Goal: Task Accomplishment & Management: Manage account settings

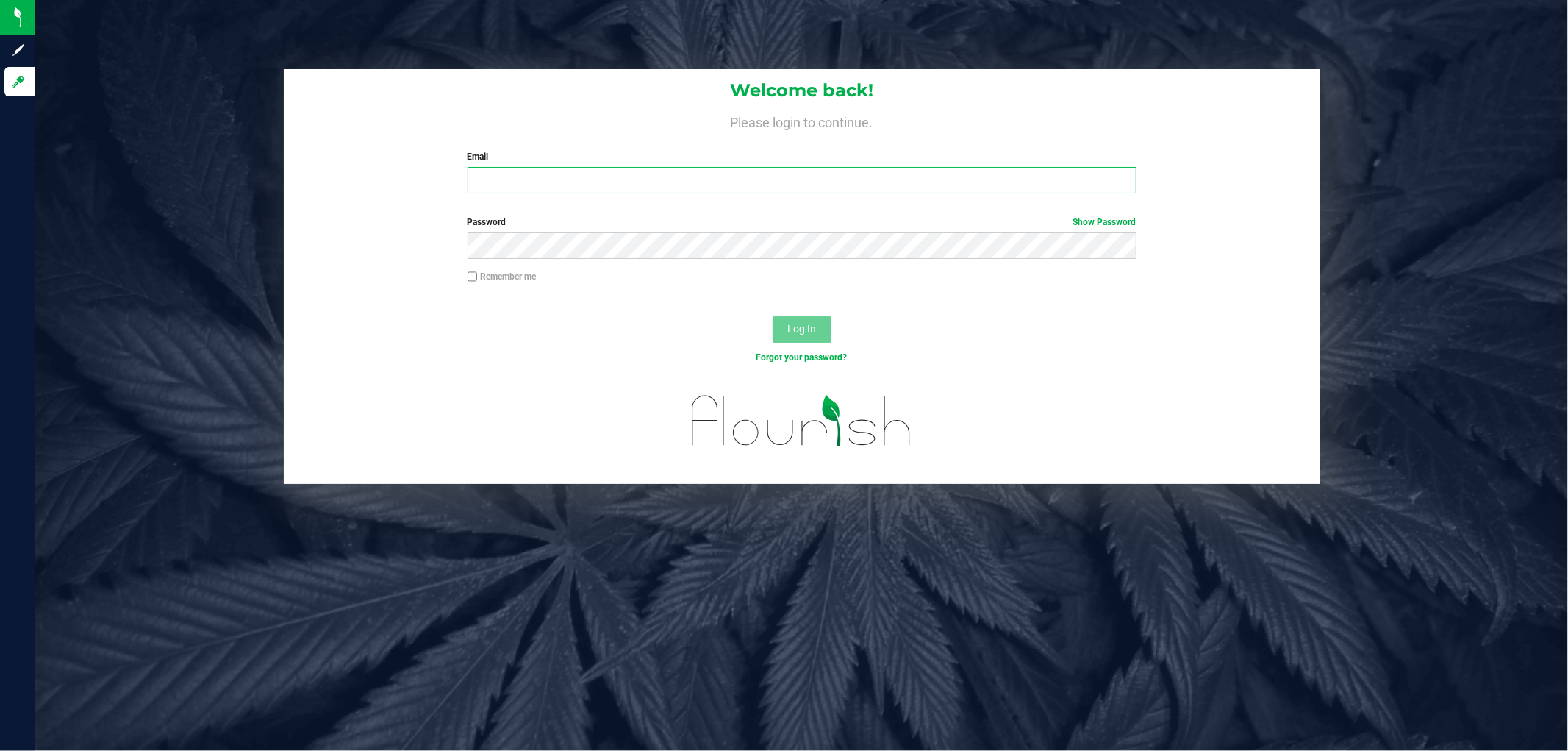
click at [603, 174] on input "Email" at bounding box center [801, 180] width 669 height 26
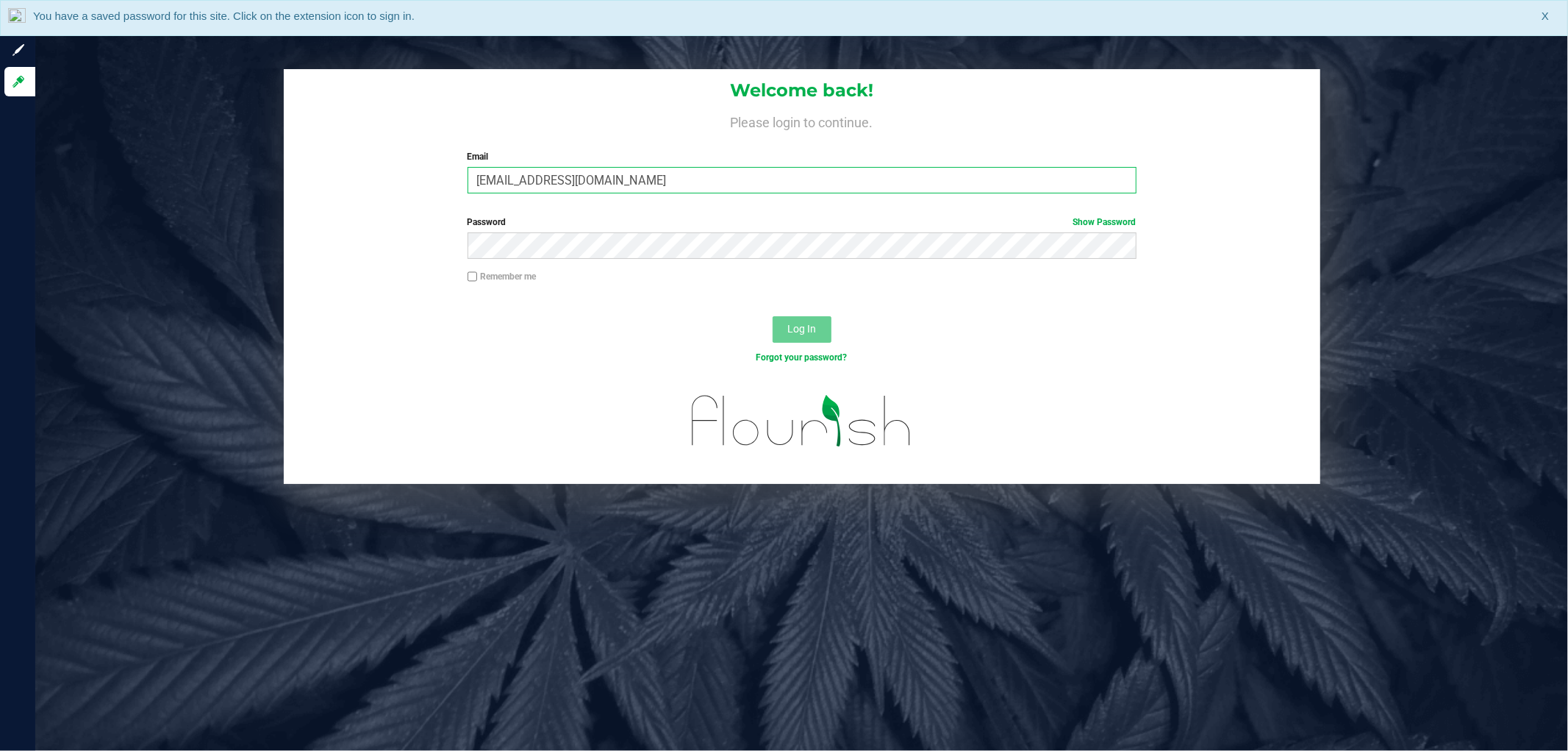
type input "[EMAIL_ADDRESS][DOMAIN_NAME]"
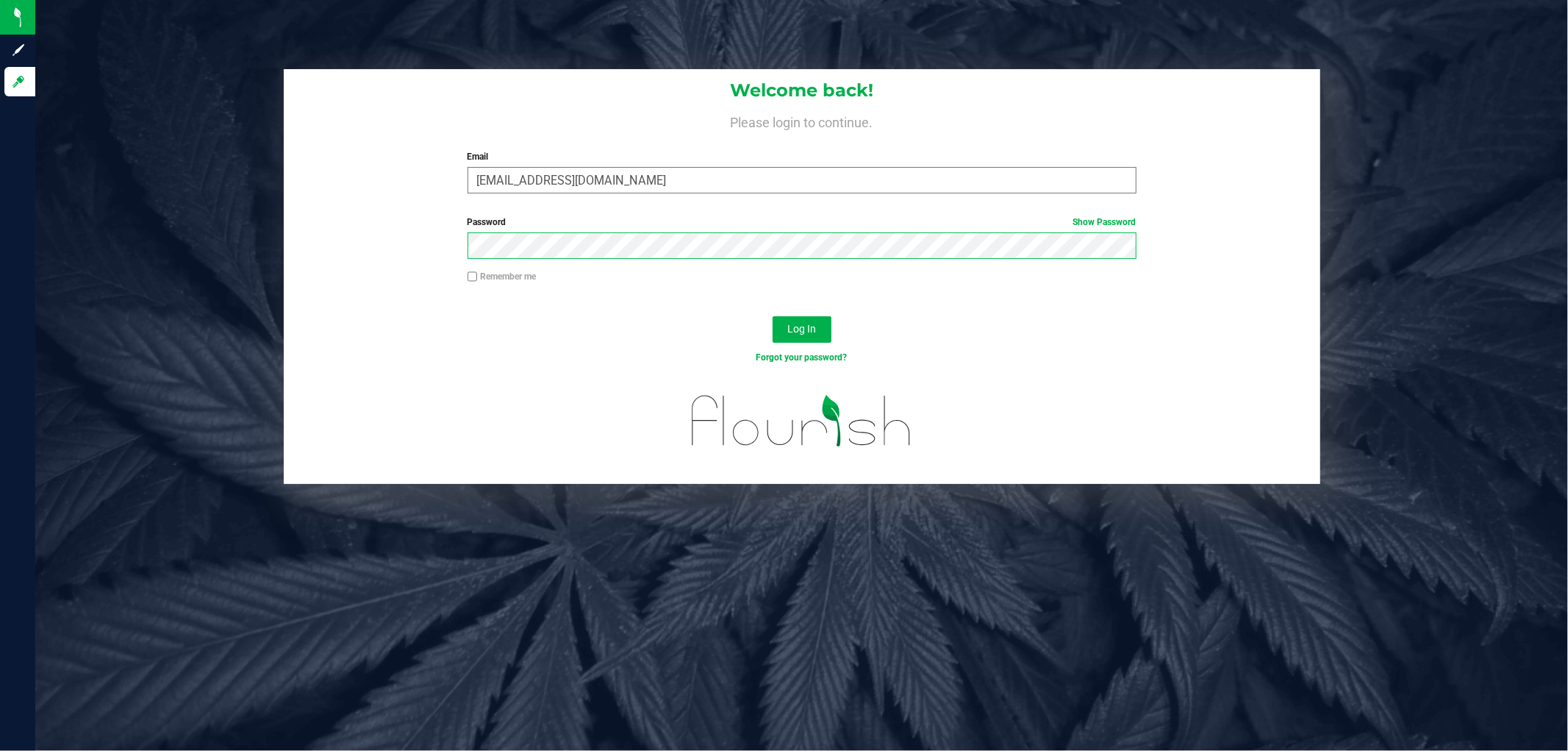
click at [772, 316] on button "Log In" at bounding box center [802, 329] width 59 height 26
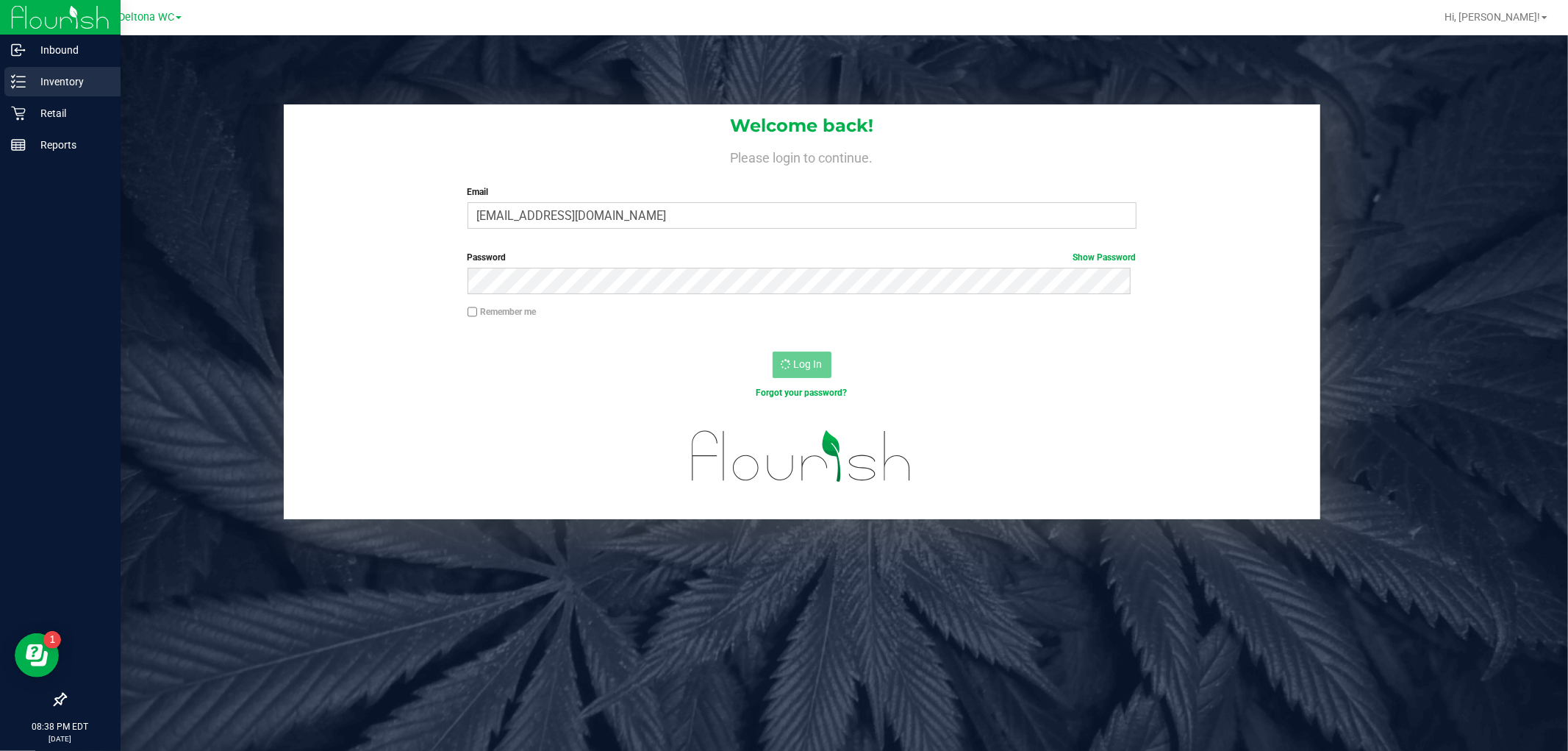
click at [37, 67] on div "Inventory" at bounding box center [63, 81] width 116 height 29
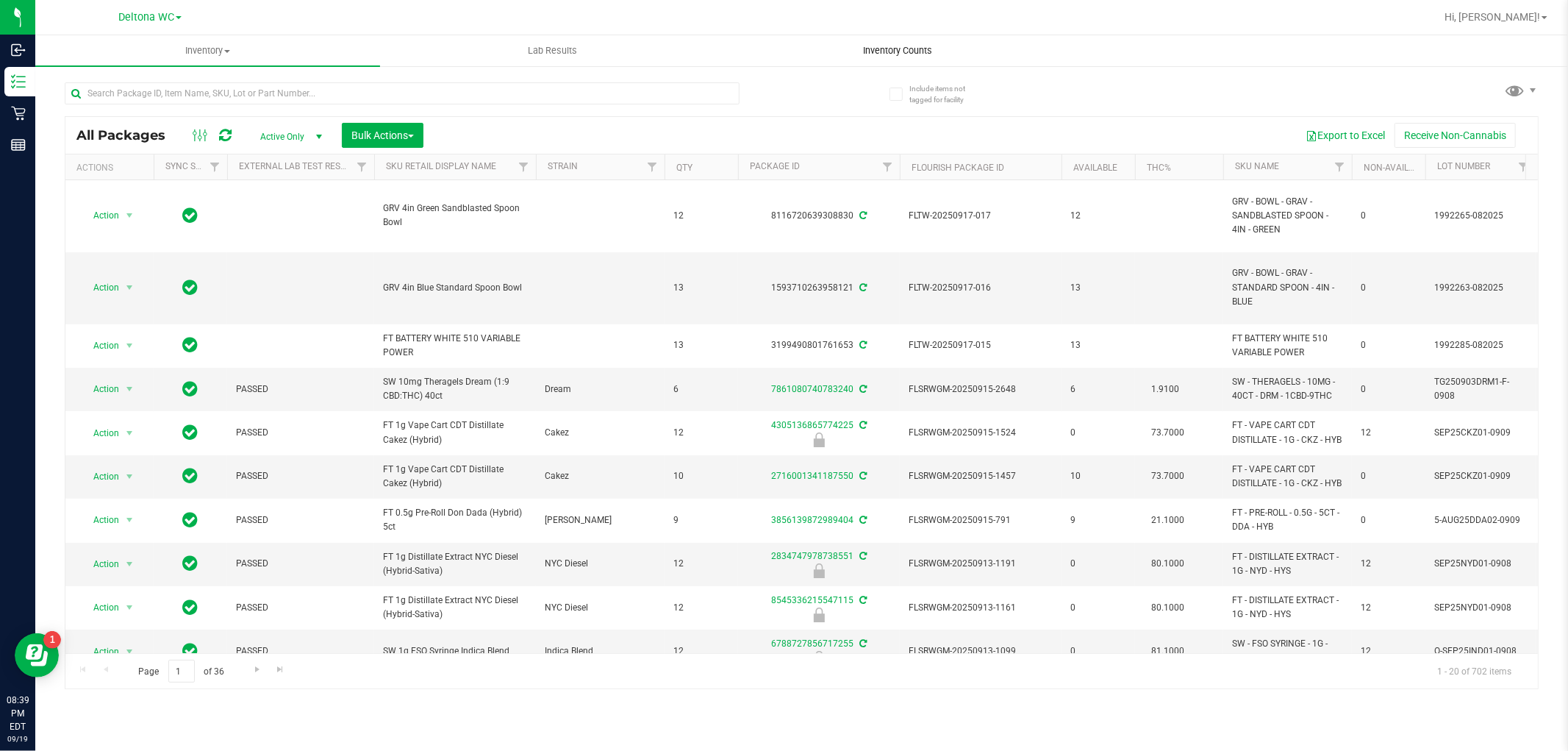
click at [900, 50] on span "Inventory Counts" at bounding box center [897, 50] width 108 height 13
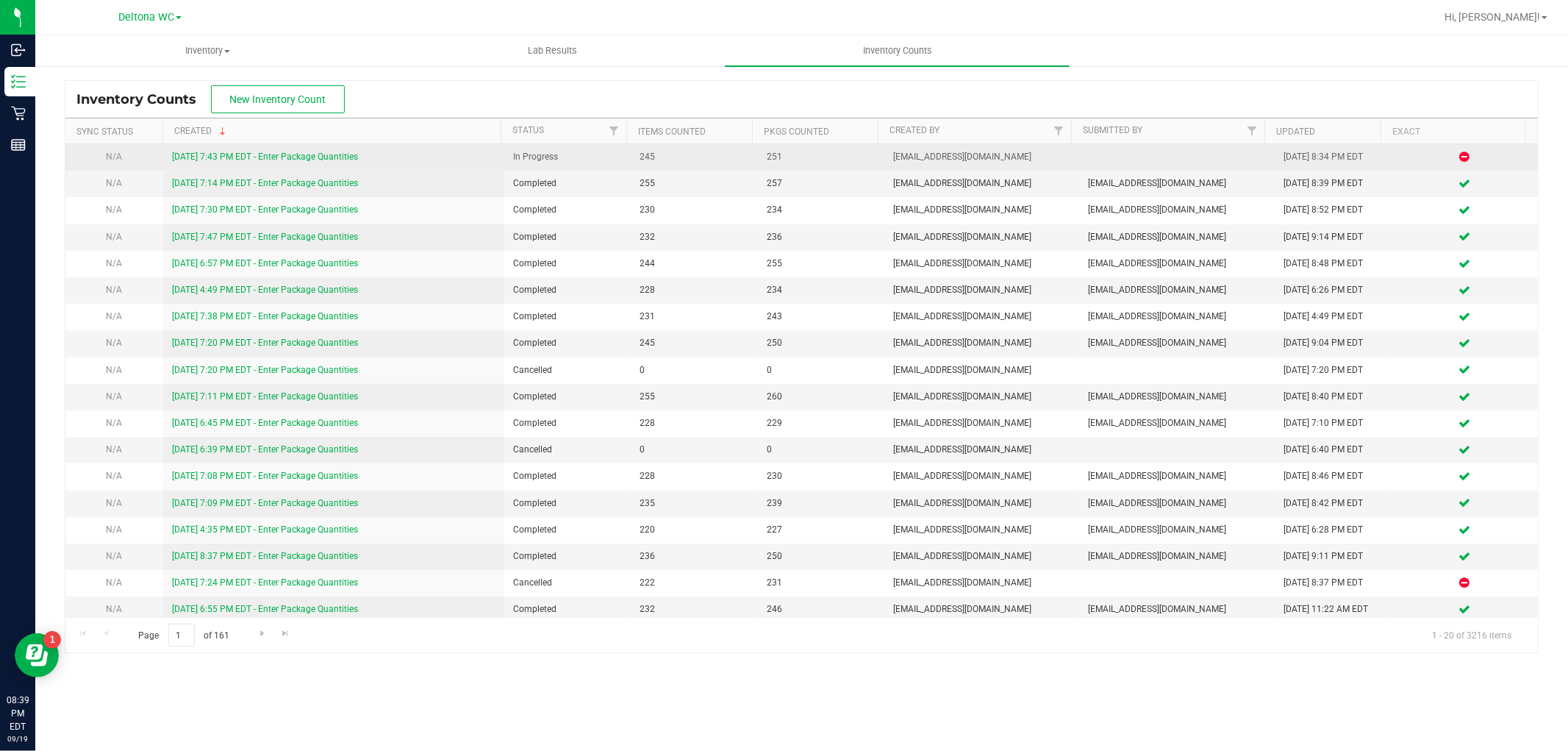
click at [308, 157] on link "9/19/25 7:43 PM EDT - Enter Package Quantities" at bounding box center [265, 156] width 186 height 10
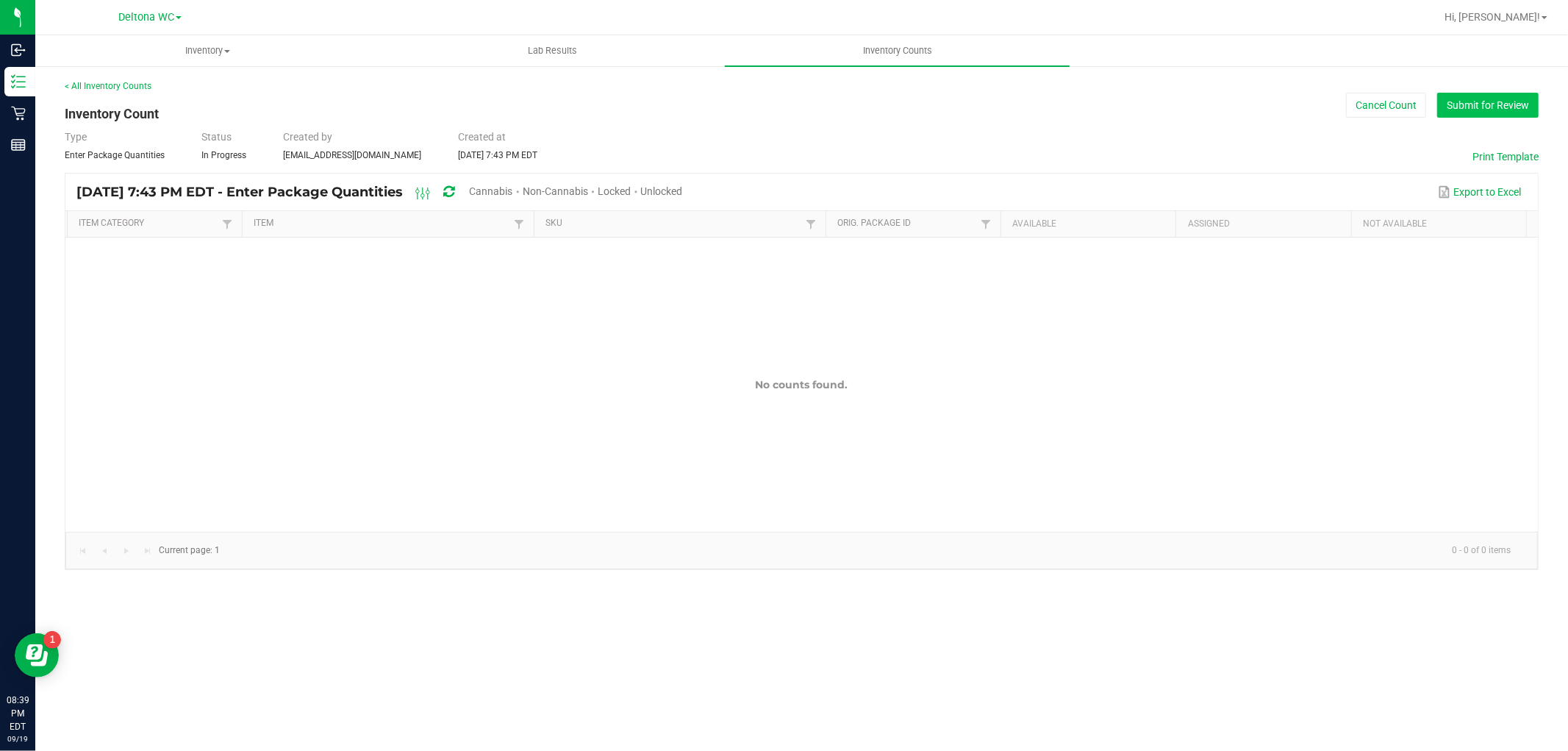
click at [1470, 111] on button "Submit for Review" at bounding box center [1487, 105] width 101 height 25
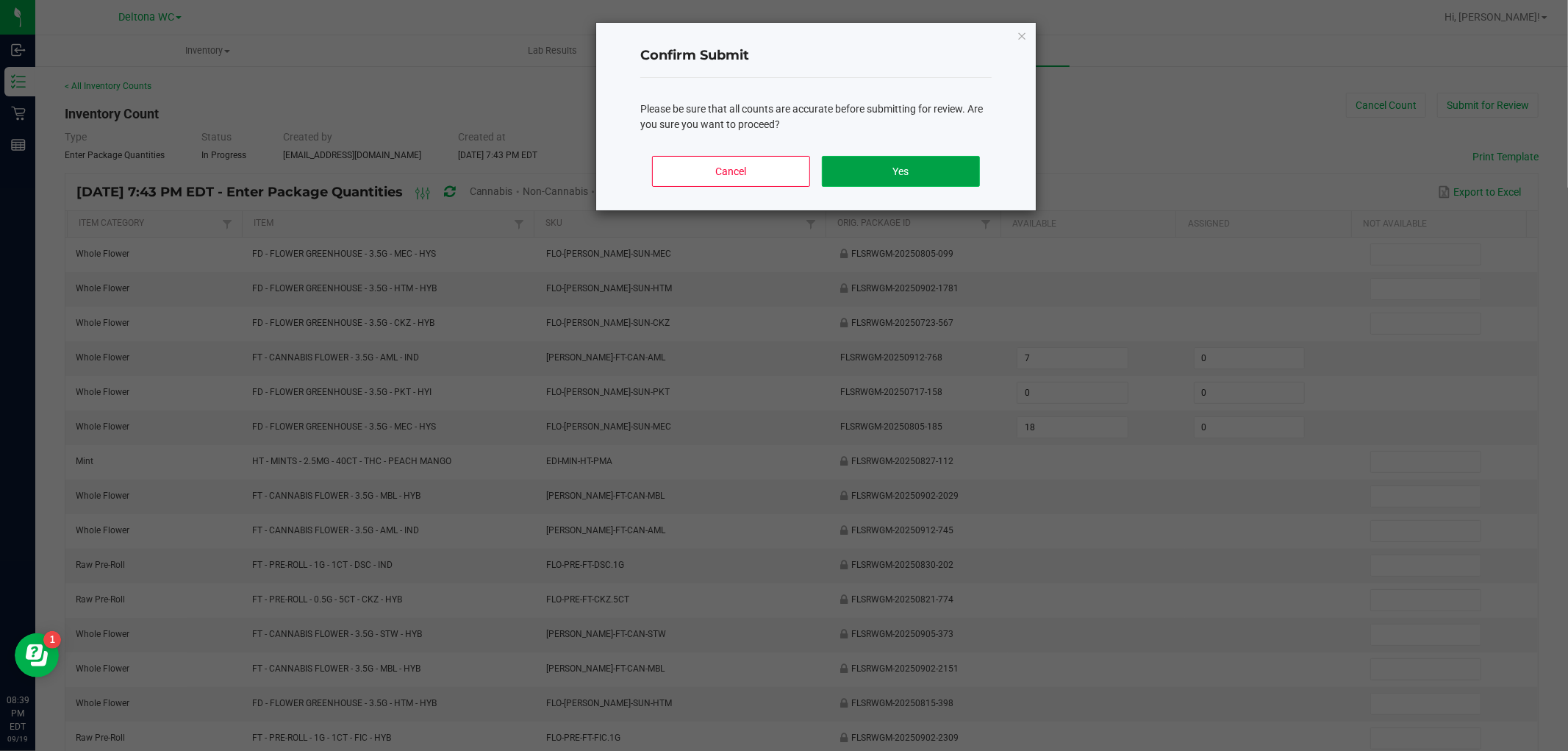
click at [858, 165] on button "Yes" at bounding box center [901, 171] width 158 height 31
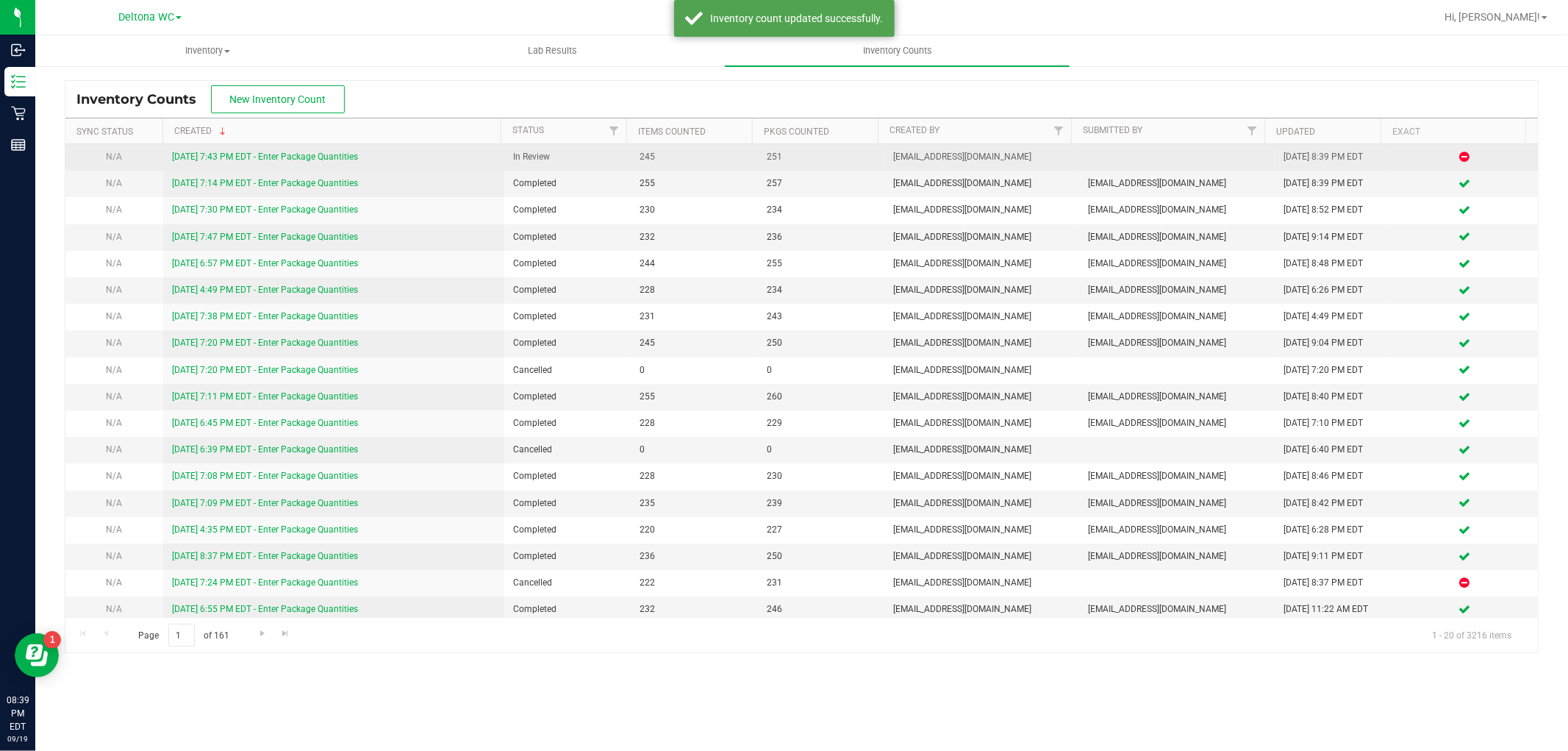
click at [291, 157] on link "9/19/25 7:43 PM EDT - Enter Package Quantities" at bounding box center [265, 156] width 186 height 10
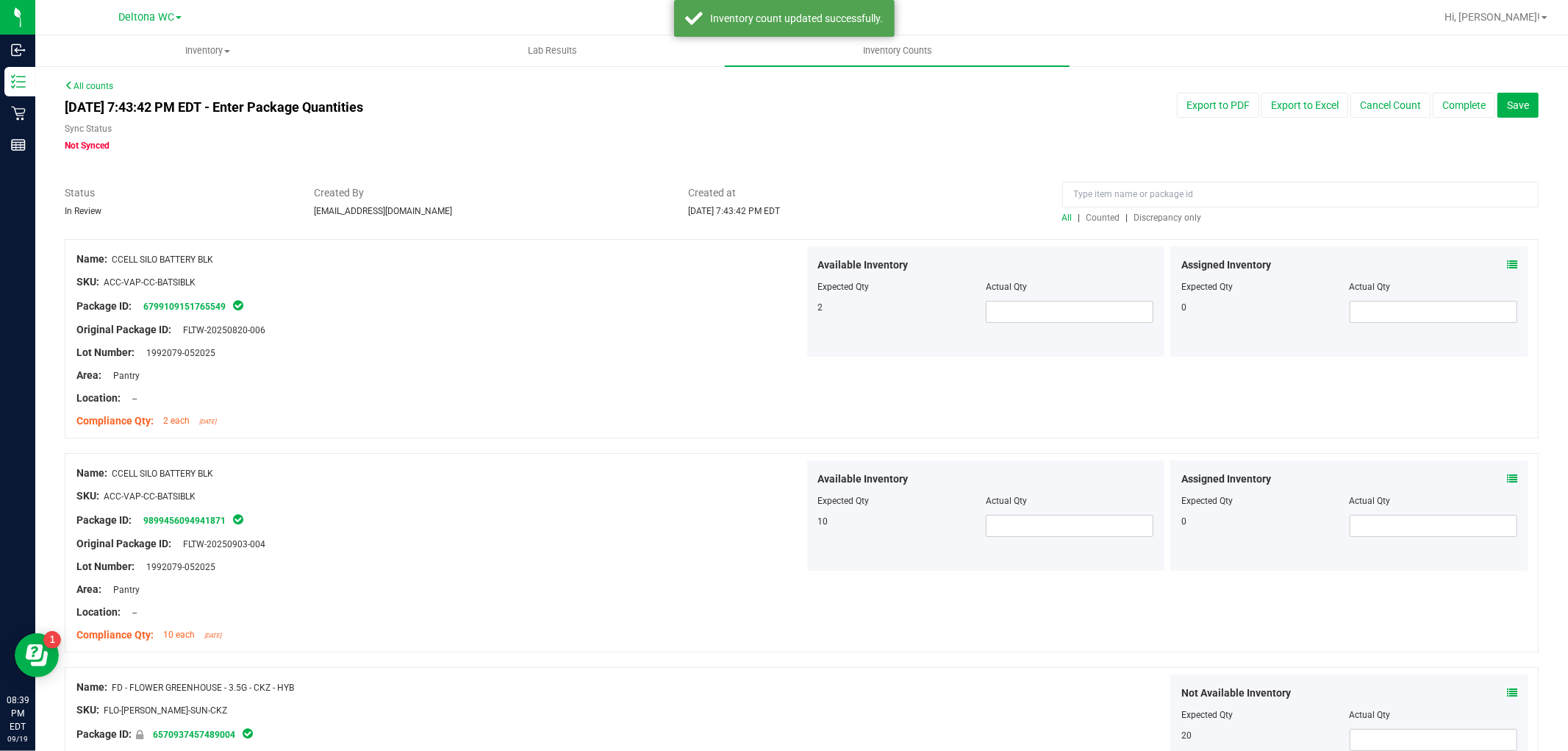
click at [1159, 219] on span "Discrepancy only" at bounding box center [1167, 217] width 67 height 10
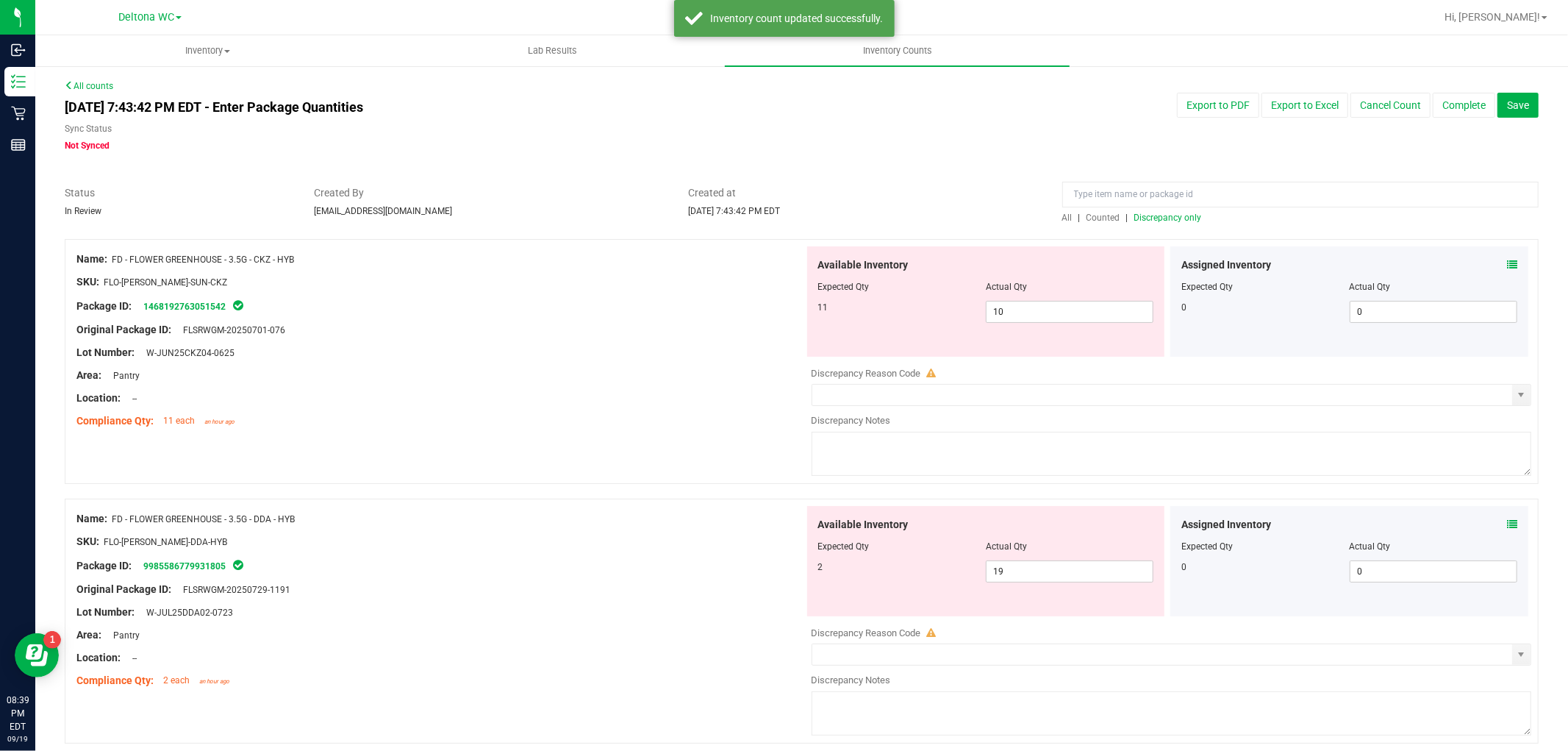
click at [1507, 265] on icon at bounding box center [1511, 264] width 10 height 10
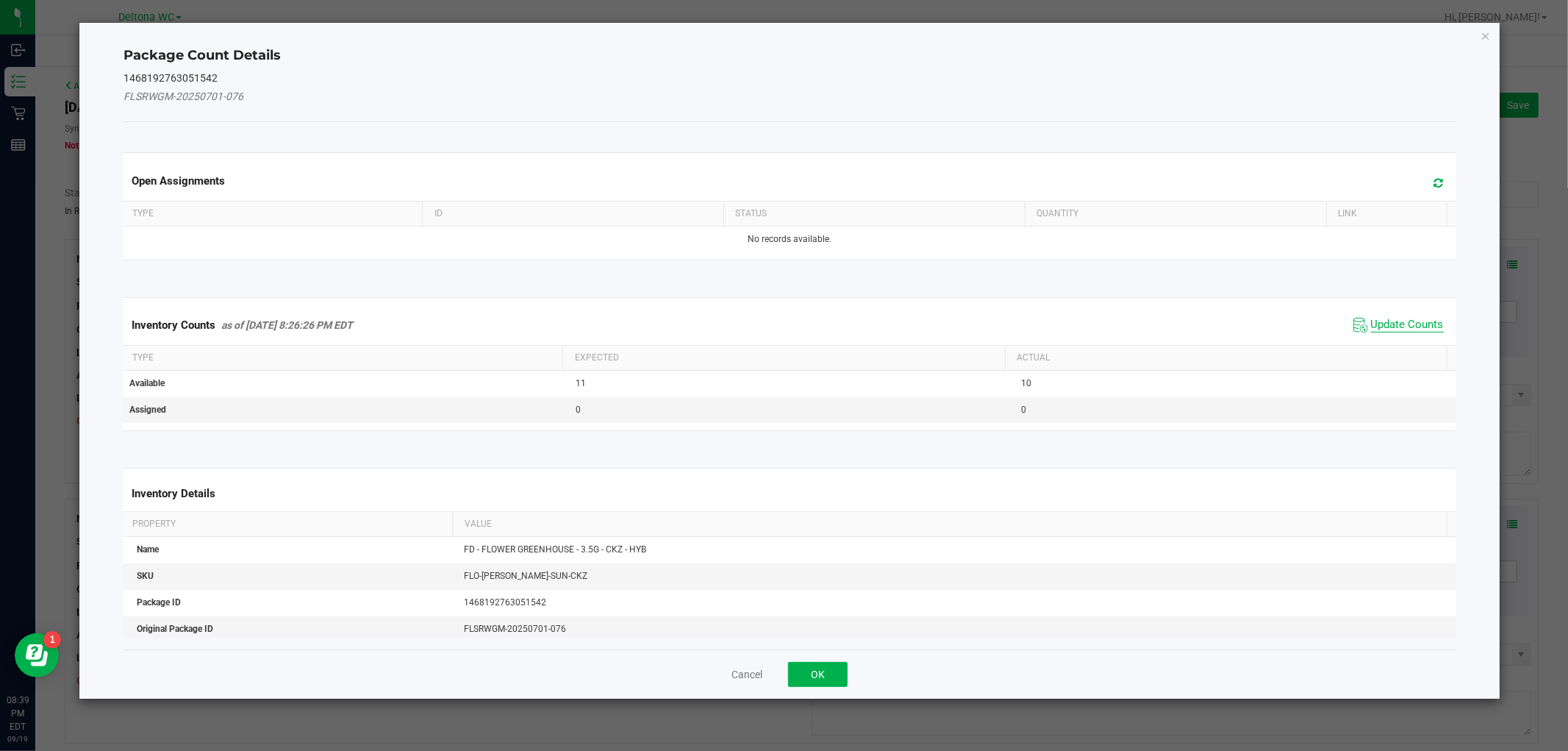
click at [1399, 326] on span "Update Counts" at bounding box center [1407, 325] width 73 height 15
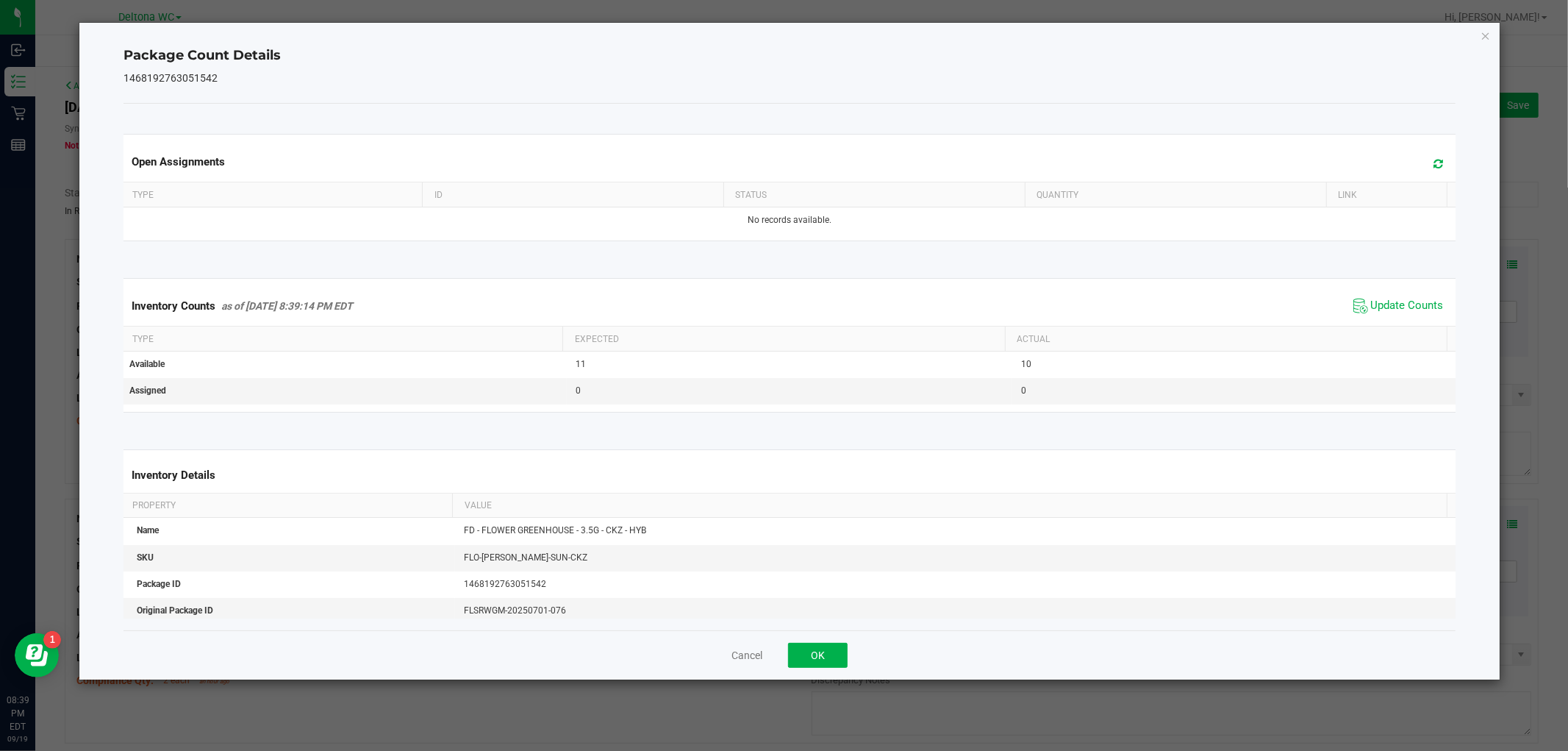
click at [810, 670] on div "Cancel OK" at bounding box center [789, 655] width 1331 height 50
click at [814, 663] on button "OK" at bounding box center [817, 655] width 60 height 25
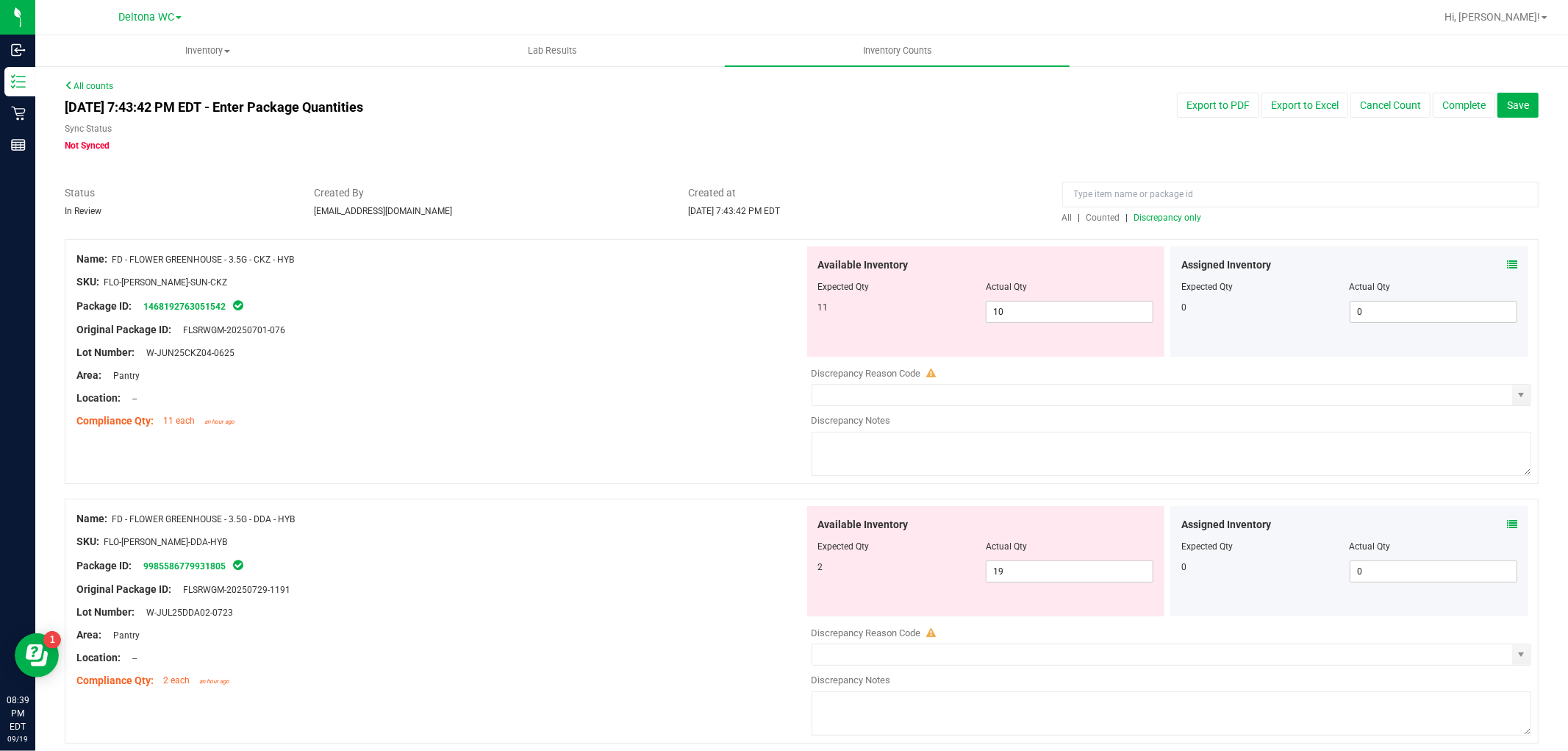
click at [1507, 524] on icon at bounding box center [1511, 524] width 10 height 10
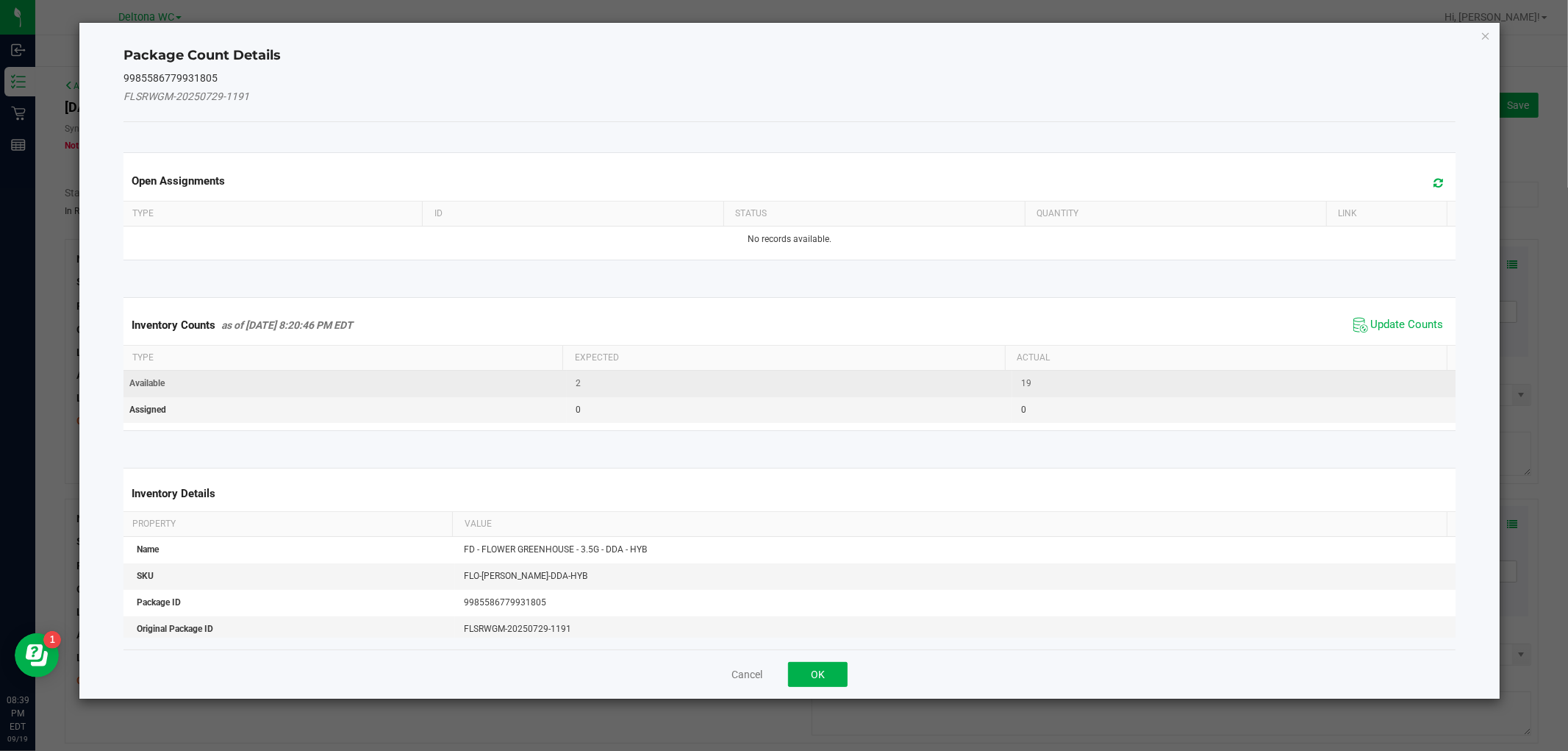
drag, startPoint x: 1393, startPoint y: 323, endPoint x: 1302, endPoint y: 374, distance: 104.3
click at [1385, 326] on span "Update Counts" at bounding box center [1407, 325] width 73 height 15
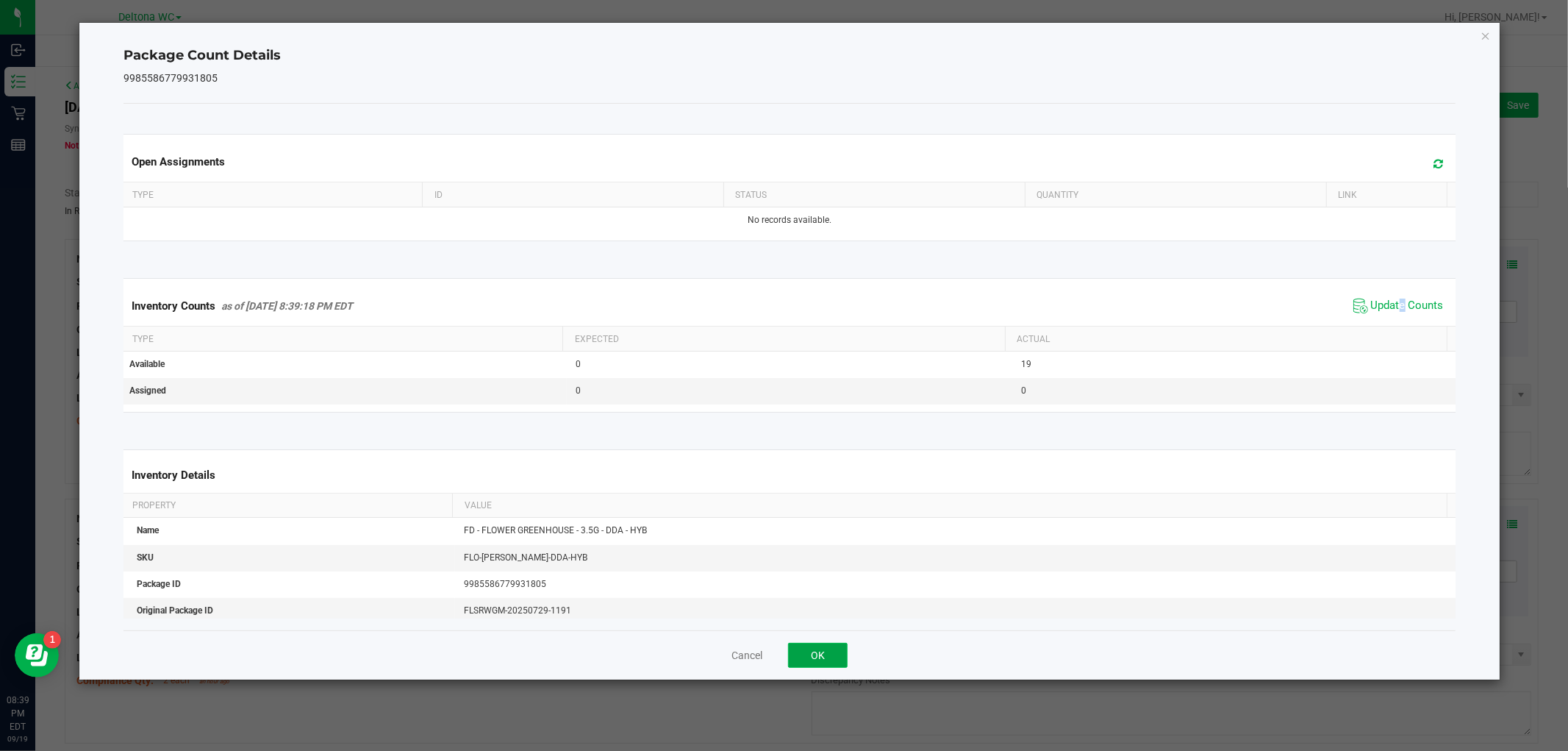
click at [825, 657] on button "OK" at bounding box center [817, 655] width 60 height 25
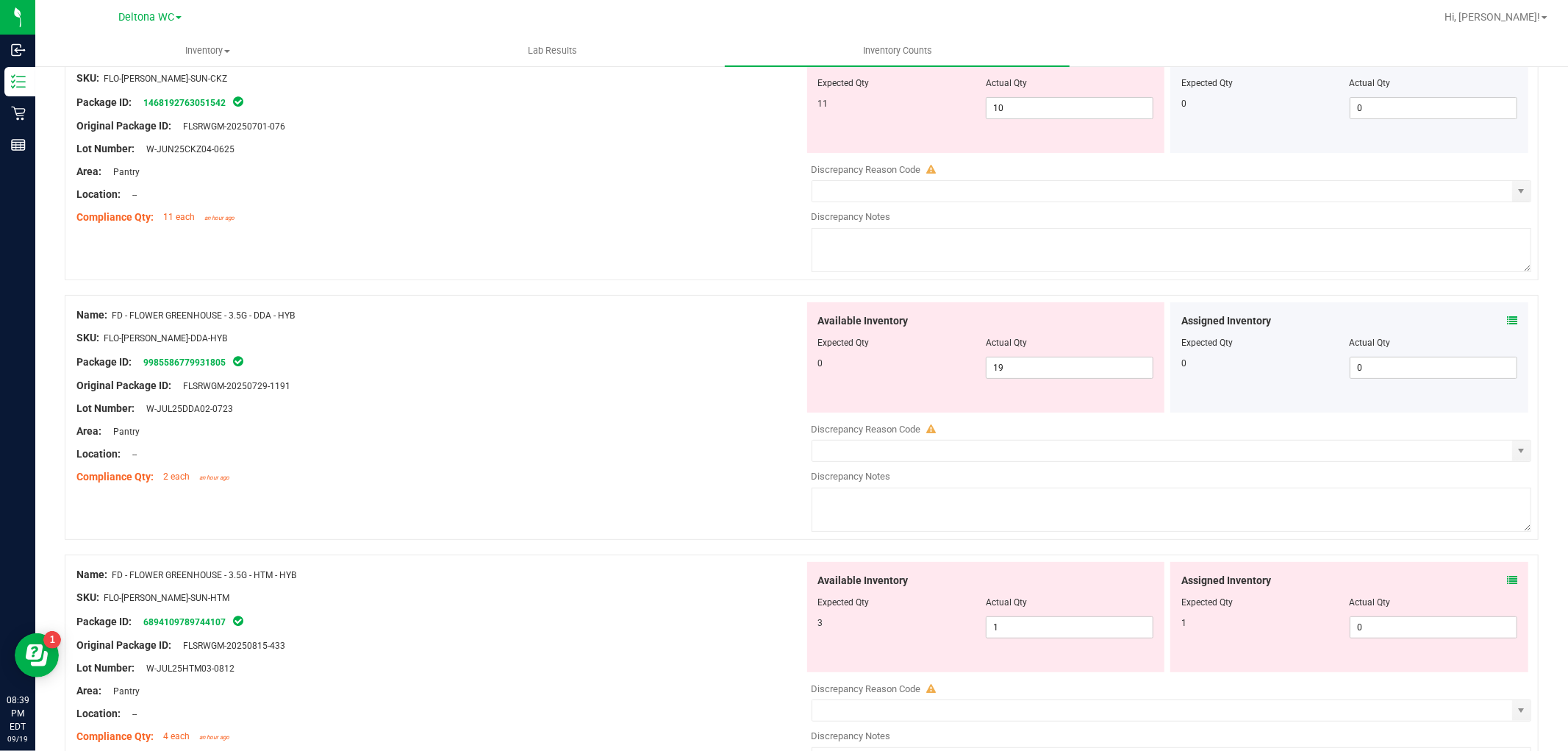
scroll to position [245, 0]
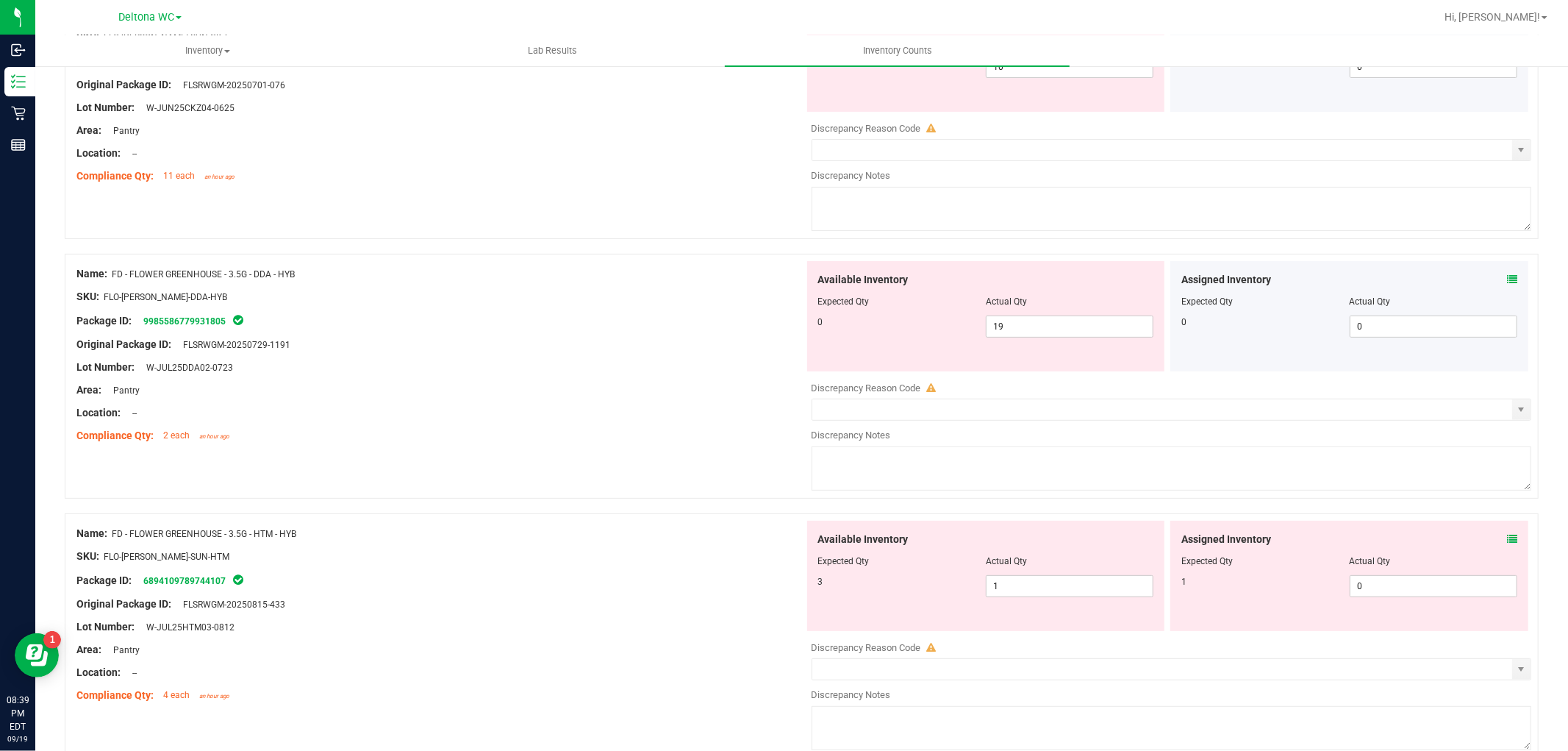
drag, startPoint x: 1486, startPoint y: 544, endPoint x: 1496, endPoint y: 538, distance: 11.7
click at [1496, 538] on div "Assigned Inventory" at bounding box center [1350, 539] width 336 height 16
click at [1507, 538] on icon at bounding box center [1511, 539] width 10 height 10
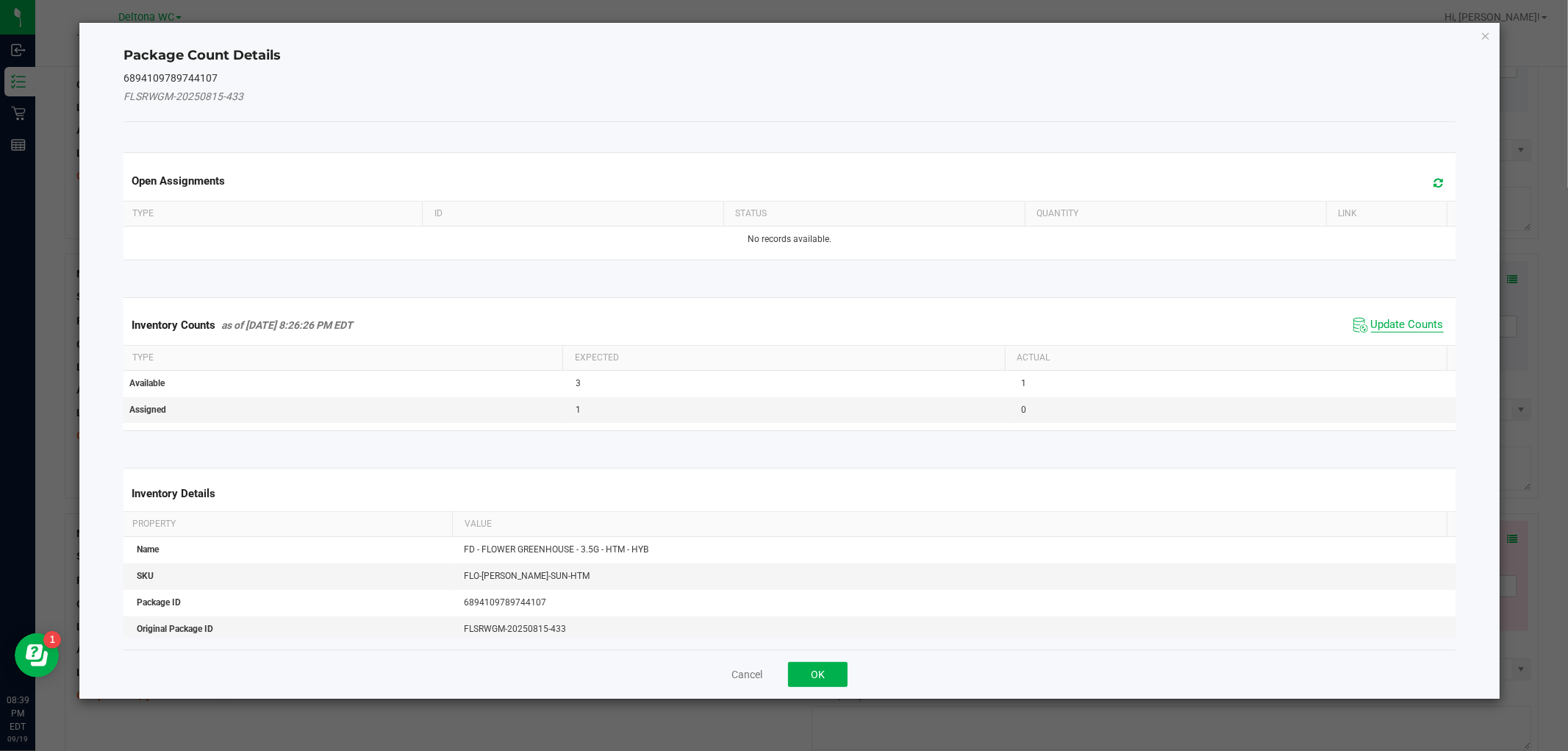
click at [1370, 320] on span "Update Counts" at bounding box center [1407, 325] width 73 height 15
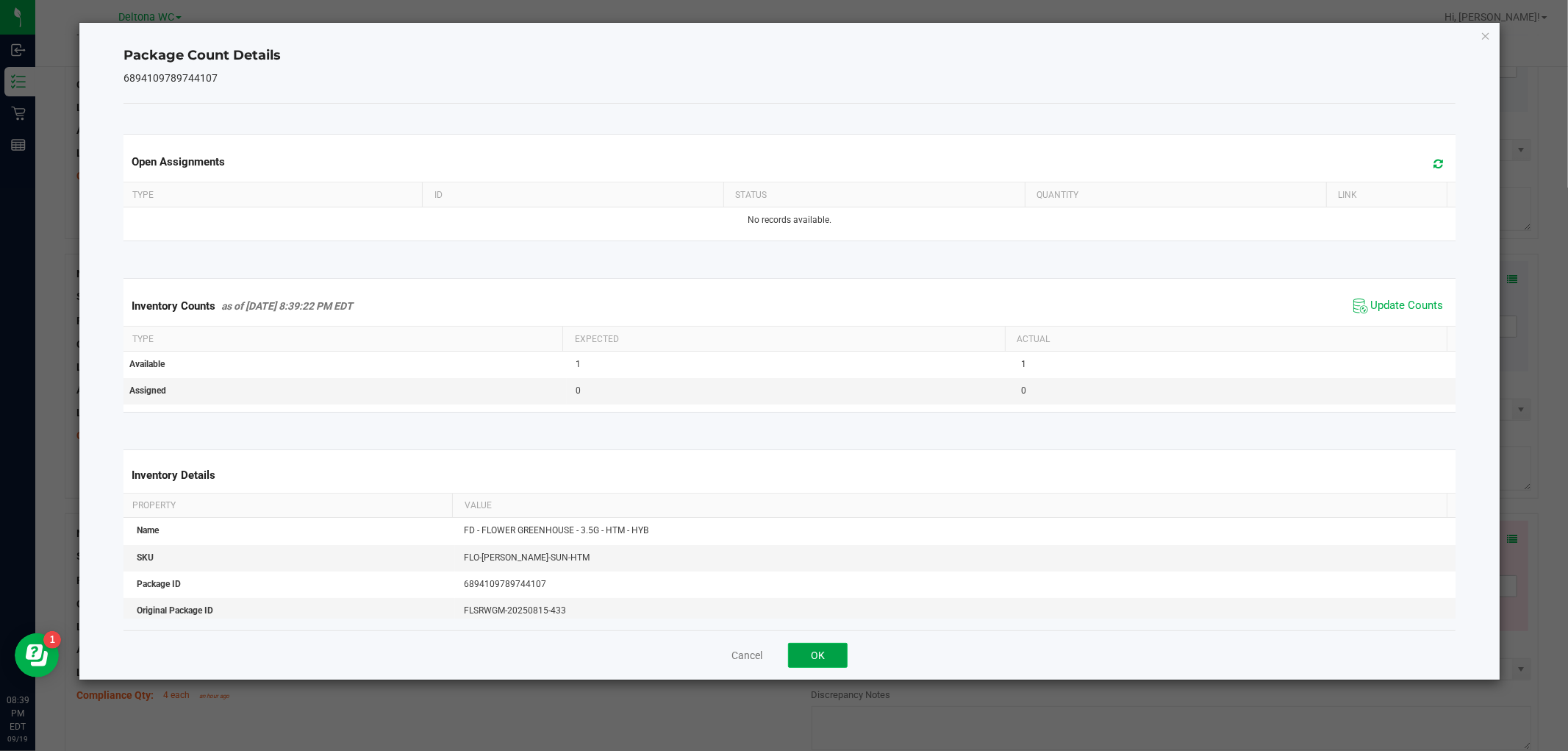
click at [834, 659] on button "OK" at bounding box center [817, 655] width 60 height 25
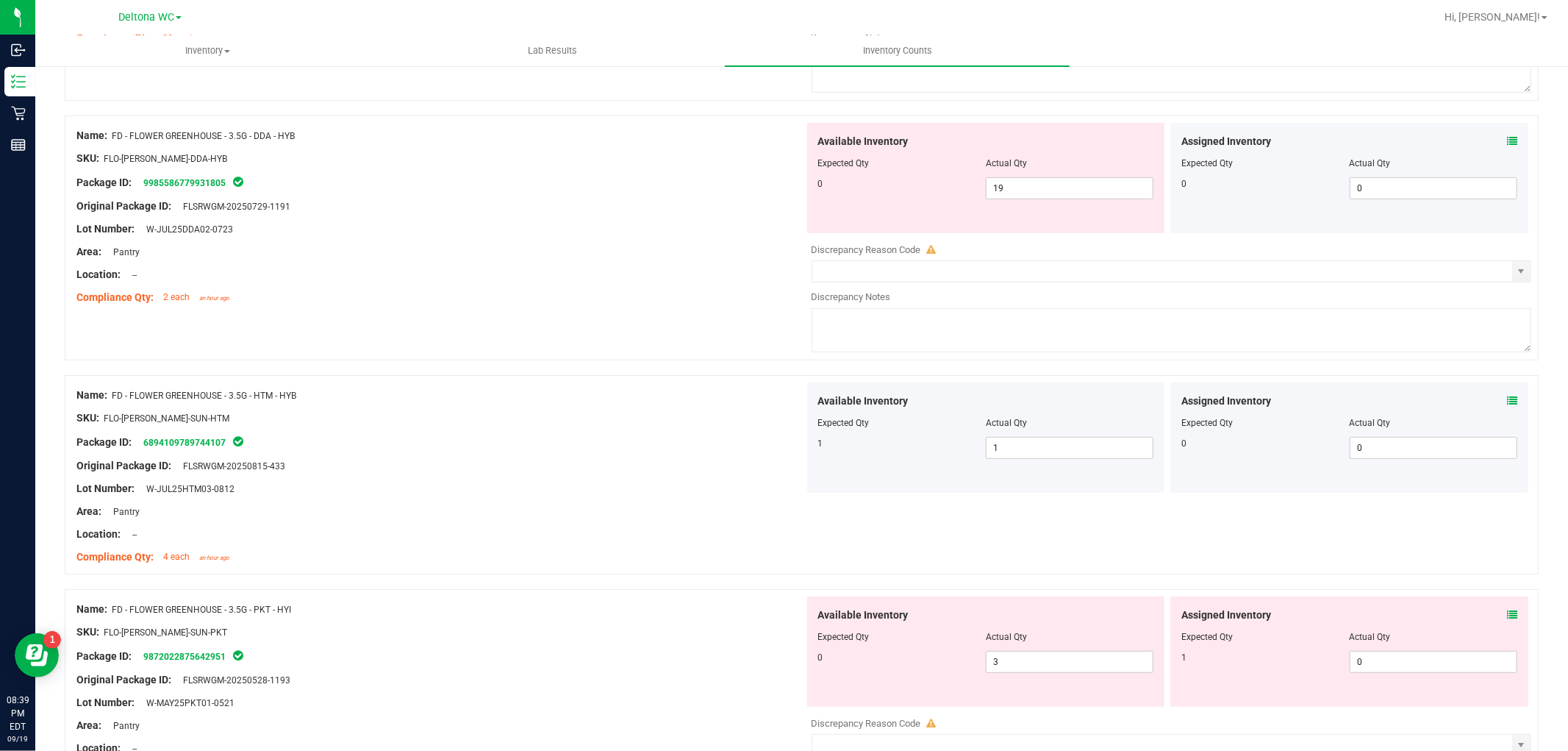
scroll to position [408, 0]
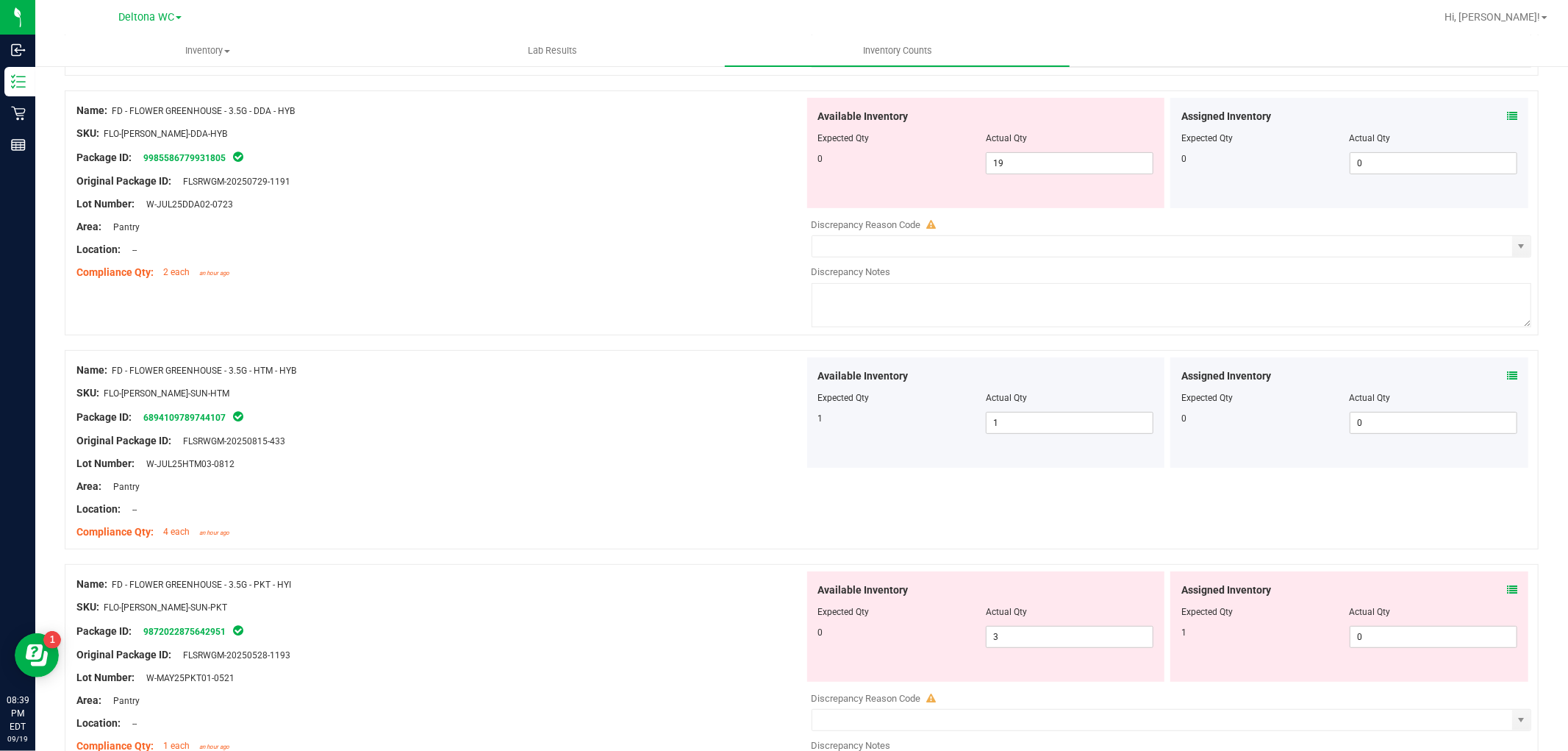
click at [1503, 585] on div "Assigned Inventory Expected Qty Actual Qty 1 0 0" at bounding box center [1349, 626] width 358 height 110
click at [1507, 586] on icon at bounding box center [1511, 589] width 10 height 10
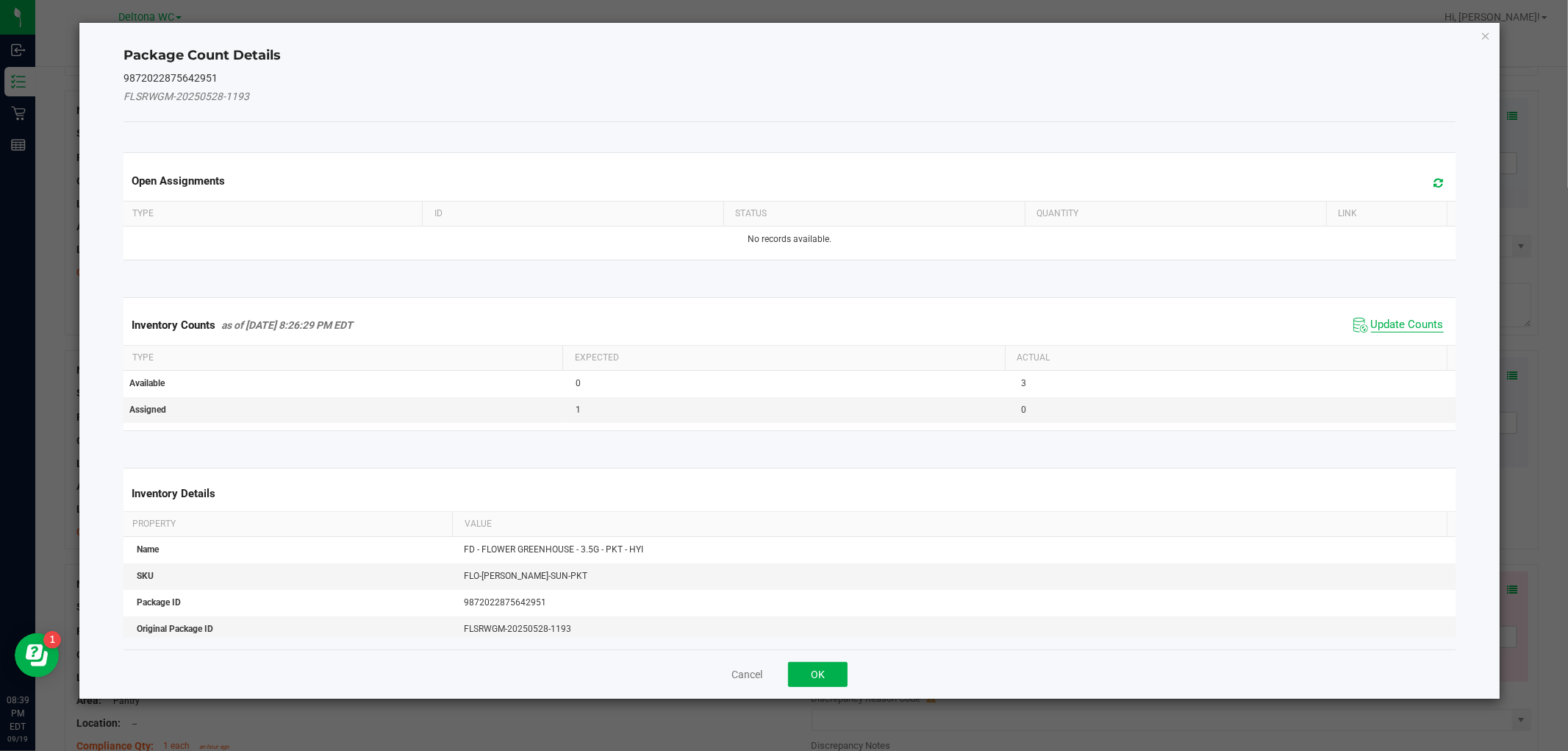
click at [1401, 322] on span "Update Counts" at bounding box center [1407, 325] width 73 height 15
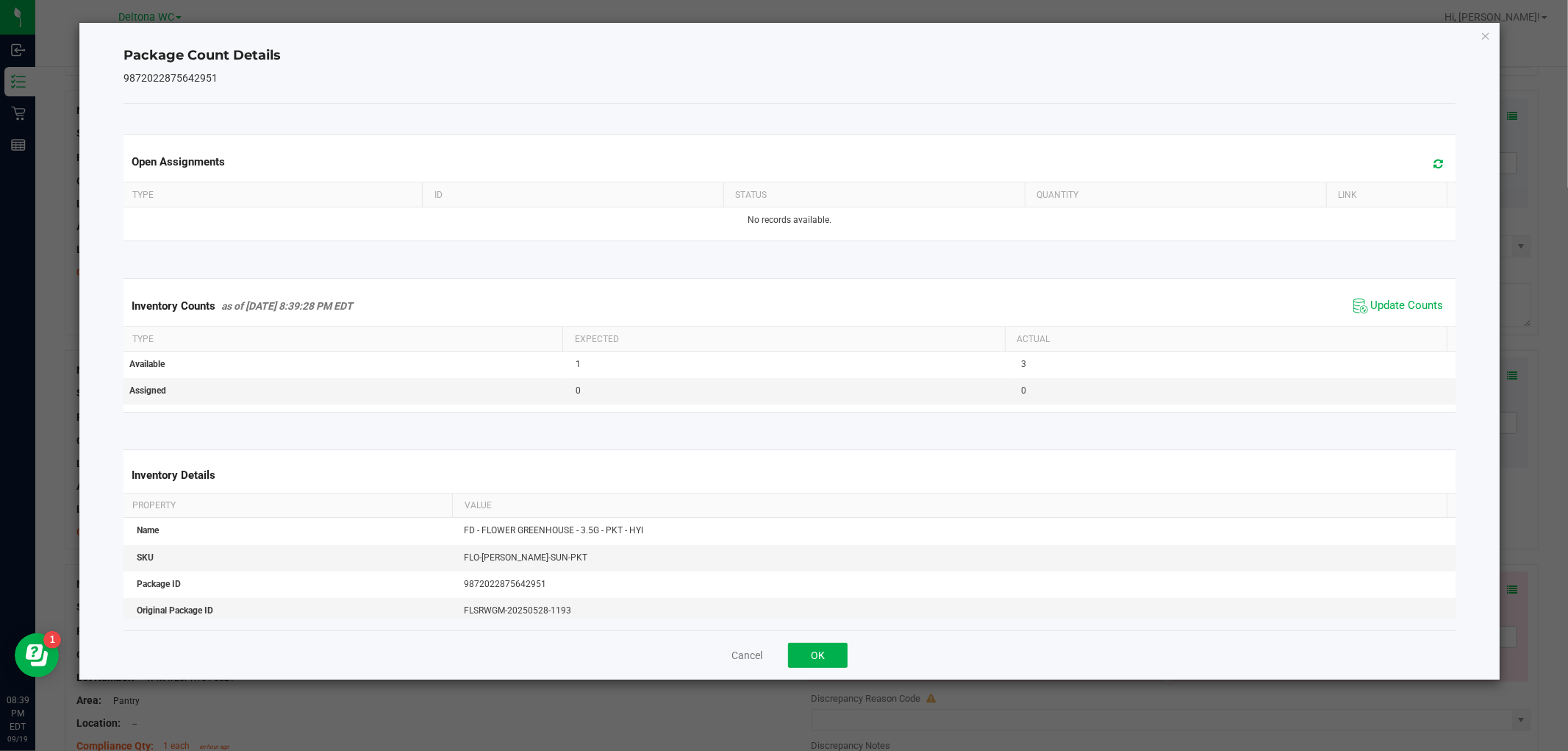
click at [824, 671] on div "Cancel OK" at bounding box center [789, 655] width 1331 height 50
click at [833, 654] on button "OK" at bounding box center [817, 655] width 60 height 25
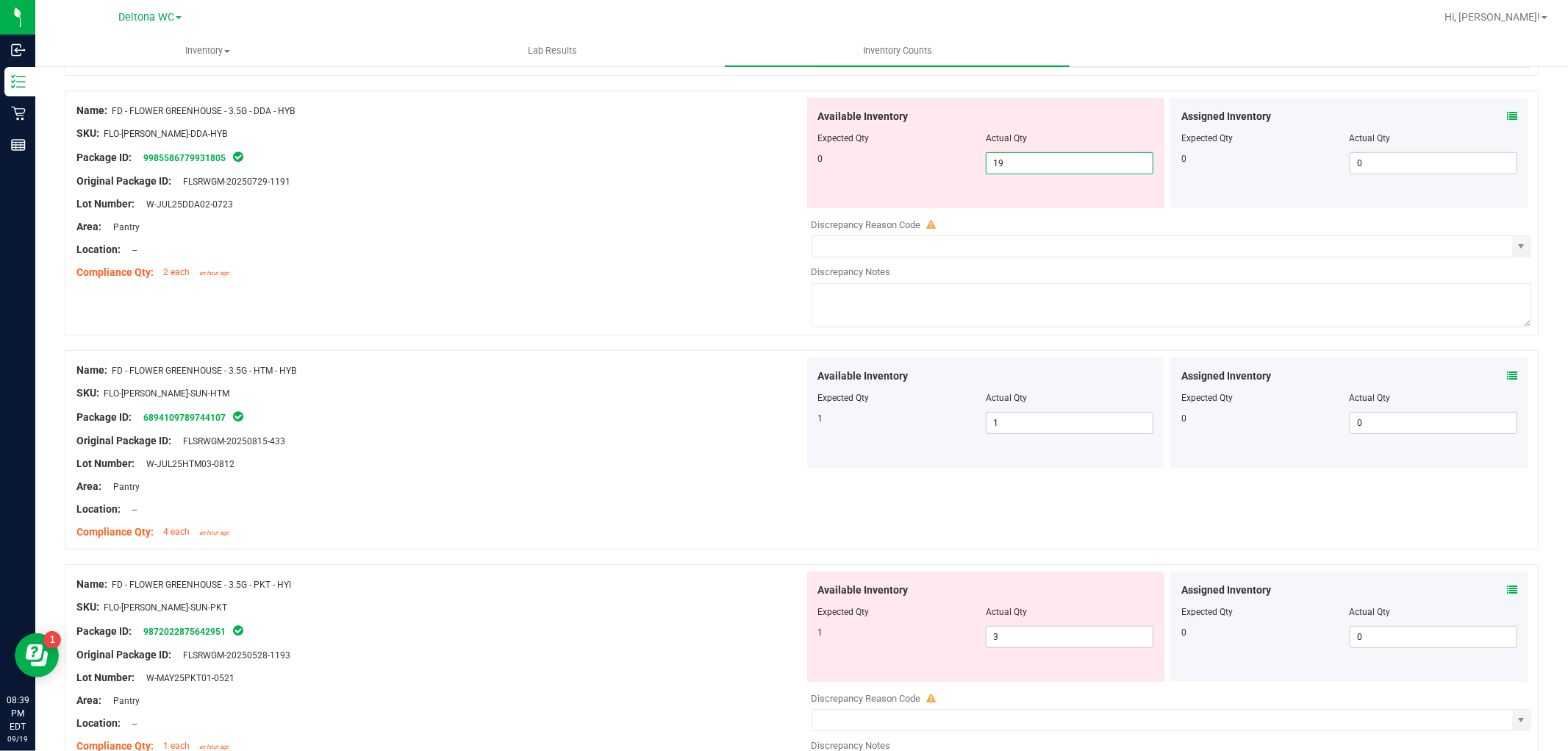
drag, startPoint x: 1026, startPoint y: 165, endPoint x: 961, endPoint y: 174, distance: 65.6
click at [961, 174] on div "0 19 19" at bounding box center [986, 163] width 336 height 22
type input "0"
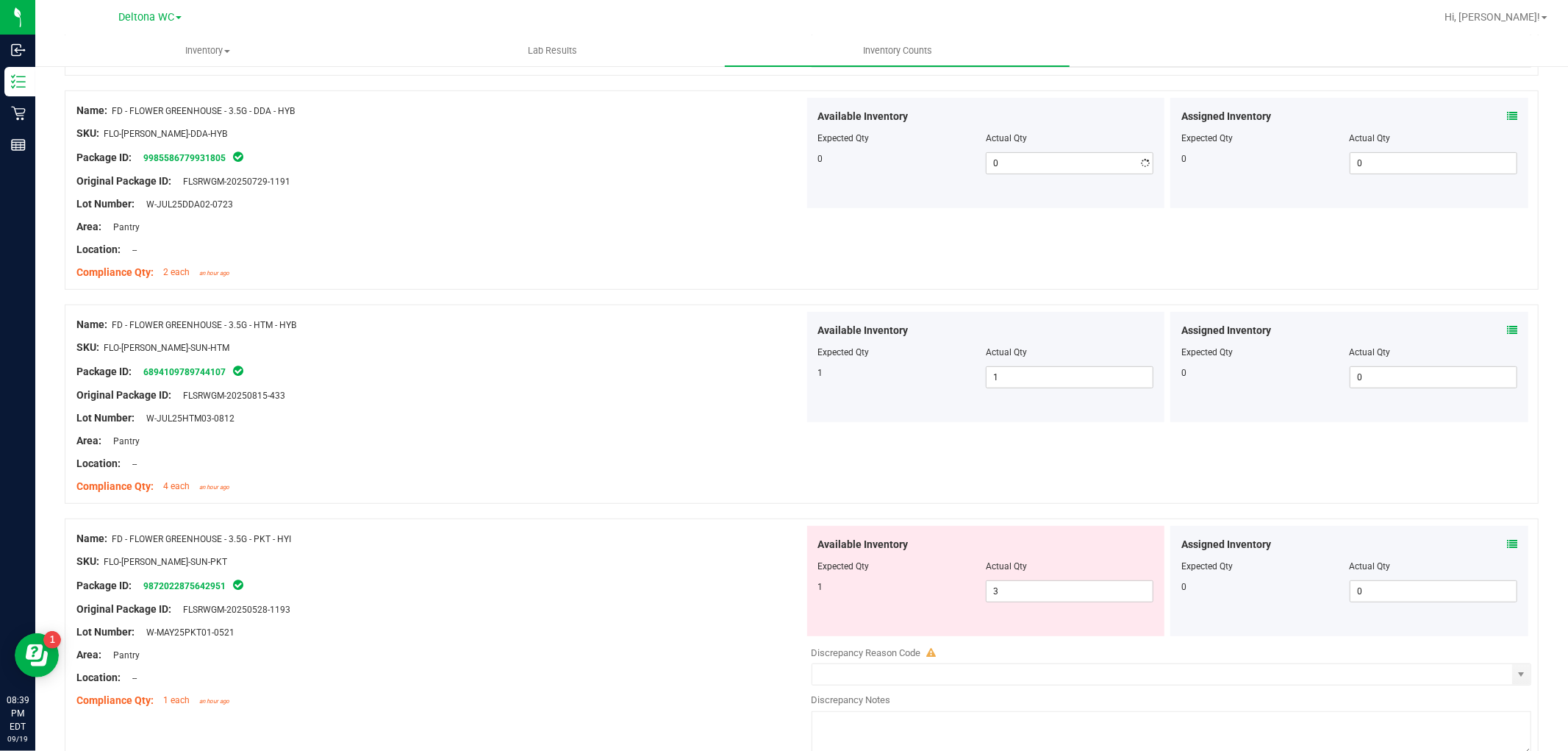
click at [717, 281] on div "Name: FD - FLOWER GREENHOUSE - 3.5G - DDA - HYB SKU: FLO-BUD-FD-DDA-HYB Package…" at bounding box center [440, 191] width 727 height 188
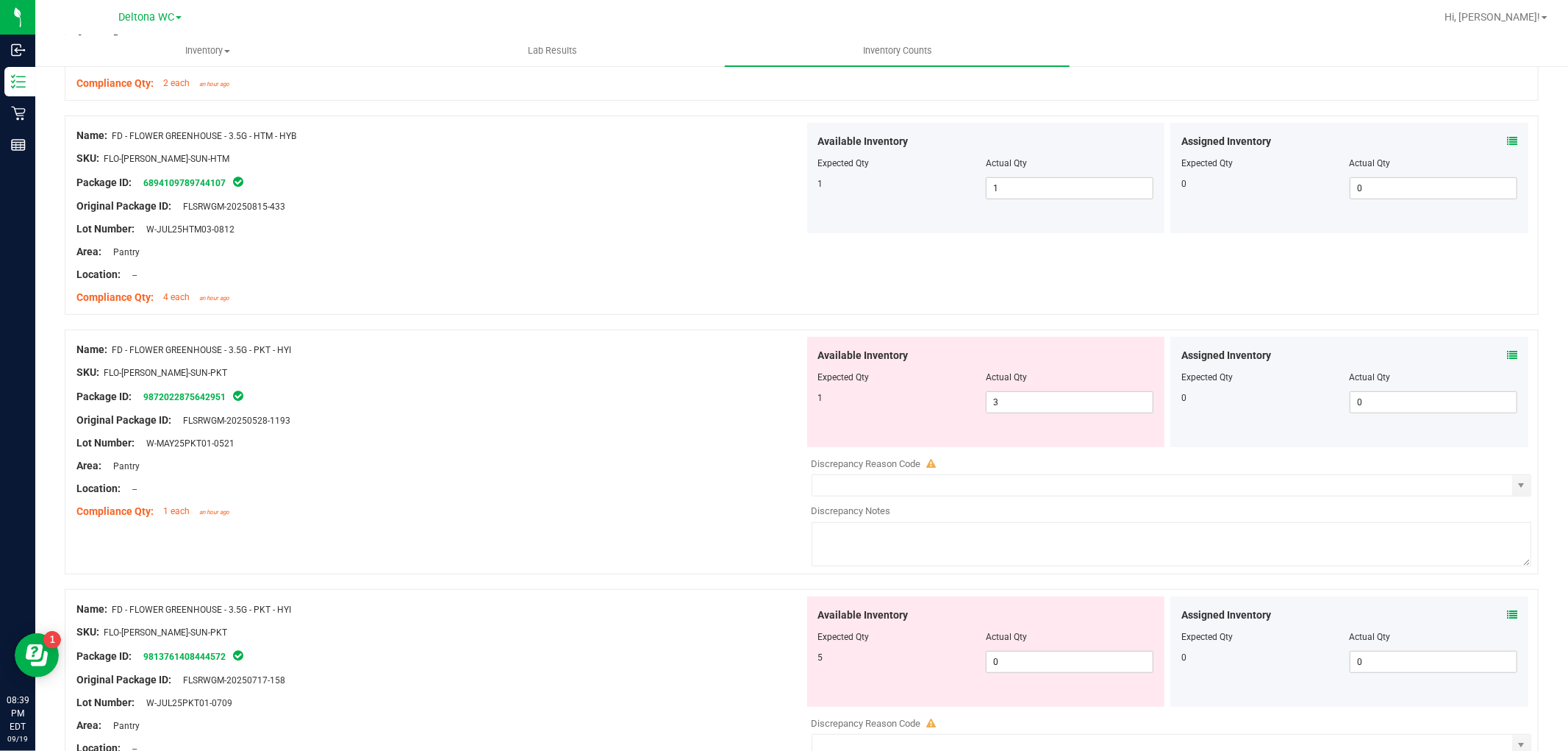
scroll to position [653, 0]
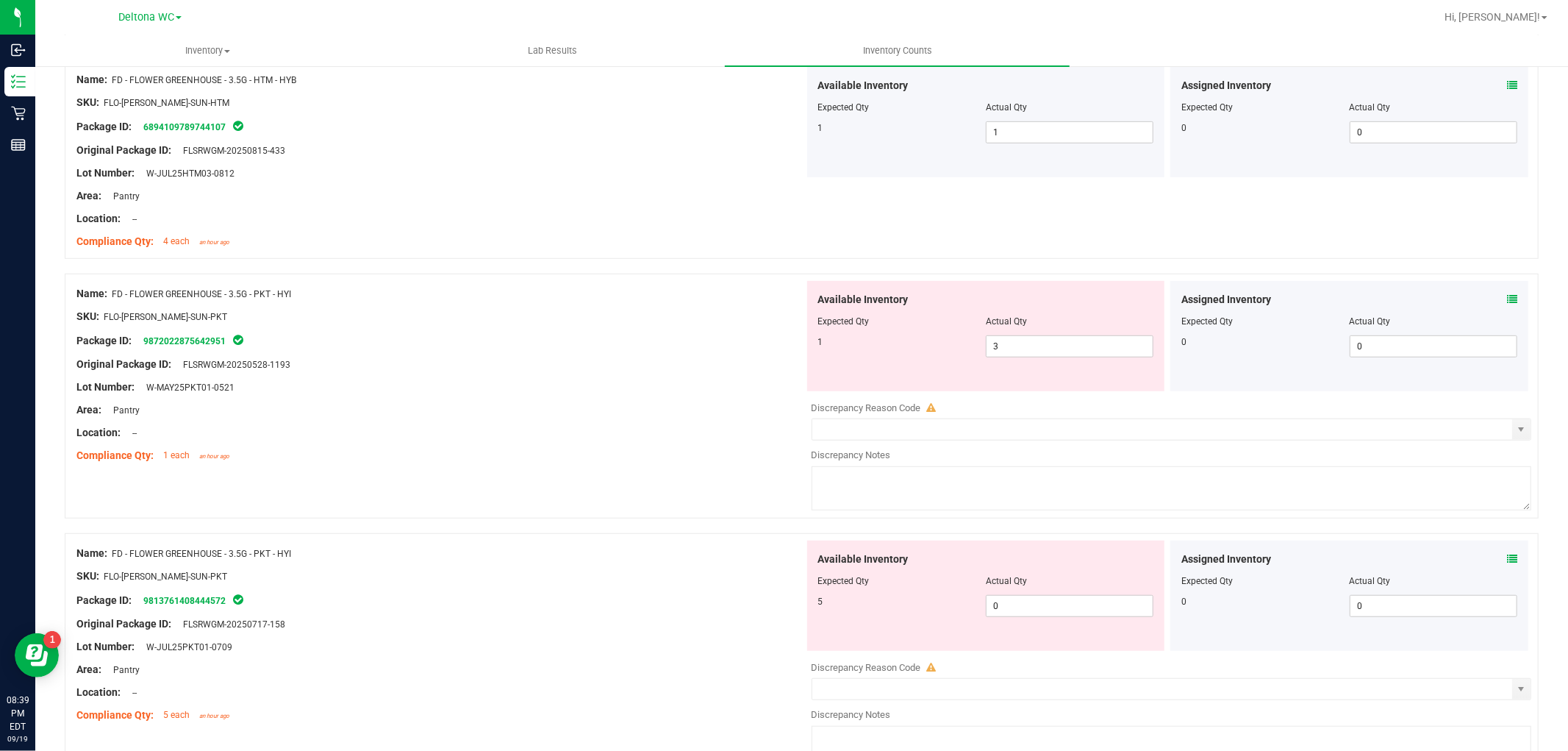
click at [1507, 559] on icon at bounding box center [1511, 558] width 10 height 10
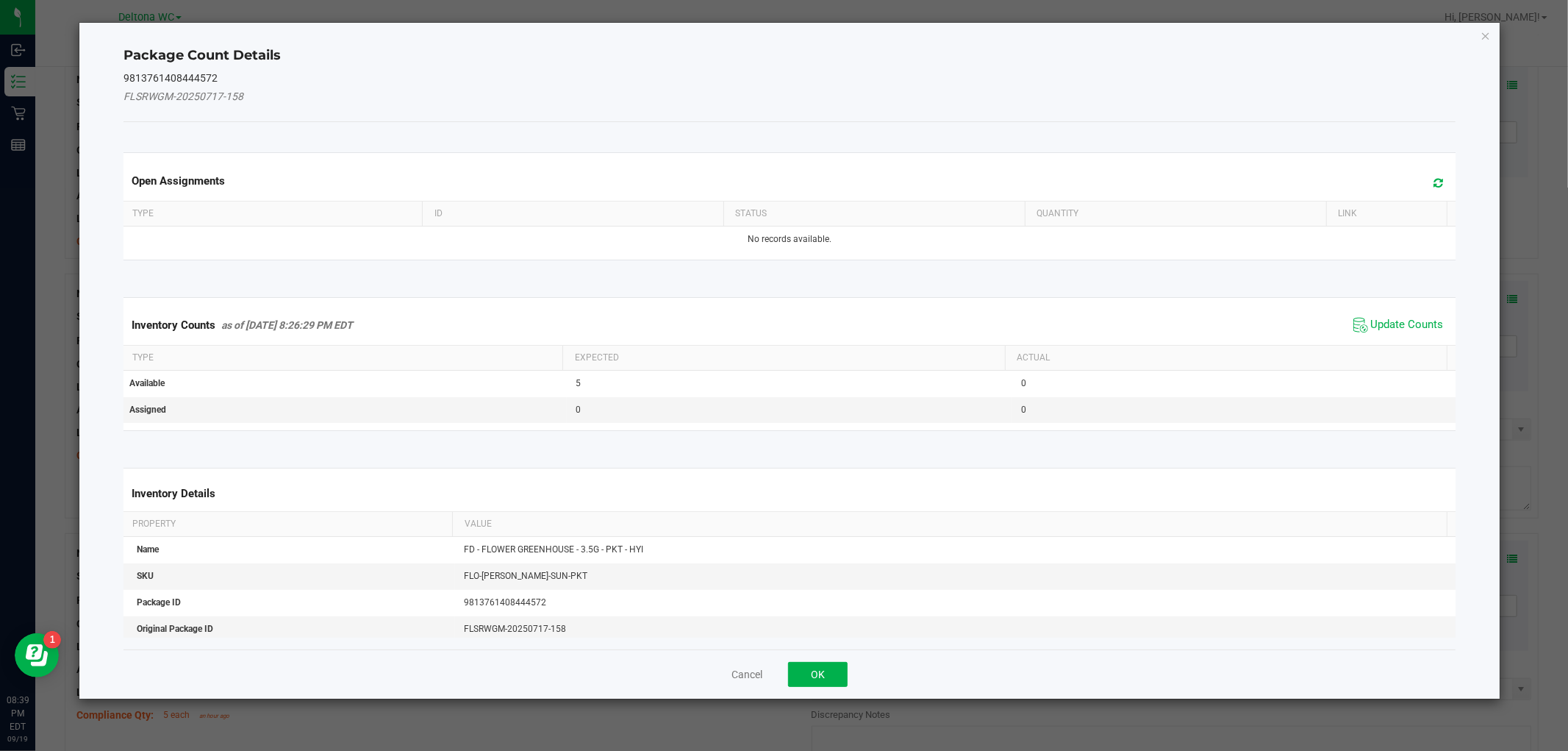
click at [1397, 316] on span "Update Counts" at bounding box center [1398, 325] width 98 height 22
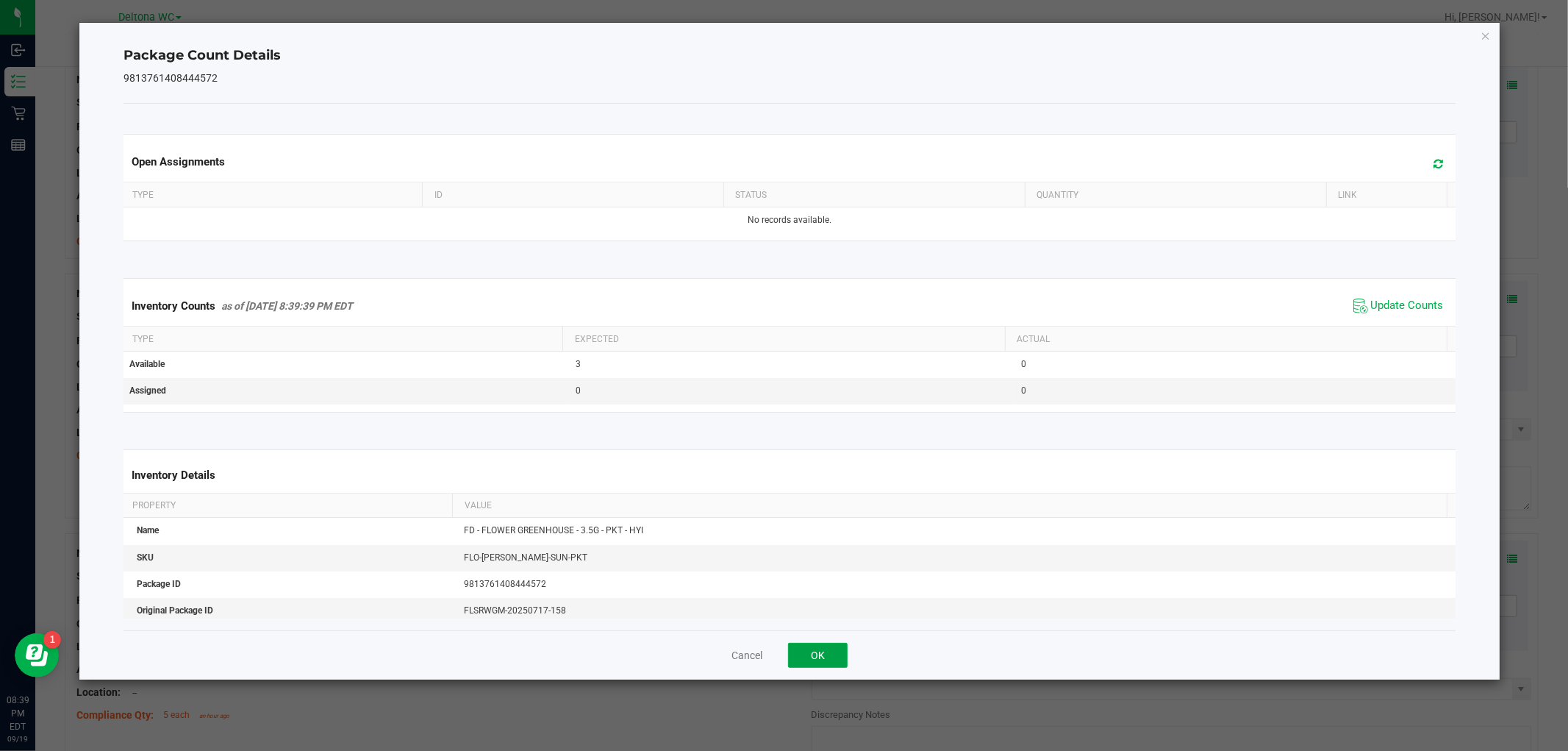
click at [836, 650] on button "OK" at bounding box center [817, 655] width 60 height 25
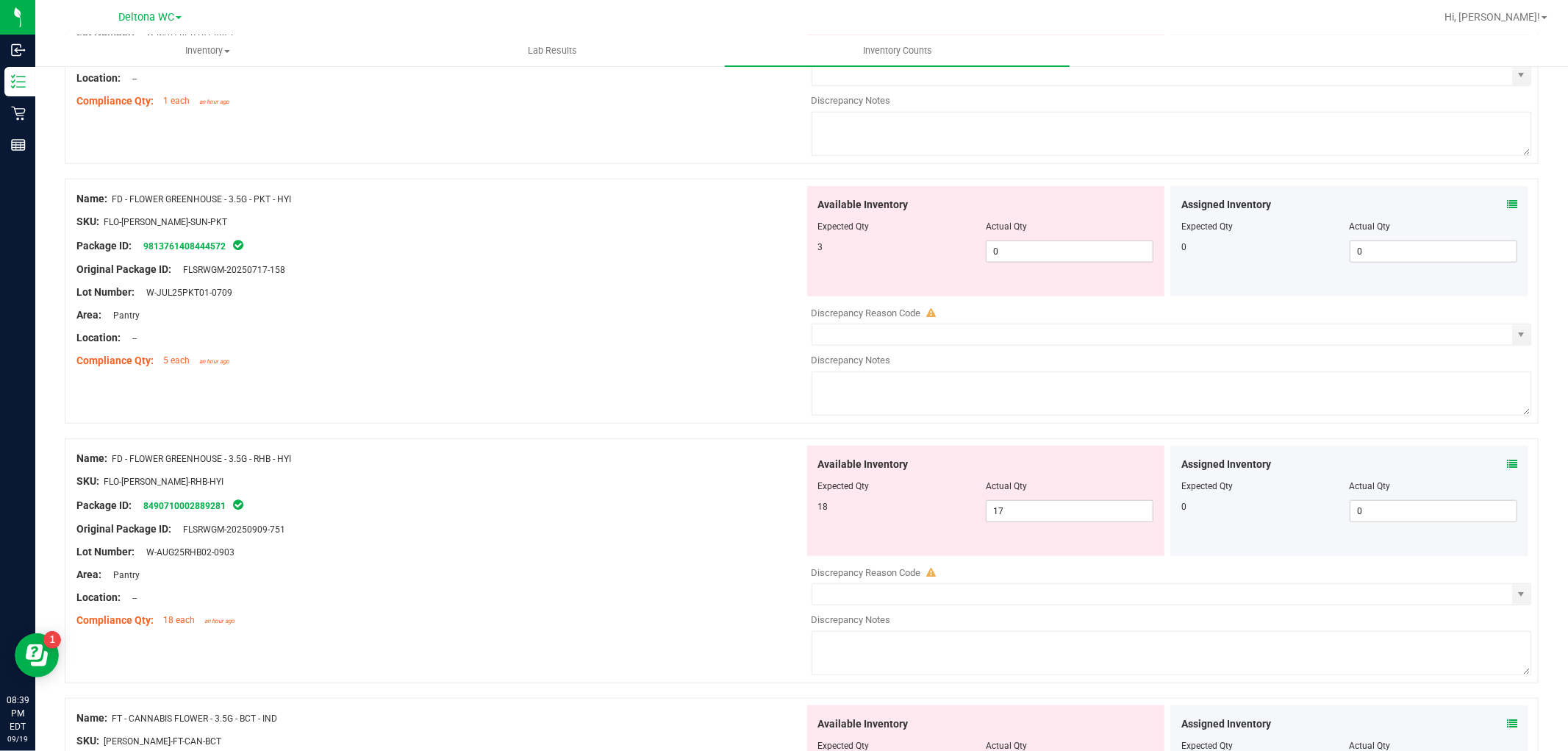
scroll to position [1062, 0]
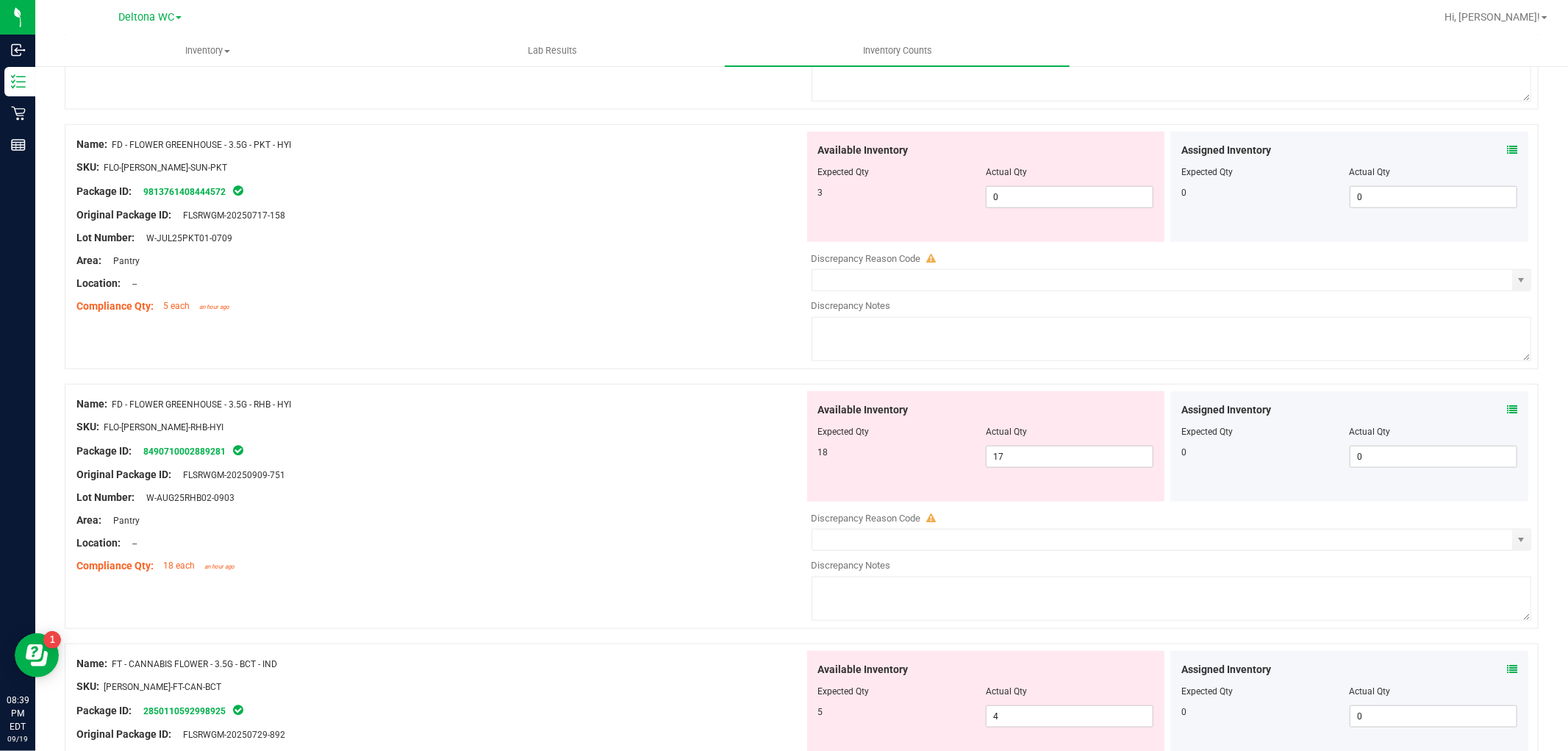
click at [1507, 414] on icon at bounding box center [1511, 409] width 10 height 10
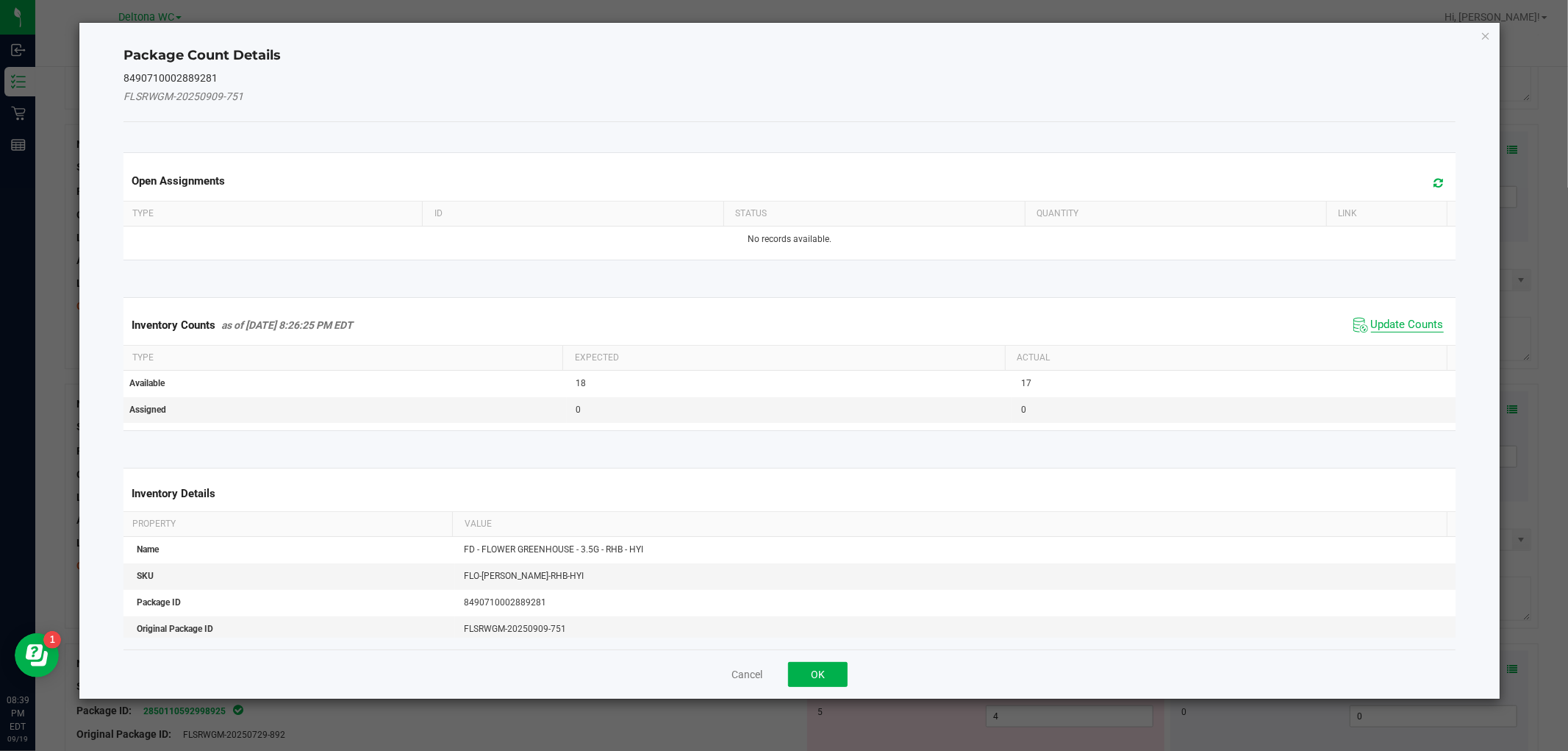
drag, startPoint x: 1398, startPoint y: 325, endPoint x: 1320, endPoint y: 375, distance: 92.6
click at [1397, 325] on span "Update Counts" at bounding box center [1407, 325] width 73 height 15
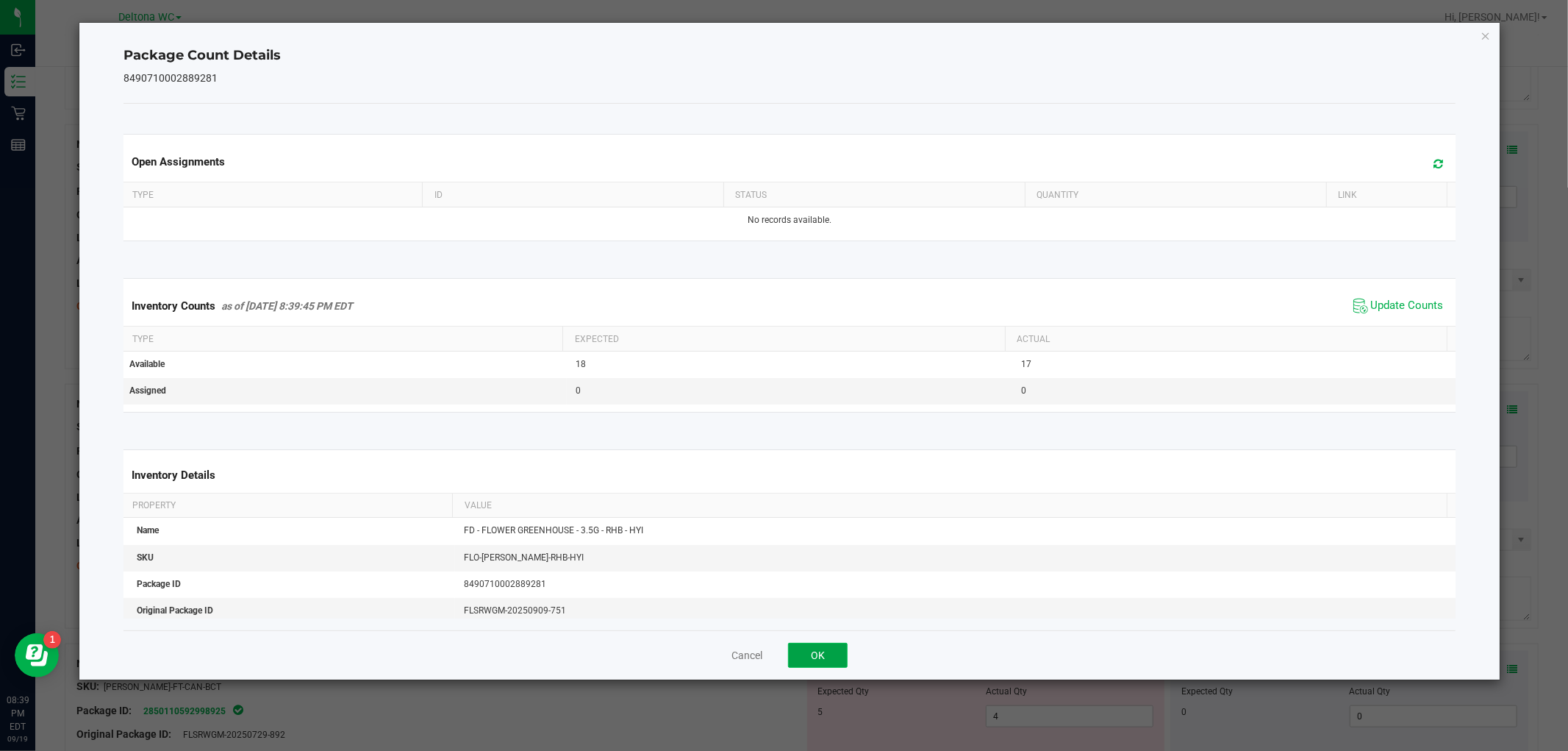
click at [810, 656] on button "OK" at bounding box center [817, 655] width 60 height 25
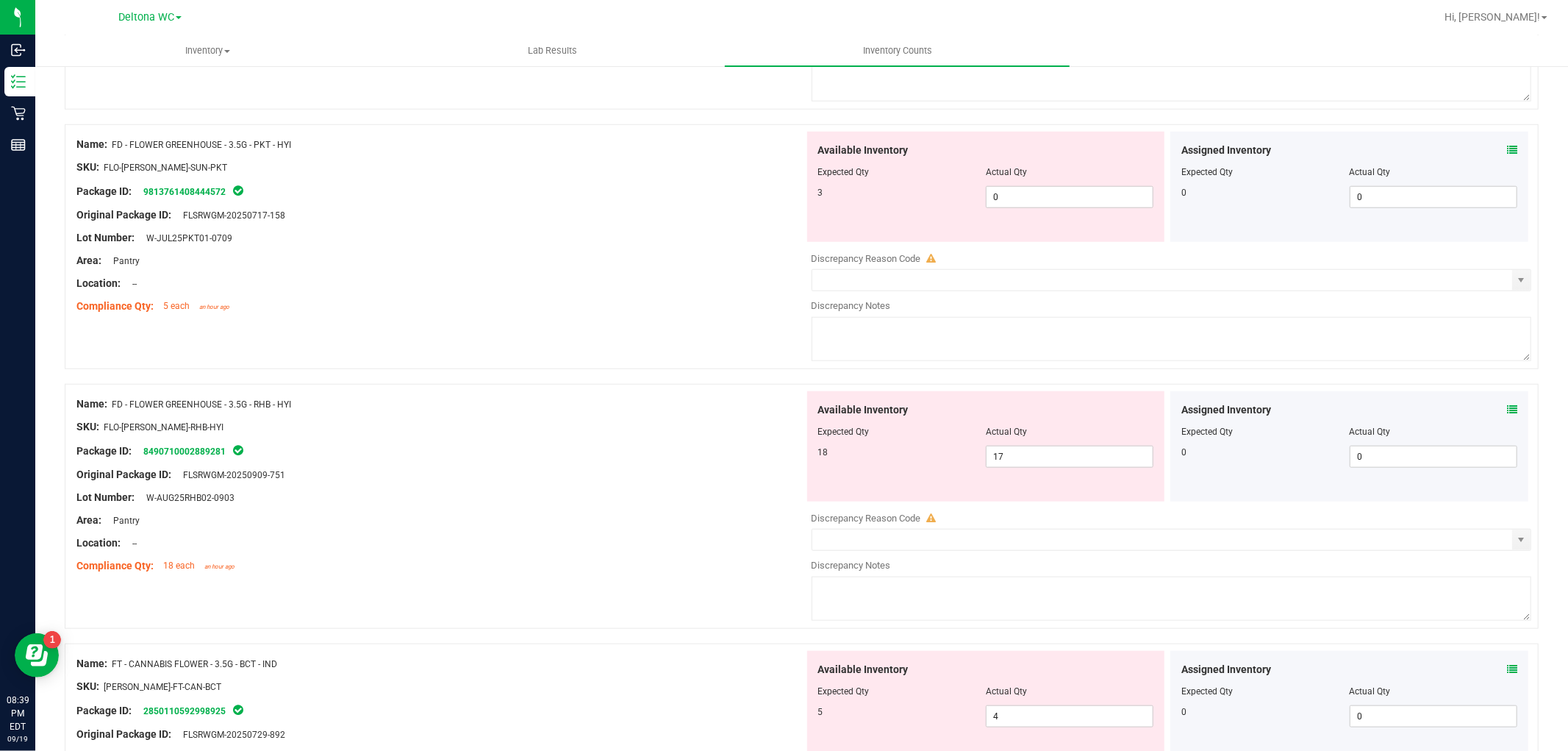
click at [1505, 669] on div "Assigned Inventory Expected Qty Actual Qty 0 0 0" at bounding box center [1349, 706] width 358 height 110
click at [1507, 671] on icon at bounding box center [1511, 669] width 10 height 10
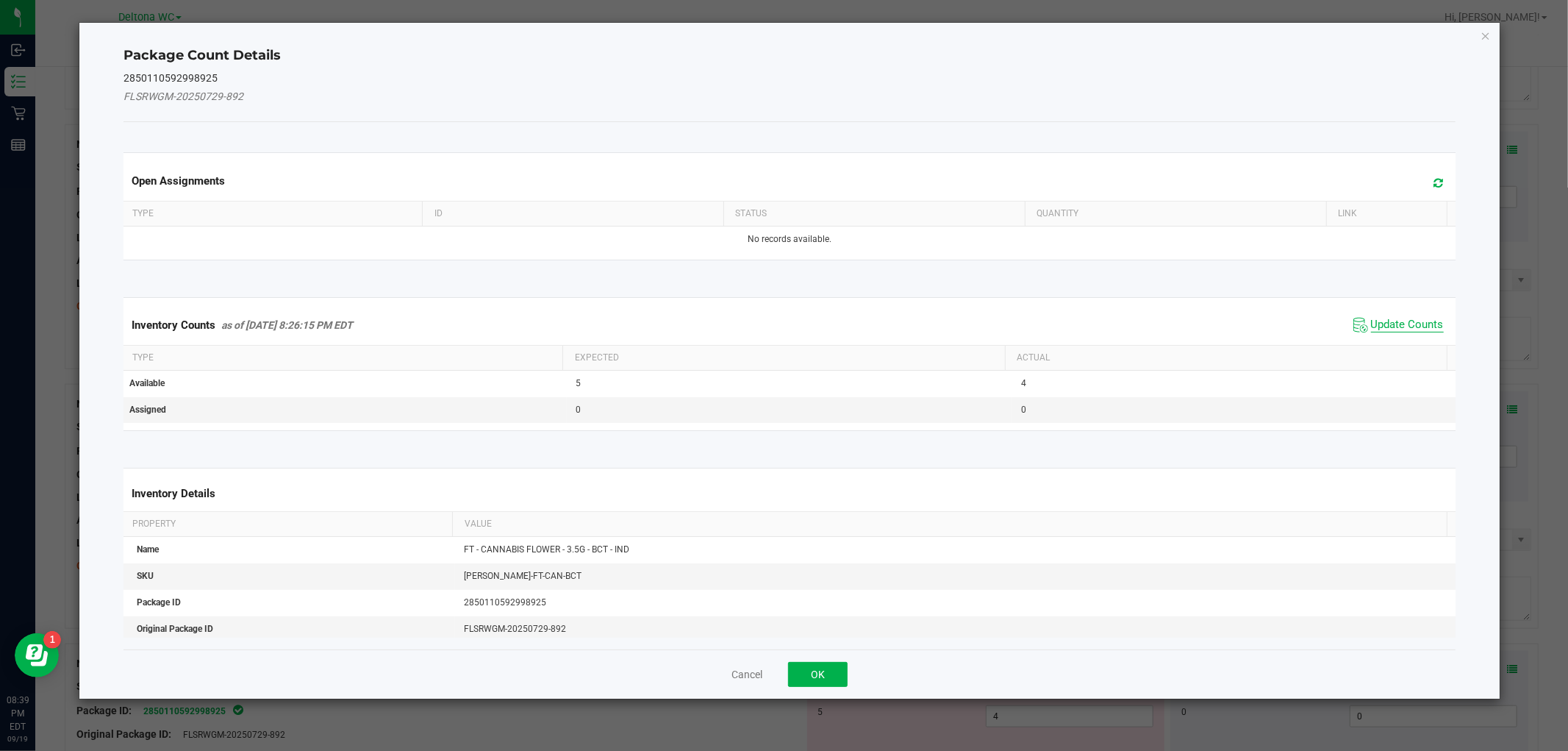
click at [1380, 322] on span "Update Counts" at bounding box center [1407, 325] width 73 height 15
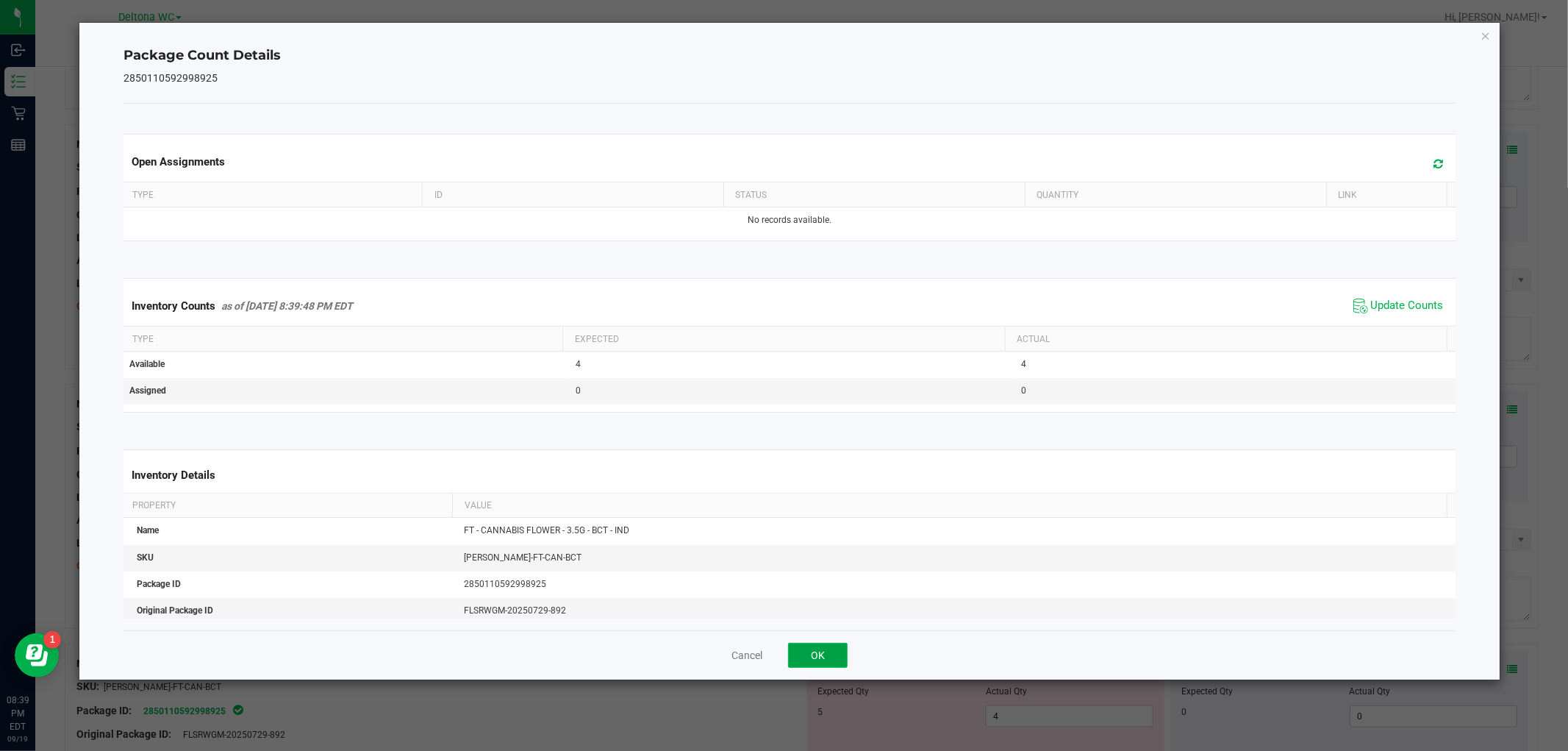
click at [818, 653] on button "OK" at bounding box center [817, 655] width 60 height 25
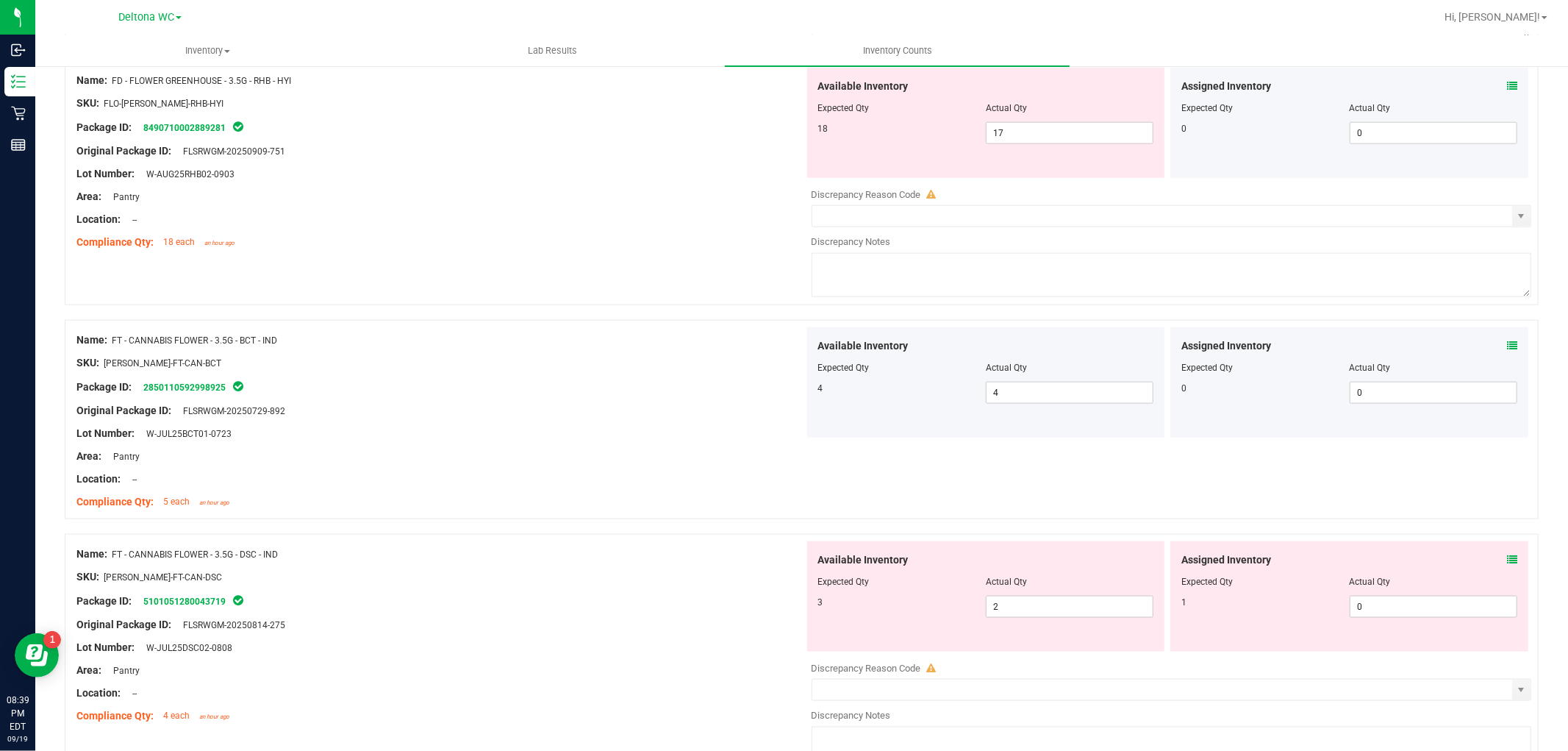
scroll to position [1471, 0]
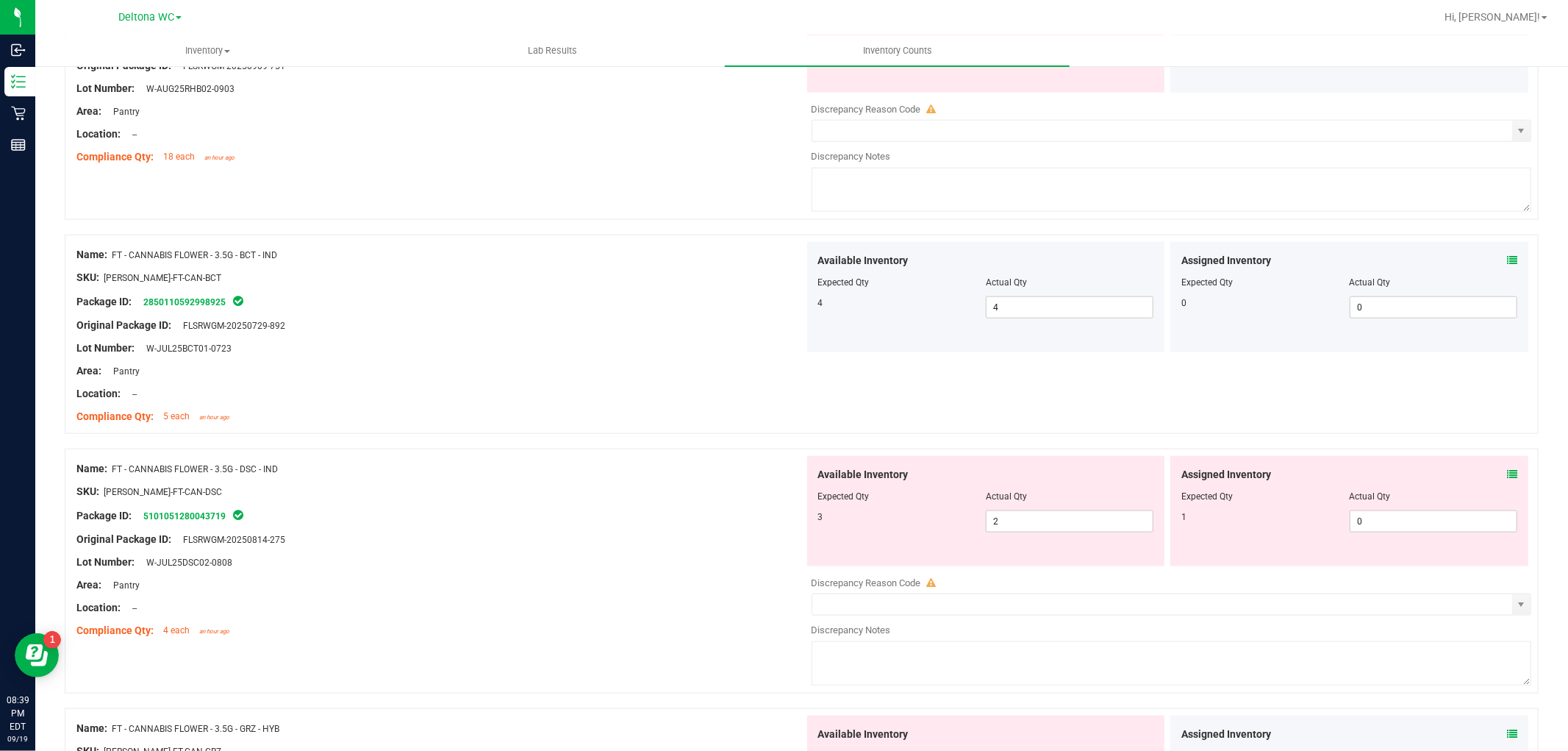
click at [1507, 482] on span at bounding box center [1511, 474] width 10 height 16
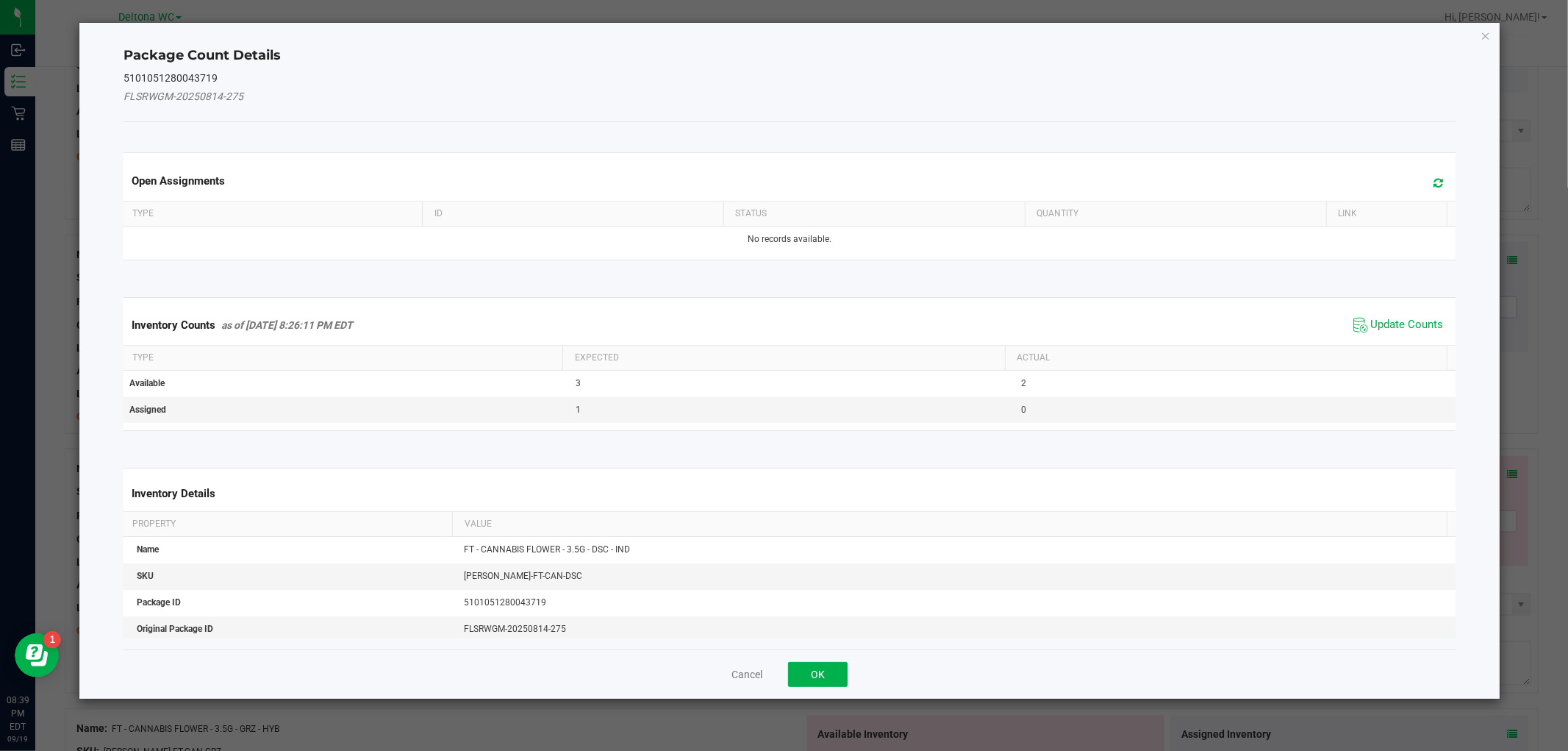
click at [1415, 315] on span "Update Counts" at bounding box center [1398, 325] width 98 height 22
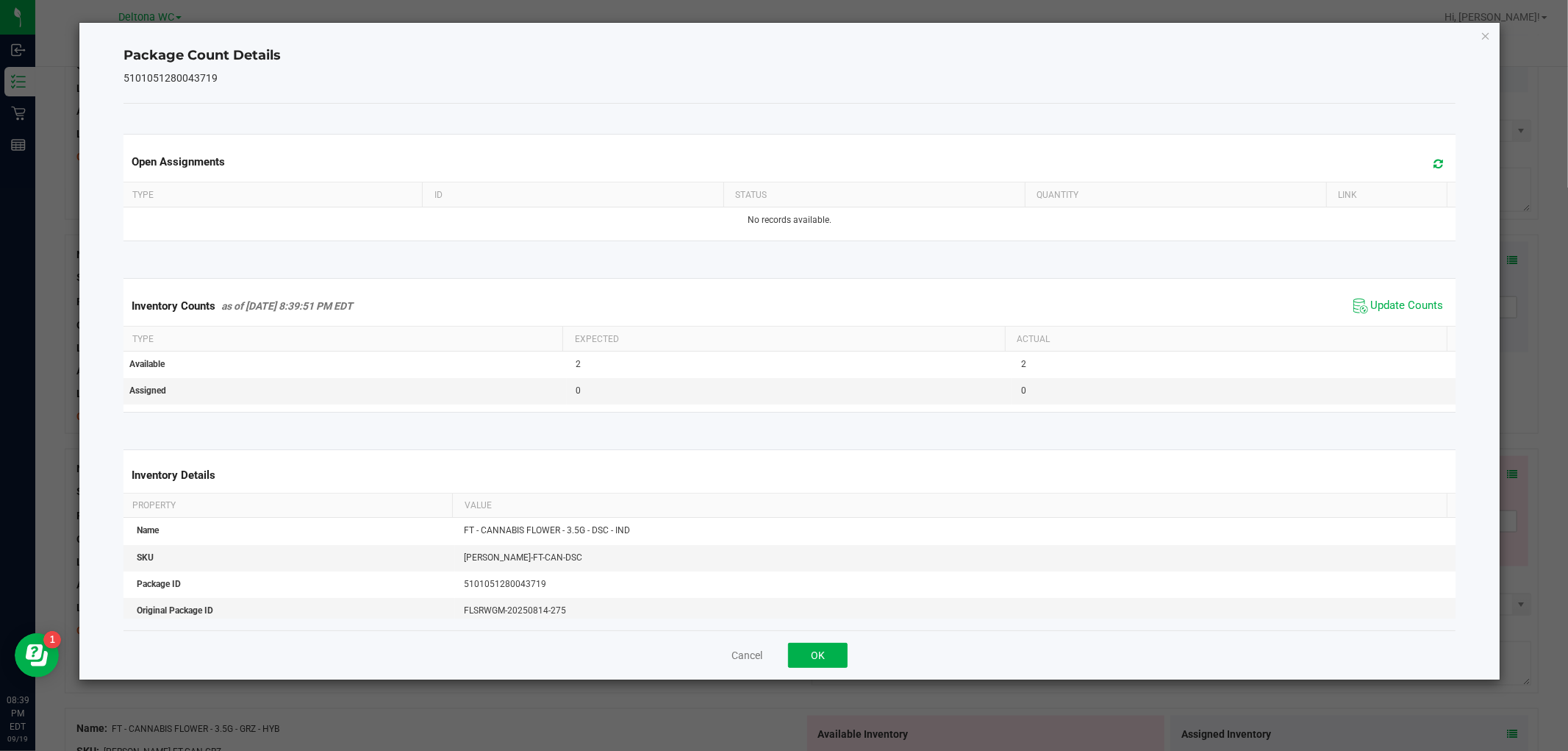
click at [807, 670] on div "Cancel OK" at bounding box center [789, 655] width 1331 height 50
click at [814, 658] on button "OK" at bounding box center [817, 655] width 60 height 25
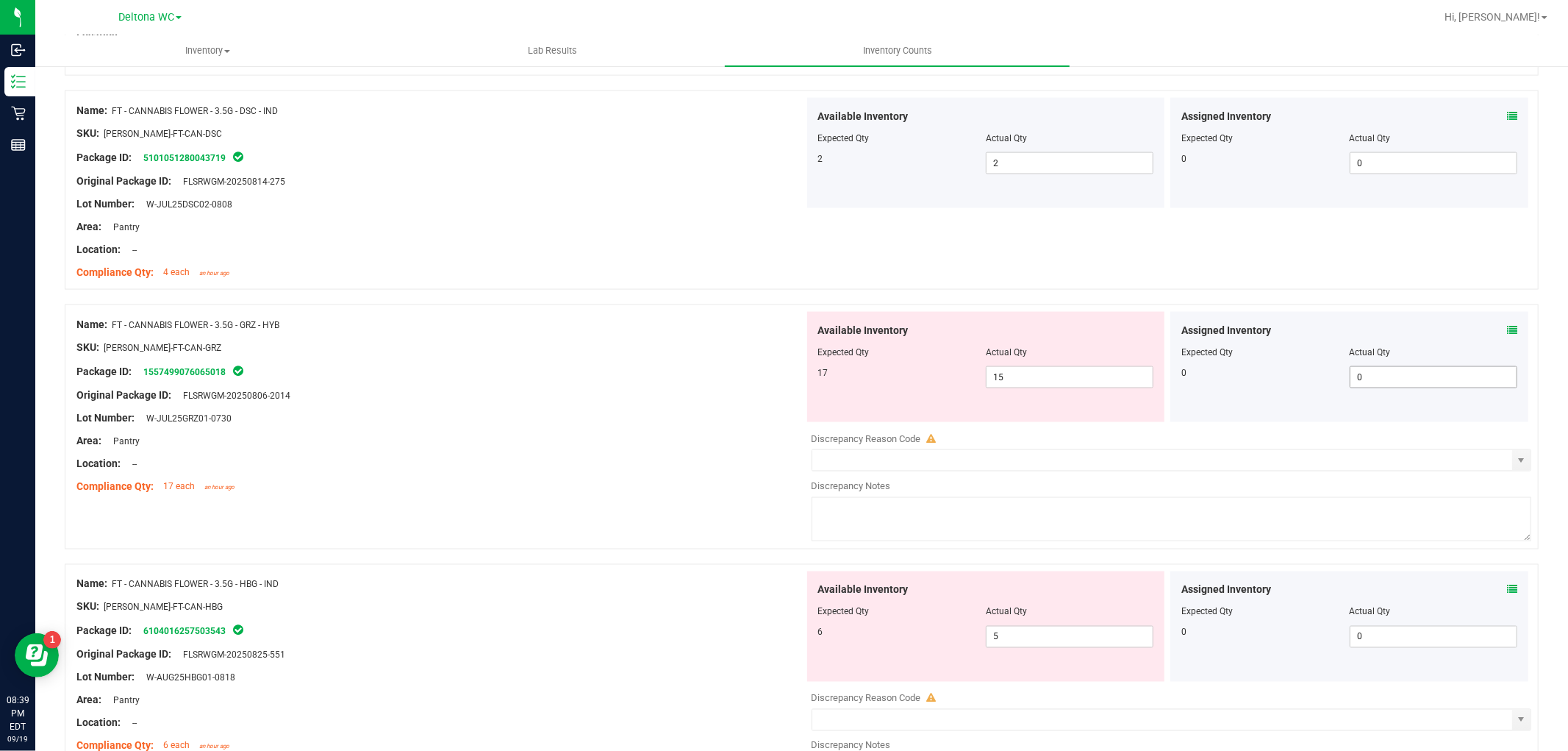
scroll to position [1879, 0]
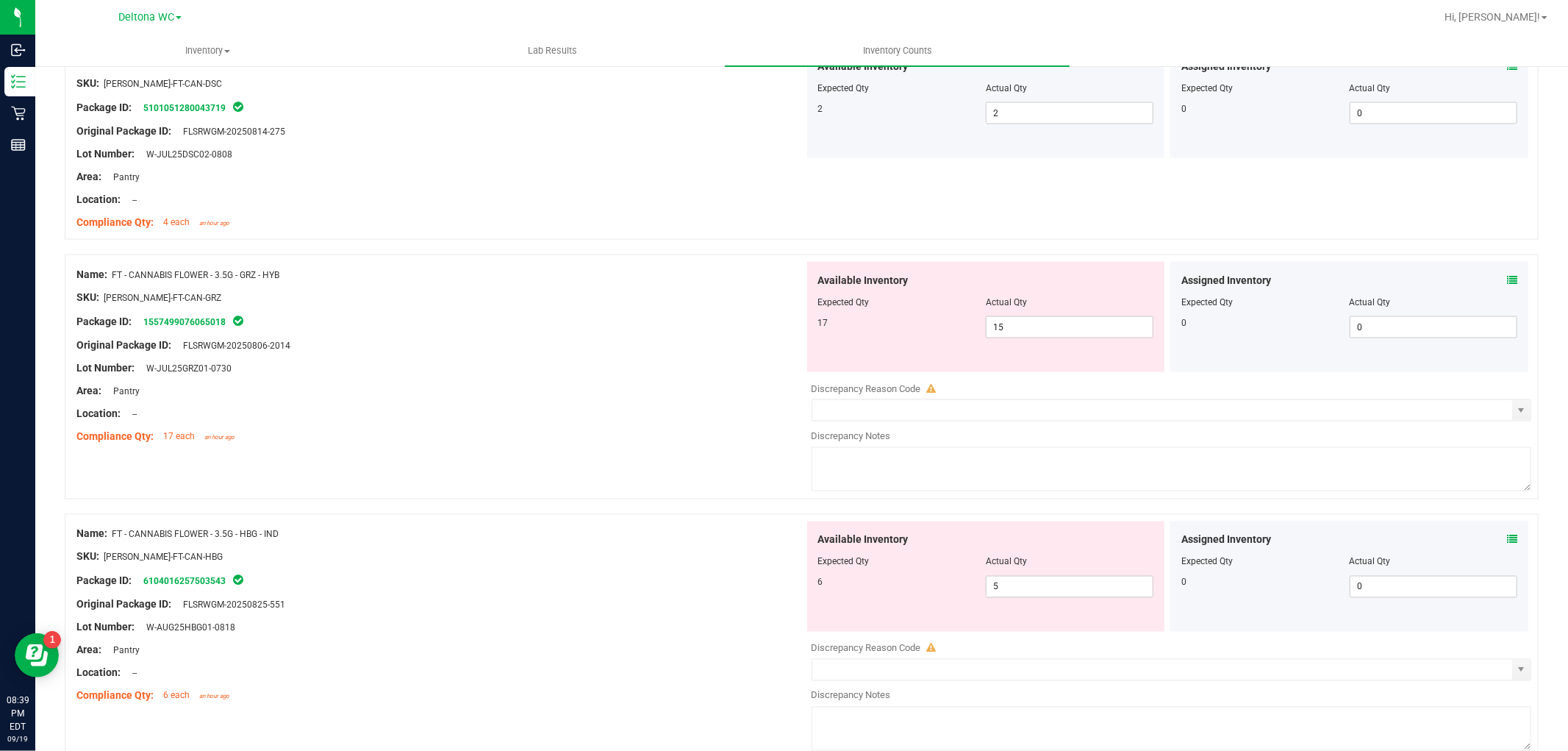
click at [1507, 281] on icon at bounding box center [1511, 280] width 10 height 10
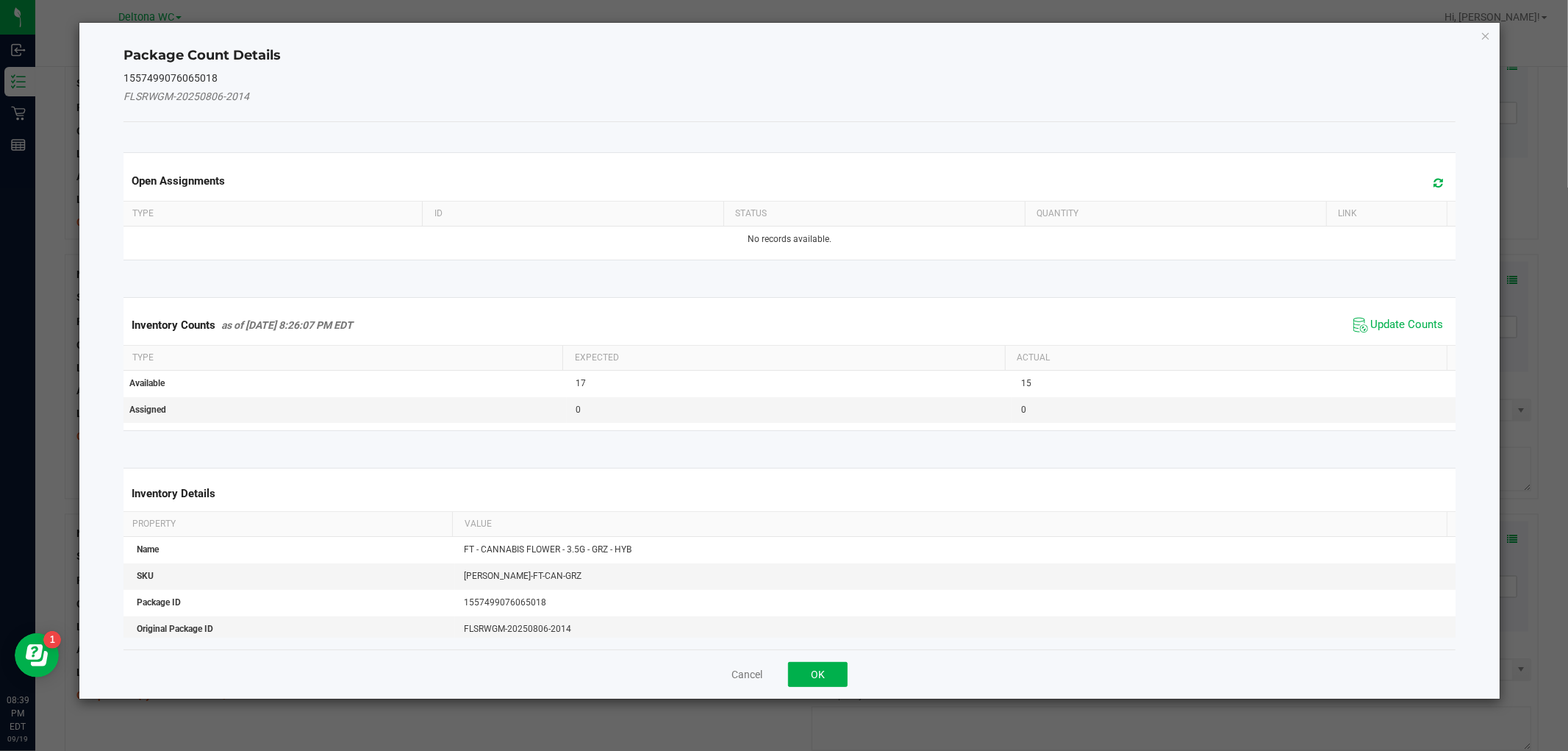
drag, startPoint x: 1401, startPoint y: 324, endPoint x: 1360, endPoint y: 348, distance: 47.5
click at [1402, 324] on span "Update Counts" at bounding box center [1407, 325] width 73 height 15
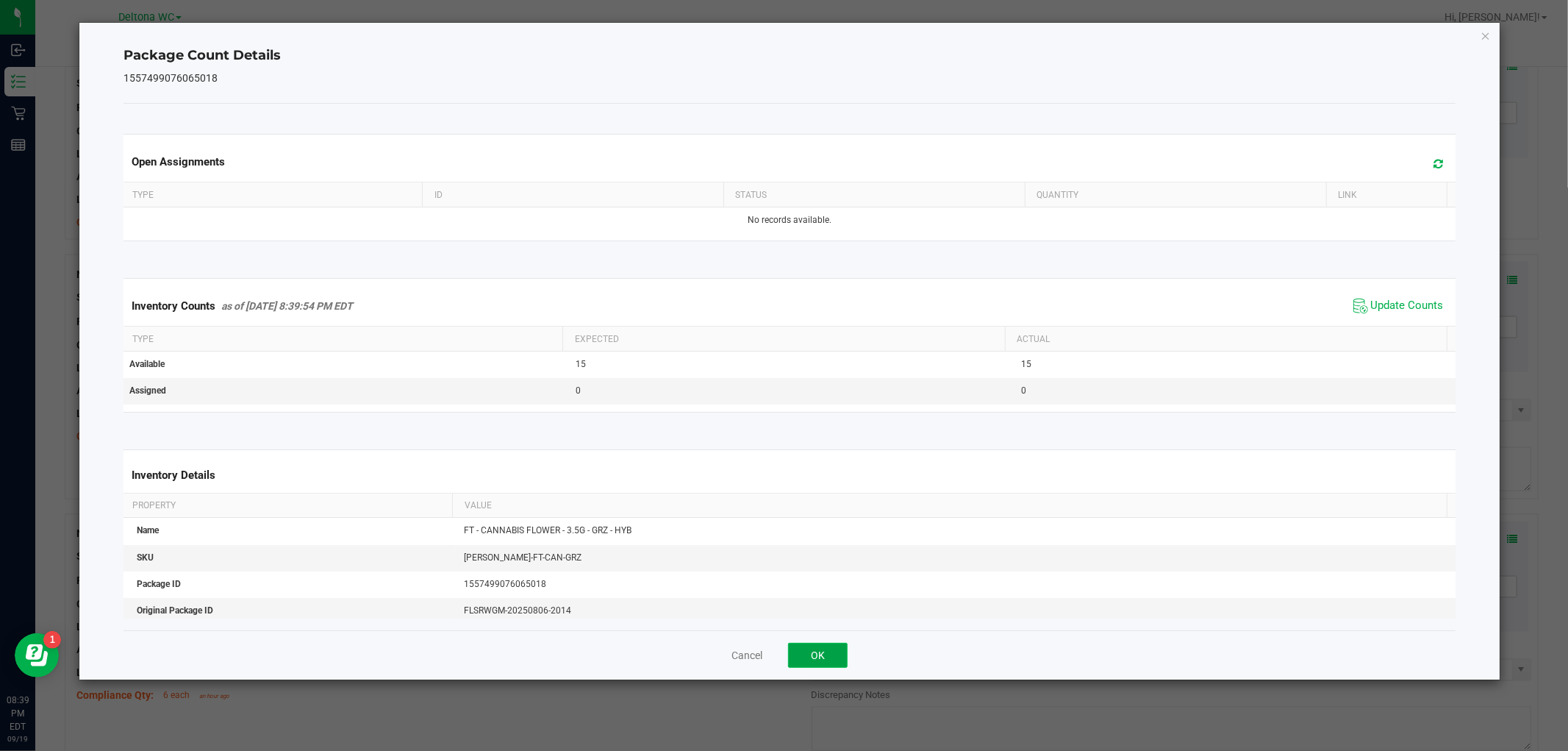
click at [806, 659] on button "OK" at bounding box center [817, 655] width 60 height 25
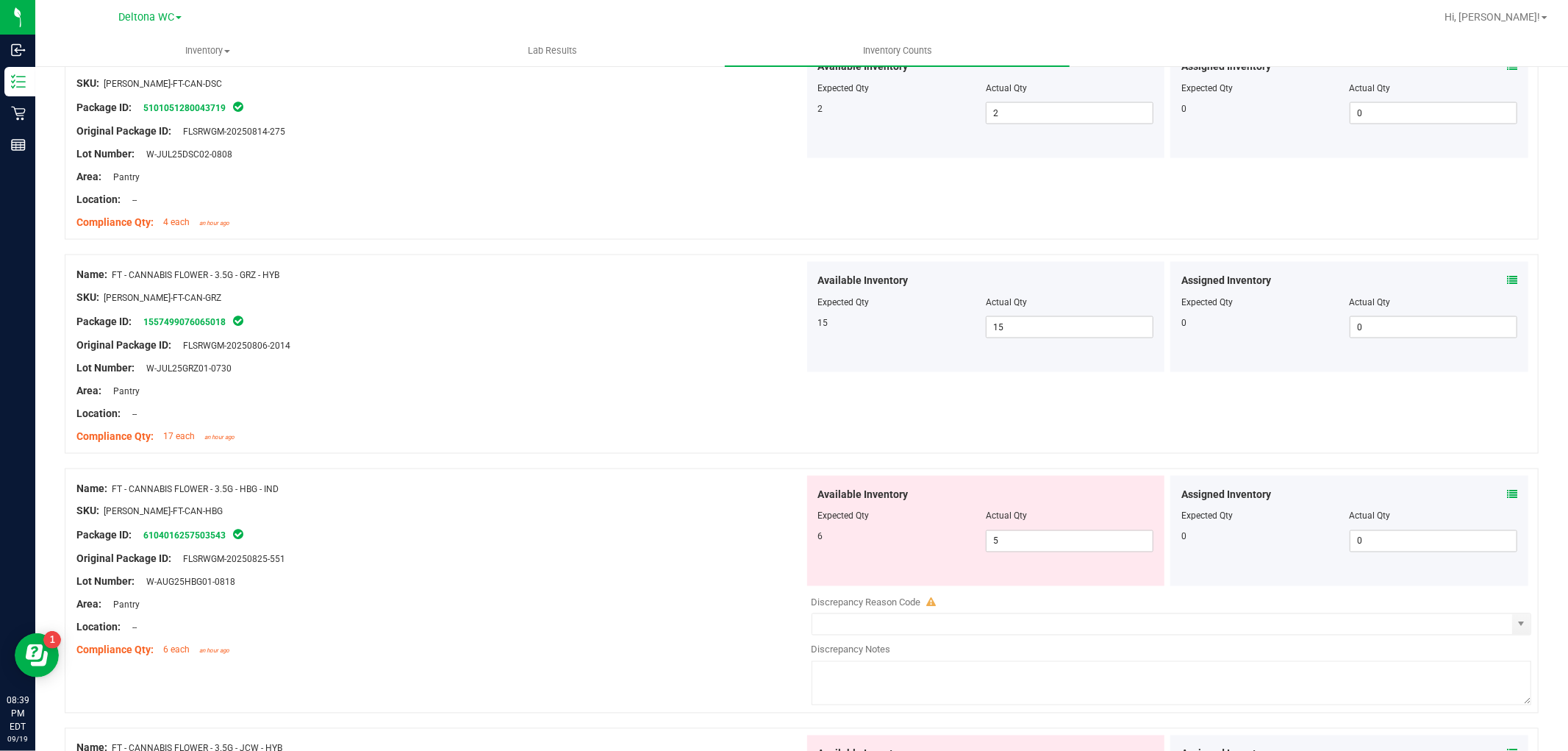
click at [1507, 497] on icon at bounding box center [1511, 494] width 10 height 10
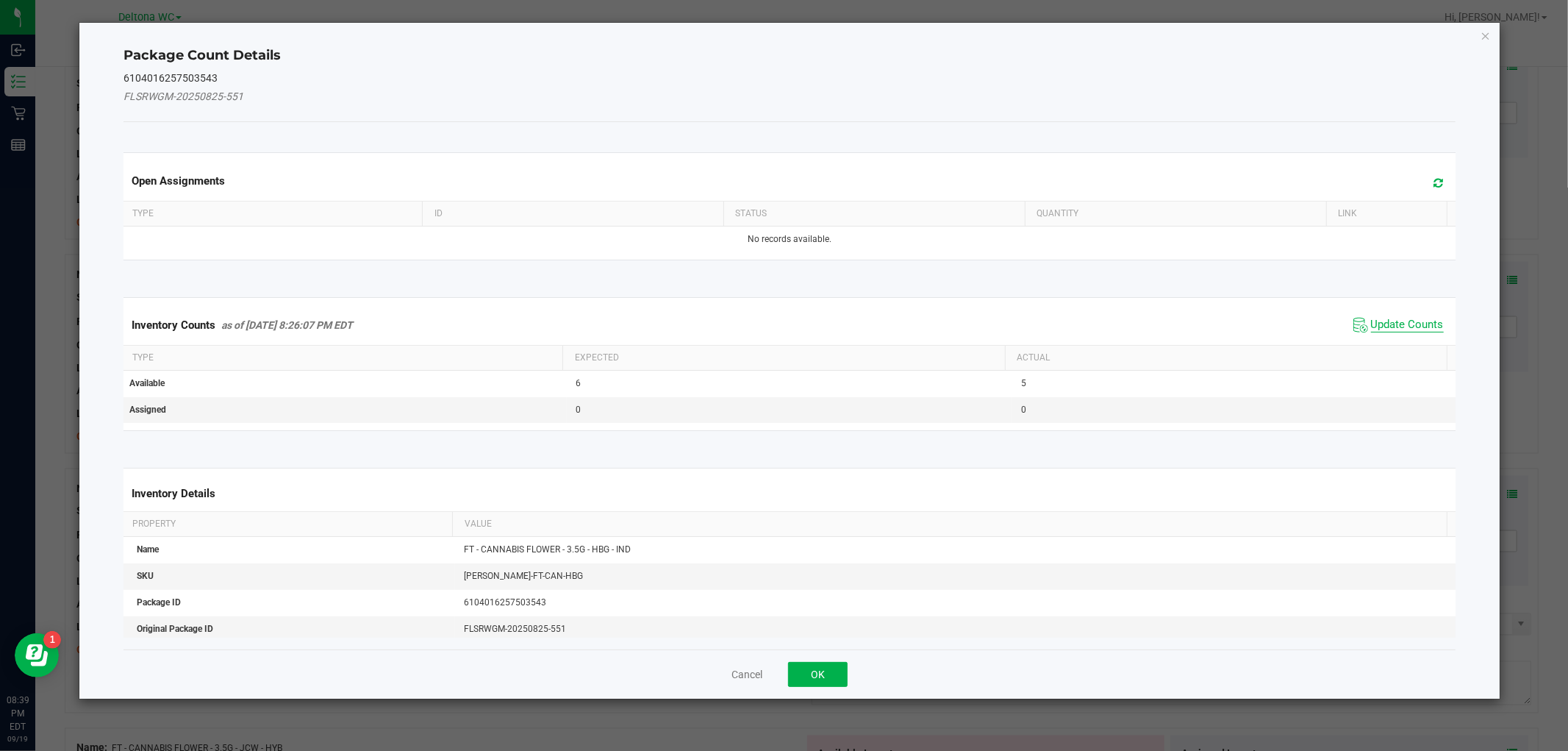
drag, startPoint x: 1406, startPoint y: 324, endPoint x: 1342, endPoint y: 349, distance: 68.7
click at [1405, 325] on span "Update Counts" at bounding box center [1407, 325] width 73 height 15
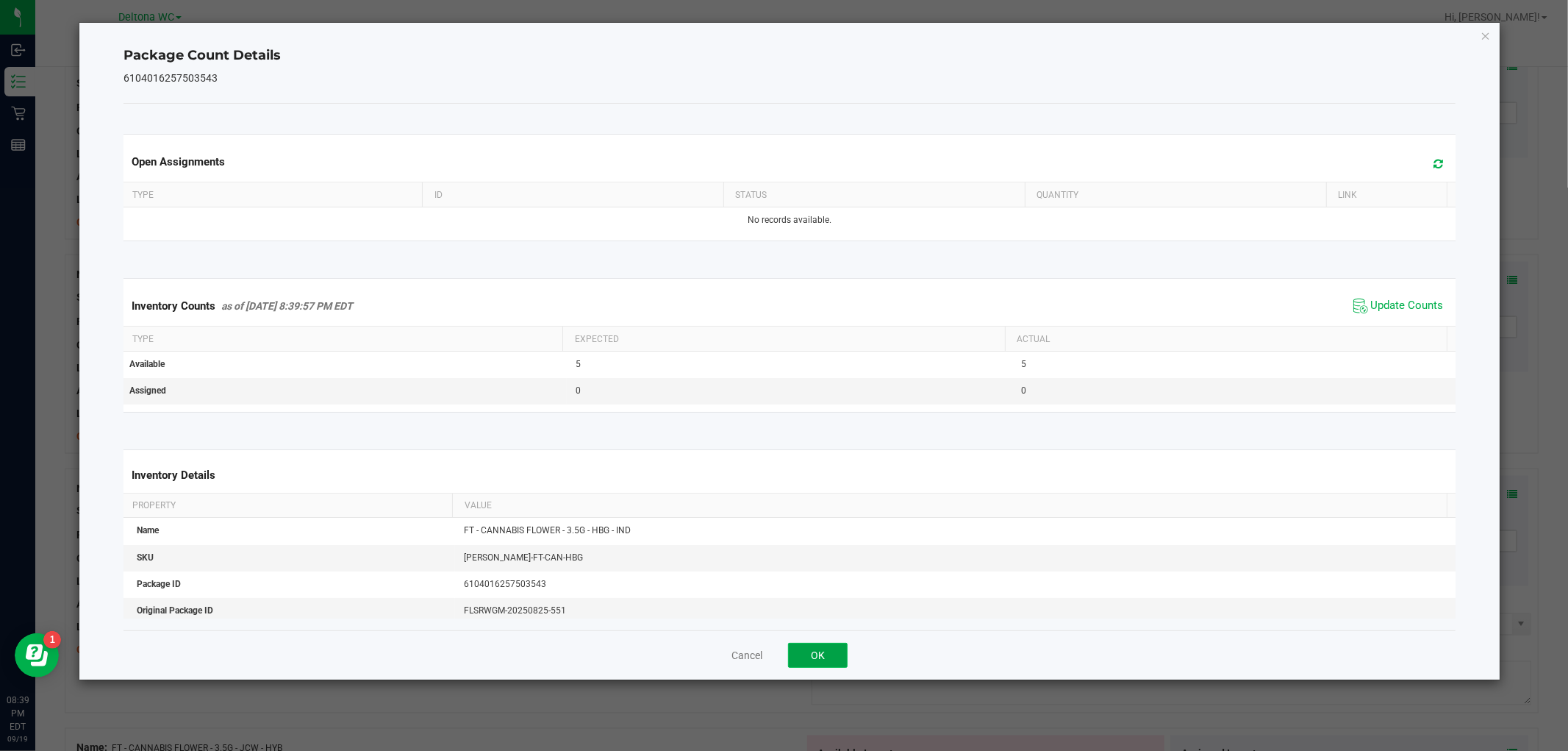
click at [822, 655] on button "OK" at bounding box center [817, 655] width 60 height 25
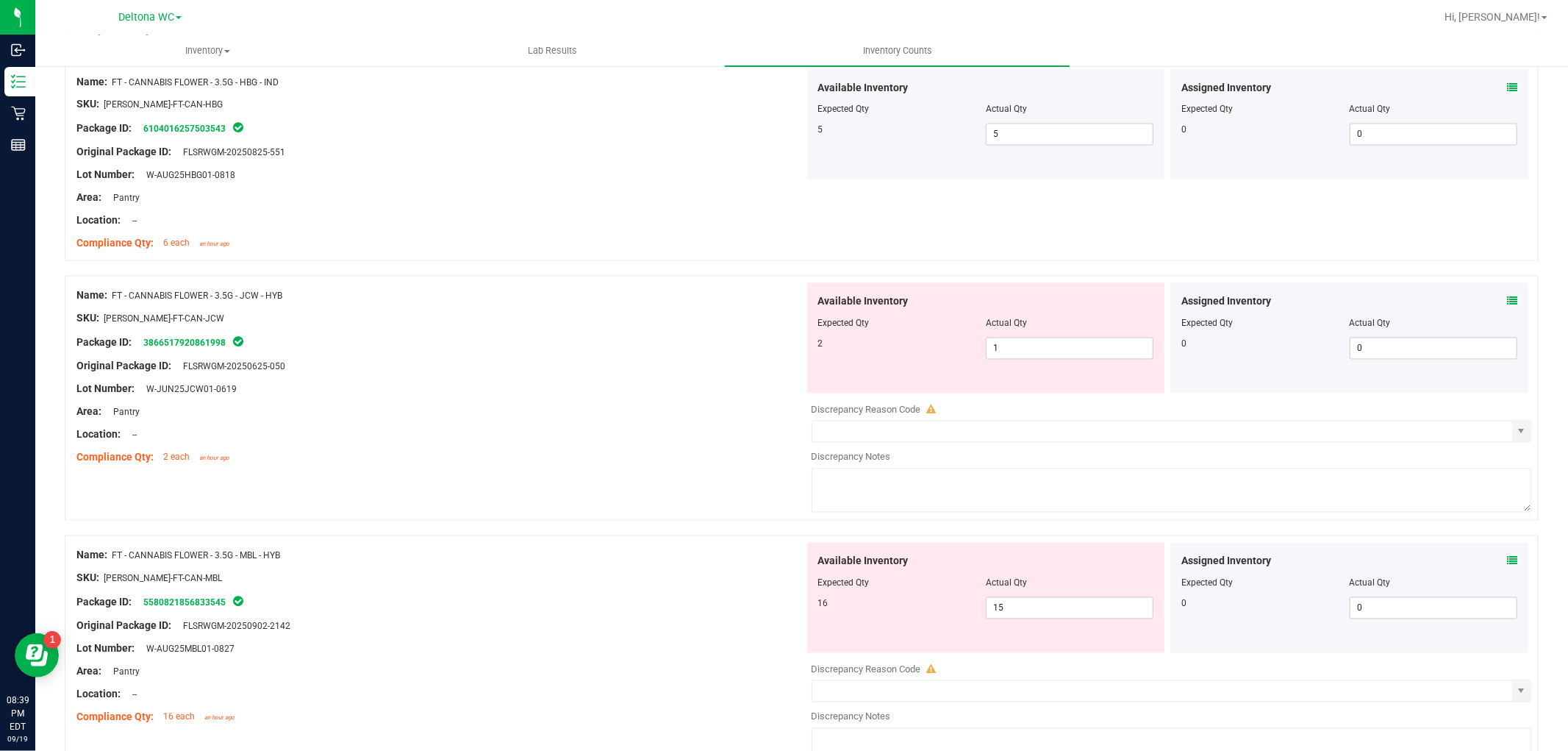
scroll to position [2288, 0]
click at [1507, 300] on icon at bounding box center [1511, 299] width 10 height 10
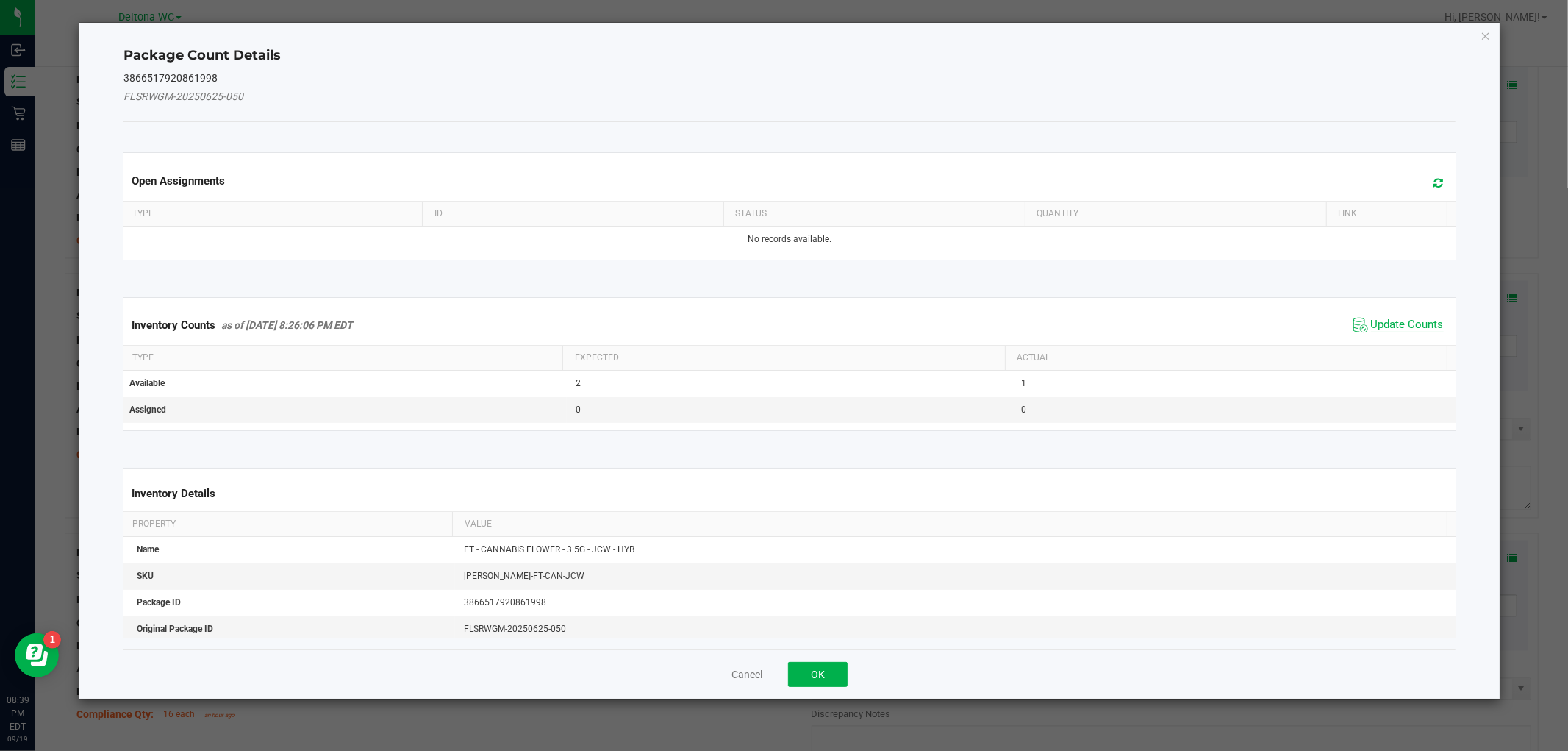
click at [1402, 319] on span "Update Counts" at bounding box center [1407, 325] width 73 height 15
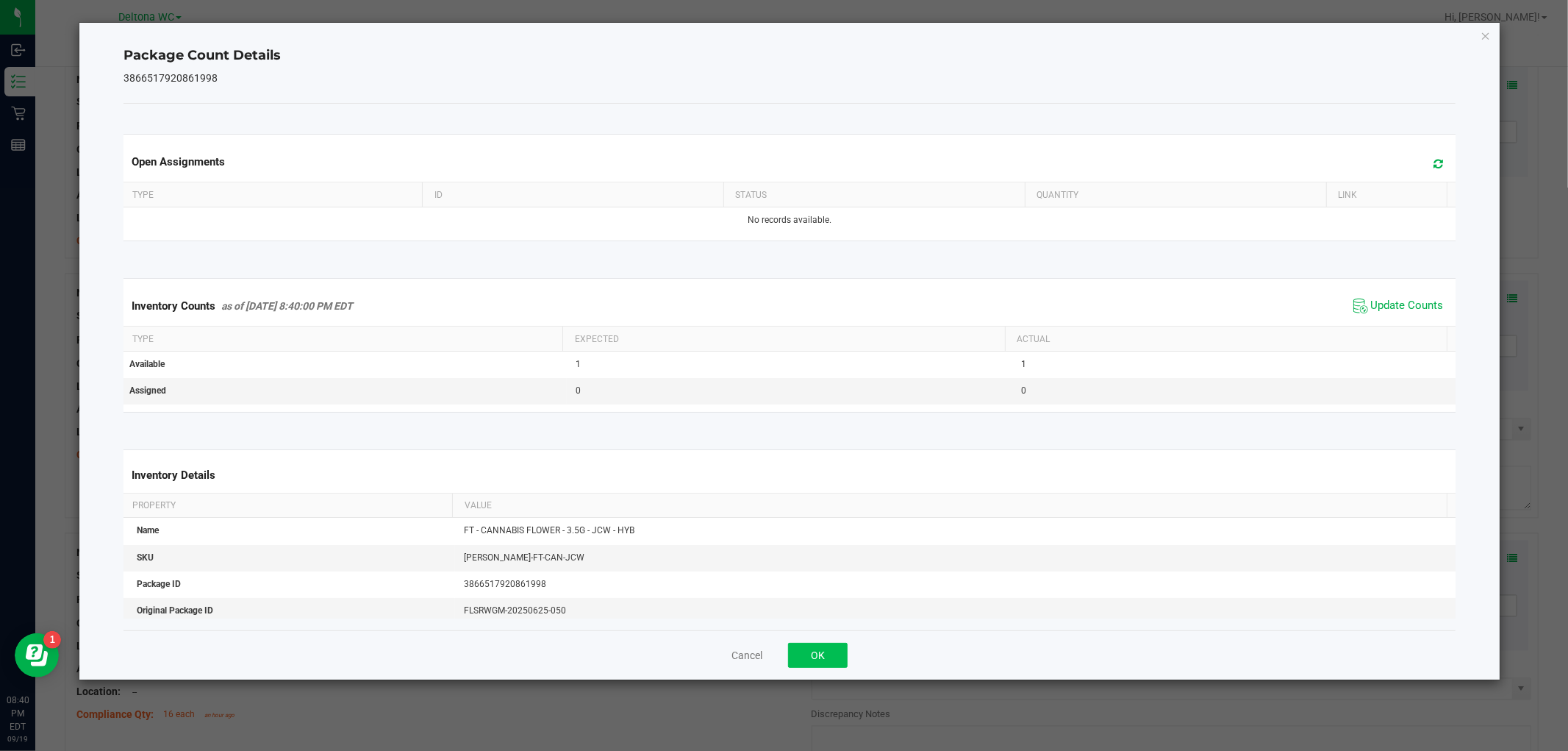
click at [813, 646] on div "Cancel OK" at bounding box center [789, 655] width 1331 height 50
click at [812, 649] on button "OK" at bounding box center [817, 655] width 60 height 25
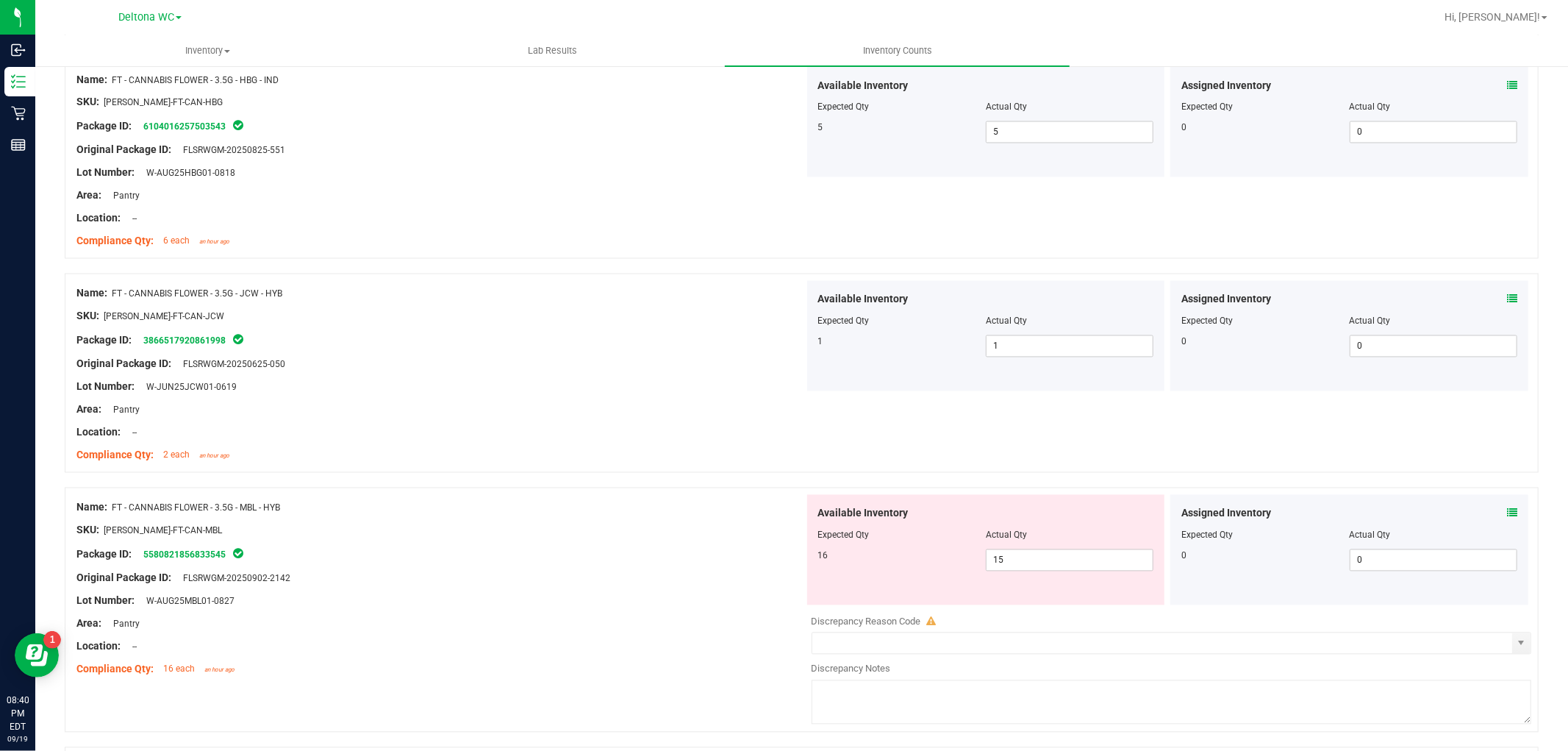
click at [1507, 517] on icon at bounding box center [1511, 513] width 10 height 10
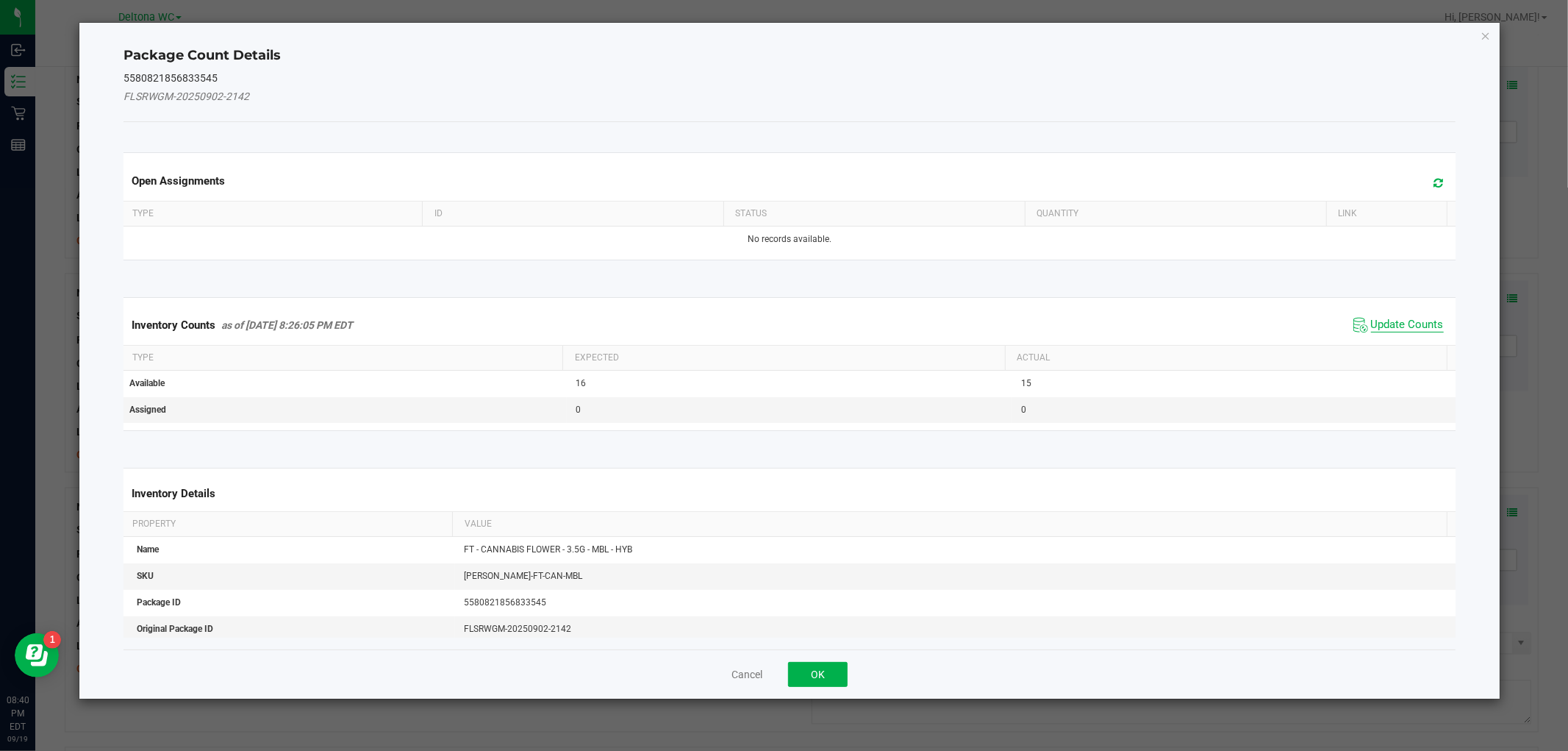
click at [1370, 327] on span "Update Counts" at bounding box center [1407, 325] width 73 height 15
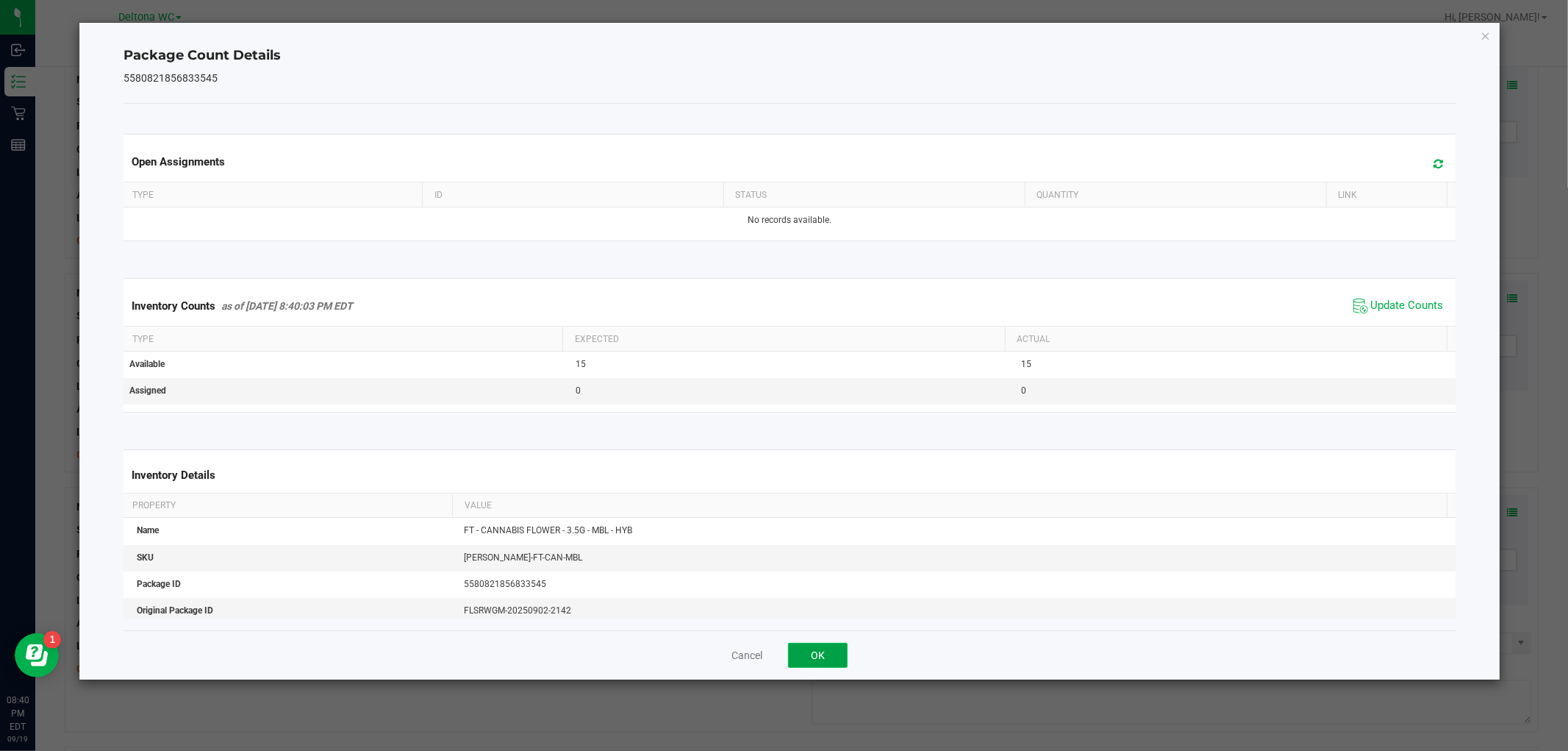
click at [842, 663] on button "OK" at bounding box center [817, 655] width 60 height 25
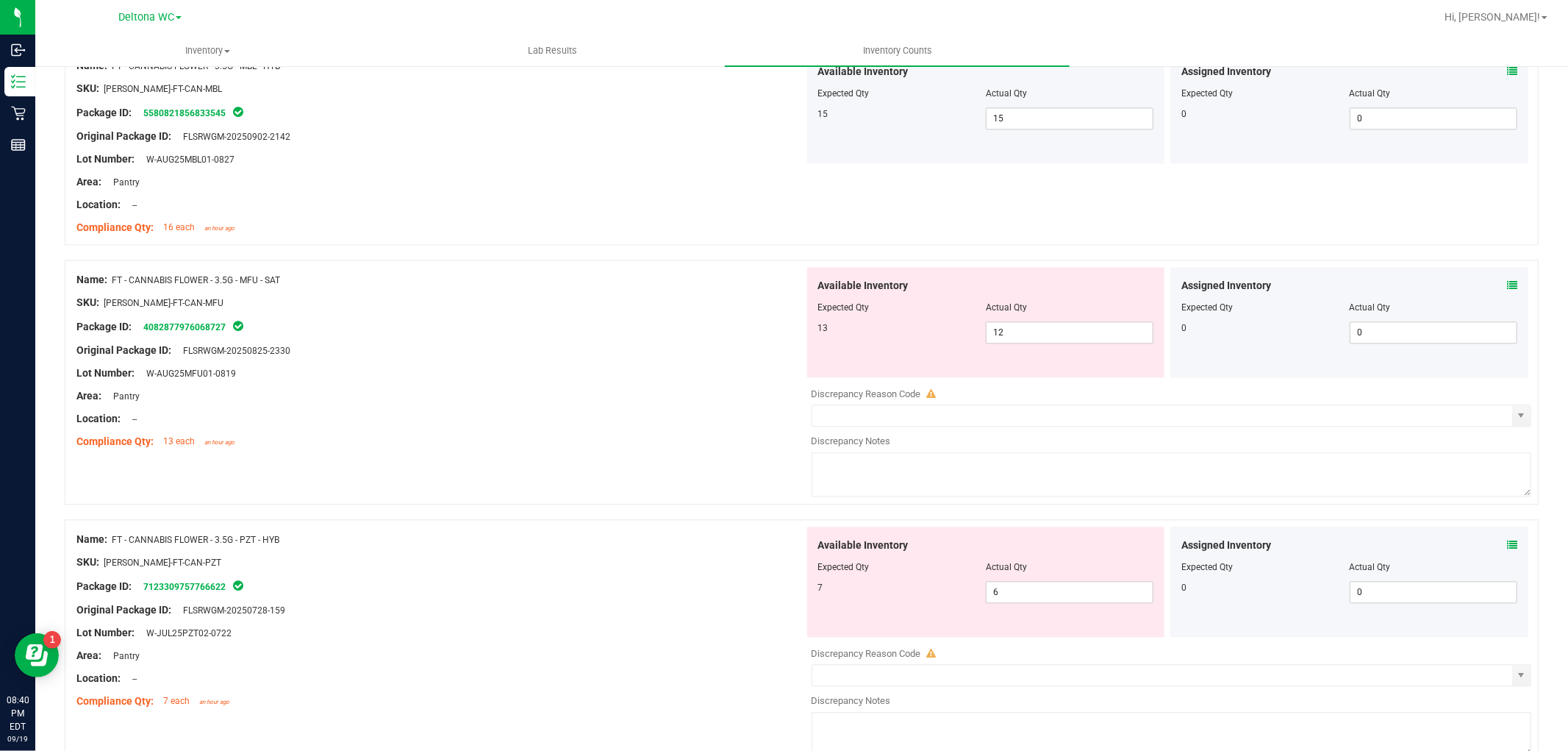
scroll to position [2777, 0]
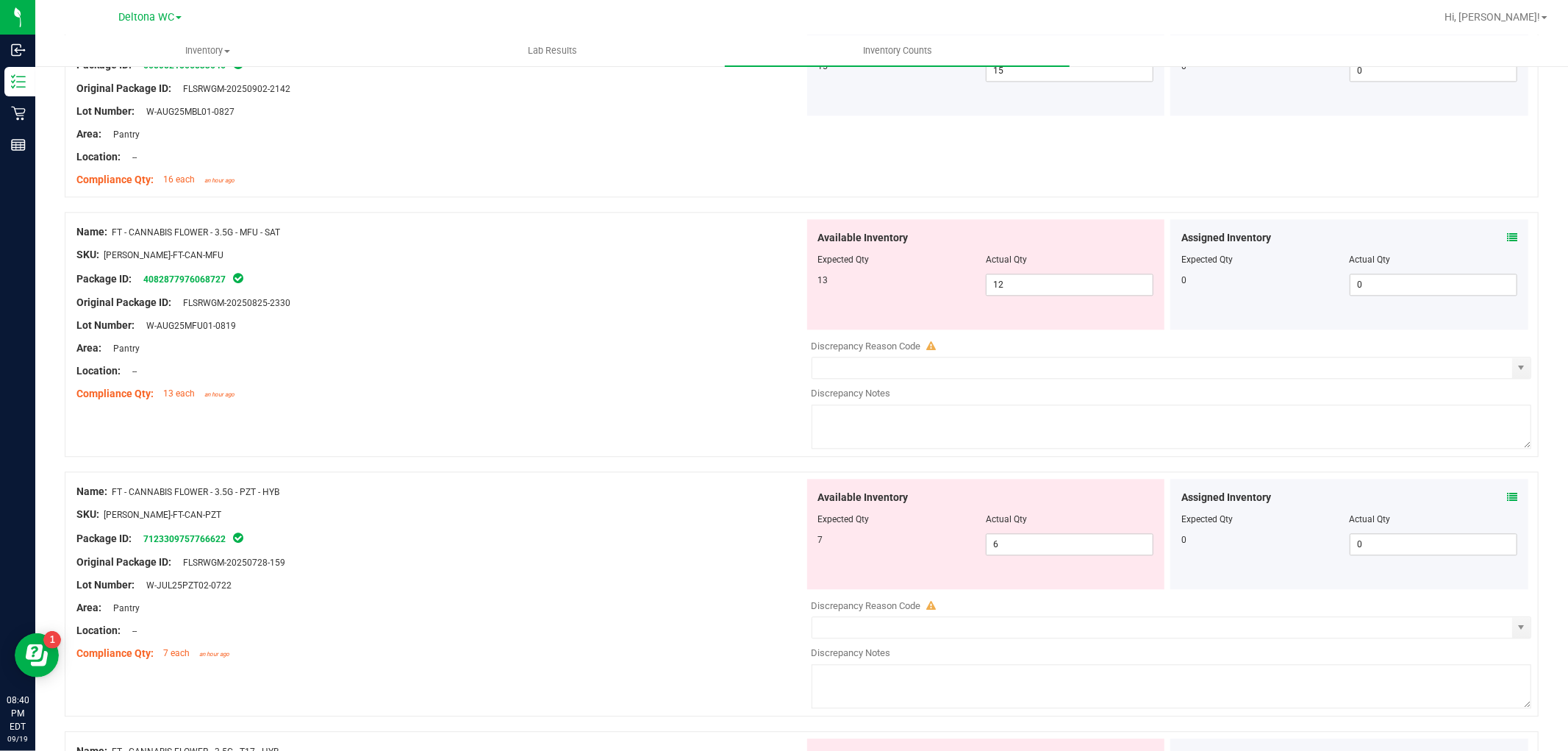
click at [1500, 231] on div "Assigned Inventory Expected Qty Actual Qty 0 0 0" at bounding box center [1349, 274] width 358 height 110
click at [1507, 239] on icon at bounding box center [1511, 237] width 10 height 10
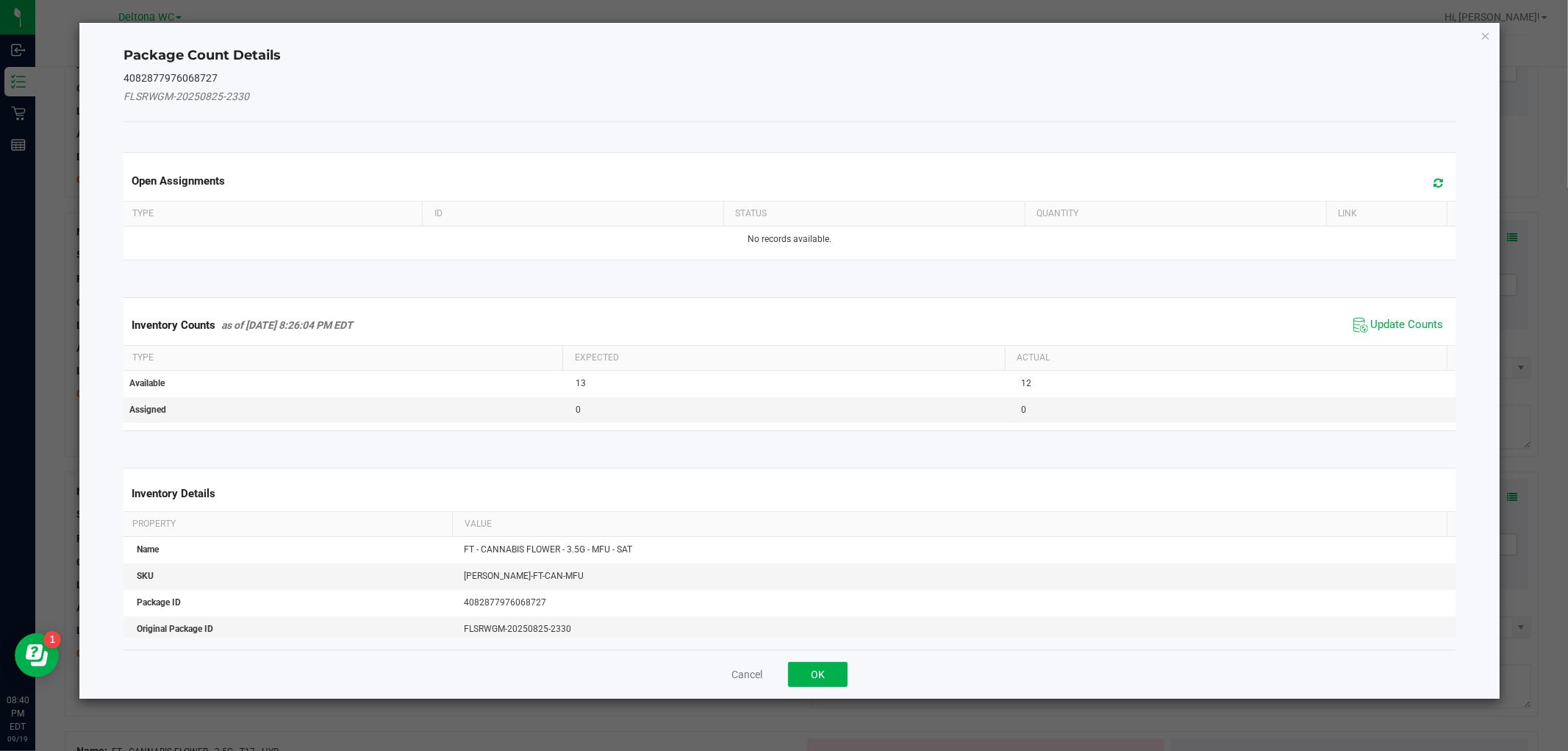
click at [1356, 323] on span "Update Counts" at bounding box center [1398, 325] width 98 height 22
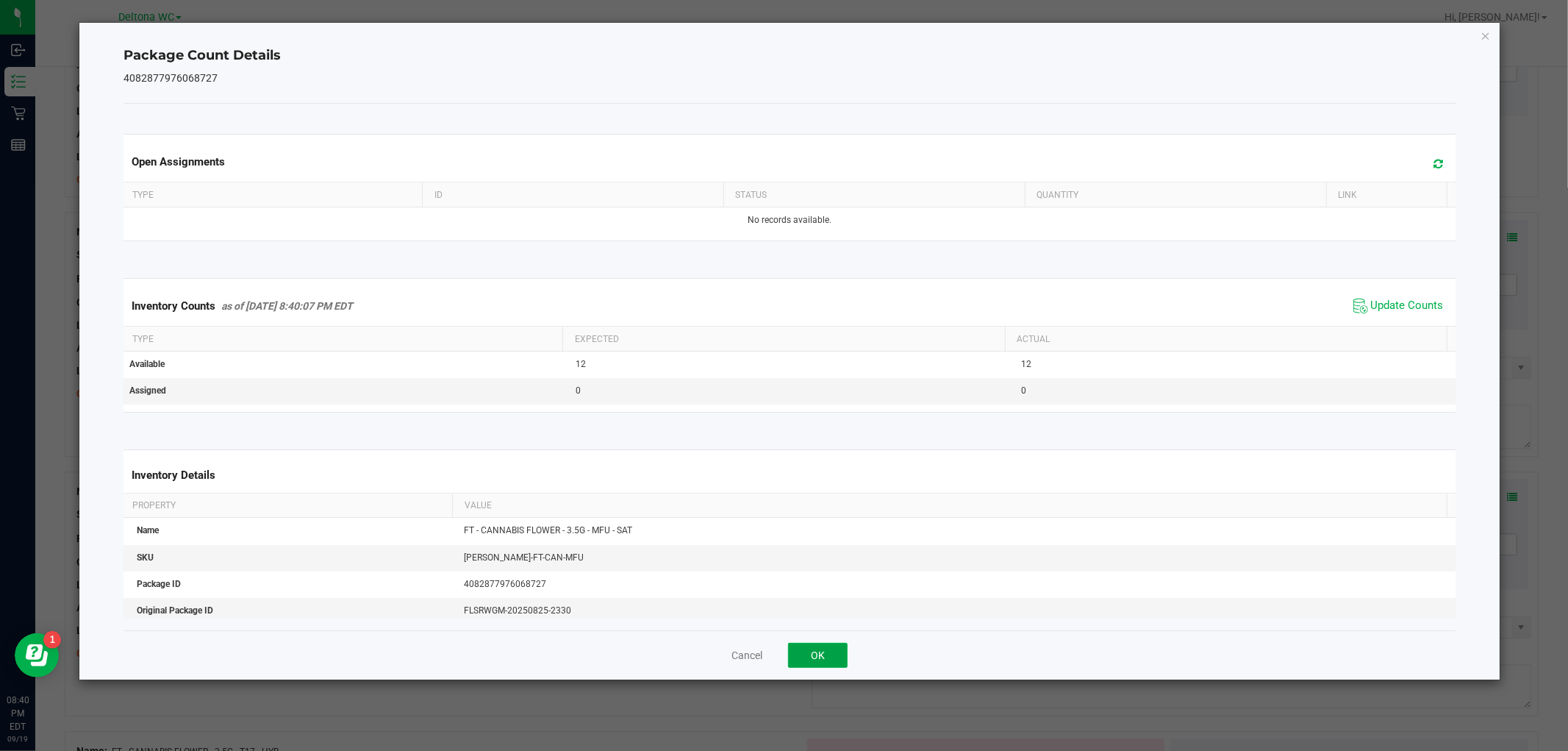
click at [806, 653] on button "OK" at bounding box center [817, 655] width 60 height 25
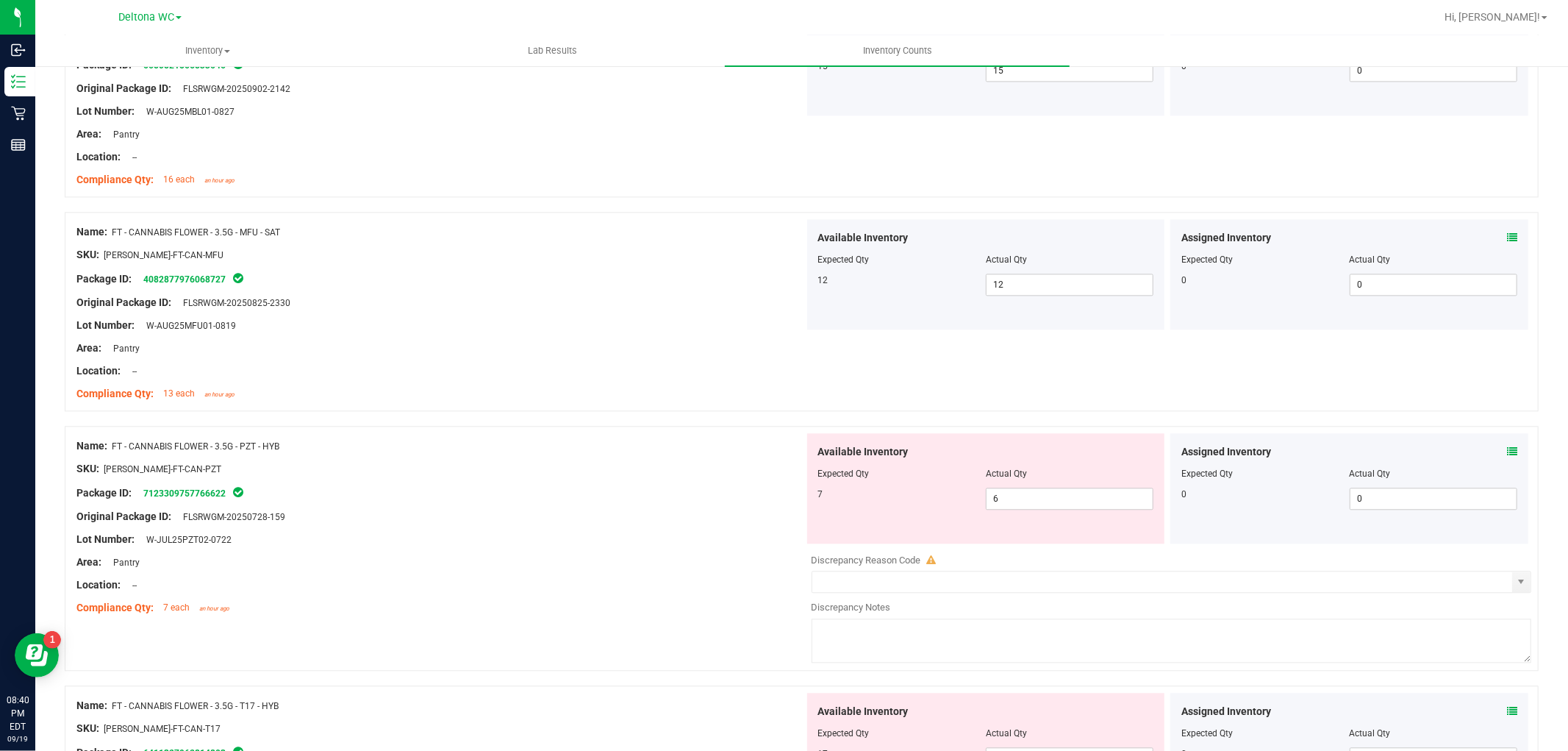
click at [1507, 450] on icon at bounding box center [1511, 451] width 10 height 10
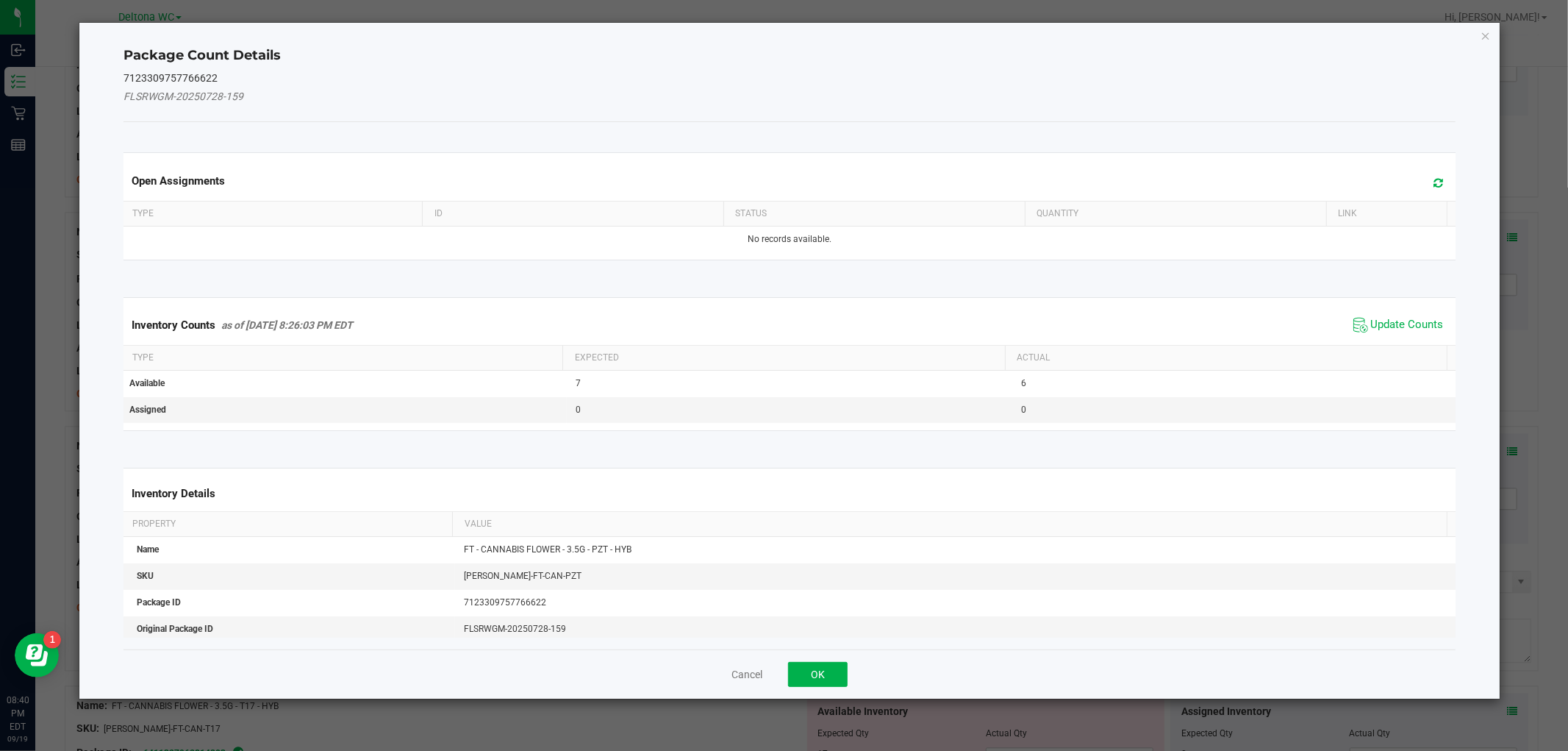
click at [1391, 331] on span "Update Counts" at bounding box center [1407, 325] width 73 height 15
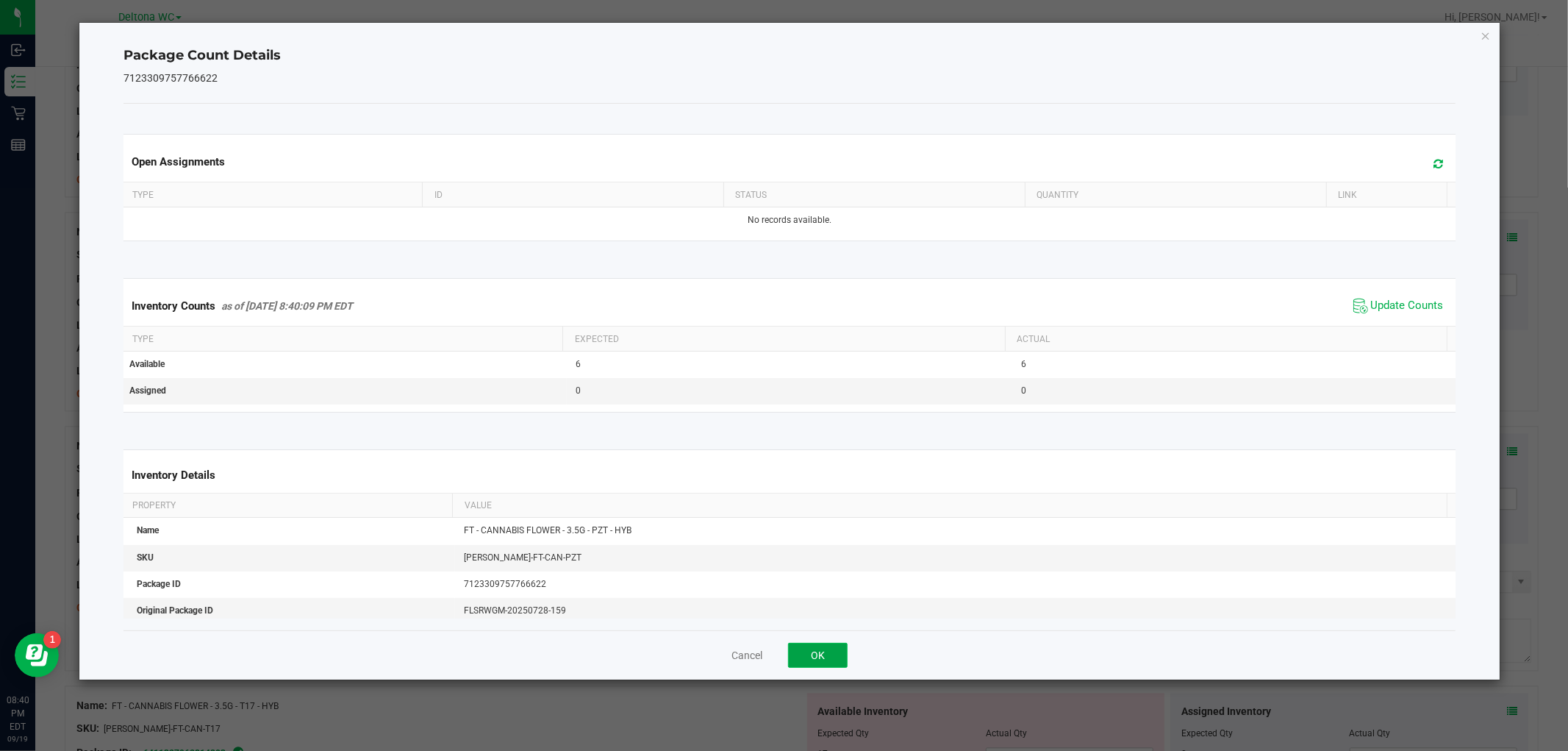
click at [812, 667] on button "OK" at bounding box center [817, 655] width 60 height 25
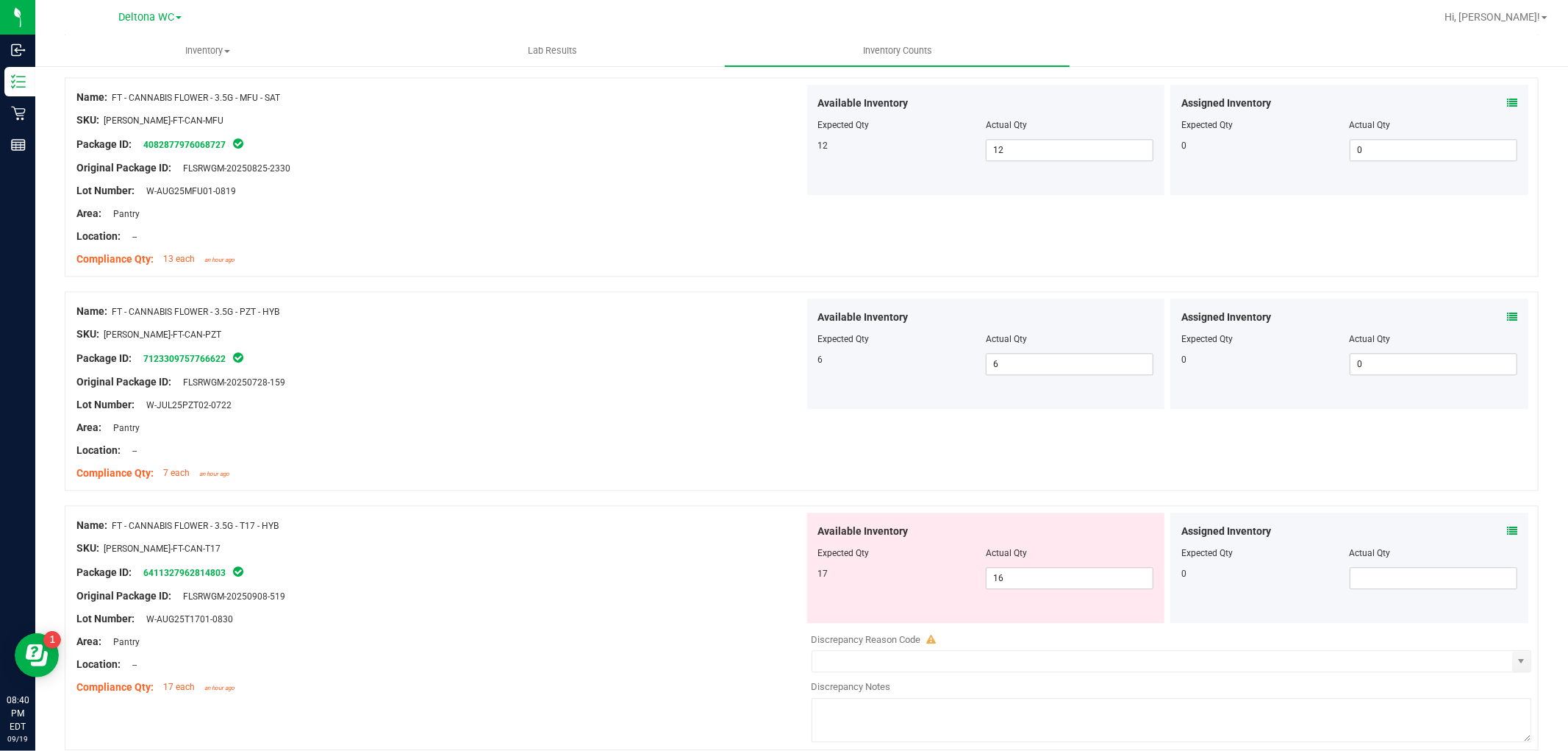
scroll to position [2941, 0]
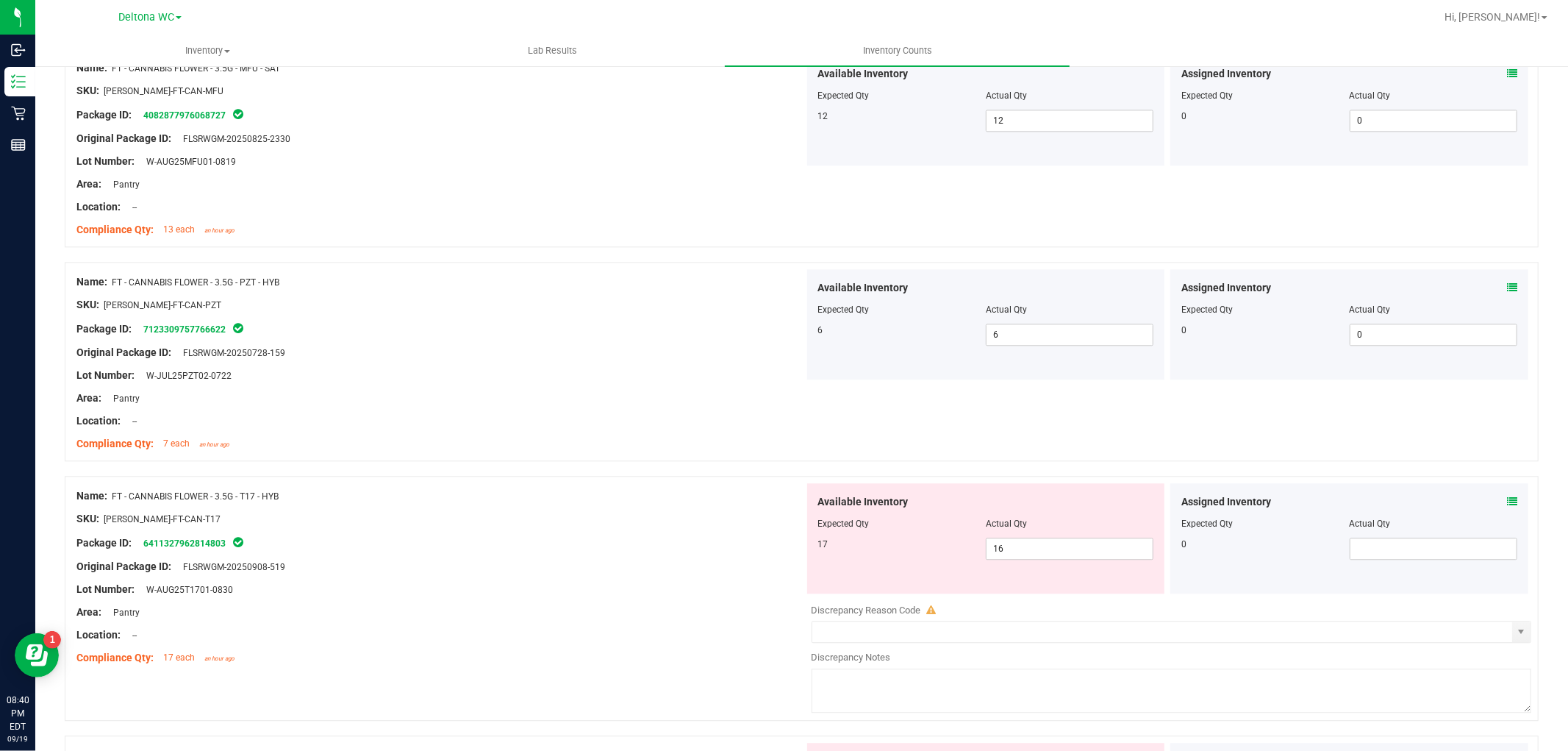
click at [1507, 502] on icon at bounding box center [1511, 501] width 10 height 10
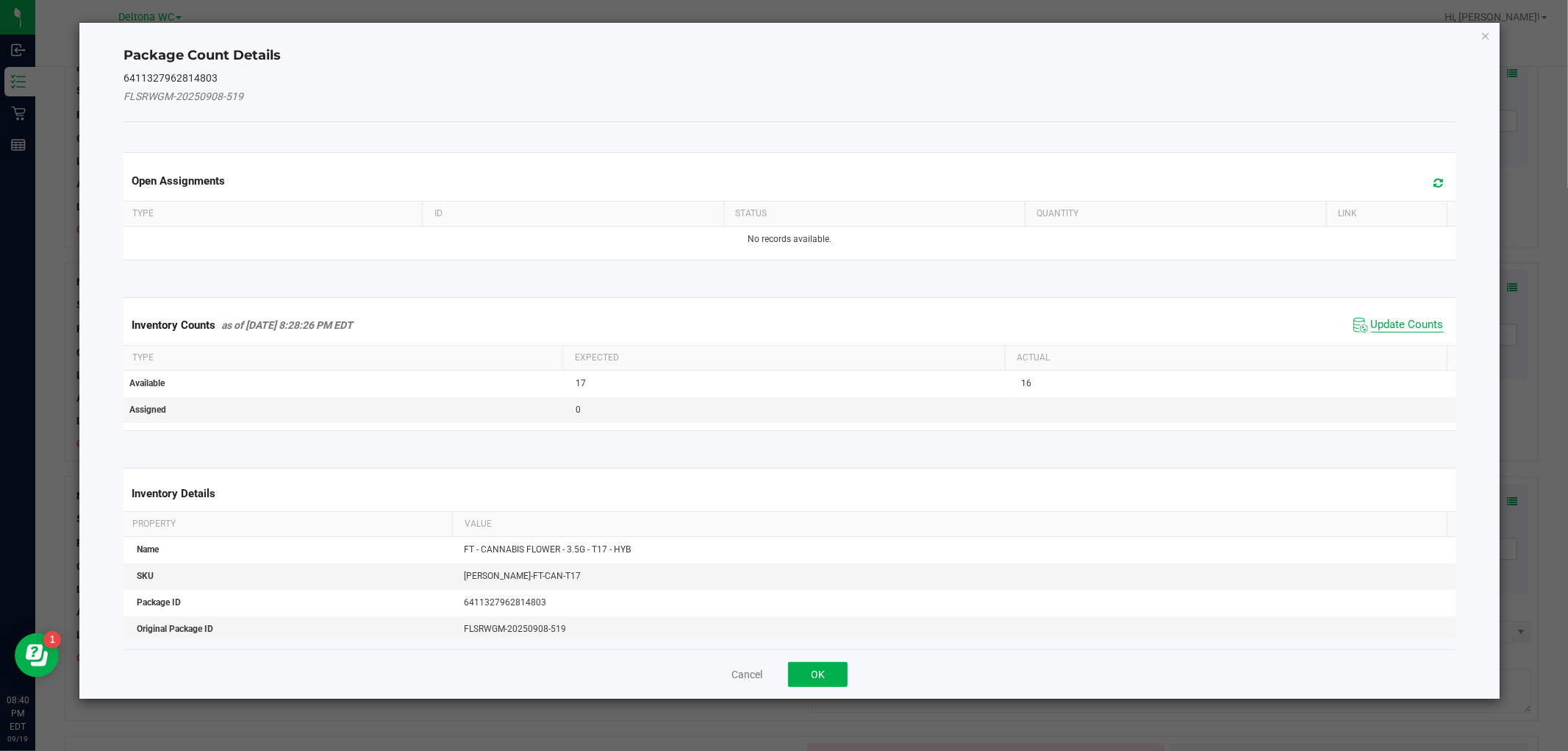
click at [1399, 331] on span "Update Counts" at bounding box center [1398, 325] width 98 height 22
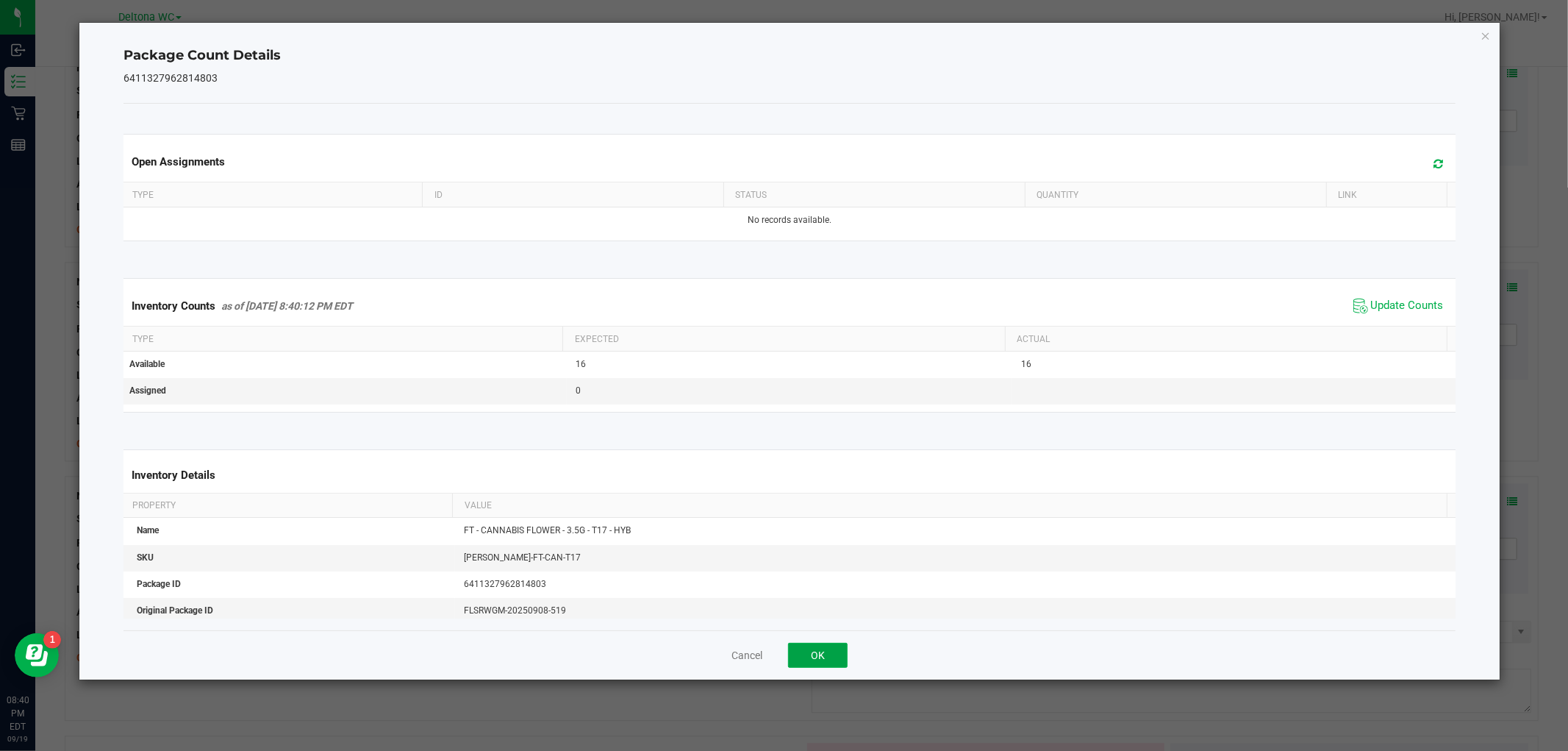
click at [826, 655] on button "OK" at bounding box center [817, 655] width 60 height 25
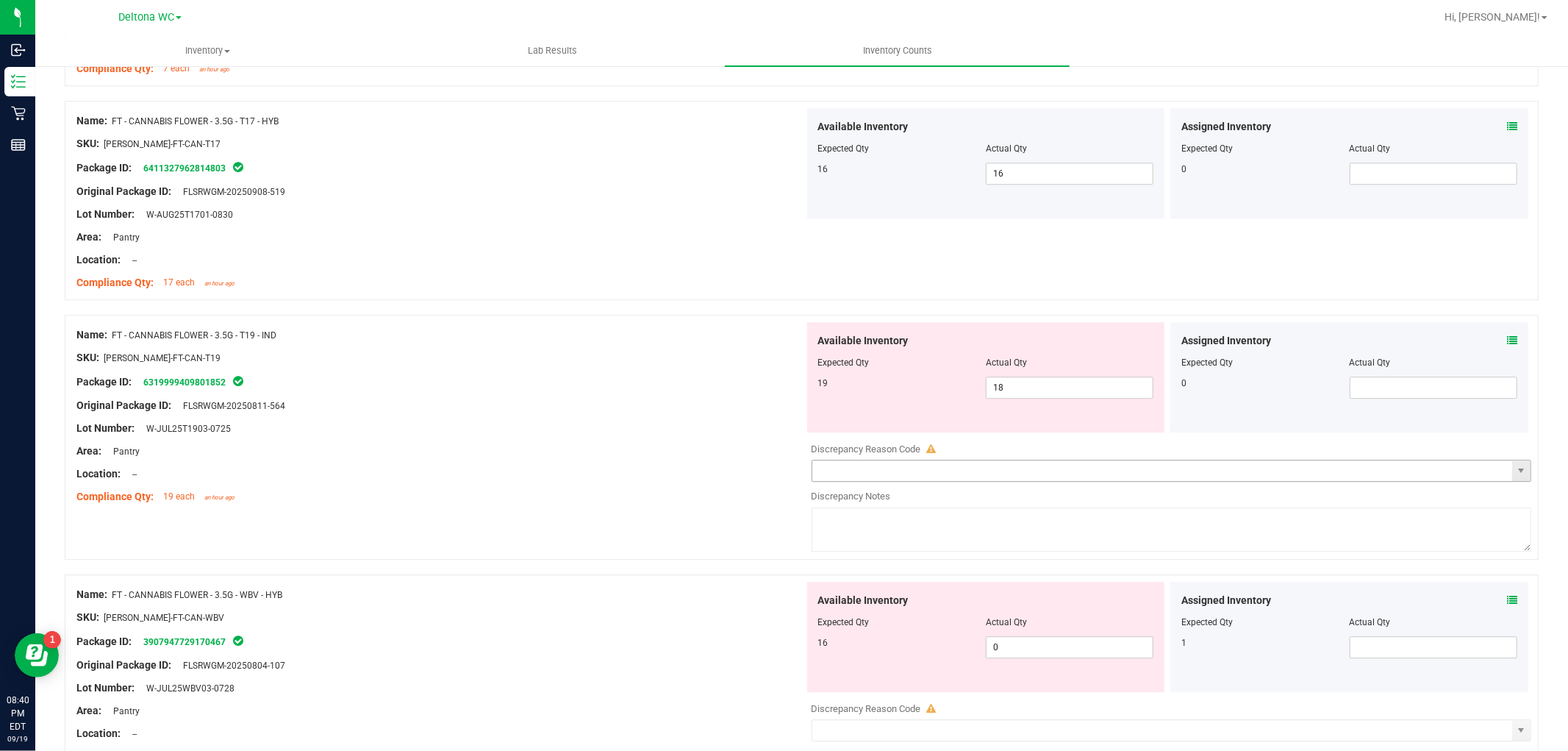
scroll to position [3350, 0]
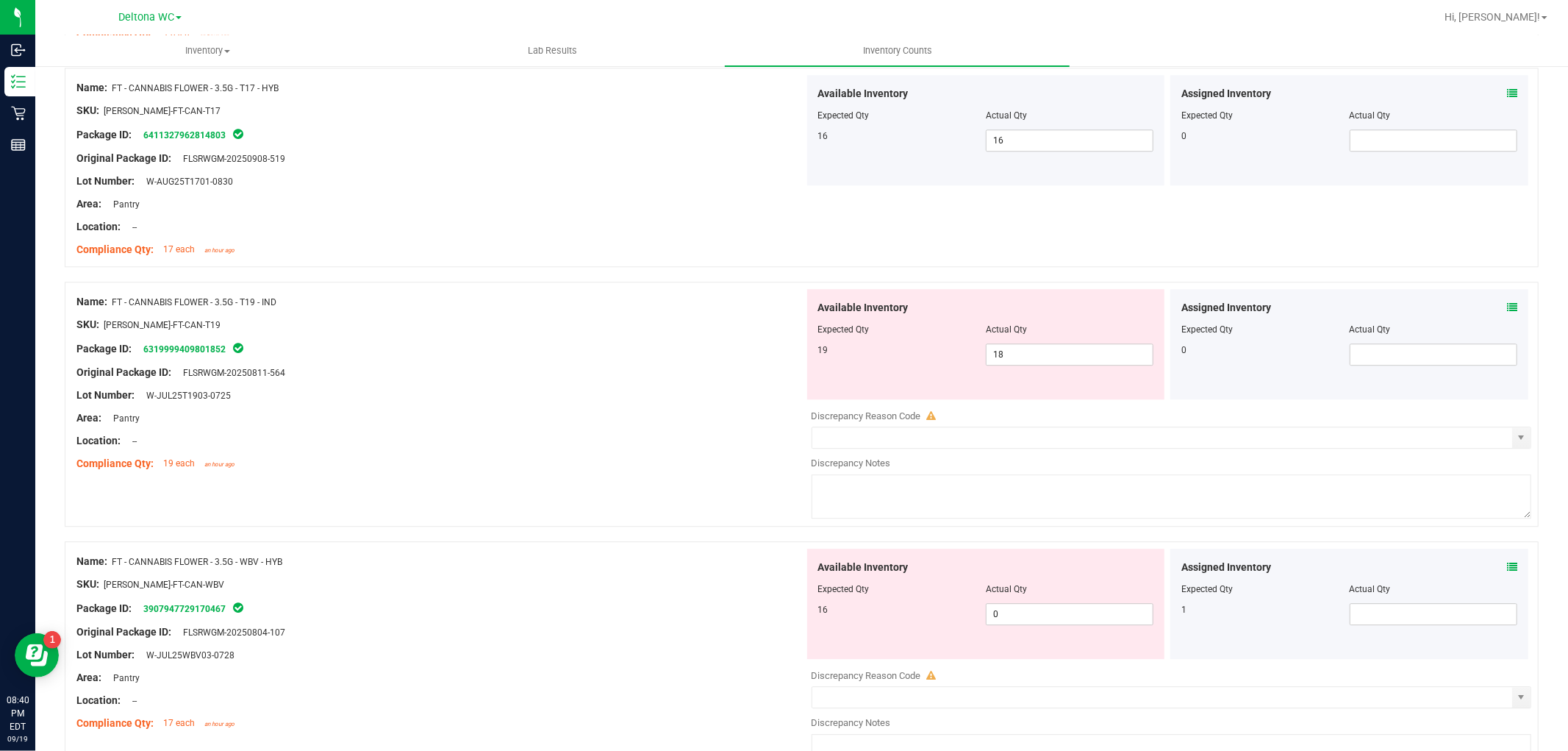
click at [1507, 306] on icon at bounding box center [1511, 307] width 10 height 10
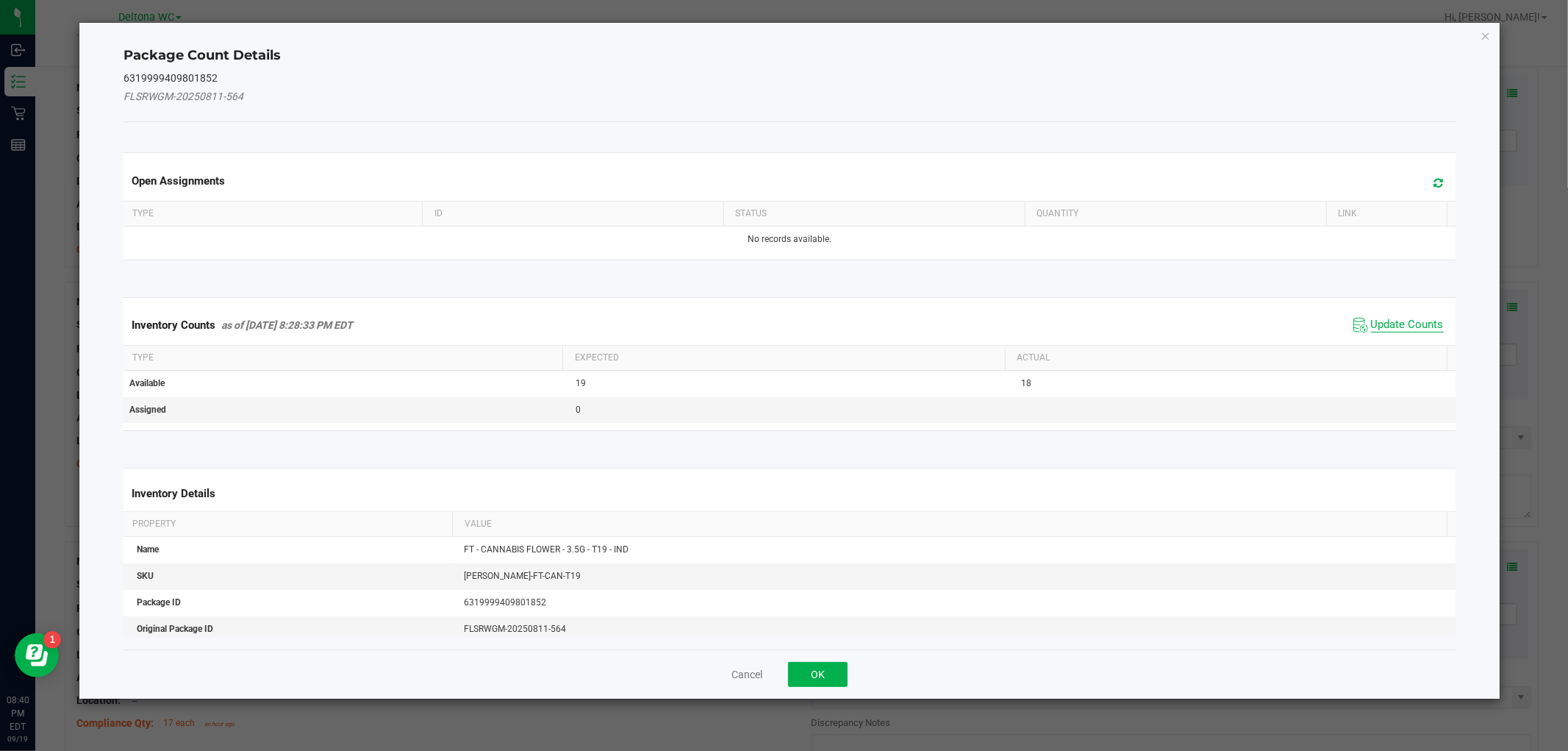
click at [1406, 318] on span "Update Counts" at bounding box center [1407, 325] width 73 height 15
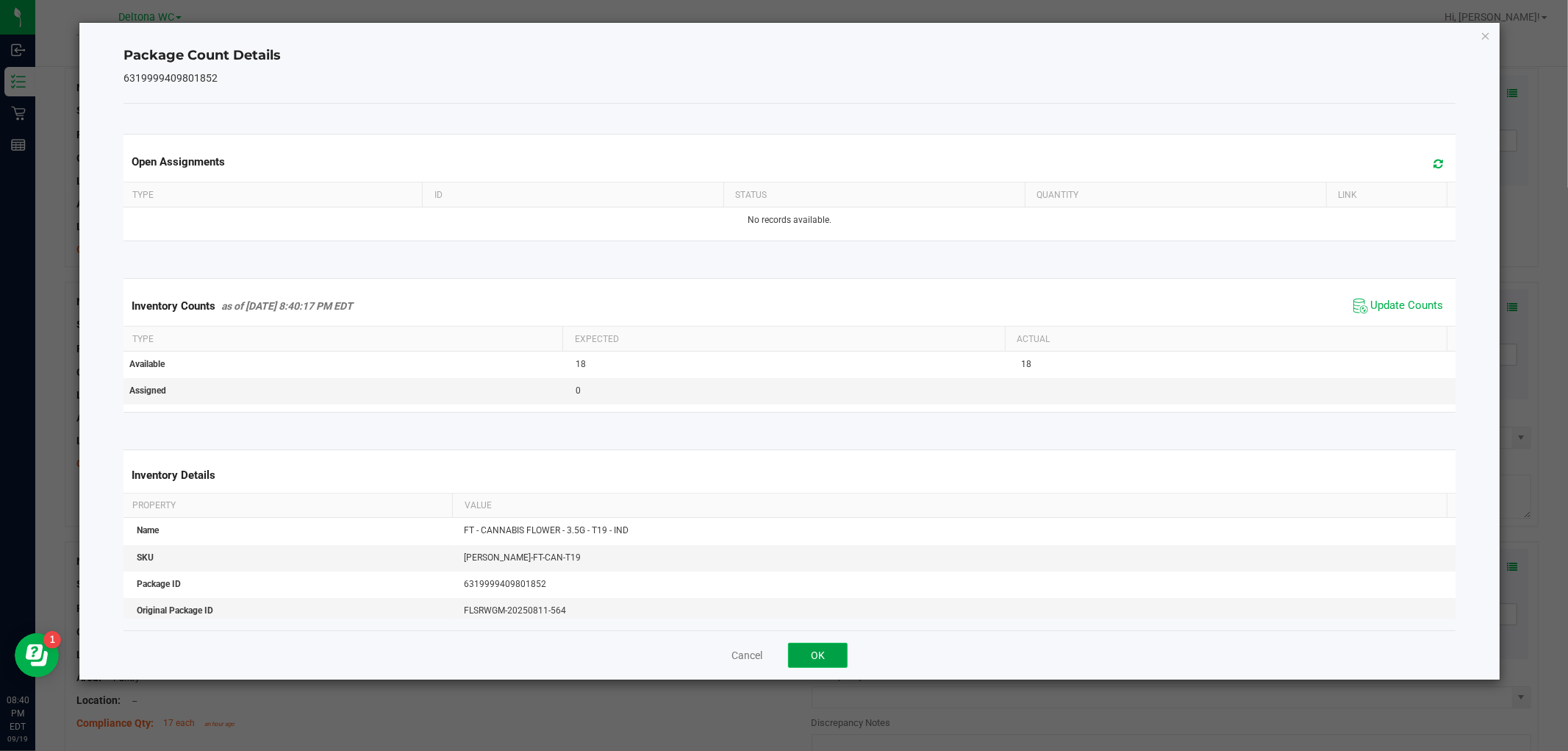
click at [824, 649] on button "OK" at bounding box center [817, 655] width 60 height 25
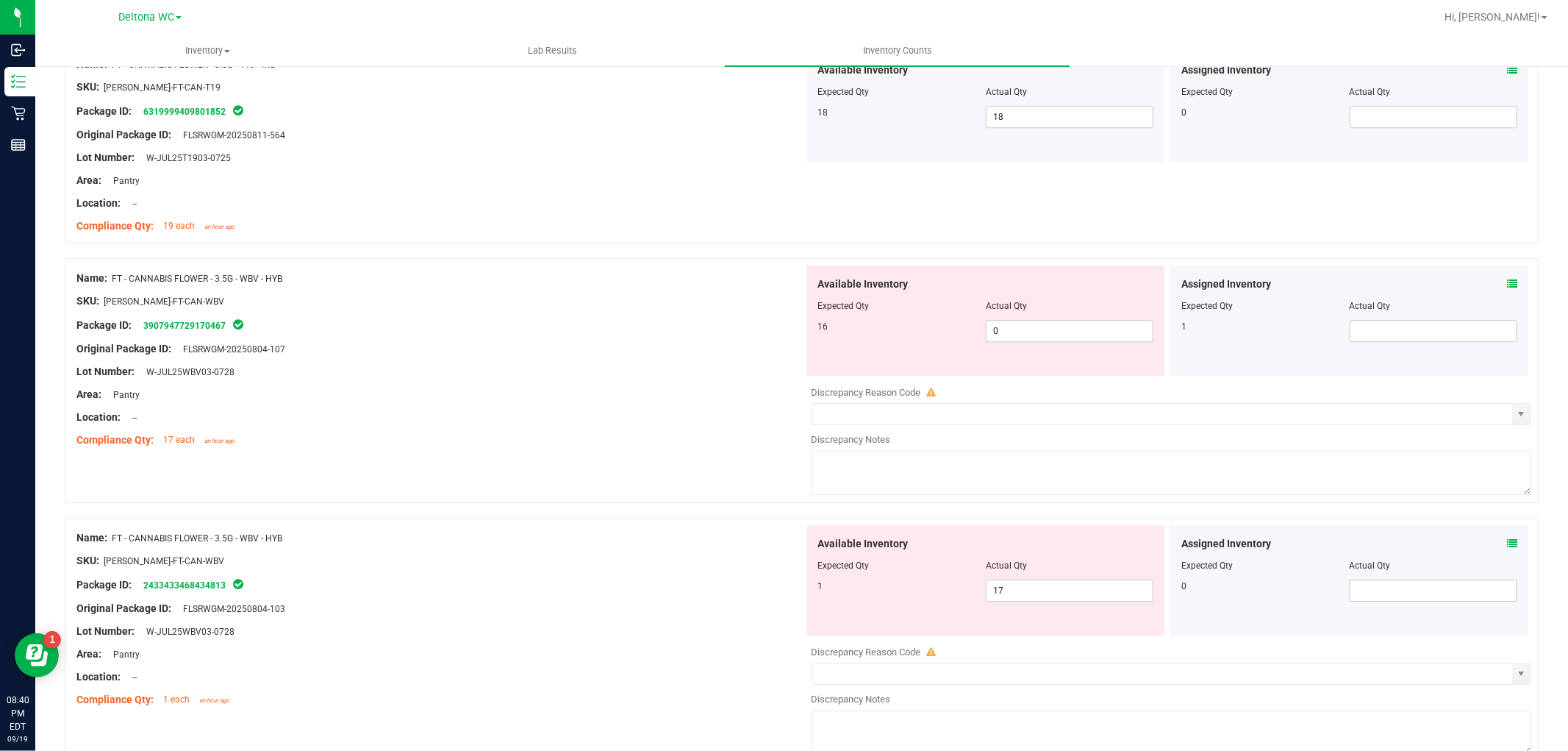
scroll to position [3595, 0]
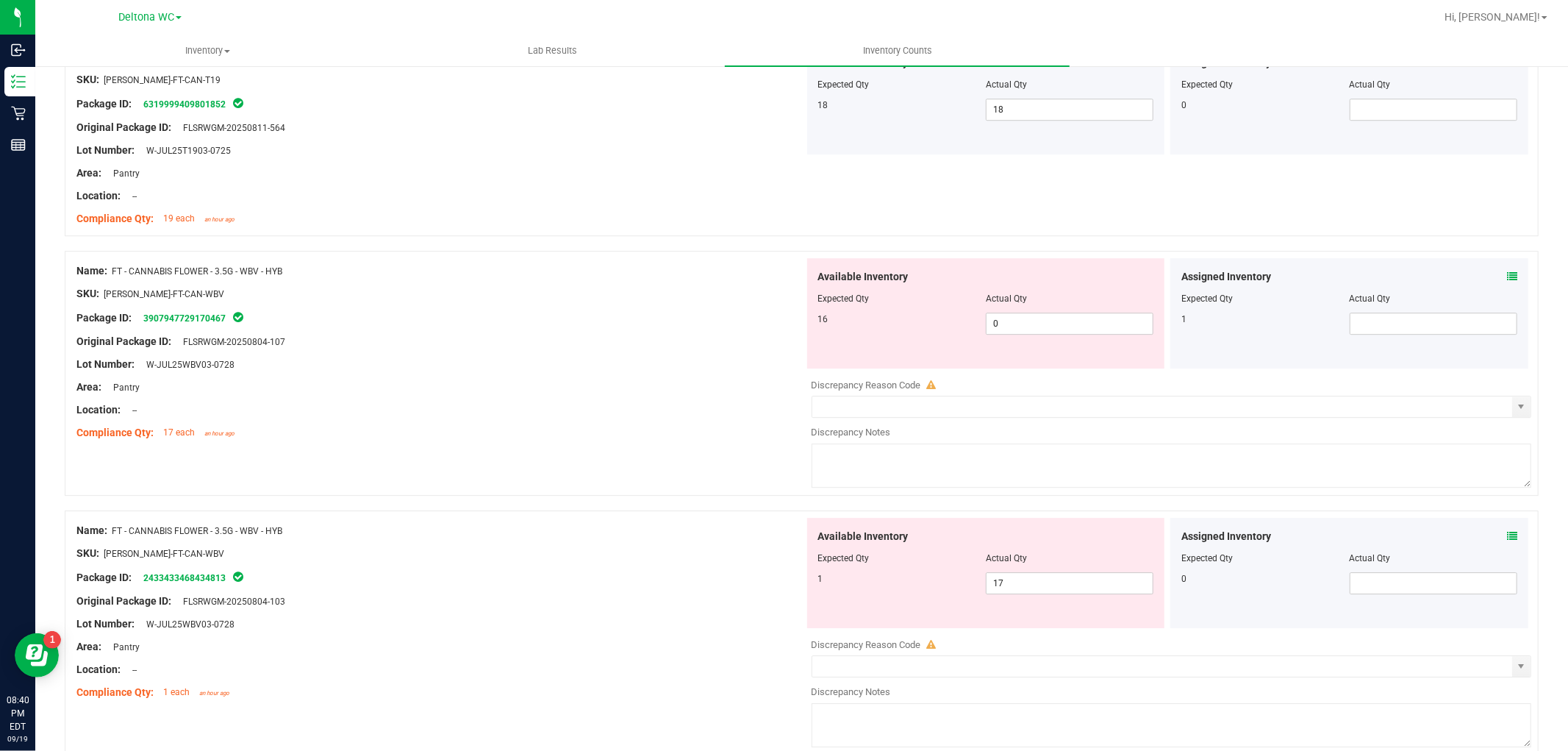
click at [1507, 541] on icon at bounding box center [1511, 536] width 10 height 10
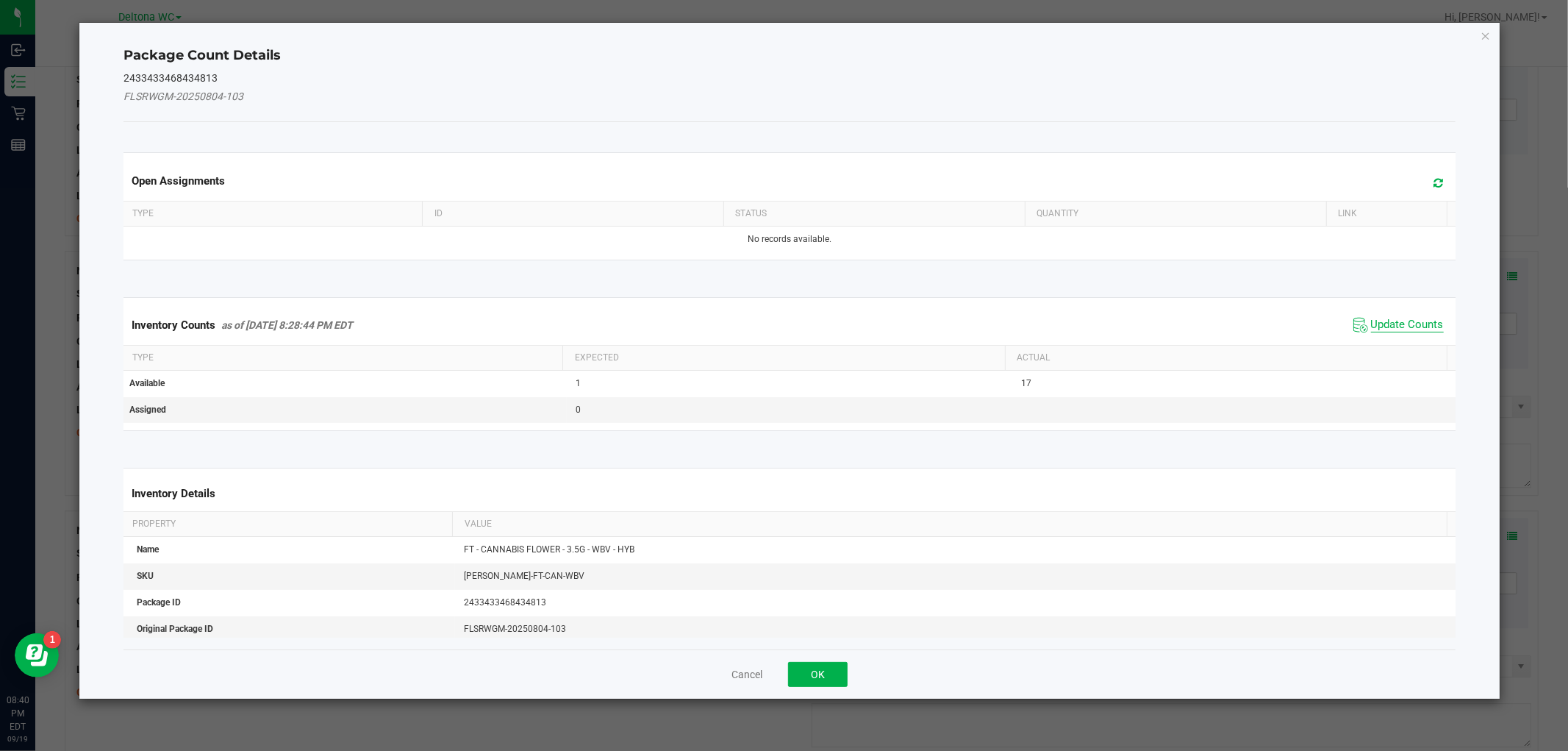
drag, startPoint x: 1397, startPoint y: 321, endPoint x: 1342, endPoint y: 357, distance: 65.7
click at [1395, 321] on span "Update Counts" at bounding box center [1407, 325] width 73 height 15
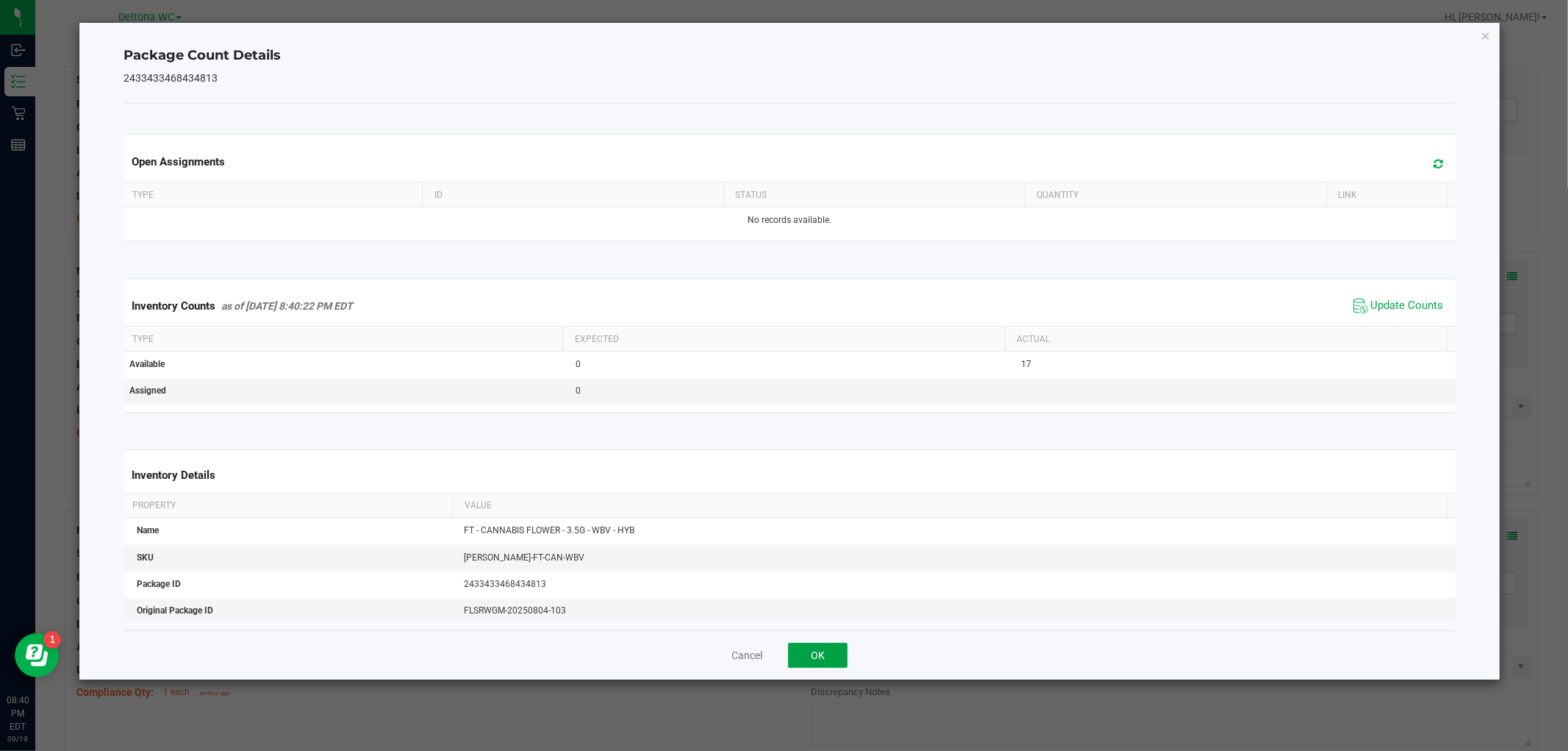
click at [810, 658] on button "OK" at bounding box center [817, 655] width 60 height 25
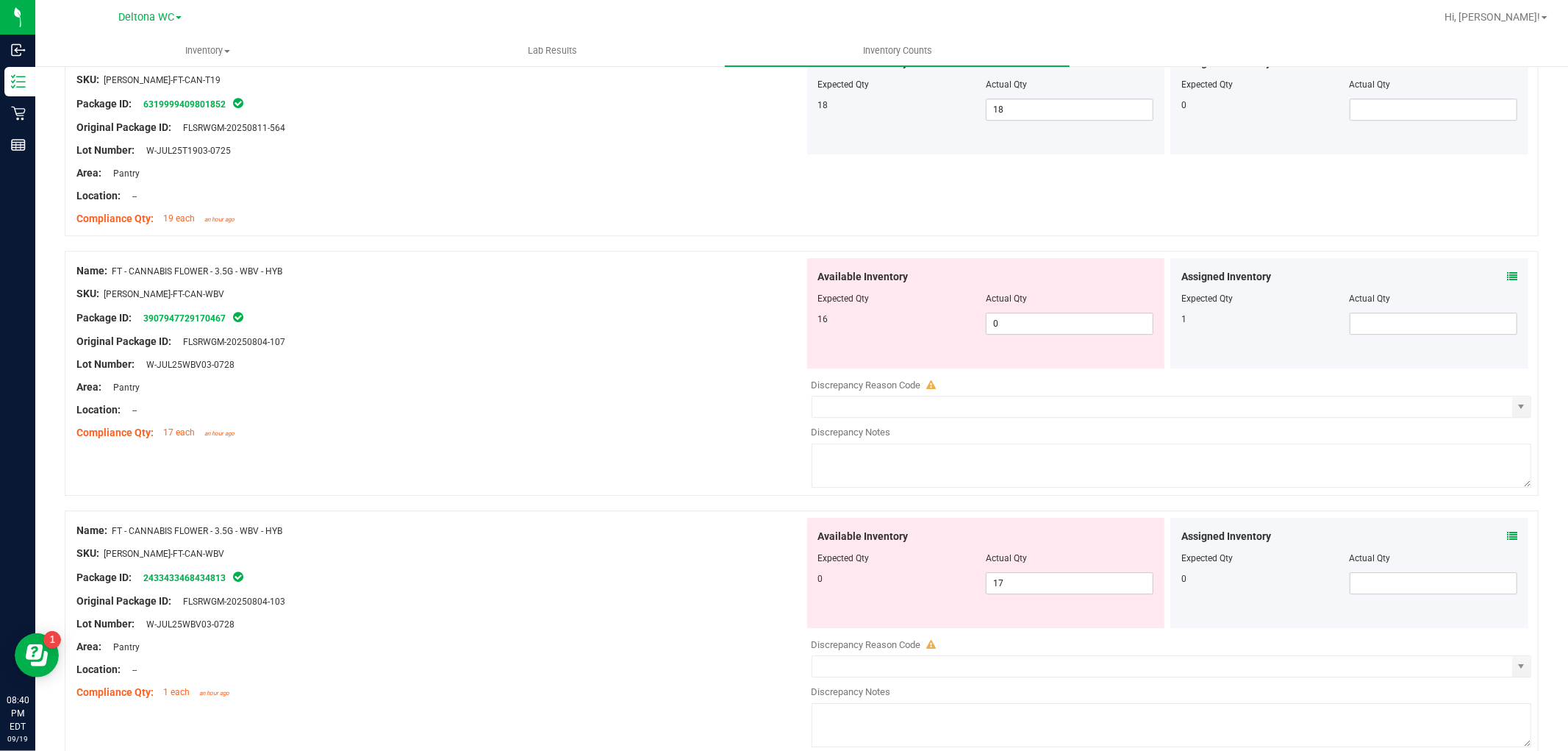
click at [1507, 280] on icon at bounding box center [1511, 276] width 10 height 10
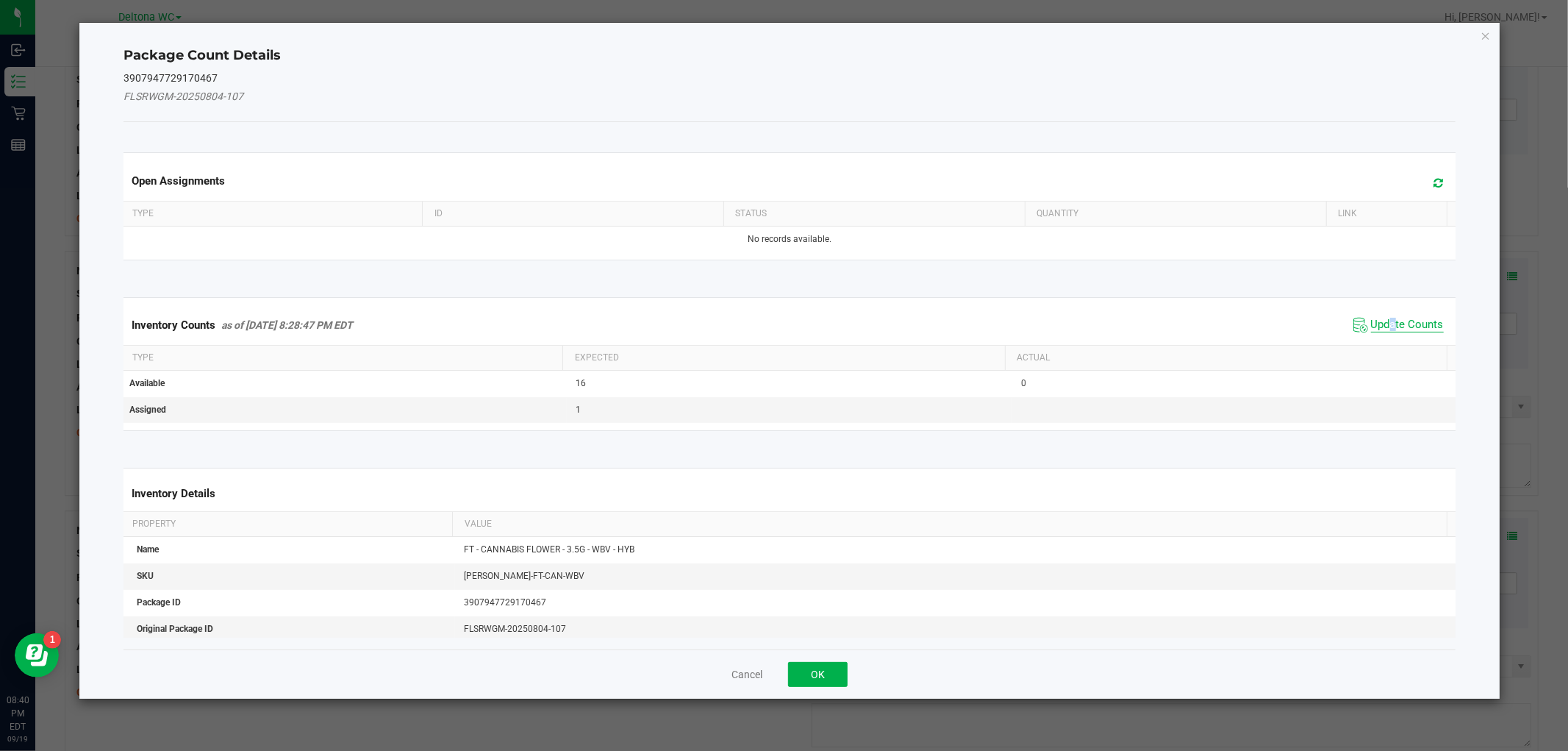
click at [1382, 322] on span "Update Counts" at bounding box center [1407, 325] width 73 height 15
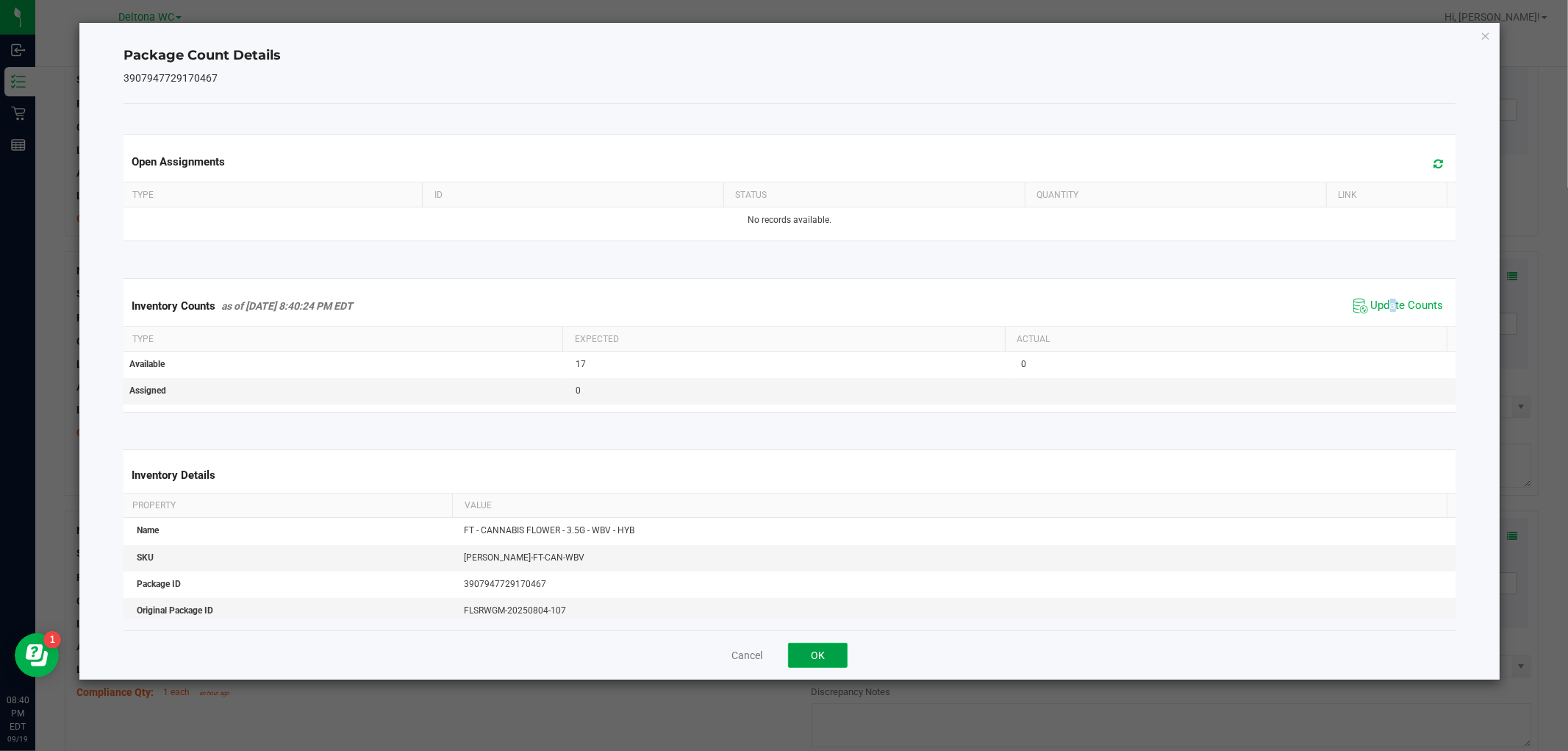
click at [813, 666] on button "OK" at bounding box center [817, 655] width 60 height 25
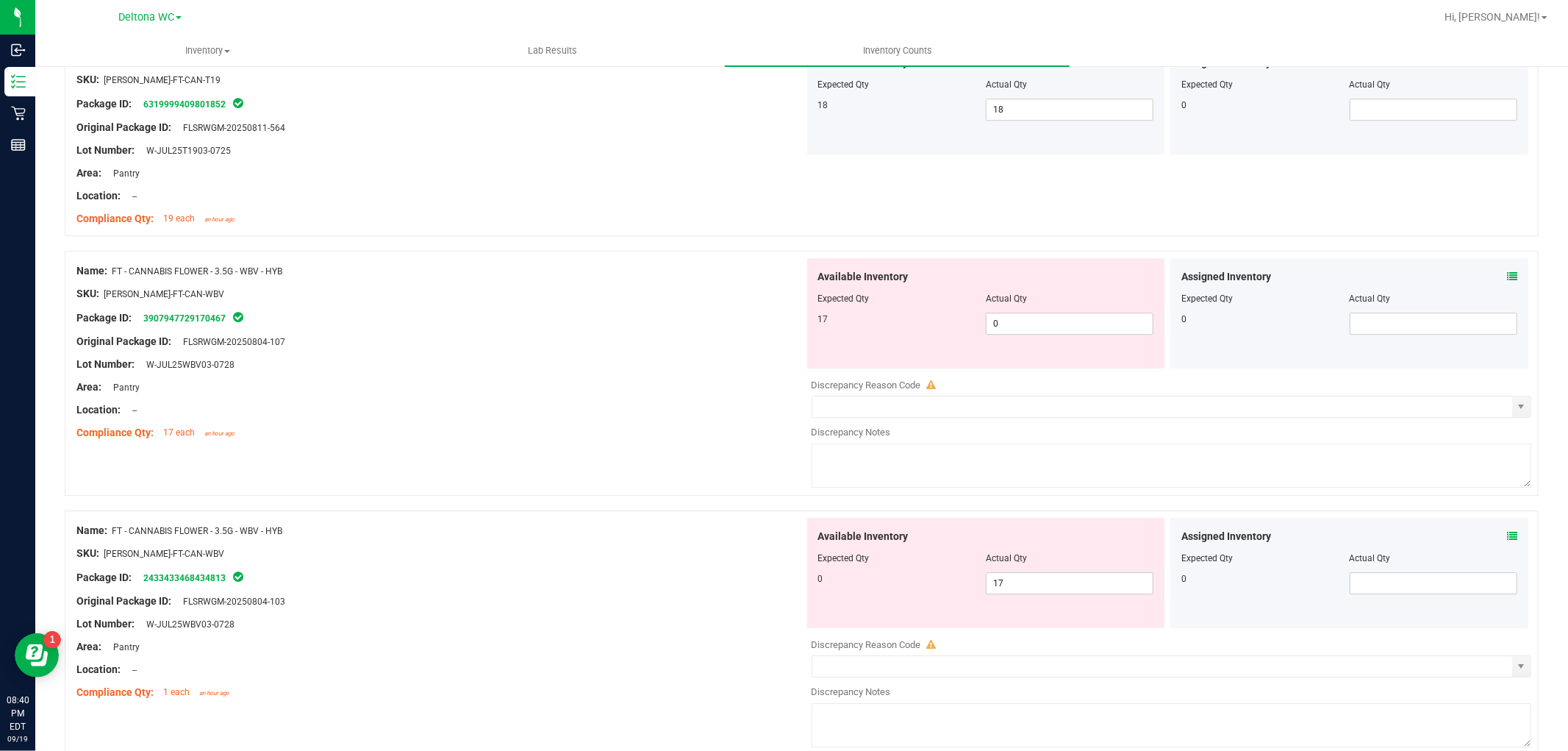
click at [1507, 541] on icon at bounding box center [1511, 536] width 10 height 10
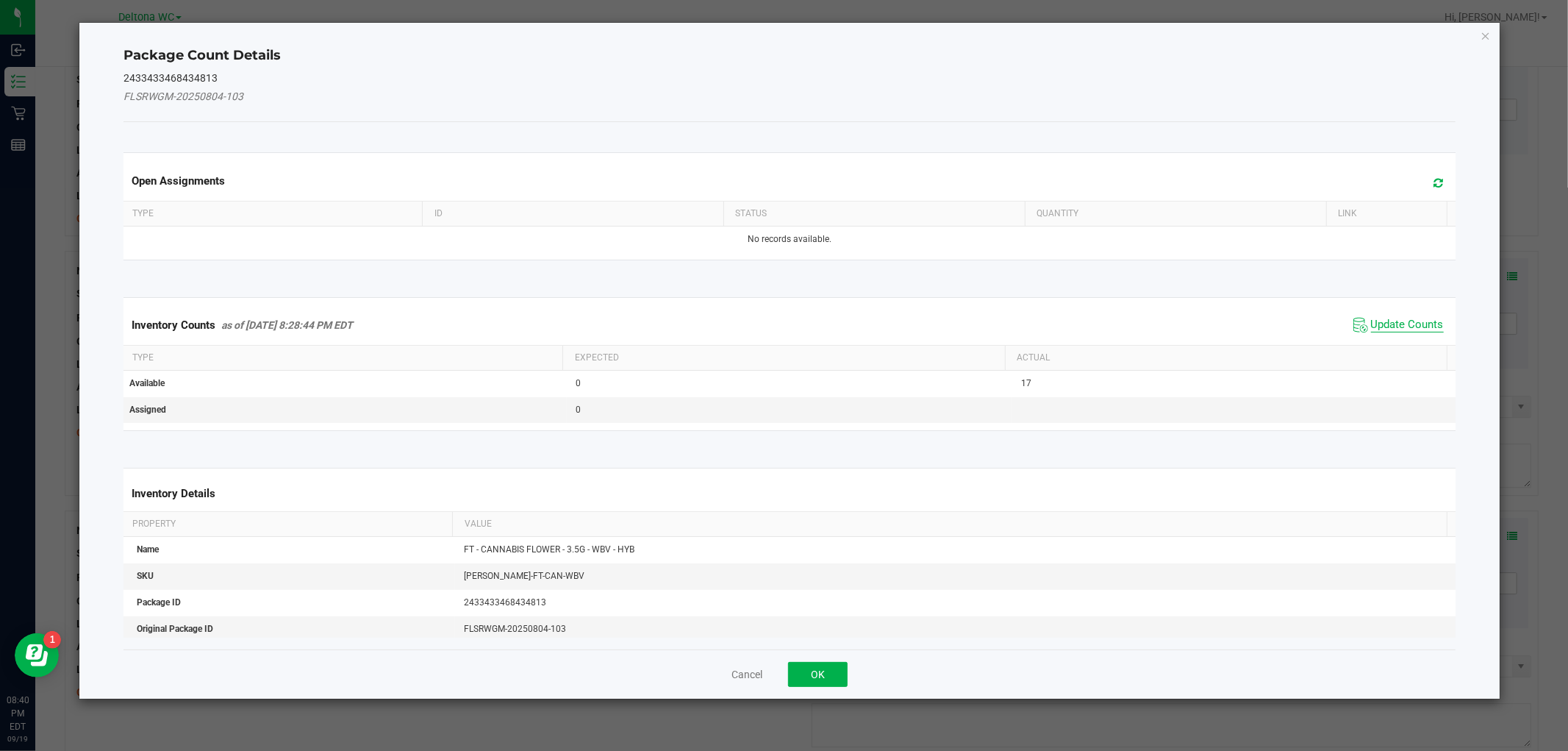
click at [1398, 324] on span "Update Counts" at bounding box center [1407, 325] width 73 height 15
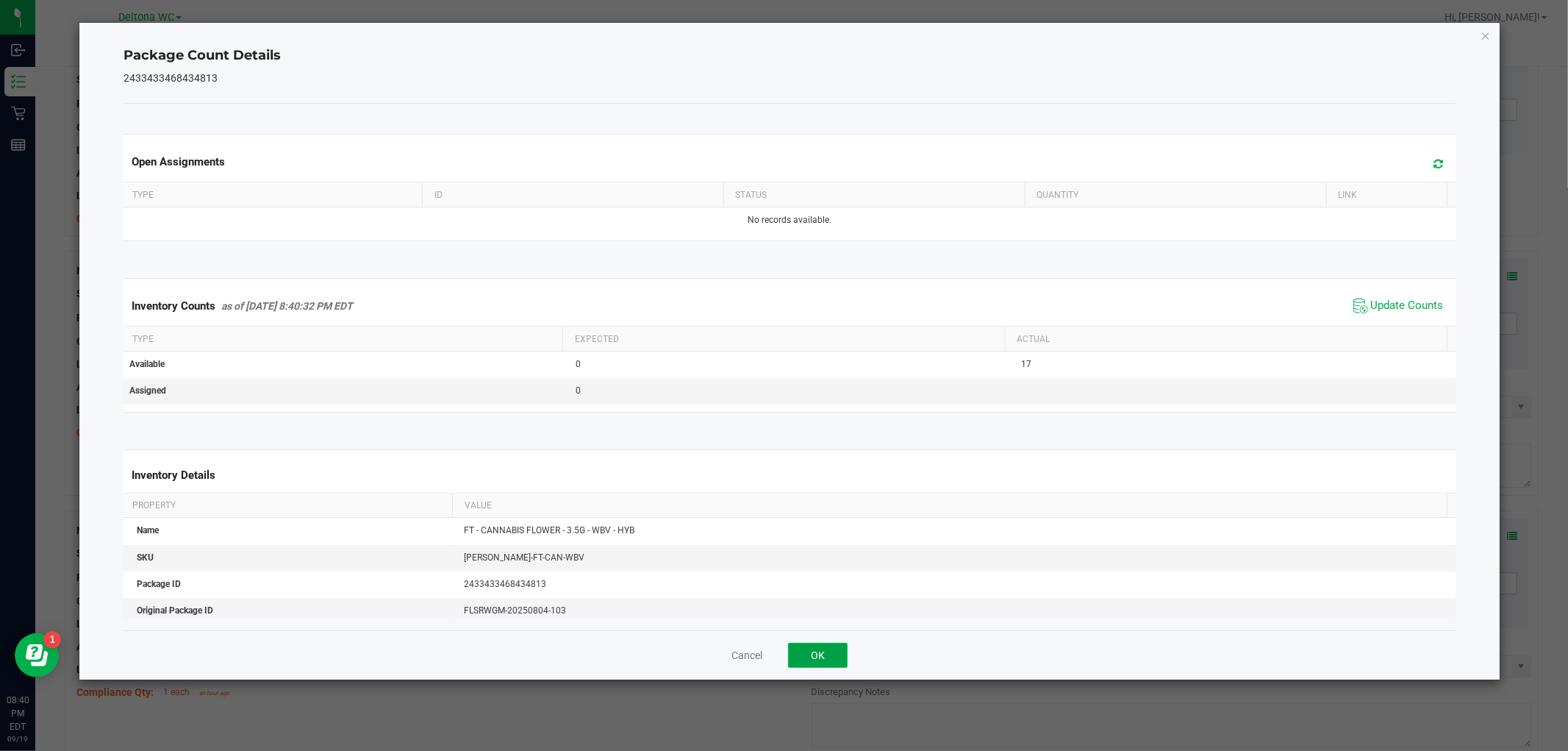
click at [812, 655] on button "OK" at bounding box center [817, 655] width 60 height 25
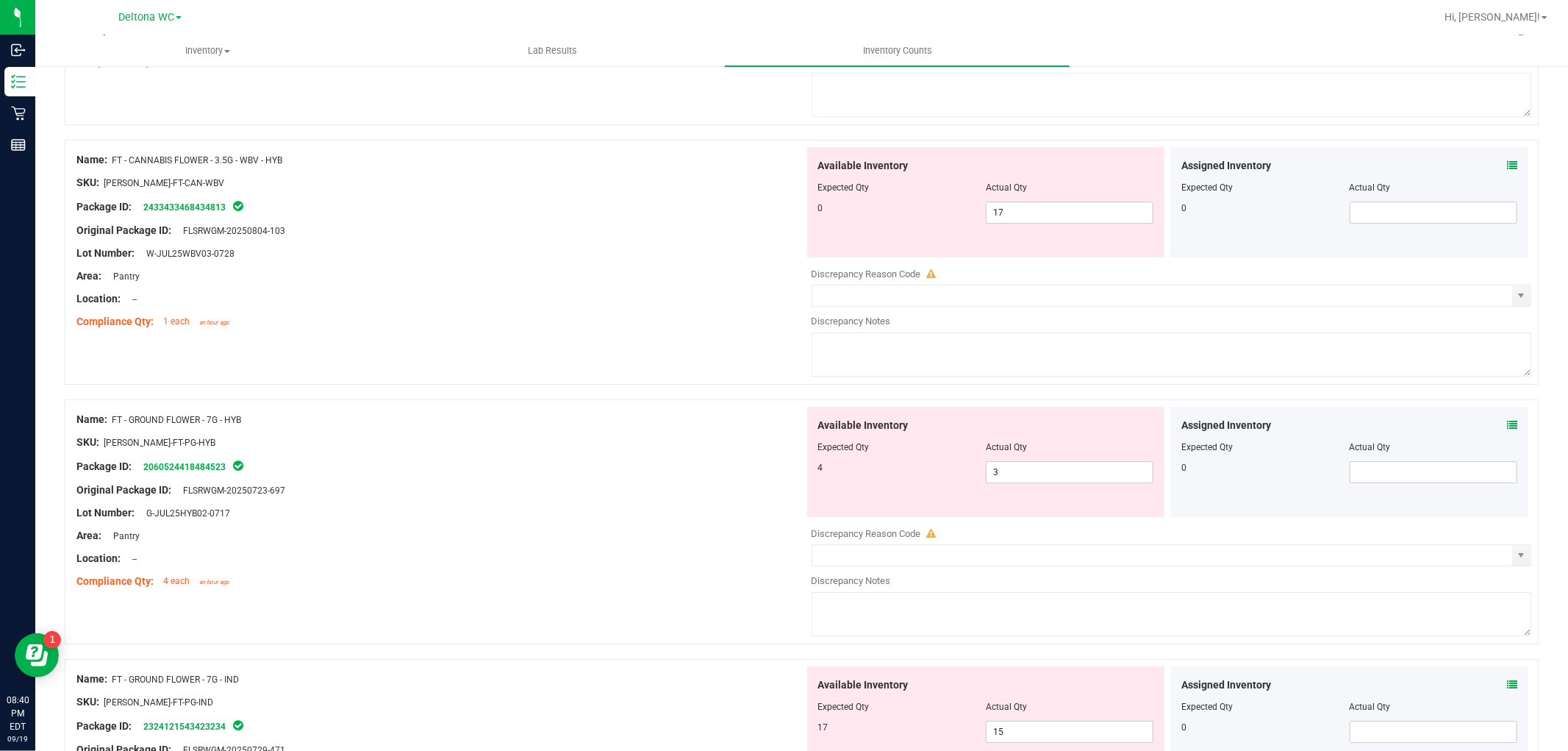
scroll to position [4003, 0]
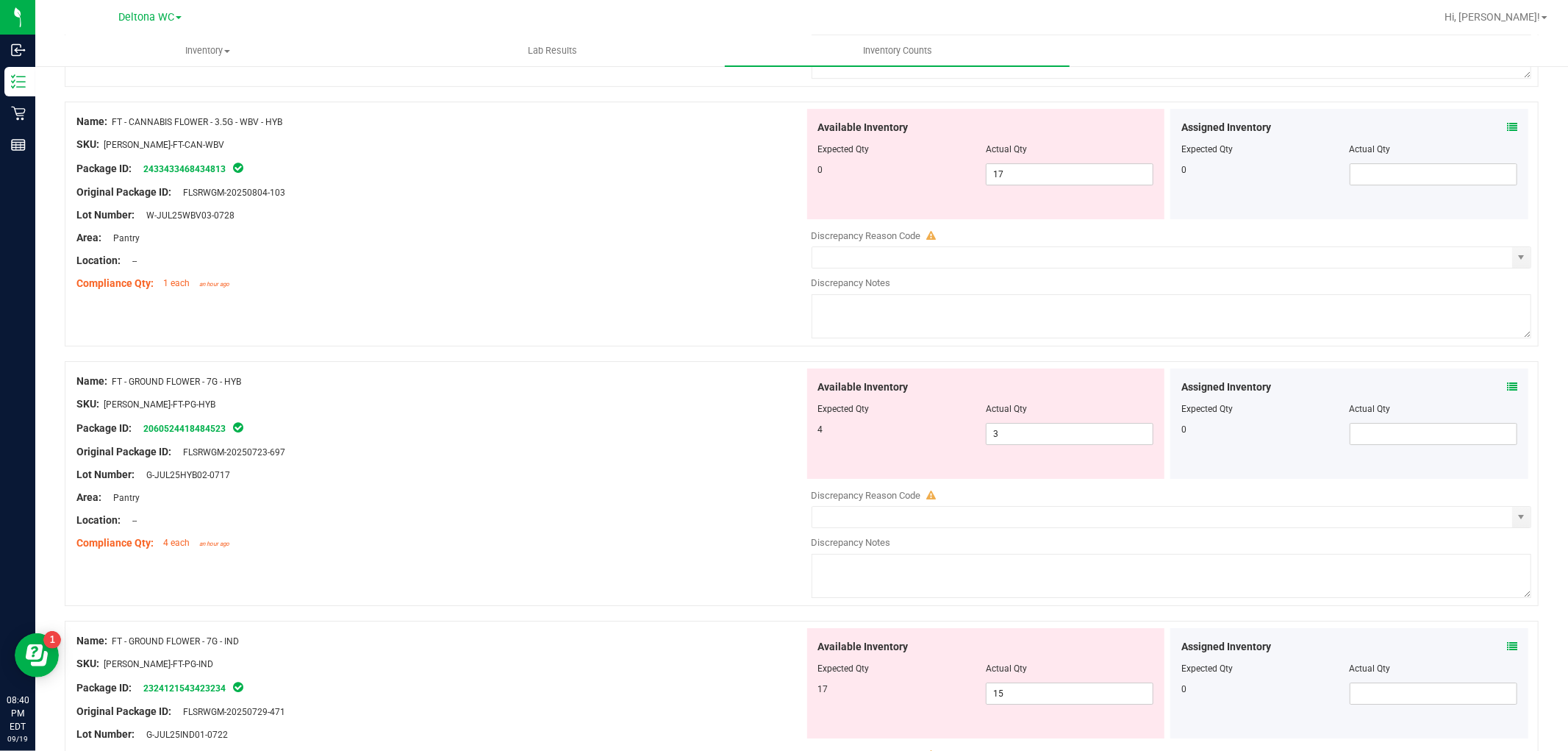
click at [1507, 388] on icon at bounding box center [1511, 386] width 10 height 10
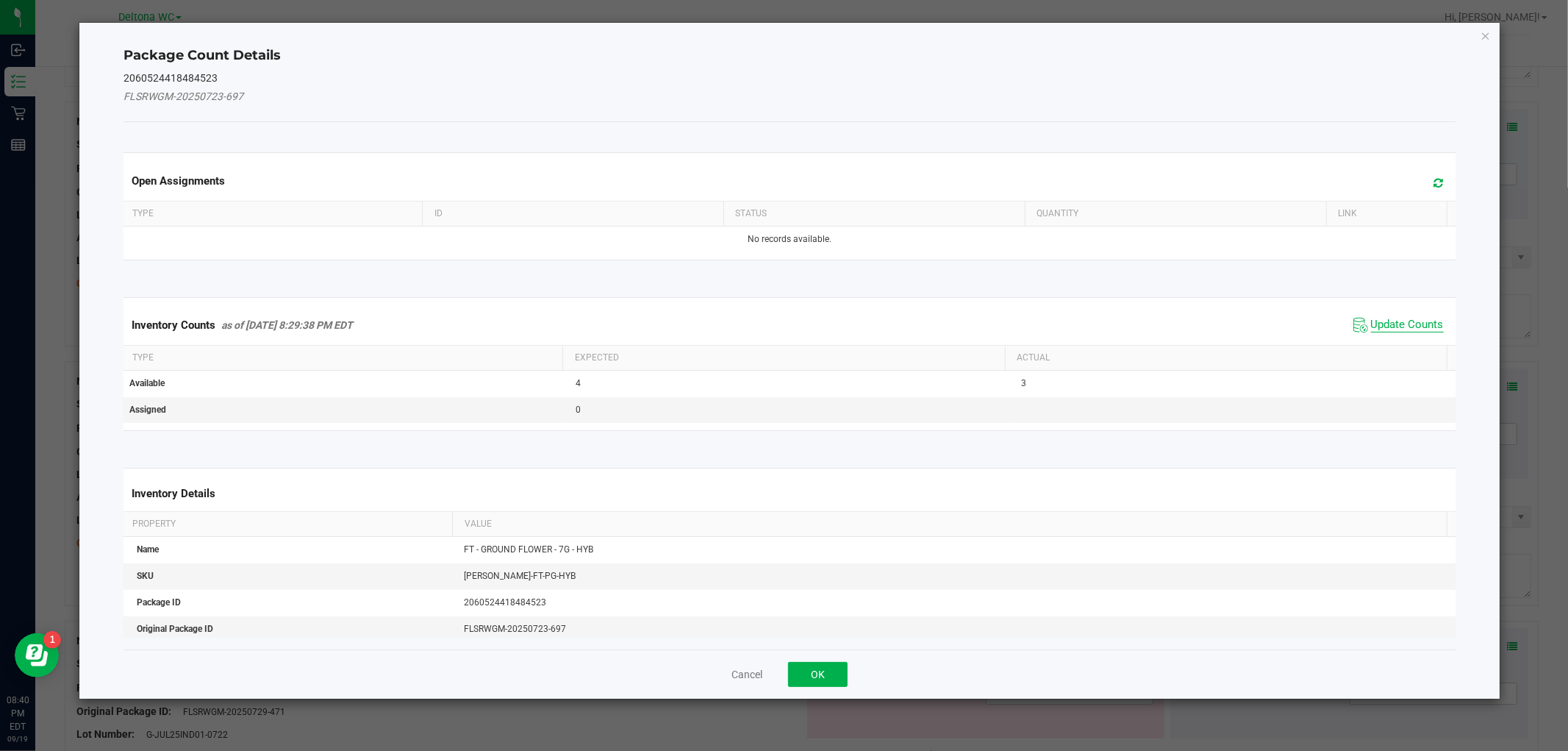
click at [1406, 324] on span "Update Counts" at bounding box center [1407, 325] width 73 height 15
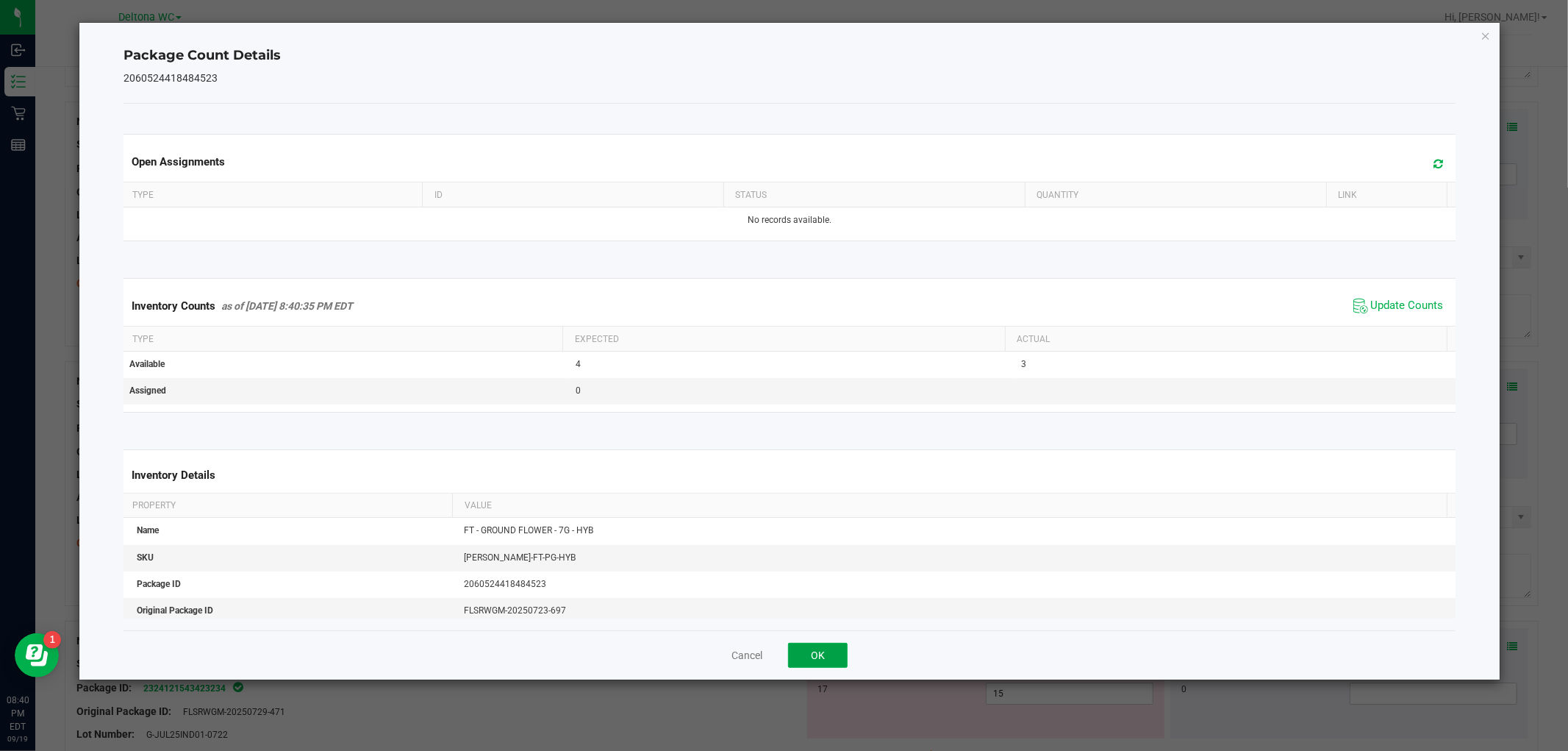
drag, startPoint x: 836, startPoint y: 651, endPoint x: 1155, endPoint y: 503, distance: 351.7
click at [838, 649] on button "OK" at bounding box center [817, 655] width 60 height 25
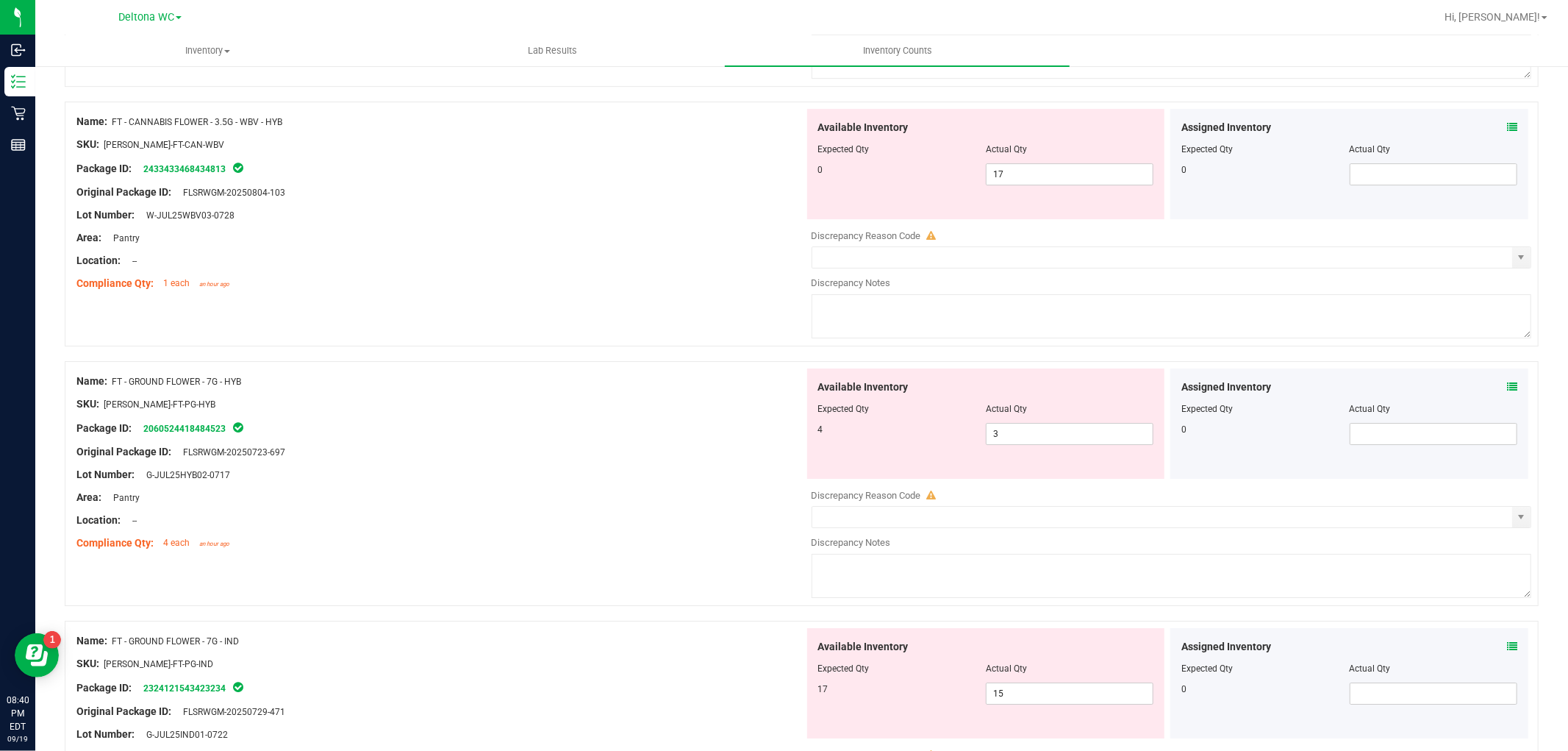
click at [1511, 647] on div "Assigned Inventory Expected Qty Actual Qty 0" at bounding box center [1349, 683] width 358 height 110
click at [1504, 649] on div "Assigned Inventory Expected Qty Actual Qty 0" at bounding box center [1349, 683] width 358 height 110
click at [1507, 652] on icon at bounding box center [1511, 646] width 10 height 10
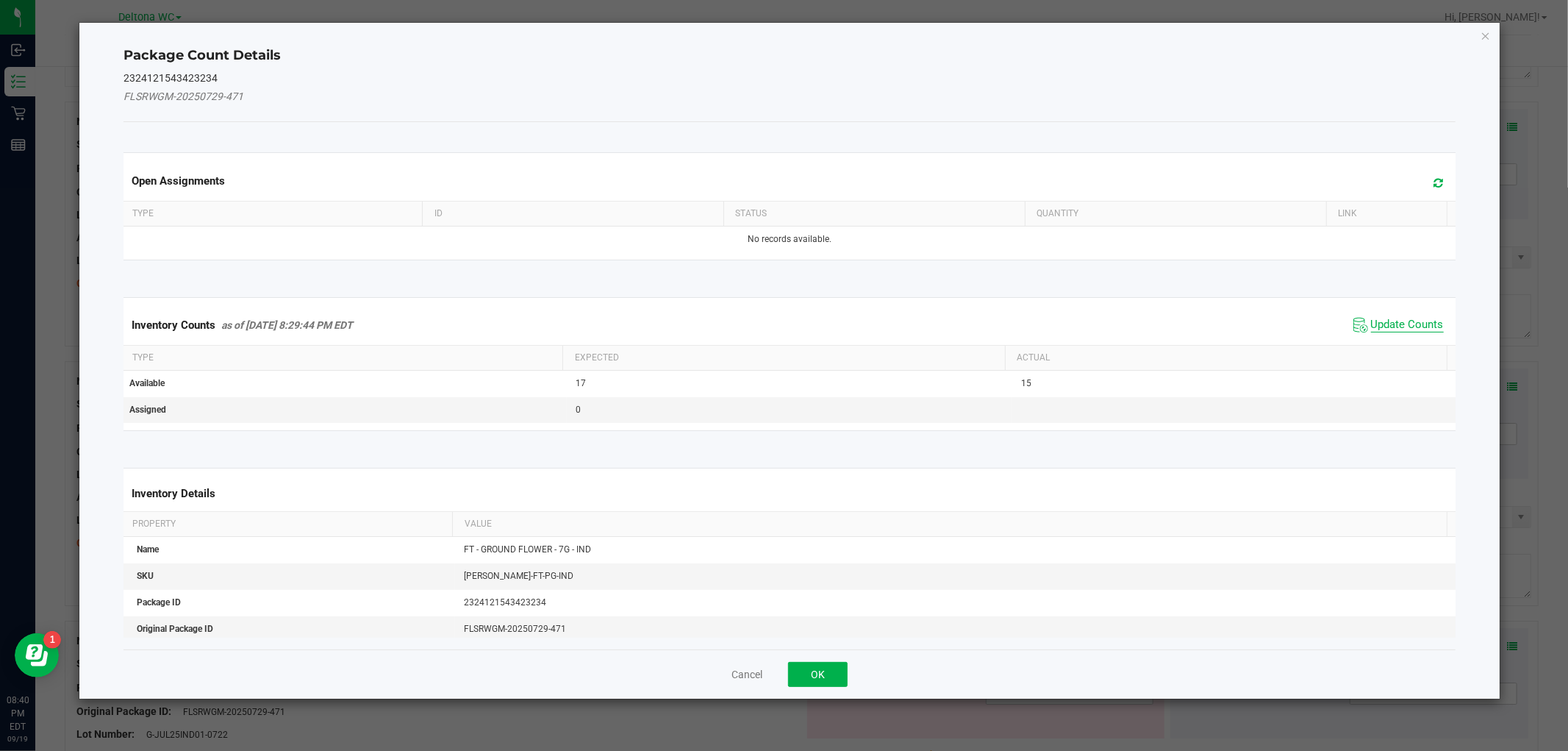
click at [1398, 324] on span "Update Counts" at bounding box center [1407, 325] width 73 height 15
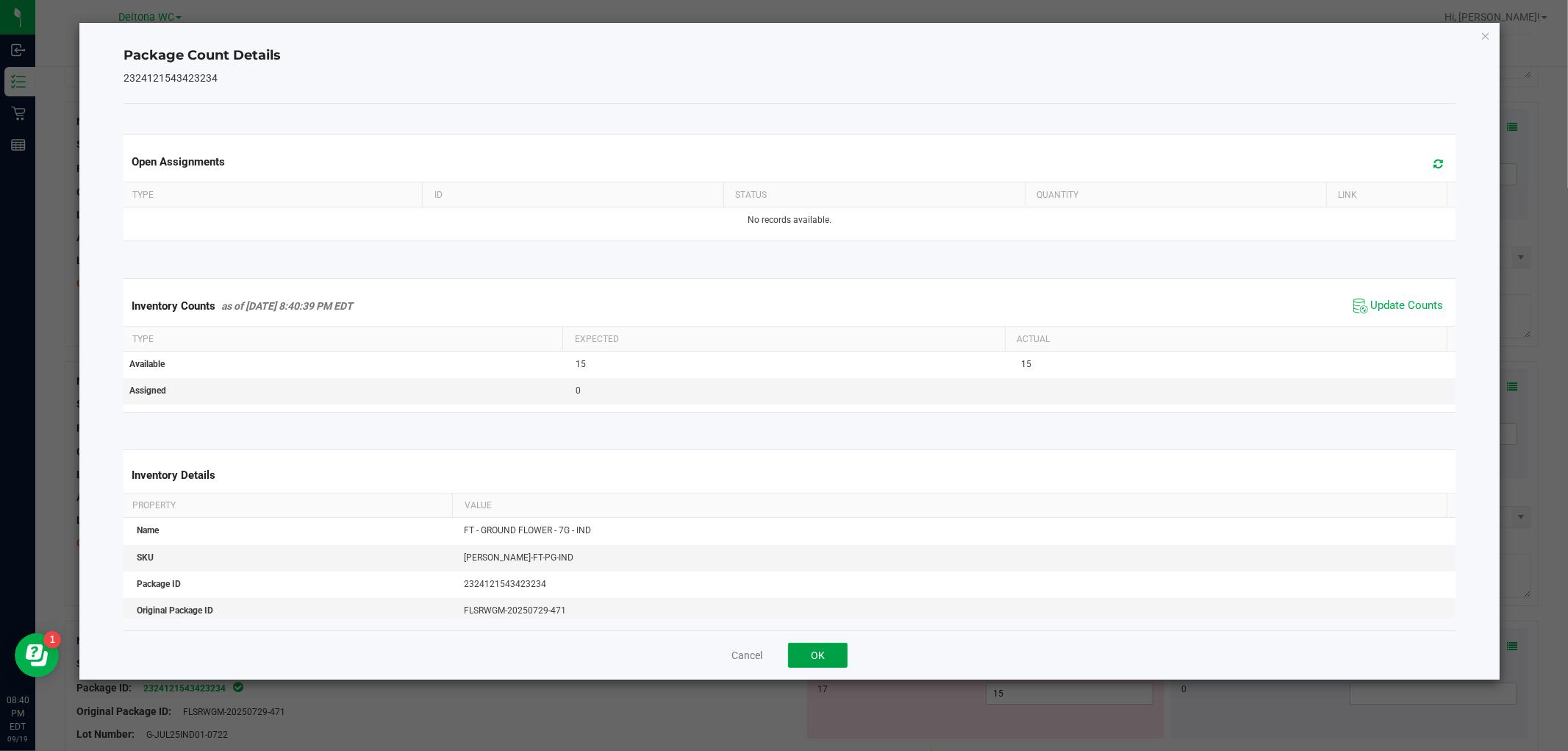
drag, startPoint x: 799, startPoint y: 656, endPoint x: 809, endPoint y: 653, distance: 10.4
click at [799, 656] on button "OK" at bounding box center [817, 655] width 60 height 25
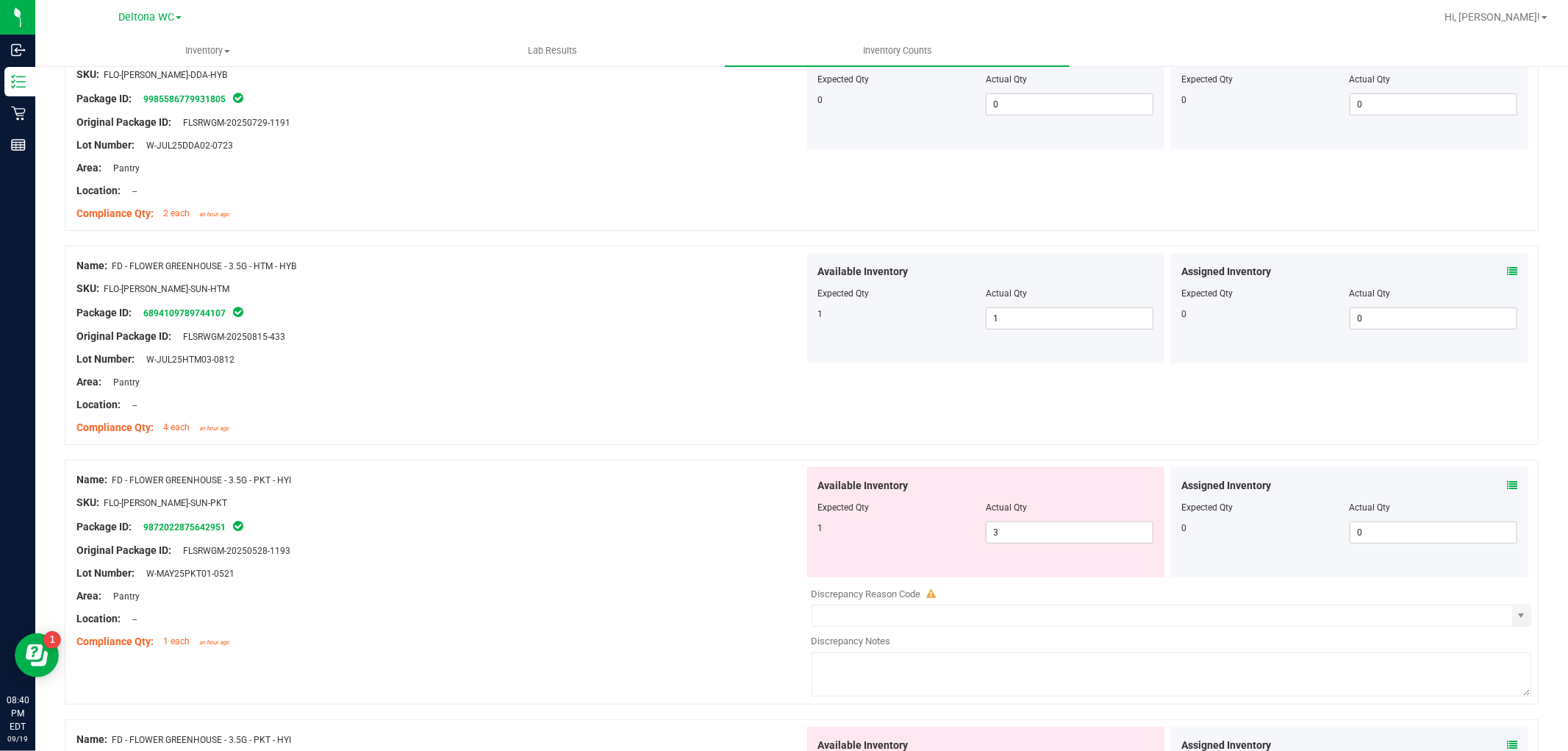
scroll to position [0, 0]
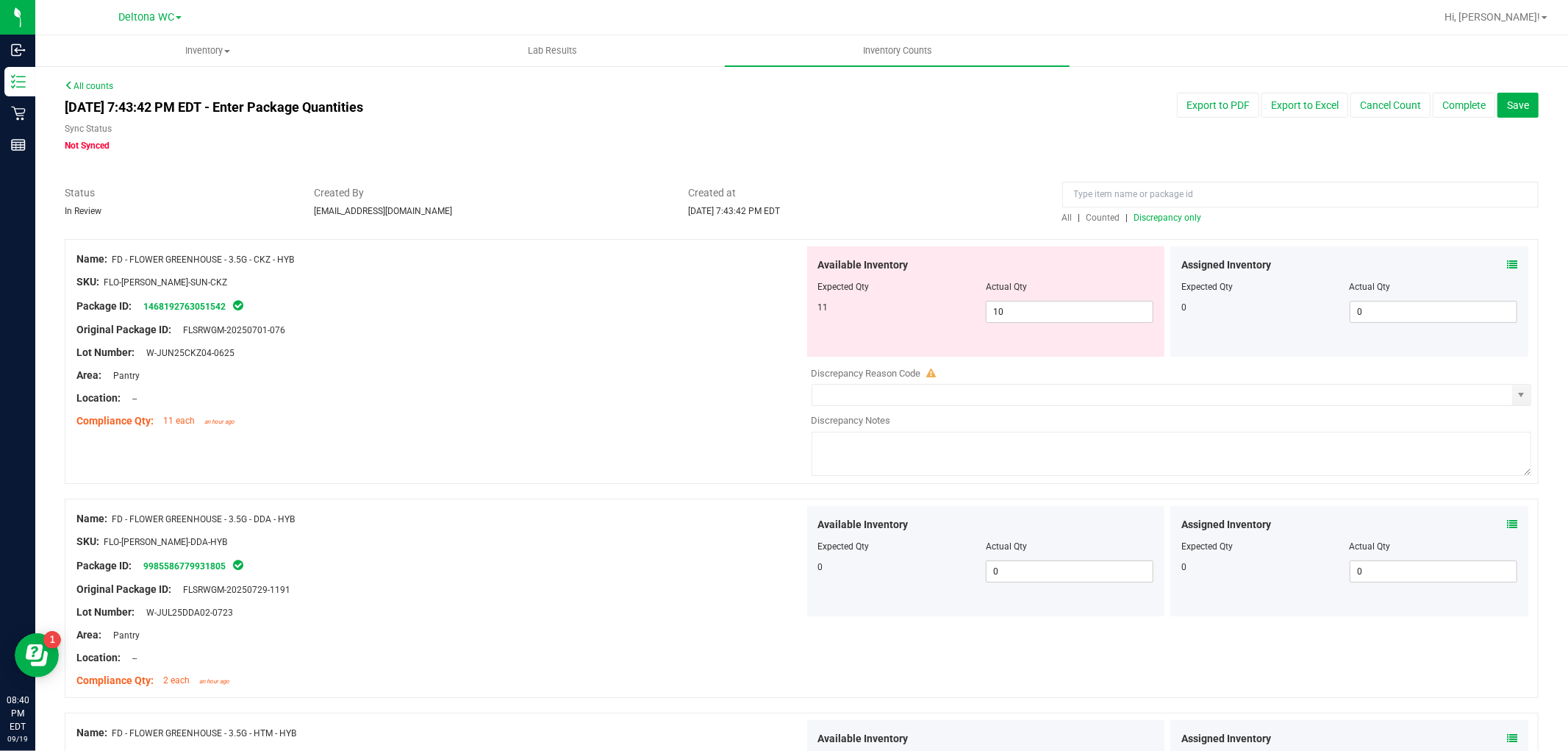
drag, startPoint x: 1142, startPoint y: 231, endPoint x: 1151, endPoint y: 210, distance: 22.8
click at [1142, 229] on div at bounding box center [801, 231] width 1473 height 15
click at [1150, 212] on div "All | Counted | Discrepancy only" at bounding box center [1300, 205] width 498 height 39
click at [1150, 218] on span "Discrepancy only" at bounding box center [1167, 217] width 67 height 10
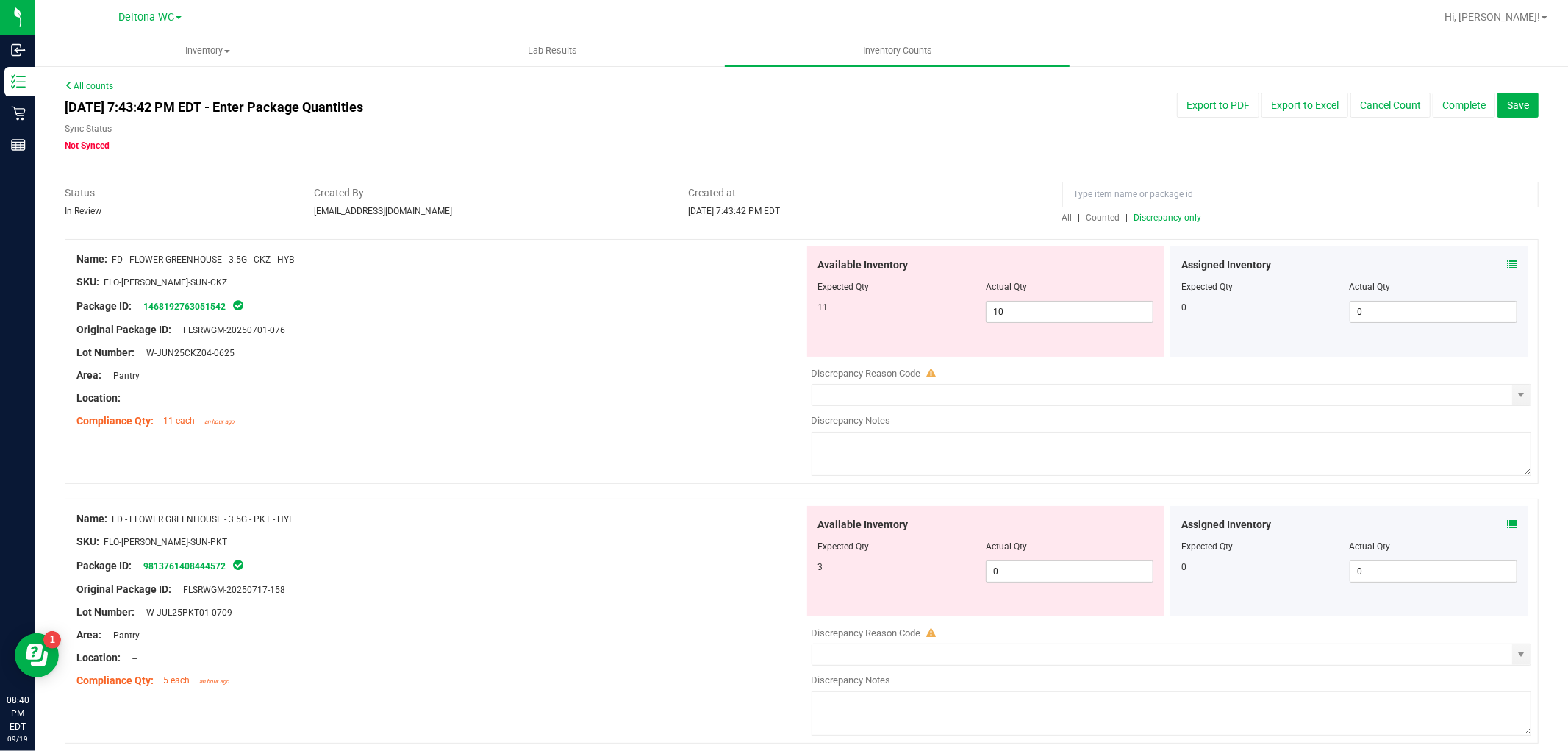
click at [888, 186] on span "Created at" at bounding box center [864, 193] width 352 height 16
click at [1016, 304] on span "10 10" at bounding box center [1069, 312] width 167 height 22
type input "11"
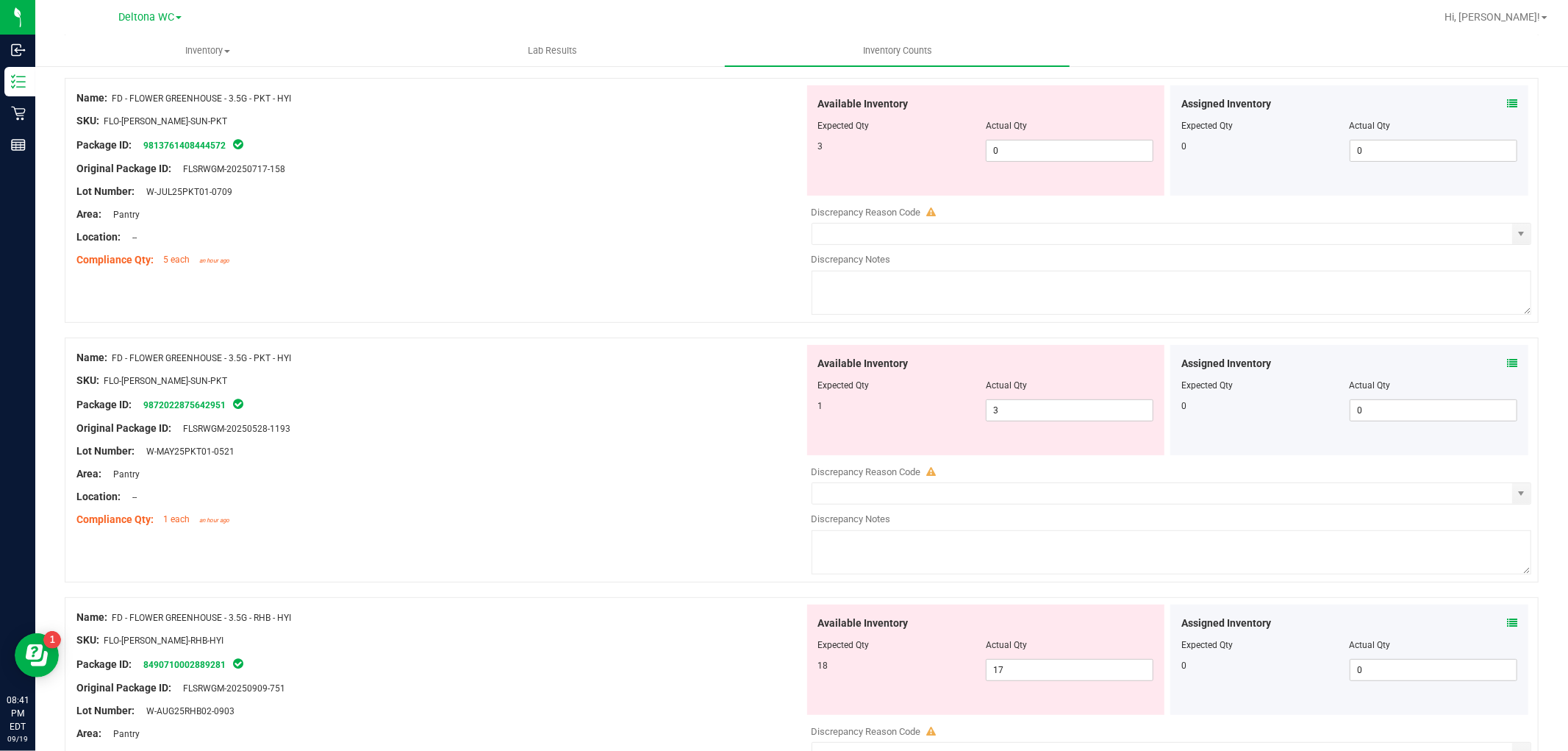
scroll to position [408, 0]
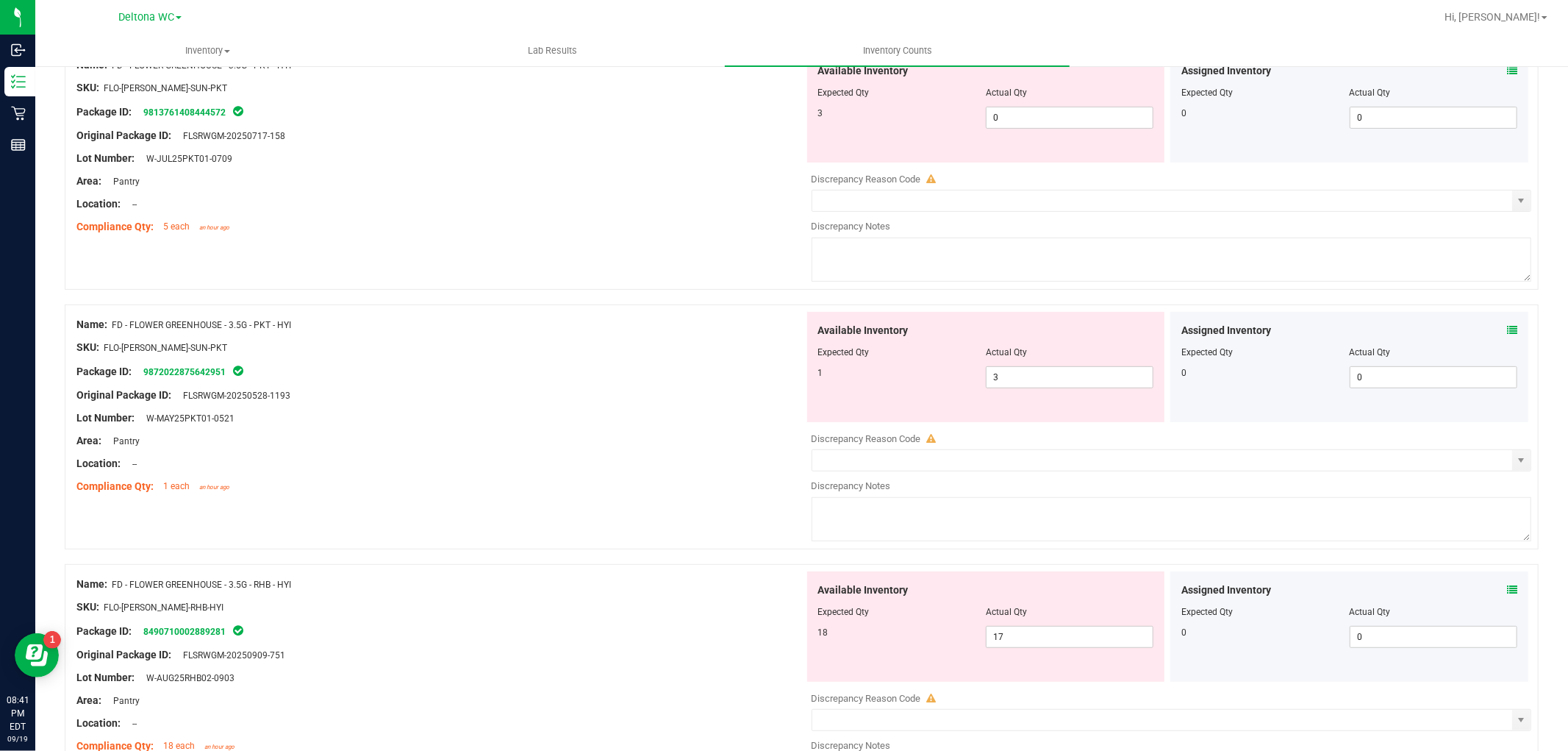
click at [1507, 326] on div "Assigned Inventory Expected Qty Actual Qty 0 0 0" at bounding box center [1349, 367] width 358 height 110
click at [1507, 332] on icon at bounding box center [1511, 329] width 10 height 10
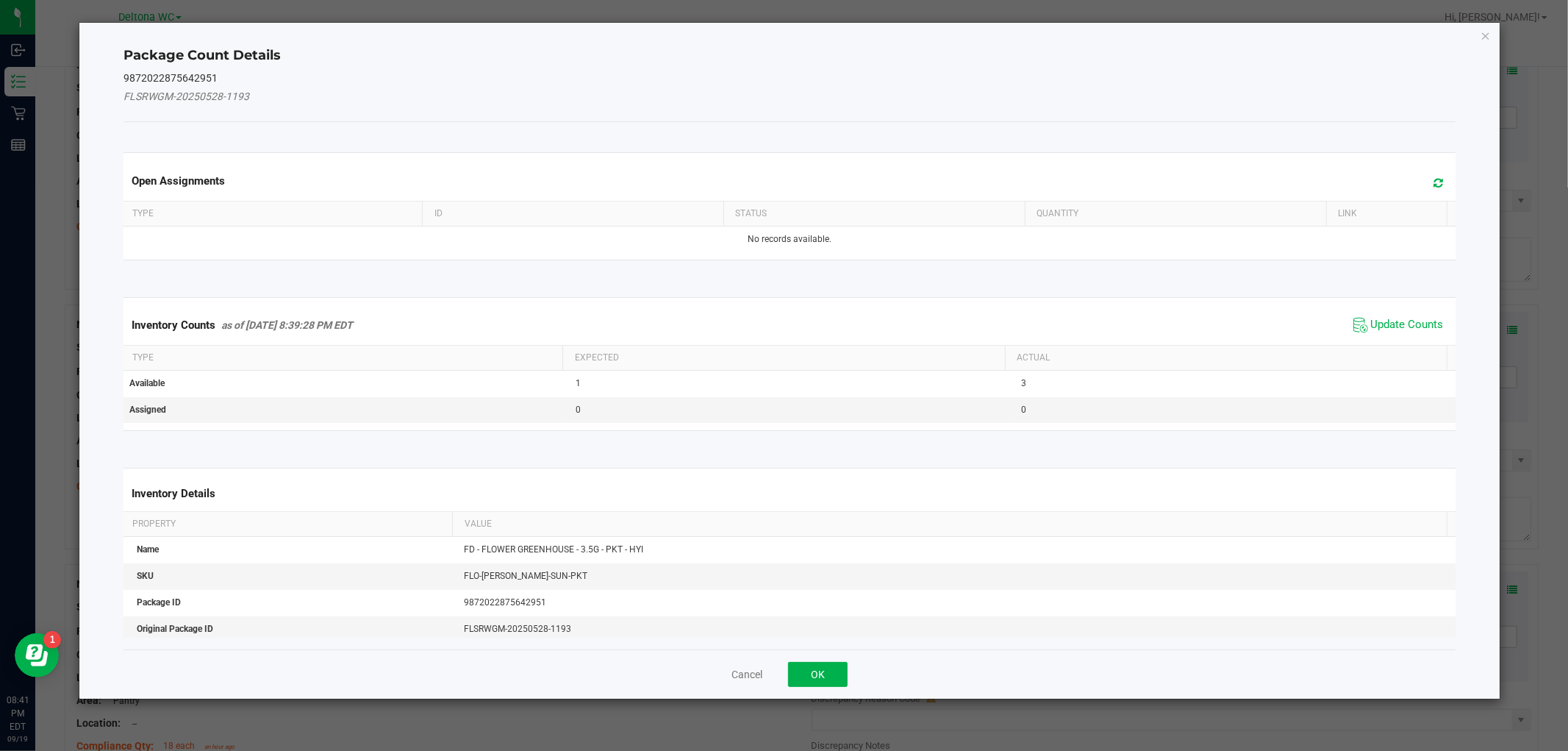
click at [1357, 315] on span "Update Counts" at bounding box center [1398, 325] width 98 height 22
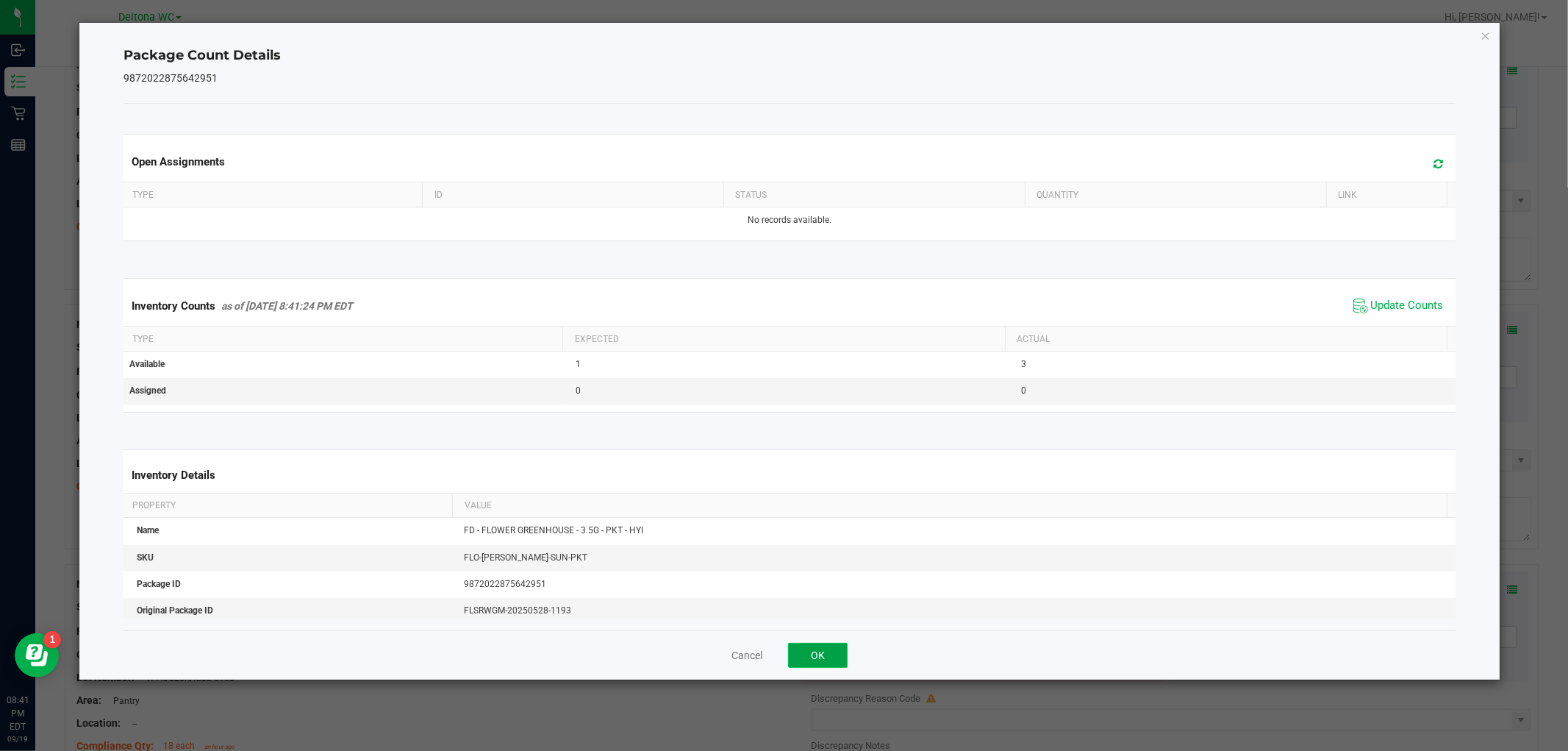
click at [825, 657] on button "OK" at bounding box center [817, 655] width 60 height 25
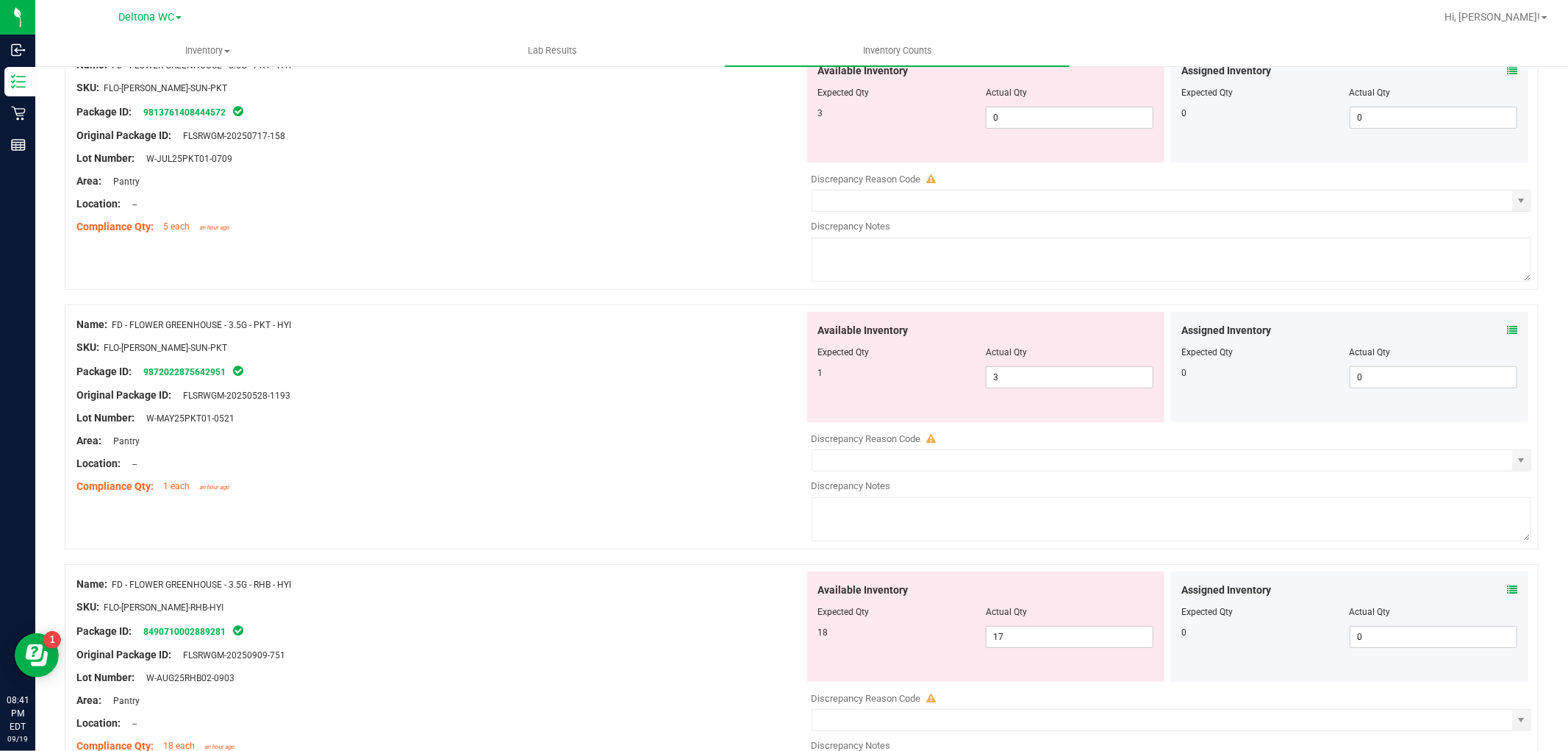
click at [604, 254] on div "Name: FD - FLOWER GREENHOUSE - 3.5G - PKT - HYI SKU: FLO-BUD-FD-SUN-PKT Package…" at bounding box center [801, 167] width 1473 height 245
drag, startPoint x: 1034, startPoint y: 115, endPoint x: 959, endPoint y: 105, distance: 75.7
click at [959, 107] on div "3 0 0" at bounding box center [986, 118] width 336 height 22
type input "3"
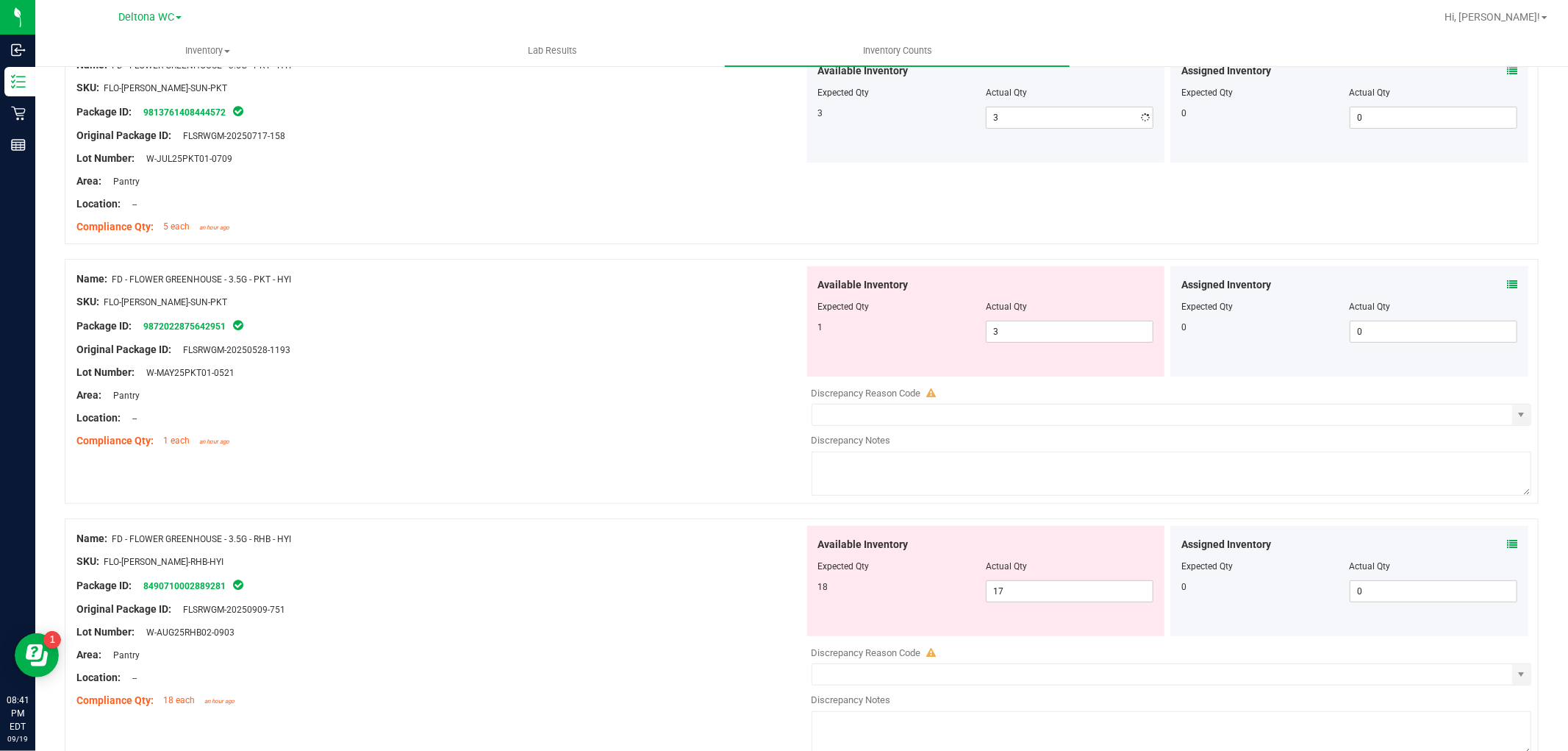
drag, startPoint x: 625, startPoint y: 203, endPoint x: 612, endPoint y: 215, distance: 17.7
click at [624, 203] on div "Location: --" at bounding box center [440, 204] width 727 height 16
click at [1020, 332] on span "3 3" at bounding box center [1069, 332] width 167 height 22
type input "0"
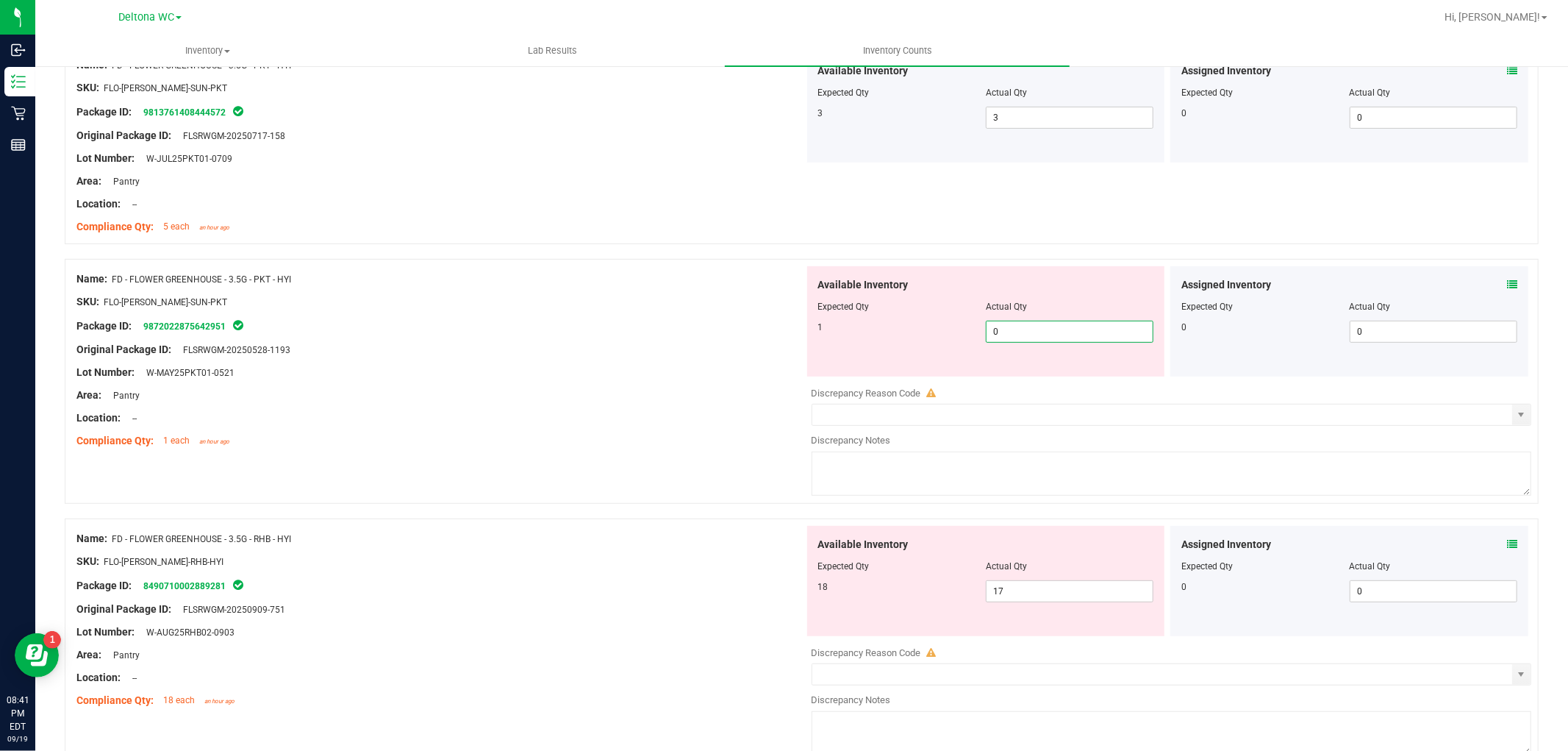
click at [516, 335] on div at bounding box center [440, 338] width 727 height 7
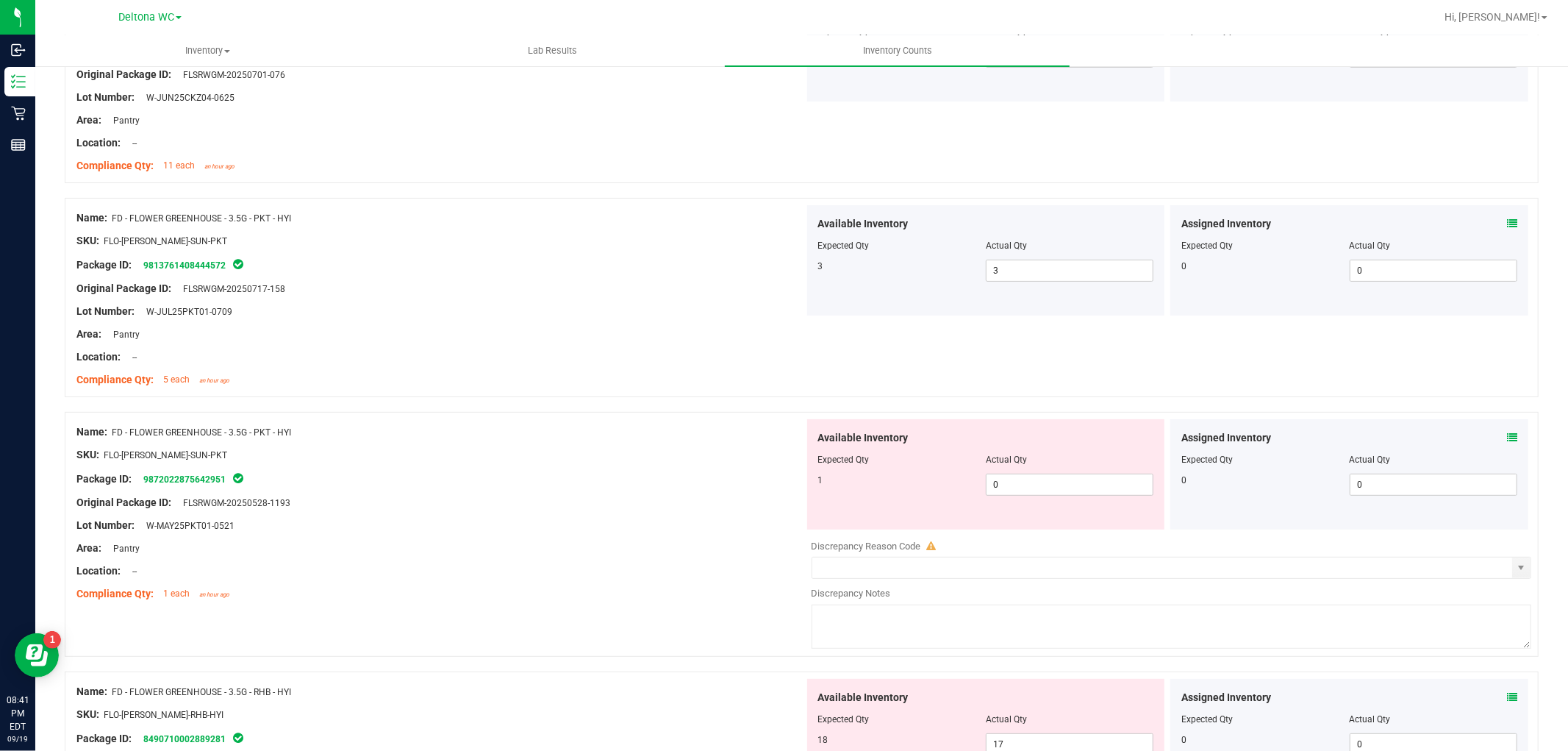
scroll to position [245, 0]
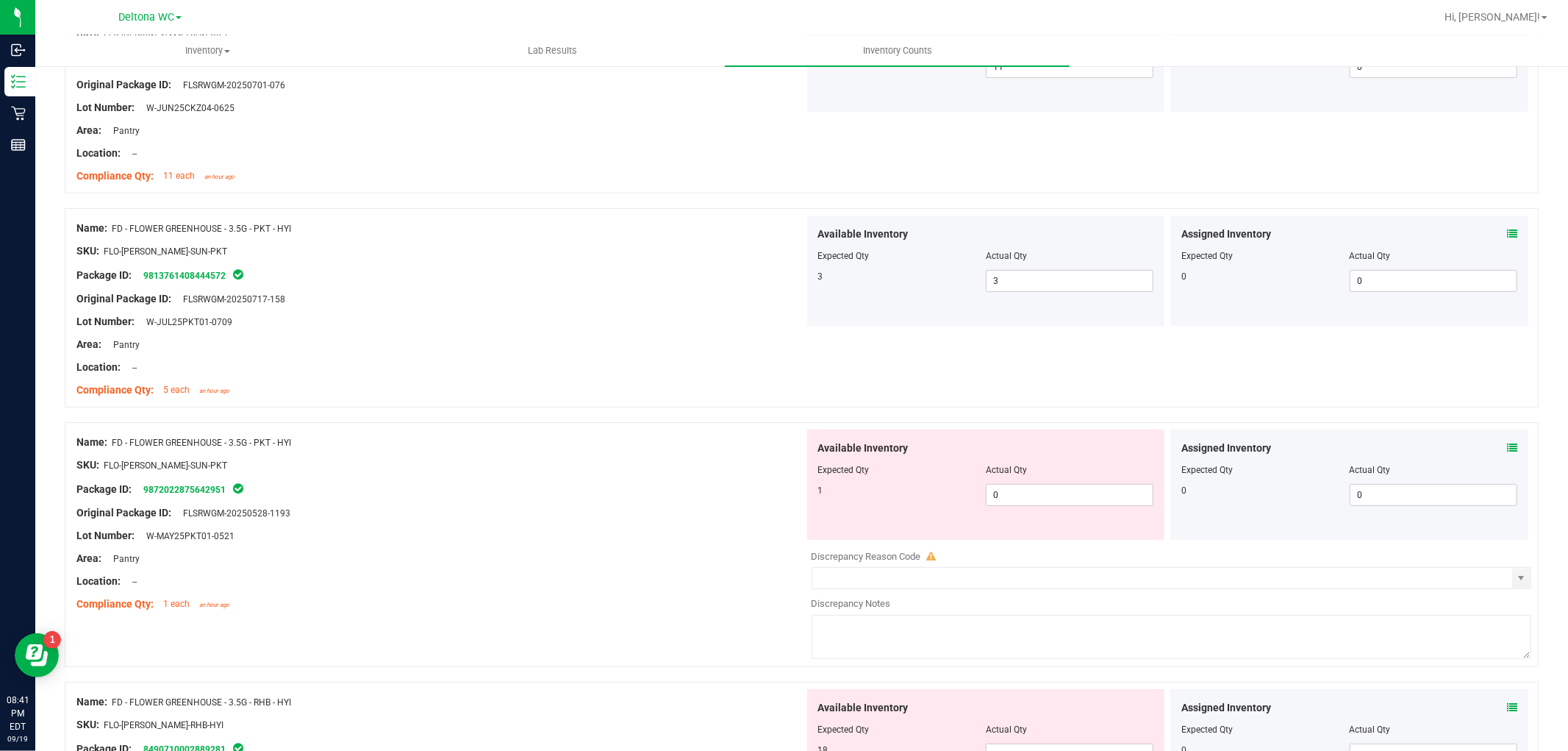
click at [215, 223] on span "FD - FLOWER GREENHOUSE - 3.5G - PKT - HYI" at bounding box center [201, 228] width 179 height 10
copy div "Name: FD - FLOWER GREENHOUSE - 3.5G - PKT - HYI"
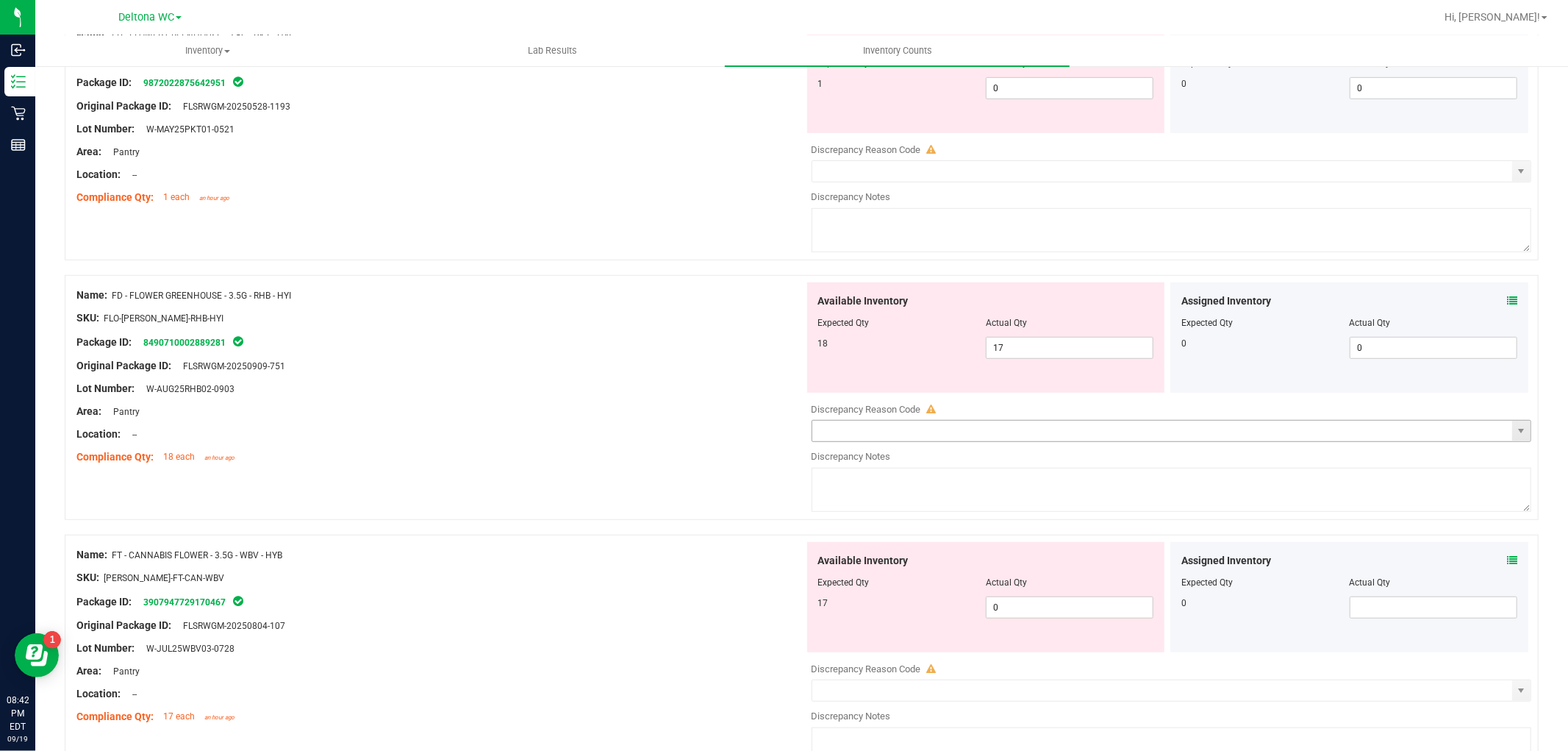
scroll to position [653, 0]
click at [590, 386] on div "Lot Number: W-AUG25RHB02-0903" at bounding box center [440, 388] width 727 height 16
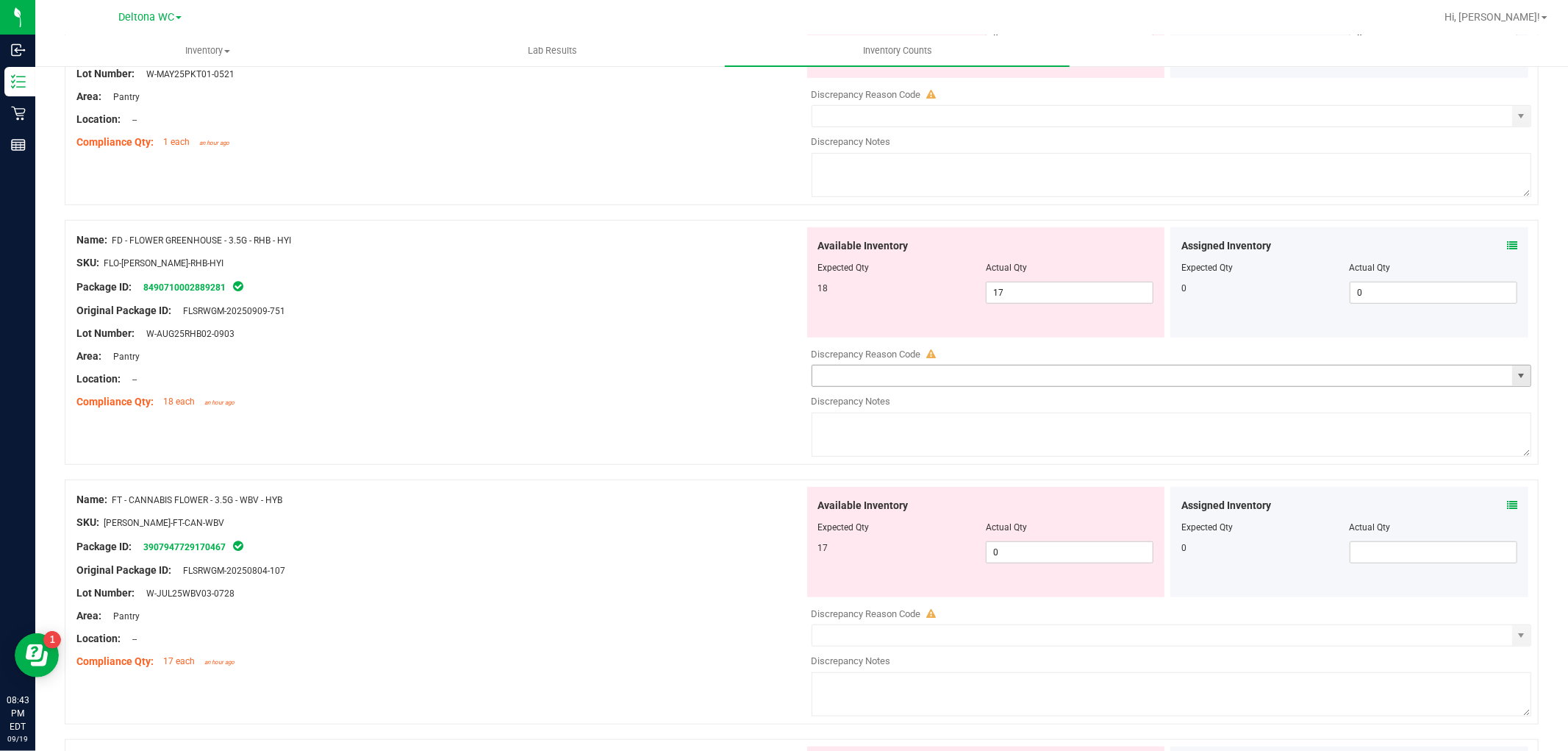
scroll to position [735, 0]
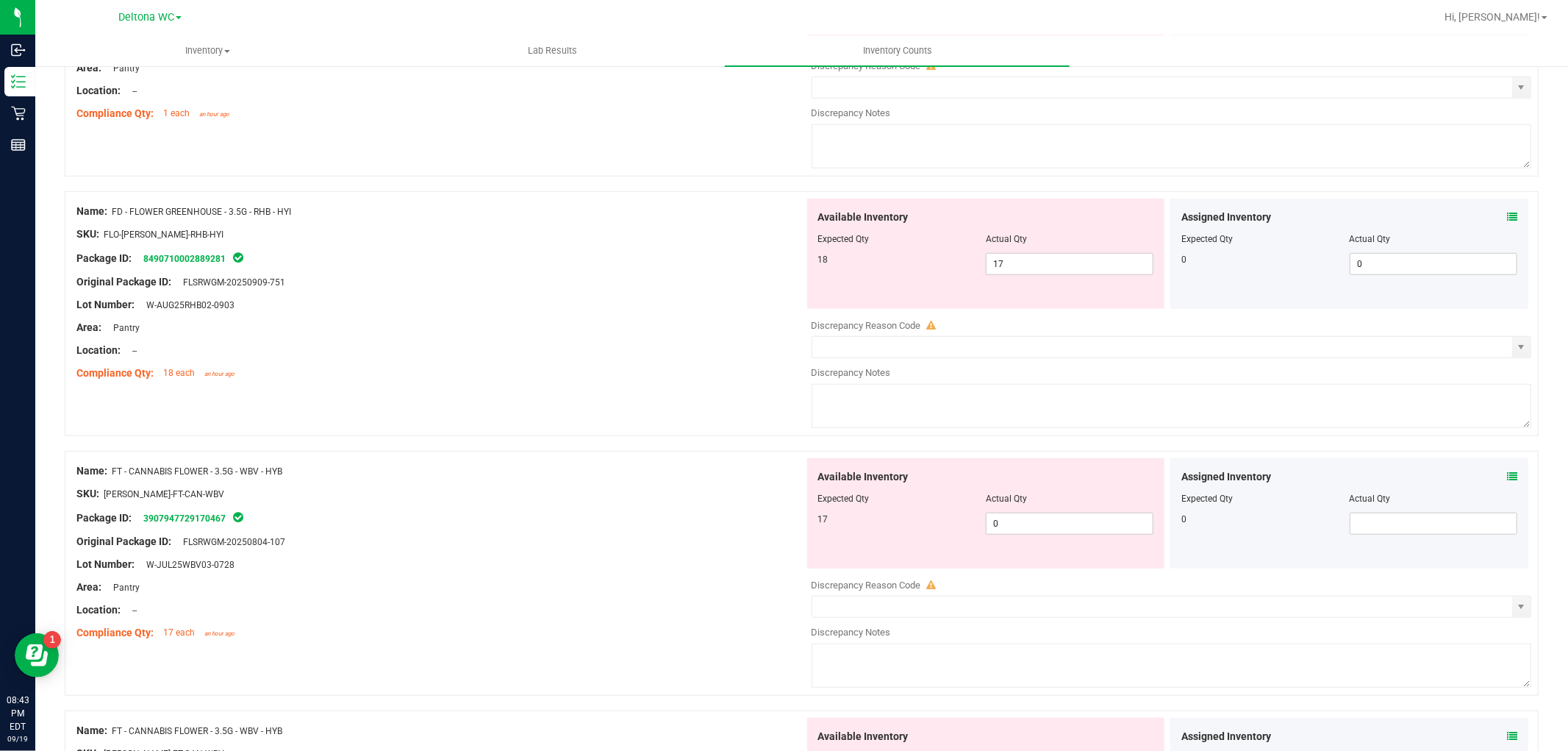
click at [1507, 217] on icon at bounding box center [1511, 216] width 10 height 10
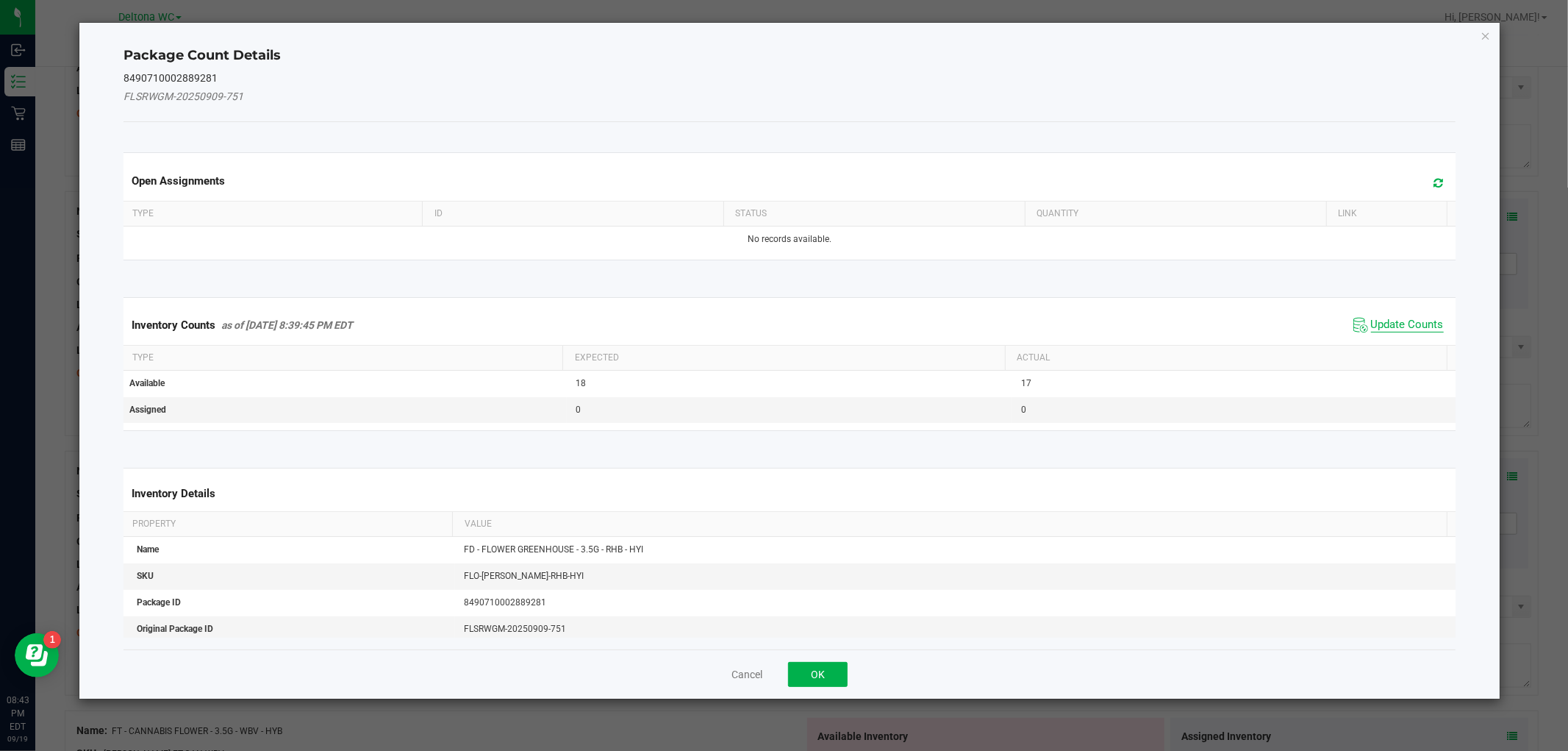
click at [1404, 327] on span "Update Counts" at bounding box center [1407, 325] width 73 height 15
click at [1404, 326] on kendo-grid "Inventory Counts as of Sep 19, 2025 8:39:45 PM EDT Update Counts Type Expected …" at bounding box center [789, 363] width 1353 height 133
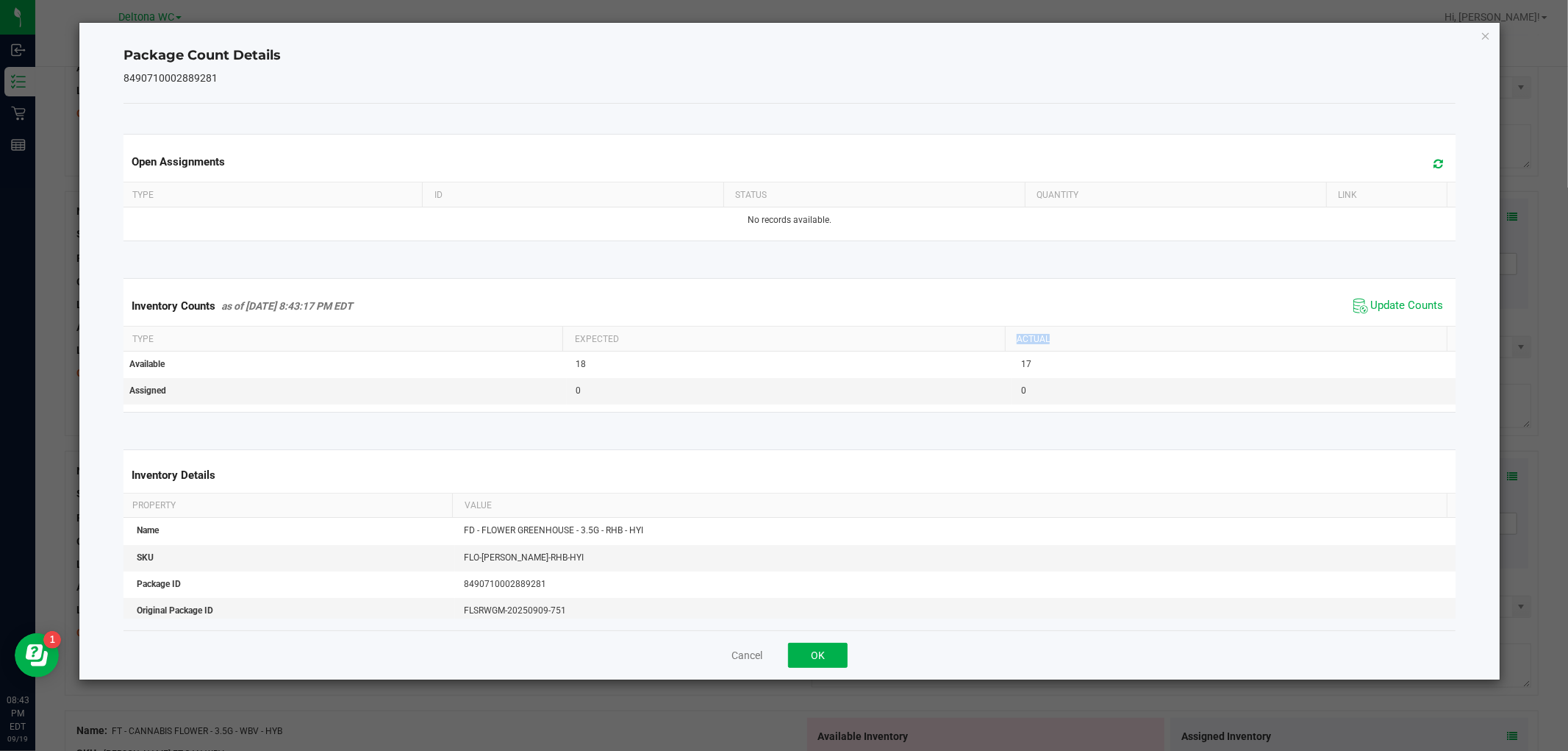
click at [1405, 326] on th "Actual" at bounding box center [1226, 339] width 442 height 25
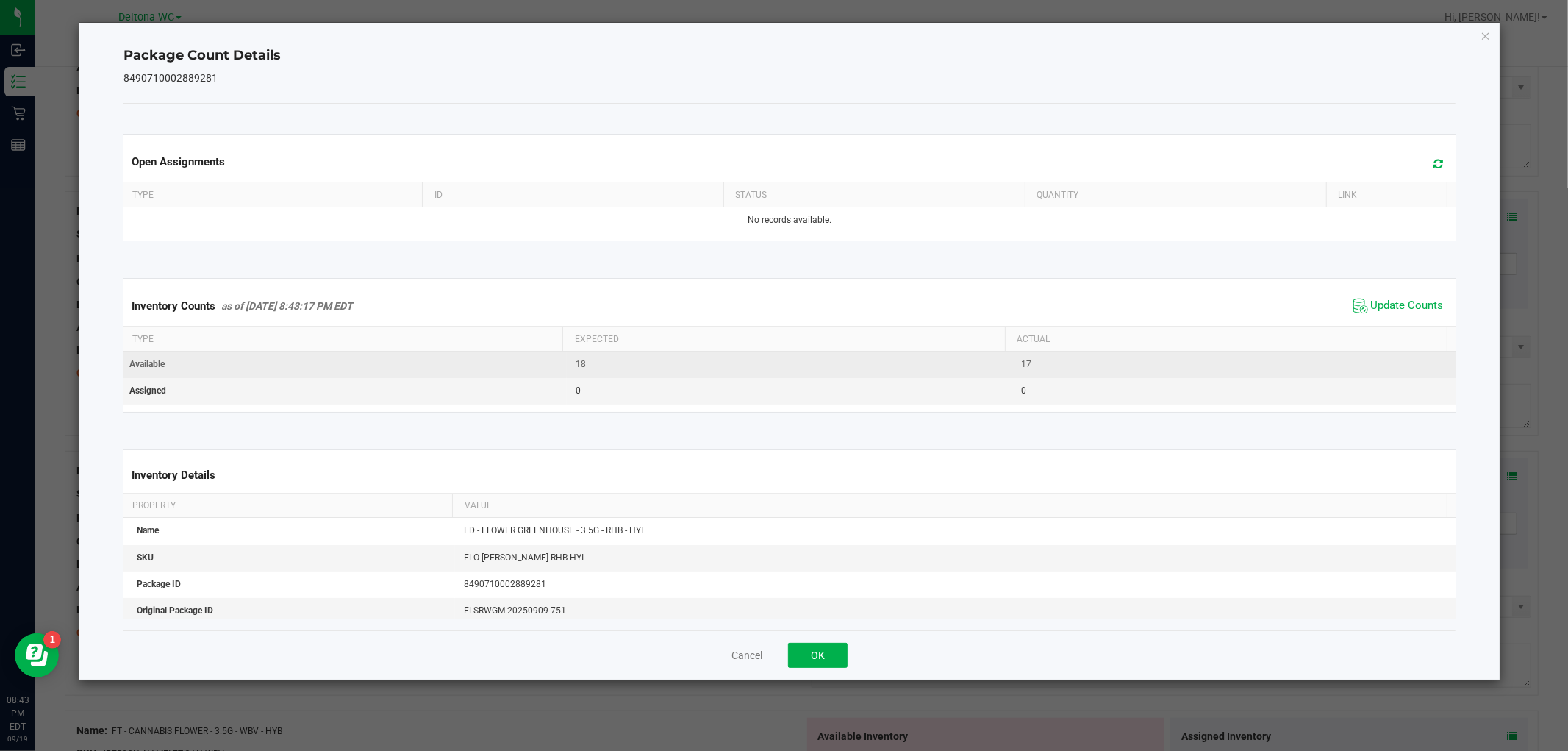
drag, startPoint x: 1393, startPoint y: 302, endPoint x: 1260, endPoint y: 370, distance: 149.4
click at [1393, 303] on span "Update Counts" at bounding box center [1407, 305] width 73 height 15
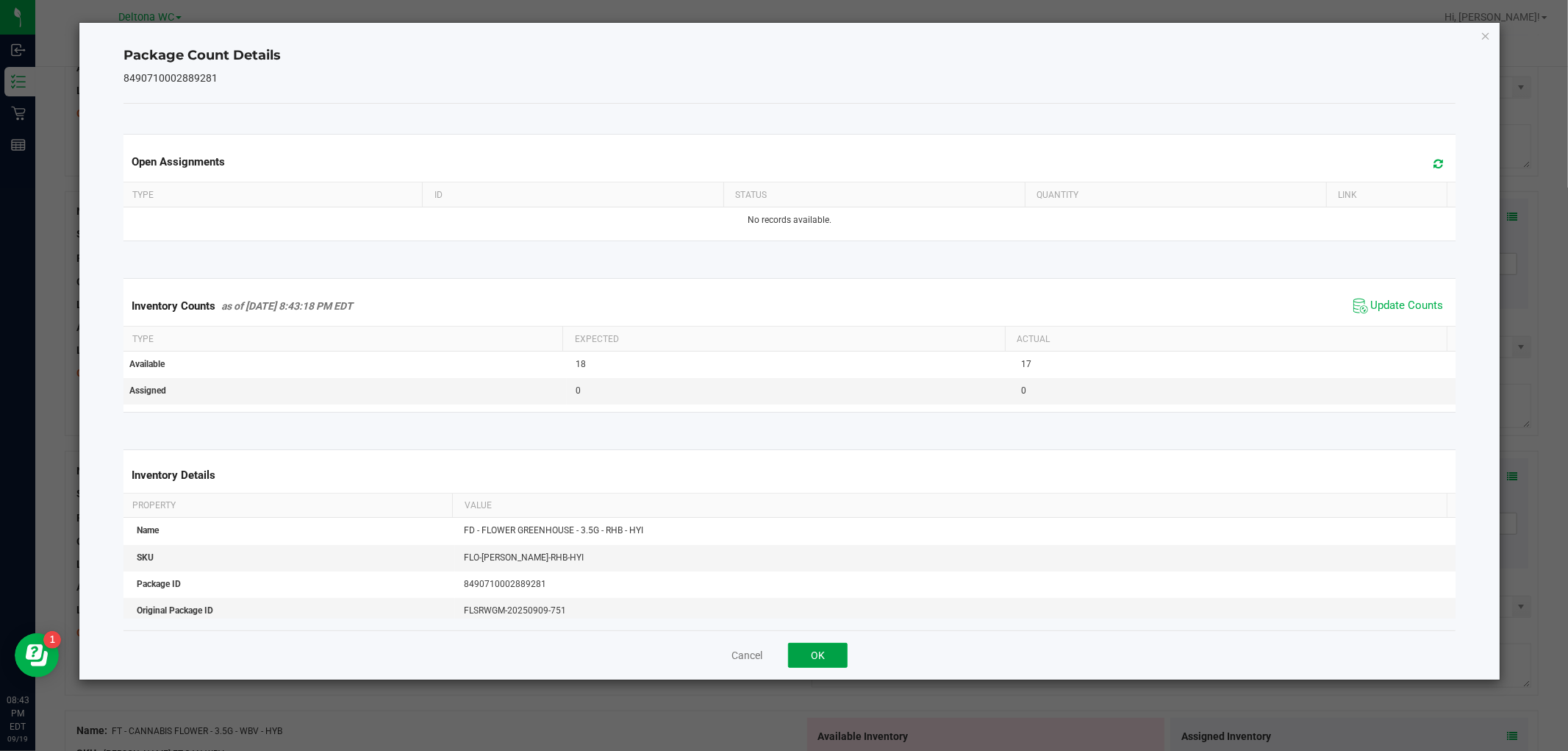
click at [835, 653] on button "OK" at bounding box center [817, 655] width 60 height 25
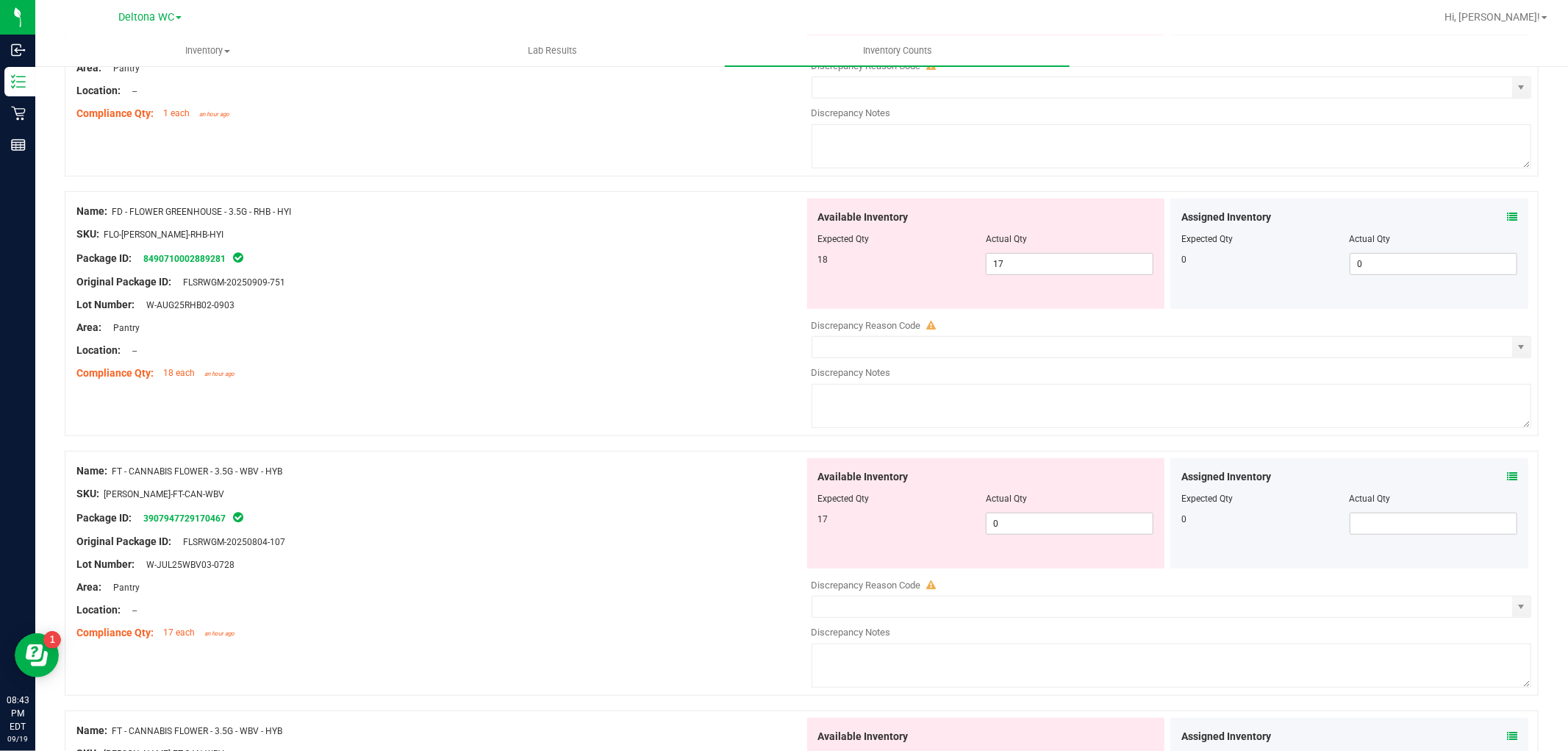
click at [1507, 477] on icon at bounding box center [1511, 476] width 10 height 10
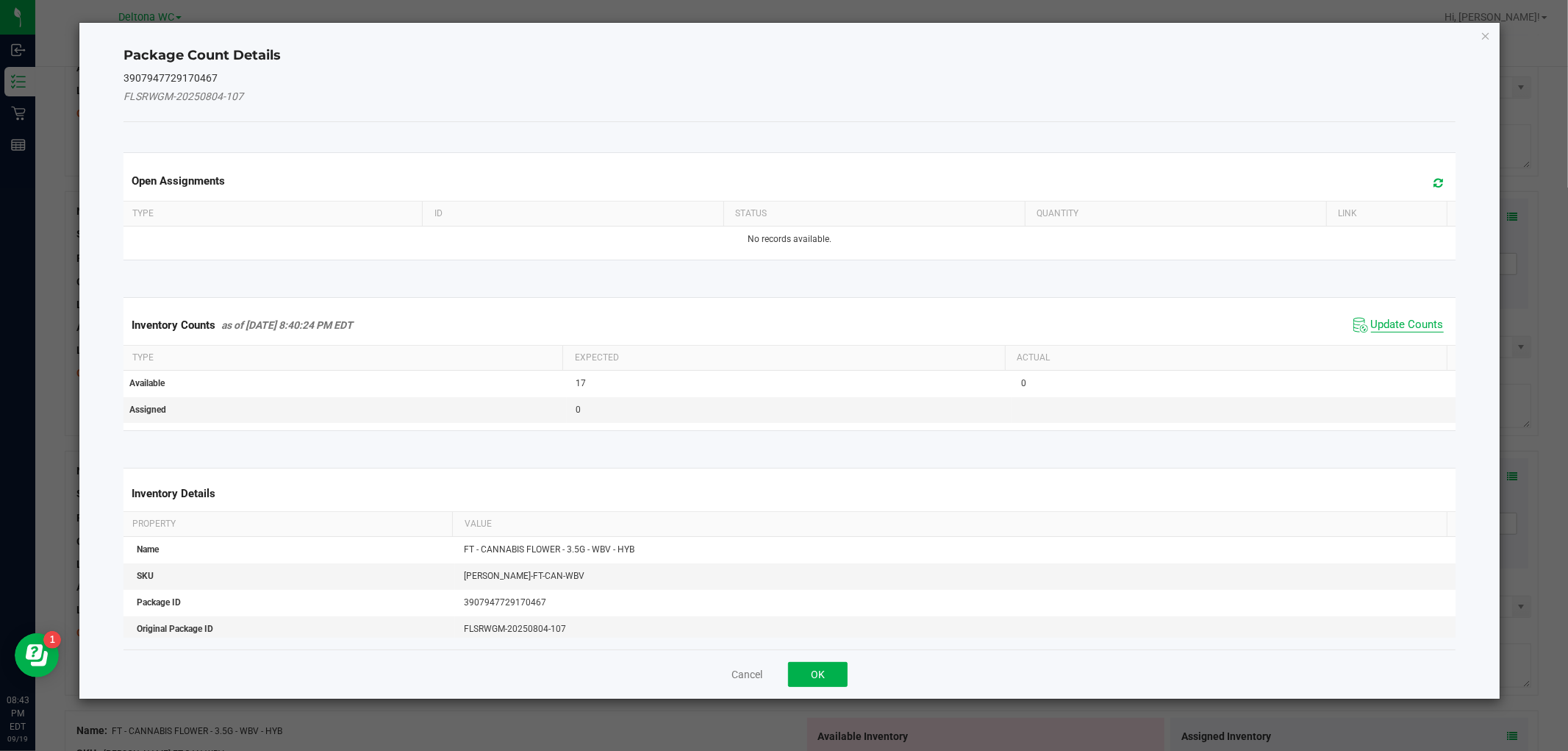
click at [1386, 326] on span "Update Counts" at bounding box center [1407, 325] width 73 height 15
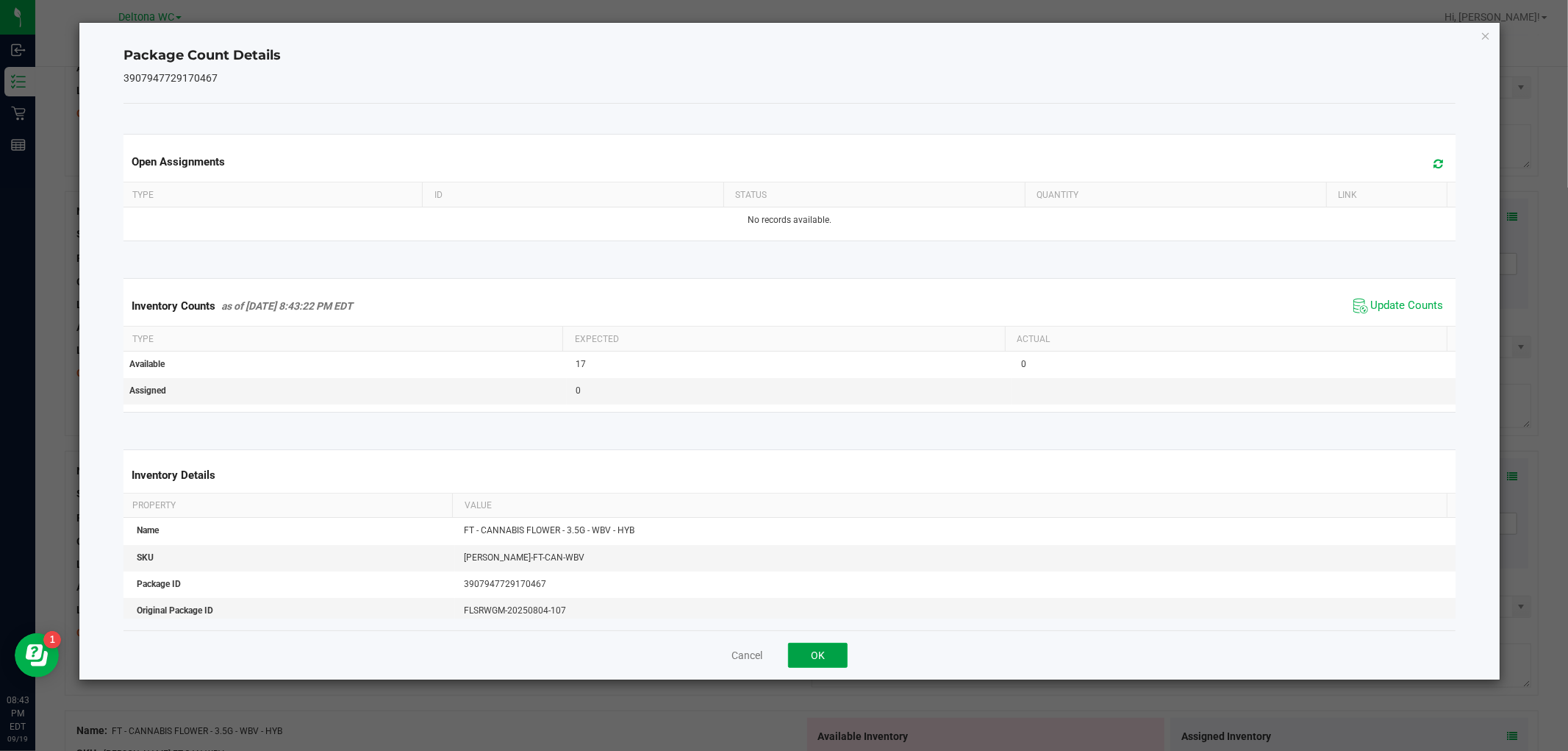
click at [810, 644] on button "OK" at bounding box center [817, 655] width 60 height 25
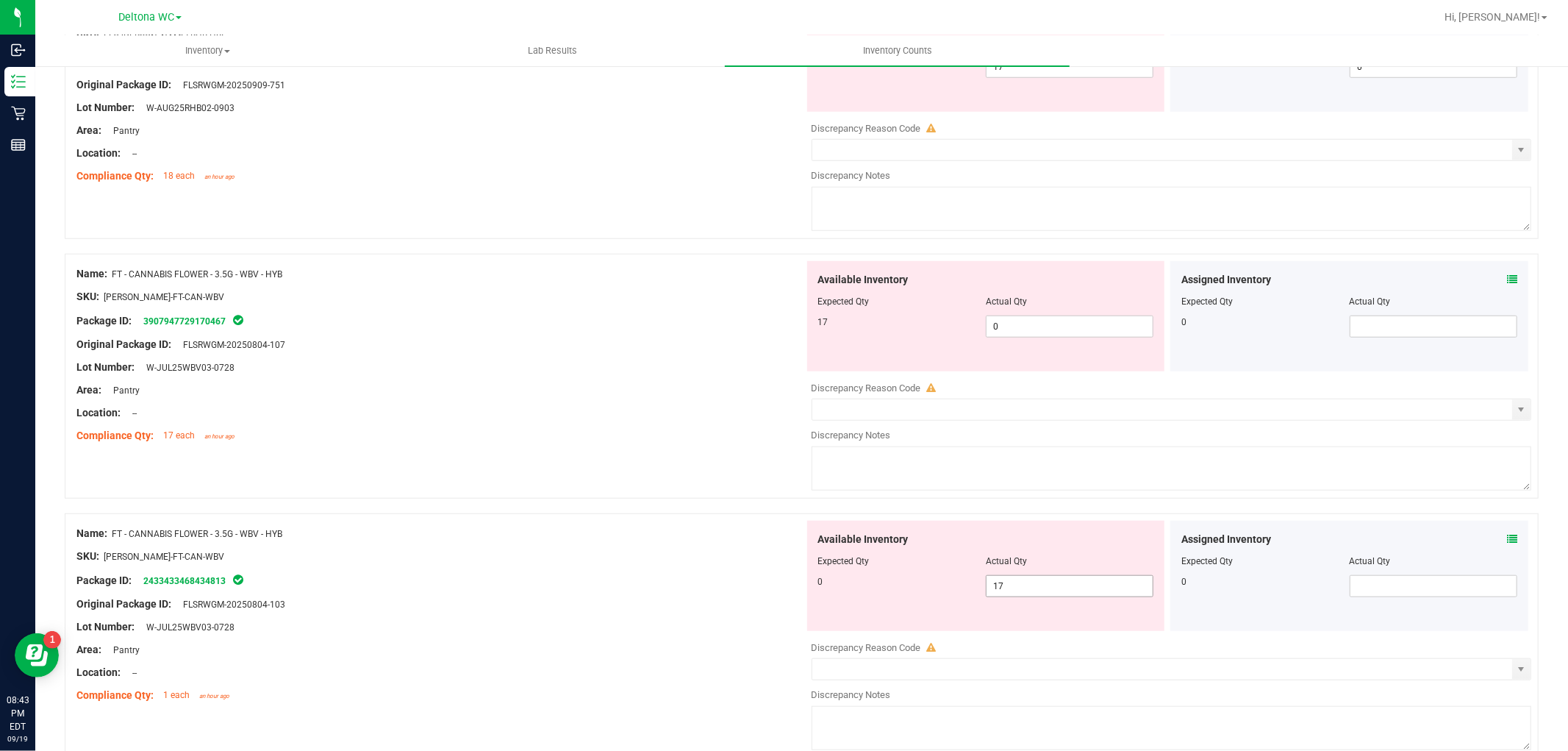
scroll to position [980, 0]
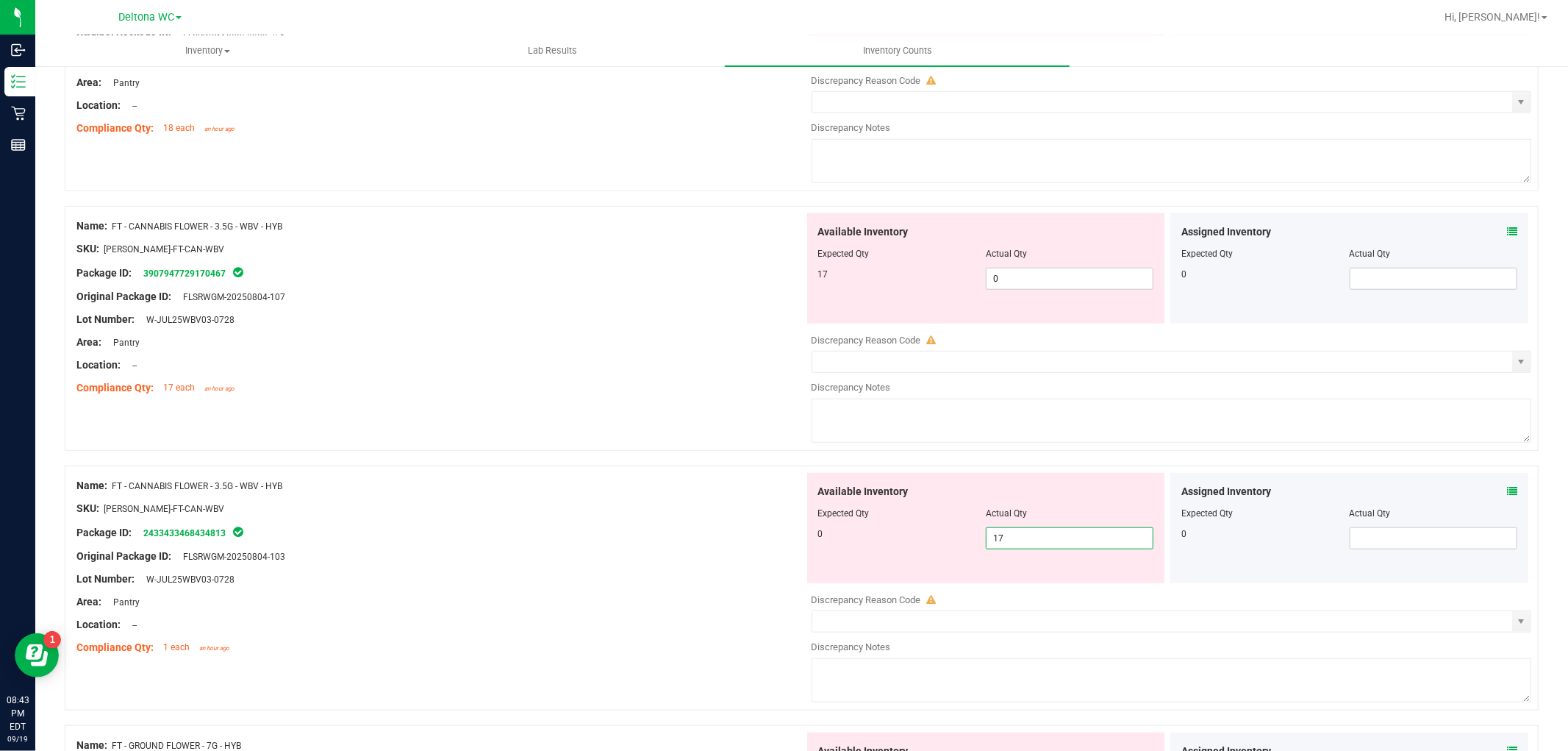
drag, startPoint x: 1032, startPoint y: 546, endPoint x: 958, endPoint y: 540, distance: 74.2
click at [958, 540] on div "0 17 17" at bounding box center [986, 538] width 336 height 22
type input "0"
drag, startPoint x: 1032, startPoint y: 277, endPoint x: 1023, endPoint y: 280, distance: 9.5
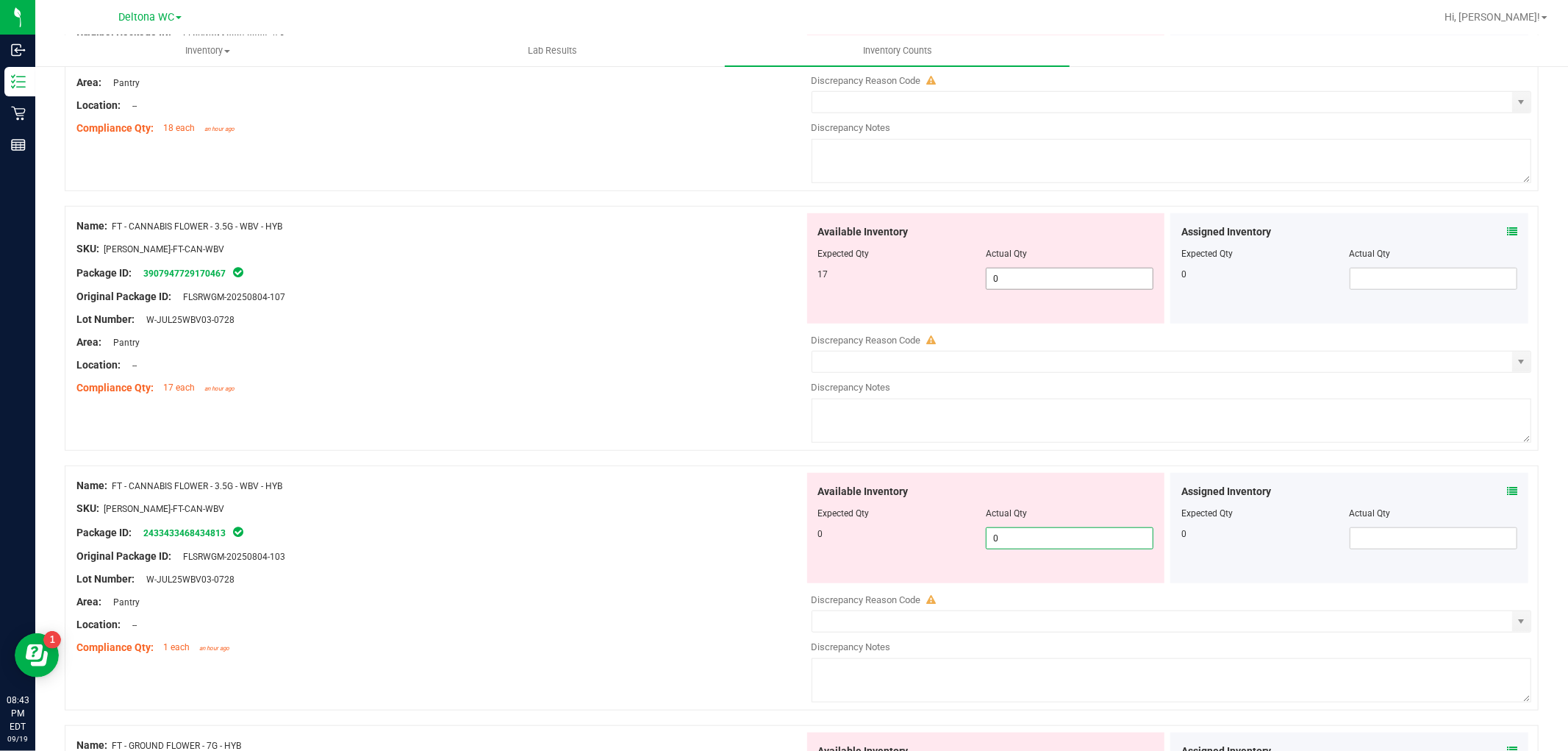
click at [1030, 277] on span "0 0" at bounding box center [1069, 278] width 167 height 22
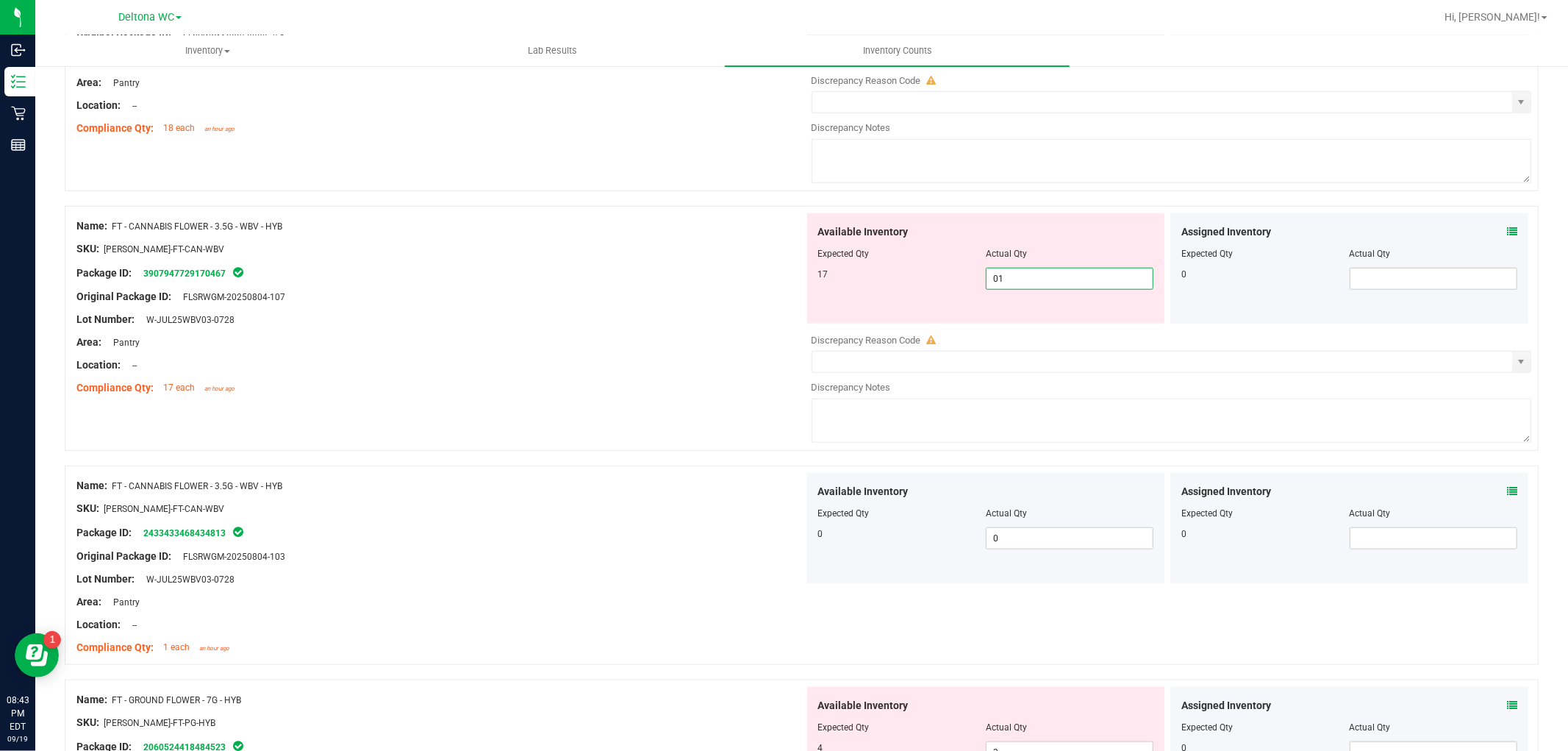
type input "017"
type input "17"
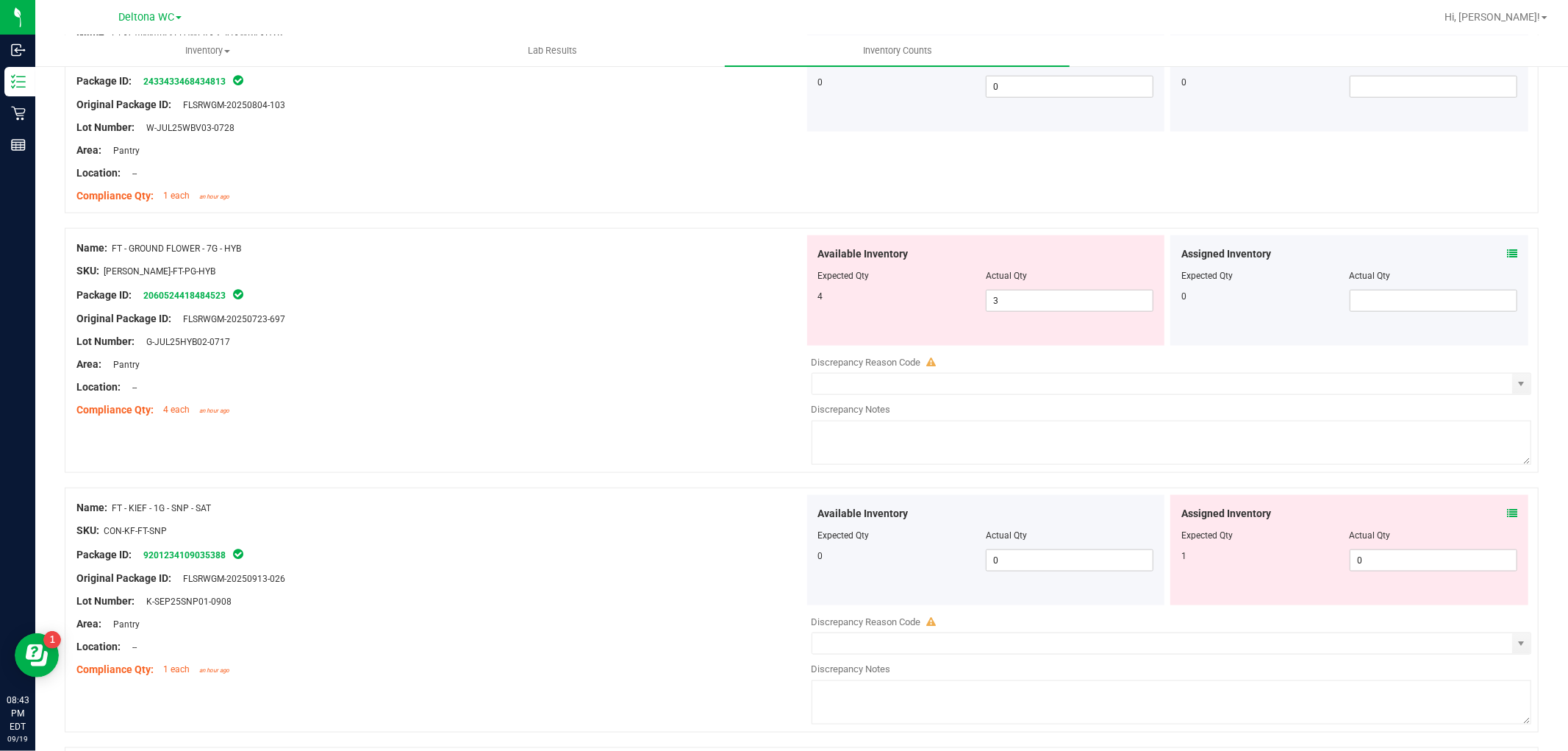
scroll to position [1388, 0]
click at [1507, 254] on icon at bounding box center [1511, 251] width 10 height 10
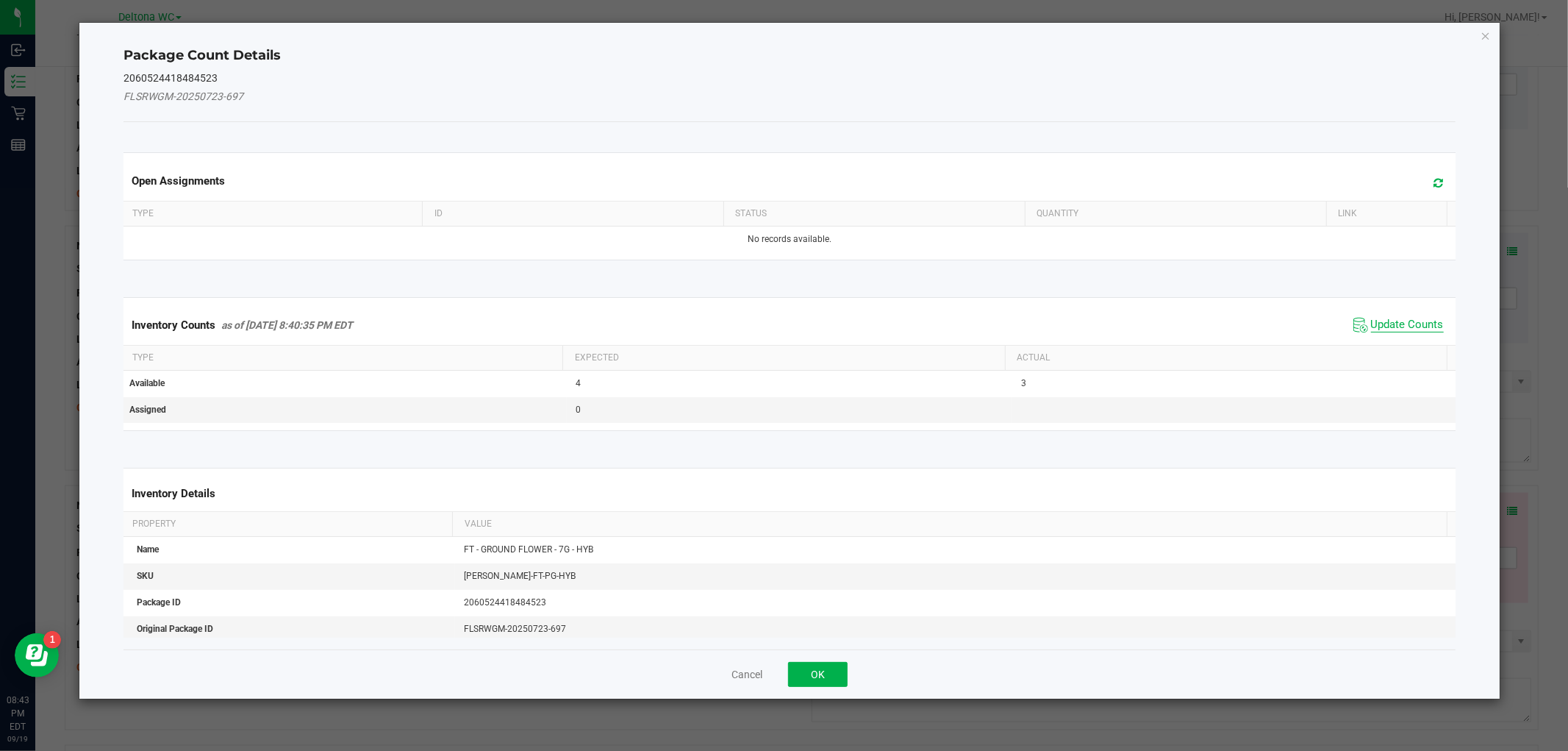
click at [1370, 319] on span "Update Counts" at bounding box center [1407, 325] width 73 height 15
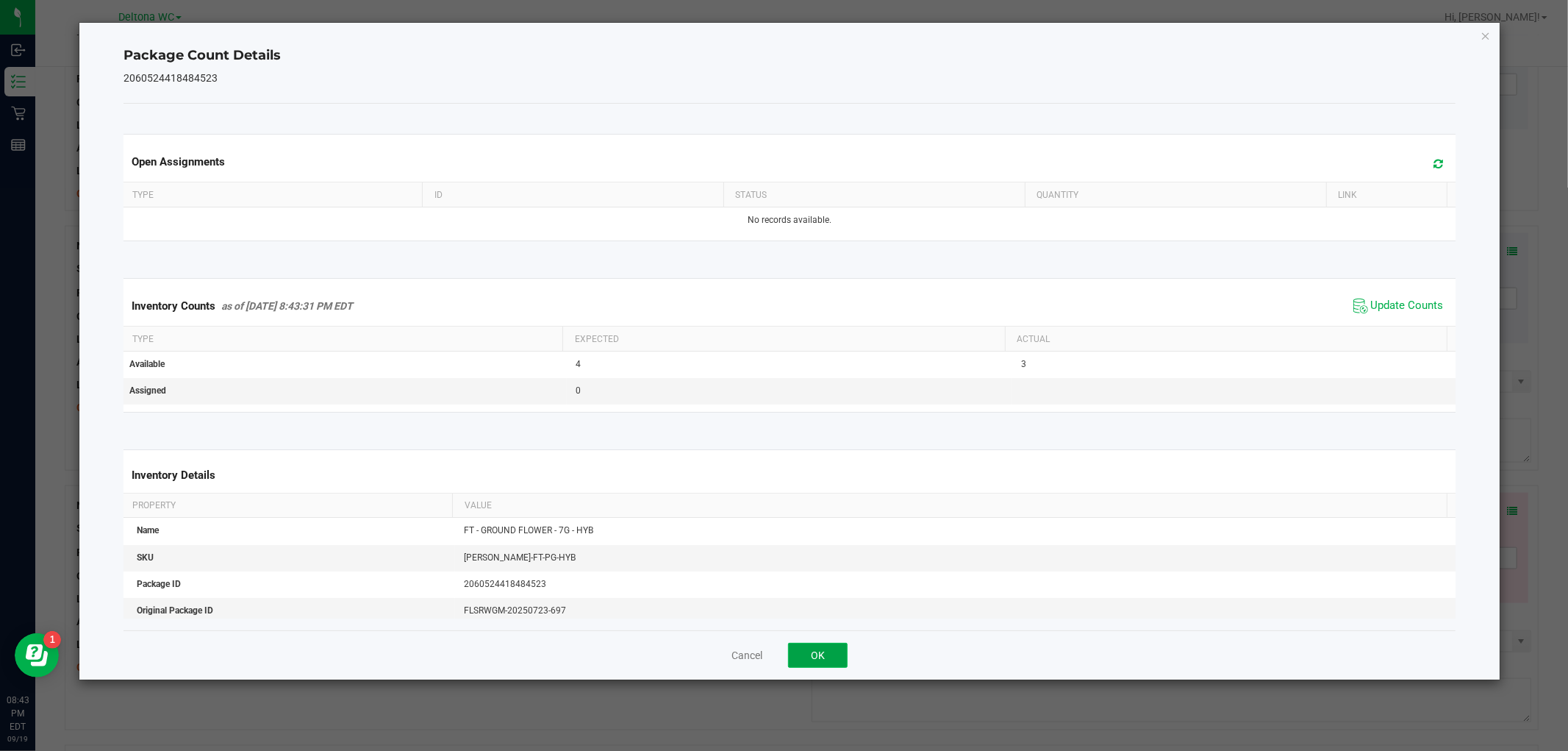
click at [827, 650] on button "OK" at bounding box center [817, 655] width 60 height 25
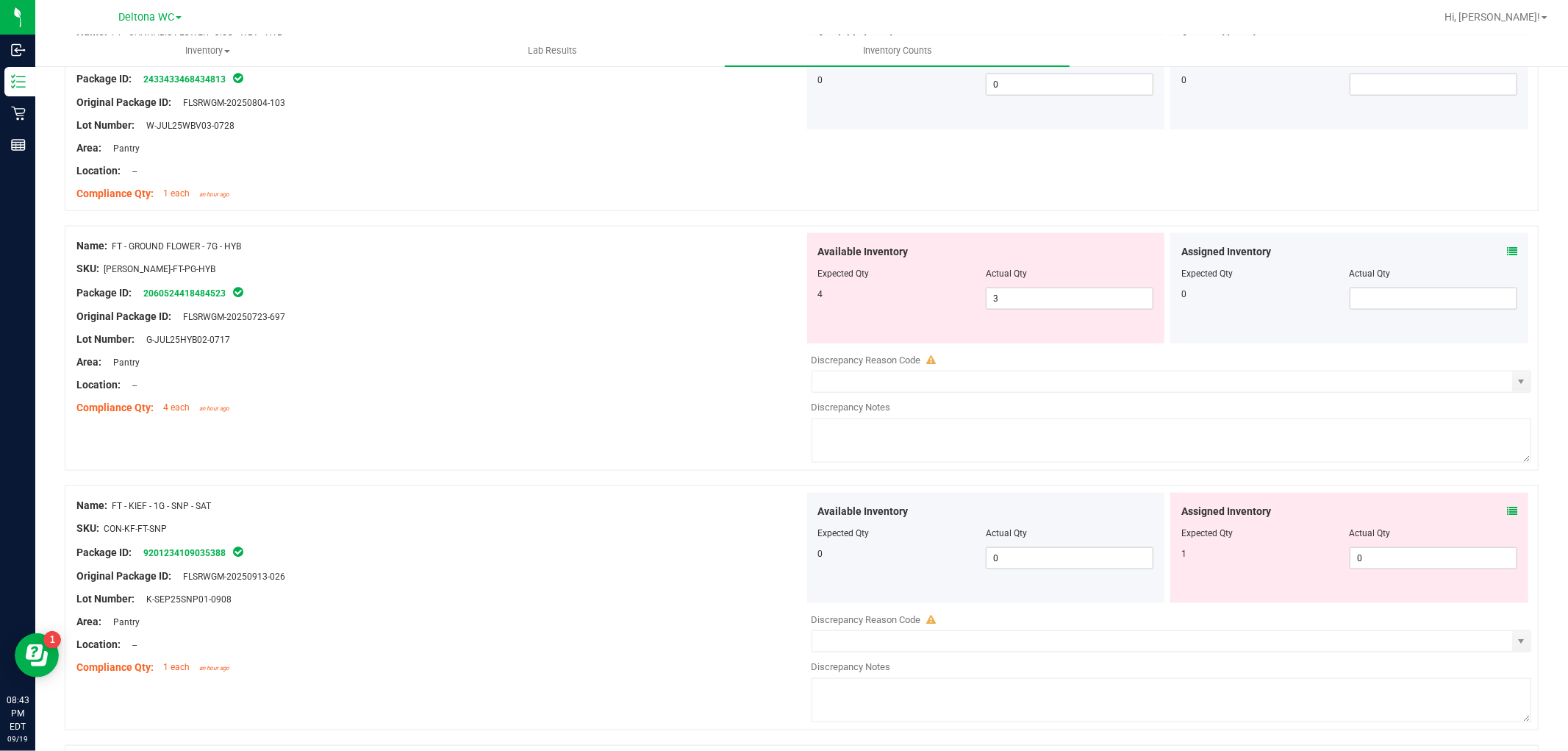
click at [1507, 515] on icon at bounding box center [1511, 511] width 10 height 10
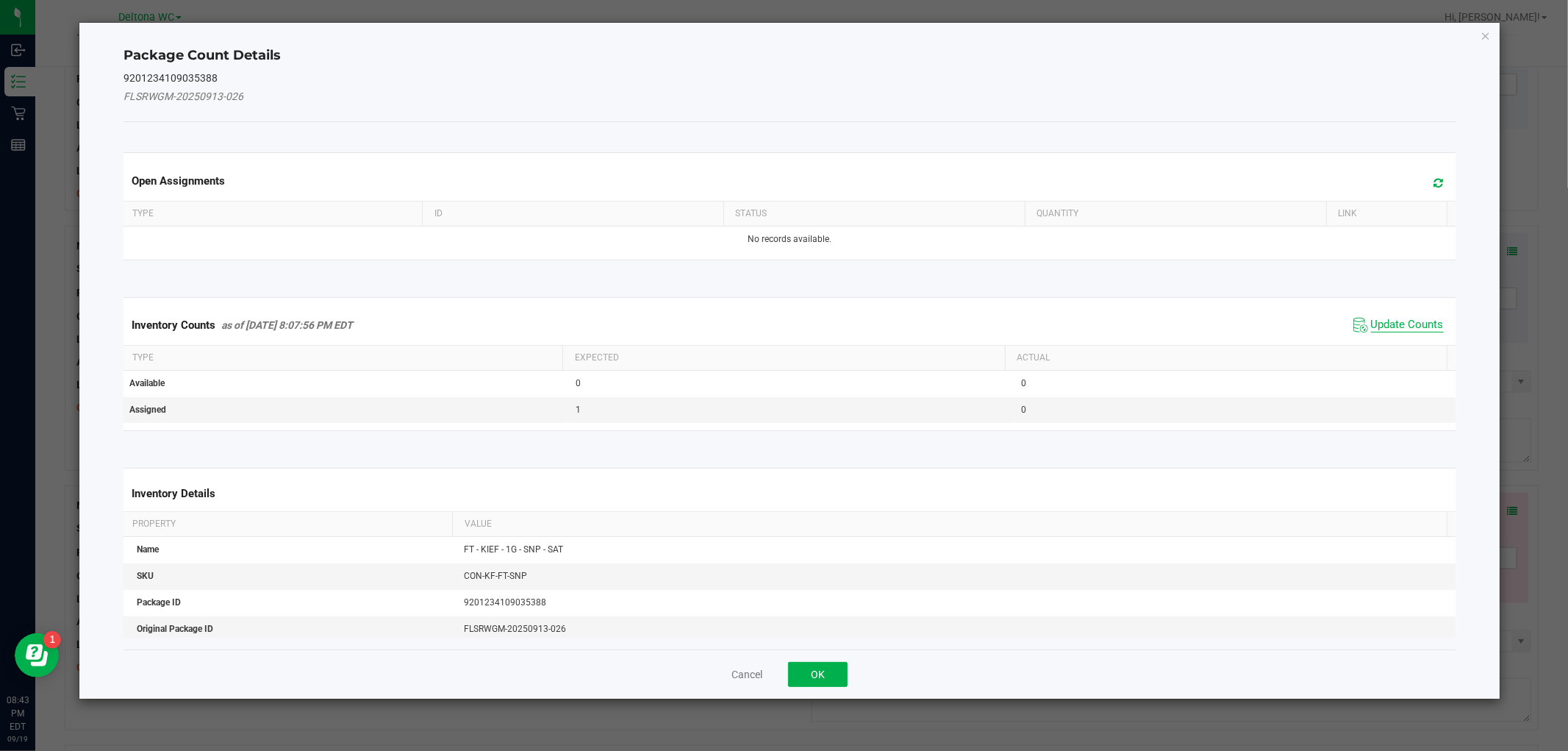
click at [1413, 328] on span "Update Counts" at bounding box center [1407, 325] width 73 height 15
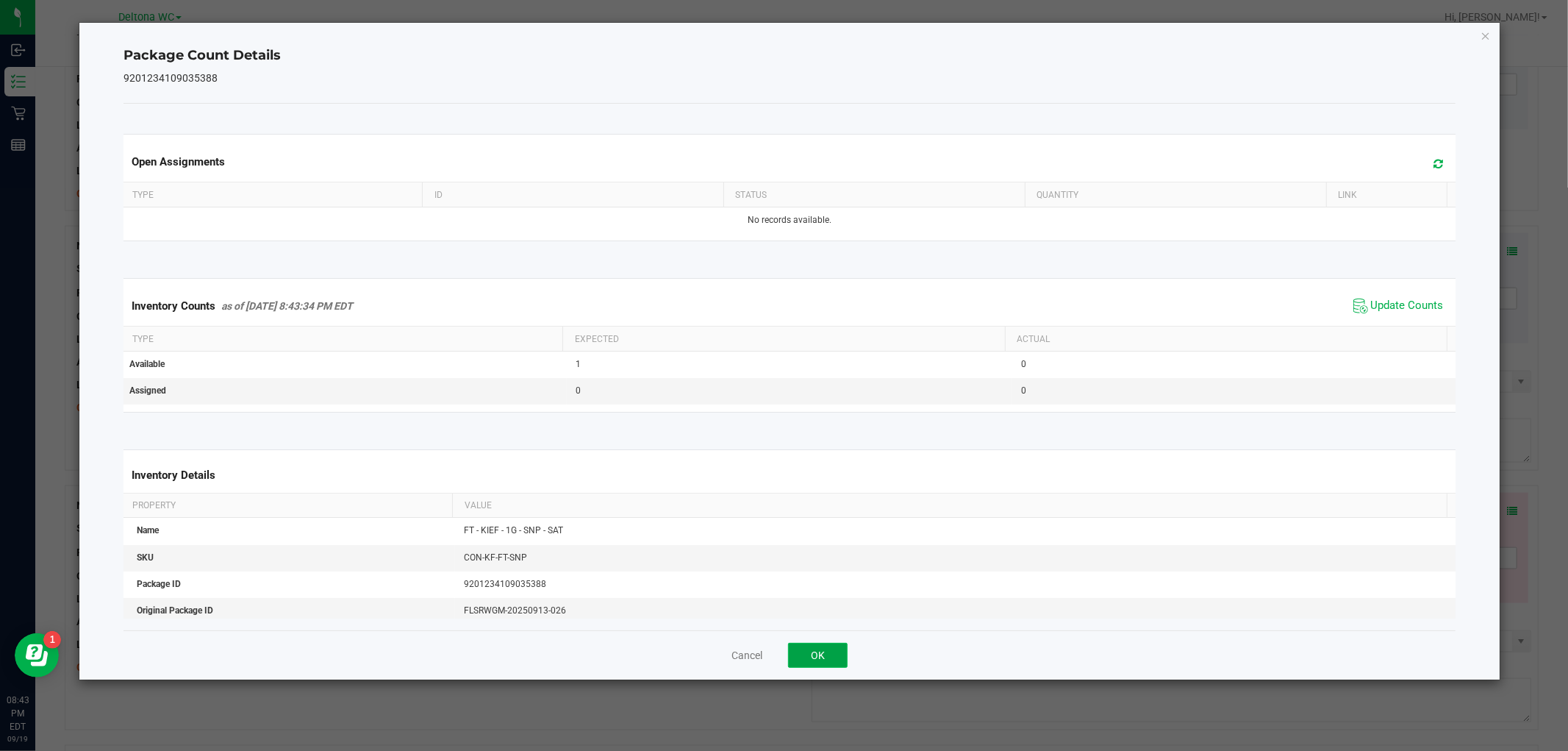
click at [841, 660] on button "OK" at bounding box center [817, 655] width 60 height 25
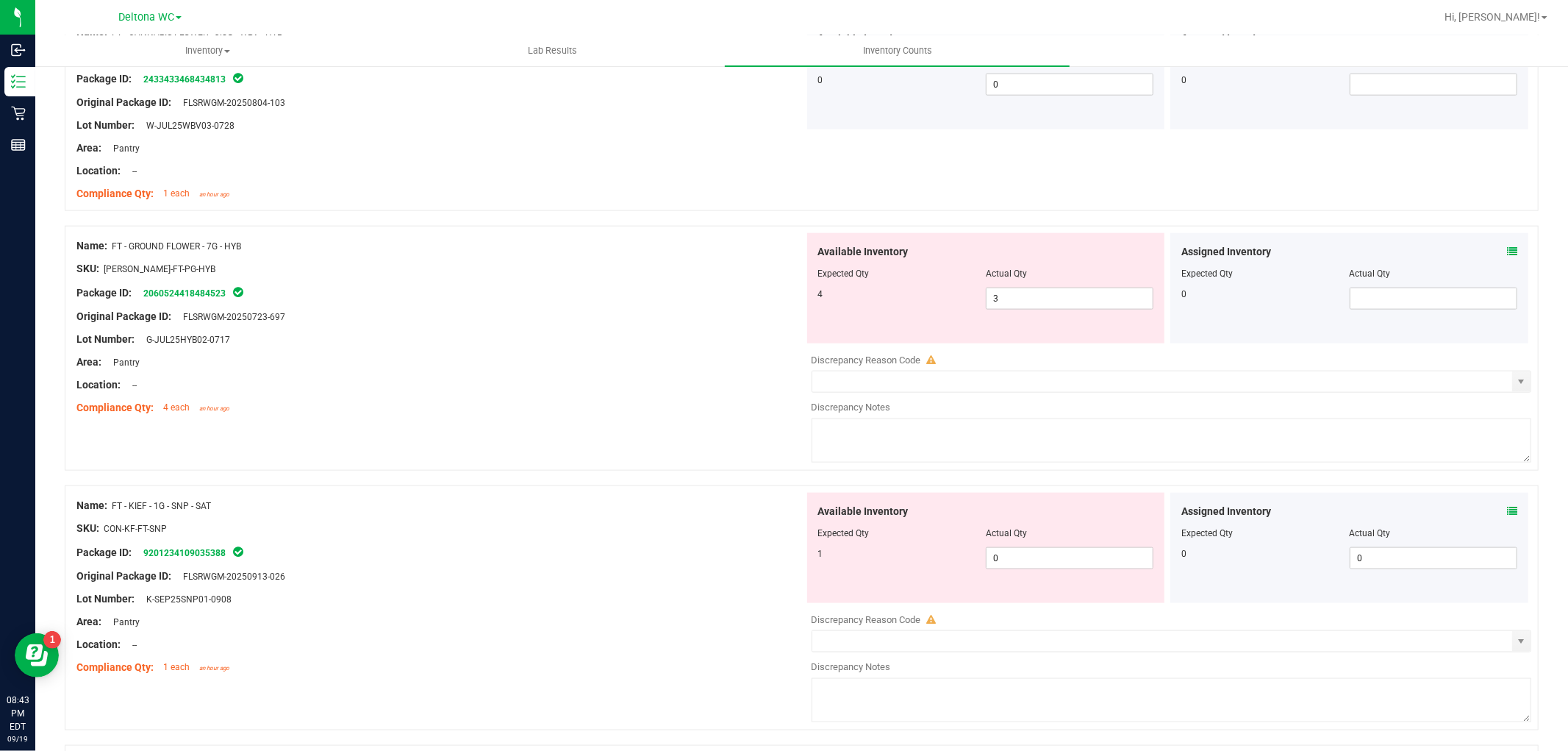
click at [621, 446] on div "Name: FT - GROUND FLOWER - 7G - HYB SKU: FLO-BUD-FT-PG-HYB Package ID: 20605244…" at bounding box center [801, 348] width 1473 height 245
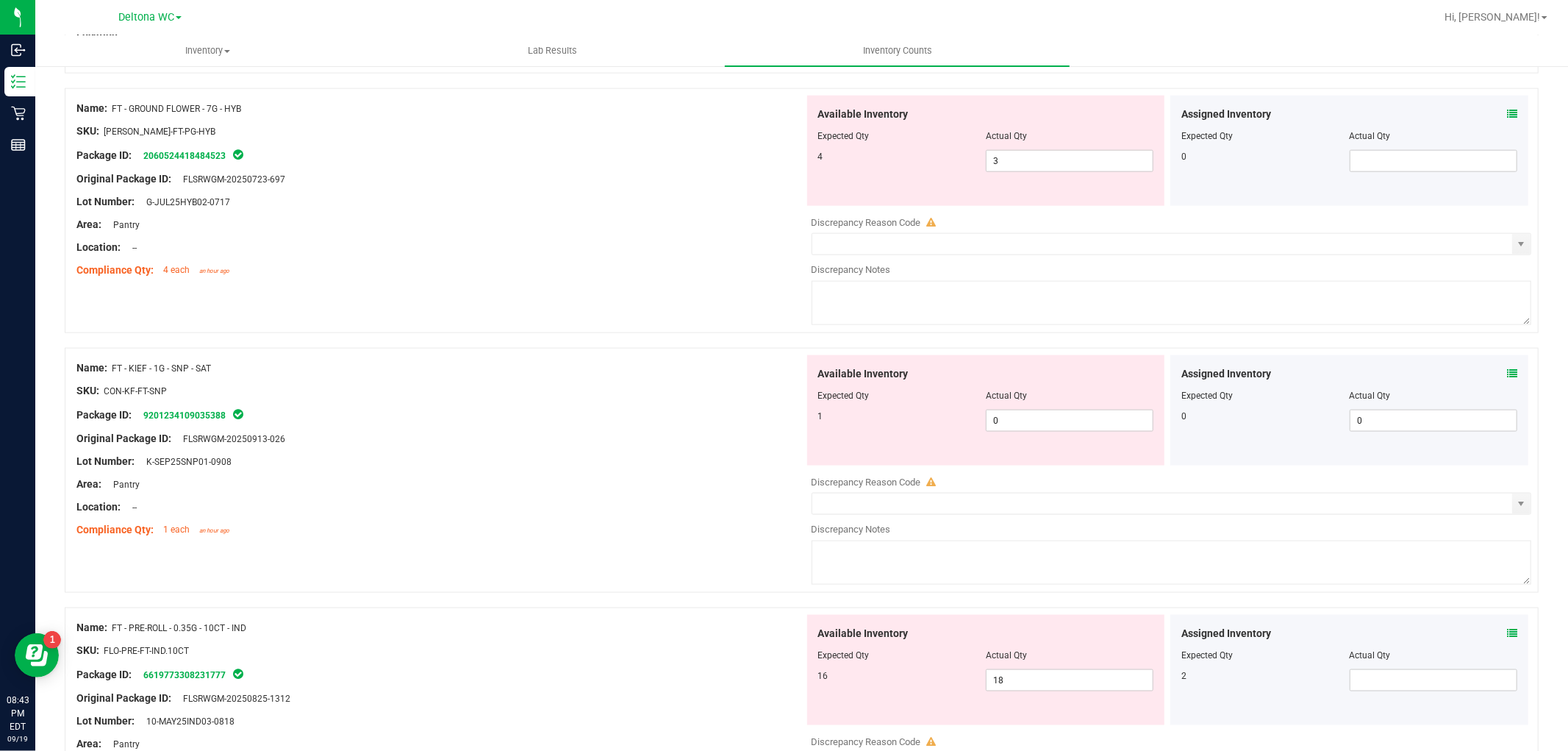
scroll to position [1552, 0]
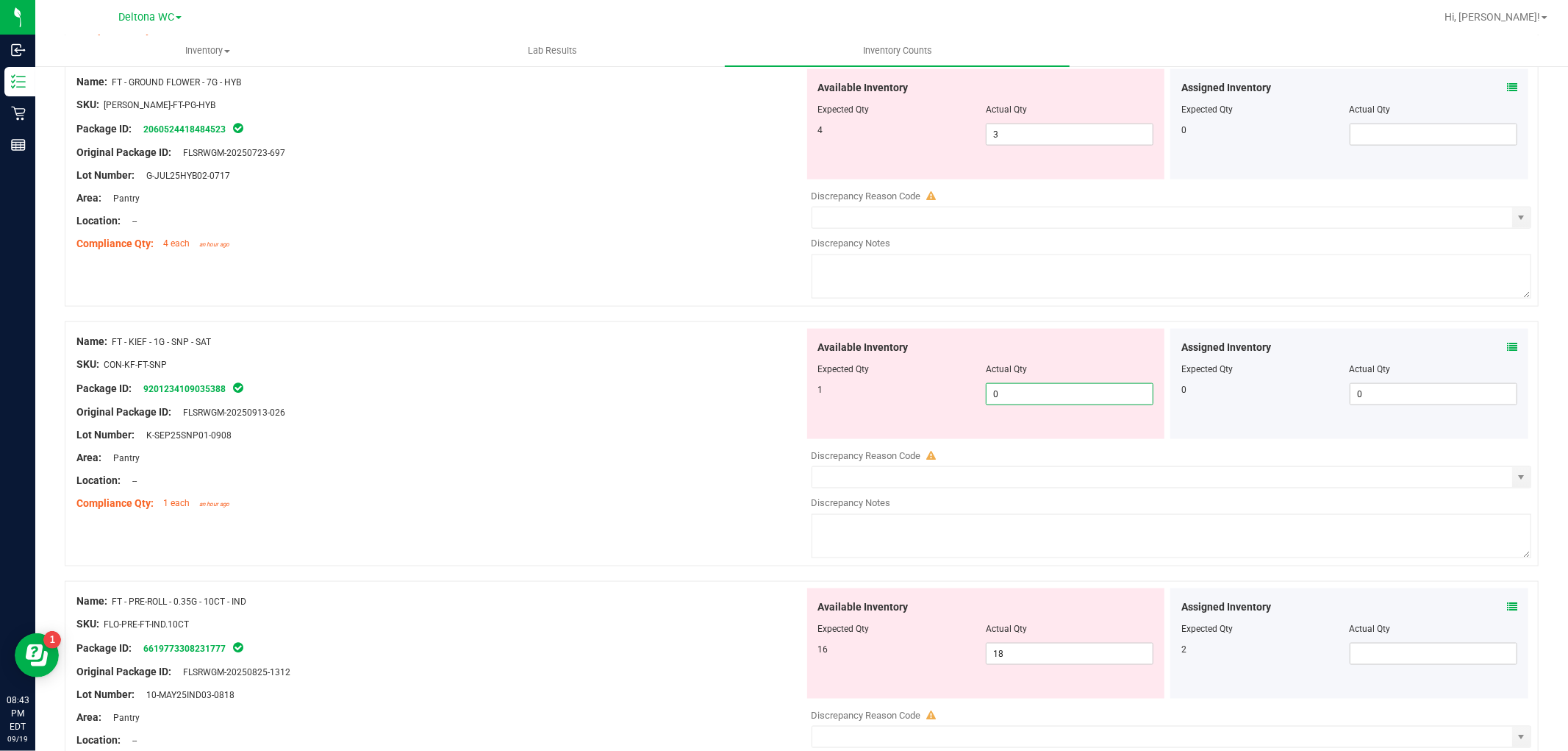
click at [1016, 392] on span "0 0" at bounding box center [1069, 394] width 167 height 22
type input "1"
drag, startPoint x: 701, startPoint y: 403, endPoint x: 717, endPoint y: 401, distance: 16.1
click at [703, 403] on div at bounding box center [440, 400] width 727 height 7
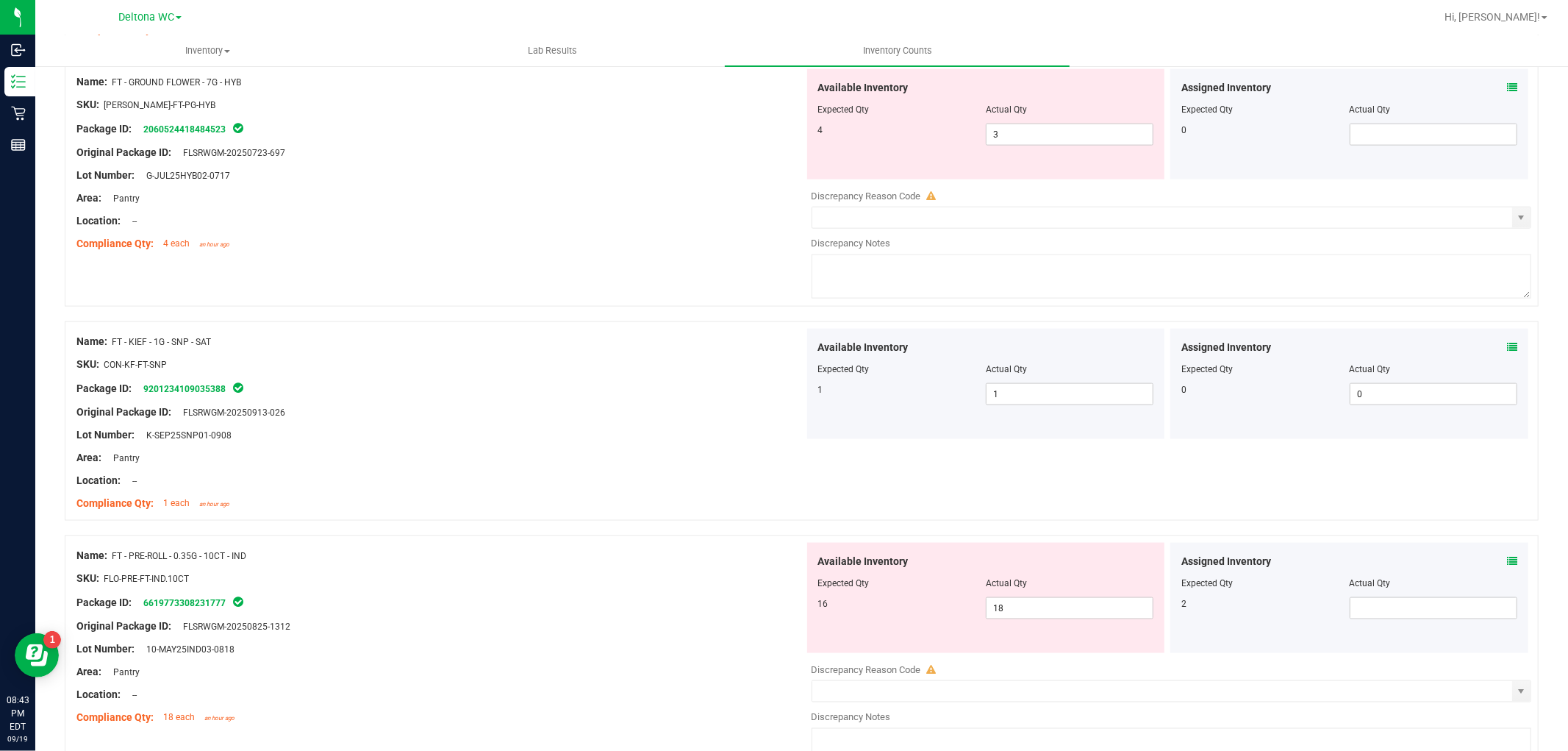
click at [1507, 561] on icon at bounding box center [1511, 560] width 10 height 10
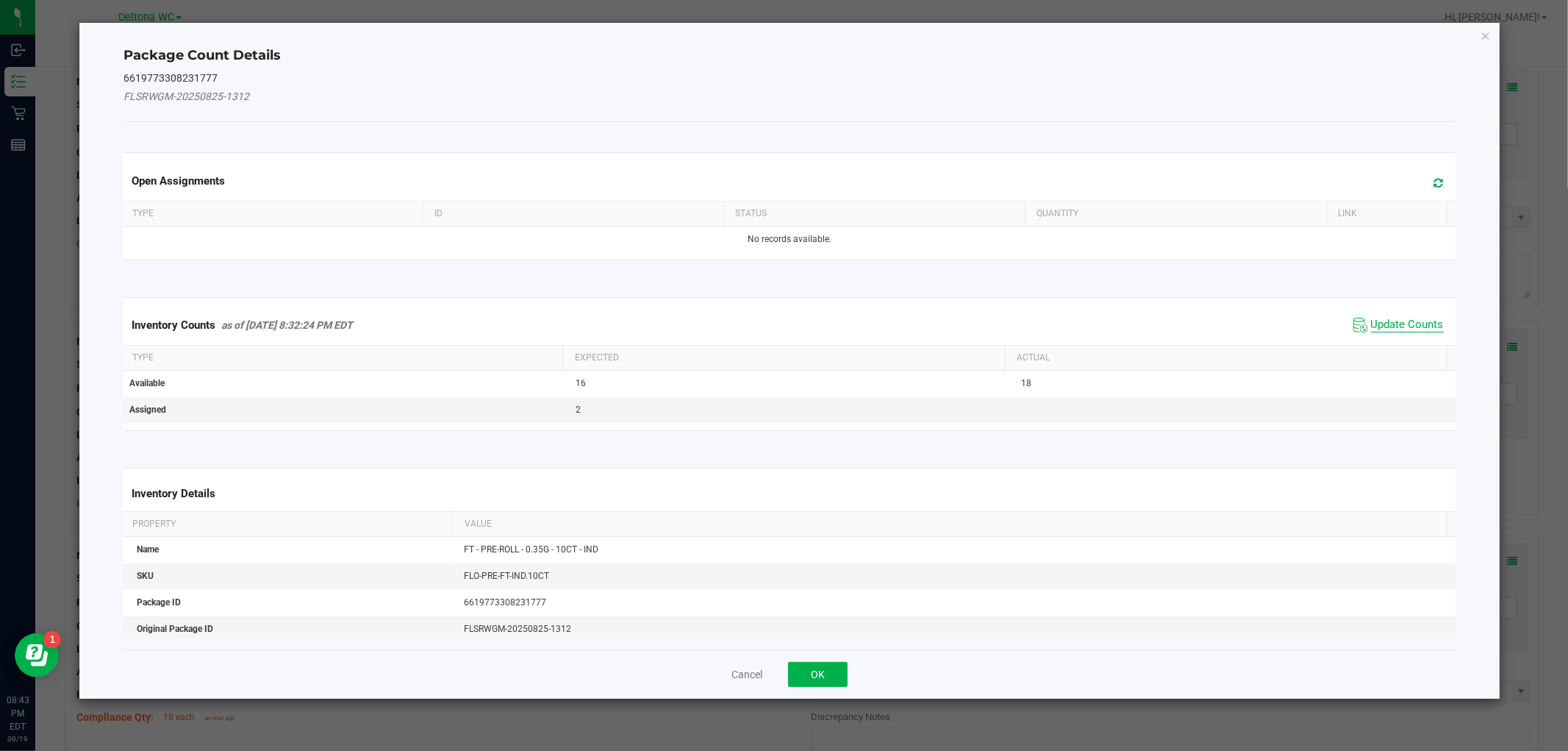
drag, startPoint x: 1376, startPoint y: 322, endPoint x: 1369, endPoint y: 325, distance: 7.6
click at [1376, 321] on span "Update Counts" at bounding box center [1407, 325] width 73 height 15
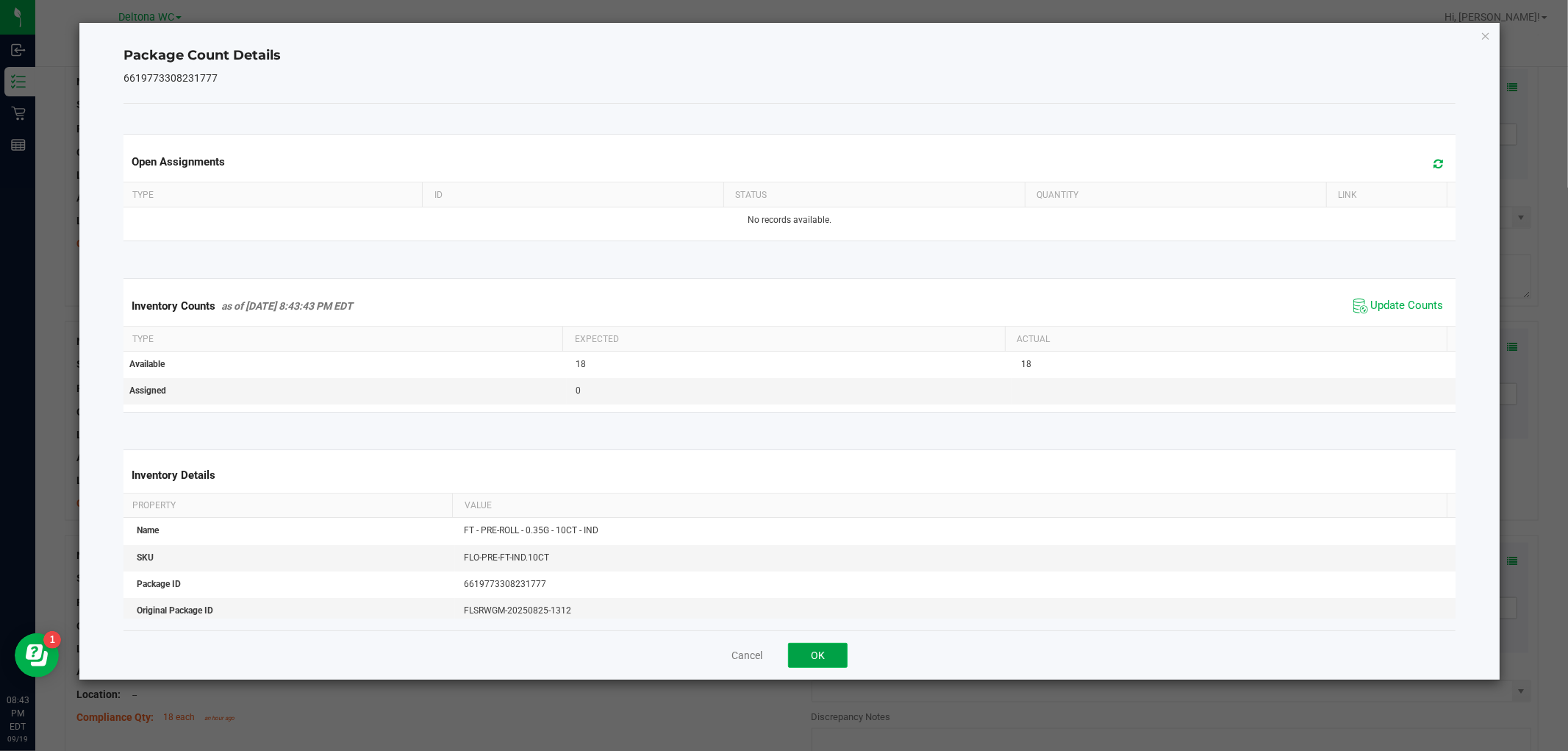
click at [814, 656] on button "OK" at bounding box center [817, 655] width 60 height 25
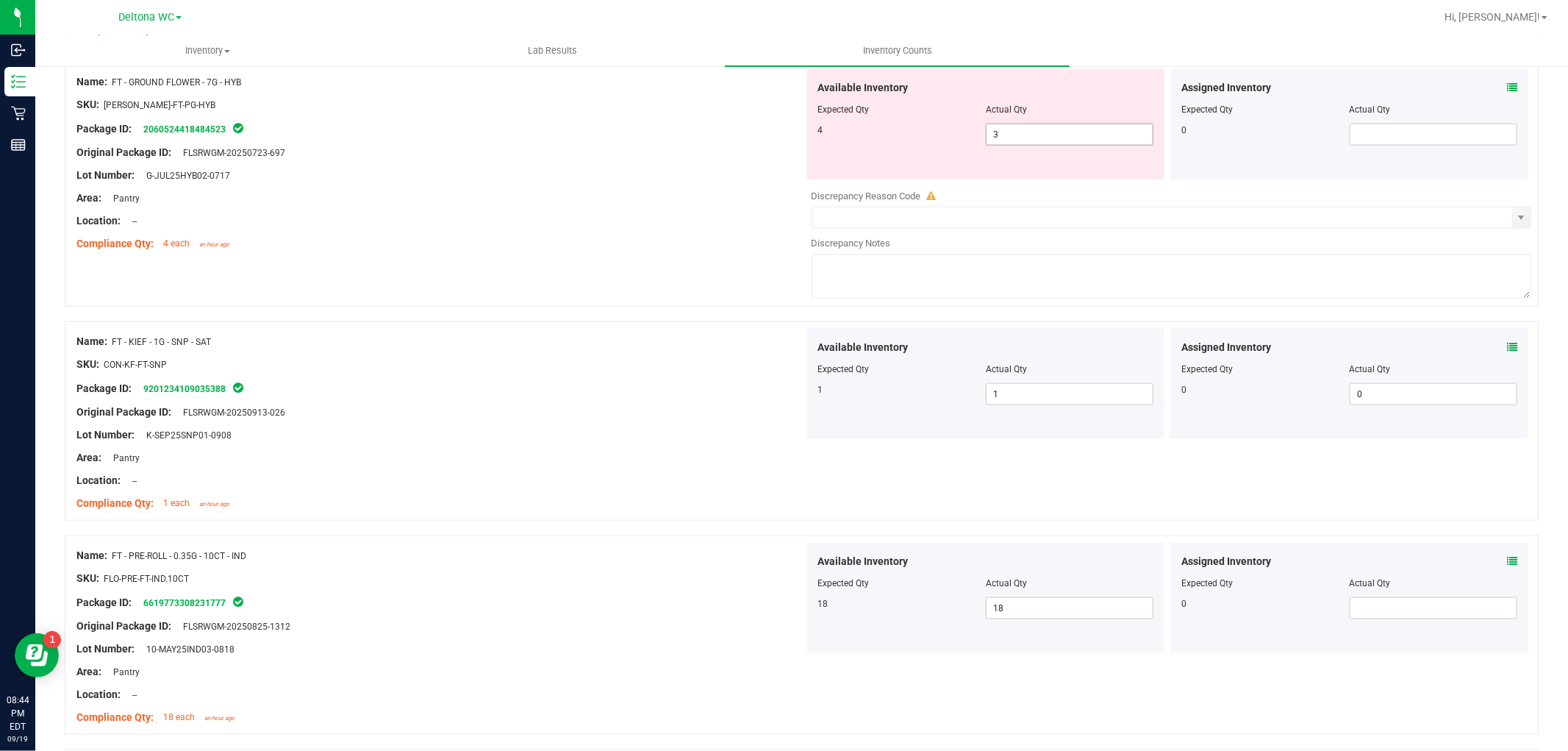
click at [1081, 136] on span "3 3" at bounding box center [1069, 134] width 167 height 22
type input "4"
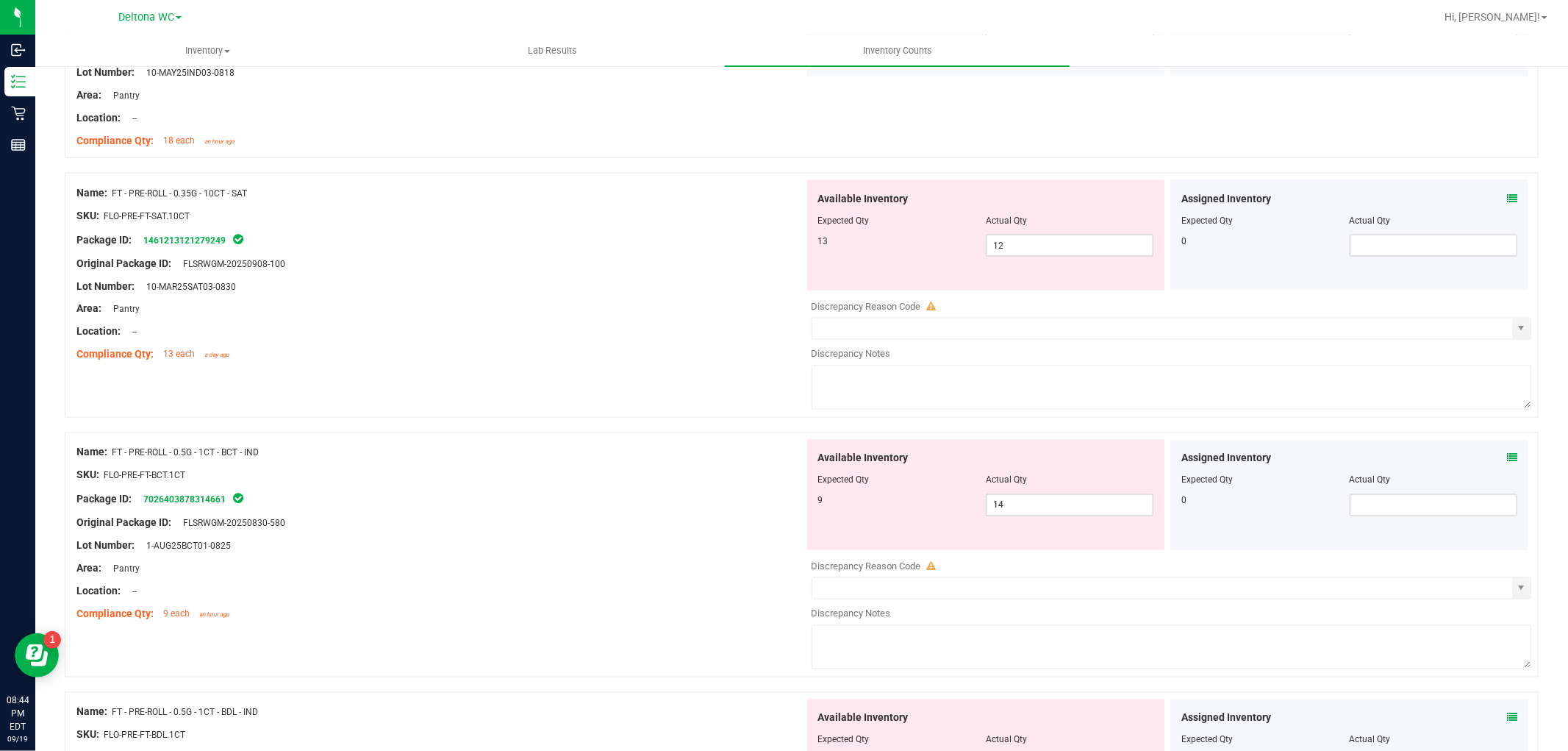
scroll to position [2042, 0]
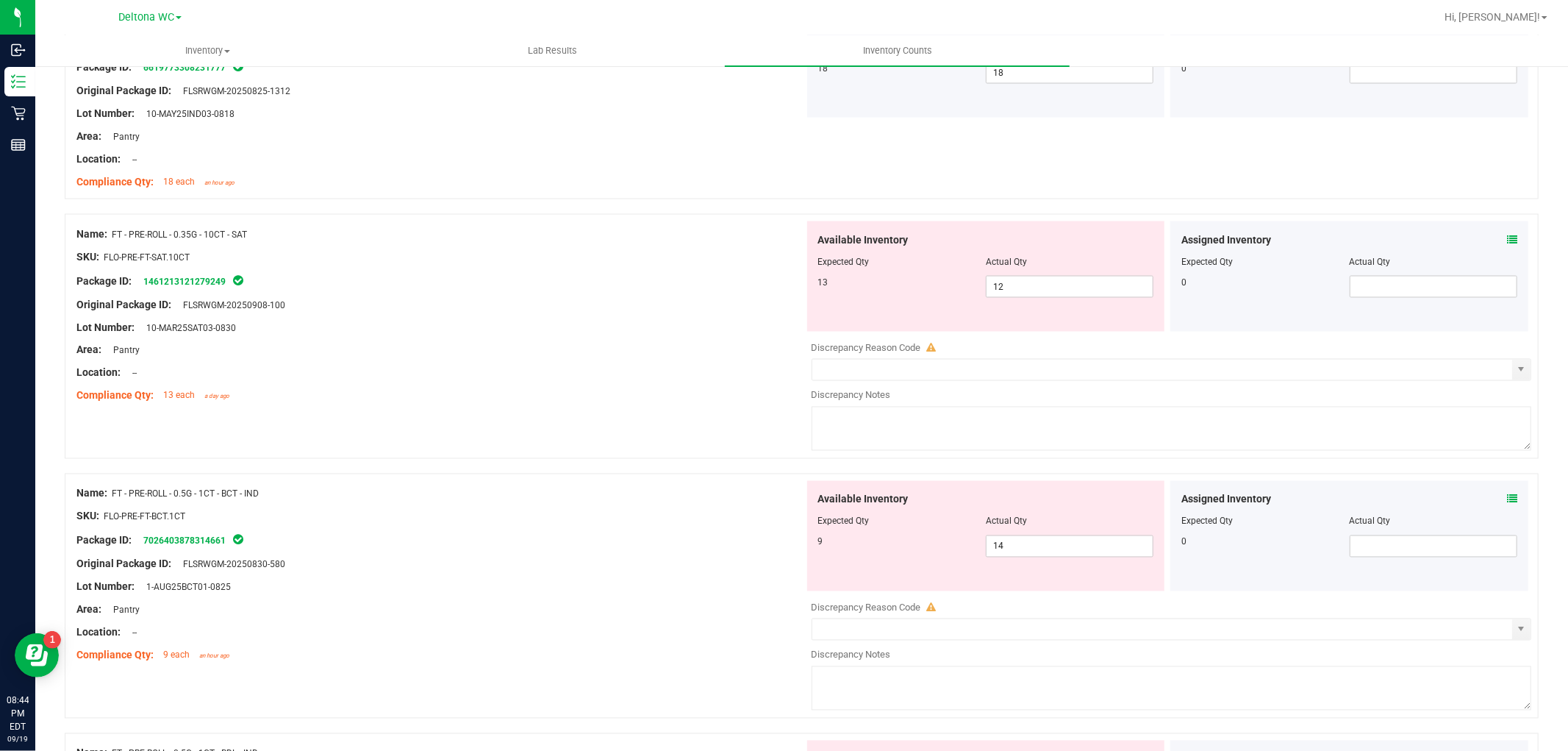
click at [1507, 245] on icon at bounding box center [1511, 239] width 10 height 10
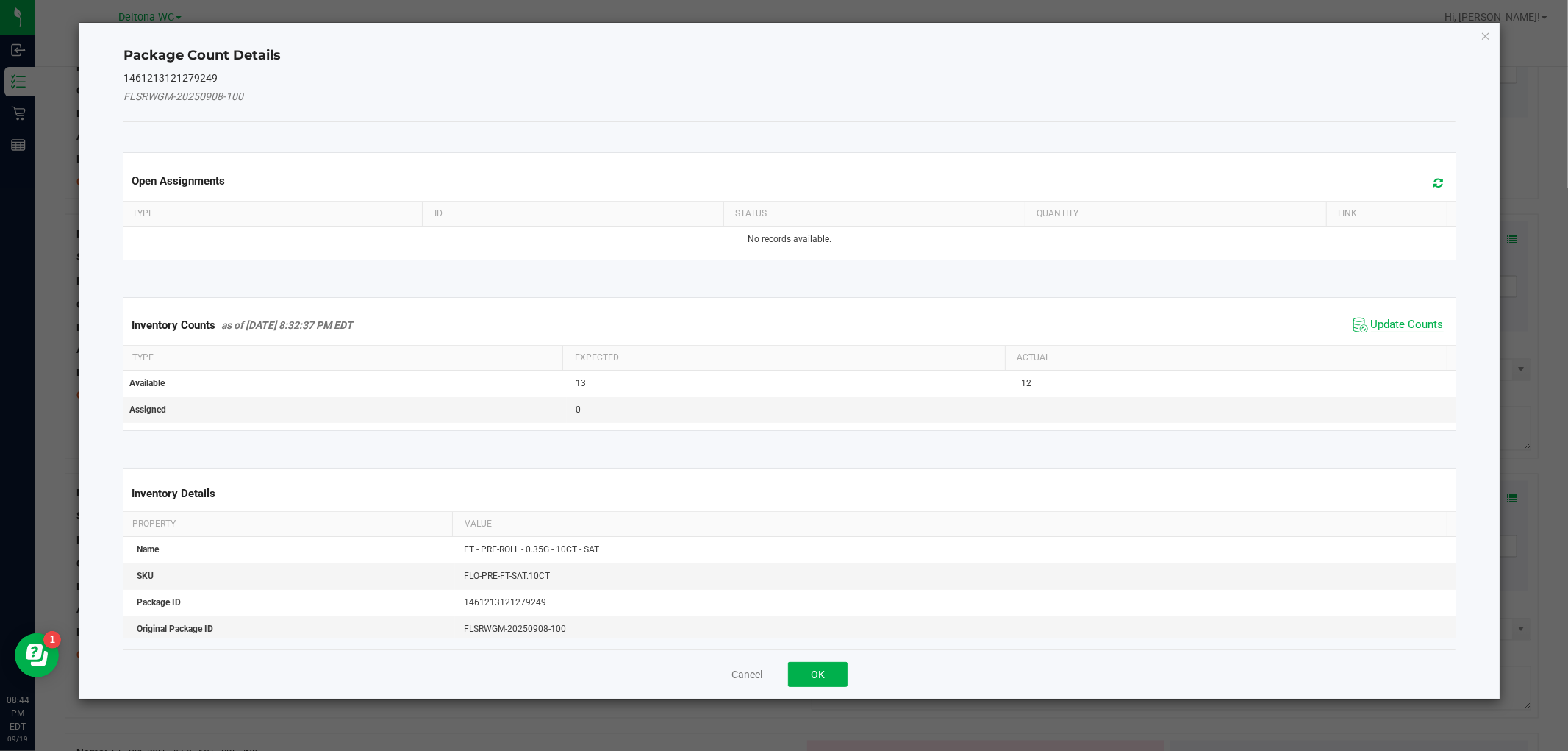
drag, startPoint x: 1370, startPoint y: 326, endPoint x: 1356, endPoint y: 331, distance: 14.9
click at [1370, 326] on span "Update Counts" at bounding box center [1407, 325] width 73 height 15
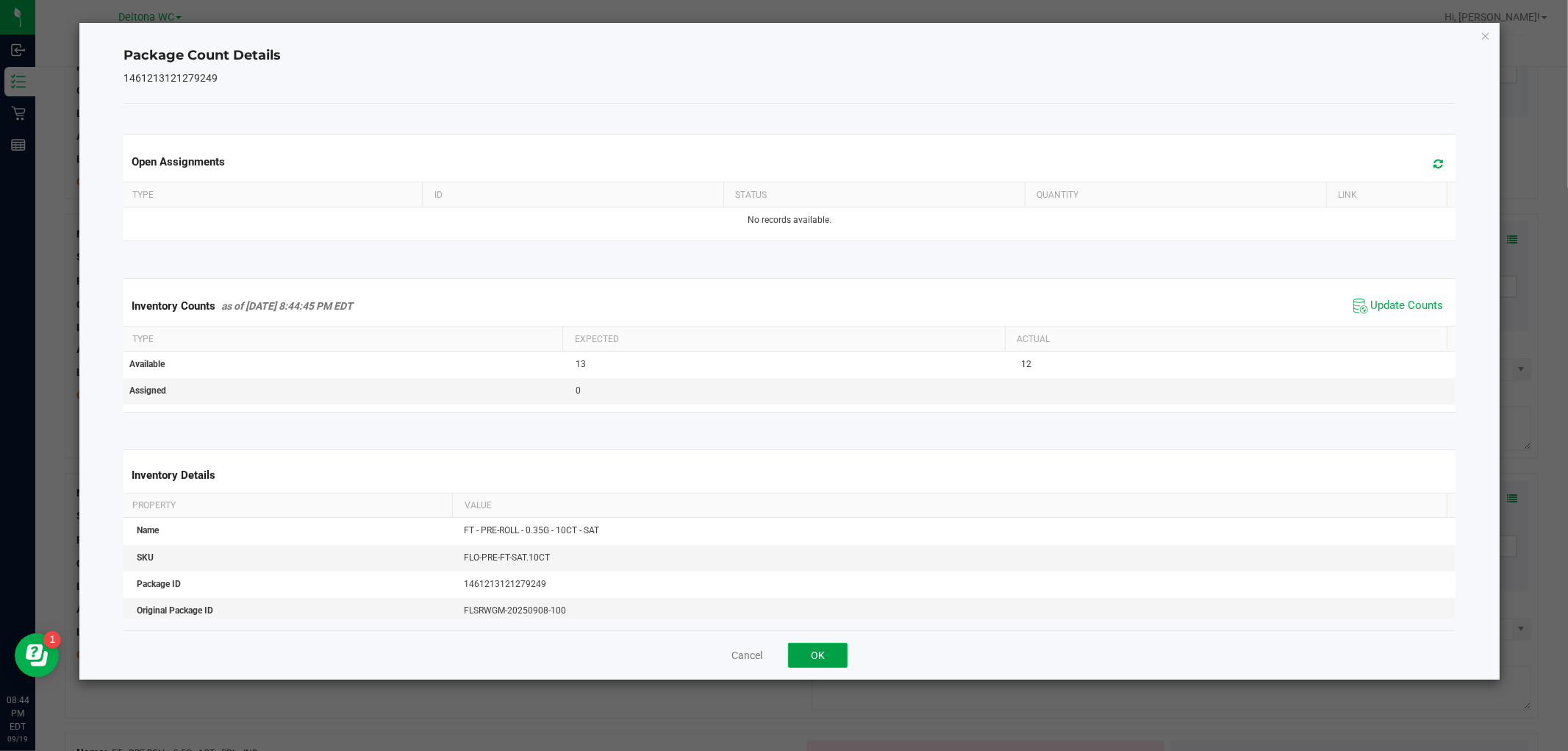
click at [820, 655] on button "OK" at bounding box center [817, 655] width 60 height 25
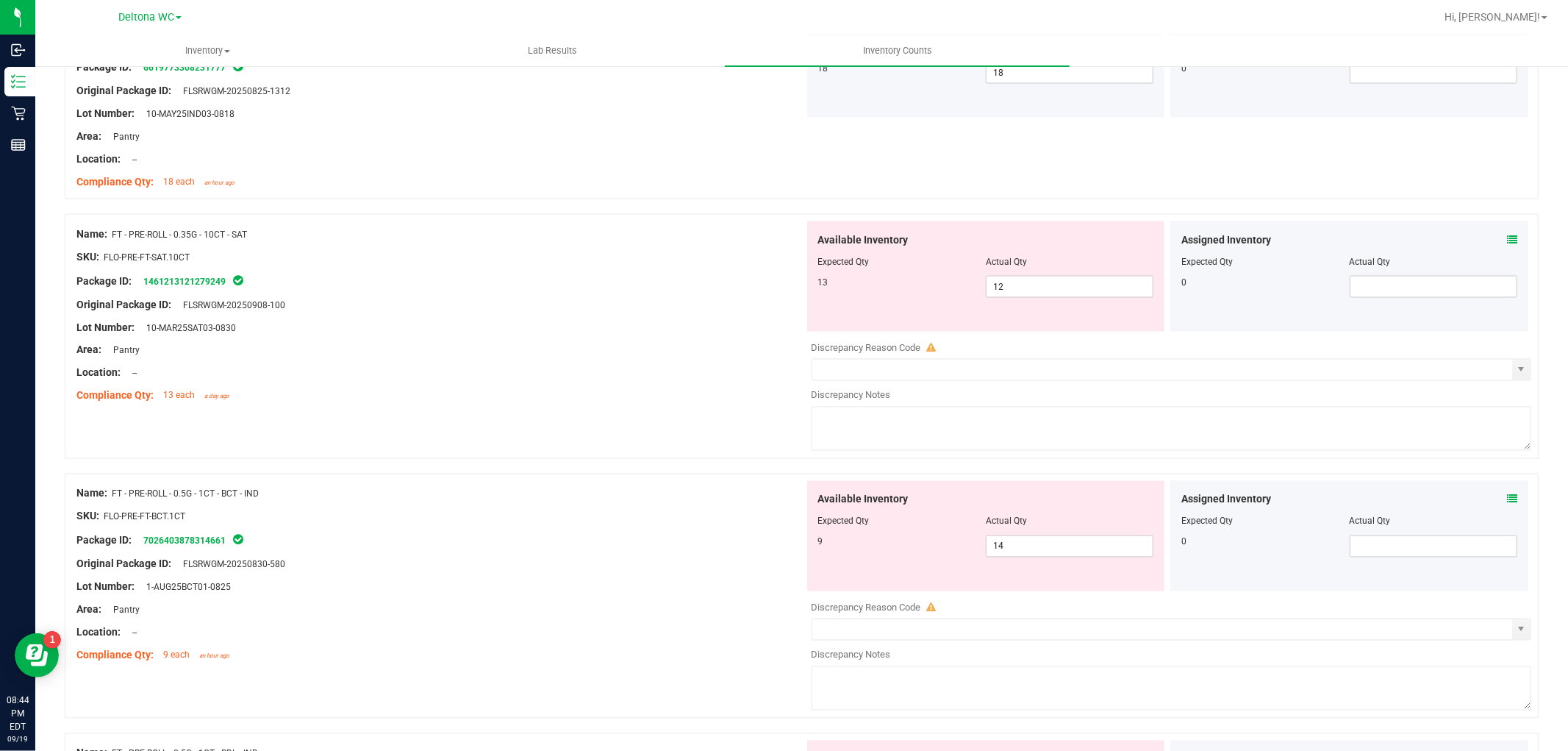
click at [1507, 498] on icon at bounding box center [1511, 499] width 10 height 10
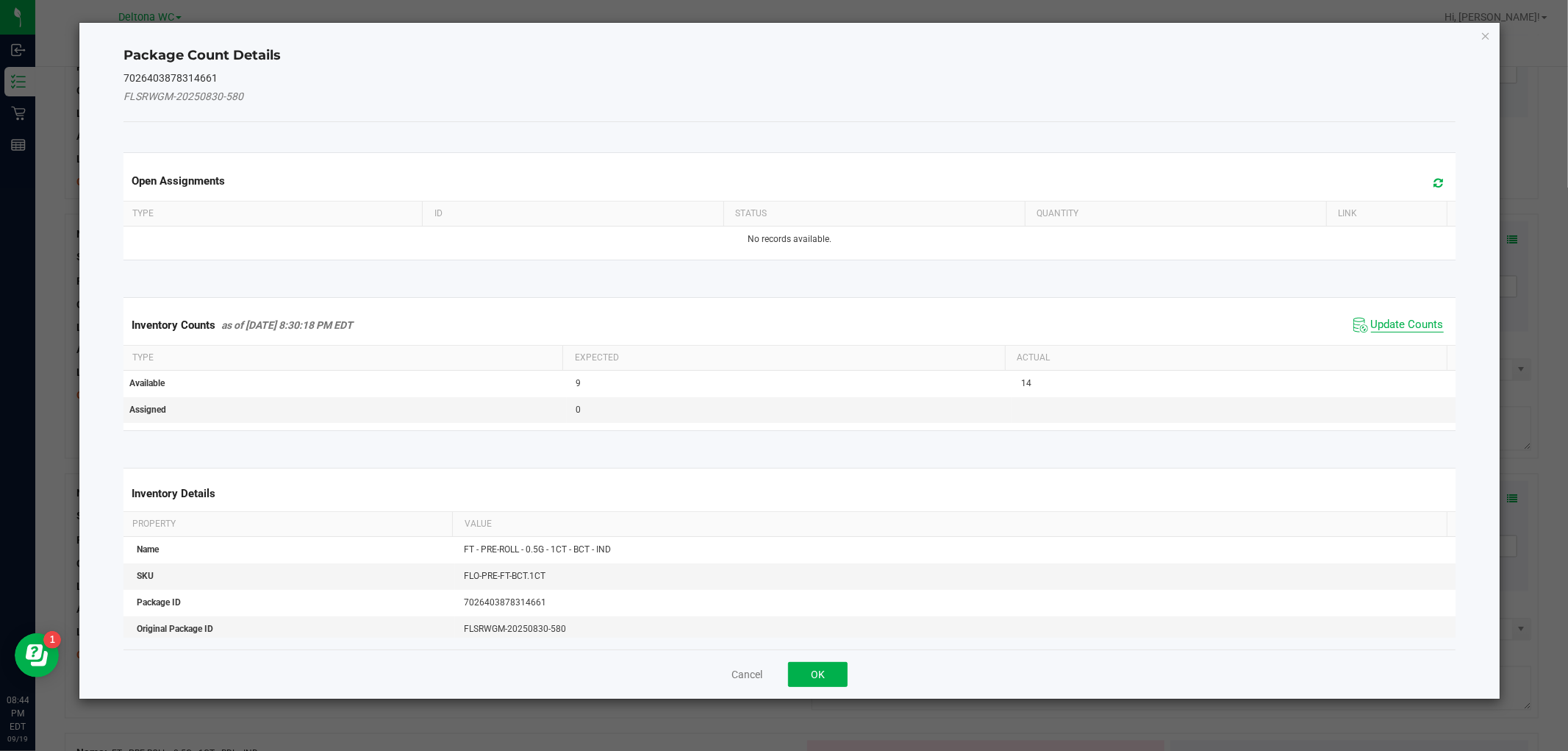
click at [1408, 318] on span "Update Counts" at bounding box center [1407, 325] width 73 height 15
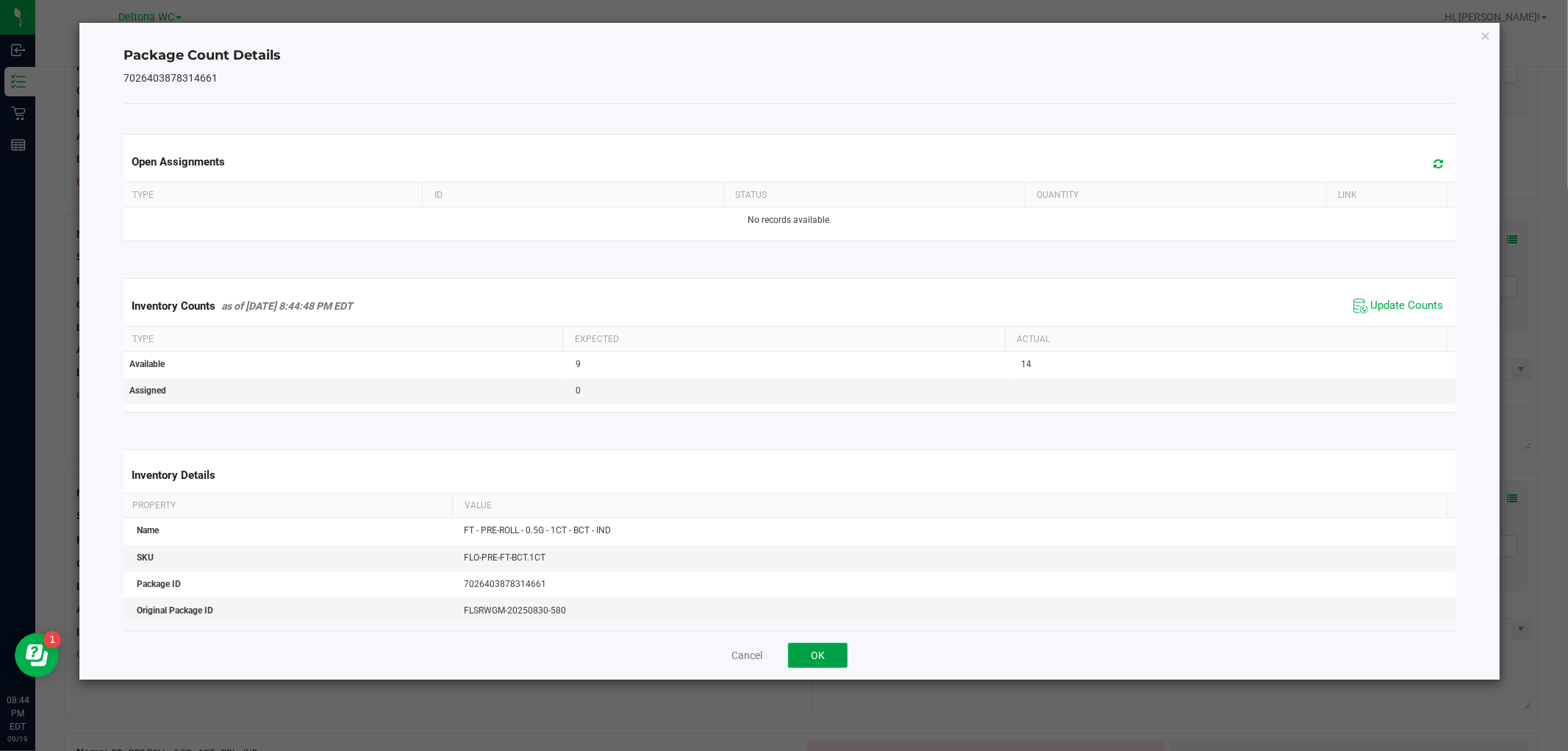
click at [832, 649] on button "OK" at bounding box center [817, 655] width 60 height 25
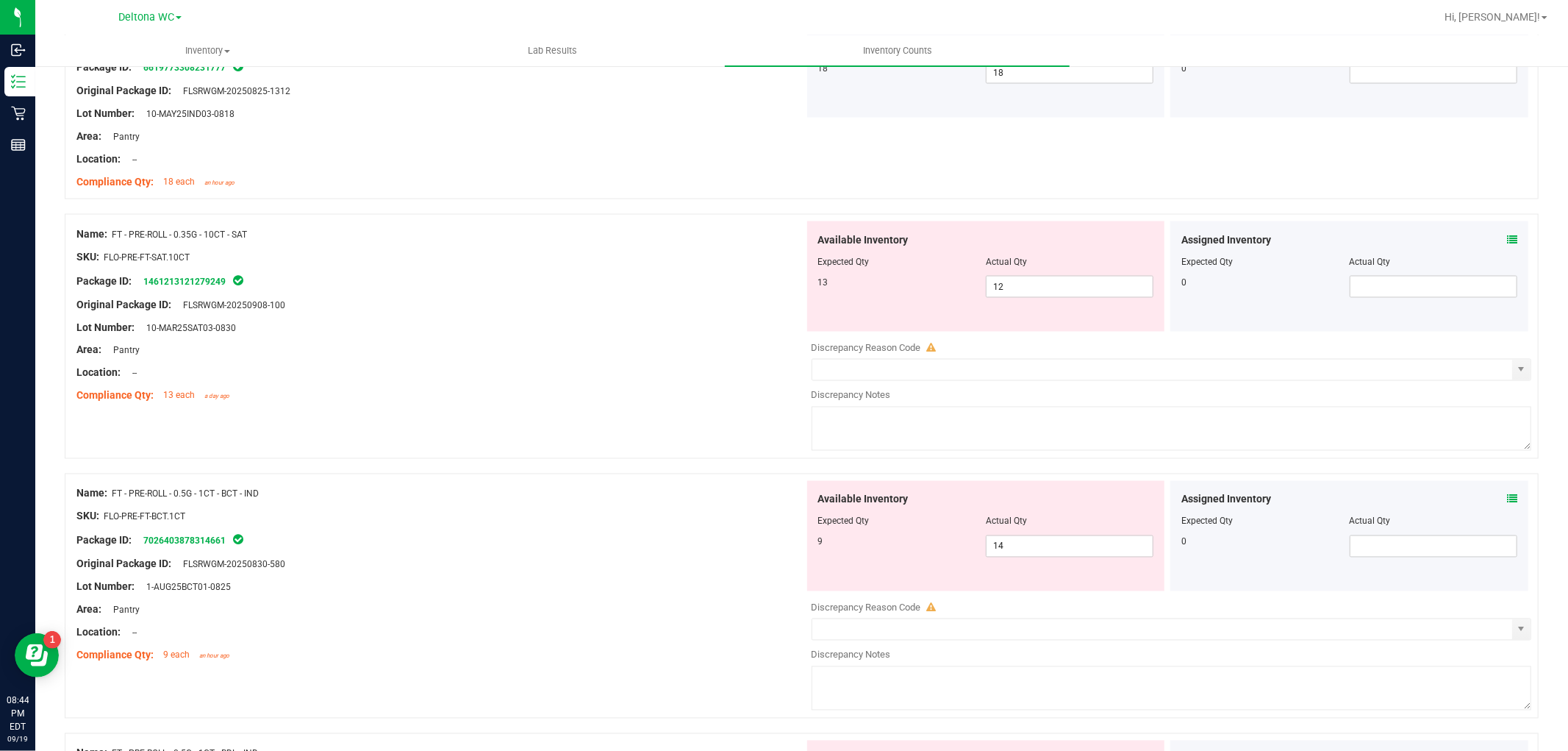
click at [505, 304] on div "Original Package ID: FLSRWGM-20250908-100" at bounding box center [440, 305] width 727 height 16
drag, startPoint x: 739, startPoint y: 370, endPoint x: 762, endPoint y: 374, distance: 23.3
click at [741, 368] on div "Location: --" at bounding box center [440, 374] width 727 height 16
click at [1504, 501] on div "Assigned Inventory Expected Qty Actual Qty 0" at bounding box center [1349, 536] width 358 height 110
click at [1507, 502] on icon at bounding box center [1511, 499] width 10 height 10
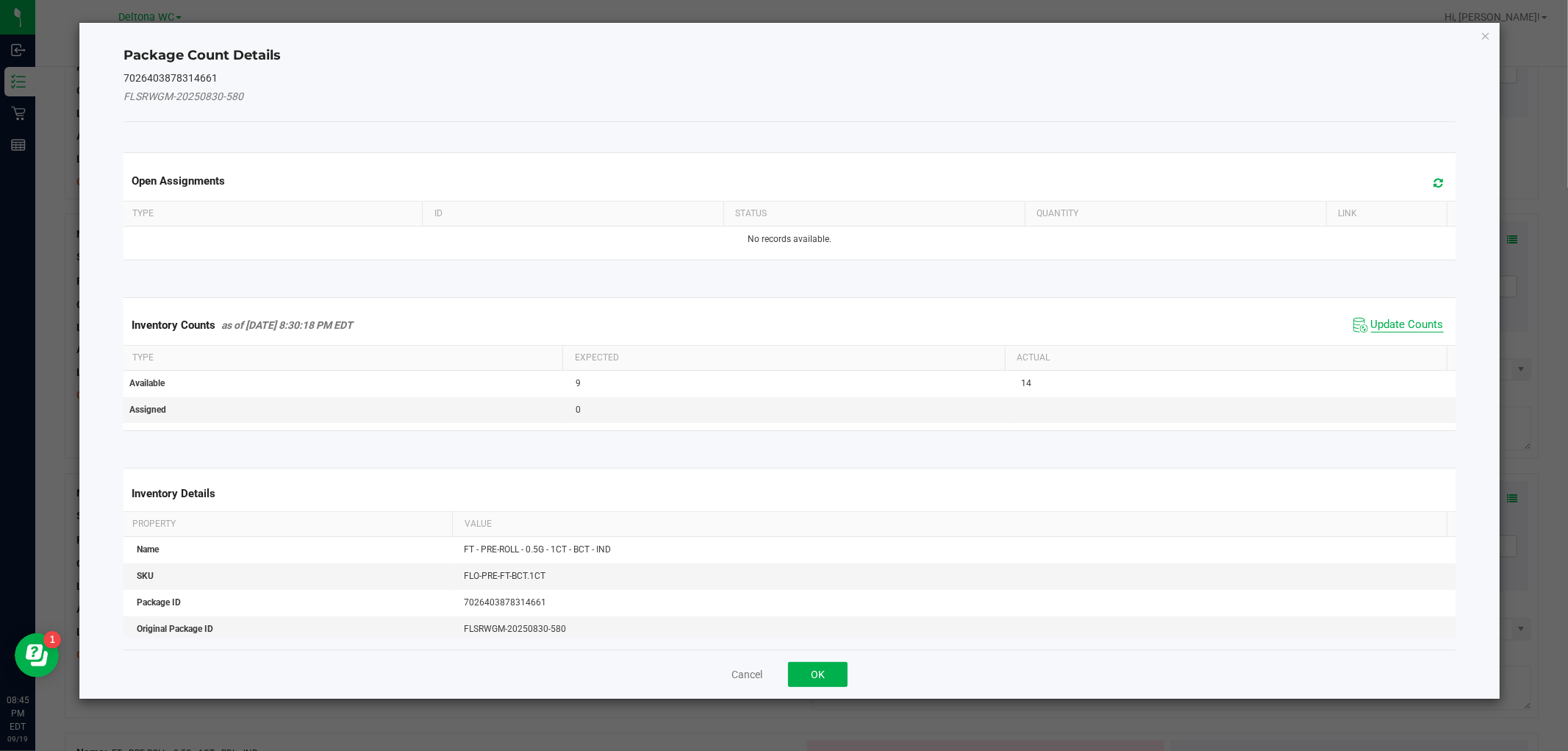
click at [1408, 326] on span "Update Counts" at bounding box center [1407, 325] width 73 height 15
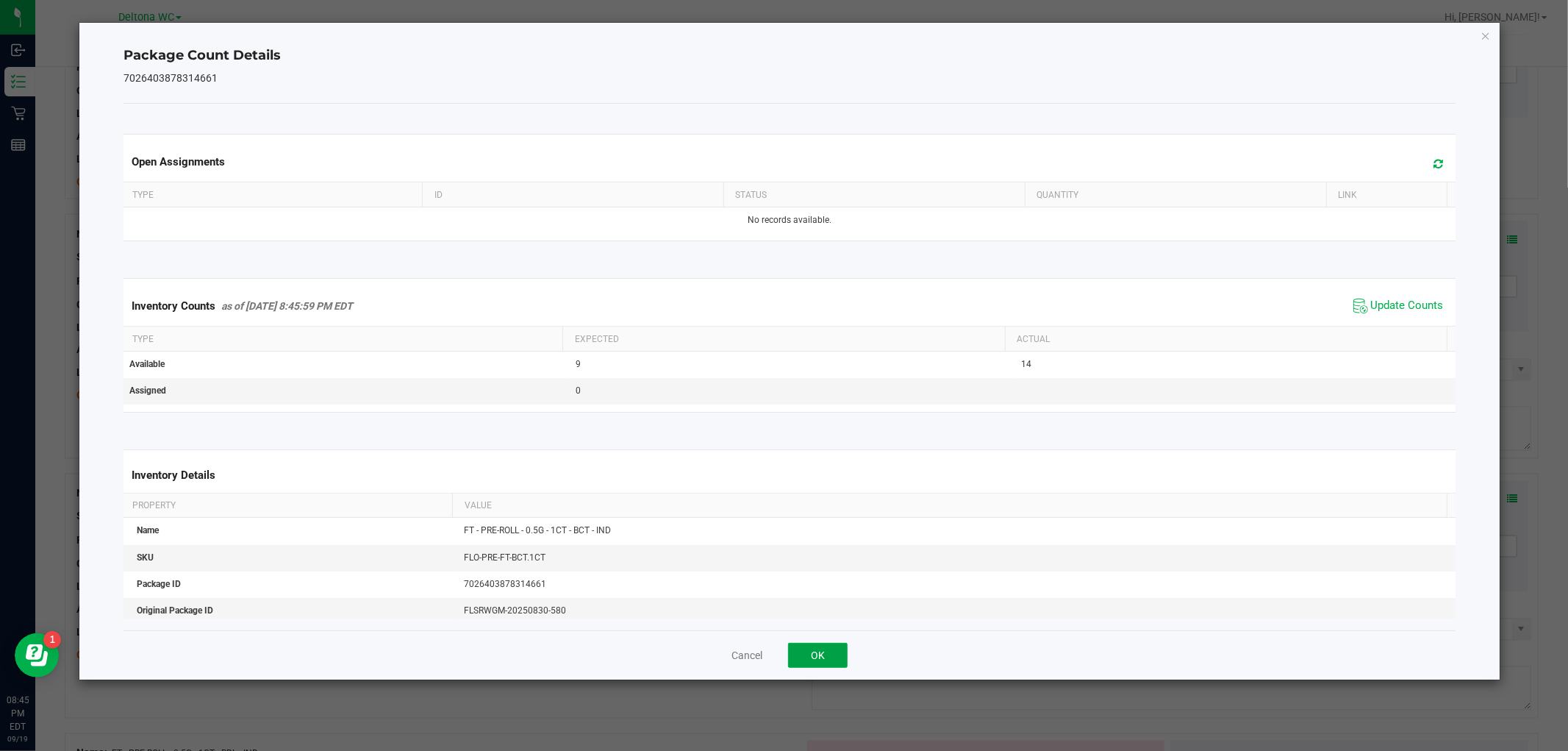
click at [831, 649] on button "OK" at bounding box center [817, 655] width 60 height 25
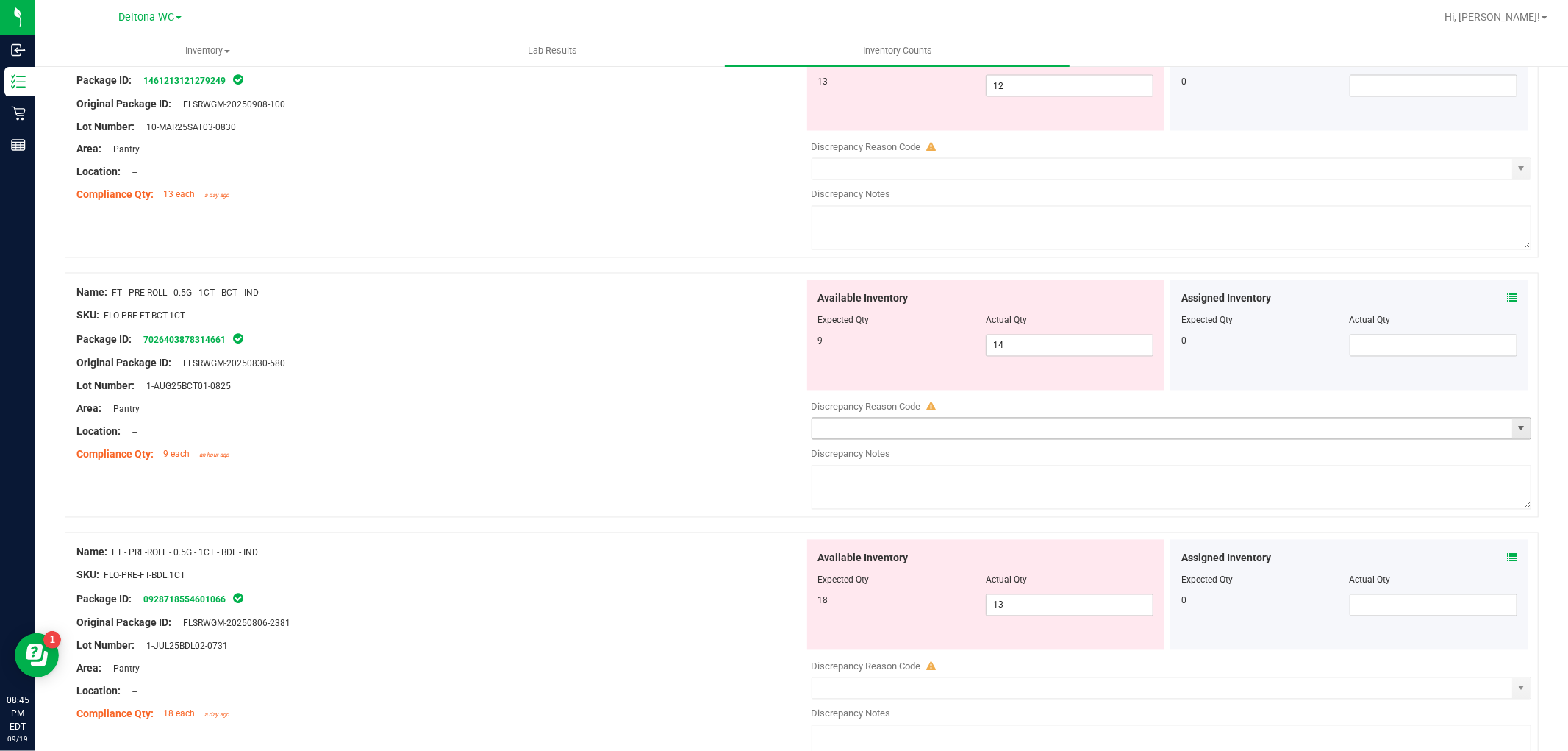
scroll to position [2369, 0]
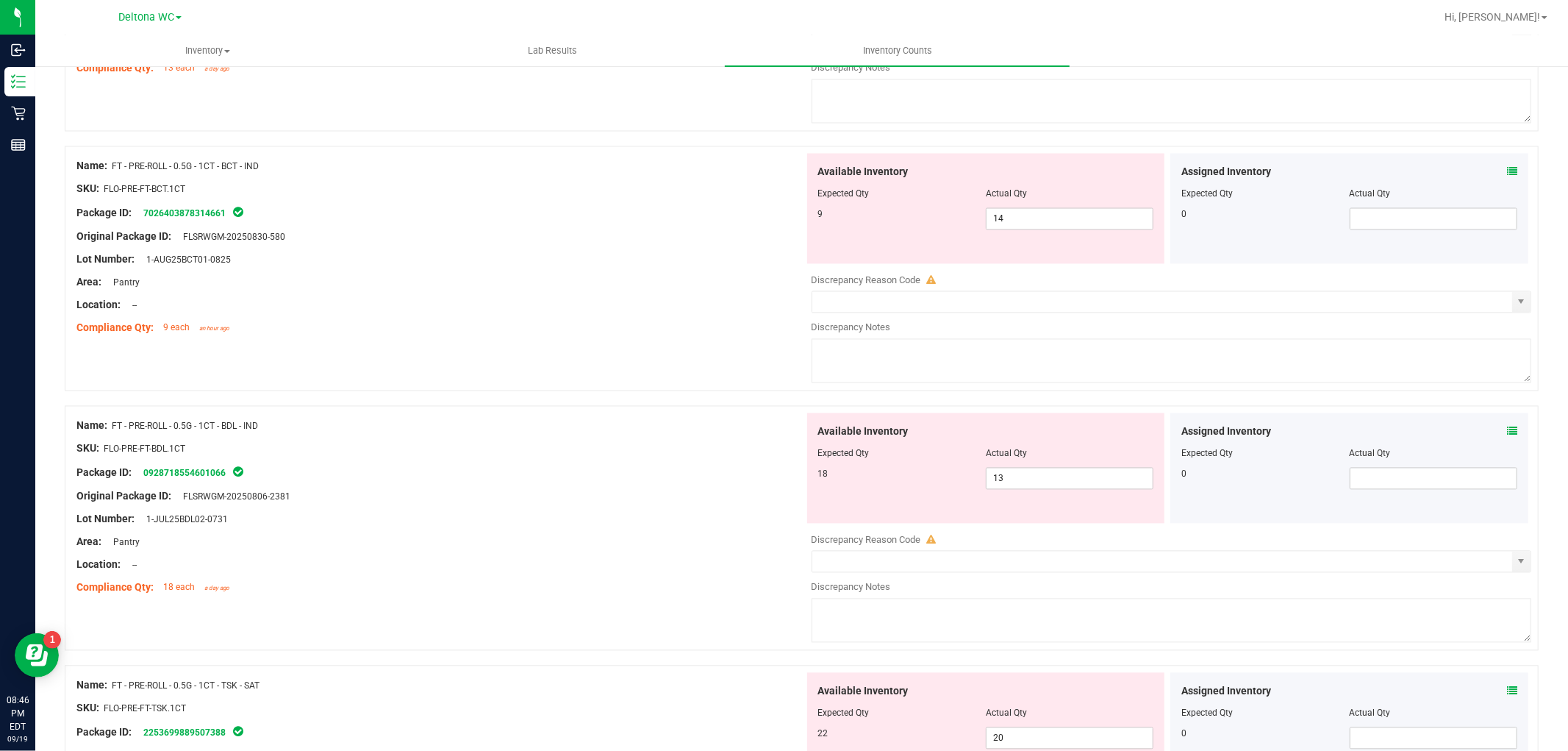
click at [1507, 175] on icon at bounding box center [1511, 171] width 10 height 10
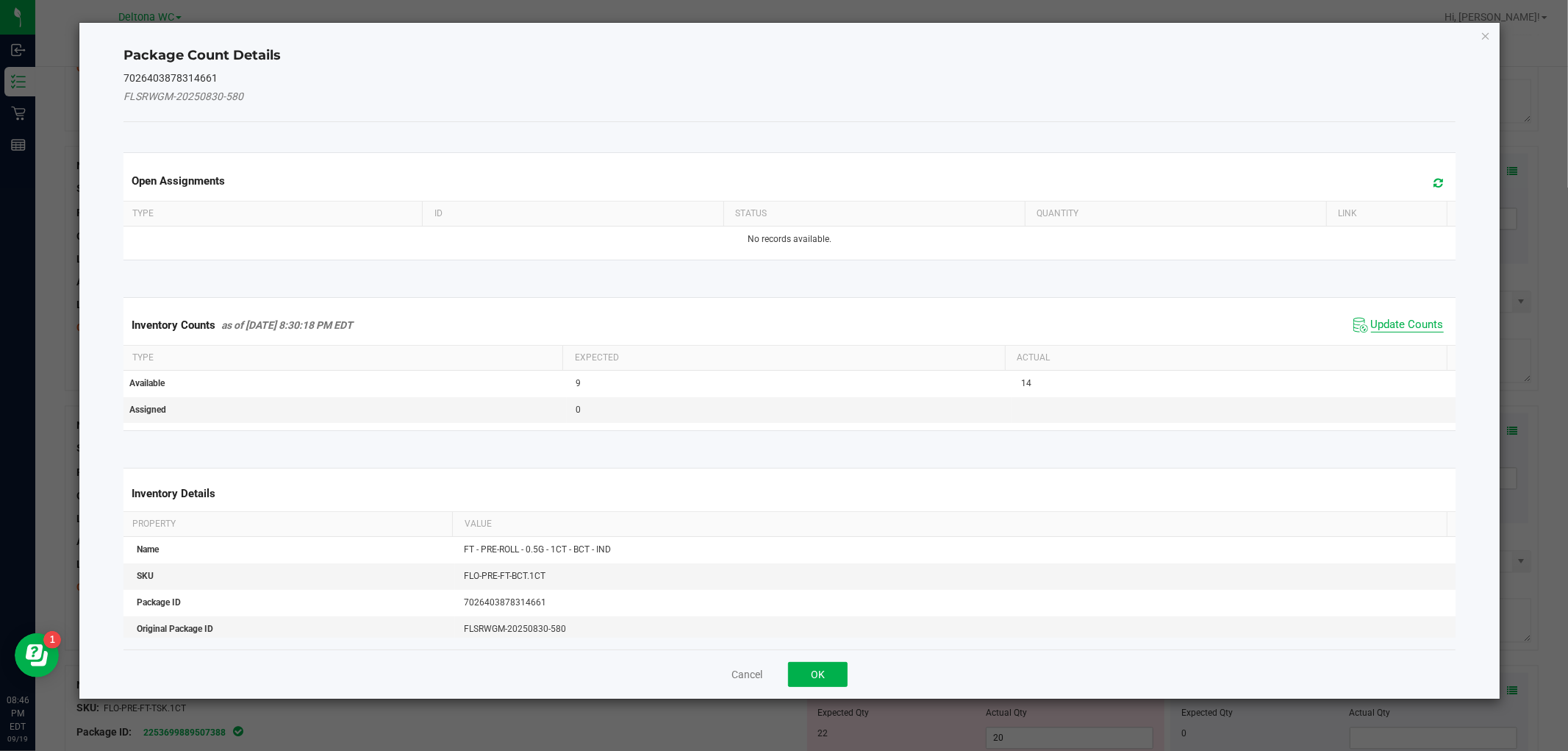
drag, startPoint x: 1410, startPoint y: 322, endPoint x: 1399, endPoint y: 327, distance: 12.1
click at [1410, 321] on span "Update Counts" at bounding box center [1407, 325] width 73 height 15
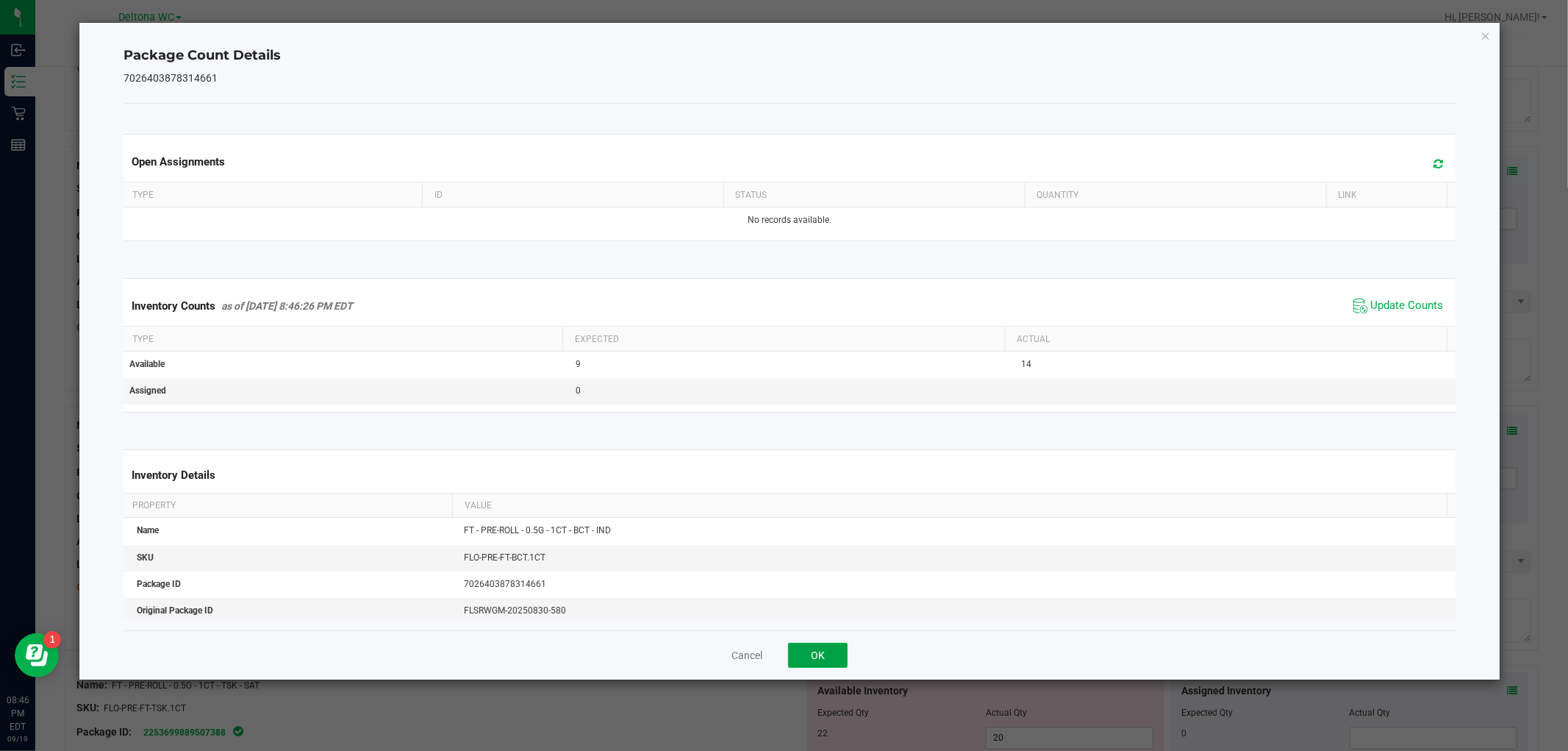
click at [814, 652] on button "OK" at bounding box center [817, 655] width 60 height 25
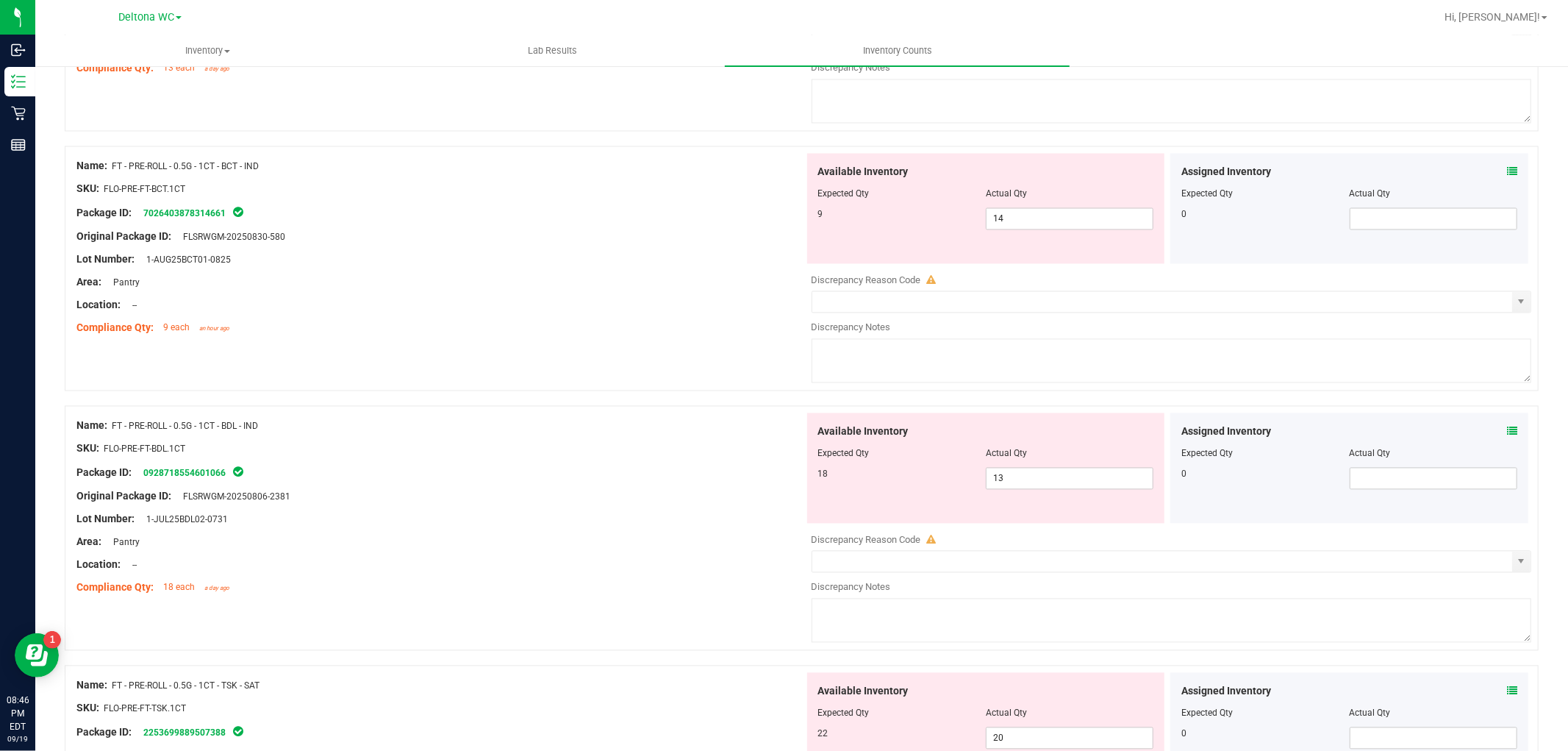
click at [1503, 436] on div "Assigned Inventory Expected Qty Actual Qty 0" at bounding box center [1349, 468] width 358 height 110
click at [1507, 435] on icon at bounding box center [1511, 431] width 10 height 10
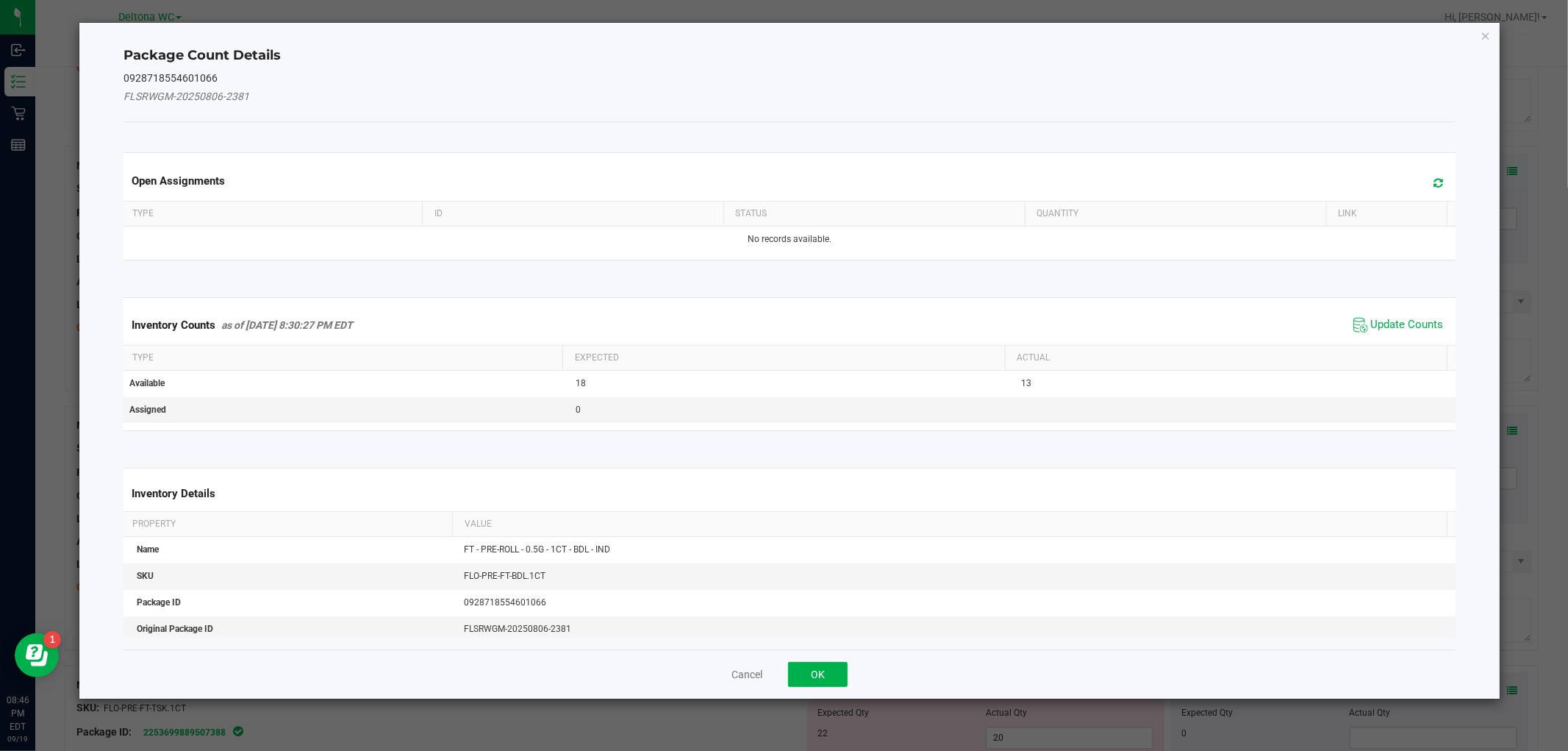
drag, startPoint x: 1367, startPoint y: 320, endPoint x: 1356, endPoint y: 325, distance: 12.1
click at [1370, 322] on span "Update Counts" at bounding box center [1407, 325] width 73 height 15
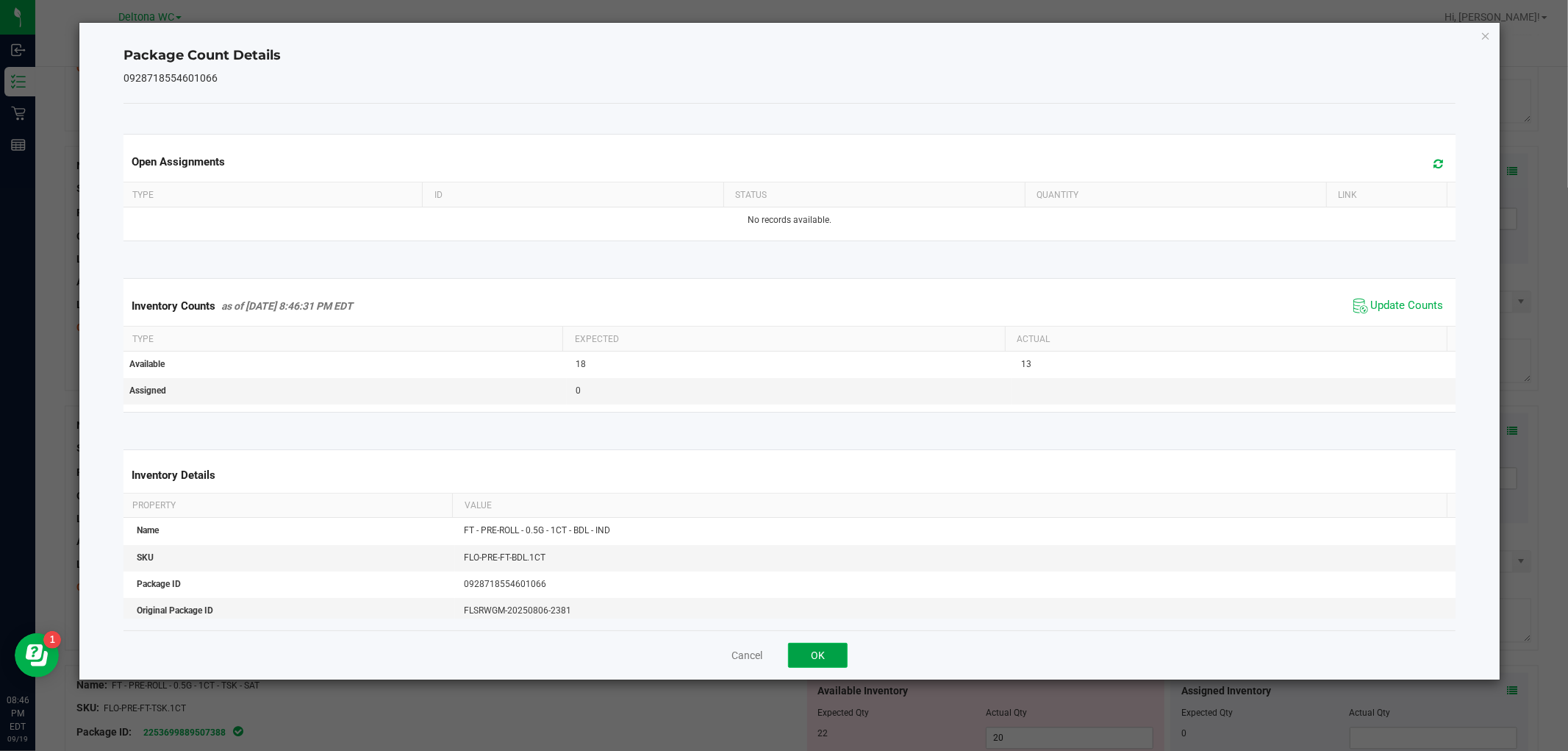
click at [810, 663] on button "OK" at bounding box center [817, 655] width 60 height 25
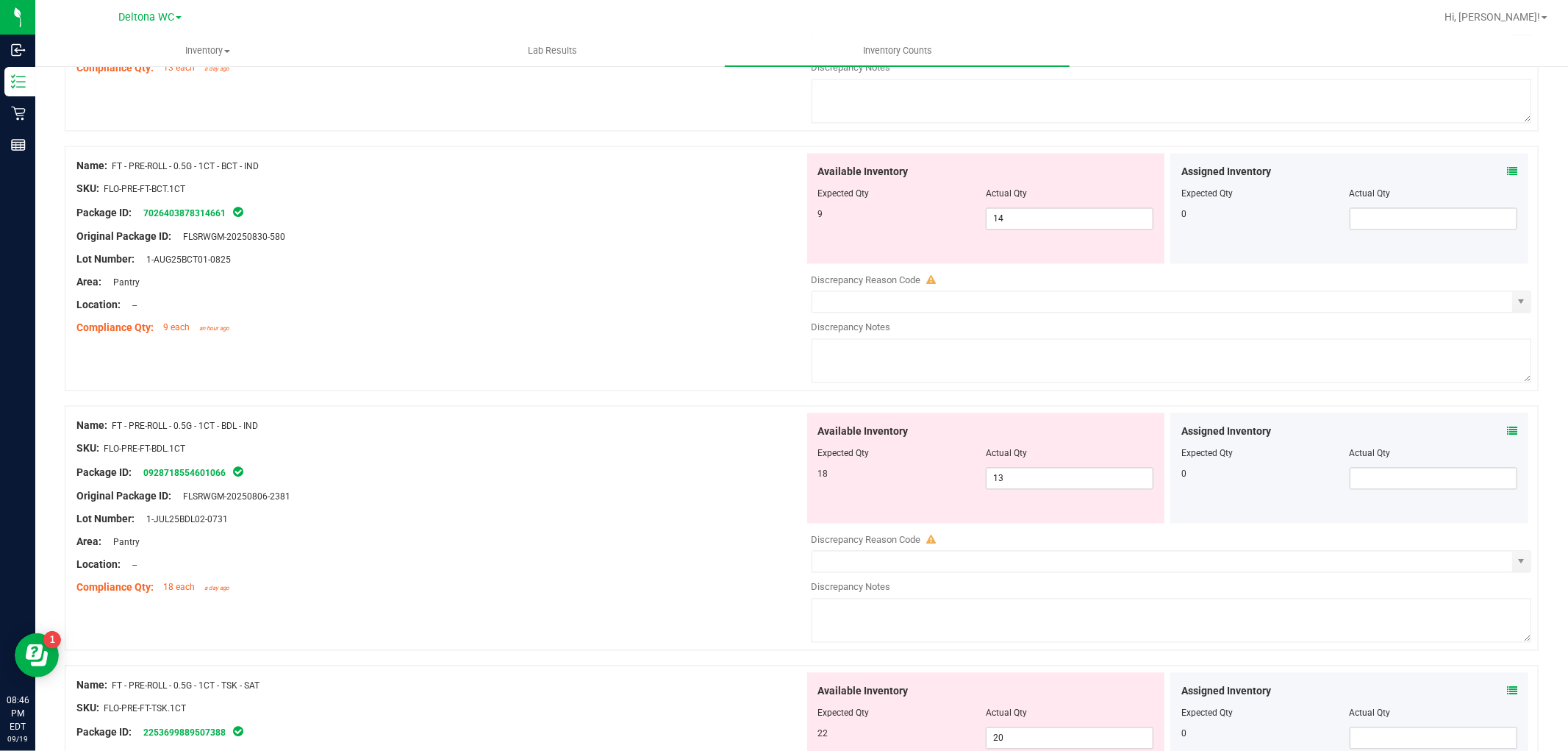
click at [626, 323] on div "Compliance Qty: 9 each an hour ago" at bounding box center [440, 329] width 727 height 16
drag, startPoint x: 1067, startPoint y: 225, endPoint x: 956, endPoint y: 225, distance: 111.0
click at [956, 225] on div "9 14 14" at bounding box center [986, 219] width 336 height 22
type input "9"
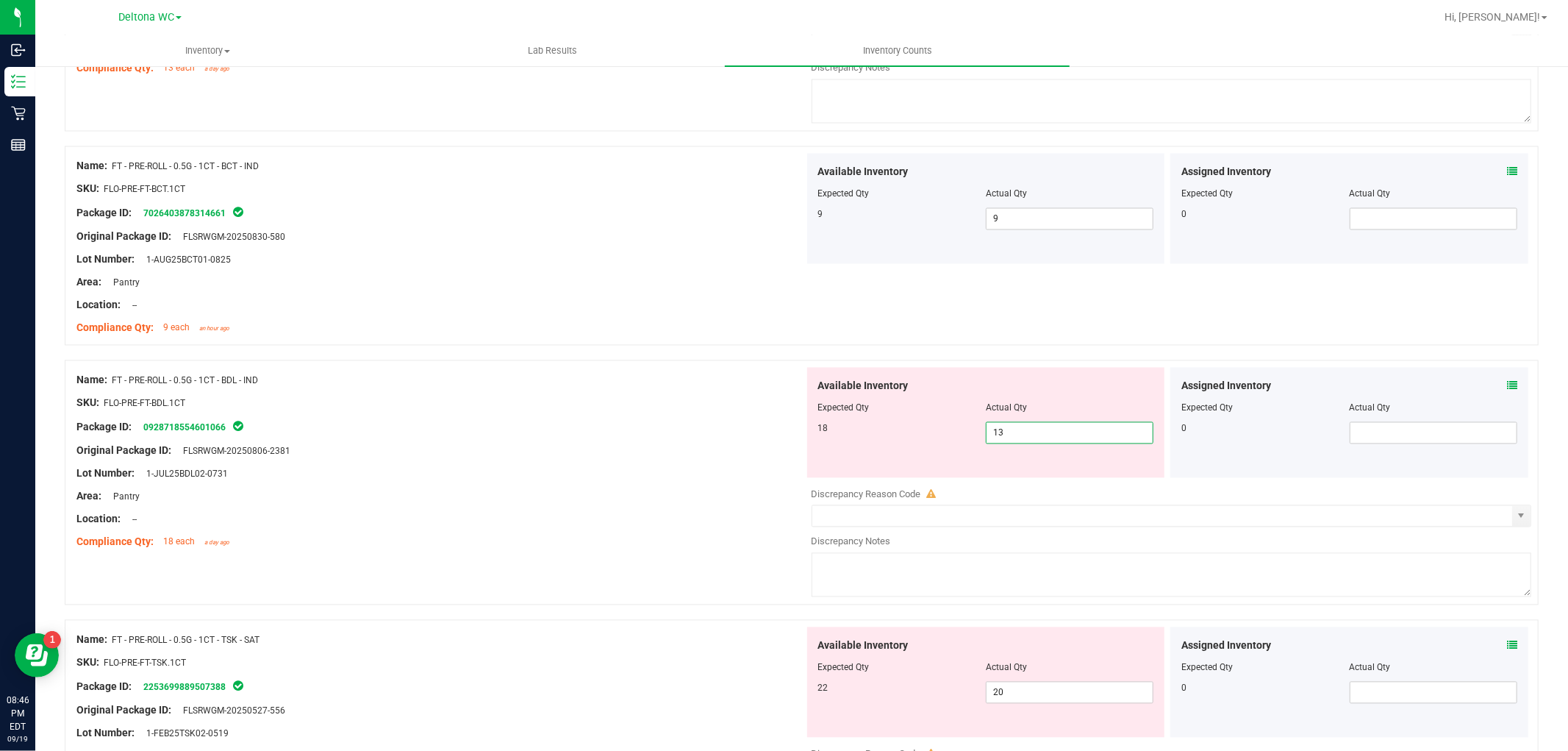
drag, startPoint x: 1015, startPoint y: 485, endPoint x: 934, endPoint y: 501, distance: 82.6
click at [934, 501] on div "Available Inventory Expected Qty Actual Qty 18 13 13" at bounding box center [1167, 484] width 727 height 233
type input "18"
drag, startPoint x: 657, startPoint y: 430, endPoint x: 673, endPoint y: 420, distance: 18.9
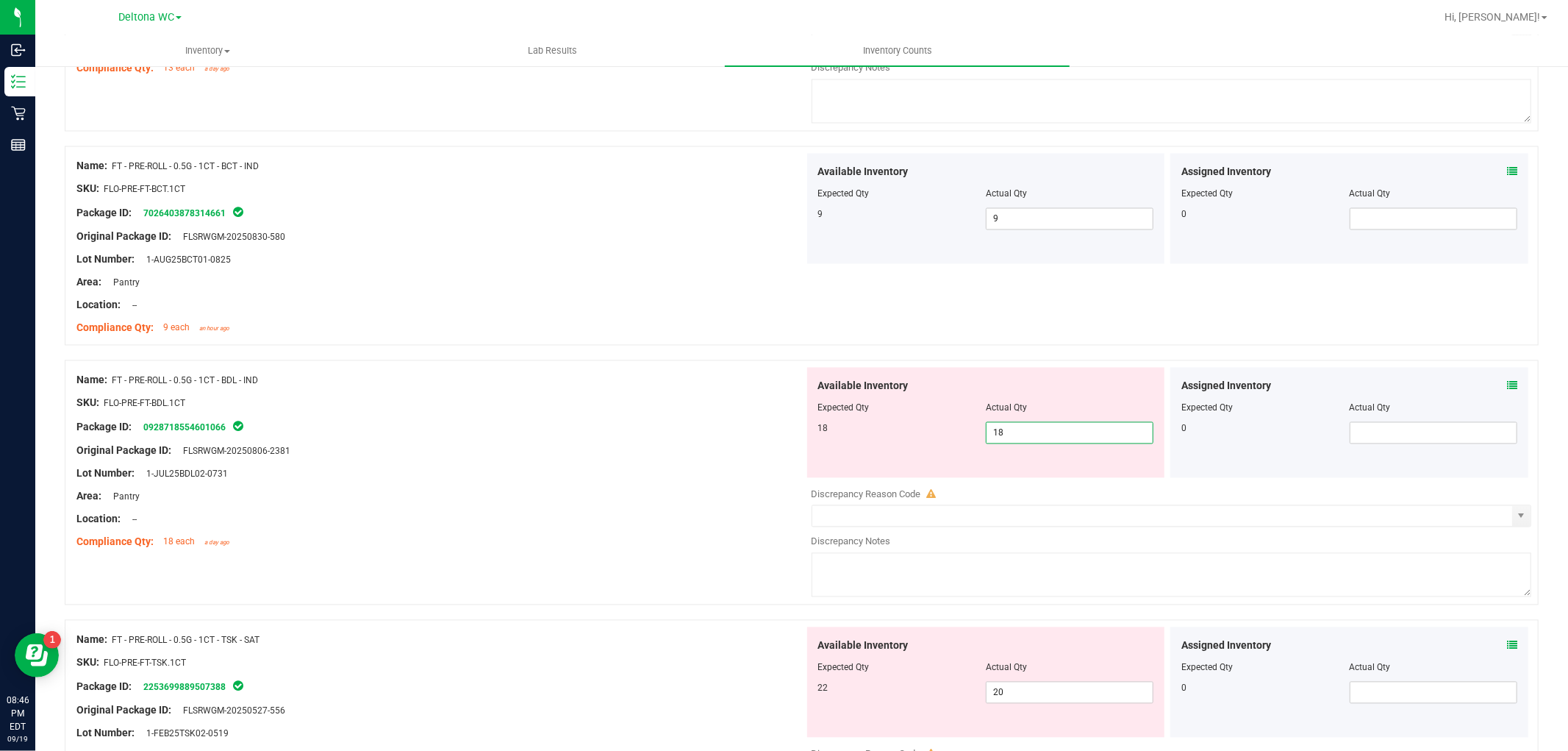
click at [658, 428] on div "Package ID: 0928718554601066" at bounding box center [440, 427] width 727 height 18
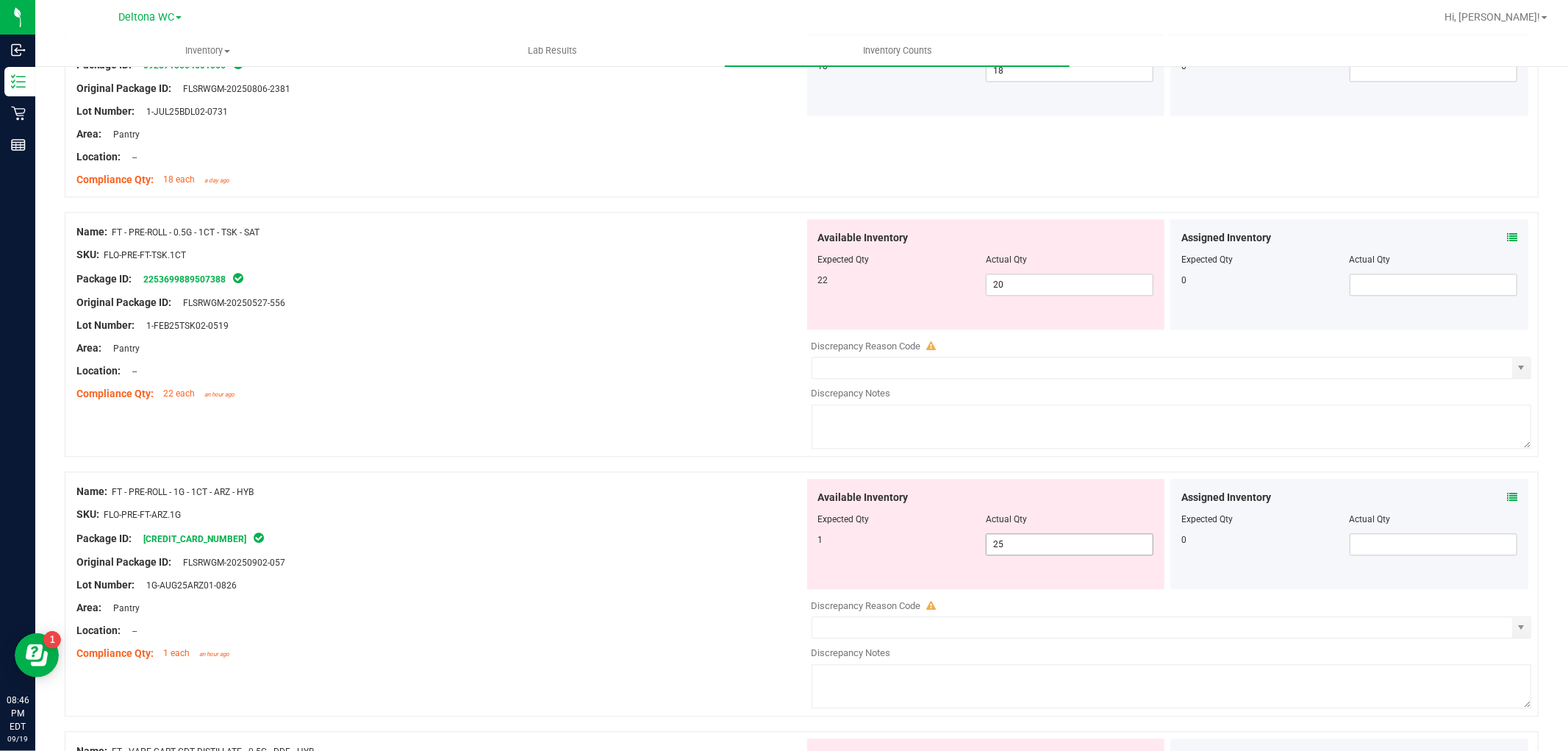
scroll to position [2777, 0]
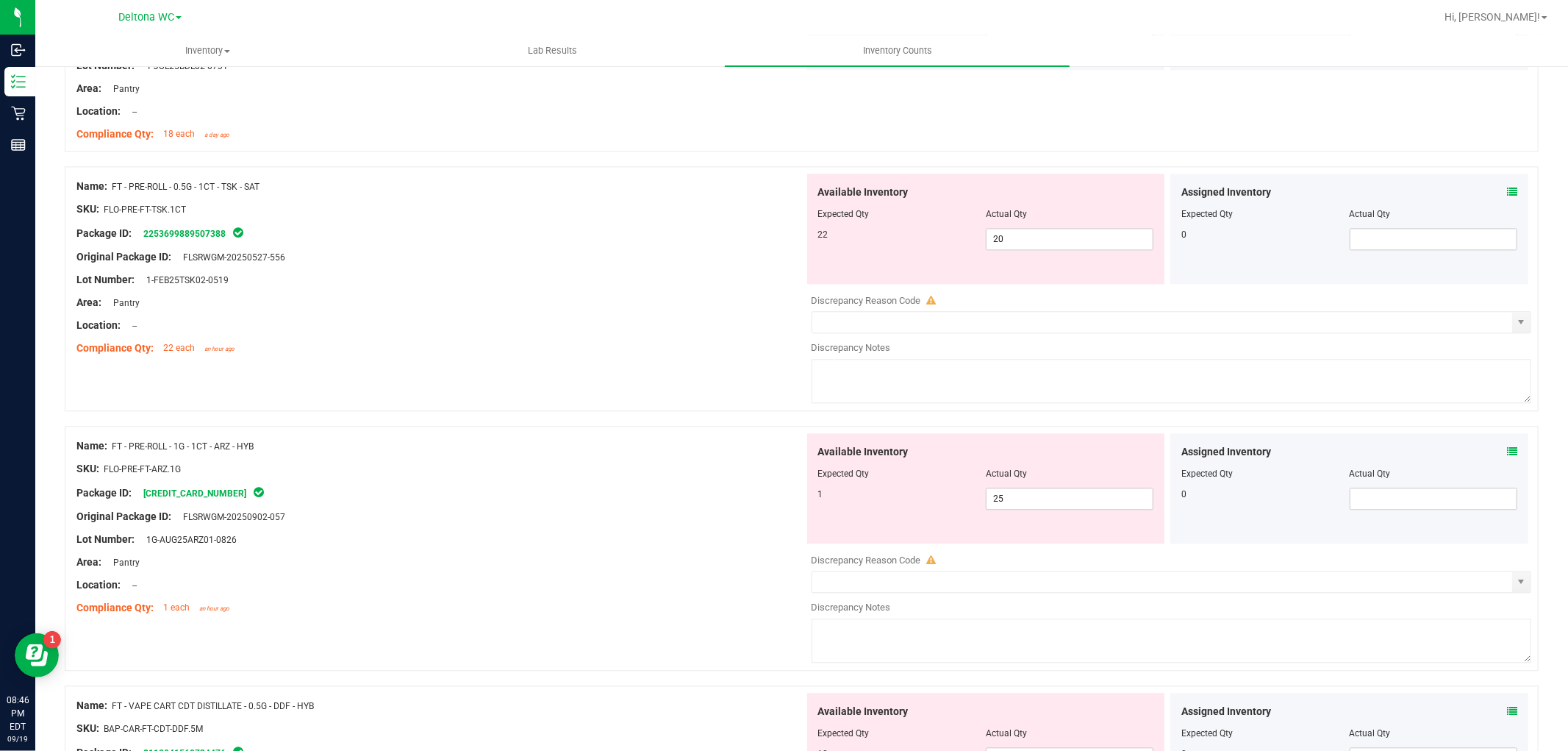
click at [1507, 191] on icon at bounding box center [1511, 191] width 10 height 10
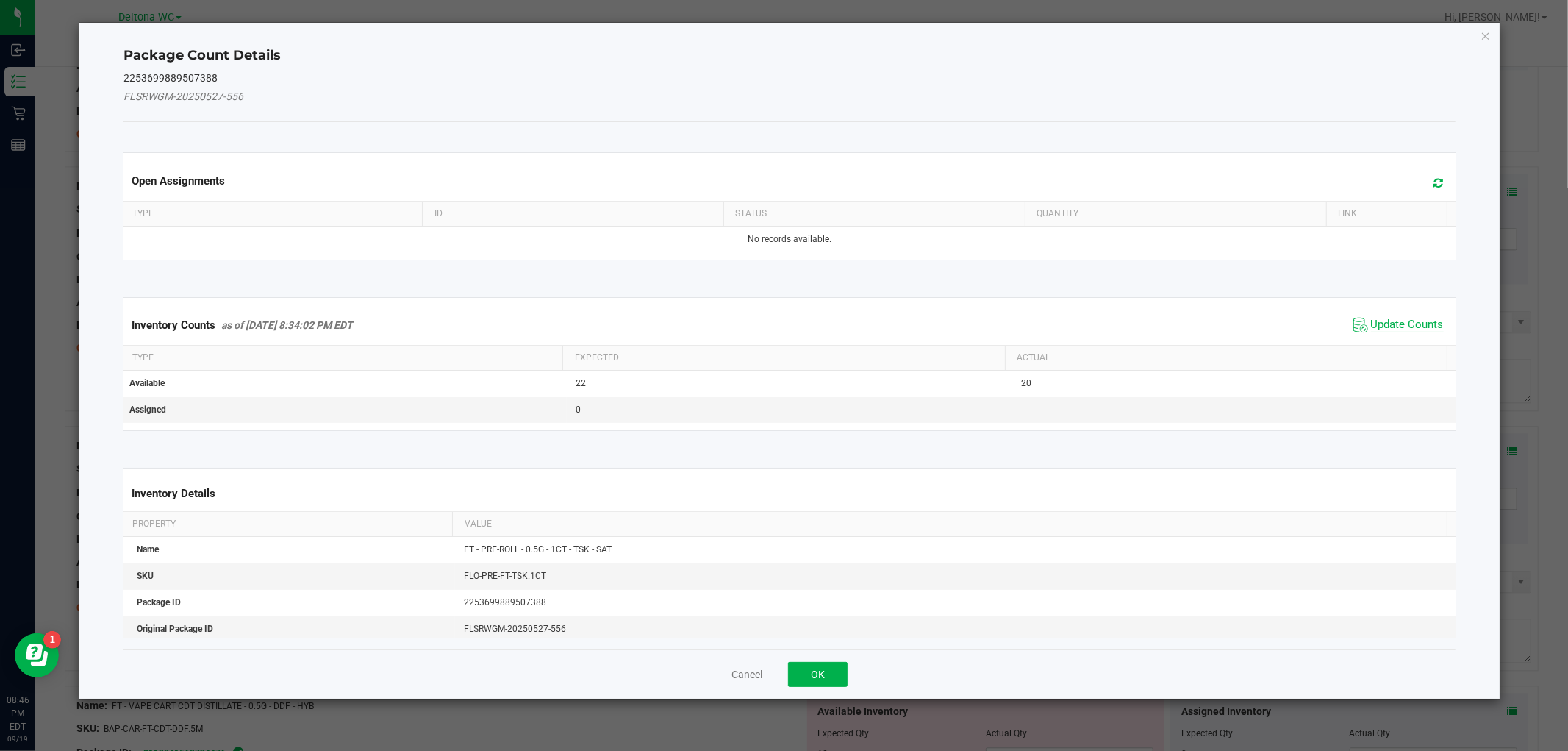
drag, startPoint x: 1374, startPoint y: 333, endPoint x: 1369, endPoint y: 327, distance: 7.8
click at [1372, 329] on span "Update Counts" at bounding box center [1398, 325] width 98 height 22
drag, startPoint x: 1366, startPoint y: 326, endPoint x: 1358, endPoint y: 329, distance: 8.5
click at [1365, 344] on th "Actual" at bounding box center [1226, 357] width 442 height 25
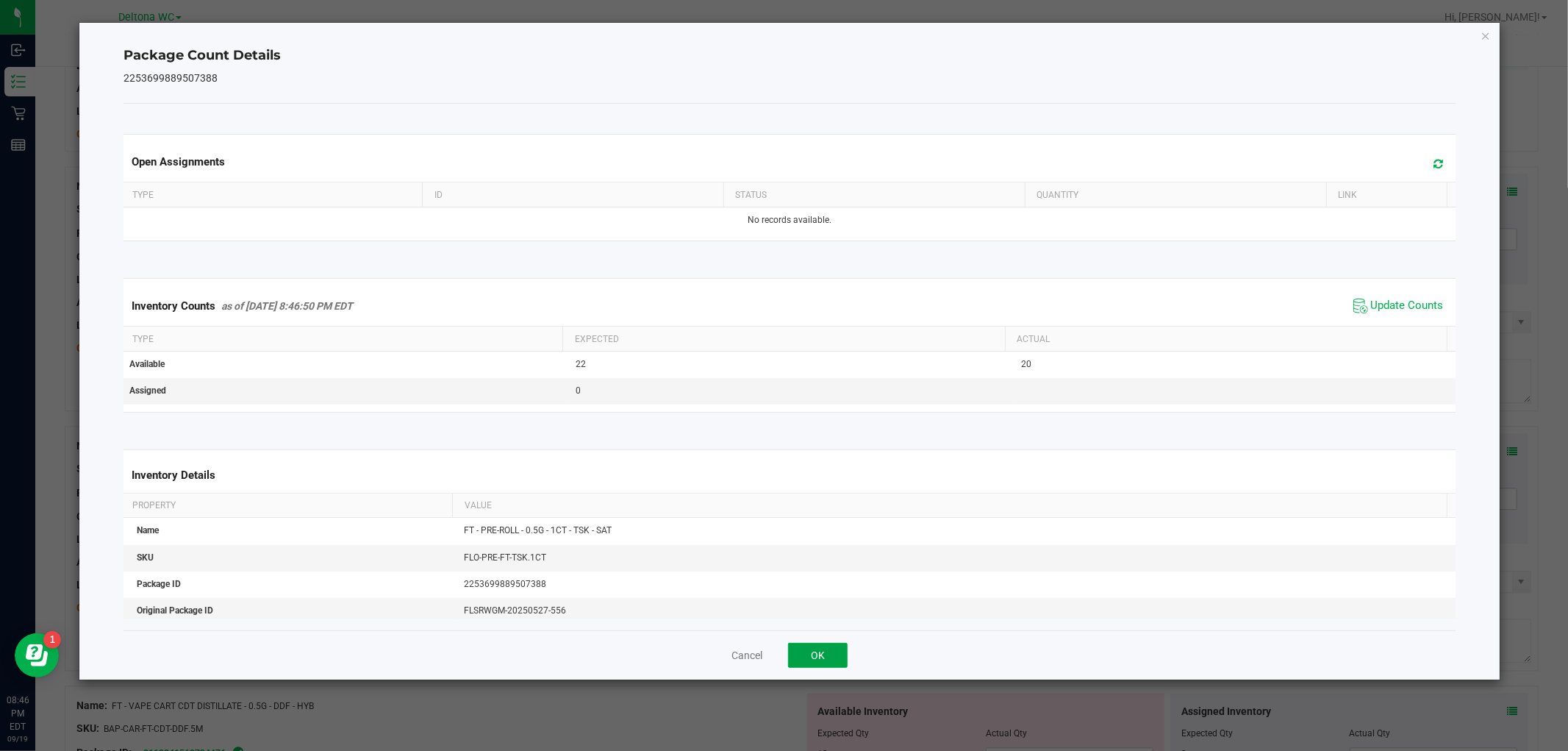
click at [837, 643] on button "OK" at bounding box center [817, 655] width 60 height 25
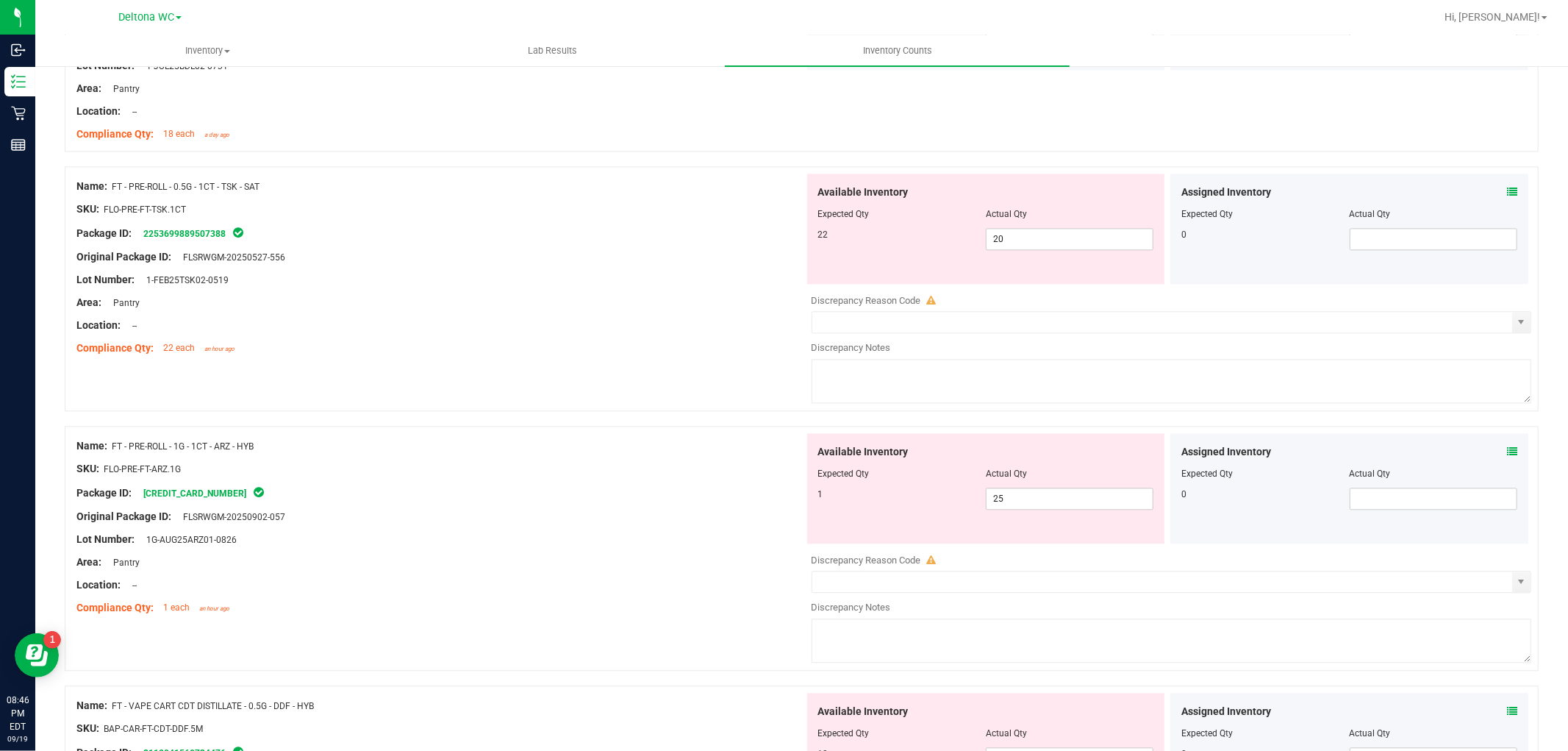
click at [1507, 453] on div "Assigned Inventory Expected Qty Actual Qty 0" at bounding box center [1349, 488] width 358 height 110
click at [1507, 453] on icon at bounding box center [1511, 451] width 10 height 10
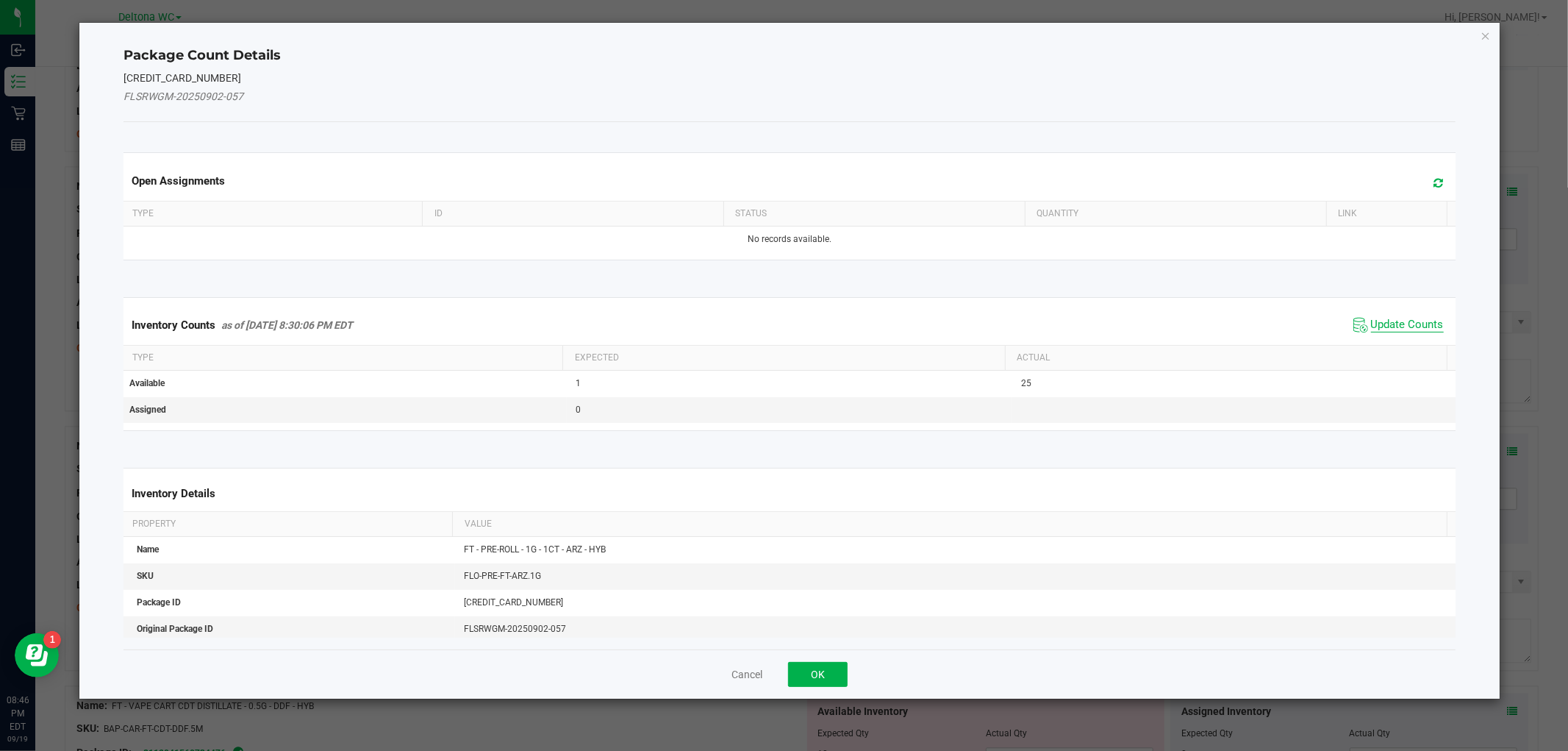
click at [1385, 322] on span "Update Counts" at bounding box center [1407, 325] width 73 height 15
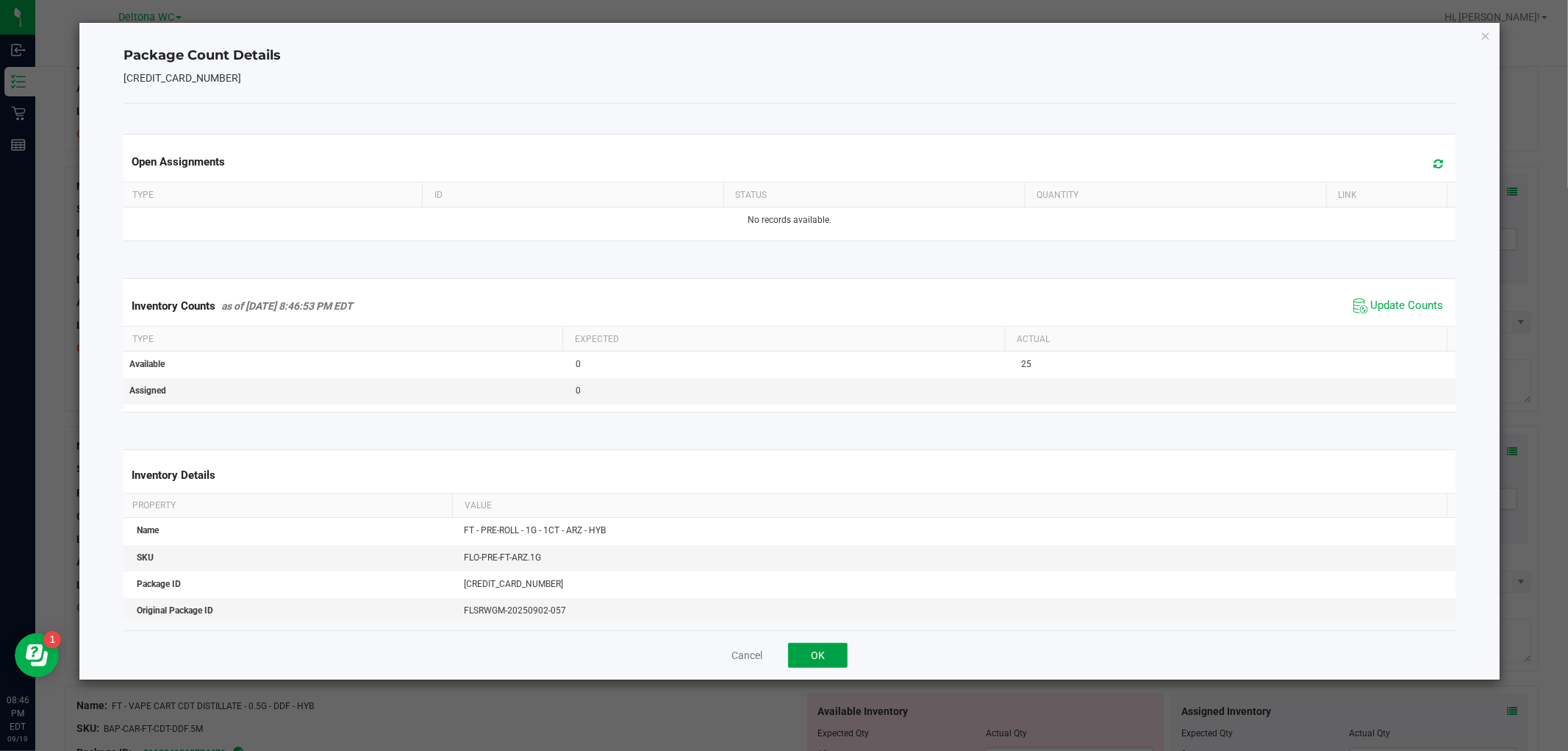
click at [825, 658] on button "OK" at bounding box center [817, 655] width 60 height 25
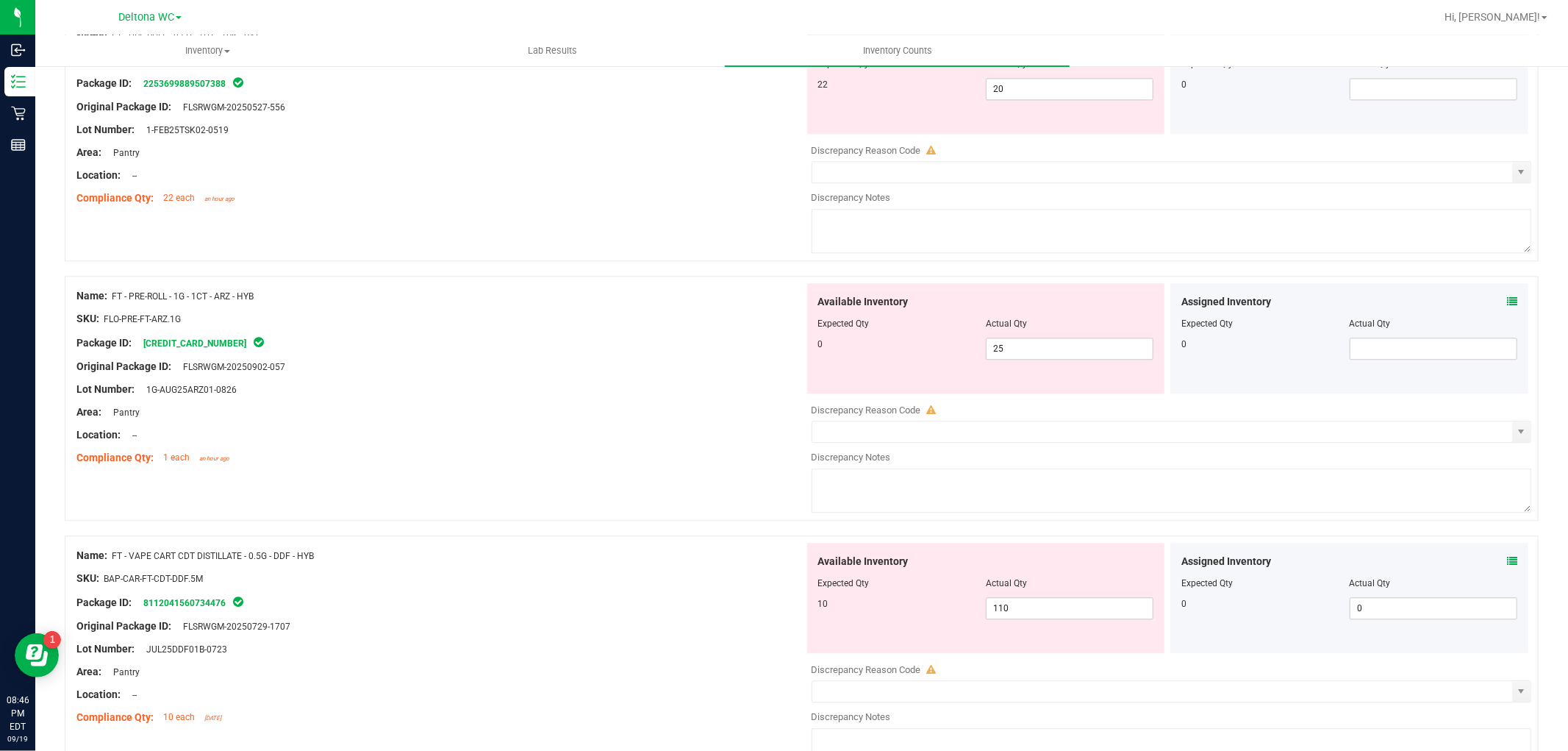
scroll to position [2941, 0]
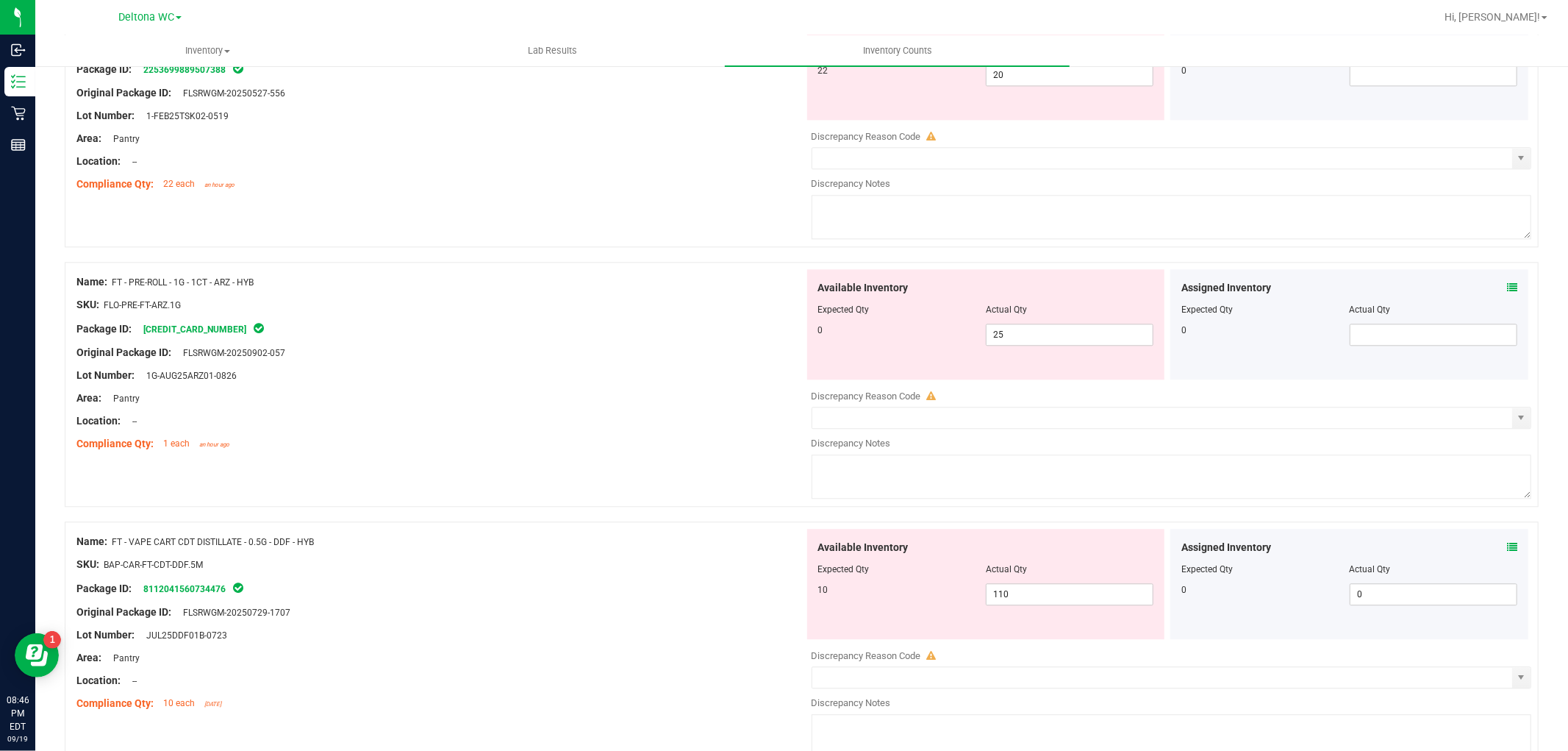
click at [1507, 553] on icon at bounding box center [1511, 546] width 10 height 10
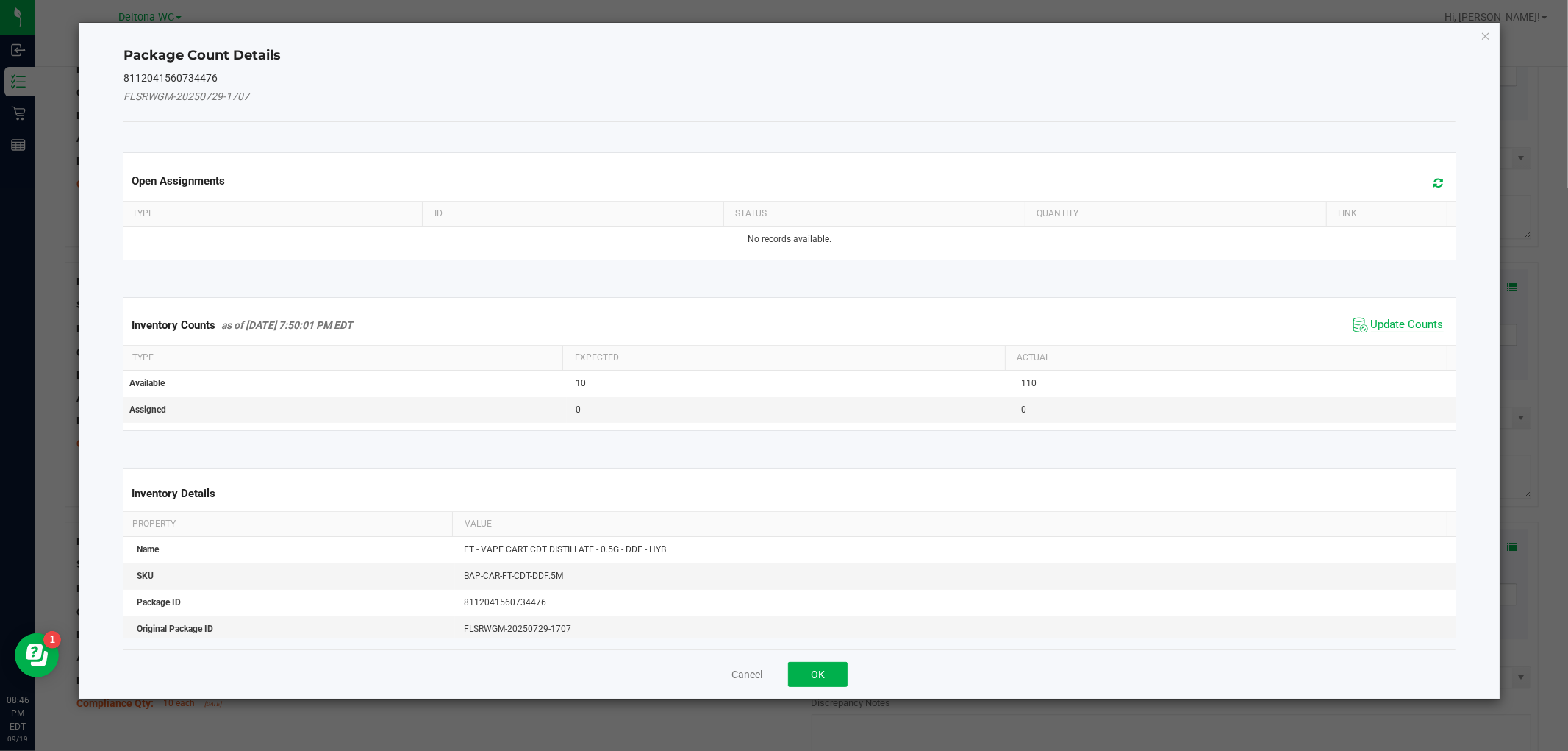
click at [1385, 326] on span "Update Counts" at bounding box center [1407, 325] width 73 height 15
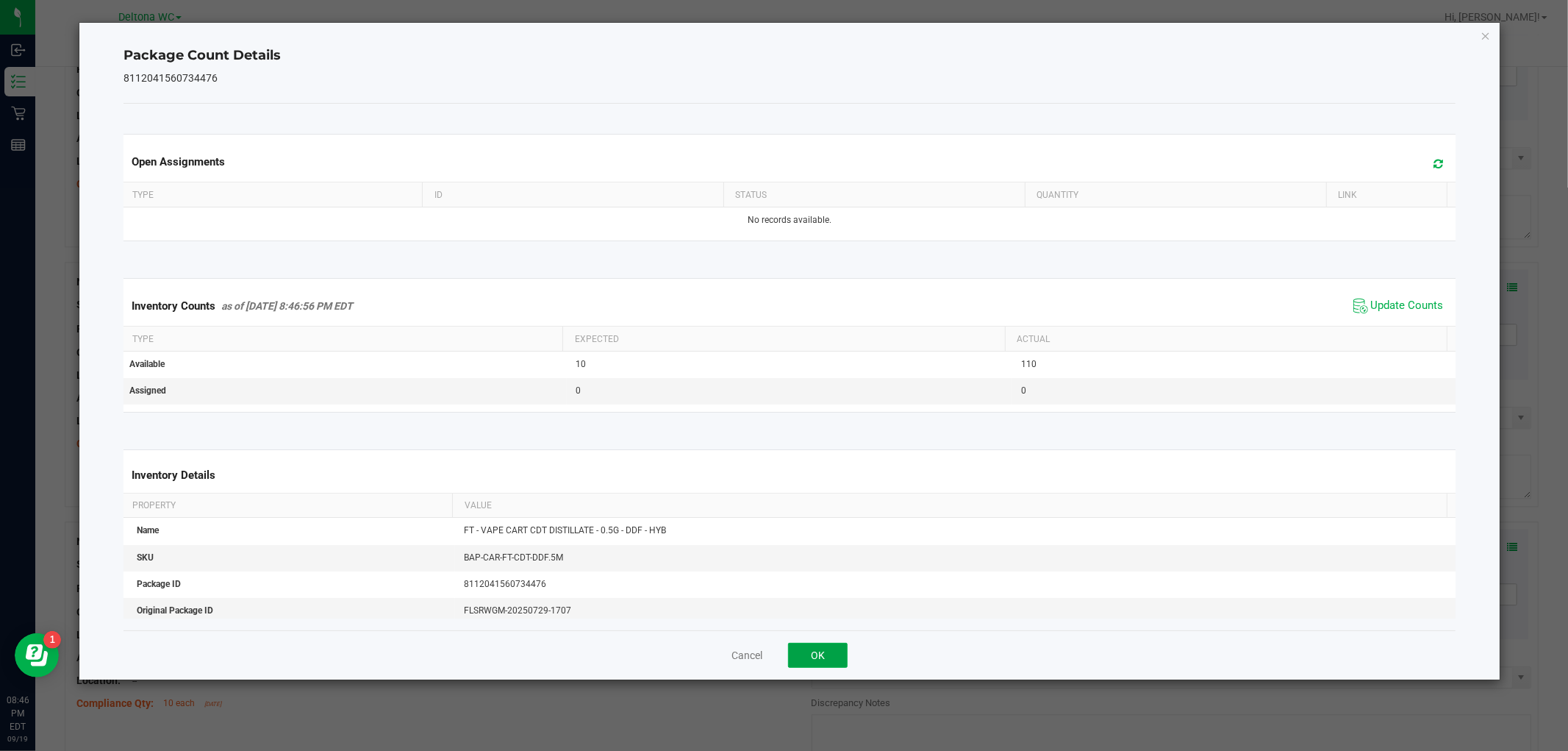
click at [821, 653] on button "OK" at bounding box center [817, 655] width 60 height 25
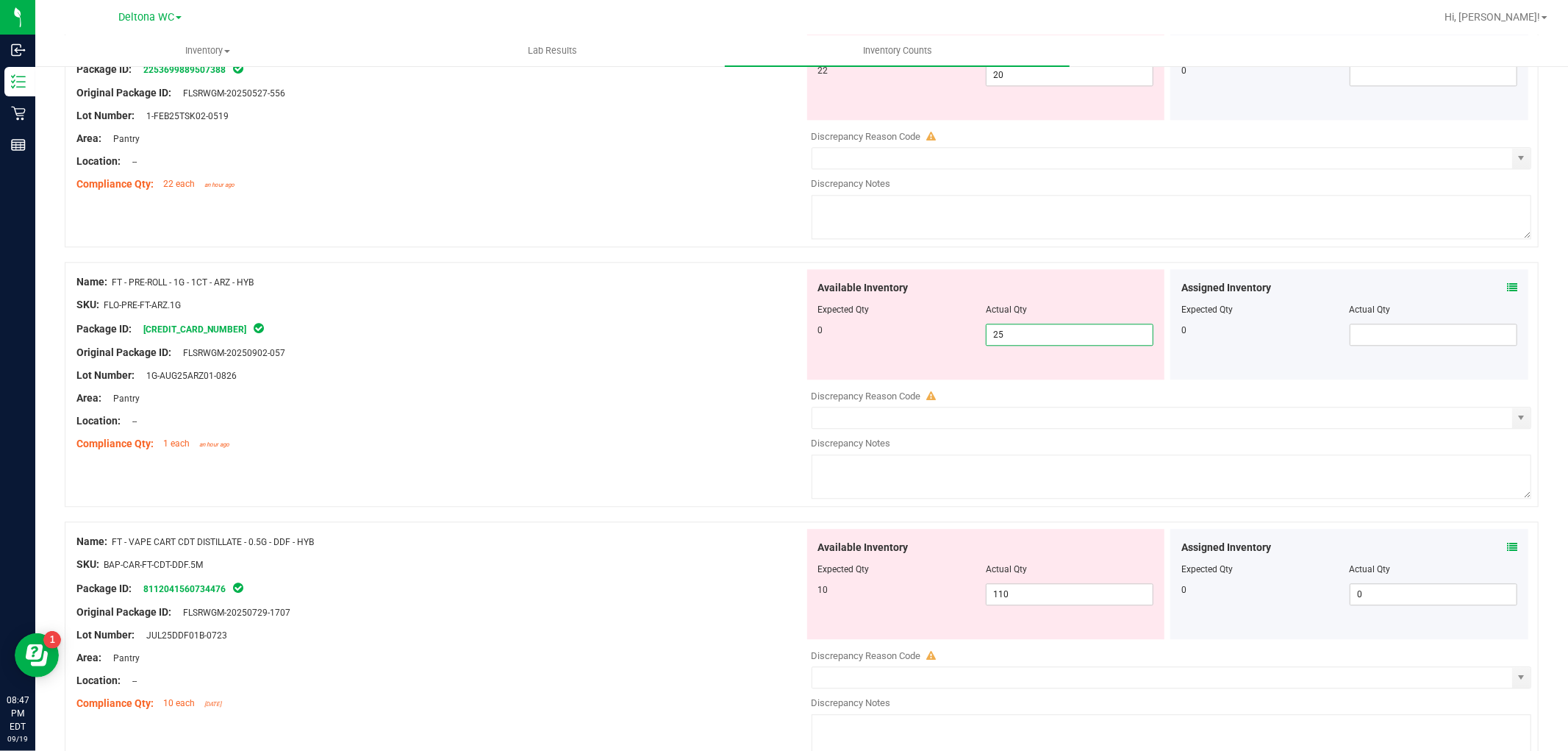
drag, startPoint x: 1045, startPoint y: 343, endPoint x: 928, endPoint y: 319, distance: 119.4
click at [928, 319] on div "Available Inventory Expected Qty Actual Qty 0 25 25" at bounding box center [986, 324] width 358 height 110
drag, startPoint x: 1054, startPoint y: 348, endPoint x: 890, endPoint y: 360, distance: 164.4
click at [890, 360] on div "Available Inventory Expected Qty Actual Qty 0 25 25" at bounding box center [986, 324] width 358 height 110
type input "0"
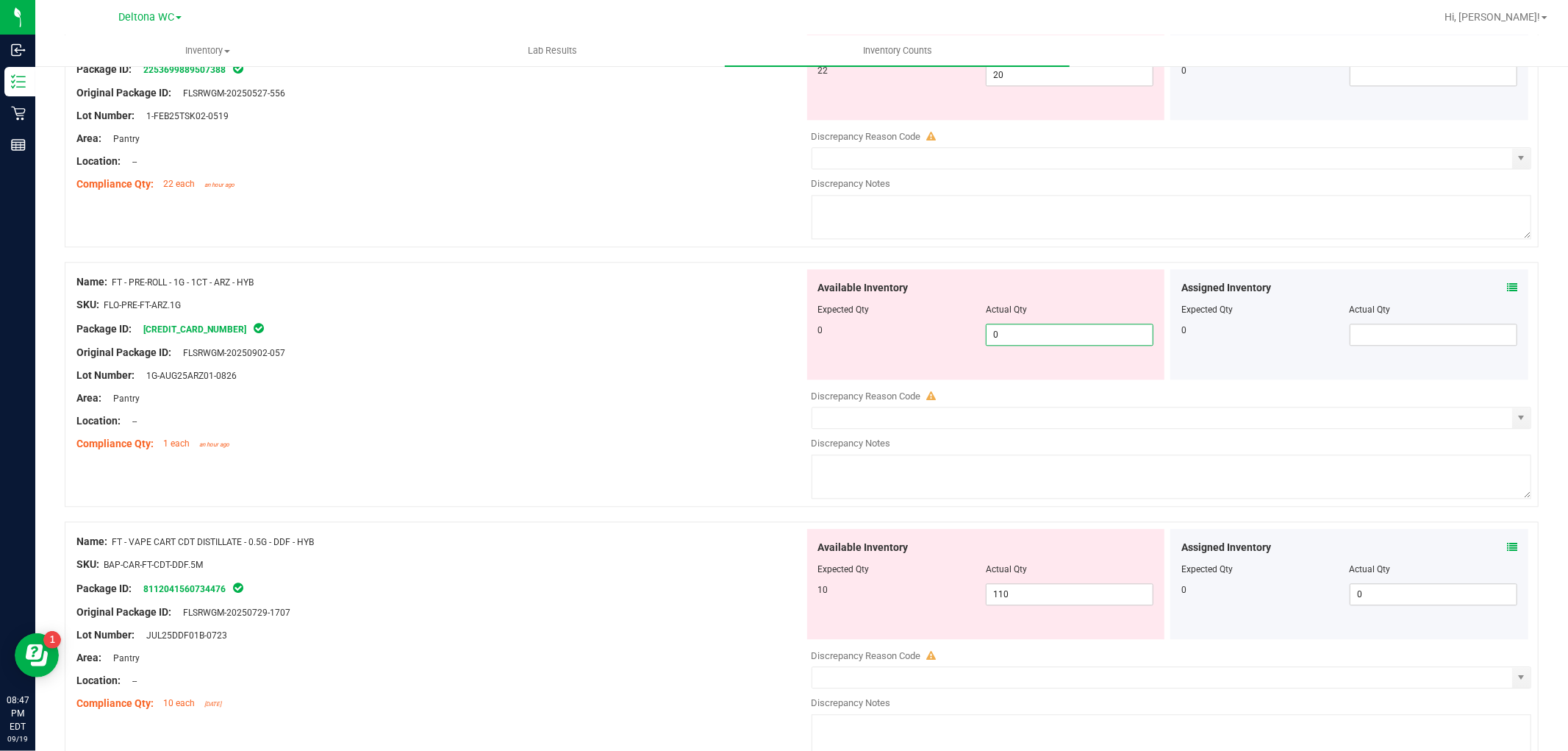
type input "0"
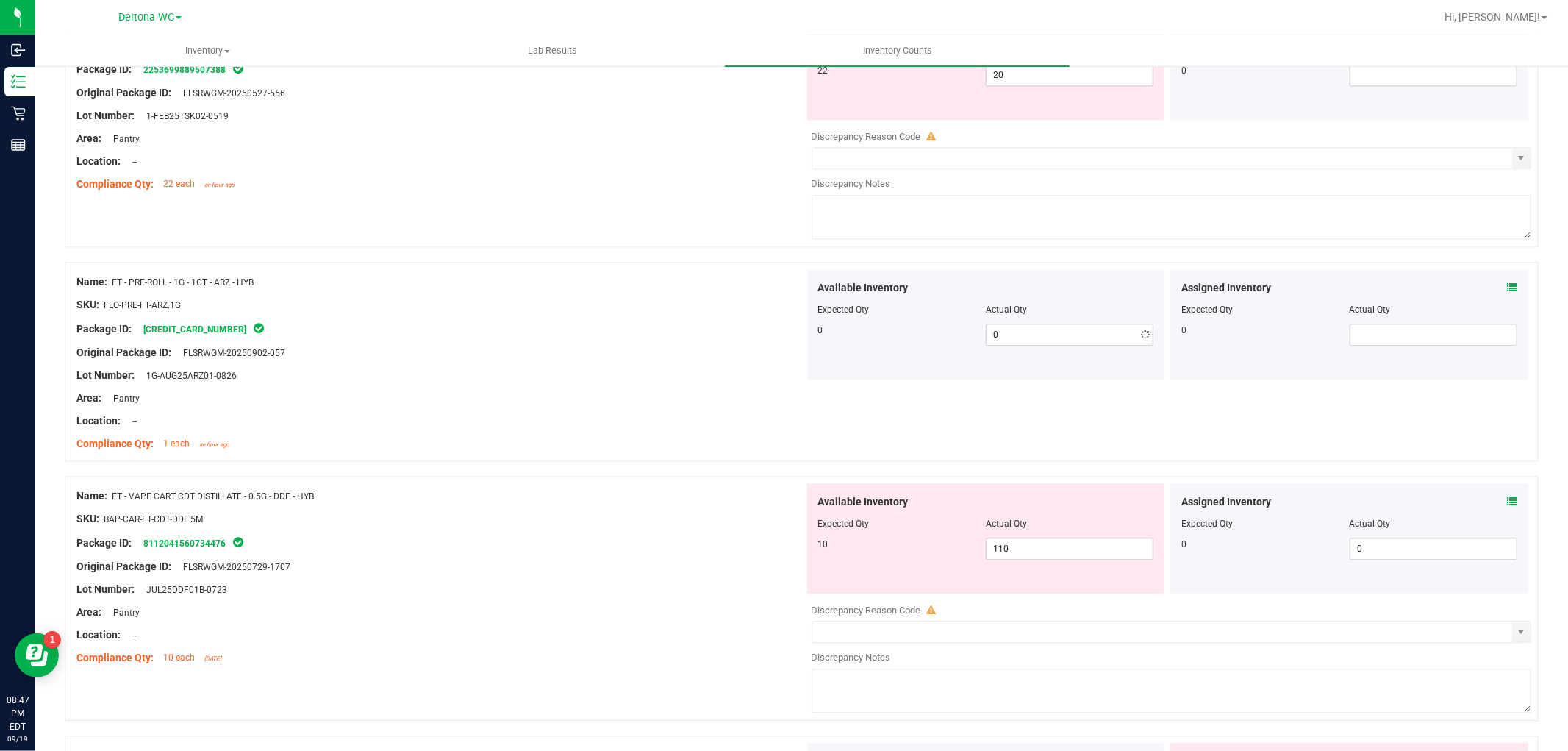
click at [665, 388] on div at bounding box center [440, 386] width 727 height 7
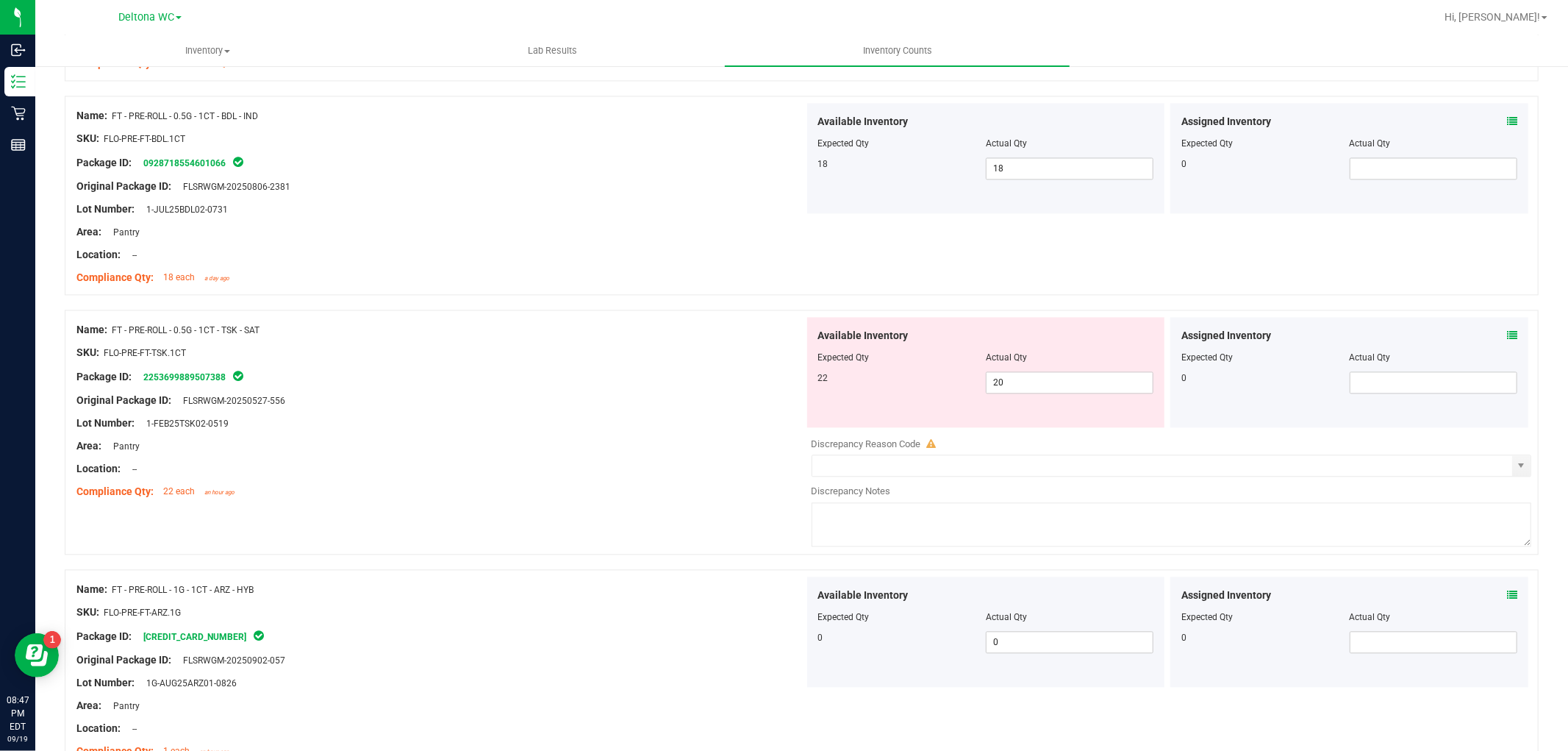
scroll to position [2777, 0]
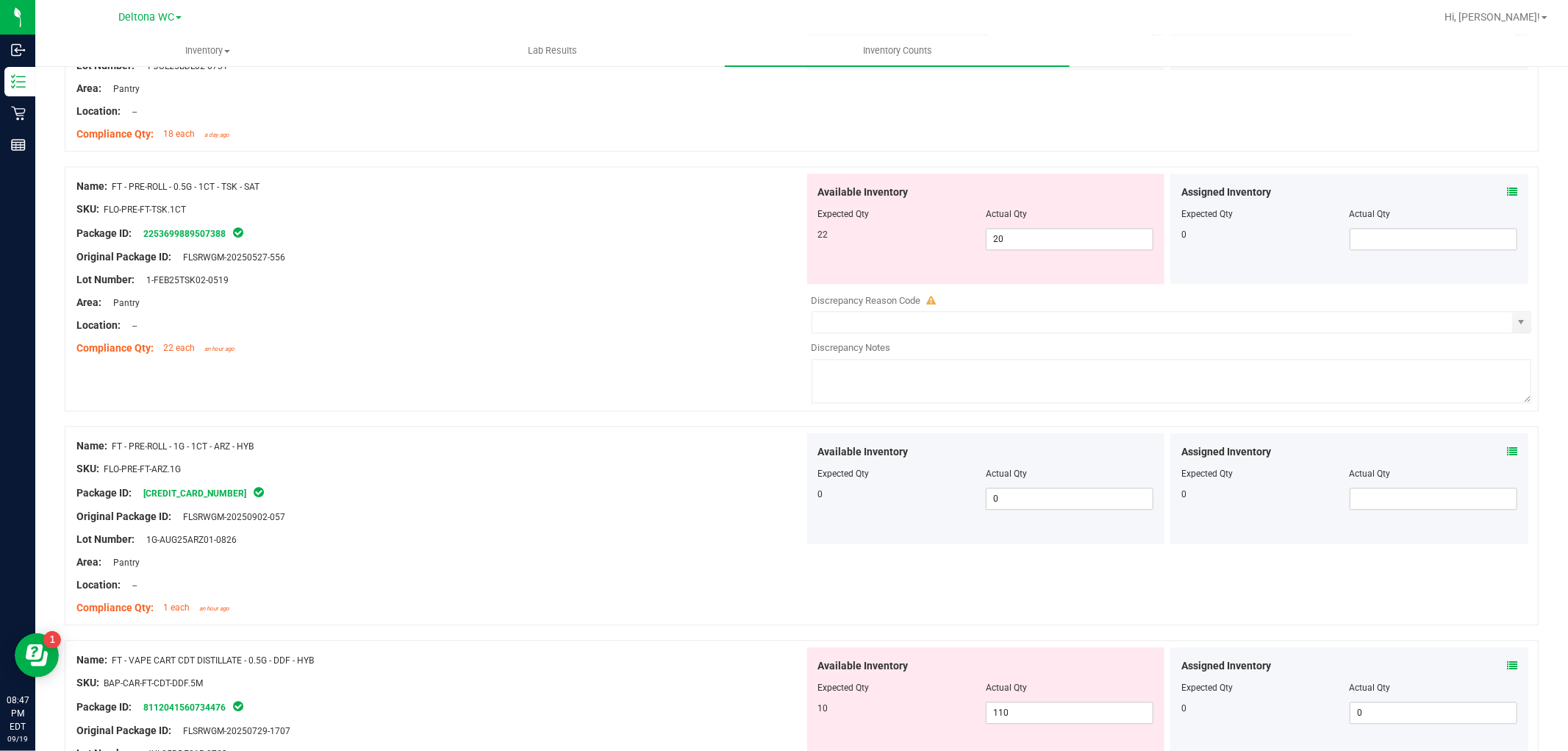
click at [724, 270] on div at bounding box center [440, 268] width 727 height 7
click at [1041, 244] on span "20 20" at bounding box center [1069, 239] width 167 height 22
type input "22"
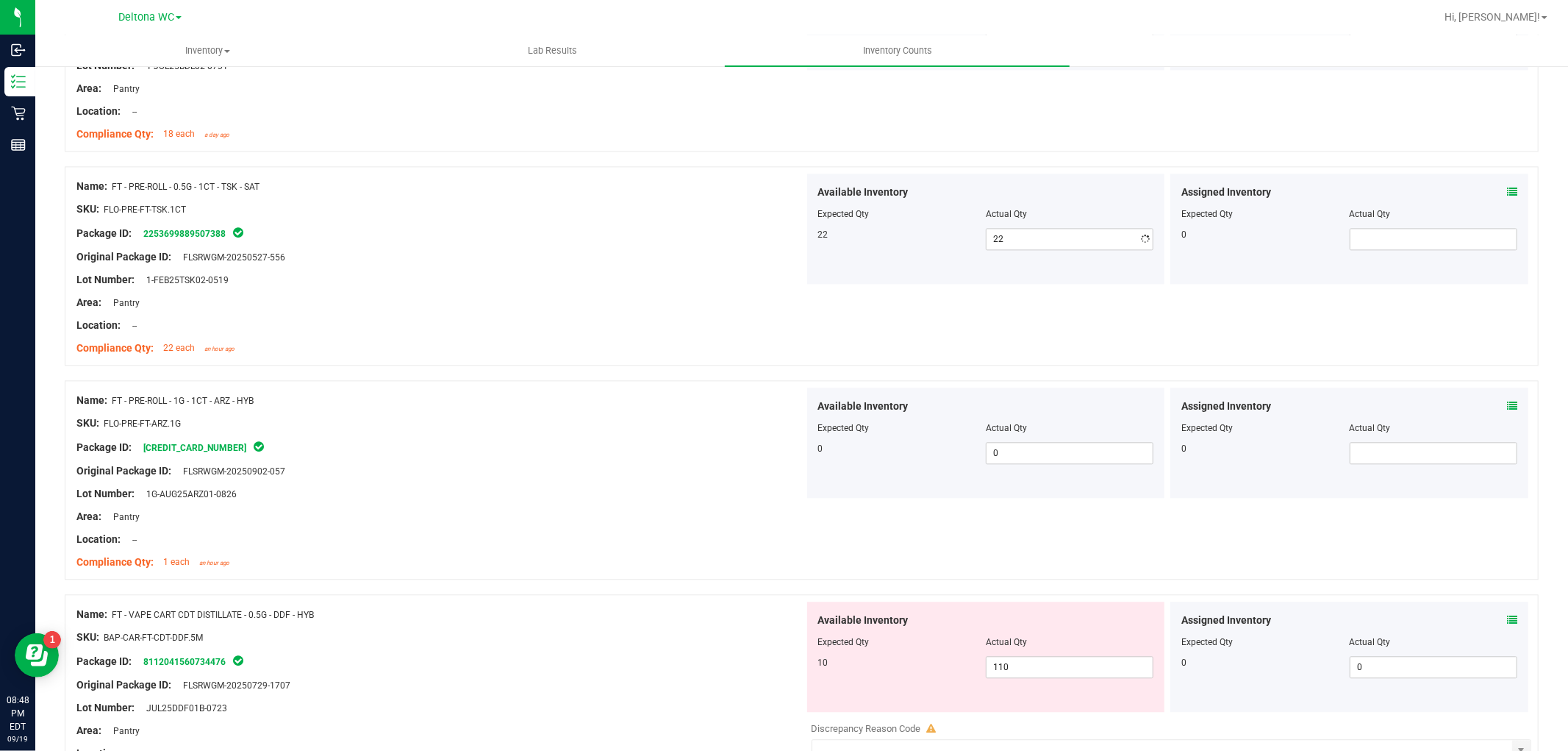
click at [655, 489] on div "Name: FT - PRE-ROLL - 1G - 1CT - ARZ - HYB SKU: FLO-PRE-FT-ARZ.1G Package ID: 8…" at bounding box center [440, 481] width 727 height 188
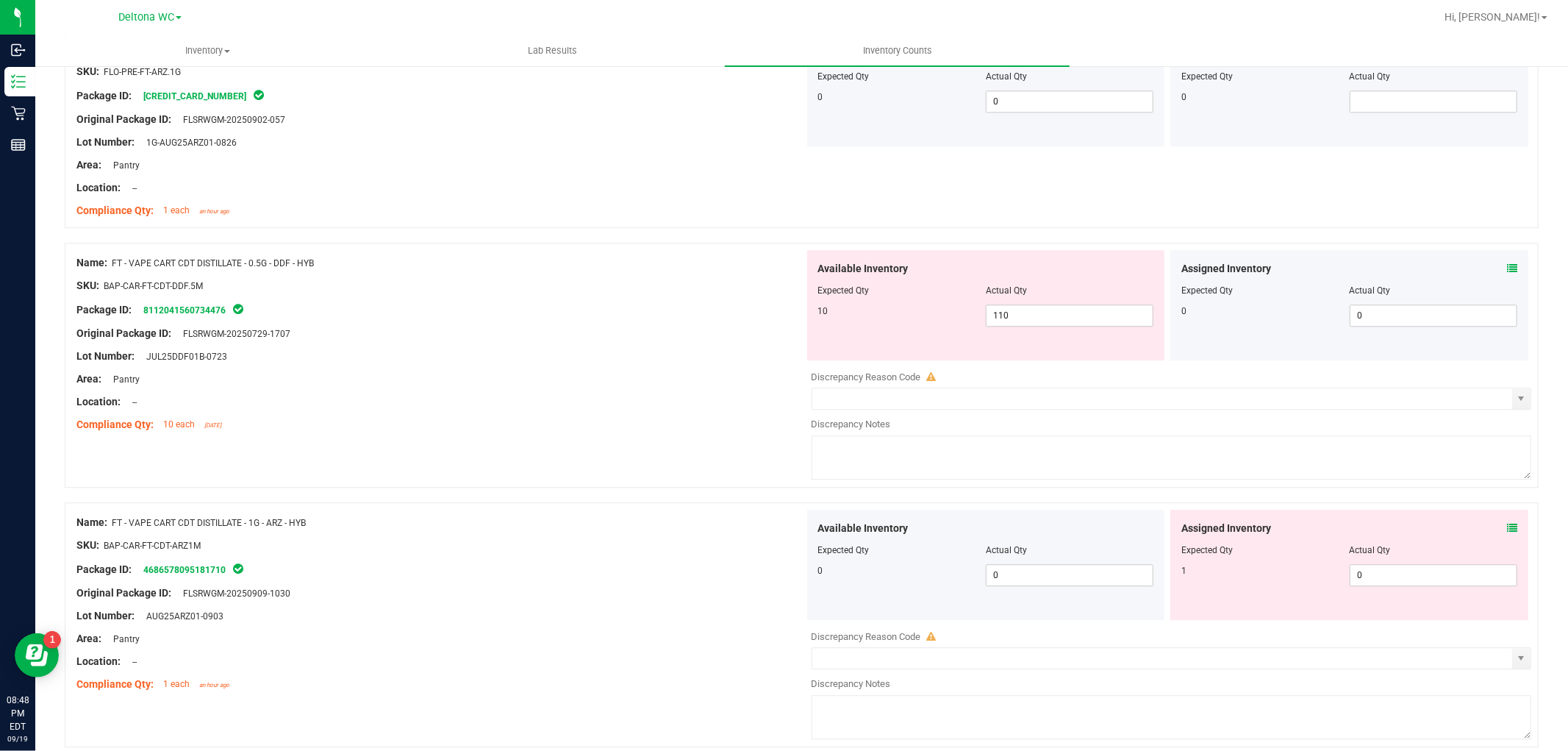
scroll to position [3186, 0]
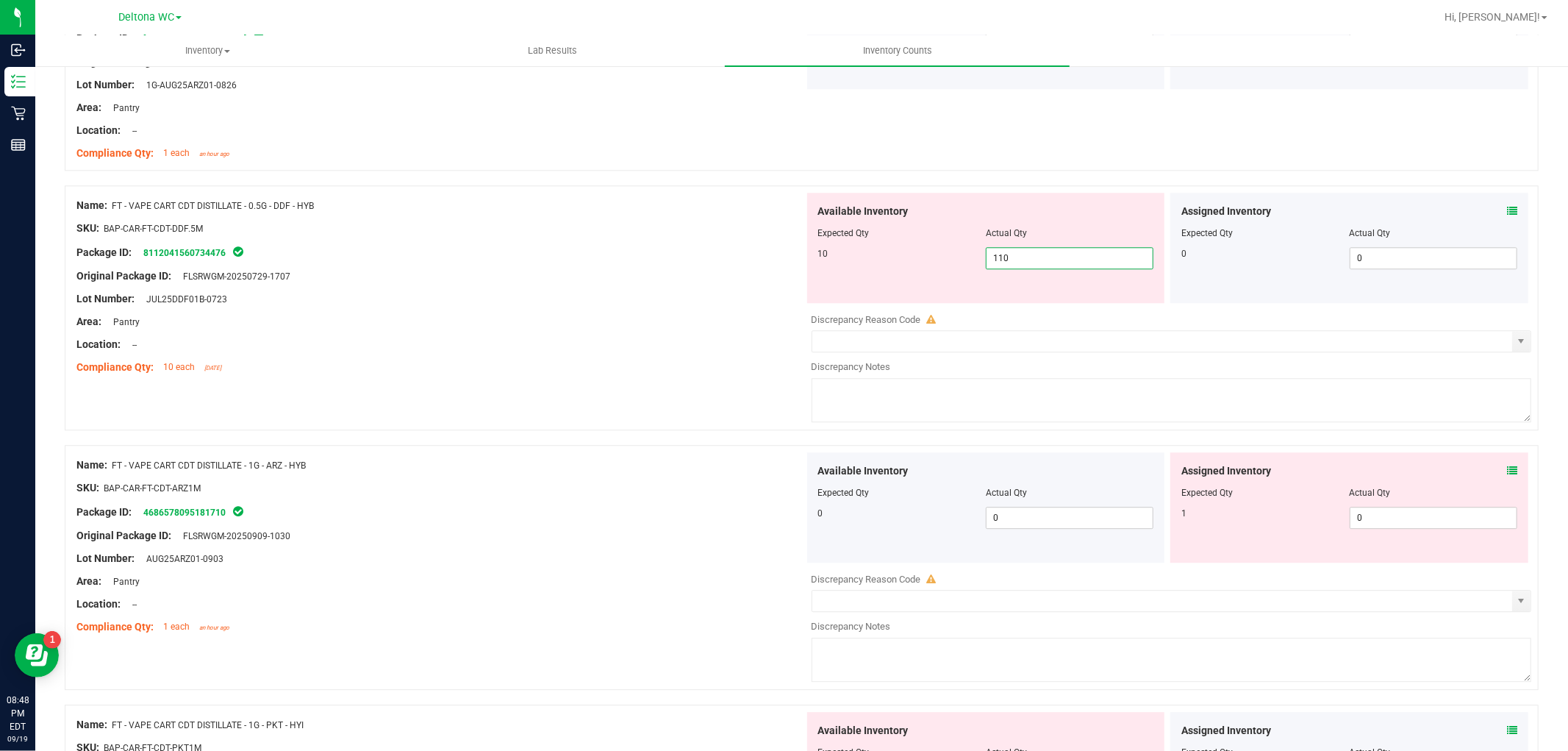
click at [993, 266] on span "110 110" at bounding box center [1069, 258] width 167 height 22
type input "10"
click at [528, 342] on div "Name: FT - VAPE CART CDT DISTILLATE - 0.5G - DDF - HYB SKU: BAP-CAR-FT-CDT-DDF.…" at bounding box center [440, 287] width 727 height 188
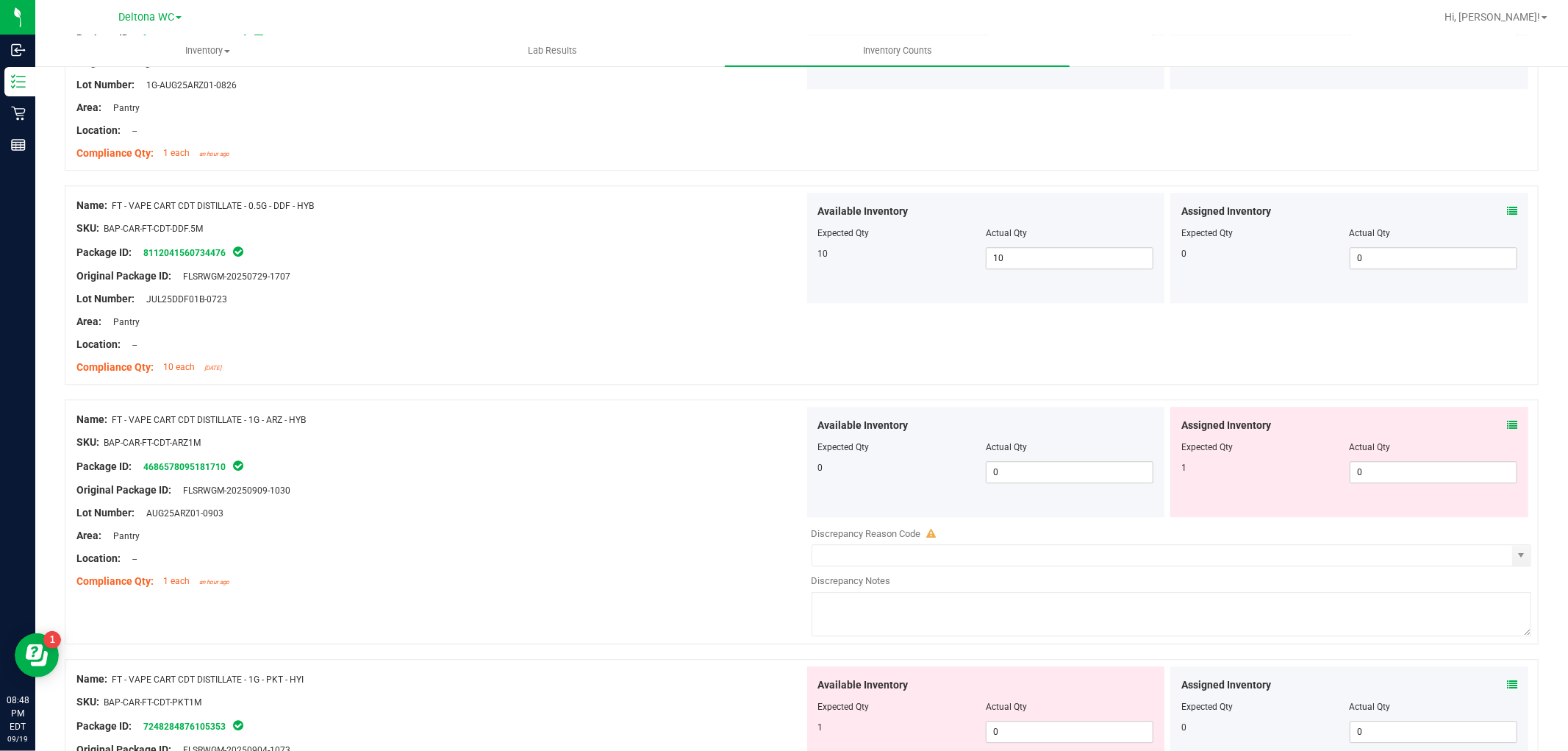
click at [1507, 426] on icon at bounding box center [1511, 425] width 10 height 10
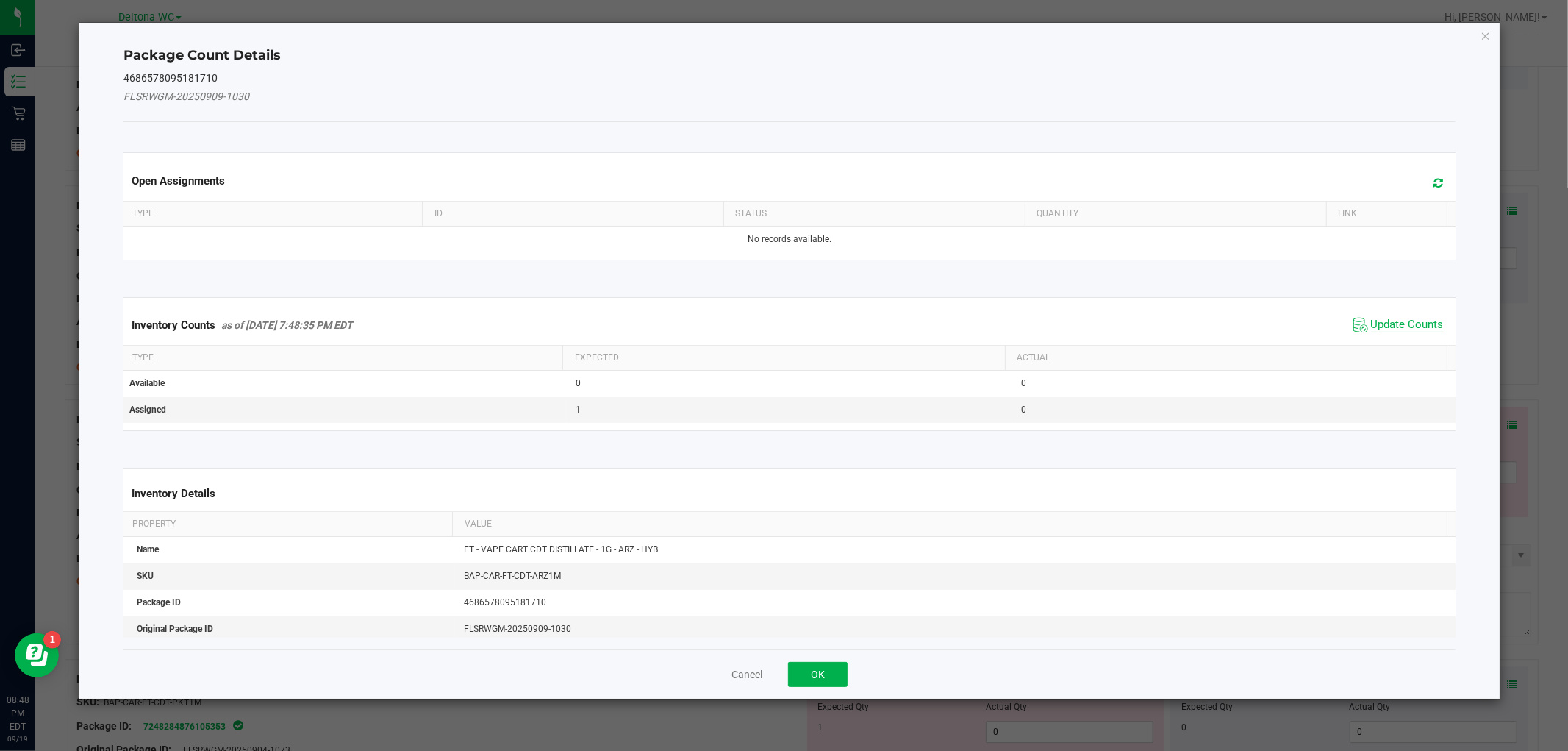
click at [1370, 324] on span "Update Counts" at bounding box center [1407, 325] width 73 height 15
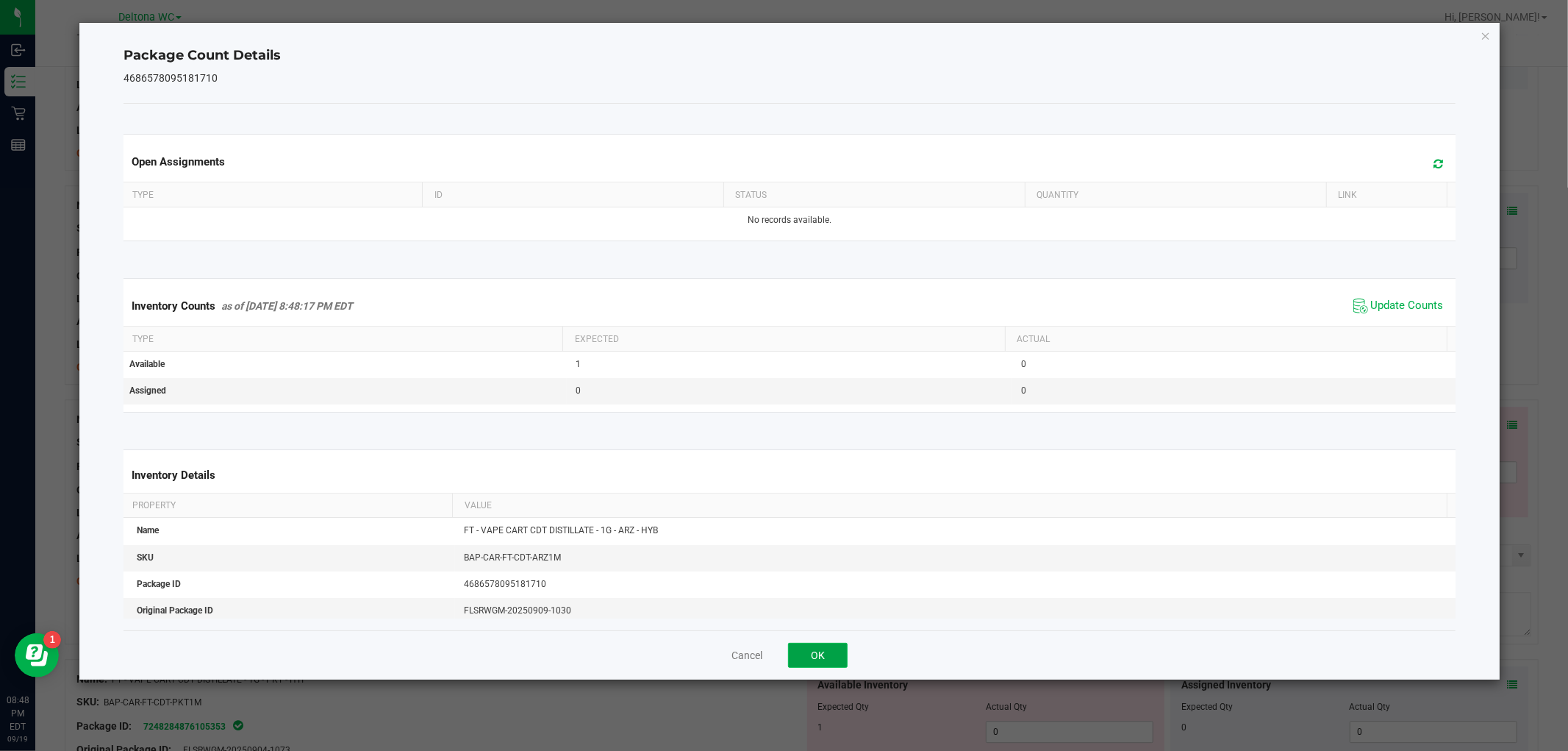
click at [812, 654] on button "OK" at bounding box center [817, 655] width 60 height 25
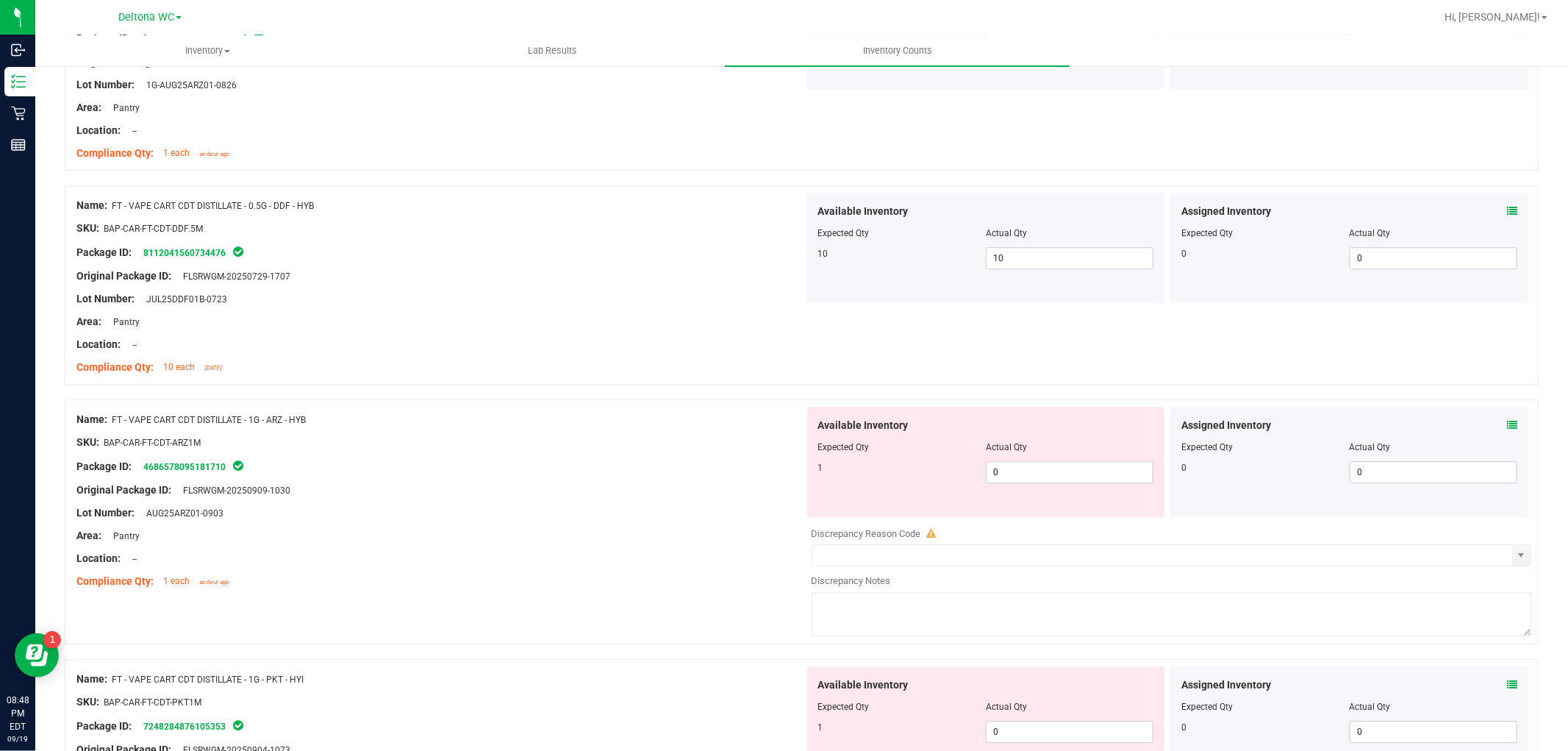
click at [630, 305] on div "Lot Number: JUL25DDF01B-0723" at bounding box center [440, 299] width 727 height 16
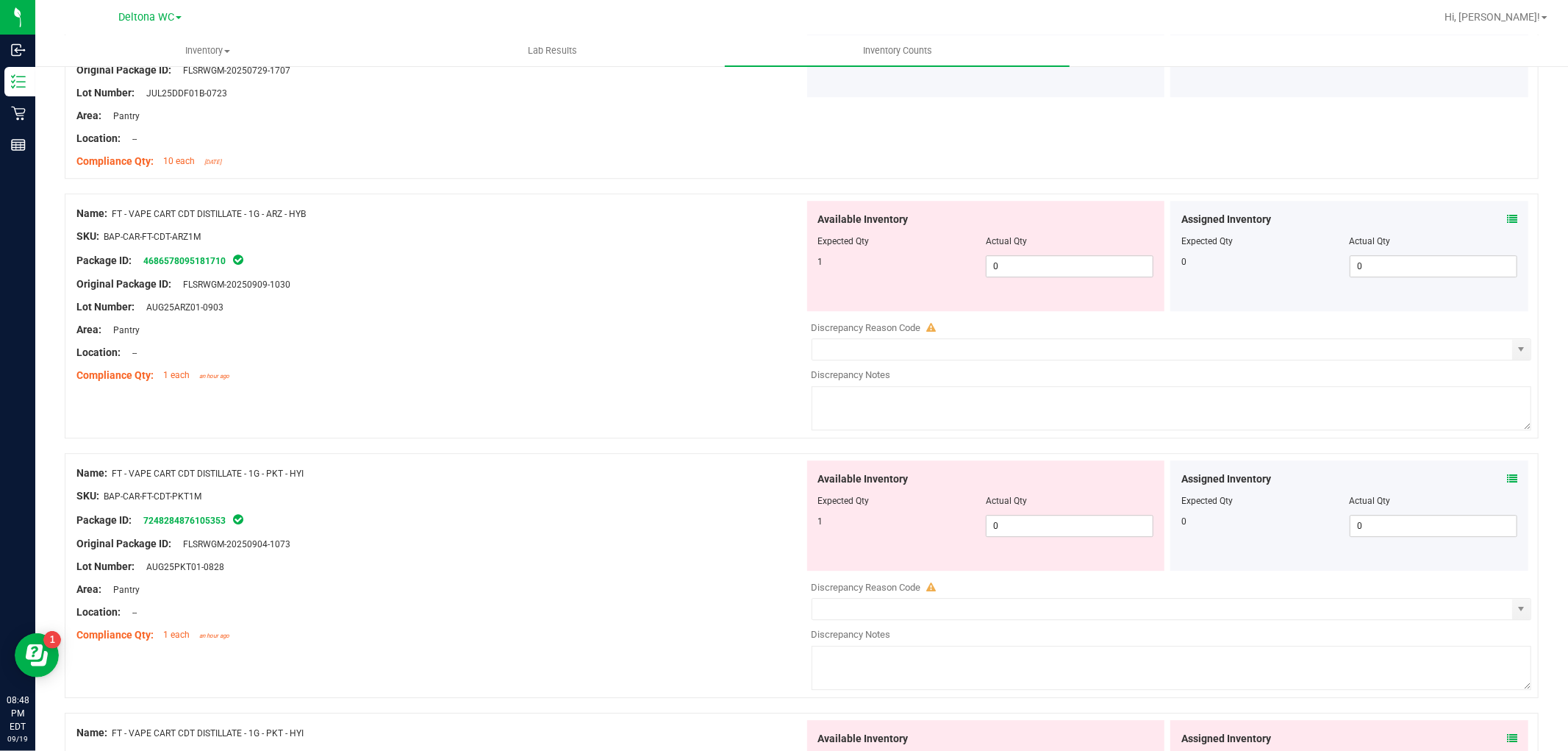
scroll to position [3431, 0]
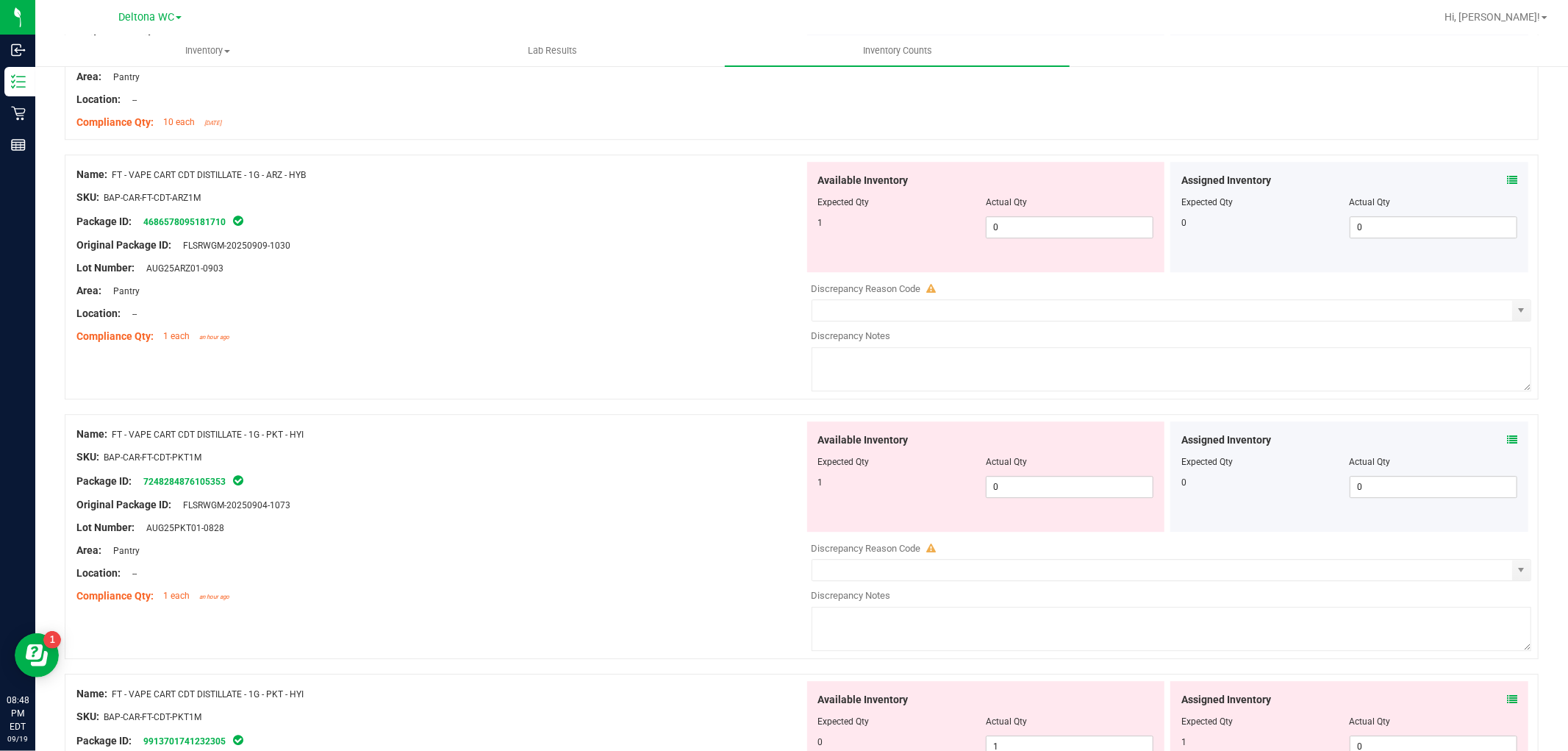
click at [1501, 173] on div "Assigned Inventory Expected Qty Actual Qty 0 0 0" at bounding box center [1349, 217] width 358 height 110
click at [1507, 177] on span at bounding box center [1511, 181] width 10 height 16
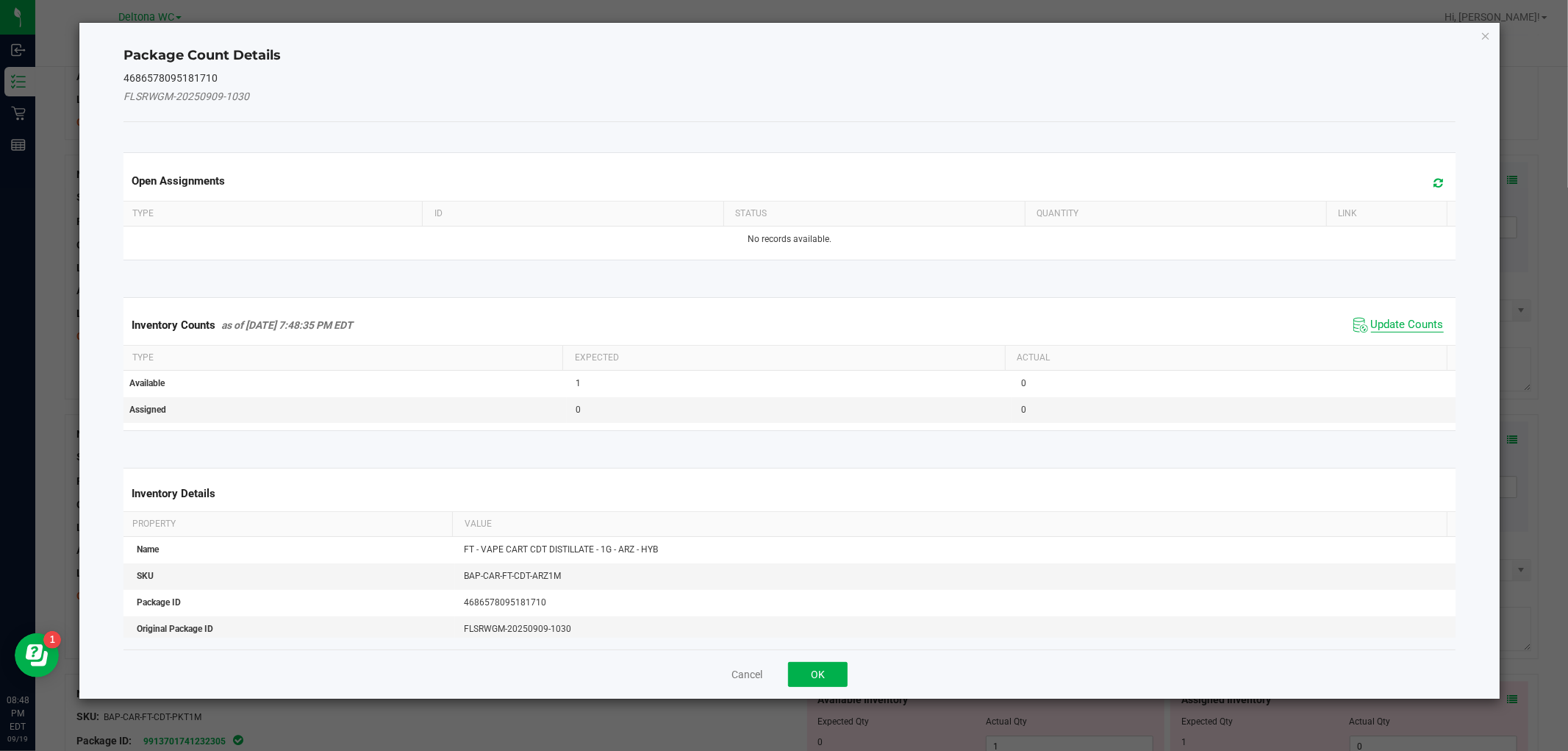
click at [1409, 323] on span "Update Counts" at bounding box center [1407, 325] width 73 height 15
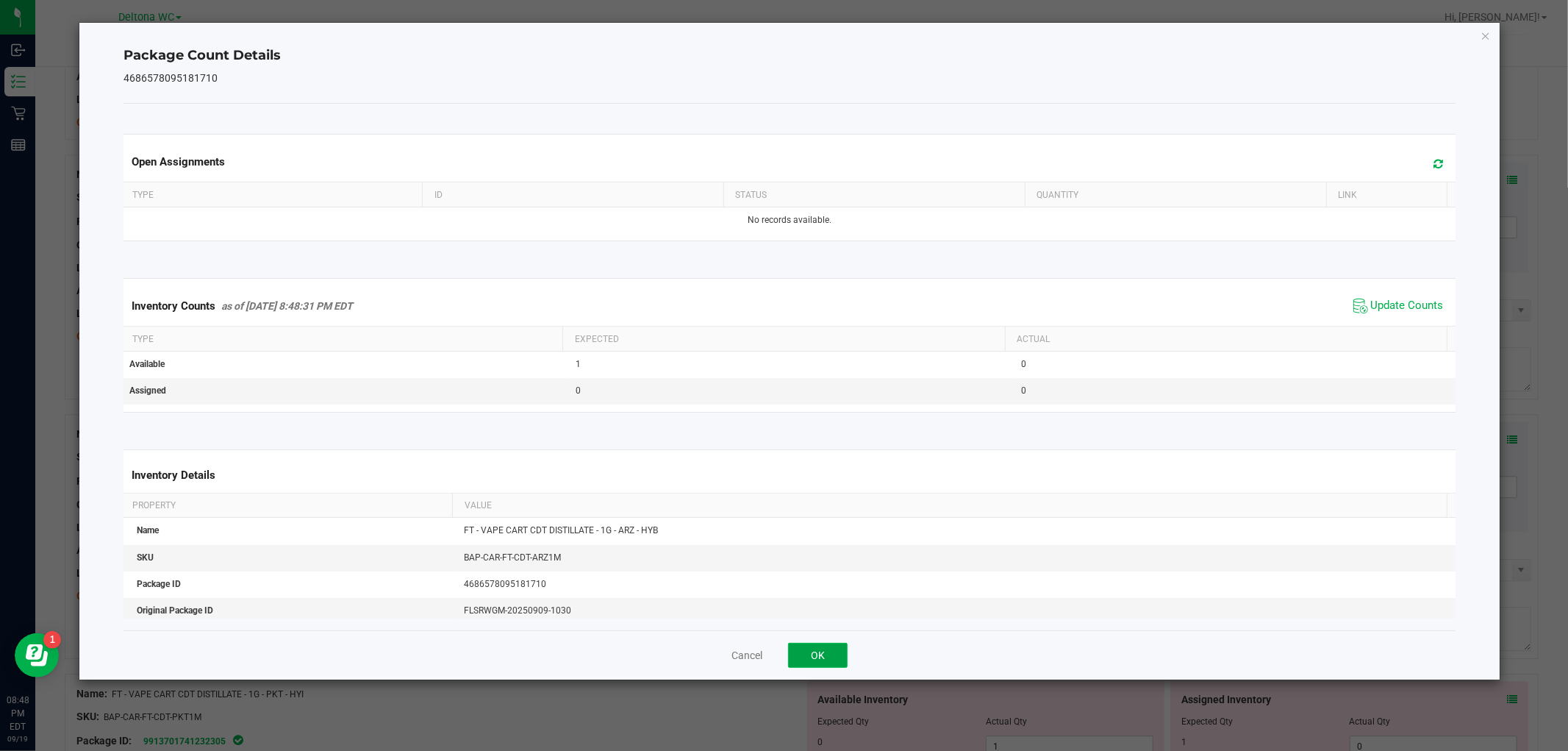
click at [809, 665] on button "OK" at bounding box center [817, 655] width 60 height 25
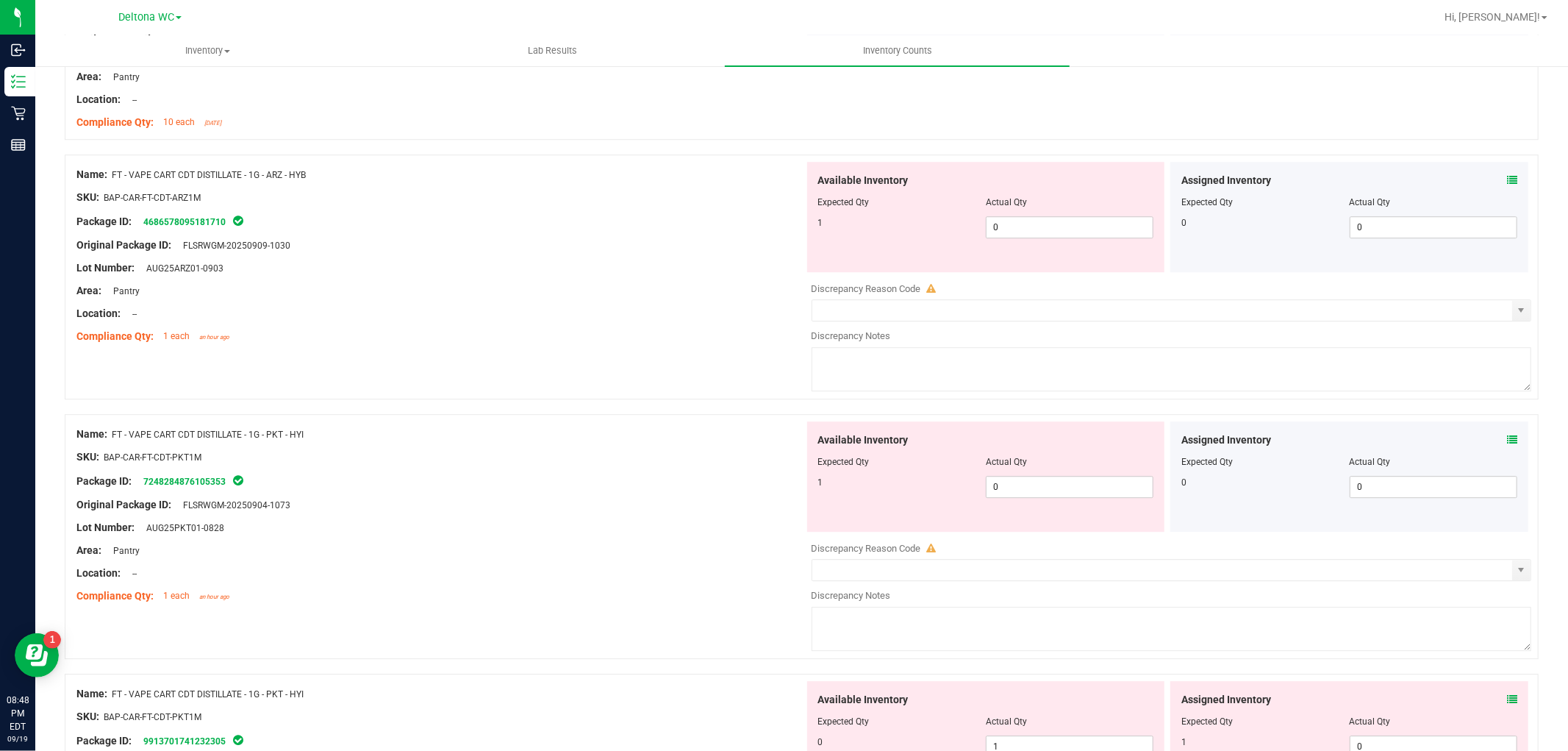
click at [1507, 443] on icon at bounding box center [1511, 439] width 10 height 10
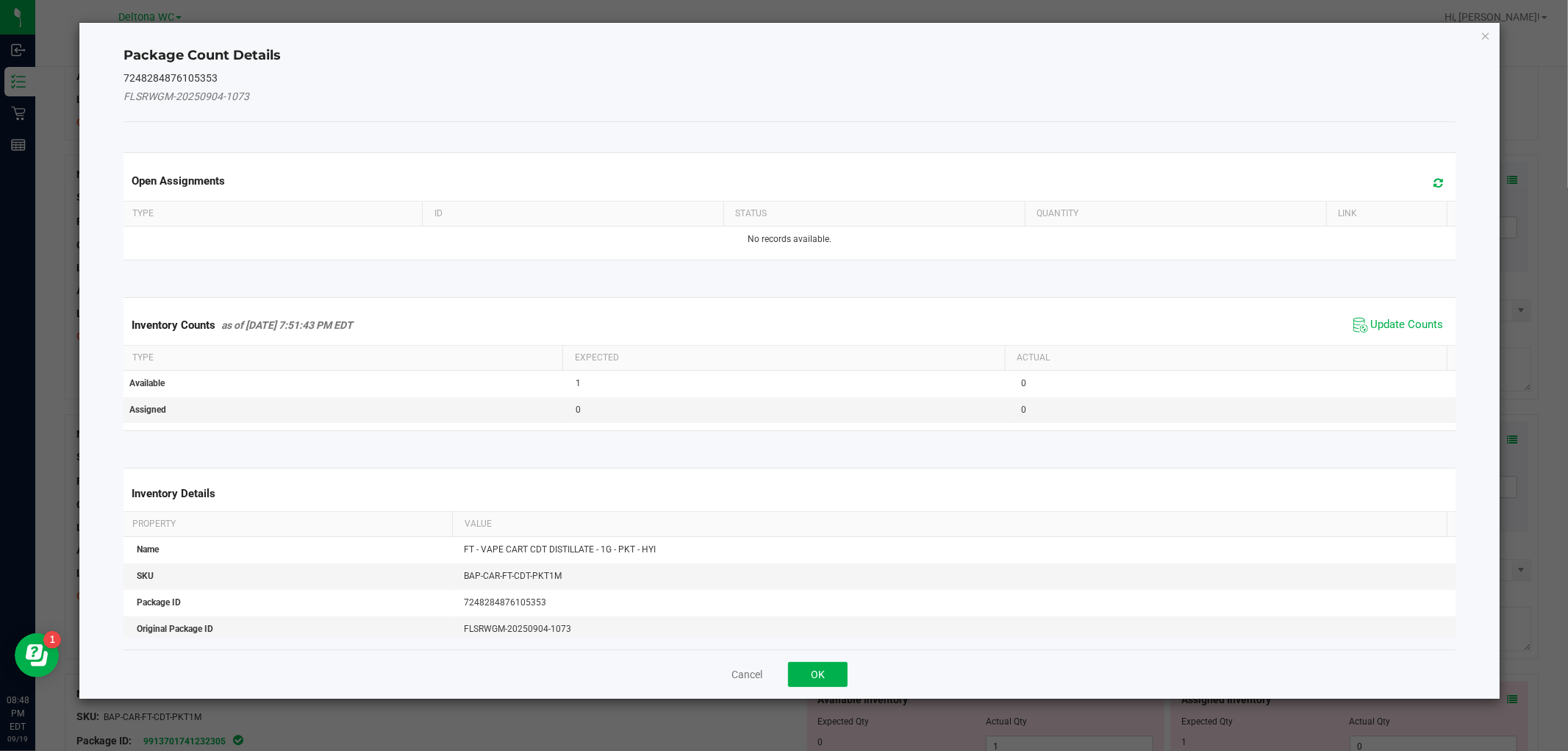
drag, startPoint x: 1398, startPoint y: 317, endPoint x: 1192, endPoint y: 353, distance: 209.1
click at [1394, 316] on span "Update Counts" at bounding box center [1398, 325] width 98 height 22
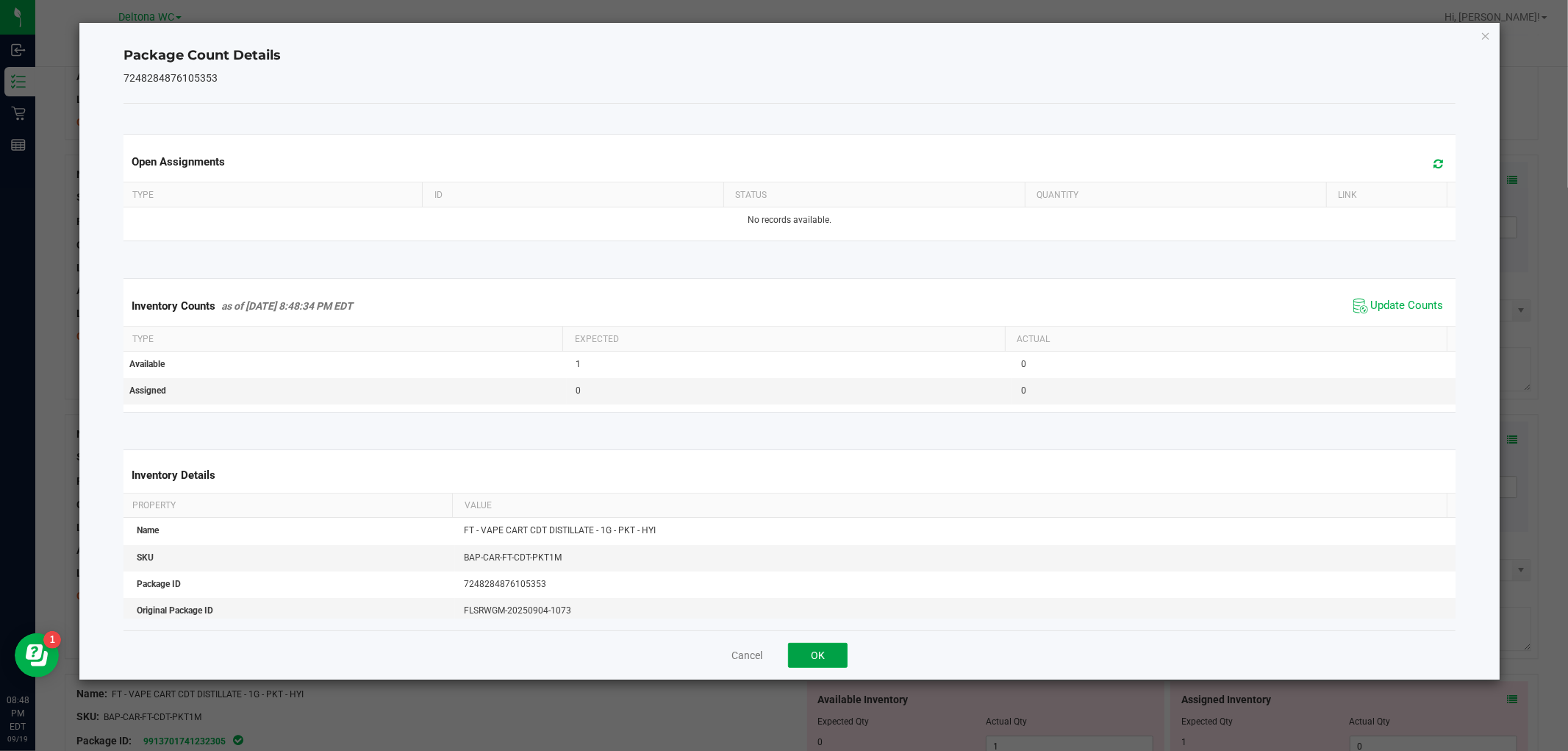
click at [836, 653] on button "OK" at bounding box center [817, 655] width 60 height 25
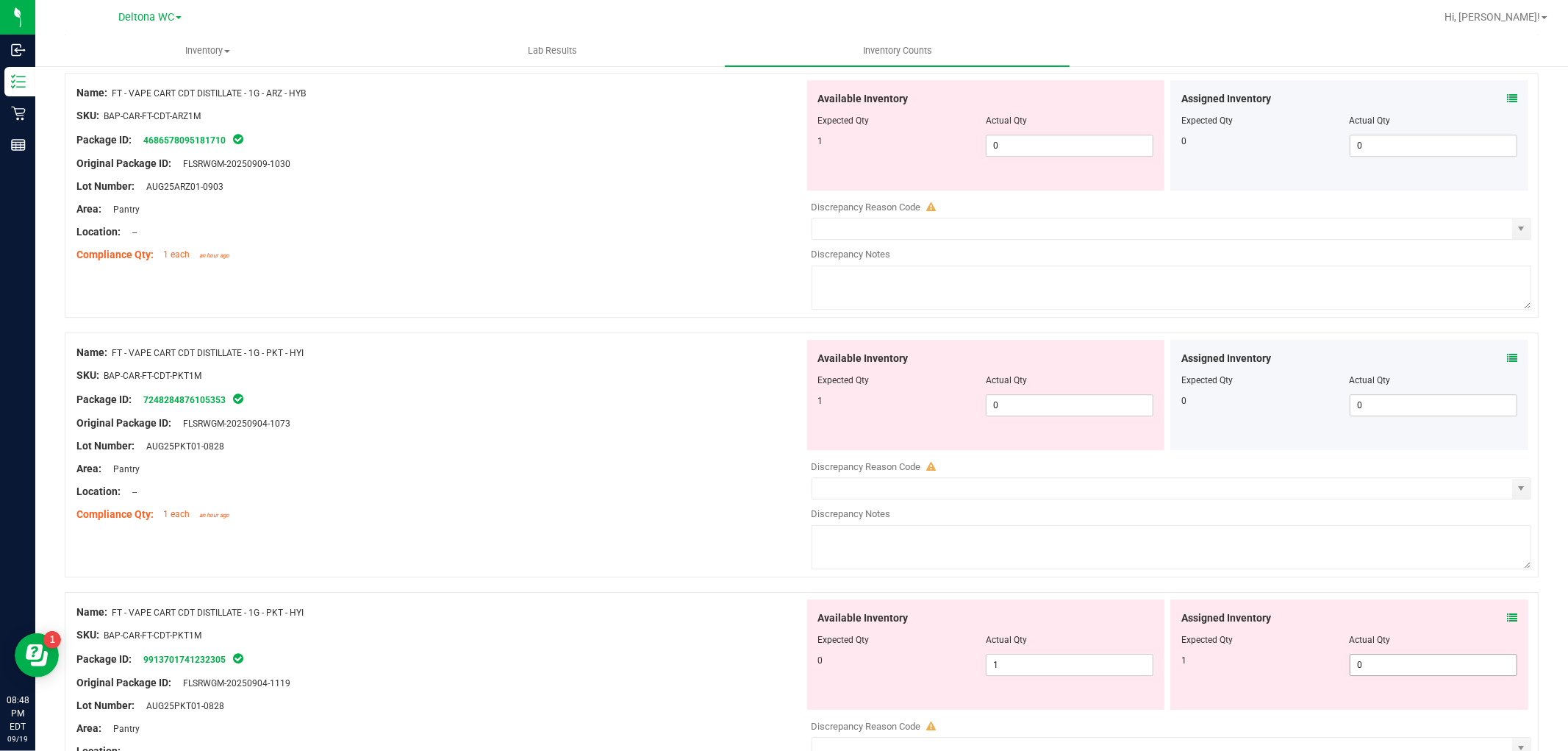
scroll to position [3595, 0]
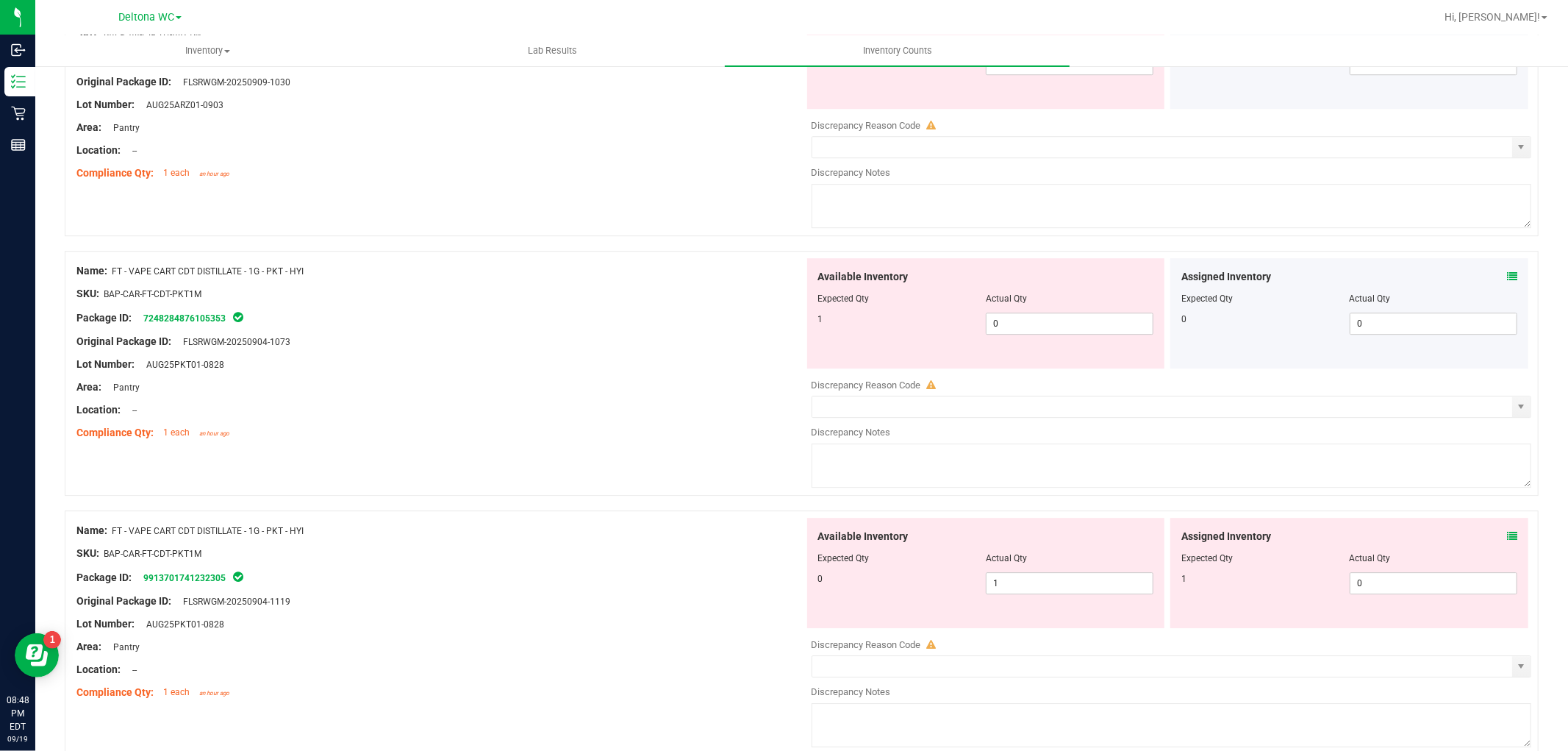
click at [1507, 541] on icon at bounding box center [1511, 536] width 10 height 10
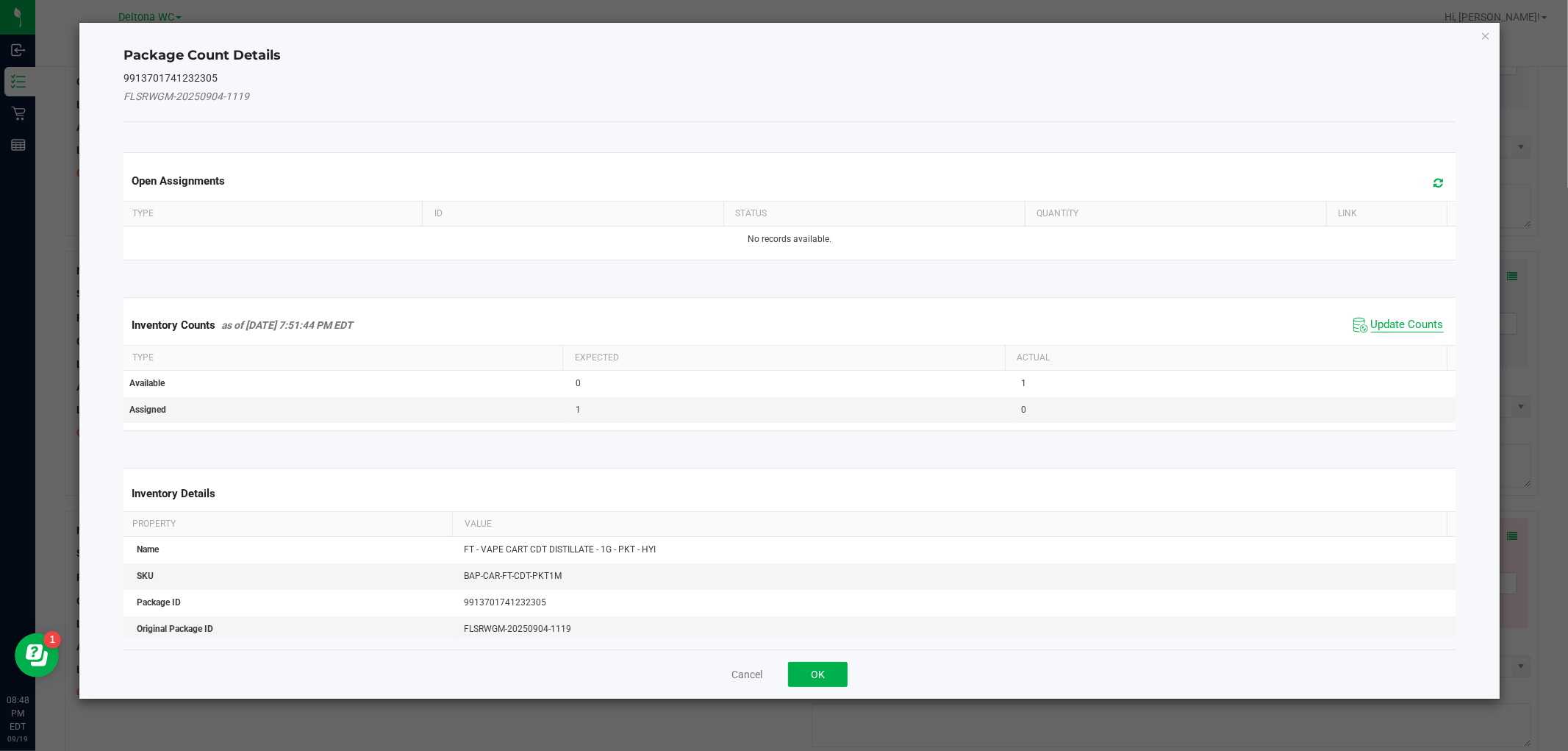
click at [1398, 321] on span "Update Counts" at bounding box center [1407, 325] width 73 height 15
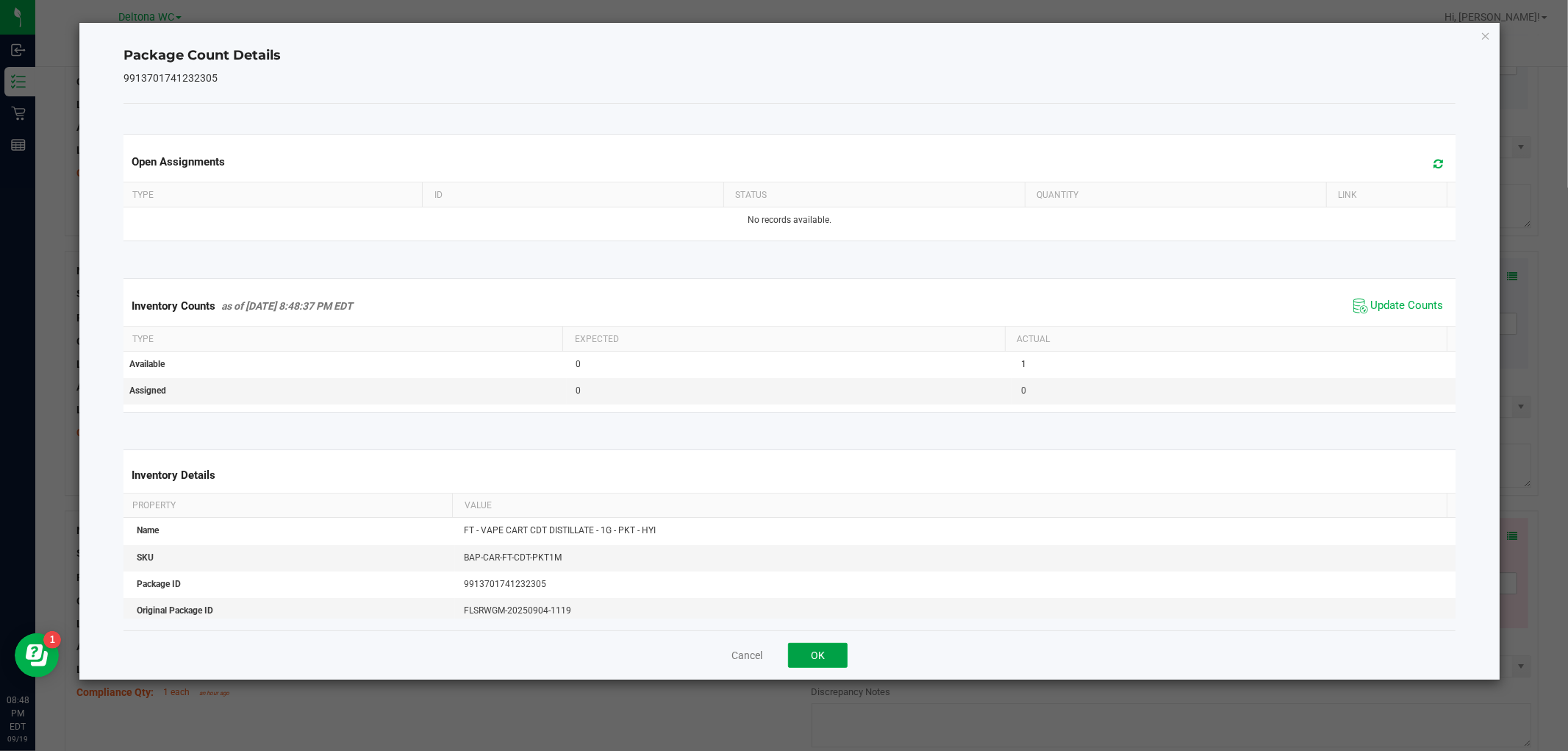
click at [816, 656] on button "OK" at bounding box center [817, 655] width 60 height 25
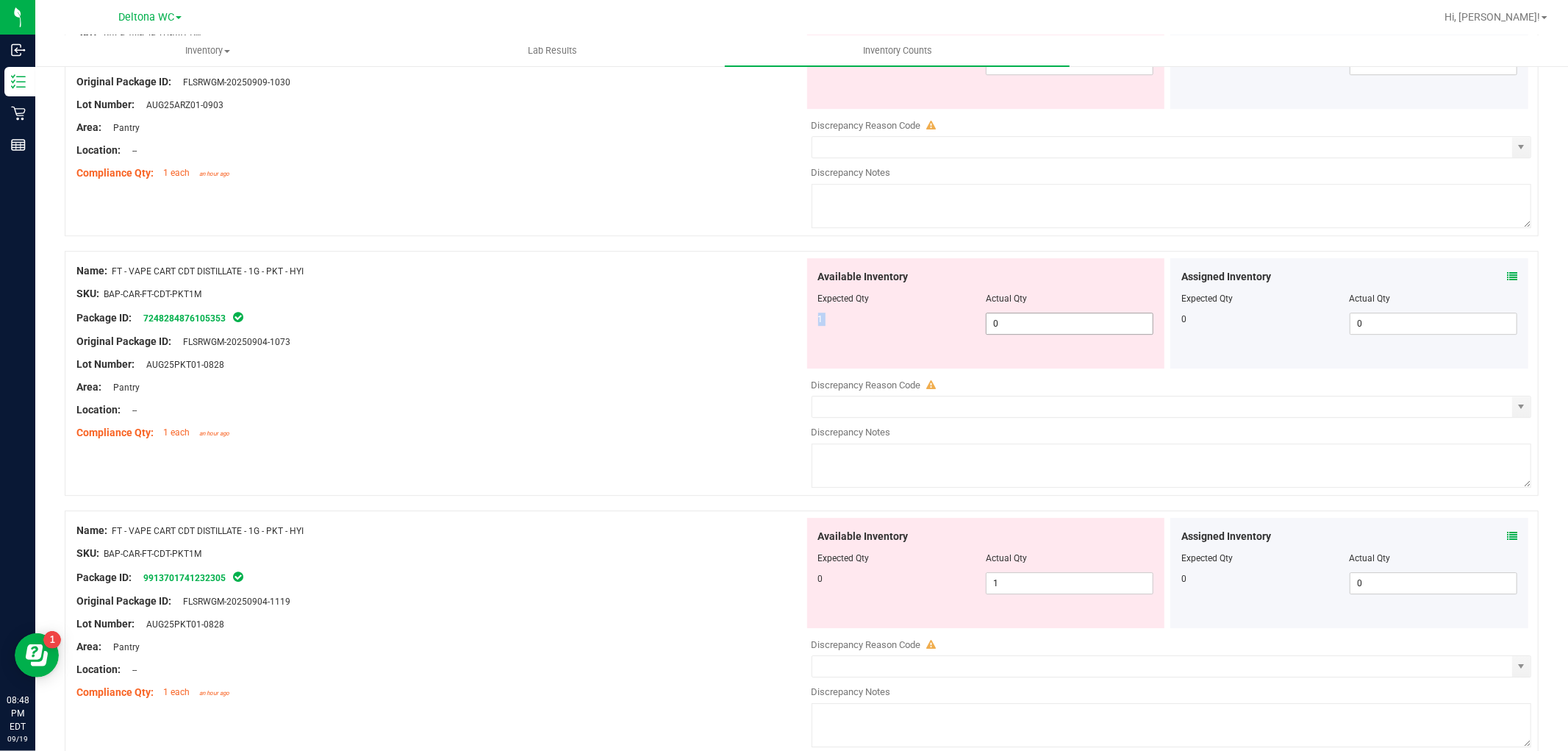
click at [1022, 320] on div "Available Inventory Expected Qty Actual Qty 1 0 0" at bounding box center [986, 313] width 358 height 110
click at [1017, 329] on span "0 0" at bounding box center [1069, 323] width 167 height 22
type input "01"
type input "1"
drag, startPoint x: 775, startPoint y: 446, endPoint x: 844, endPoint y: 424, distance: 72.4
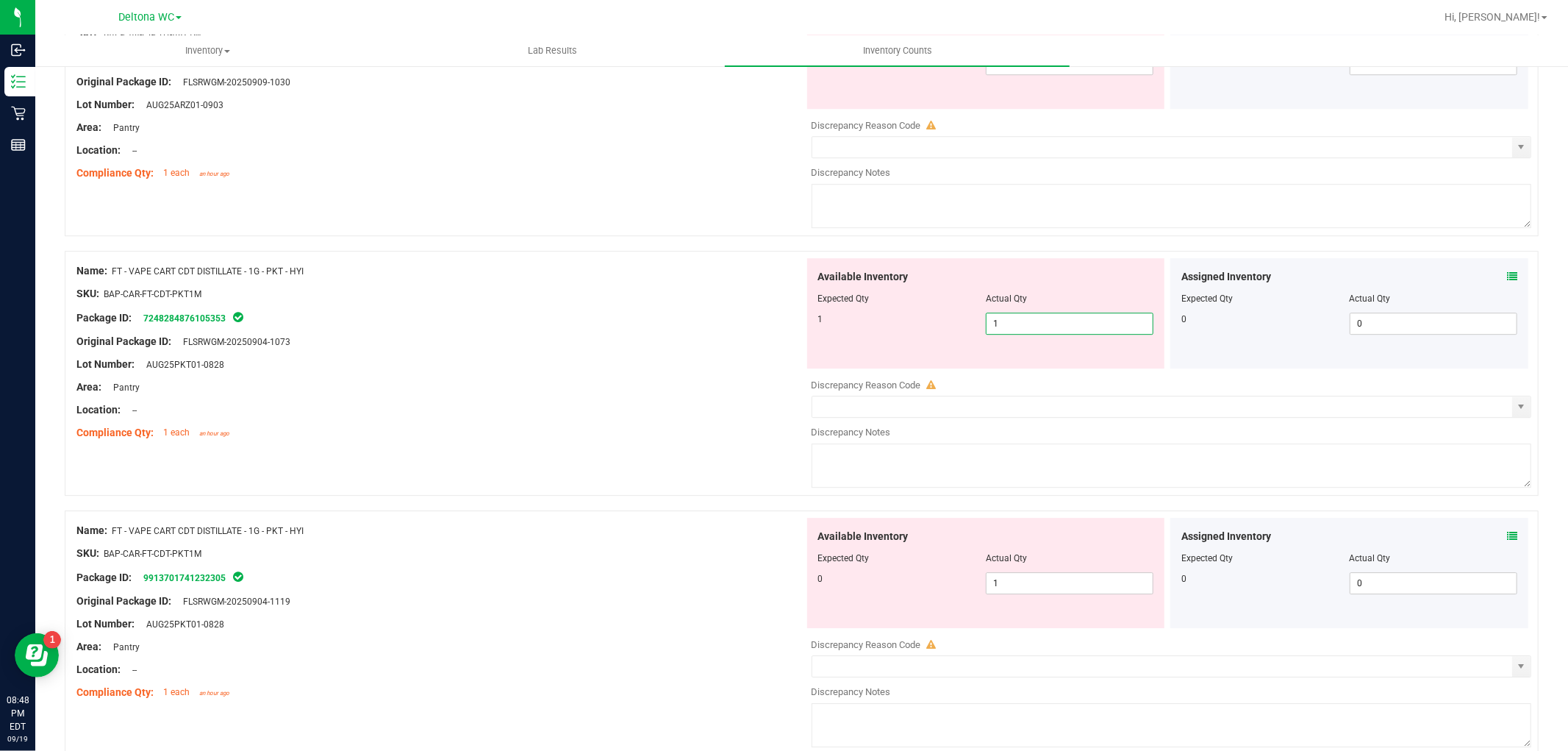
click at [804, 429] on div "Name: FT - VAPE CART CDT DISTILLATE - 1G - PKT - HYI SKU: BAP-CAR-FT-CDT-PKT1M …" at bounding box center [801, 374] width 1473 height 245
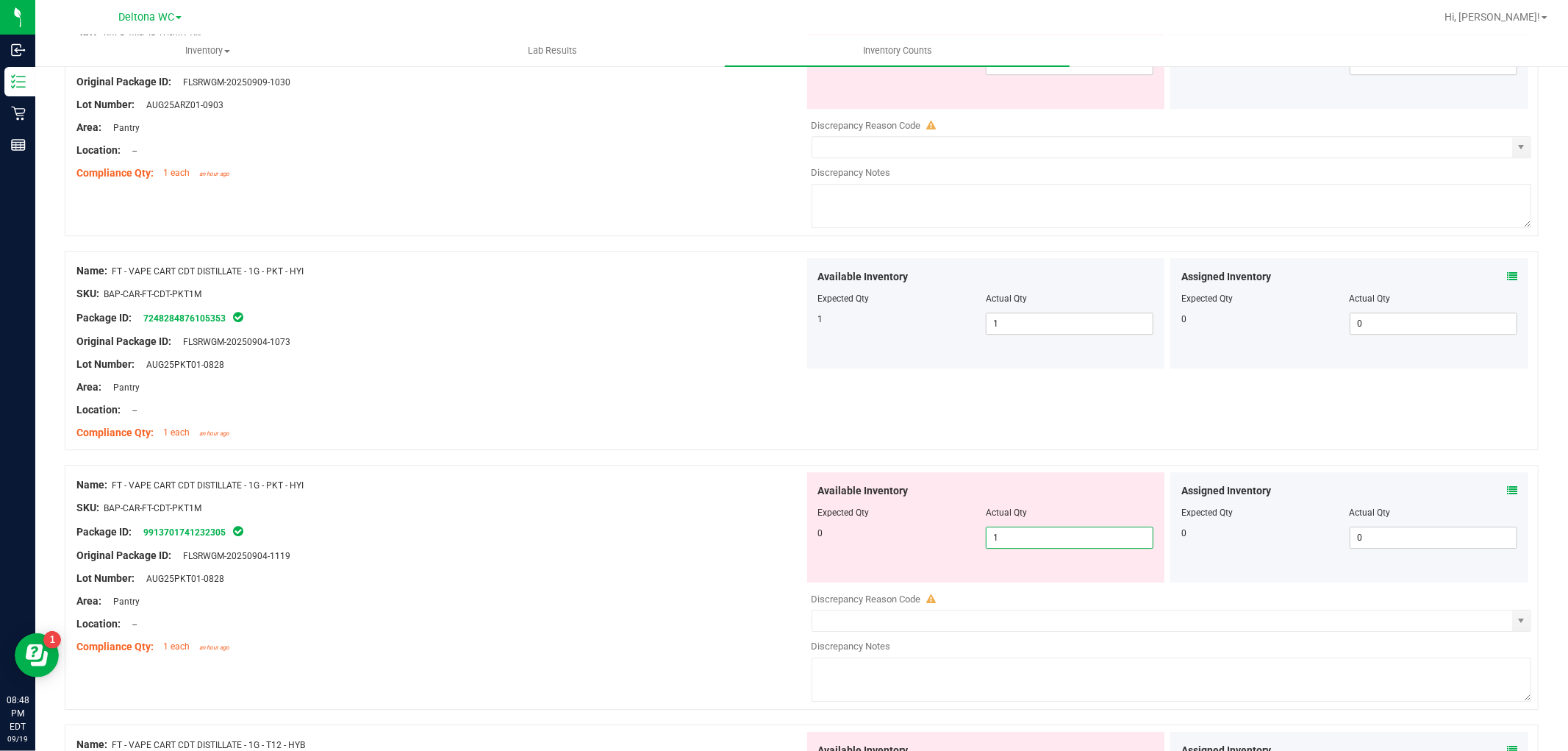
drag, startPoint x: 1061, startPoint y: 547, endPoint x: 855, endPoint y: 564, distance: 206.7
click at [855, 565] on div "Available Inventory Expected Qty Actual Qty 0 1 1" at bounding box center [986, 527] width 358 height 110
type input "0"
click at [636, 467] on div "Name: FT - VAPE CART CDT DISTILLATE - 1G - PKT - HYI SKU: BAP-CAR-FT-CDT-PKT1M …" at bounding box center [801, 587] width 1473 height 245
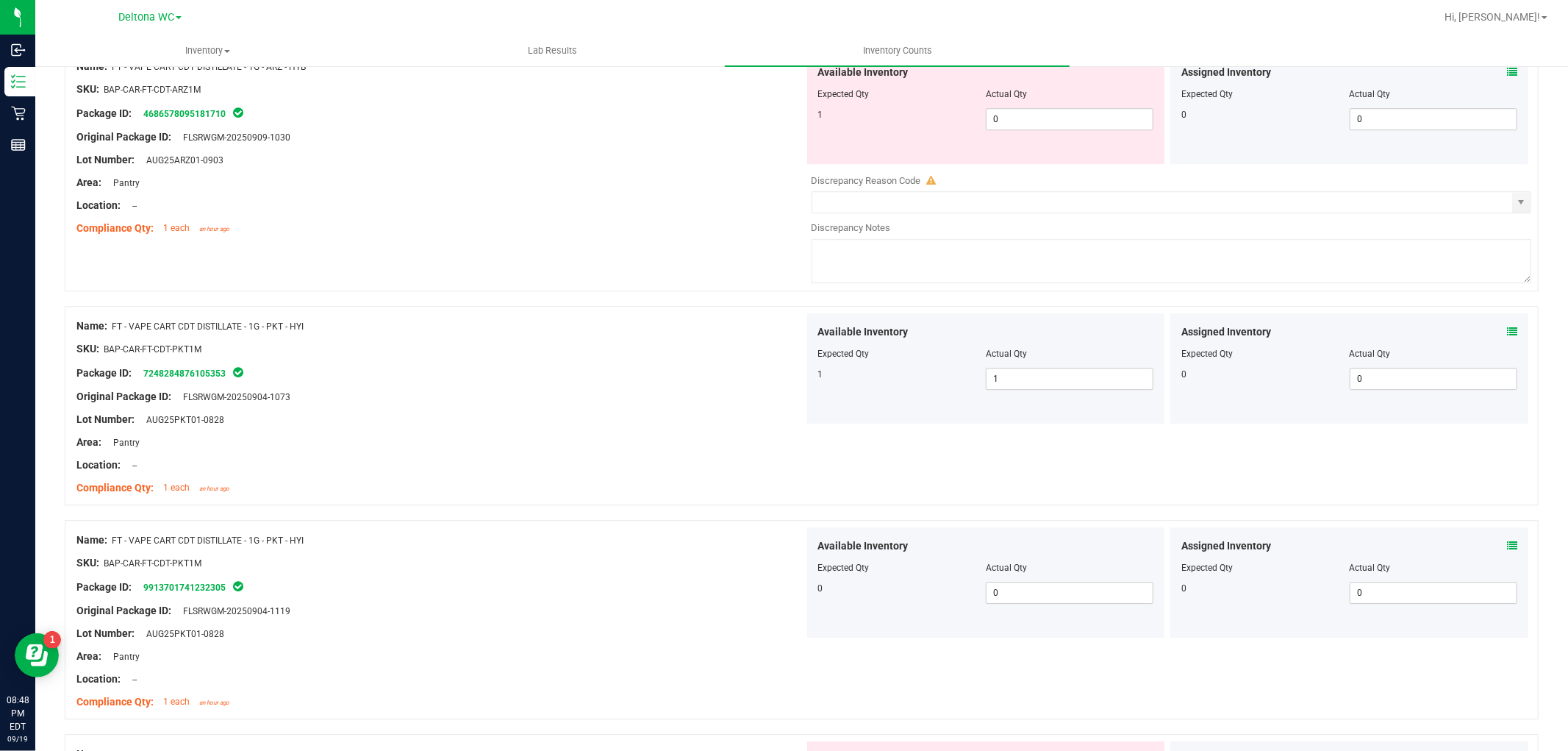
scroll to position [3431, 0]
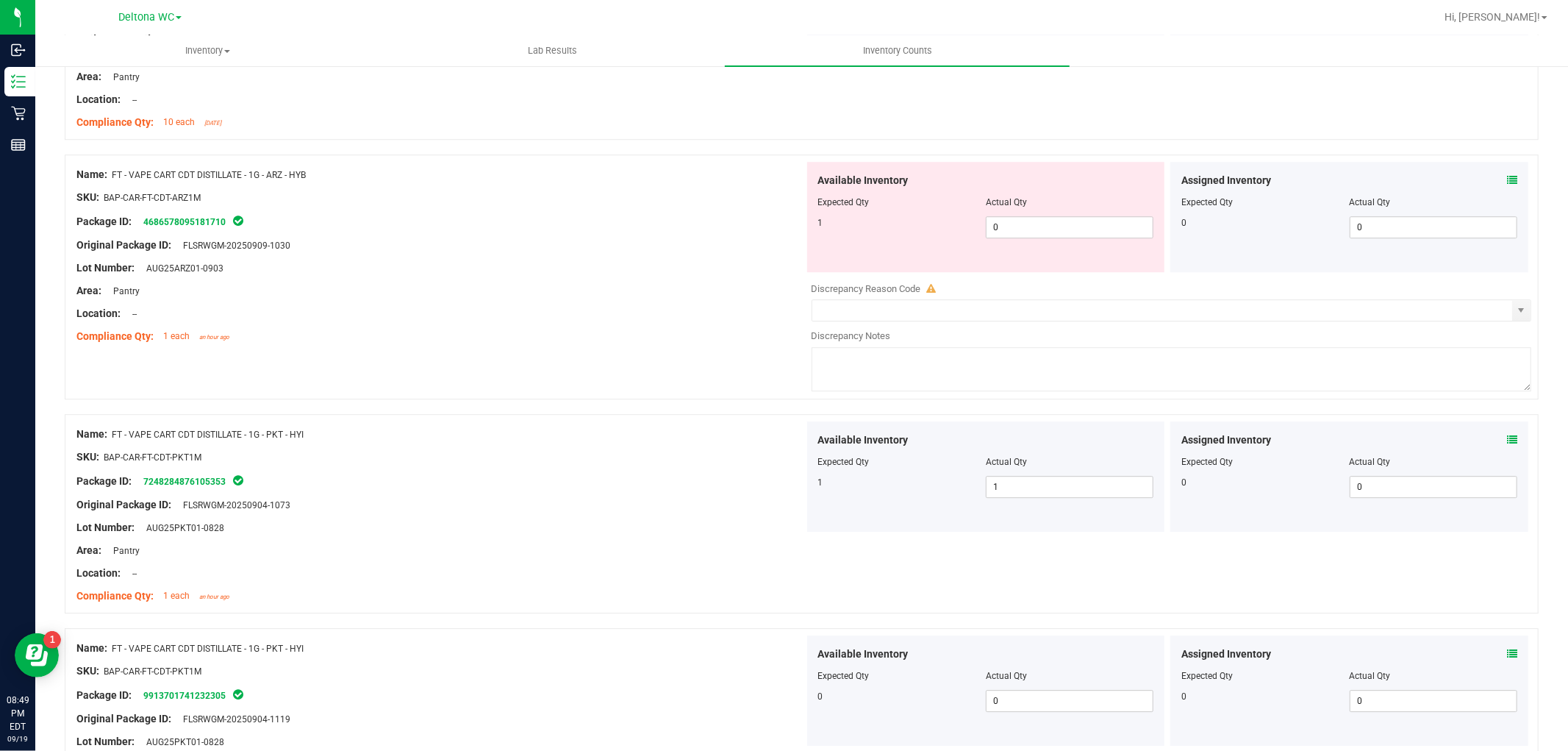
click at [762, 419] on div "Name: FT - VAPE CART CDT DISTILLATE - 1G - PKT - HYI SKU: BAP-CAR-FT-CDT-PKT1M …" at bounding box center [801, 513] width 1473 height 199
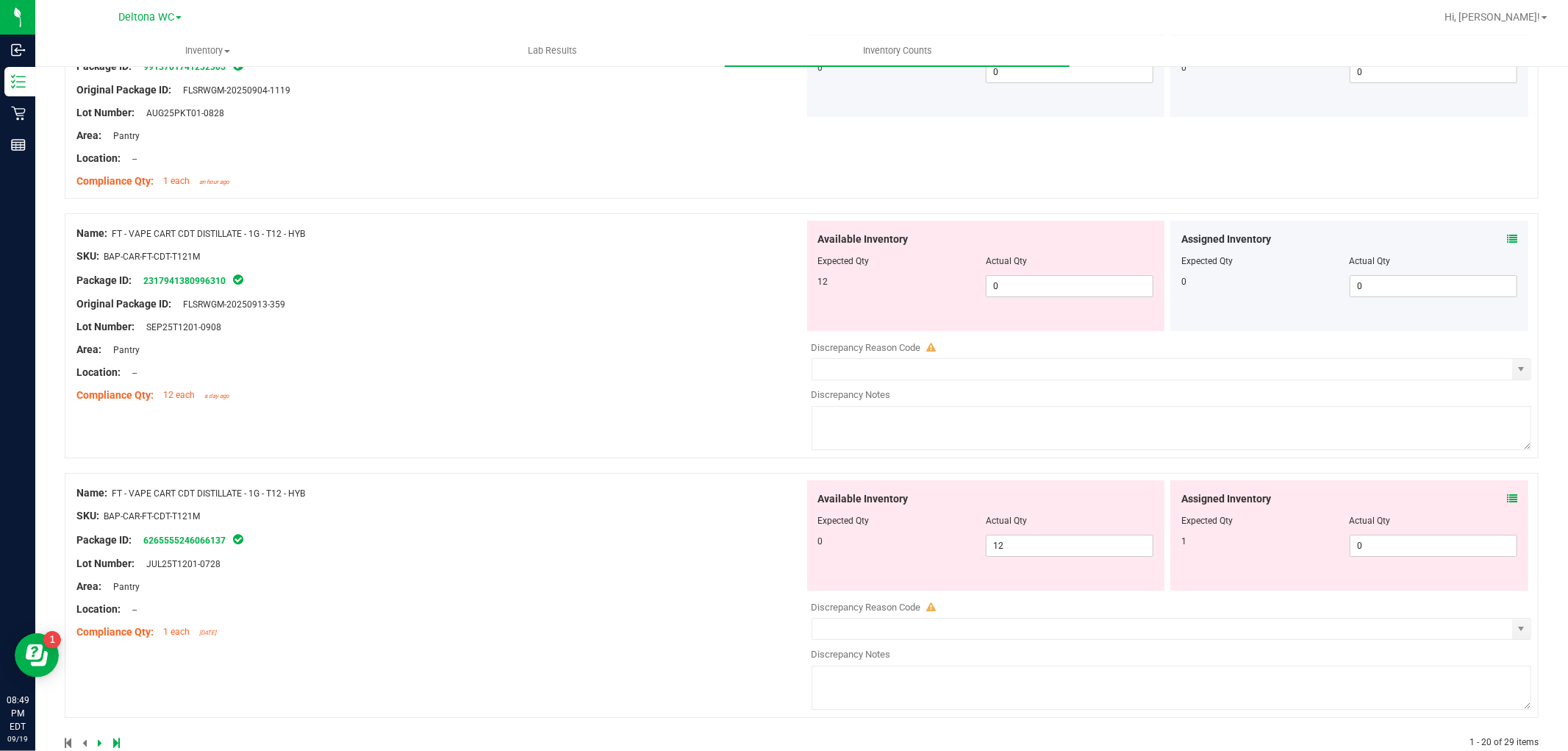
scroll to position [4084, 0]
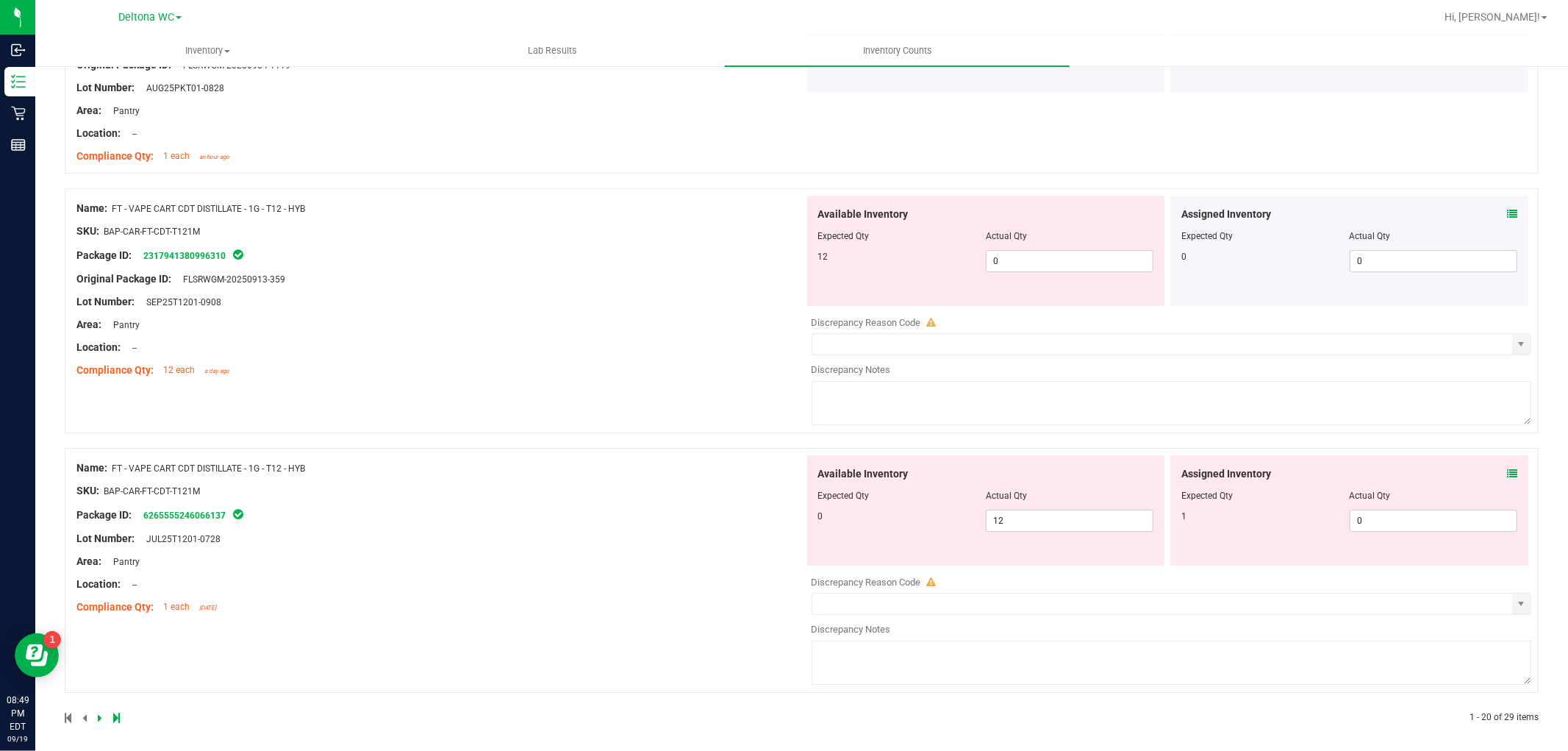
click at [1507, 217] on icon at bounding box center [1511, 213] width 10 height 10
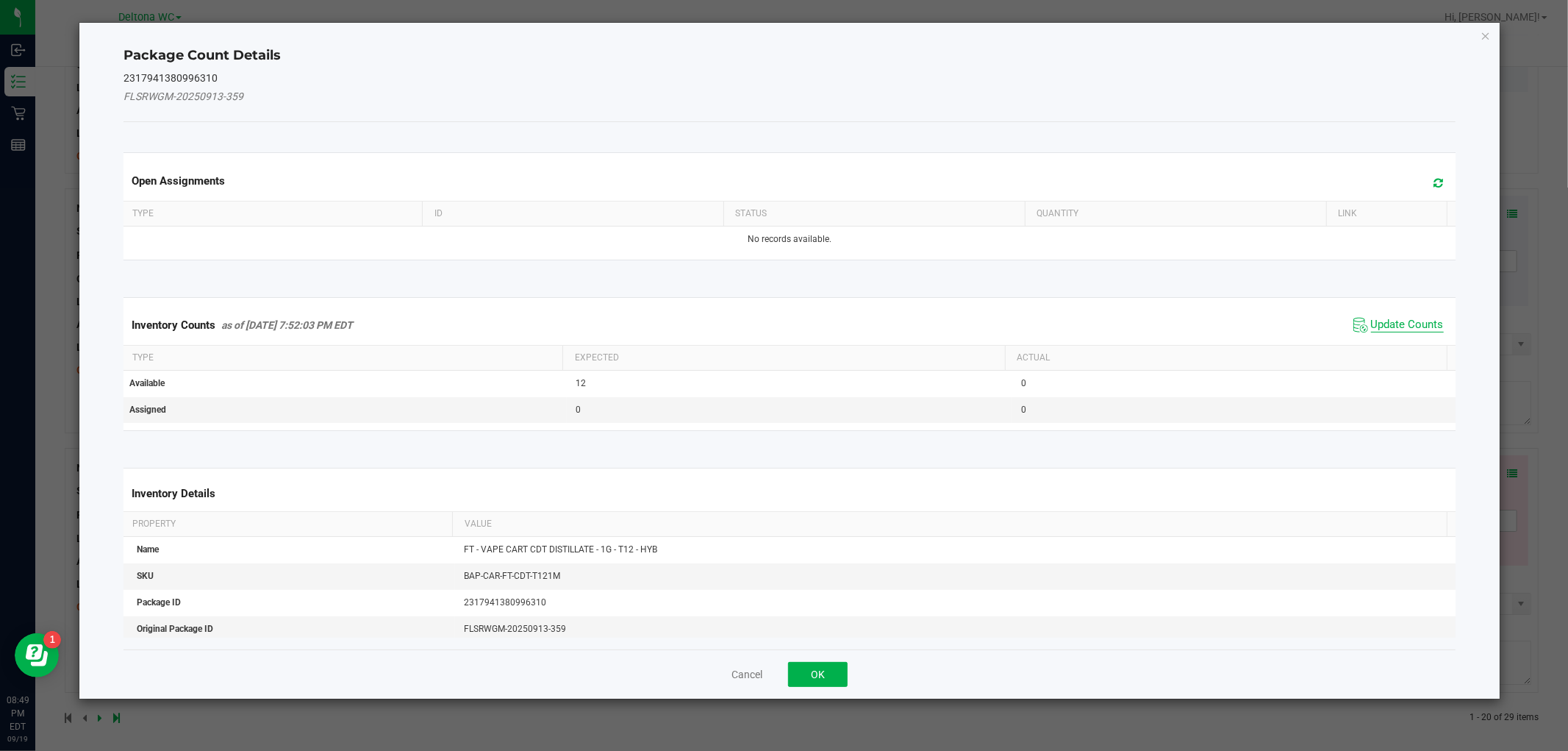
click at [1387, 325] on span "Update Counts" at bounding box center [1407, 325] width 73 height 15
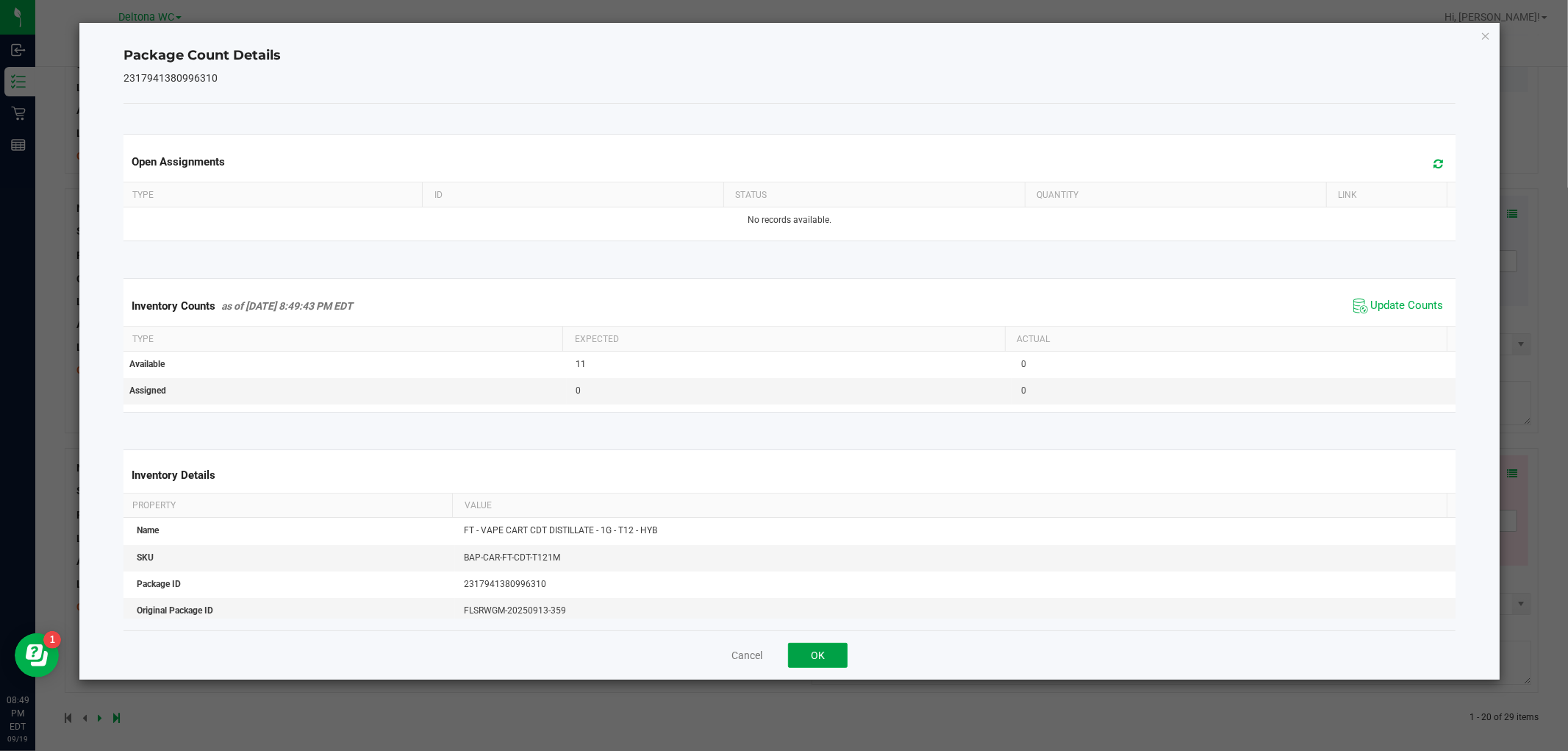
drag, startPoint x: 818, startPoint y: 652, endPoint x: 869, endPoint y: 633, distance: 54.4
click at [818, 649] on button "OK" at bounding box center [817, 655] width 60 height 25
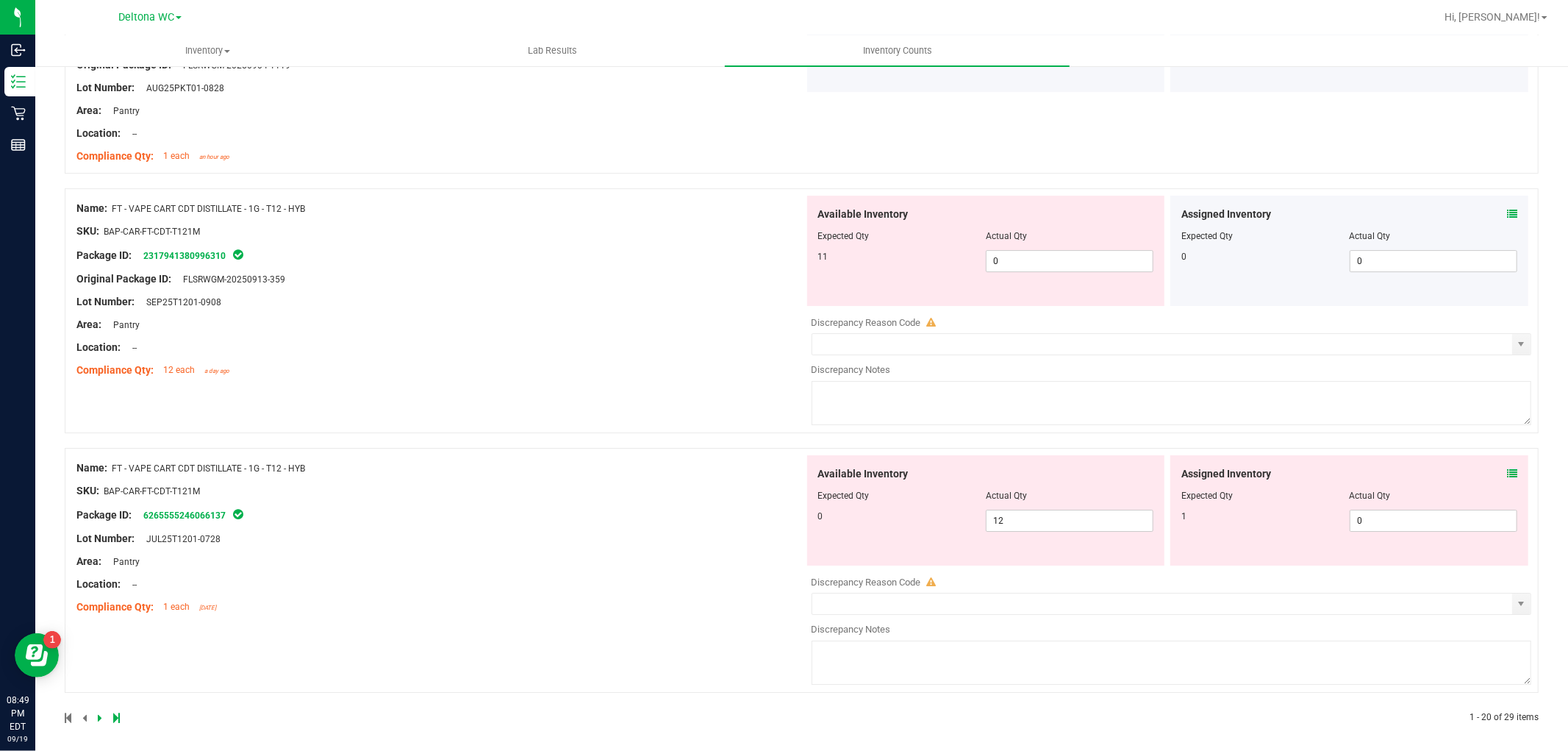
click at [1507, 475] on icon at bounding box center [1511, 473] width 10 height 10
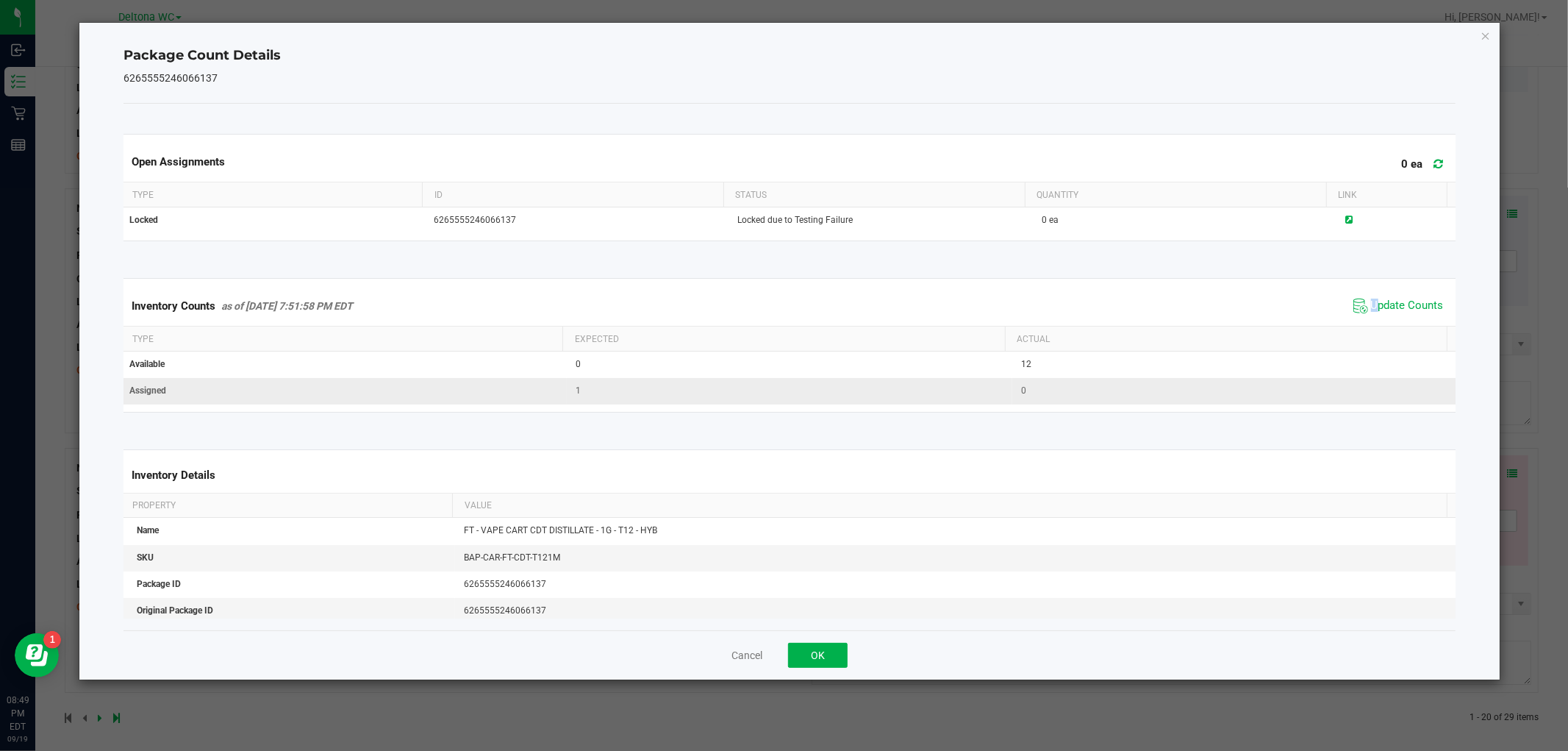
drag, startPoint x: 1362, startPoint y: 308, endPoint x: 1188, endPoint y: 384, distance: 189.9
click at [1370, 308] on span "Update Counts" at bounding box center [1407, 305] width 73 height 15
drag, startPoint x: 811, startPoint y: 653, endPoint x: 824, endPoint y: 653, distance: 13.0
click at [813, 653] on button "OK" at bounding box center [817, 655] width 60 height 25
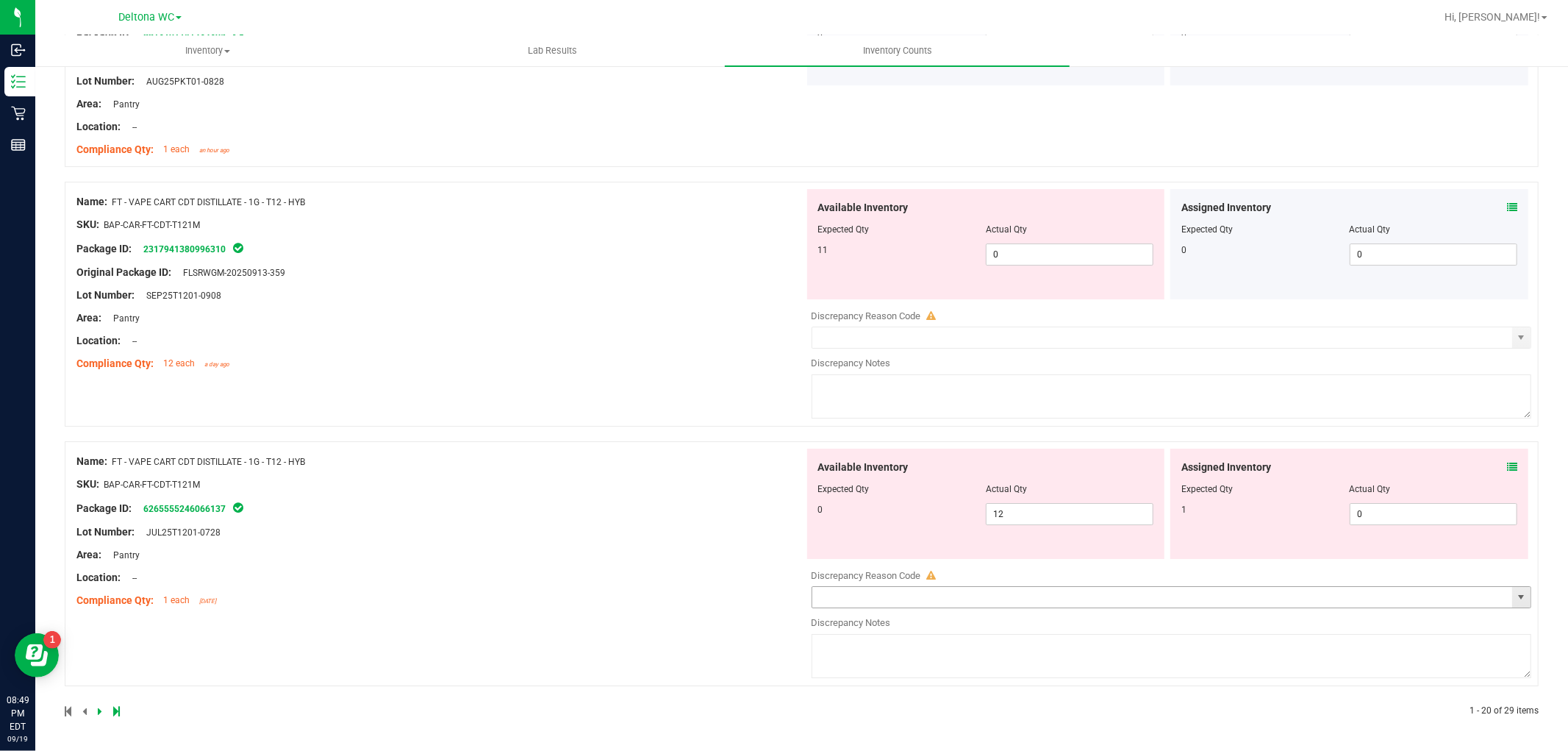
scroll to position [4098, 0]
drag, startPoint x: 1417, startPoint y: 517, endPoint x: 1333, endPoint y: 515, distance: 84.0
click at [1333, 515] on div "1 0 0" at bounding box center [1350, 514] width 336 height 22
click at [1507, 467] on icon at bounding box center [1511, 467] width 10 height 10
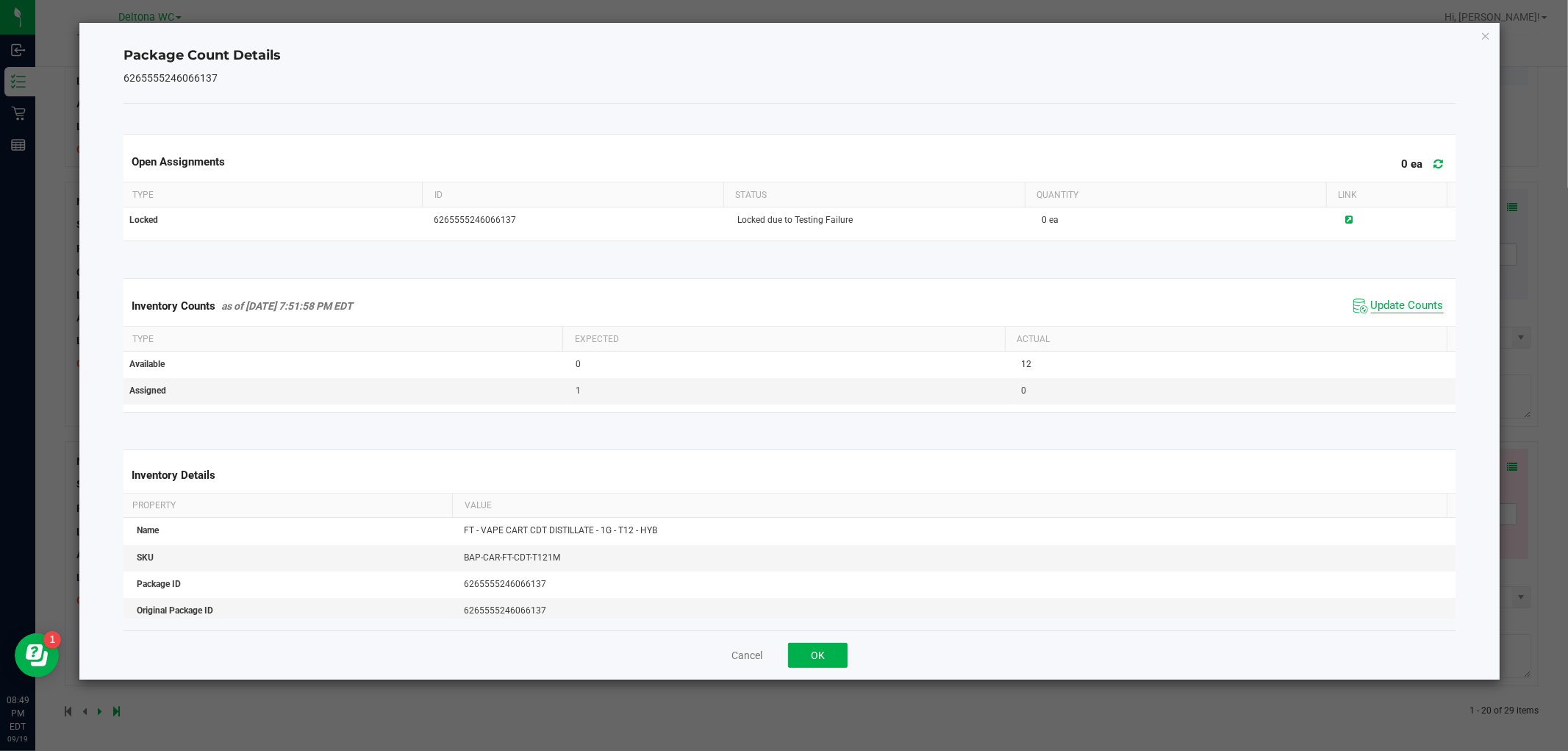
click at [1401, 309] on span "Update Counts" at bounding box center [1407, 305] width 73 height 15
click at [1401, 308] on span "Update Counts" at bounding box center [1407, 305] width 73 height 15
click at [837, 649] on button "OK" at bounding box center [817, 655] width 60 height 25
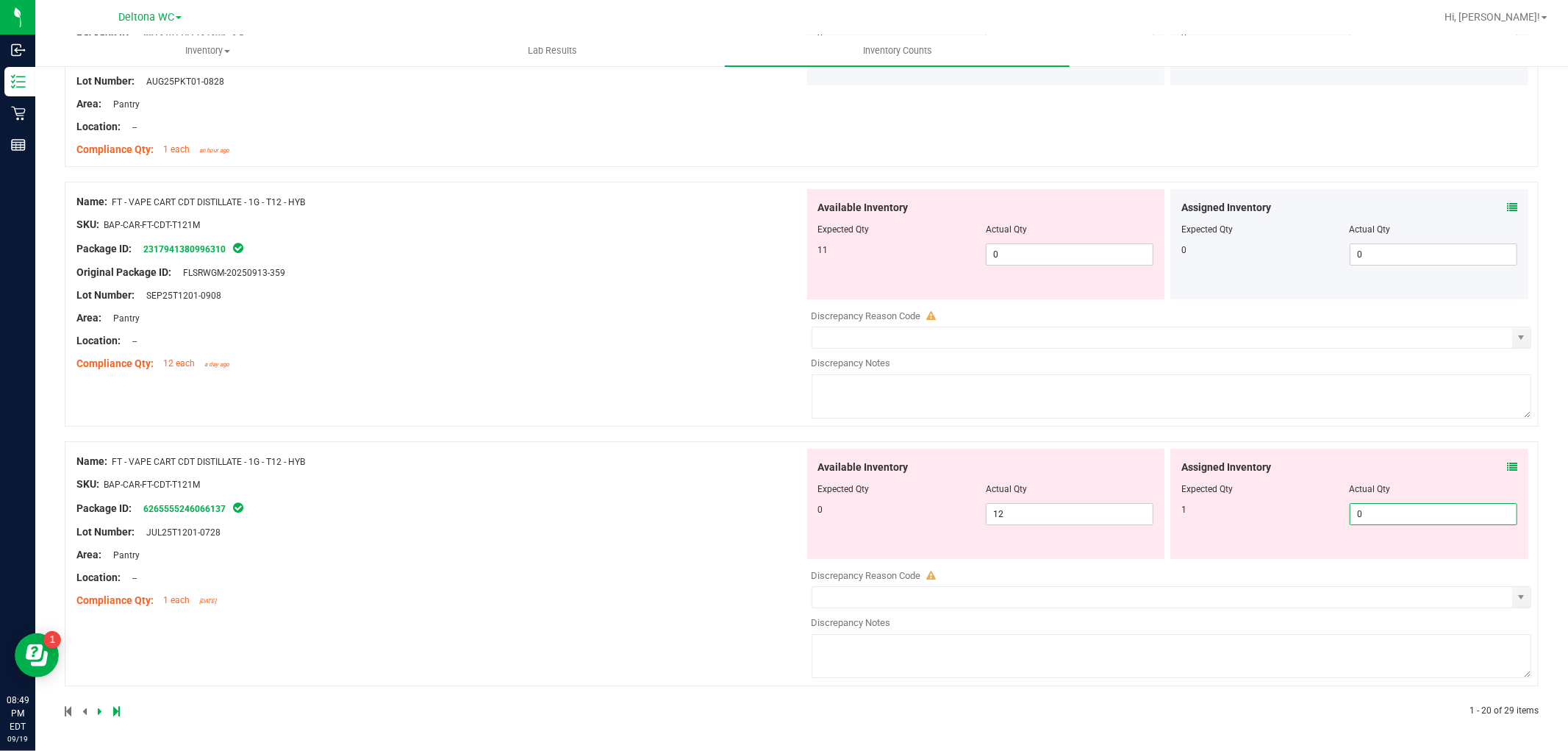
drag, startPoint x: 1379, startPoint y: 518, endPoint x: 1308, endPoint y: 531, distance: 72.2
click at [1308, 530] on div "Assigned Inventory Expected Qty Actual Qty 1 0 0" at bounding box center [1349, 504] width 358 height 110
type input "1"
drag, startPoint x: 428, startPoint y: 449, endPoint x: 592, endPoint y: 401, distance: 170.9
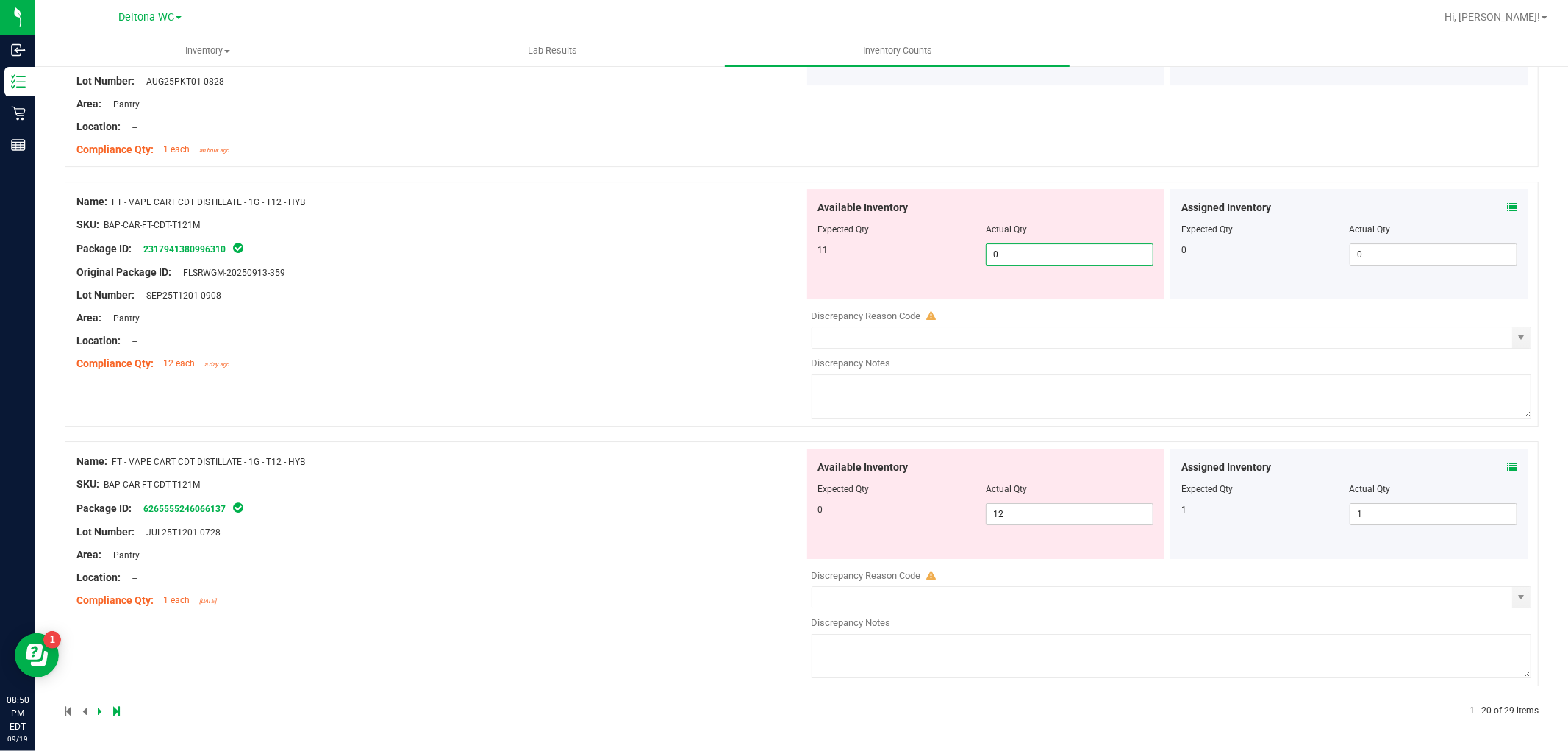
drag, startPoint x: 1016, startPoint y: 255, endPoint x: 950, endPoint y: 264, distance: 66.6
click at [950, 262] on div "11 0 0" at bounding box center [986, 254] width 336 height 22
type input "11"
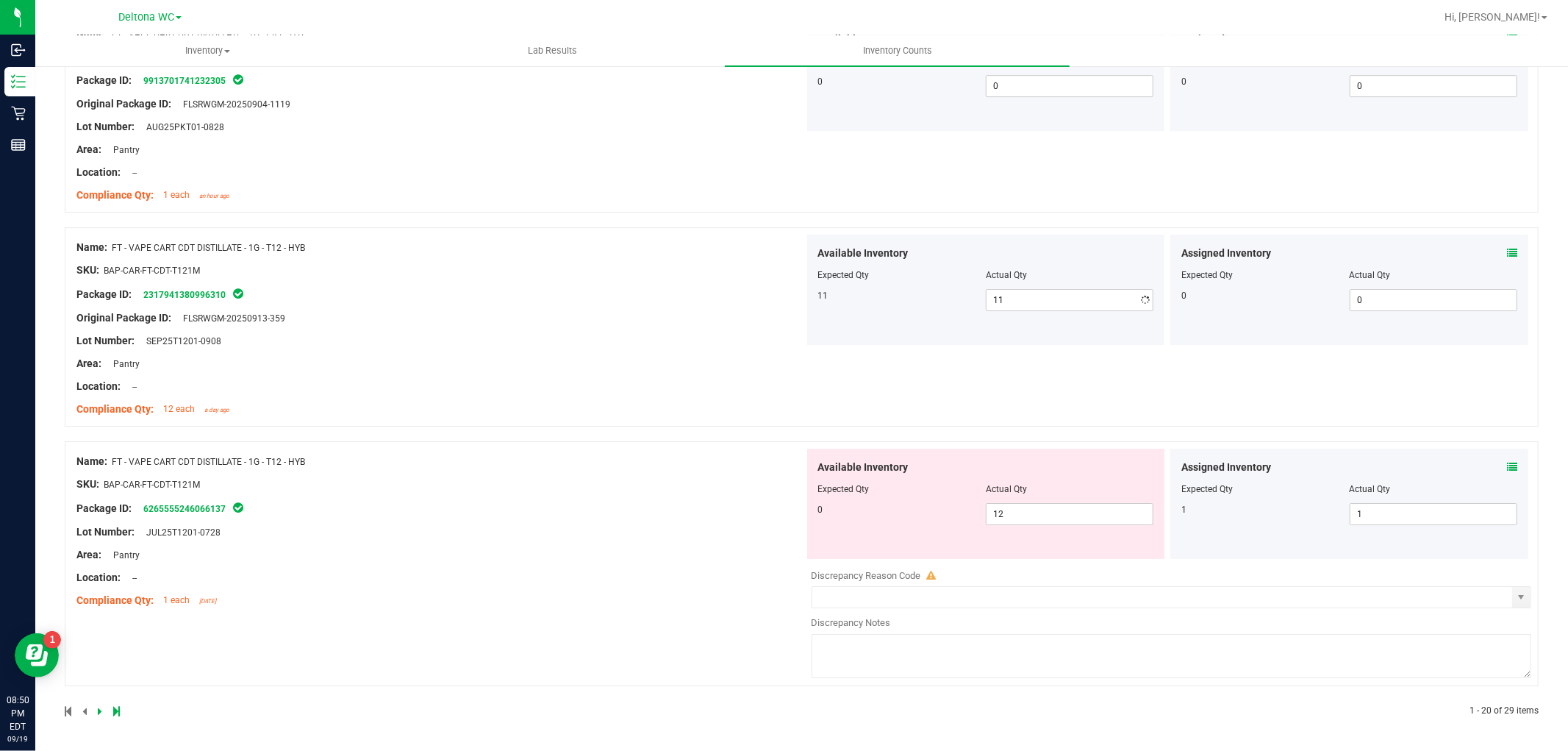
click at [638, 289] on div "Name: FT - VAPE CART CDT DISTILLATE - 1G - T12 - HYB SKU: BAP-CAR-FT-CDT-T121M …" at bounding box center [440, 329] width 727 height 188
drag, startPoint x: 1044, startPoint y: 515, endPoint x: 851, endPoint y: 504, distance: 193.3
click at [851, 504] on div "0 12 12" at bounding box center [986, 514] width 336 height 22
type input "0"
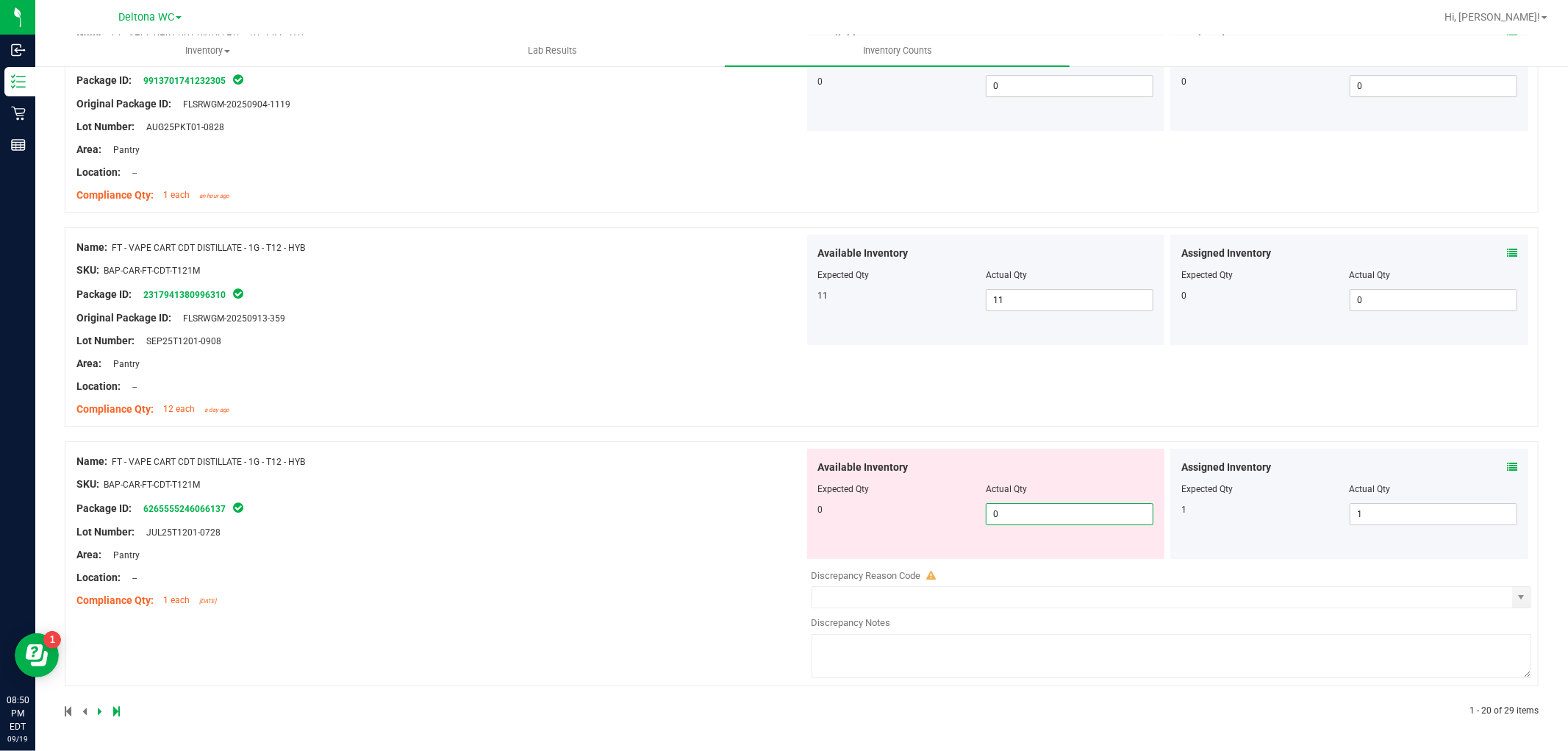
type input "0"
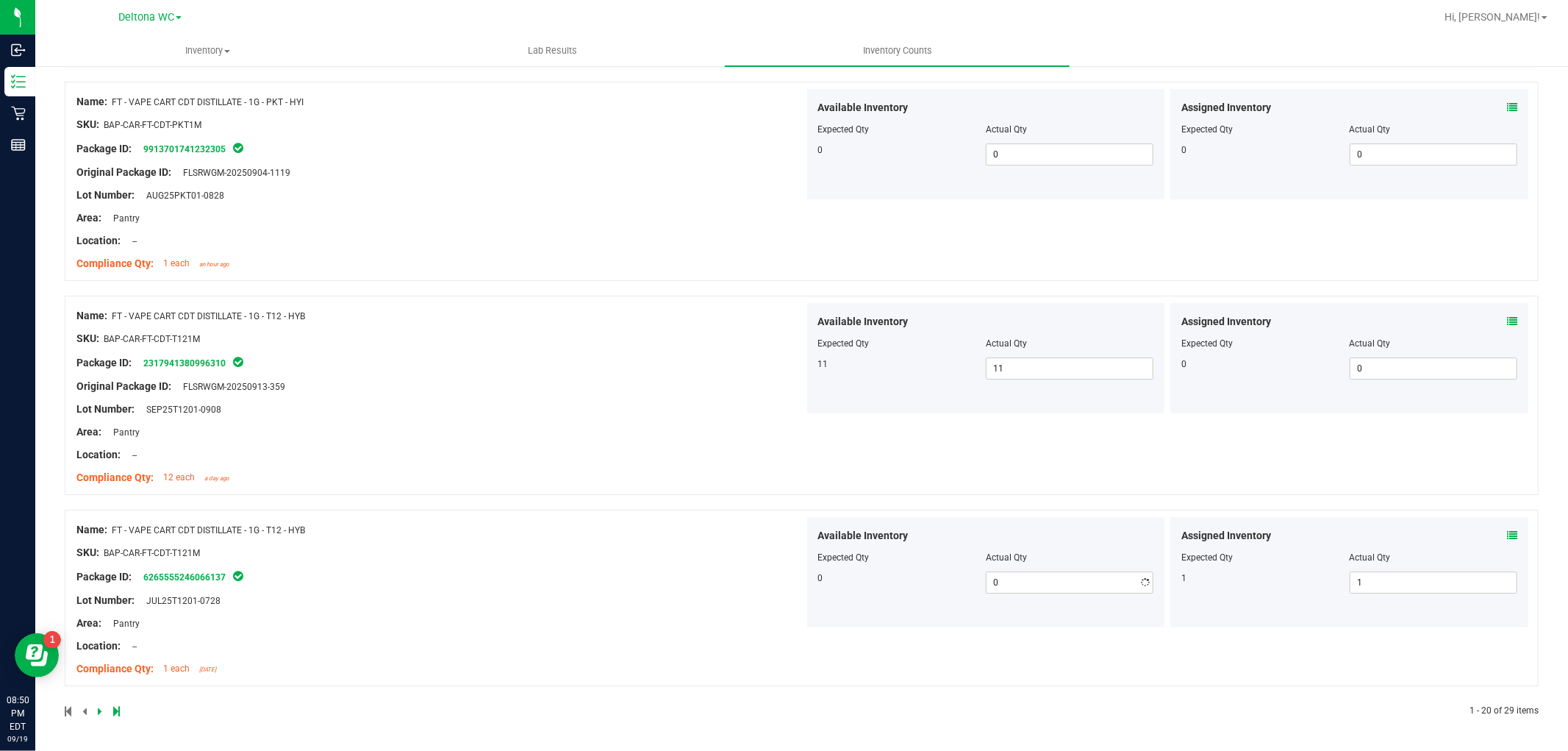
drag, startPoint x: 603, startPoint y: 484, endPoint x: 975, endPoint y: 472, distance: 372.2
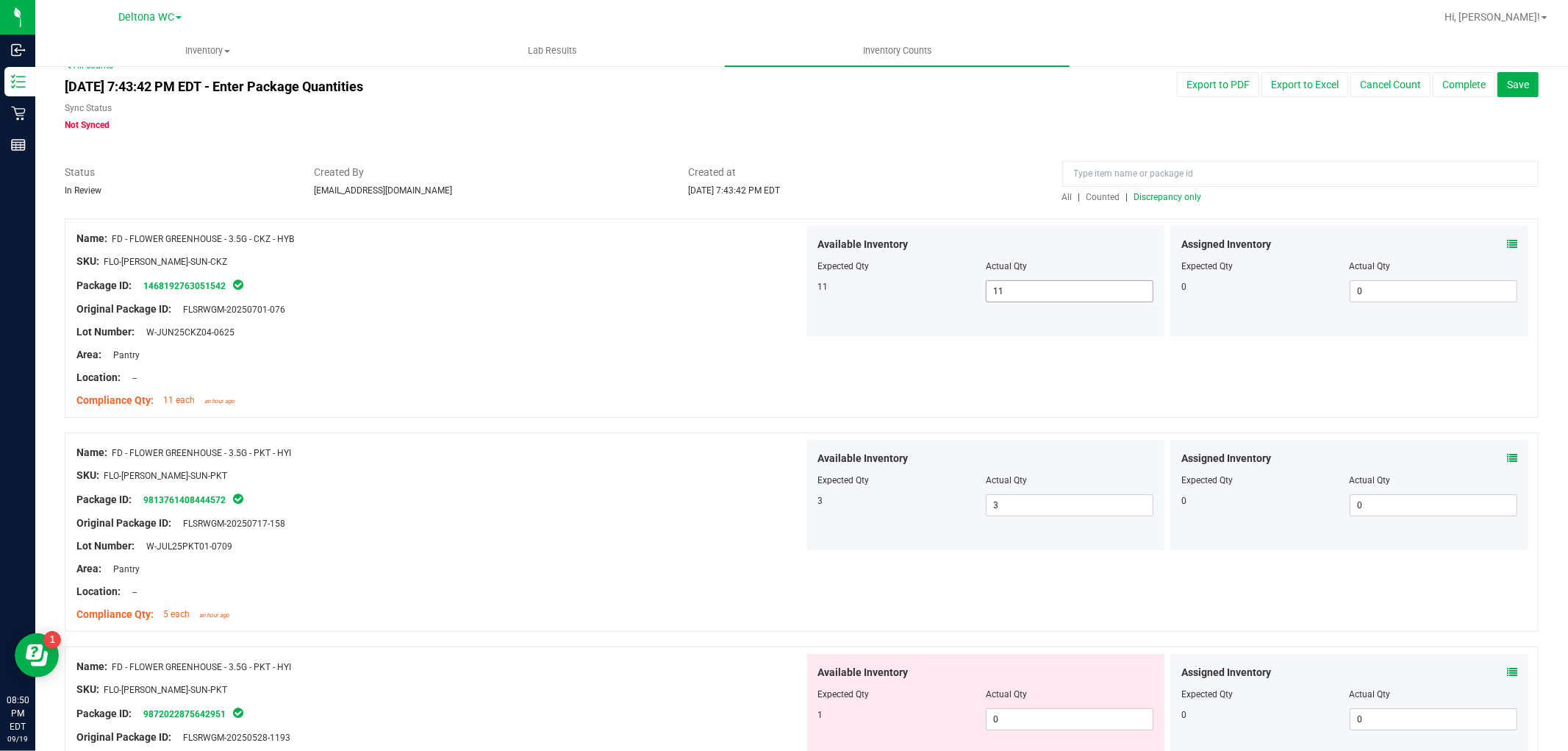
scroll to position [0, 0]
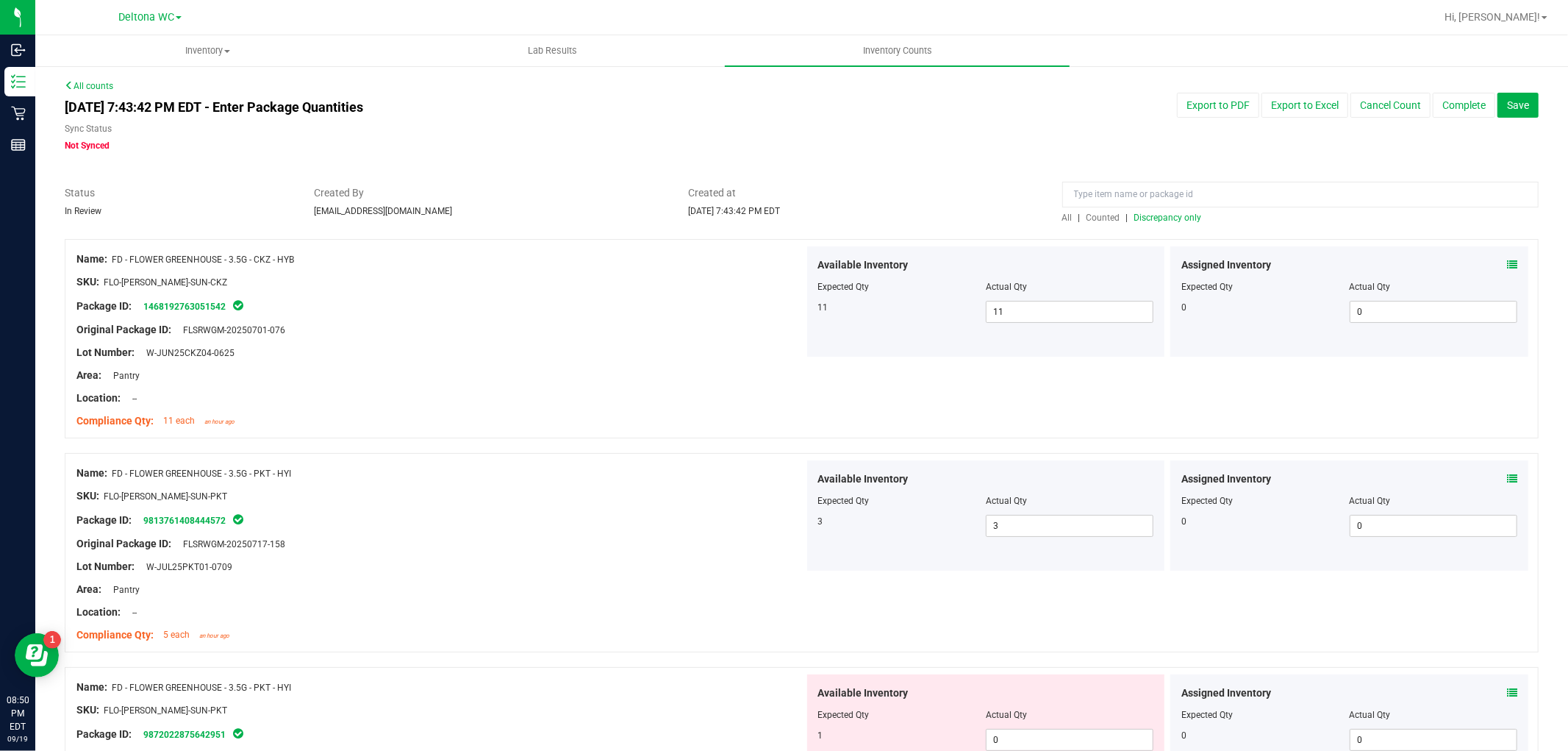
click at [1181, 215] on span "Discrepancy only" at bounding box center [1167, 217] width 67 height 10
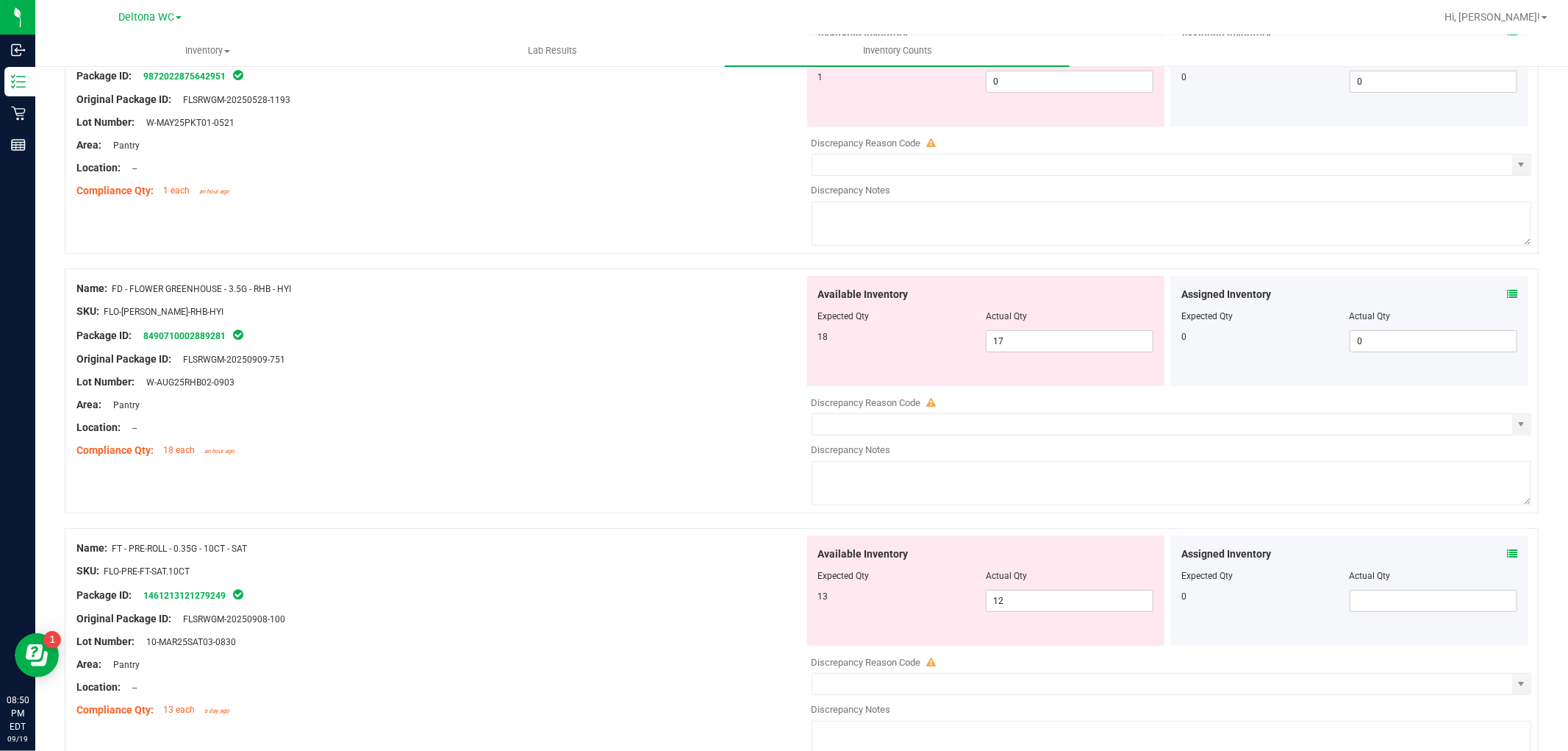
scroll to position [245, 0]
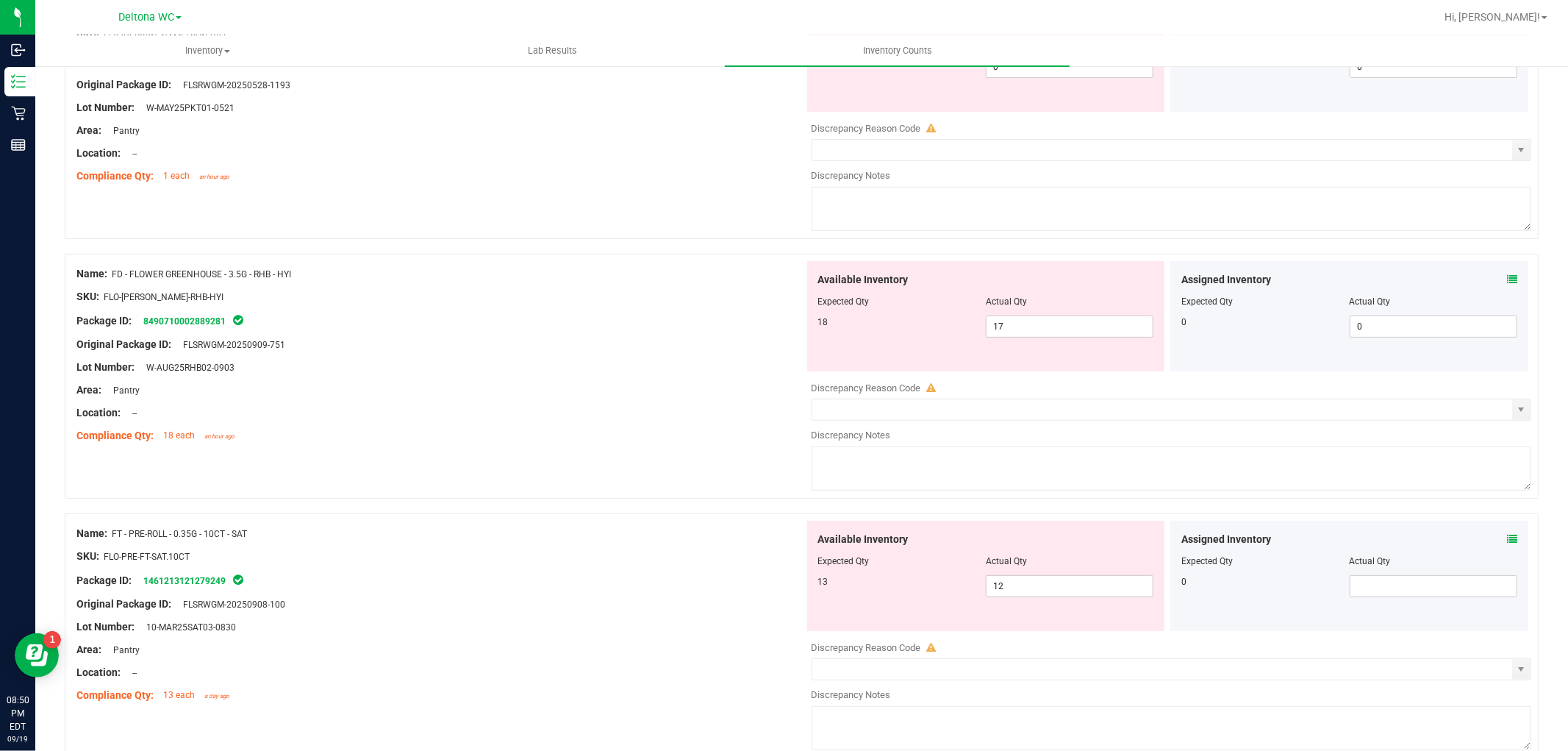
click at [1507, 277] on icon at bounding box center [1511, 279] width 10 height 10
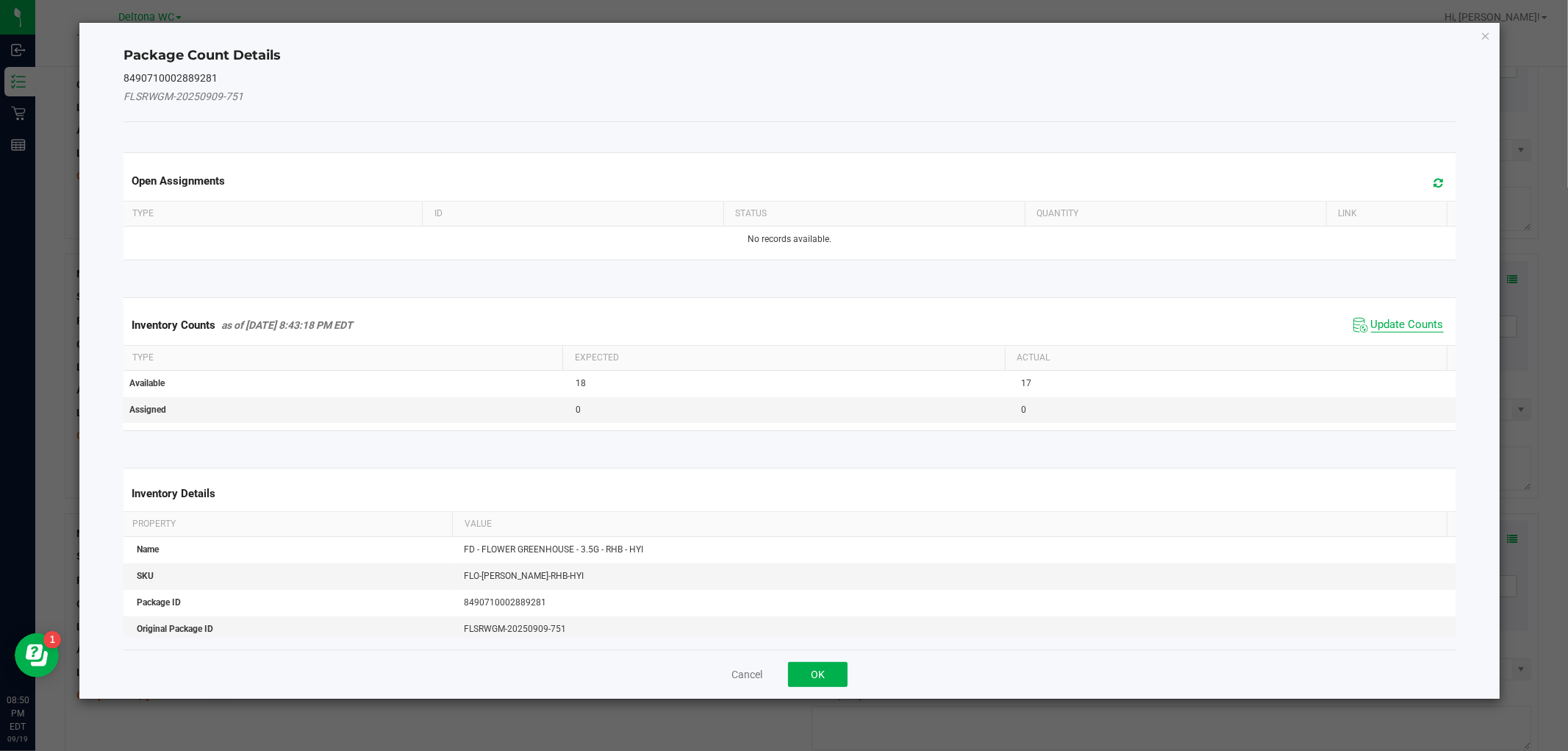
drag, startPoint x: 1389, startPoint y: 314, endPoint x: 1389, endPoint y: 322, distance: 8.0
click at [1389, 317] on span "Update Counts" at bounding box center [1398, 325] width 98 height 22
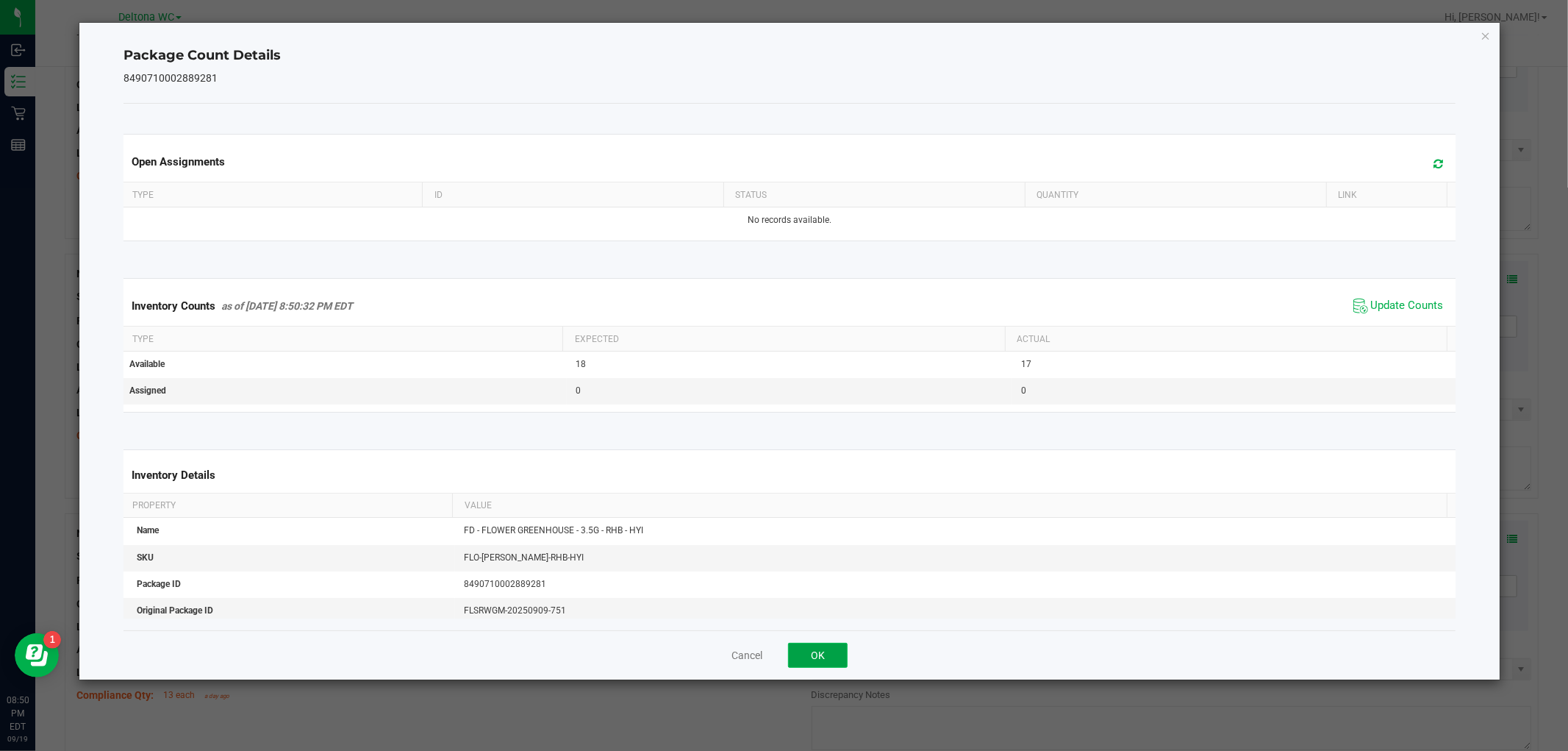
click at [807, 659] on button "OK" at bounding box center [817, 655] width 60 height 25
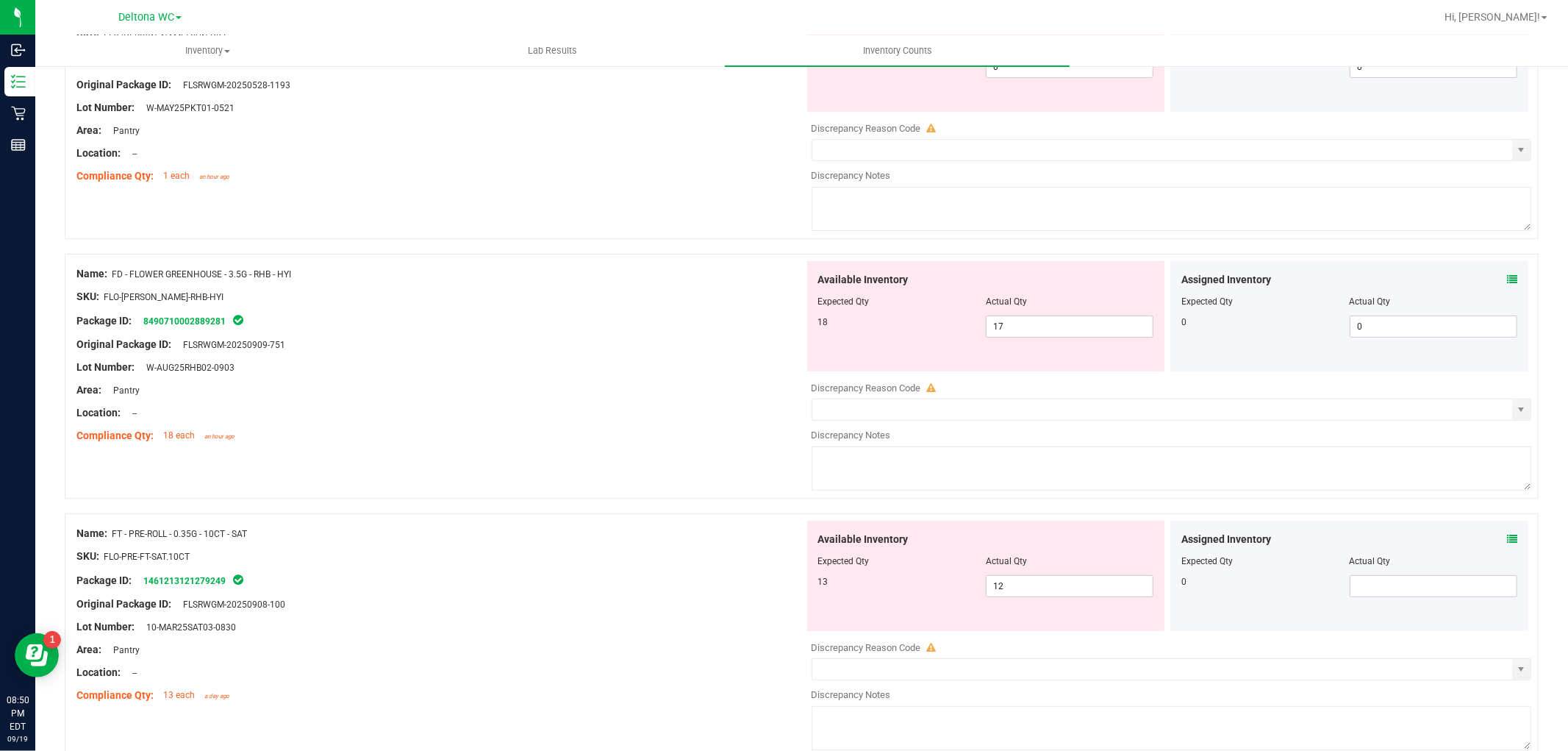
click at [1507, 542] on icon at bounding box center [1511, 539] width 10 height 10
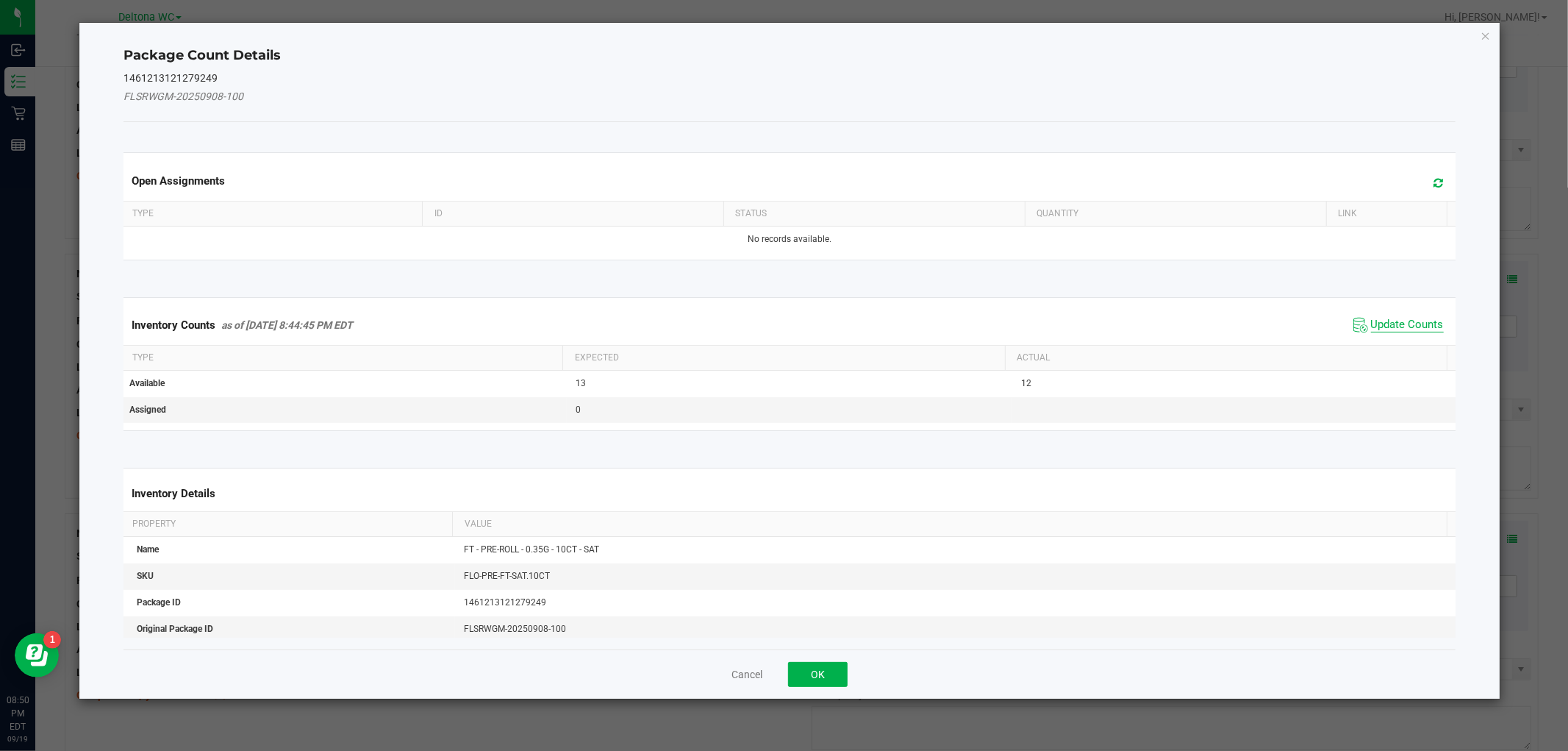
click at [1382, 328] on span "Update Counts" at bounding box center [1407, 325] width 73 height 15
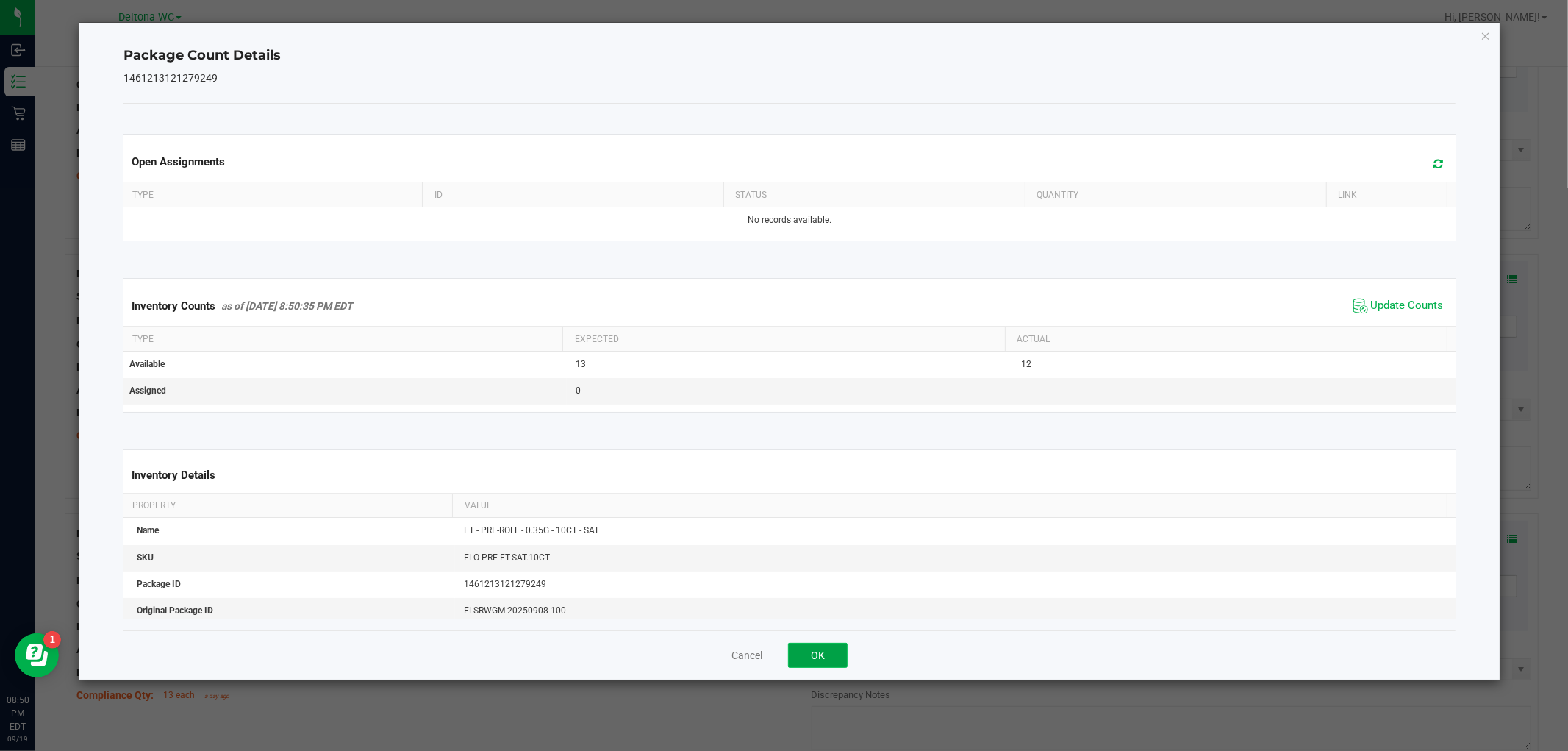
click at [829, 651] on button "OK" at bounding box center [817, 655] width 60 height 25
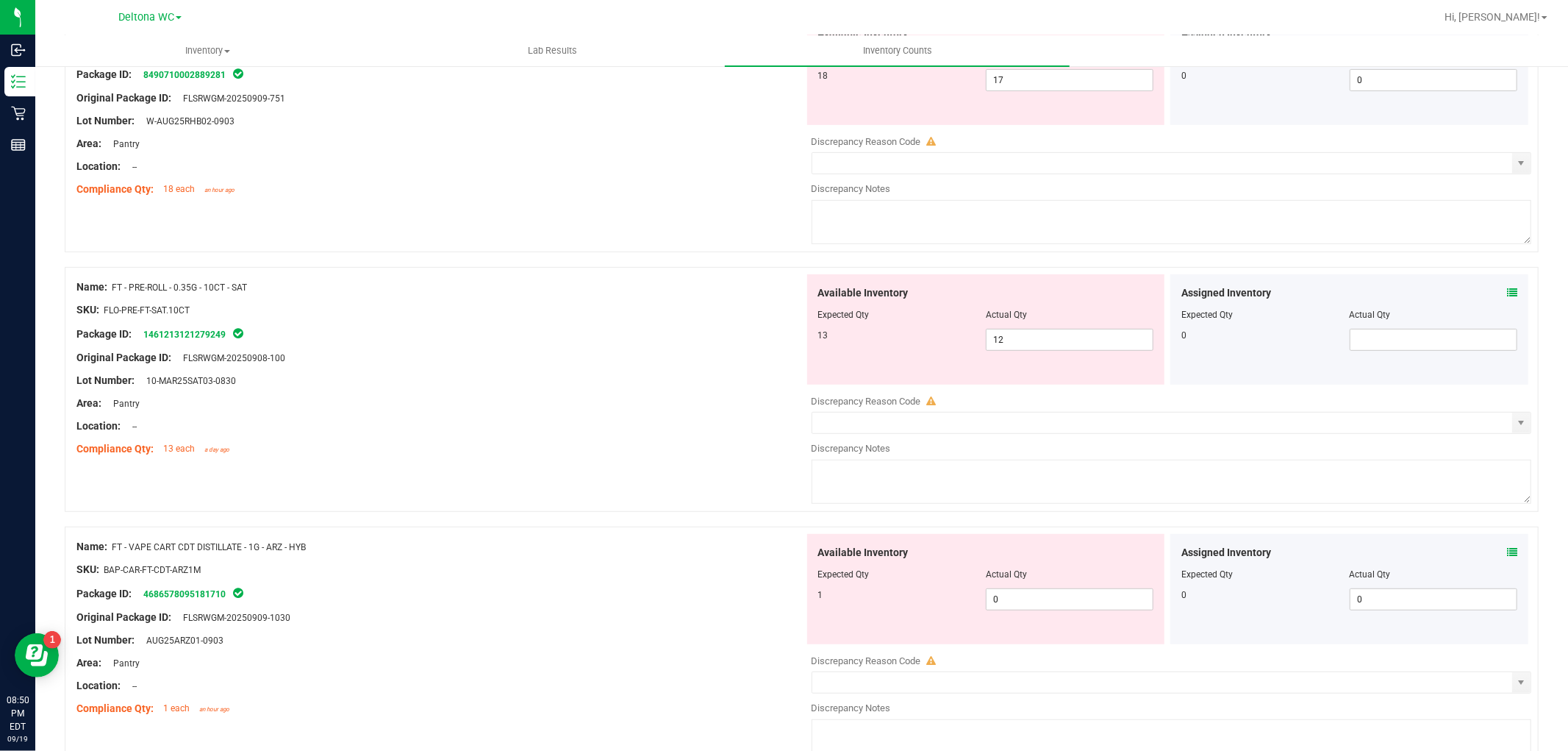
scroll to position [571, 0]
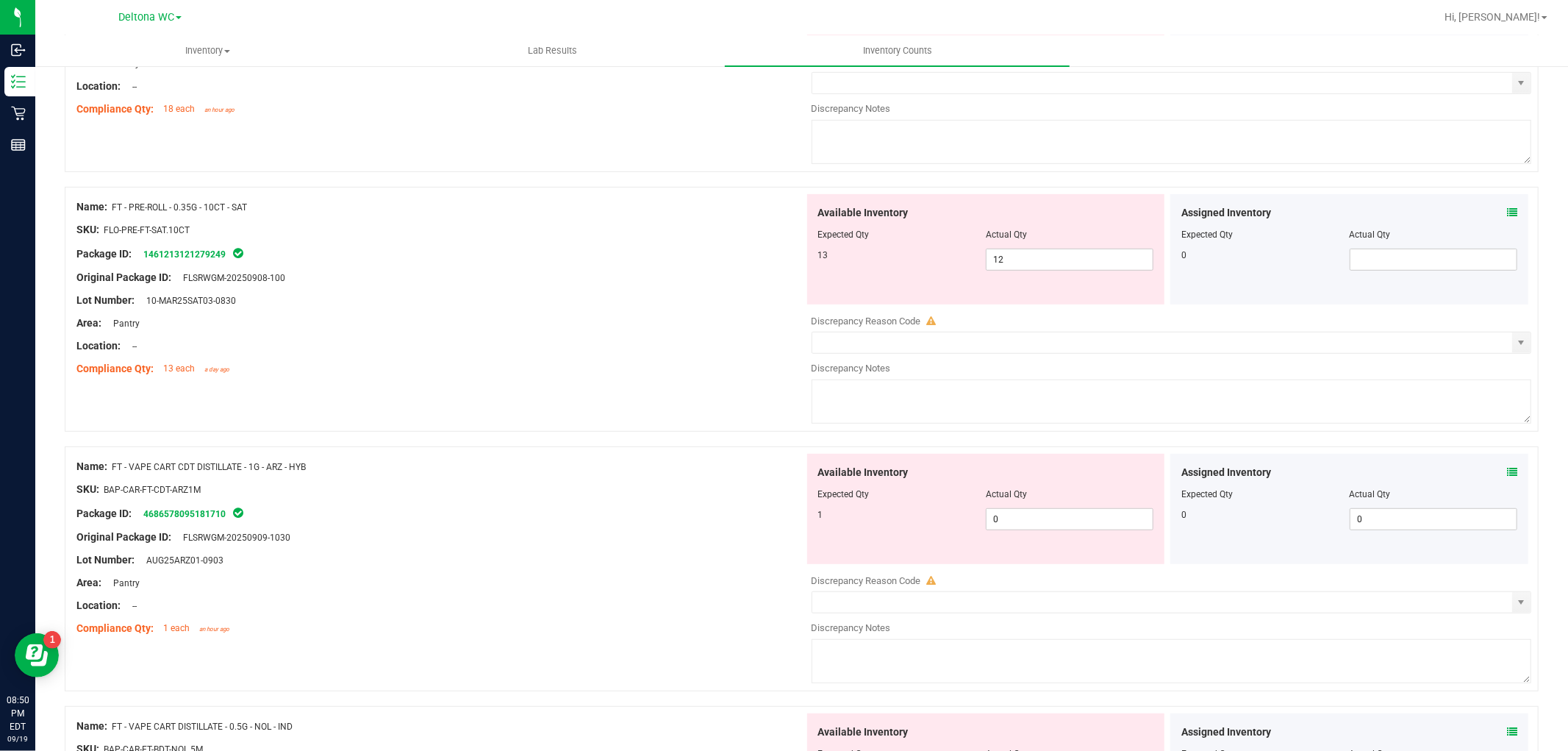
click at [1508, 474] on div "Assigned Inventory Expected Qty Actual Qty 0 0 0" at bounding box center [1349, 508] width 358 height 110
click at [1507, 474] on icon at bounding box center [1511, 471] width 10 height 10
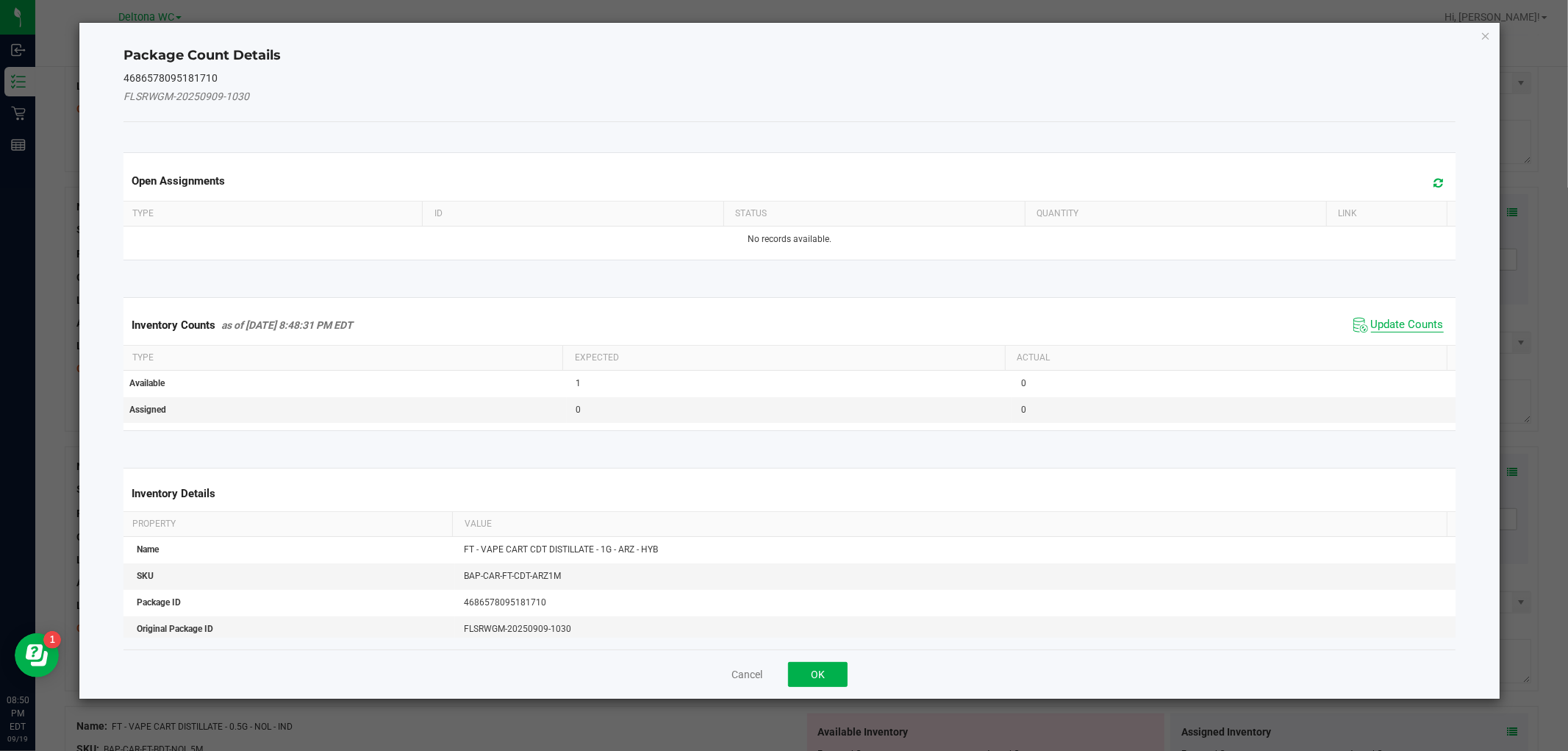
click at [1384, 324] on span "Update Counts" at bounding box center [1407, 325] width 73 height 15
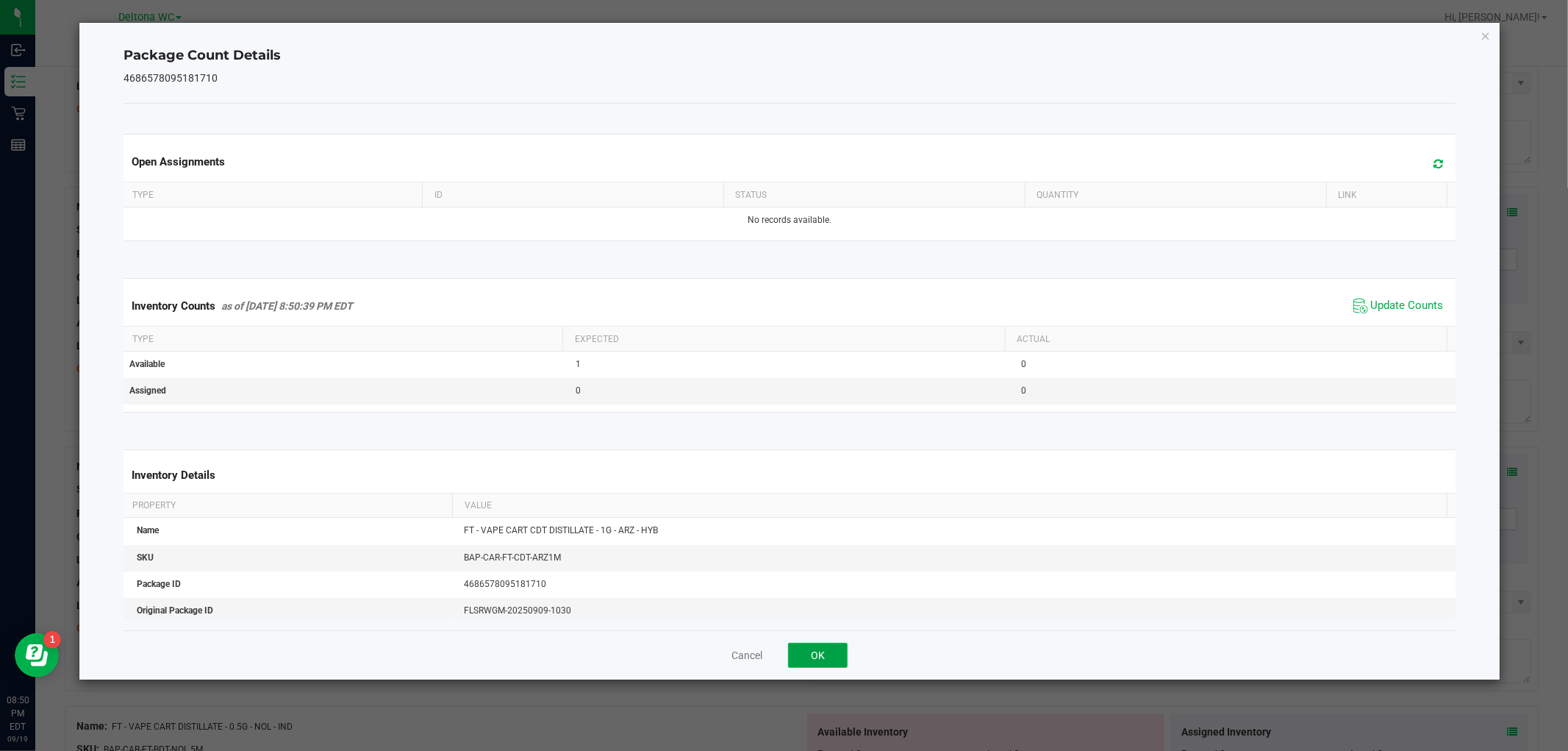
click at [822, 656] on button "OK" at bounding box center [817, 655] width 60 height 25
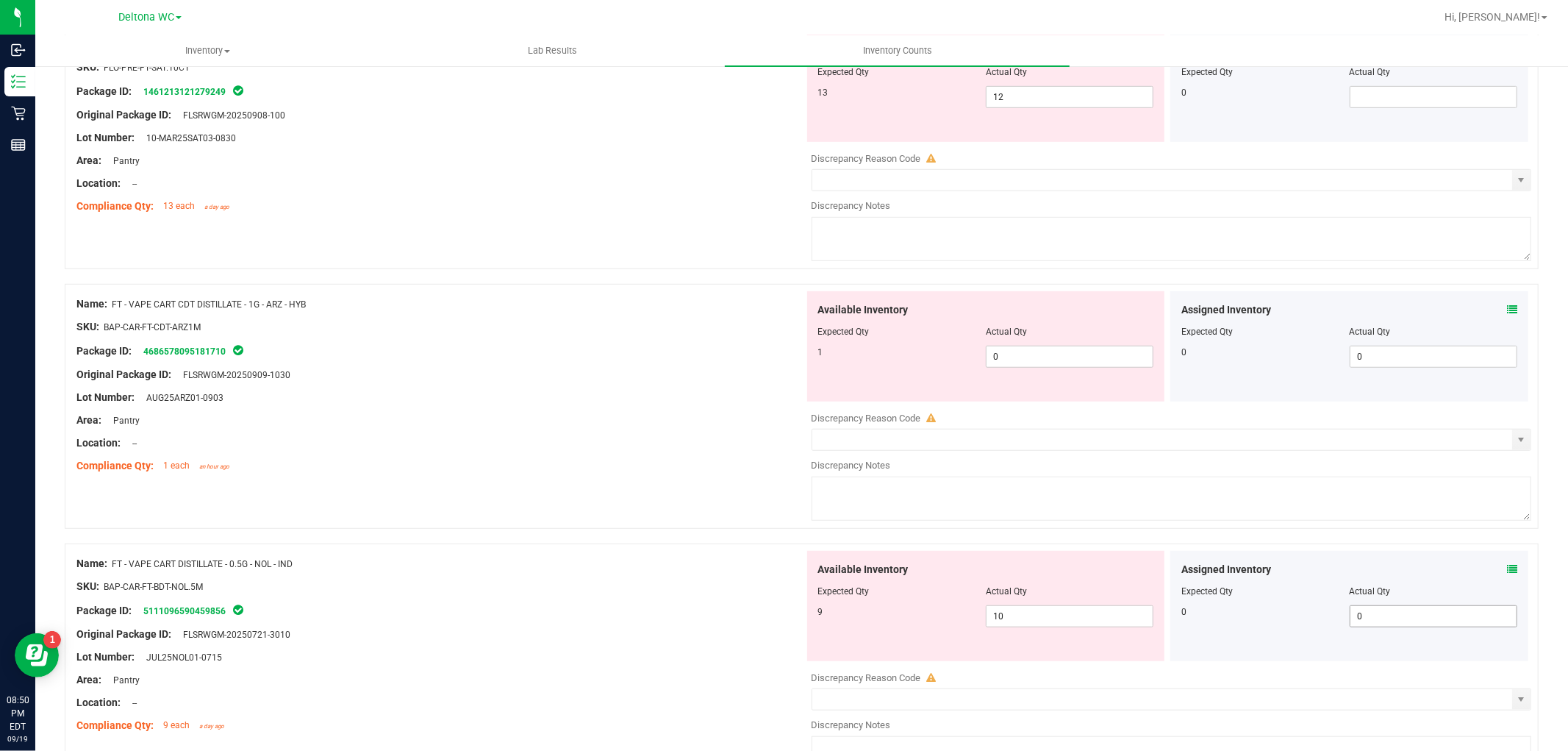
scroll to position [735, 0]
click at [1507, 568] on icon at bounding box center [1511, 567] width 10 height 10
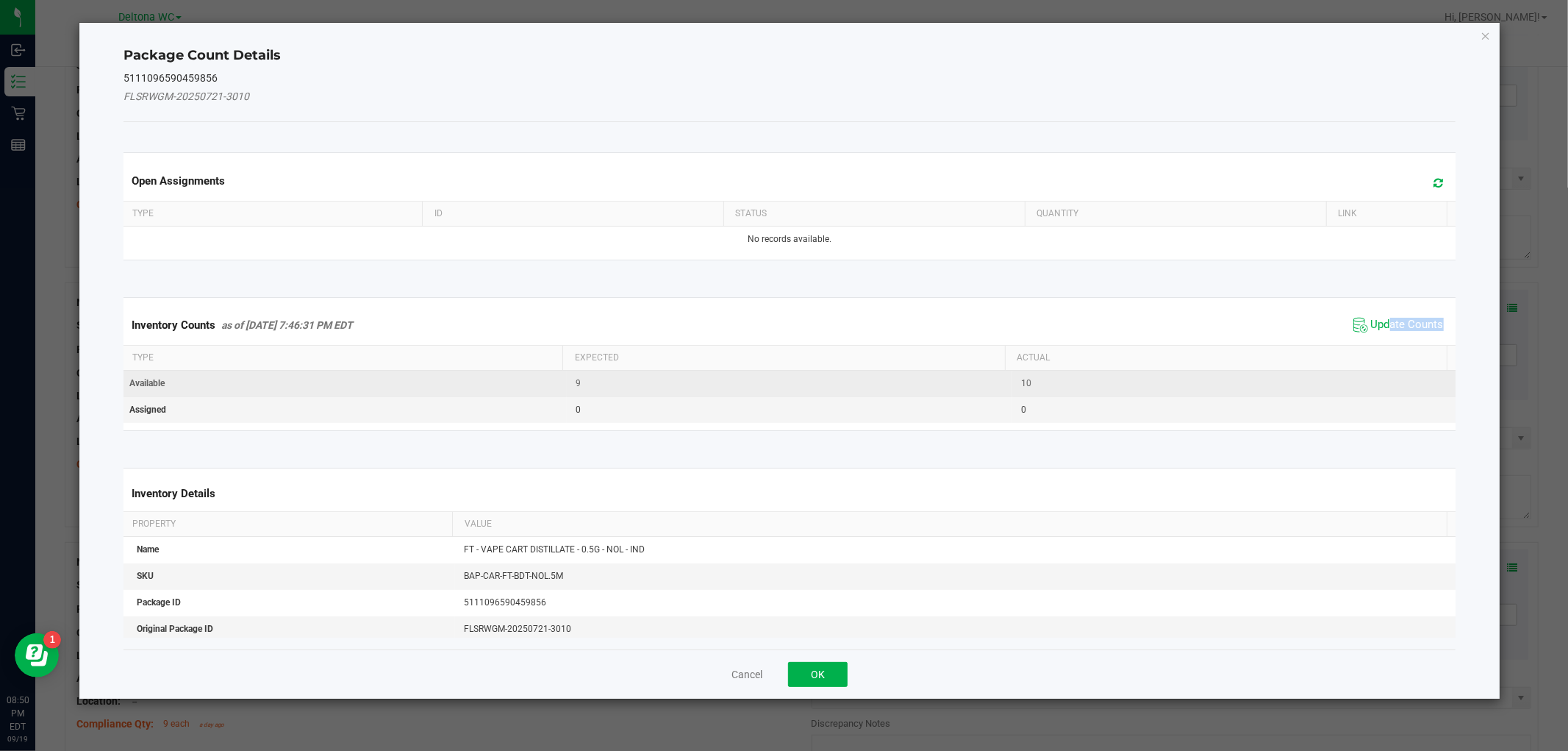
drag, startPoint x: 1380, startPoint y: 332, endPoint x: 1299, endPoint y: 379, distance: 93.6
click at [1377, 333] on span "Update Counts" at bounding box center [1398, 325] width 98 height 22
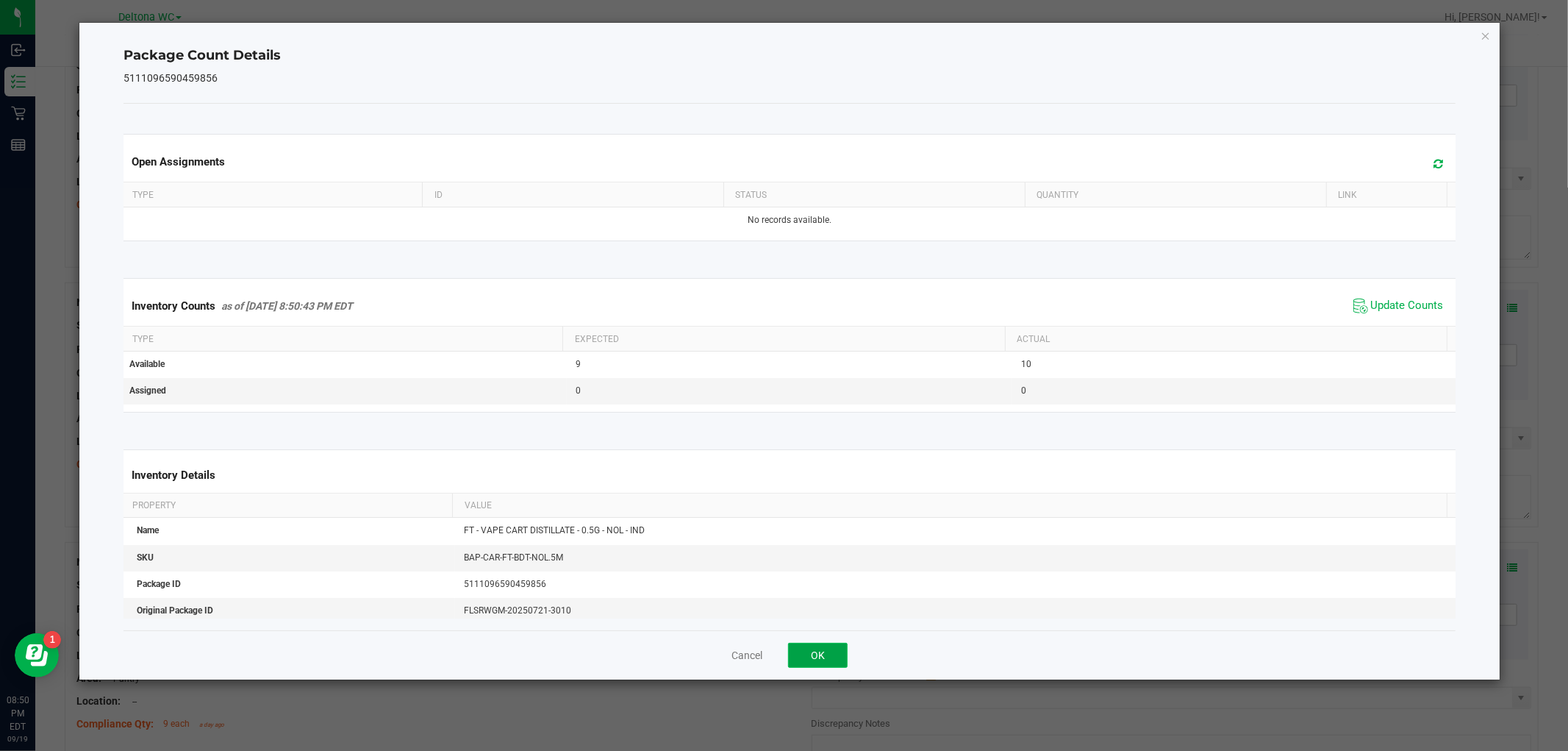
click at [825, 646] on button "OK" at bounding box center [817, 655] width 60 height 25
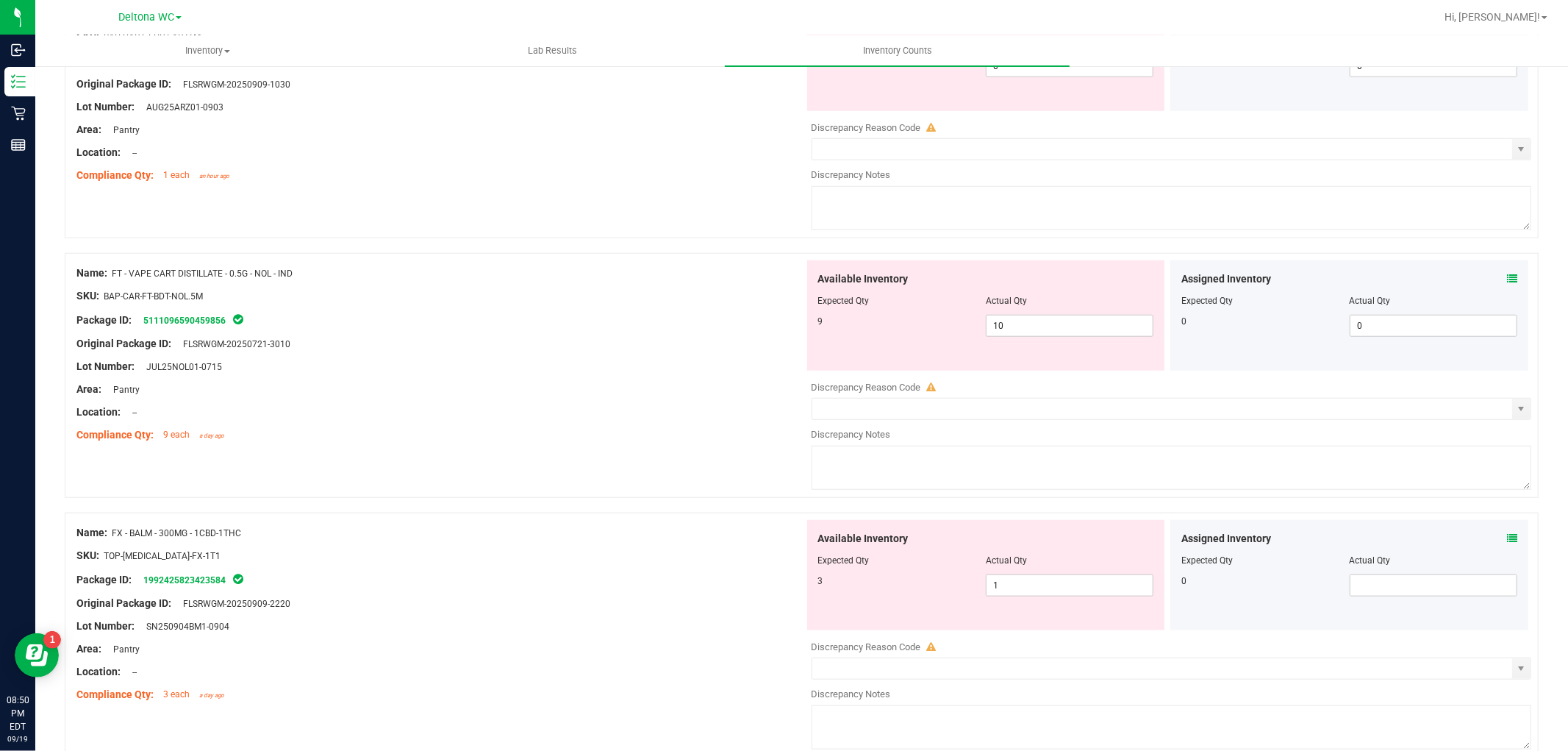
scroll to position [1062, 0]
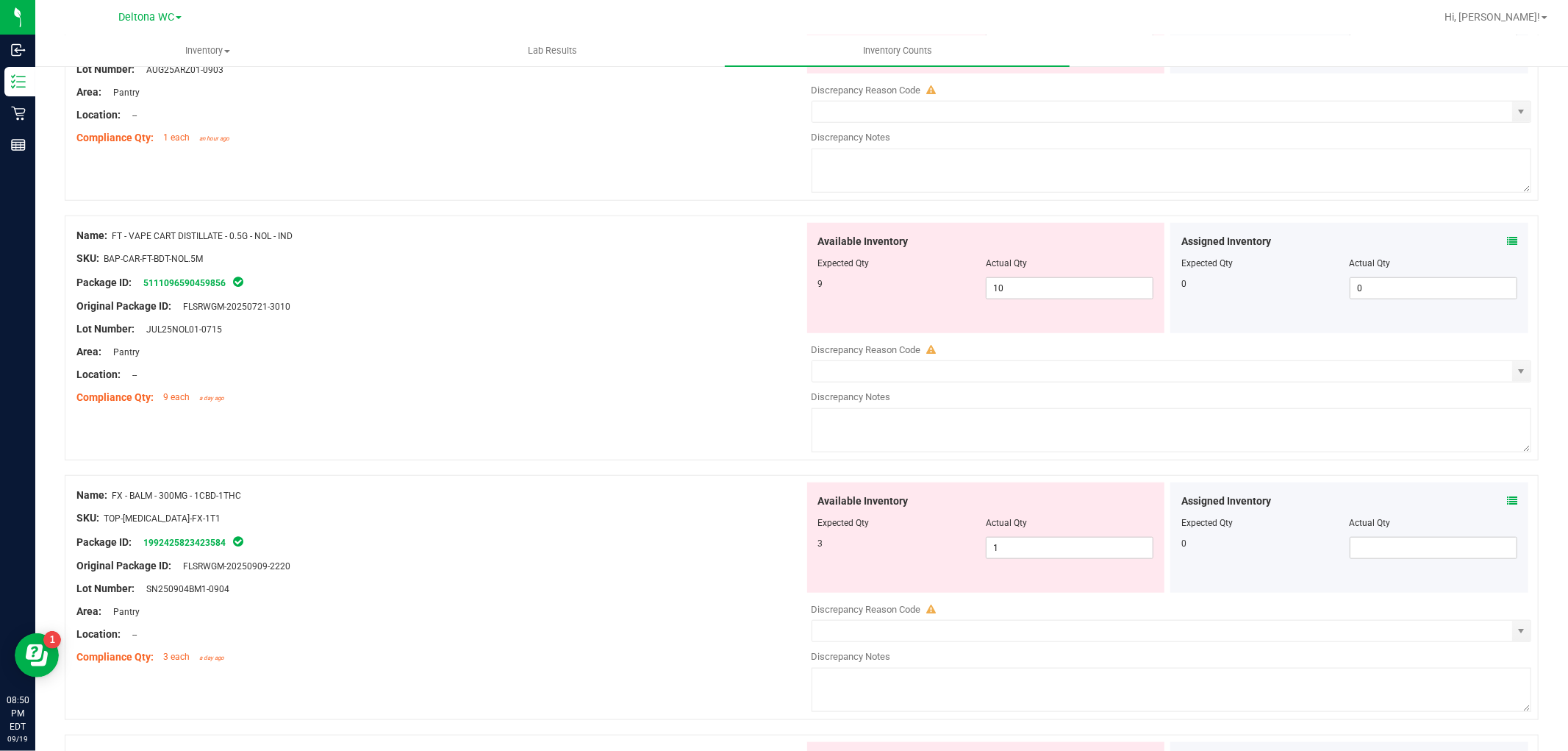
click at [1507, 501] on icon at bounding box center [1511, 500] width 10 height 10
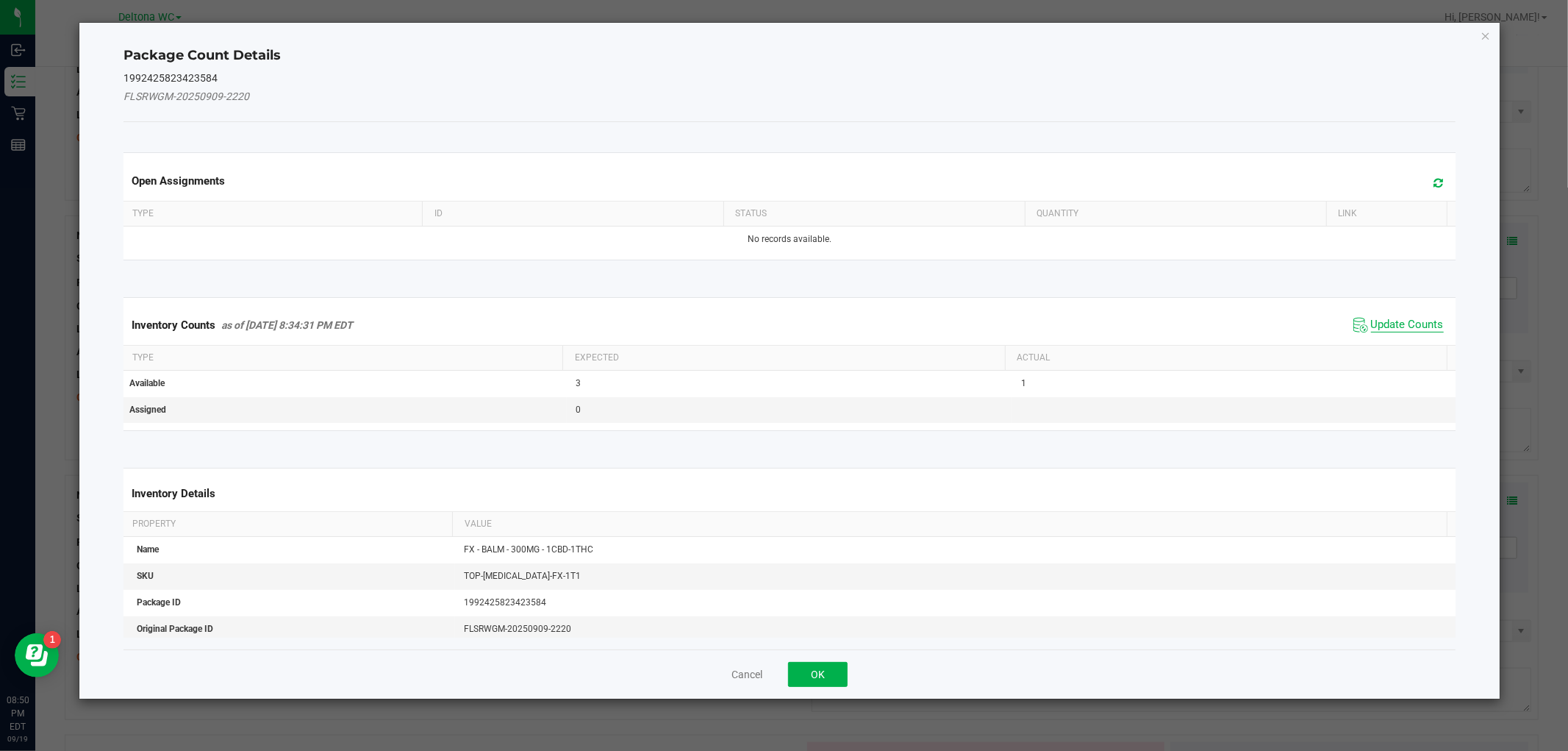
click at [1370, 329] on span "Update Counts" at bounding box center [1407, 325] width 73 height 15
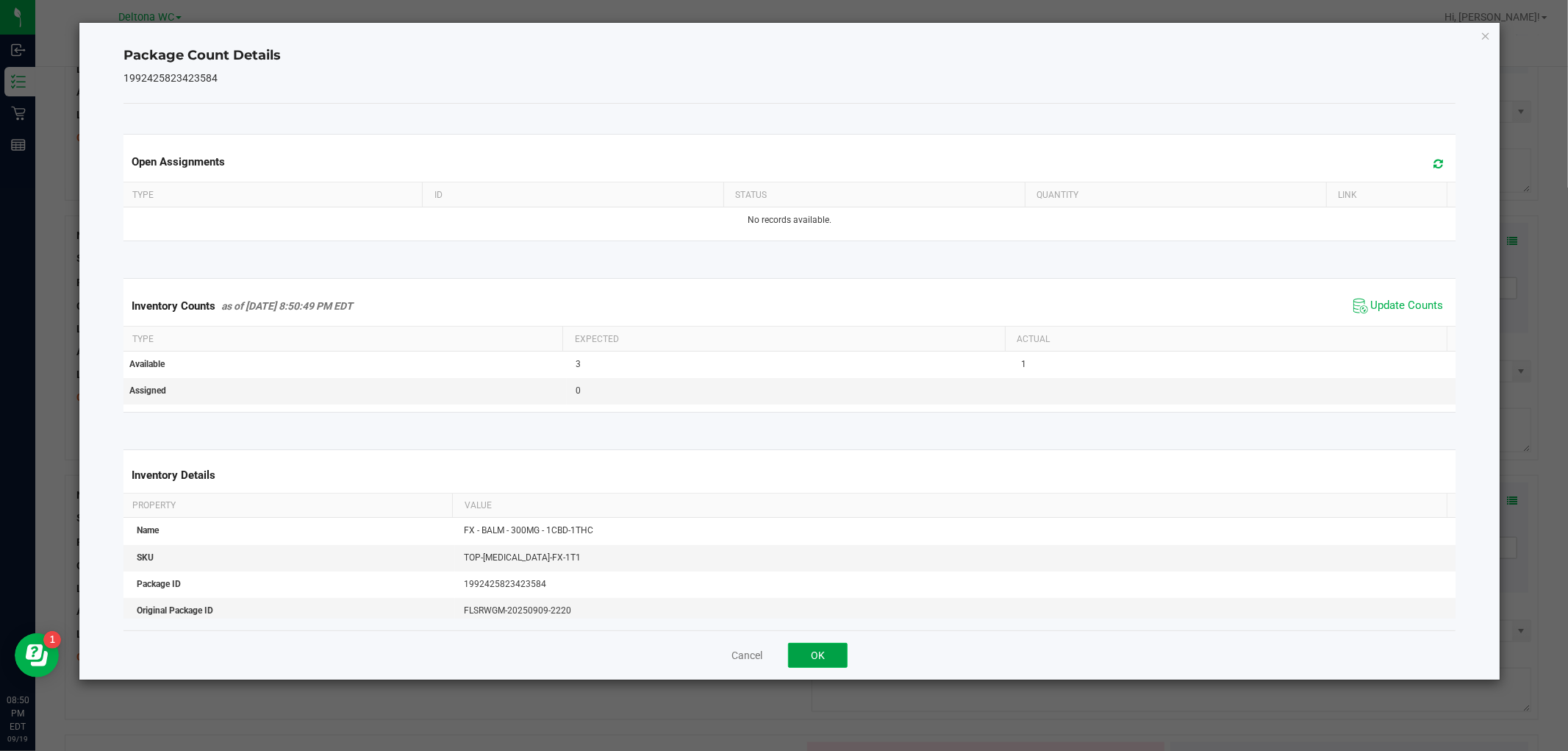
click at [816, 656] on button "OK" at bounding box center [817, 655] width 60 height 25
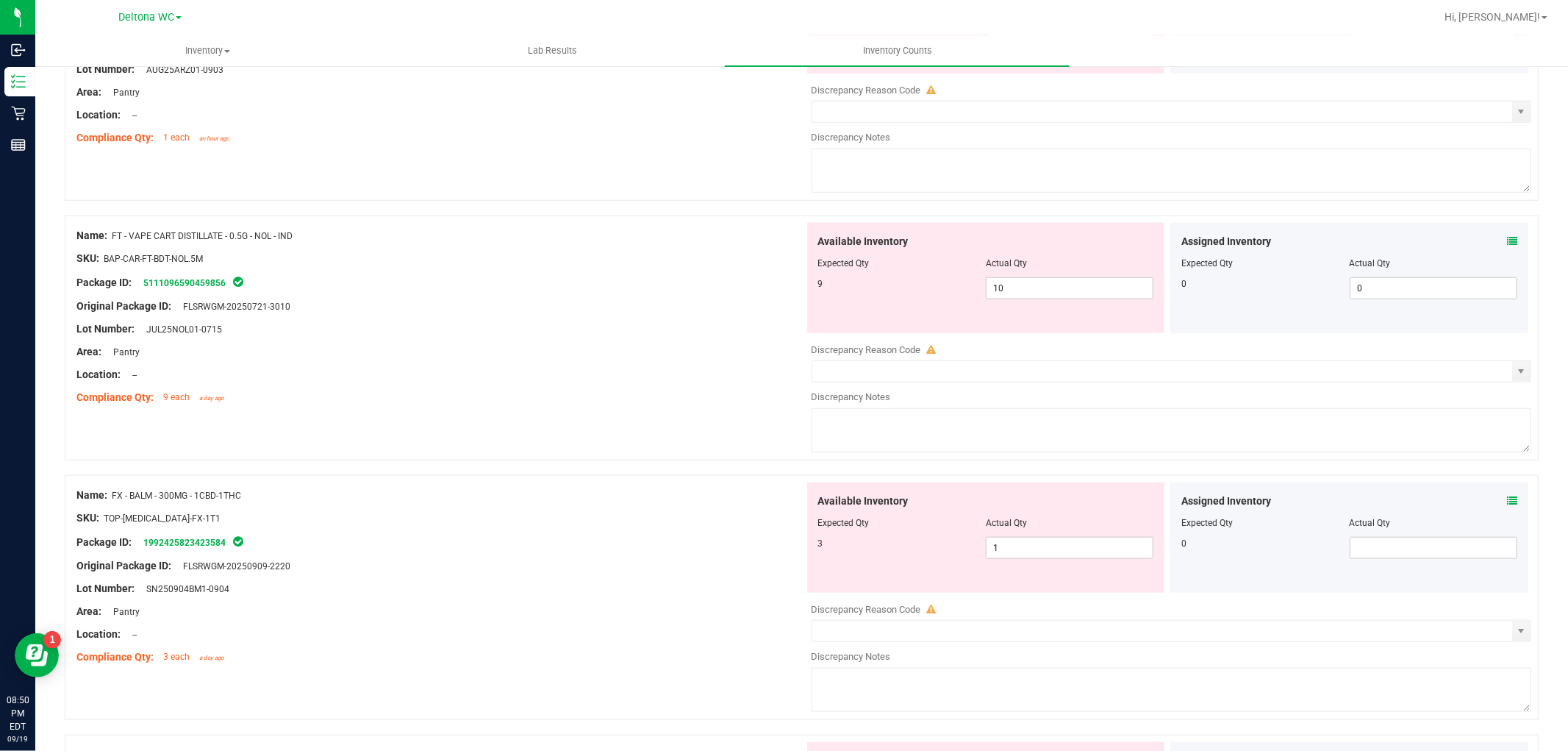
scroll to position [1143, 0]
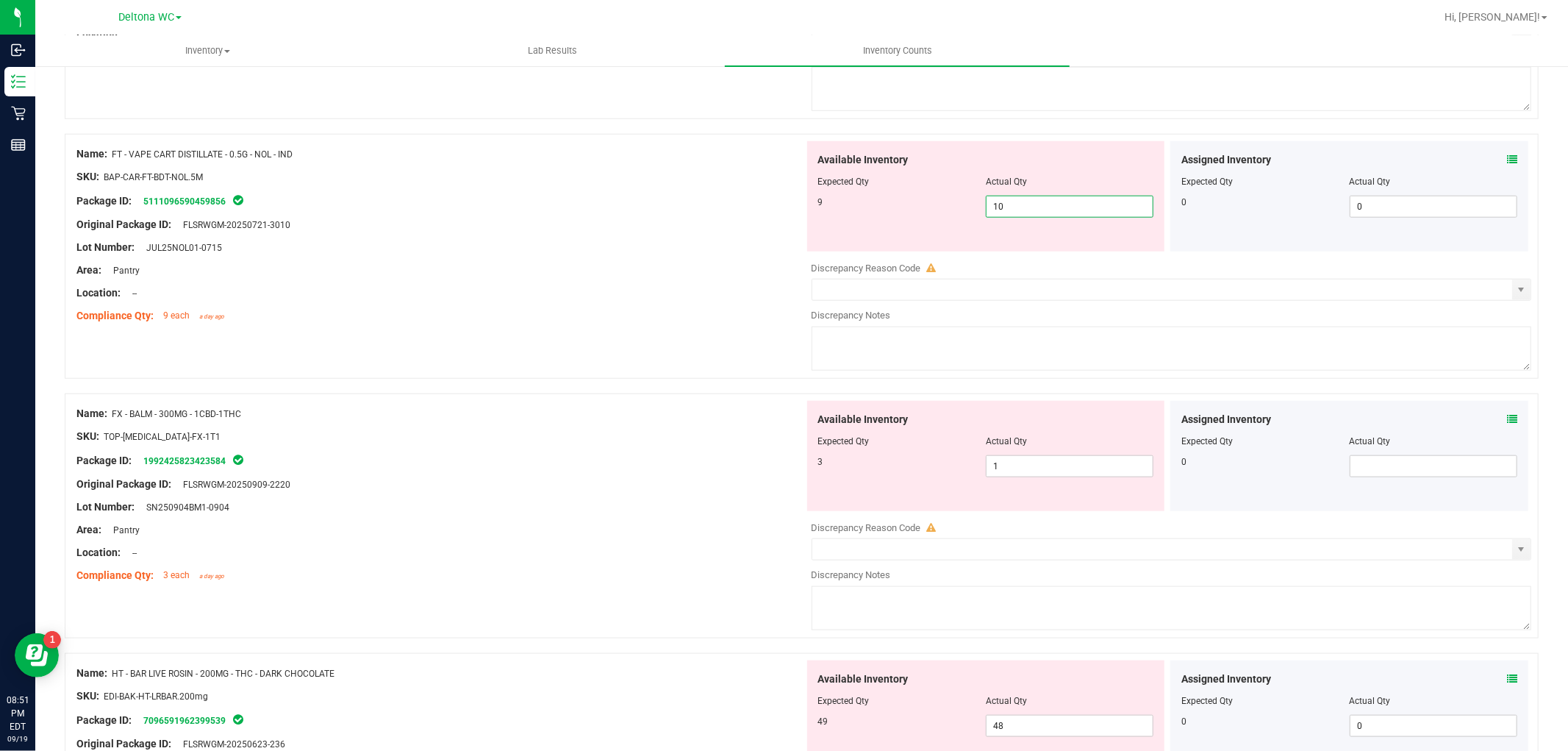
drag, startPoint x: 1020, startPoint y: 202, endPoint x: 964, endPoint y: 203, distance: 56.0
click at [964, 202] on div "9 10 10" at bounding box center [986, 206] width 336 height 22
type input "9"
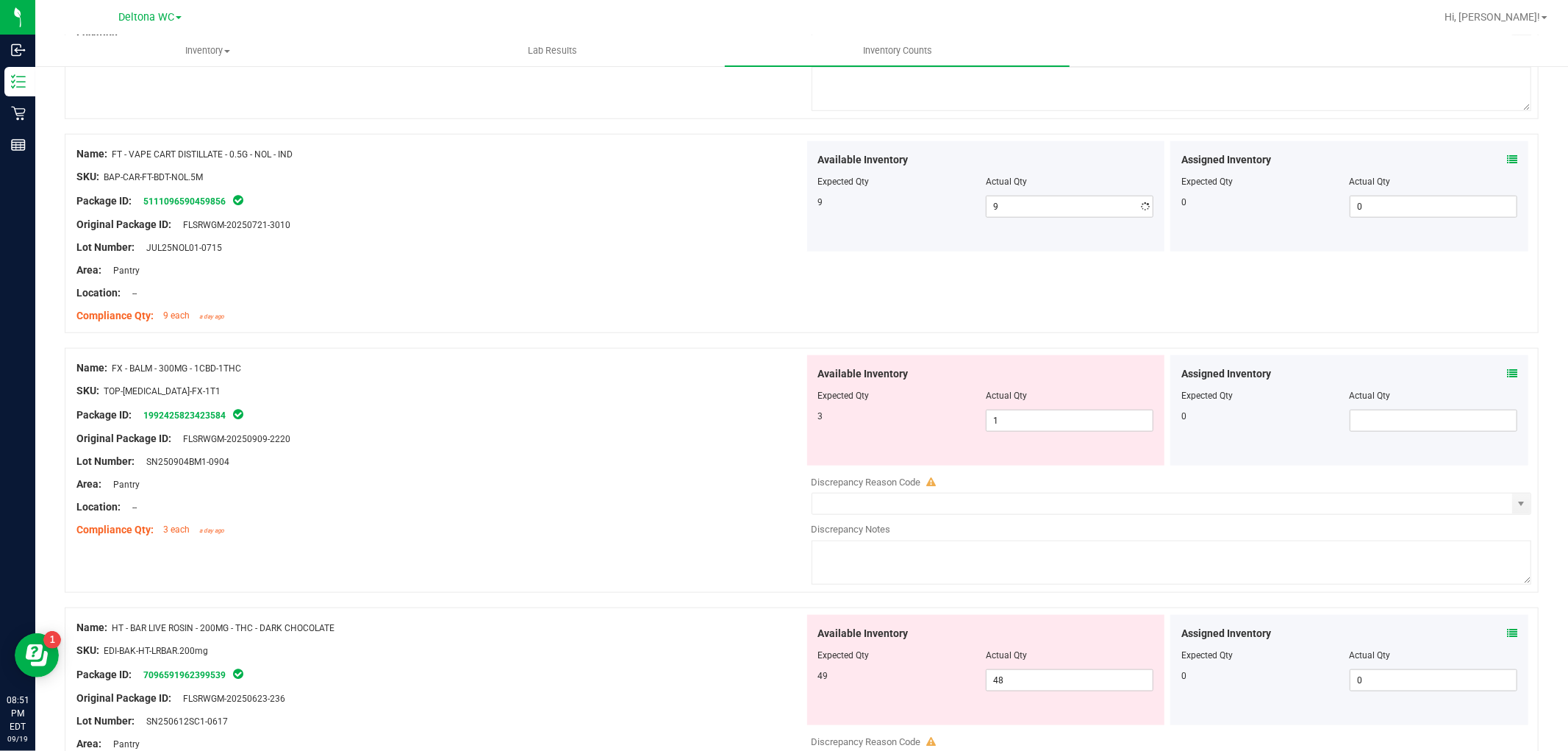
click at [555, 328] on div "Name: FT - VAPE CART DISTILLATE - 0.5G - NOL - IND SKU: BAP-CAR-FT-BDT-NOL.5M P…" at bounding box center [440, 235] width 727 height 188
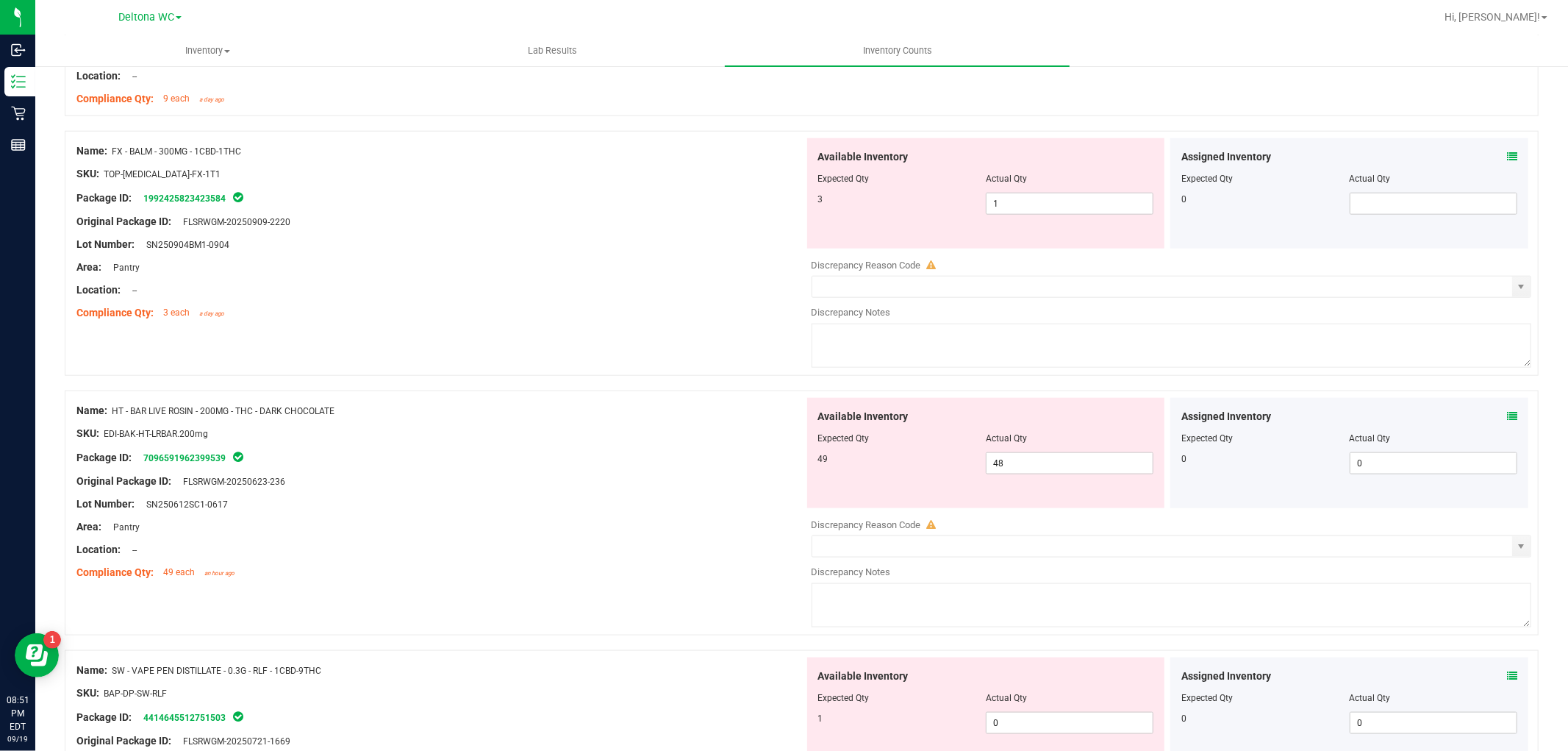
scroll to position [1388, 0]
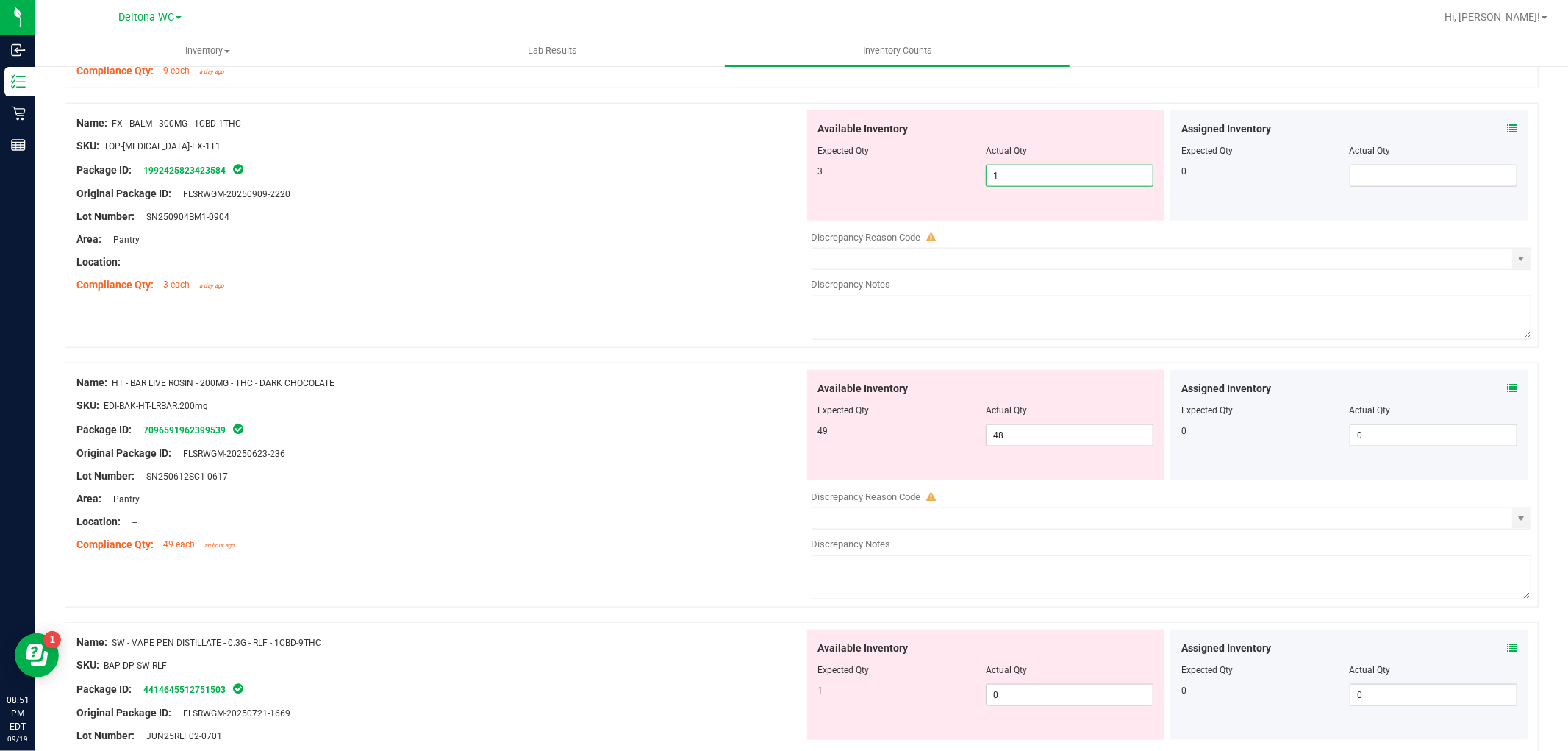
drag, startPoint x: 1004, startPoint y: 174, endPoint x: 966, endPoint y: 181, distance: 38.6
click at [966, 181] on div "3 1 1" at bounding box center [986, 176] width 336 height 22
type input "3"
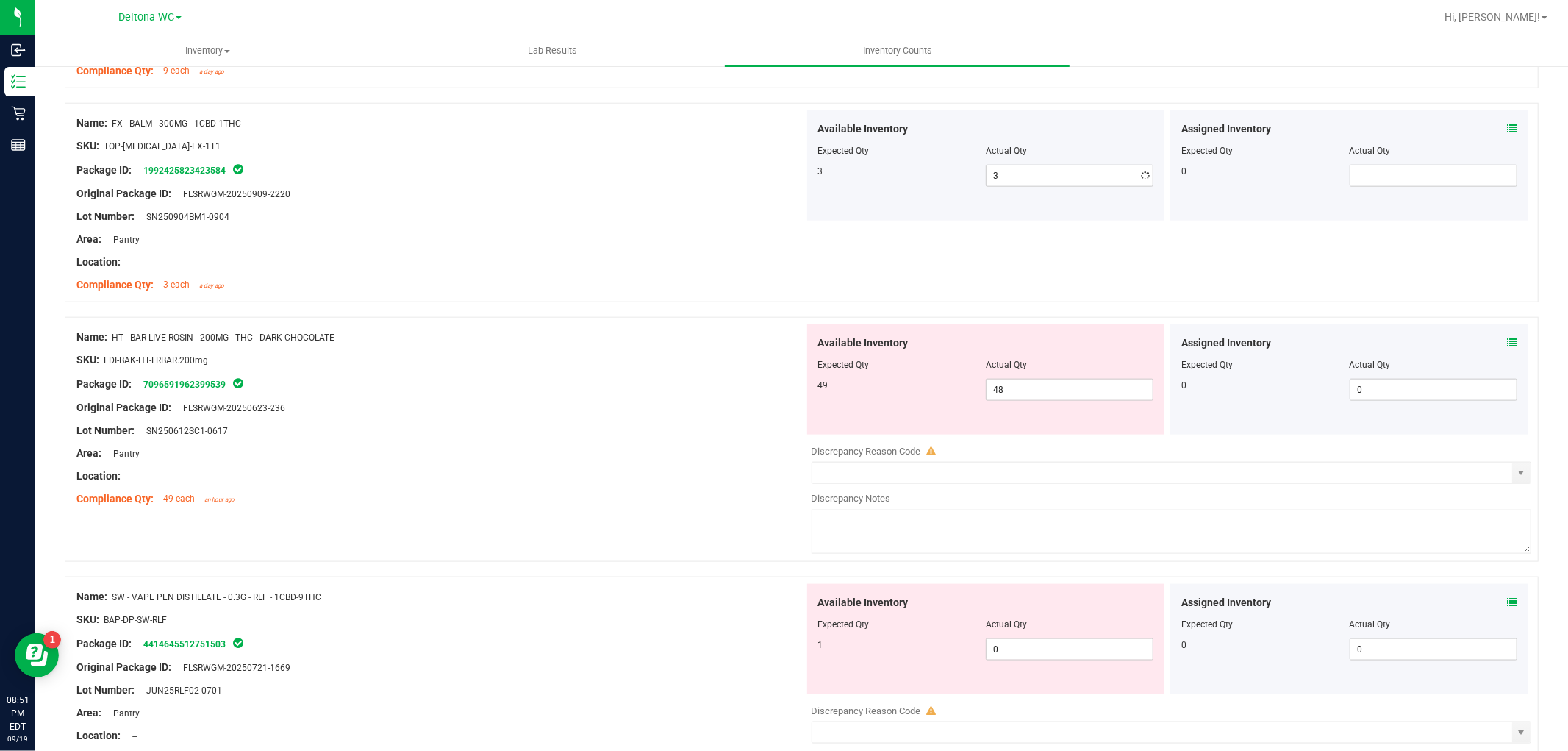
click at [721, 264] on div "Location: --" at bounding box center [440, 262] width 727 height 16
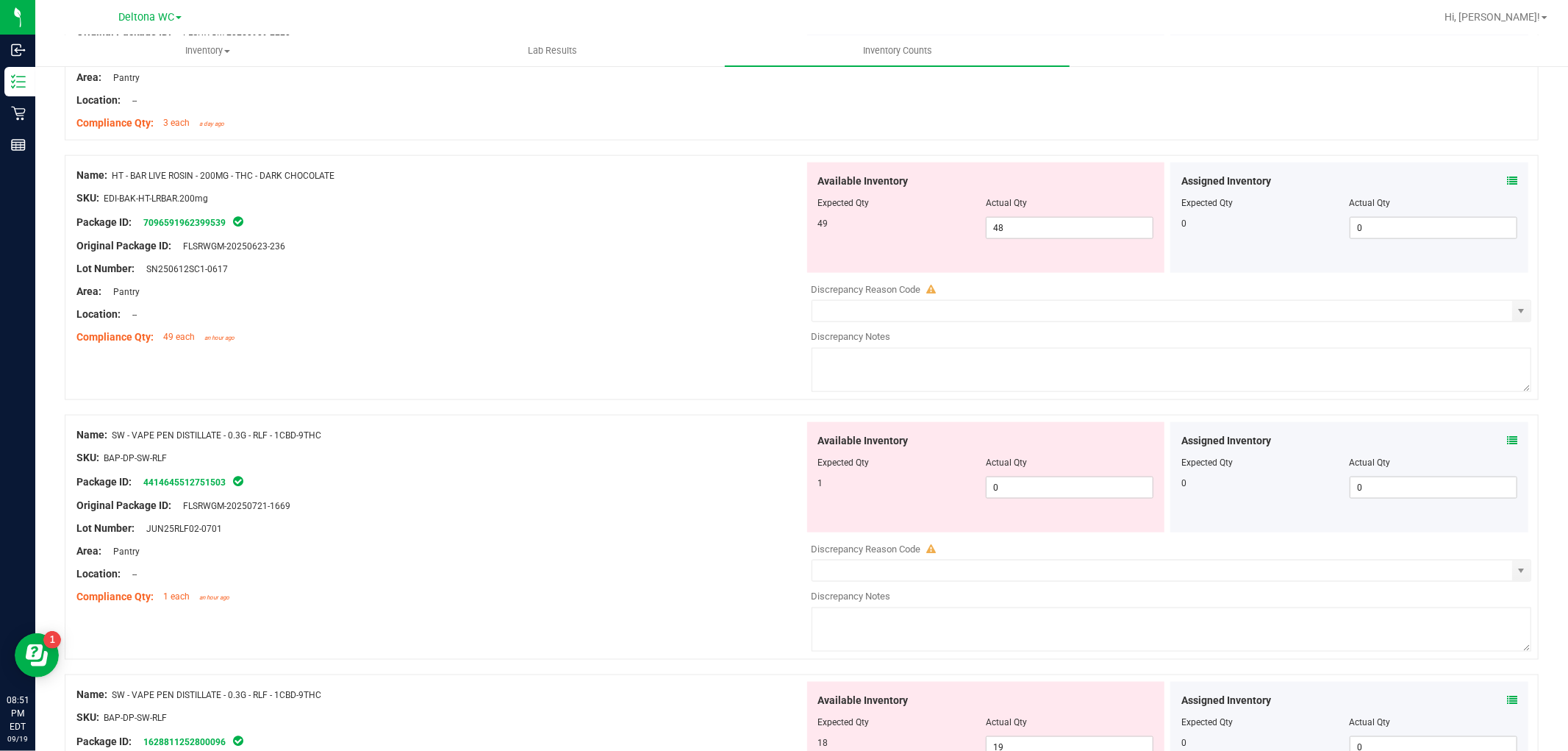
scroll to position [1552, 0]
click at [1507, 182] on icon at bounding box center [1511, 178] width 10 height 10
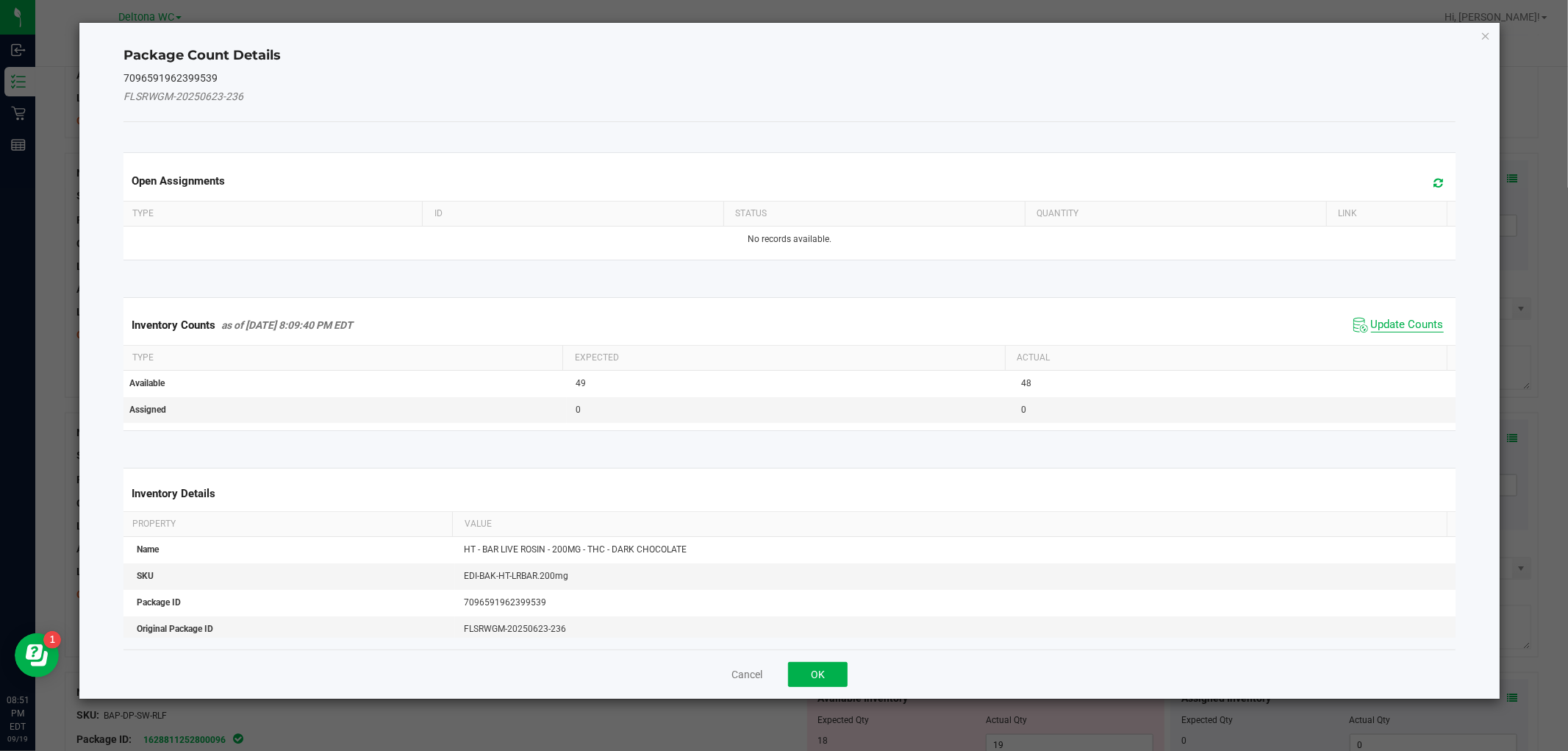
click at [1412, 319] on span "Update Counts" at bounding box center [1407, 325] width 73 height 15
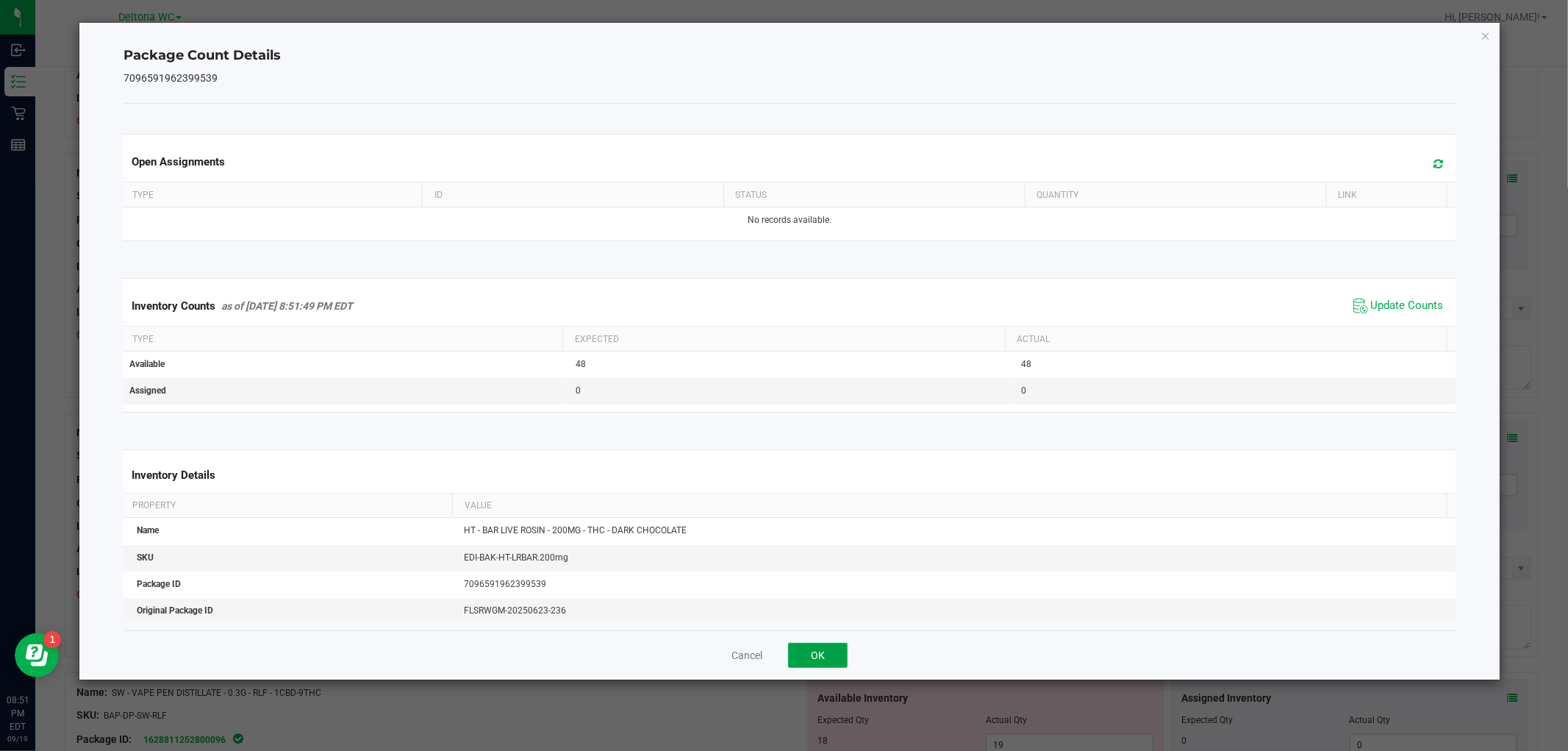
click at [803, 650] on button "OK" at bounding box center [817, 655] width 60 height 25
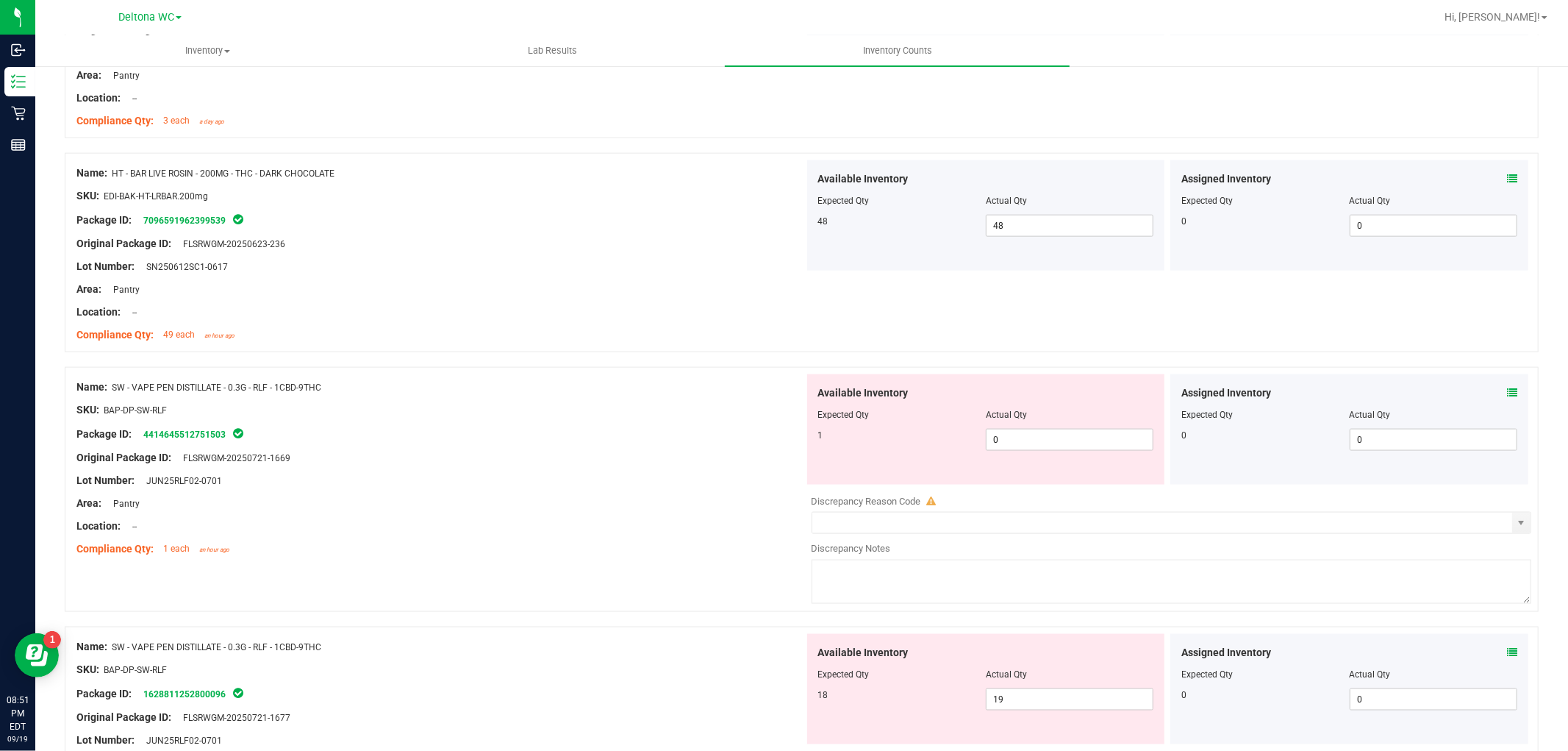
click at [1507, 398] on div "Assigned Inventory Expected Qty Actual Qty 0 0 0" at bounding box center [1349, 429] width 358 height 110
click at [1507, 398] on icon at bounding box center [1511, 392] width 10 height 10
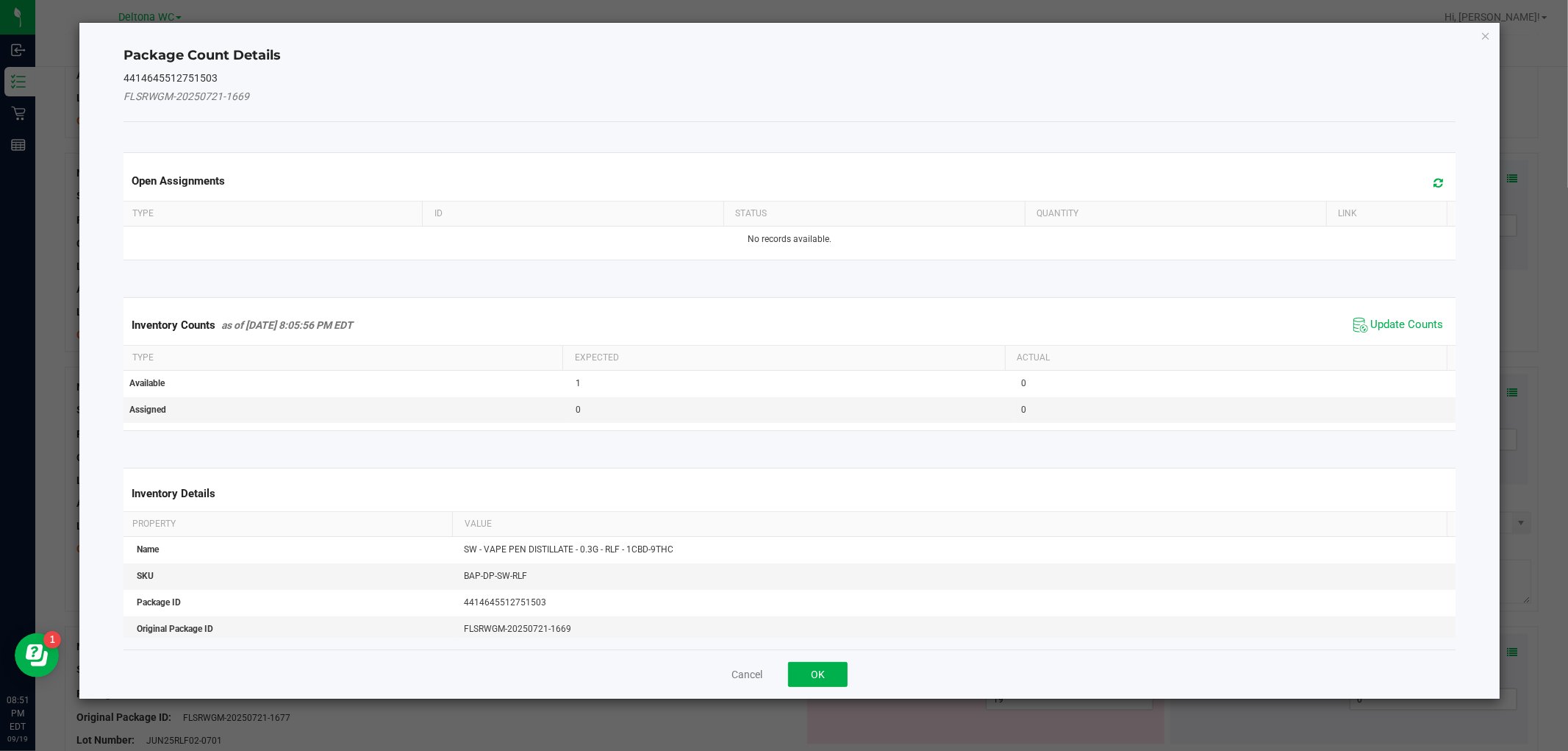
drag, startPoint x: 1399, startPoint y: 321, endPoint x: 1377, endPoint y: 337, distance: 27.2
click at [1387, 332] on span "Update Counts" at bounding box center [1407, 325] width 73 height 15
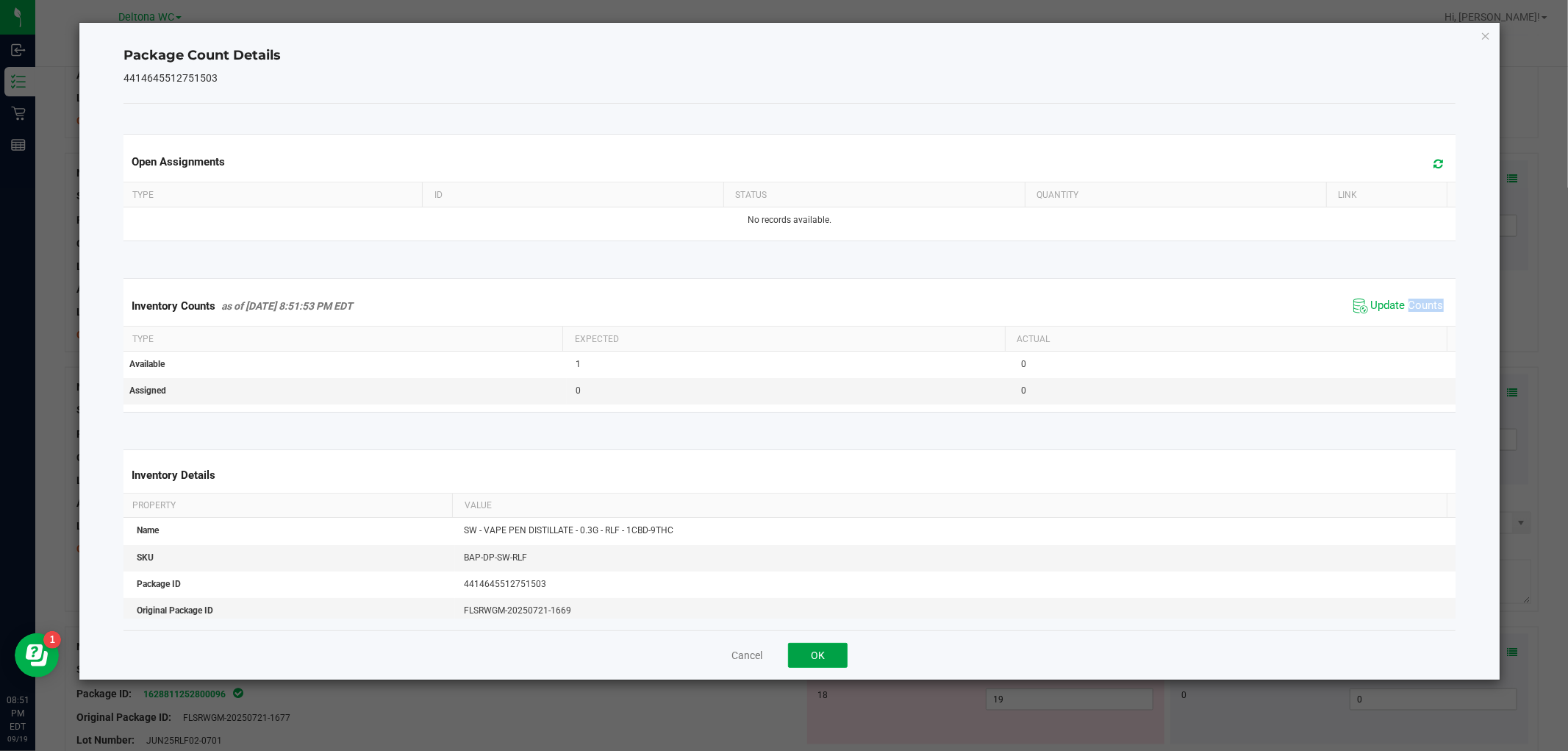
click at [827, 659] on button "OK" at bounding box center [817, 655] width 60 height 25
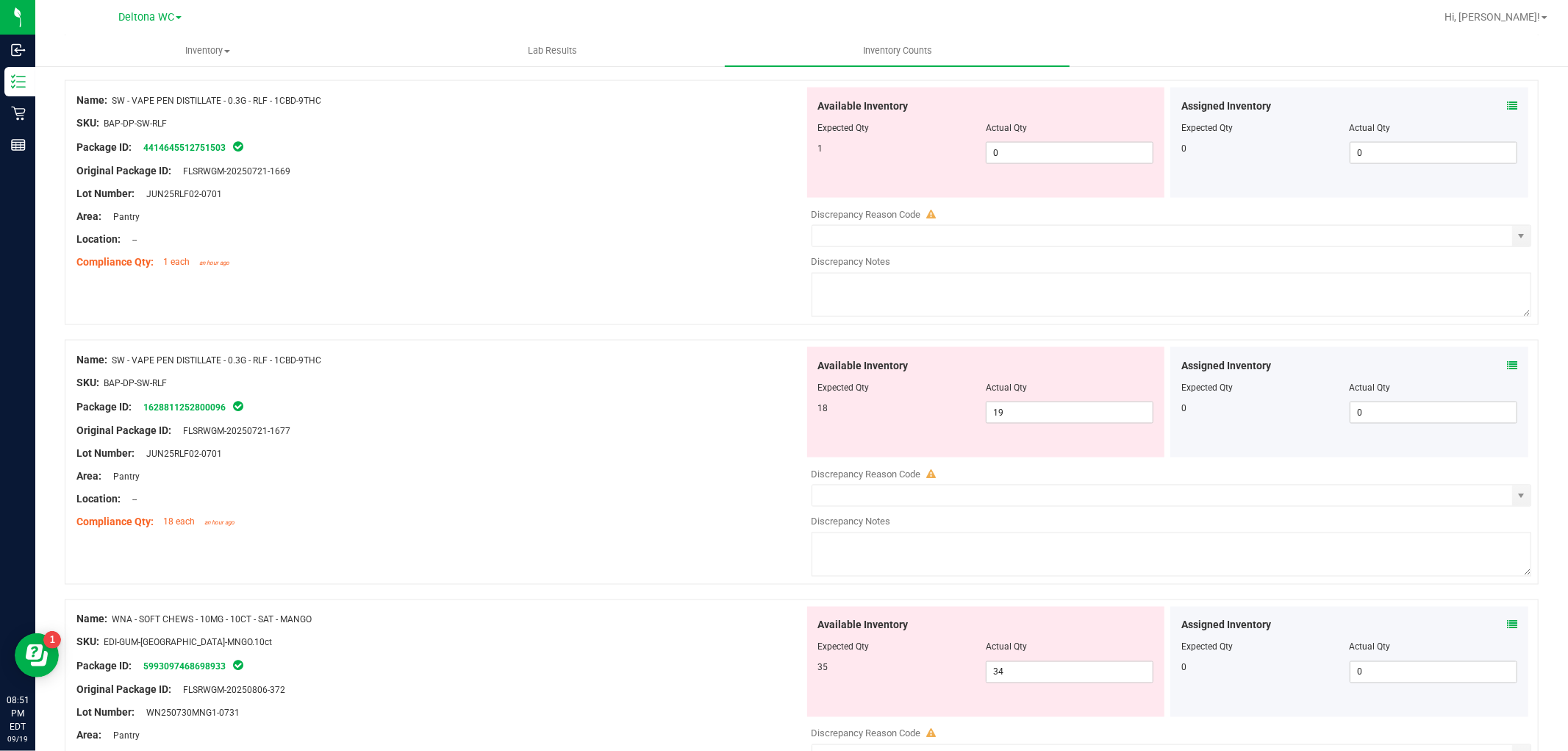
scroll to position [1879, 0]
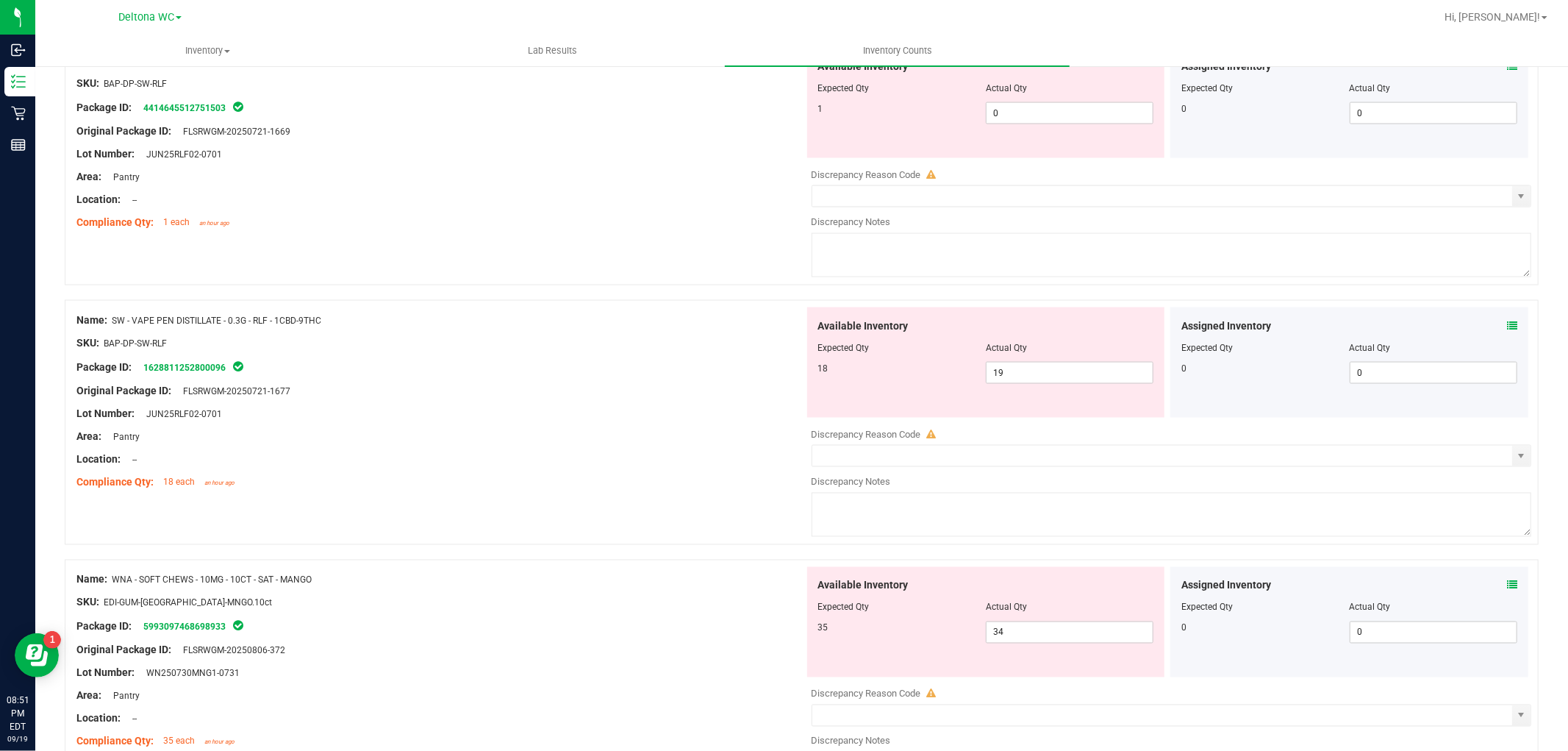
click at [1507, 328] on icon at bounding box center [1511, 326] width 10 height 10
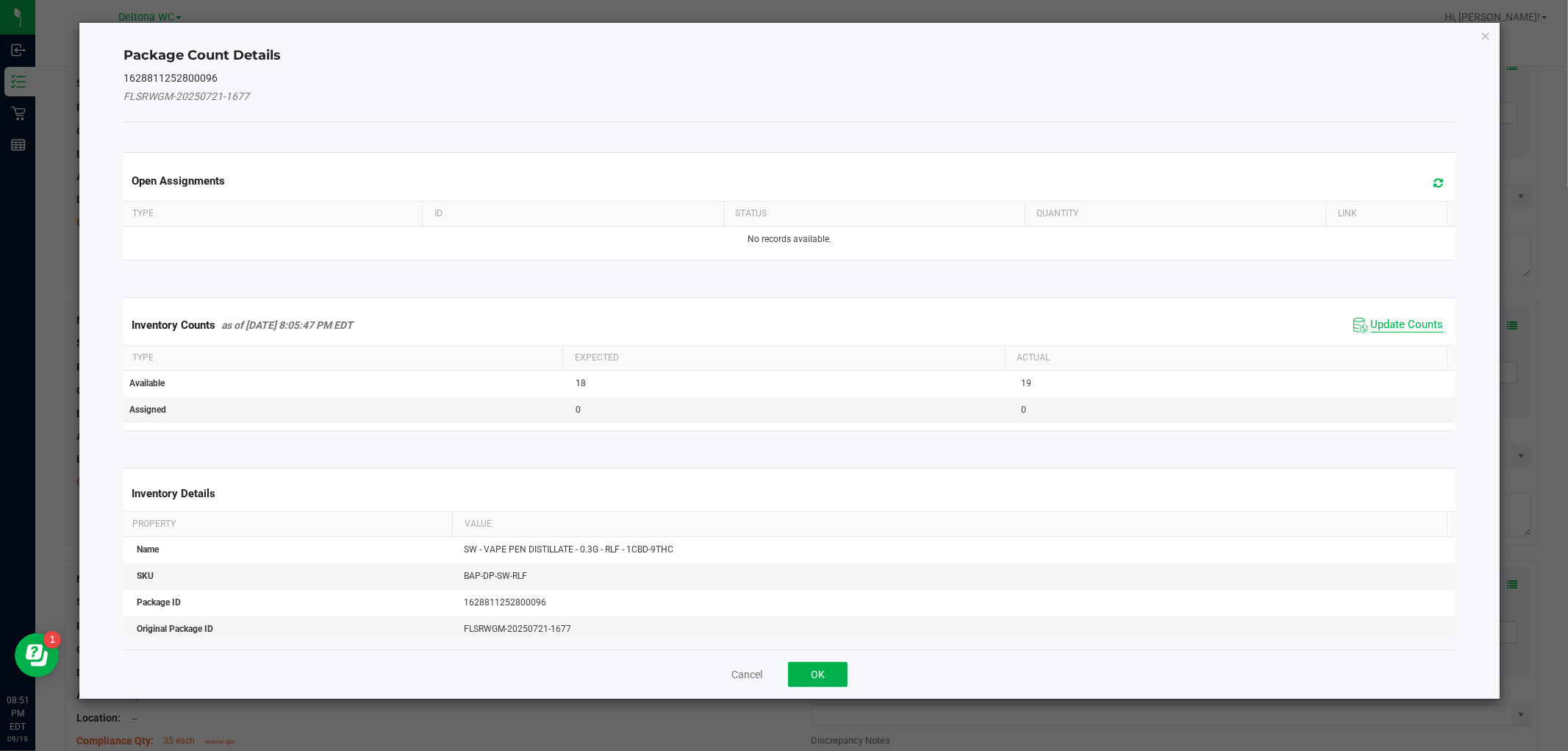
drag, startPoint x: 1389, startPoint y: 322, endPoint x: 1371, endPoint y: 327, distance: 18.7
click at [1379, 326] on span "Update Counts" at bounding box center [1407, 325] width 73 height 15
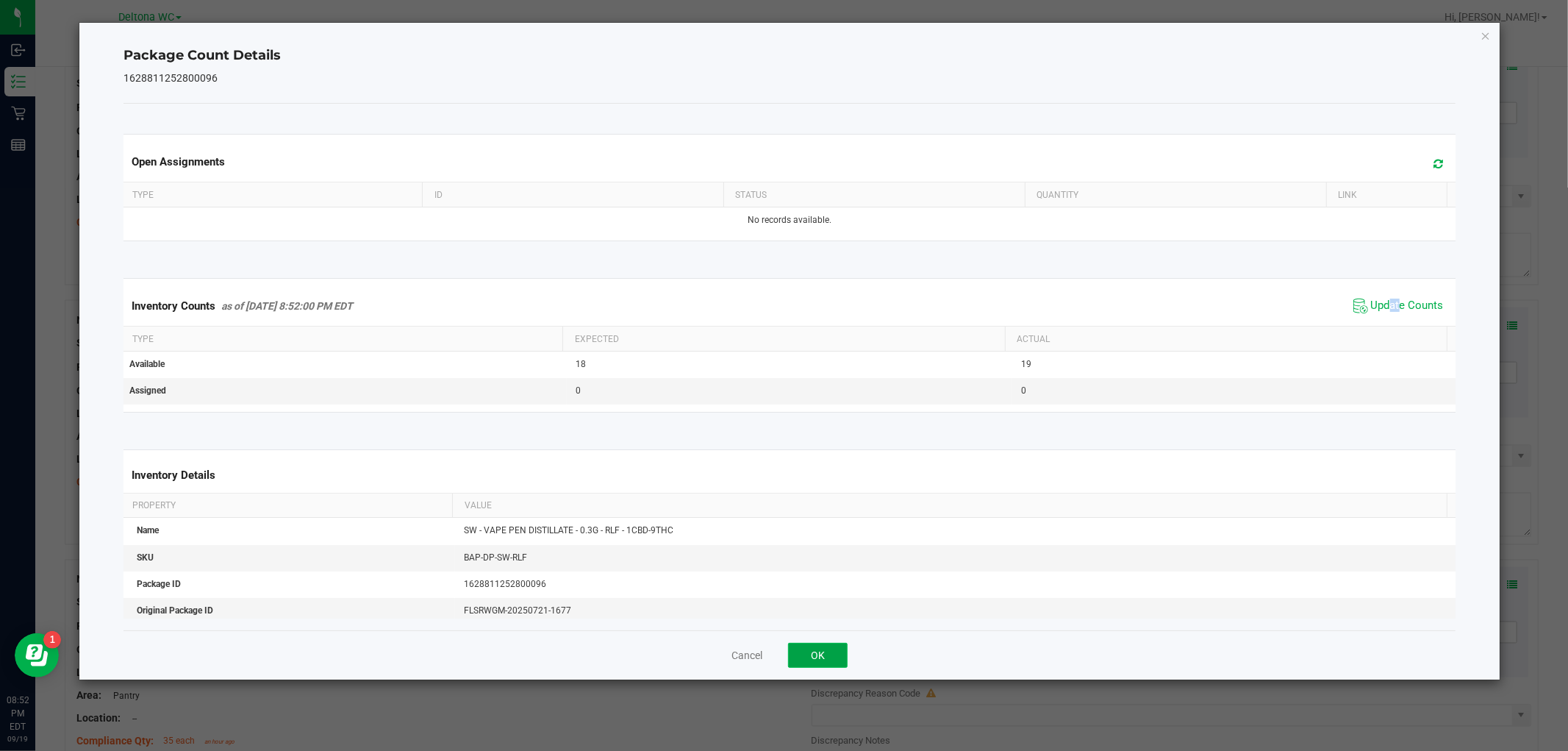
click at [824, 658] on button "OK" at bounding box center [817, 655] width 60 height 25
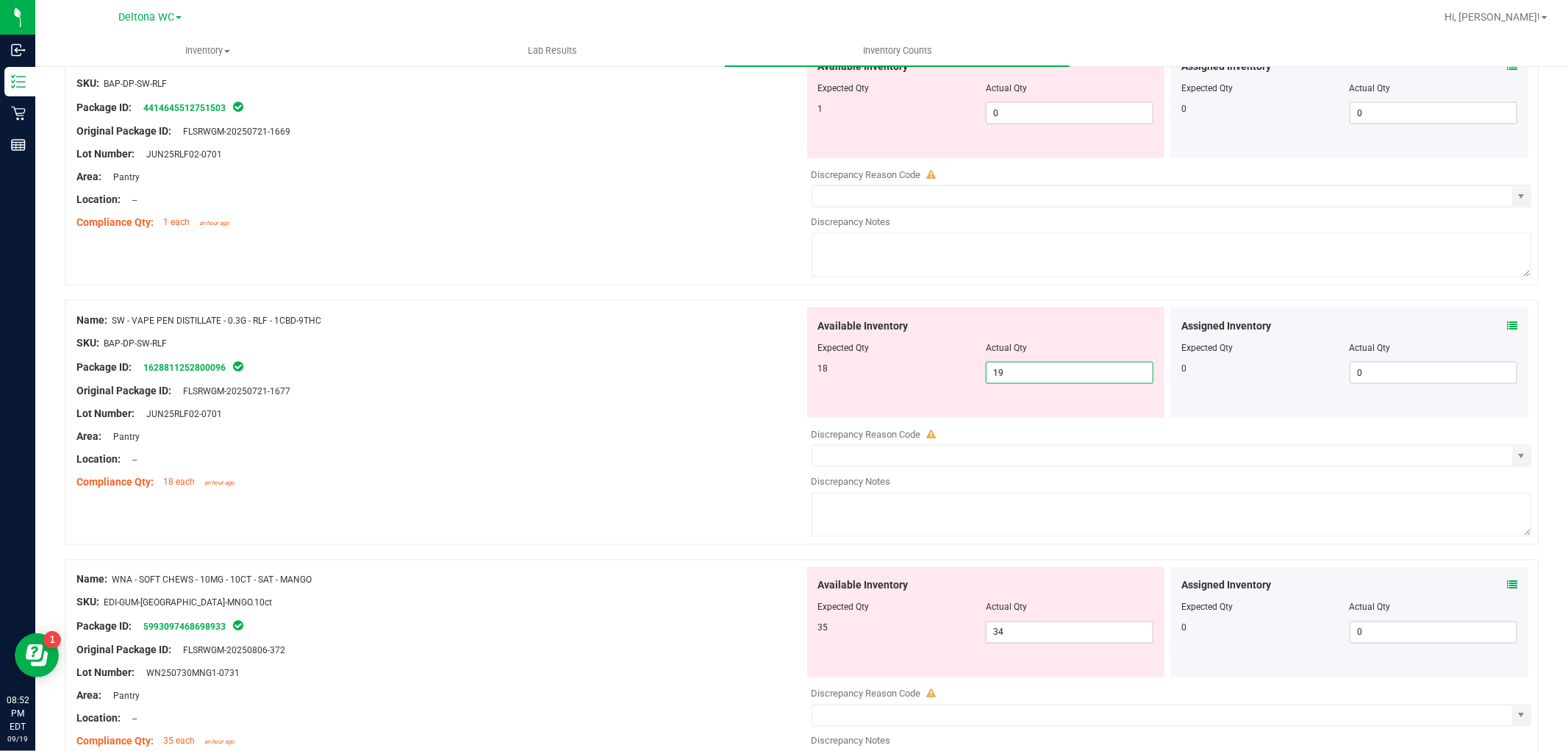
drag, startPoint x: 1061, startPoint y: 374, endPoint x: 985, endPoint y: 378, distance: 76.1
click at [985, 378] on span "19 19" at bounding box center [1069, 373] width 167 height 22
type input "18"
click at [1037, 110] on span "0 0" at bounding box center [1069, 113] width 167 height 22
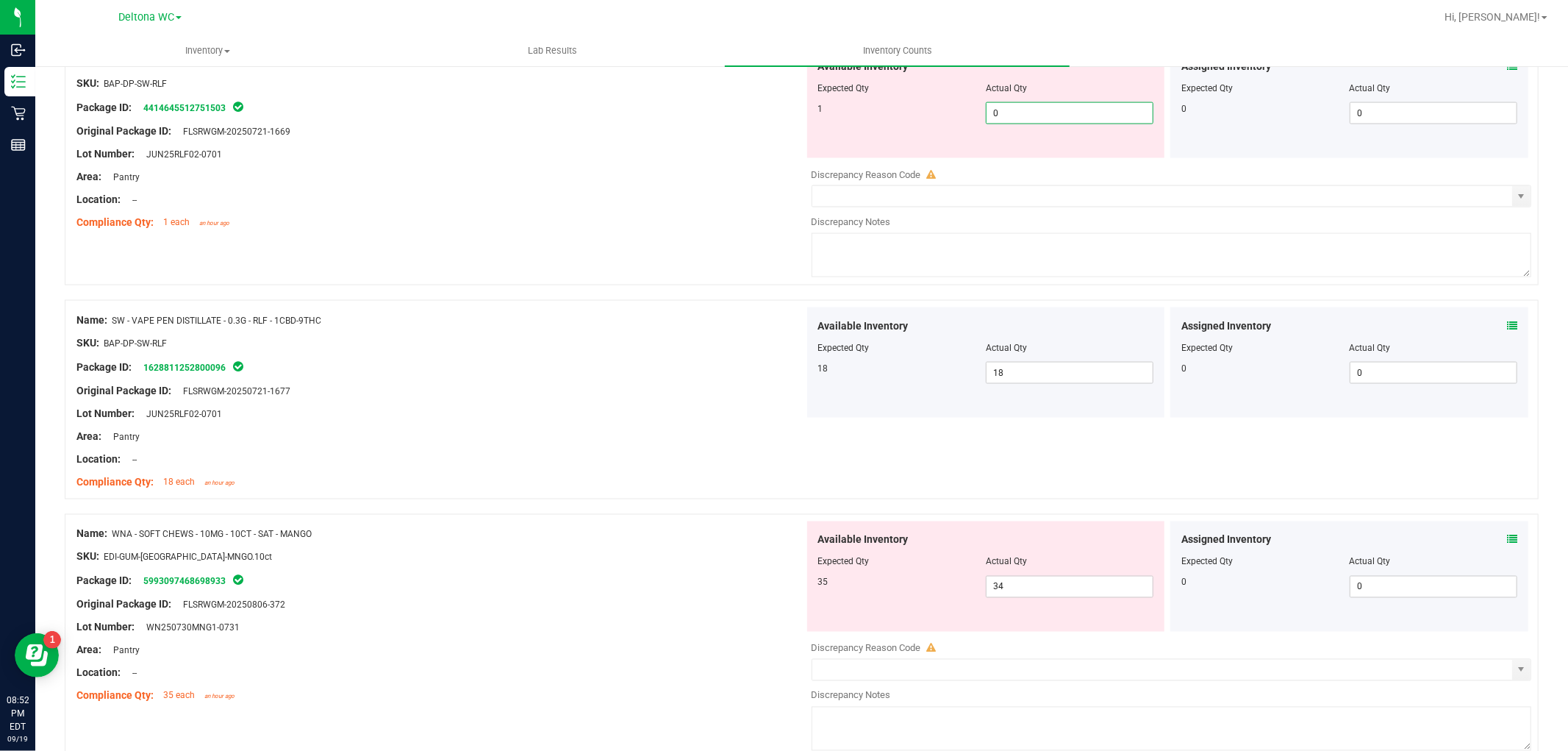
type input "01"
type input "1"
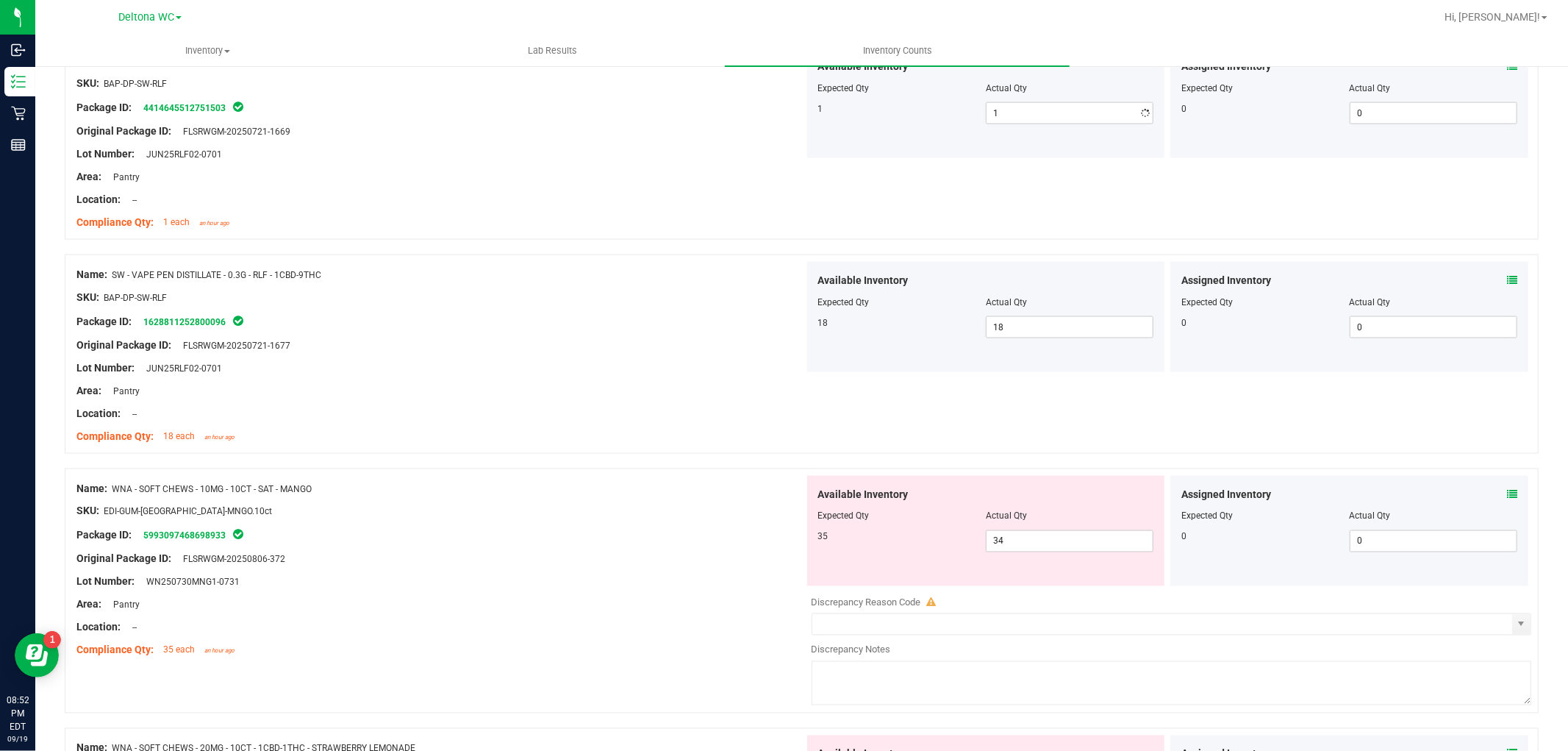
click at [722, 229] on div "Compliance Qty: 1 each an hour ago" at bounding box center [440, 222] width 727 height 16
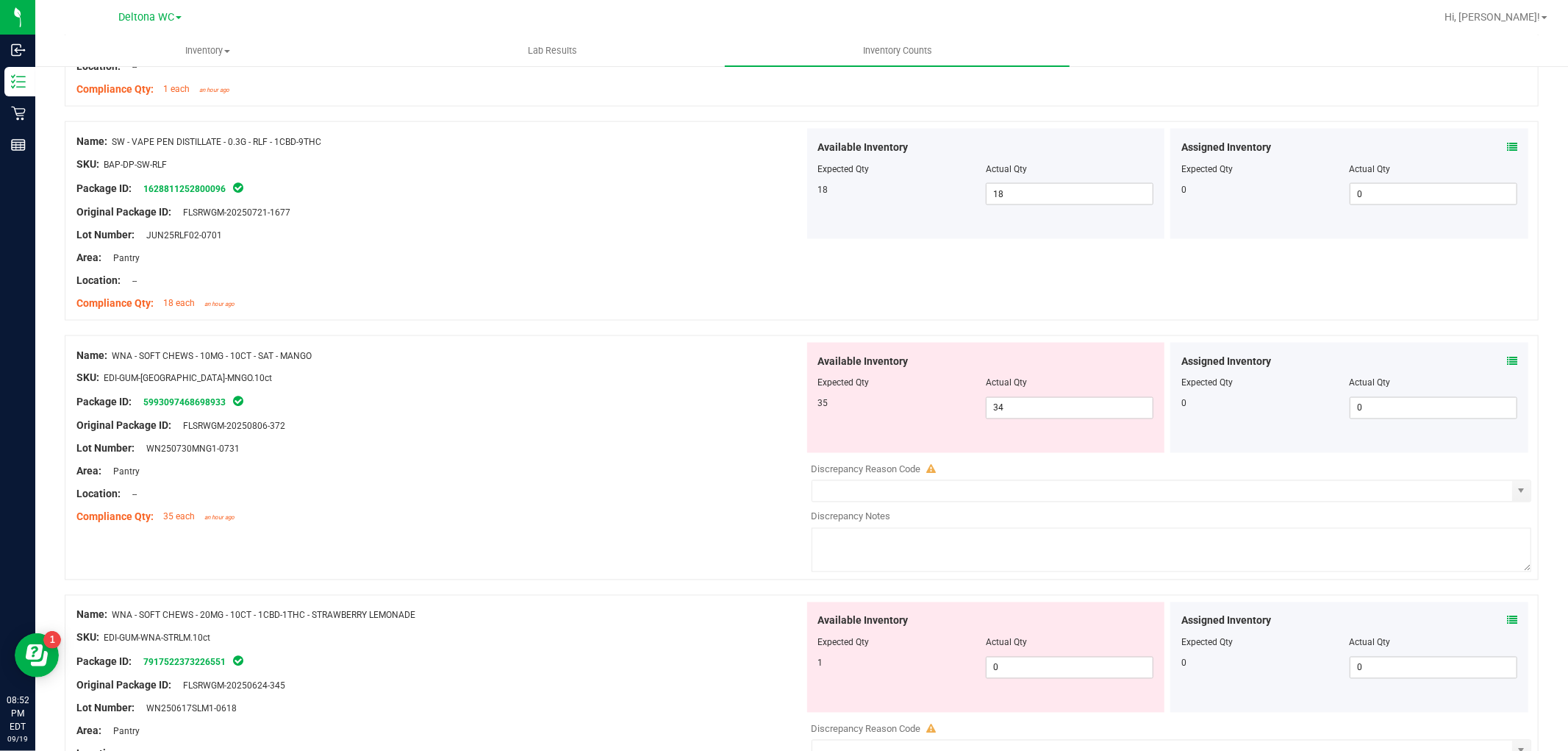
scroll to position [2124, 0]
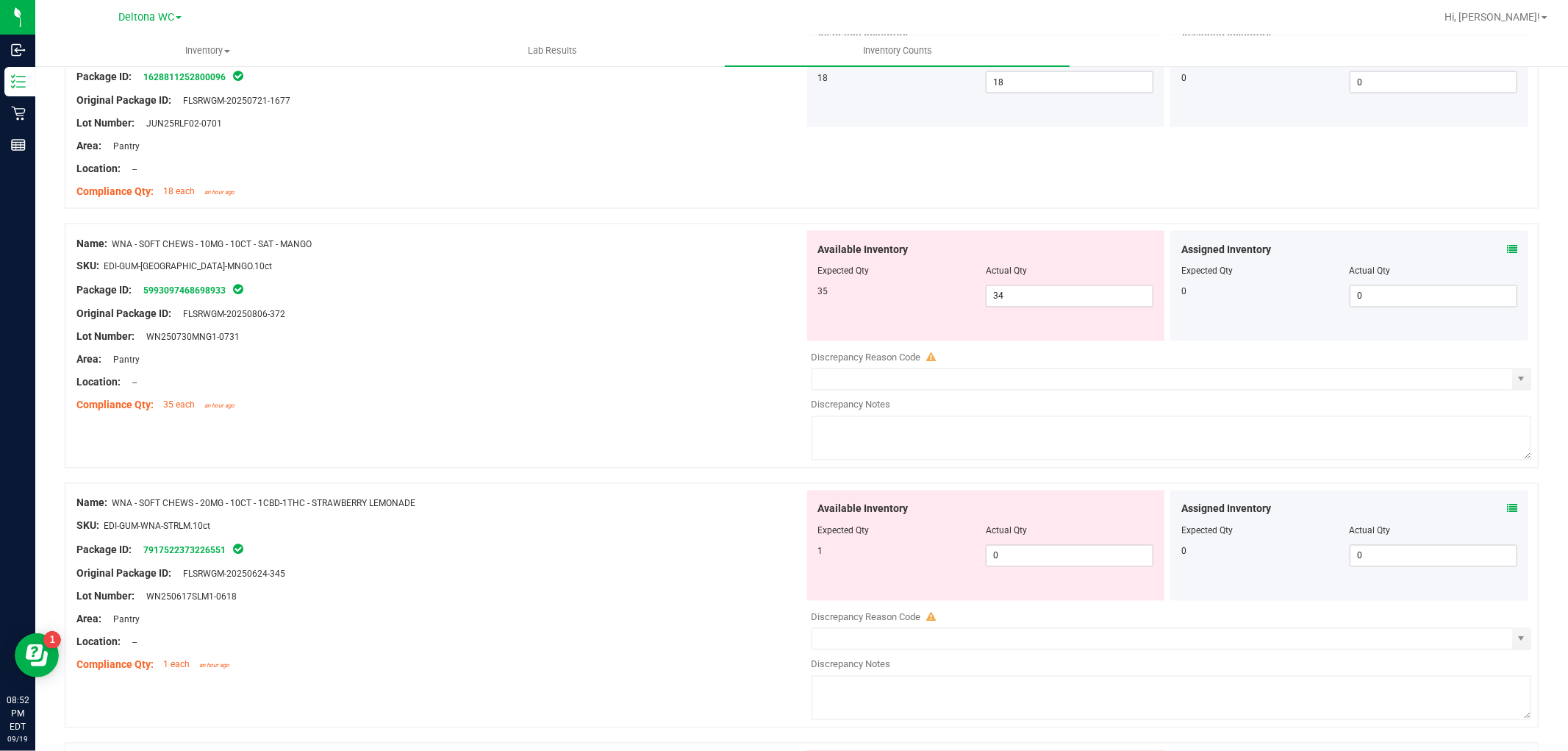
click at [1507, 253] on icon at bounding box center [1511, 249] width 10 height 10
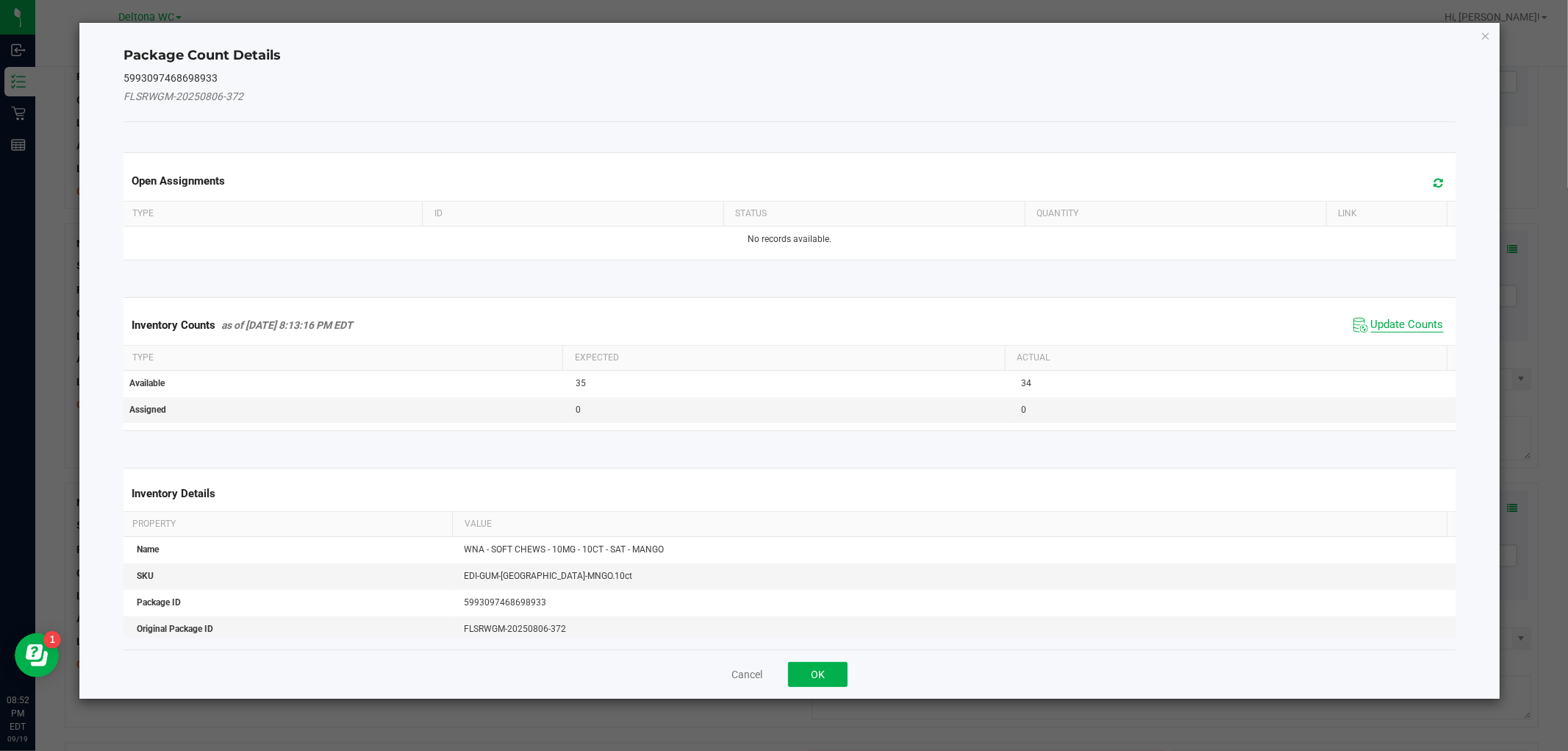
click at [1395, 327] on span "Update Counts" at bounding box center [1407, 325] width 73 height 15
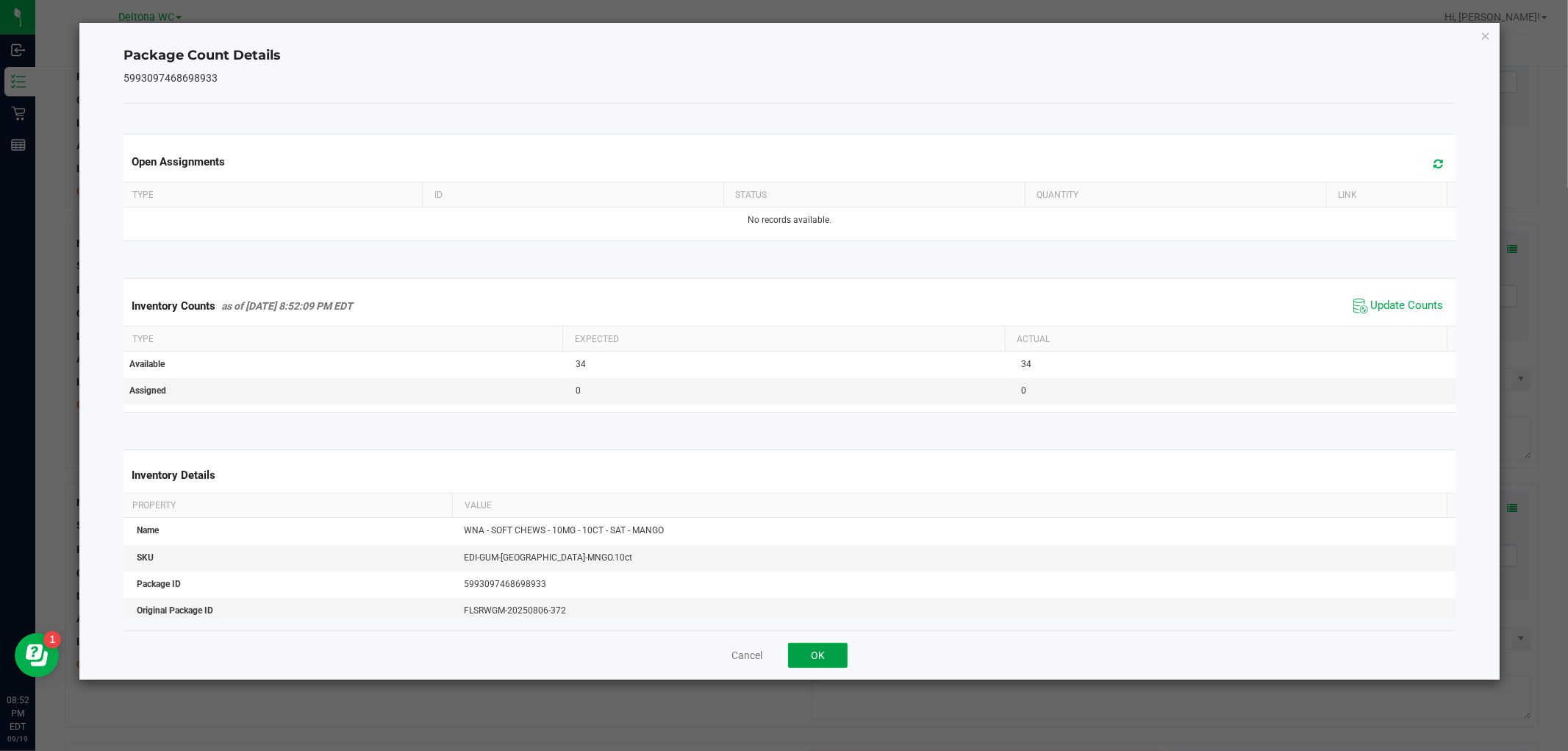
click at [827, 664] on button "OK" at bounding box center [817, 655] width 60 height 25
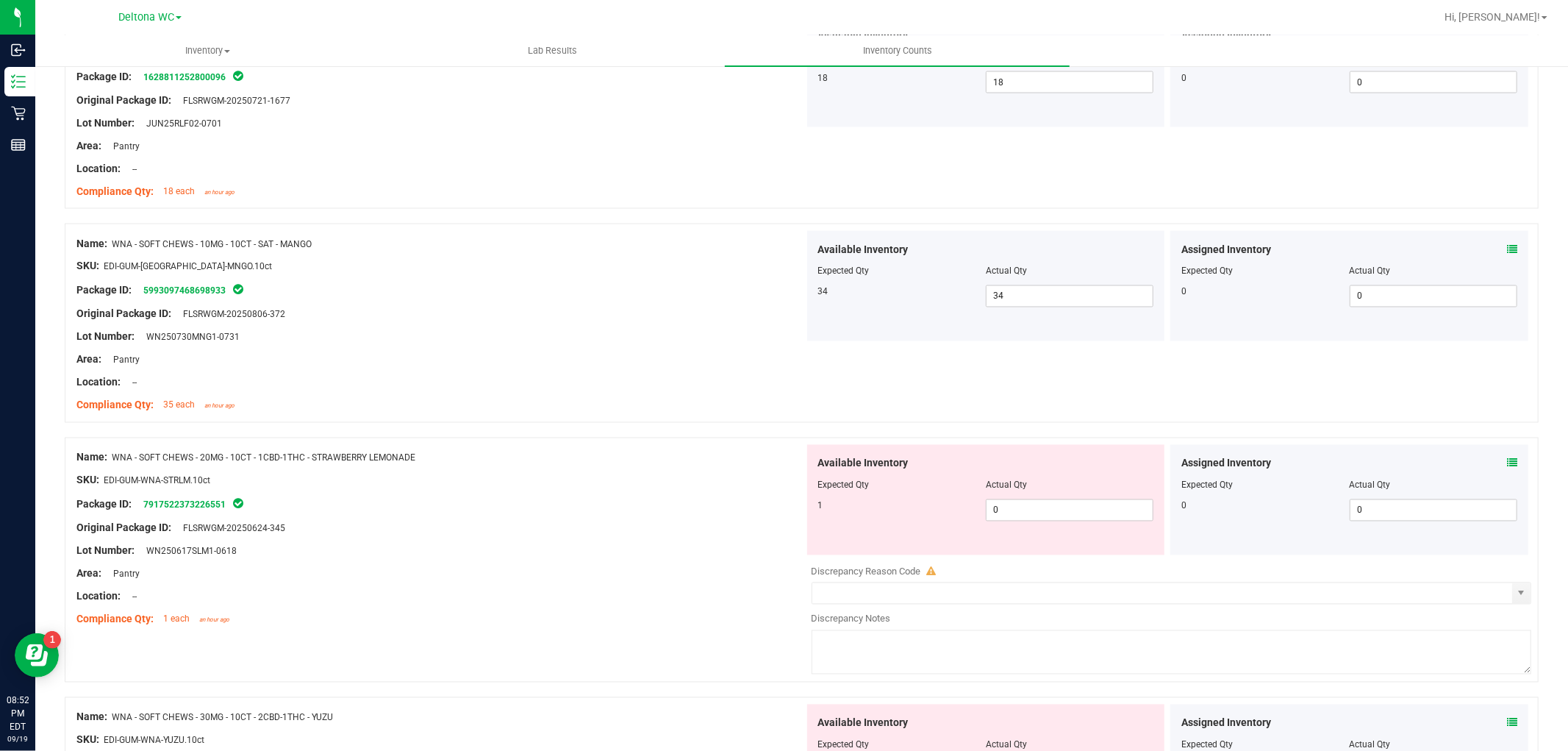
click at [1503, 467] on div "Assigned Inventory Expected Qty Actual Qty 0 0 0" at bounding box center [1349, 500] width 358 height 110
click at [1507, 468] on icon at bounding box center [1511, 463] width 10 height 10
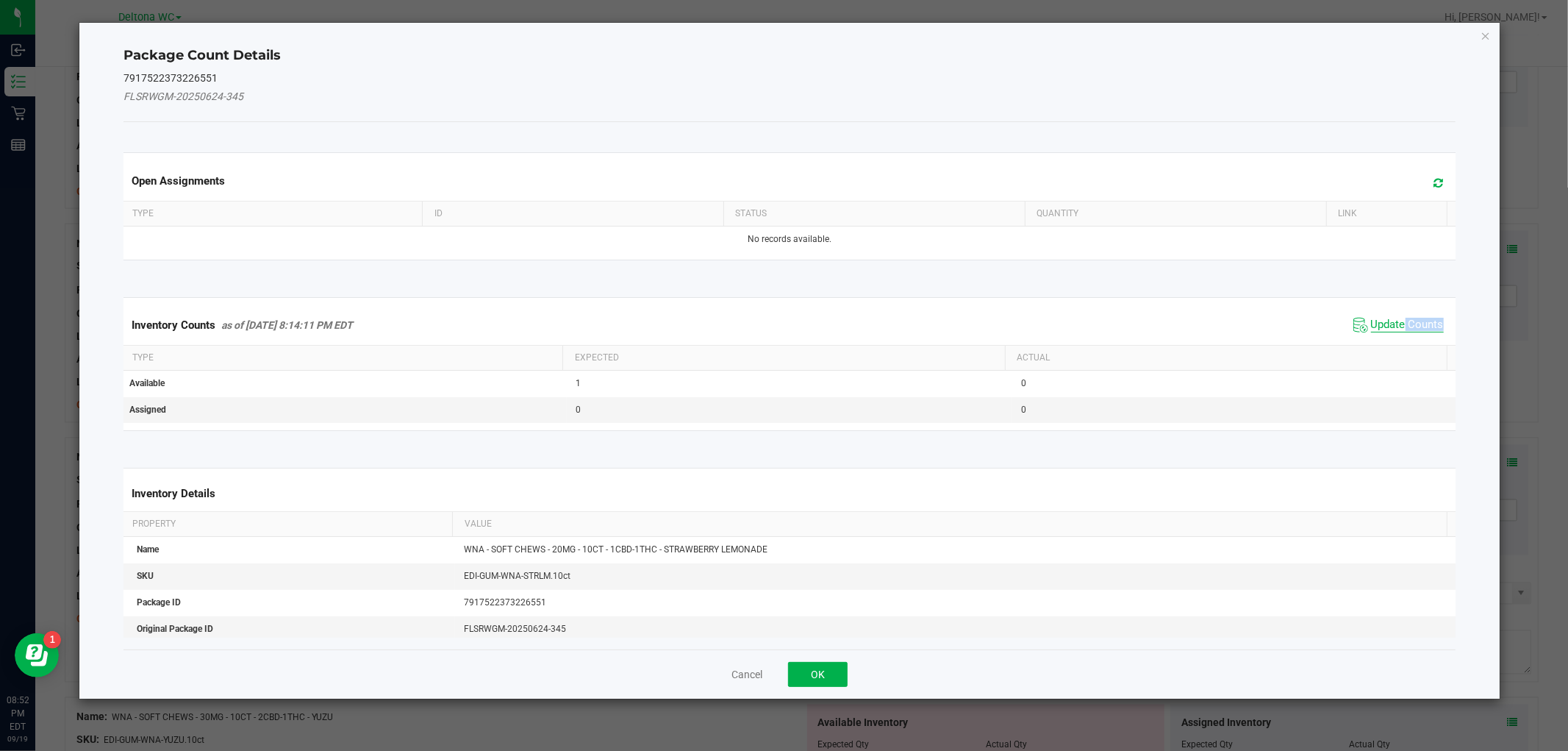
drag, startPoint x: 1392, startPoint y: 329, endPoint x: 1360, endPoint y: 343, distance: 34.9
click at [1391, 329] on span "Update Counts" at bounding box center [1407, 325] width 73 height 15
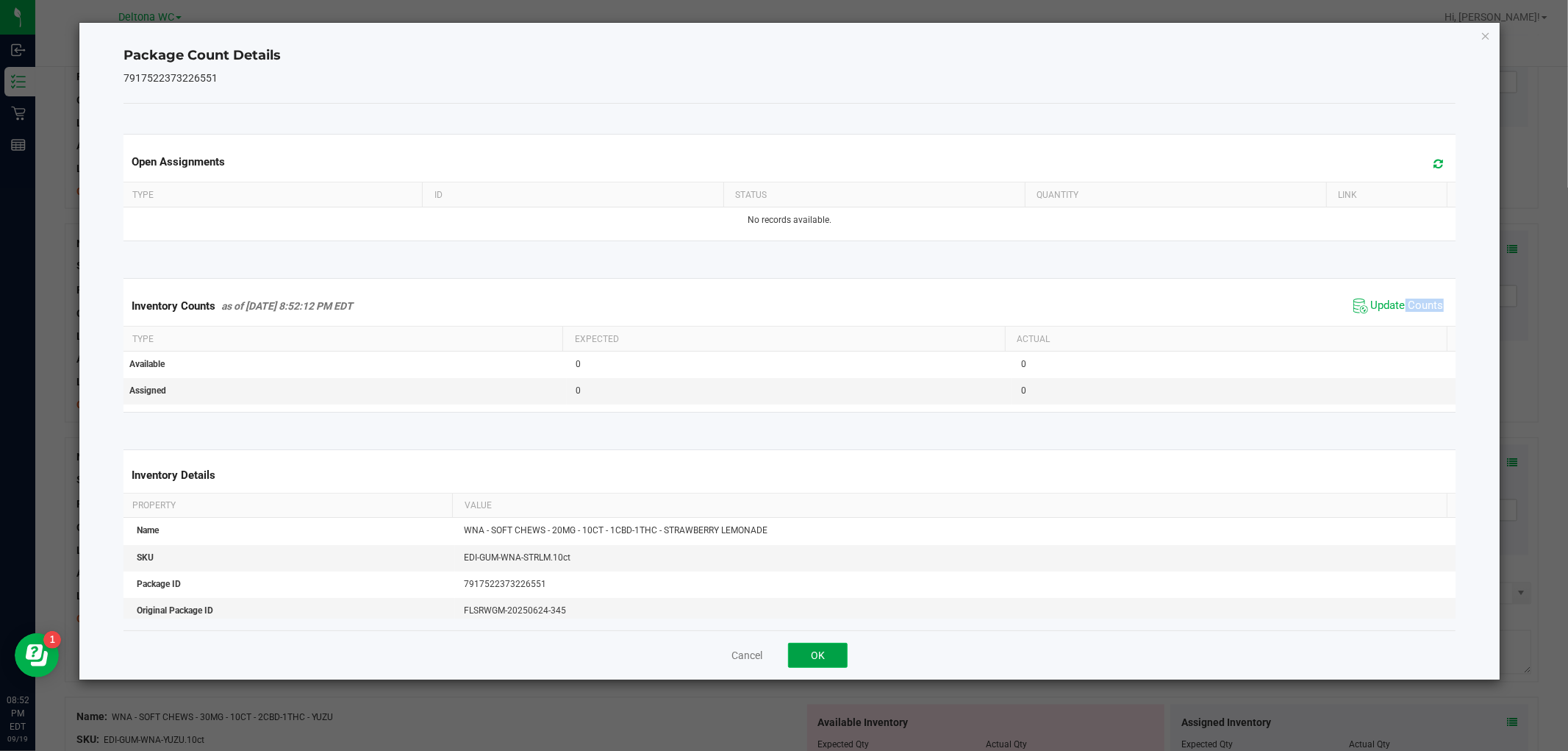
click at [807, 660] on button "OK" at bounding box center [817, 655] width 60 height 25
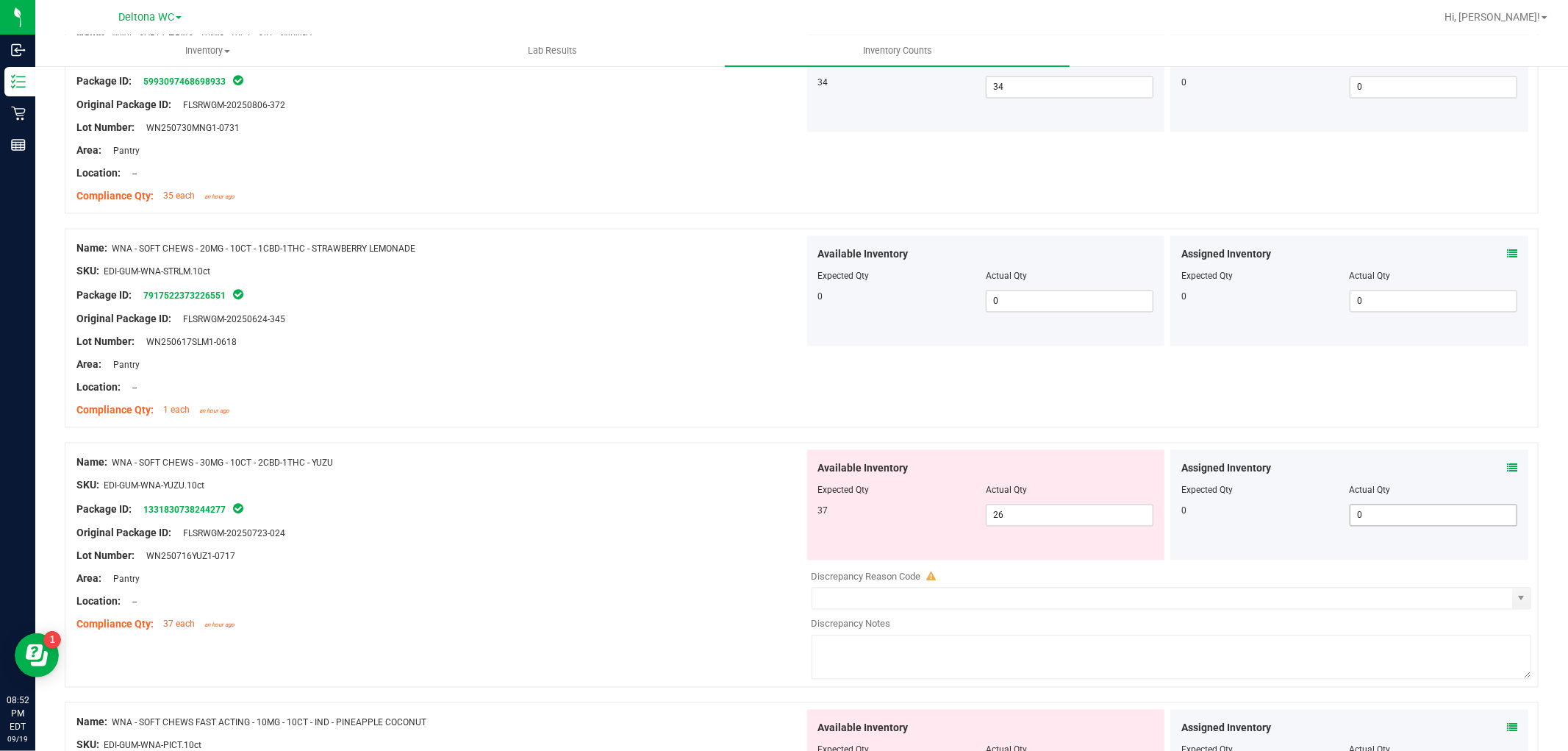
scroll to position [2369, 0]
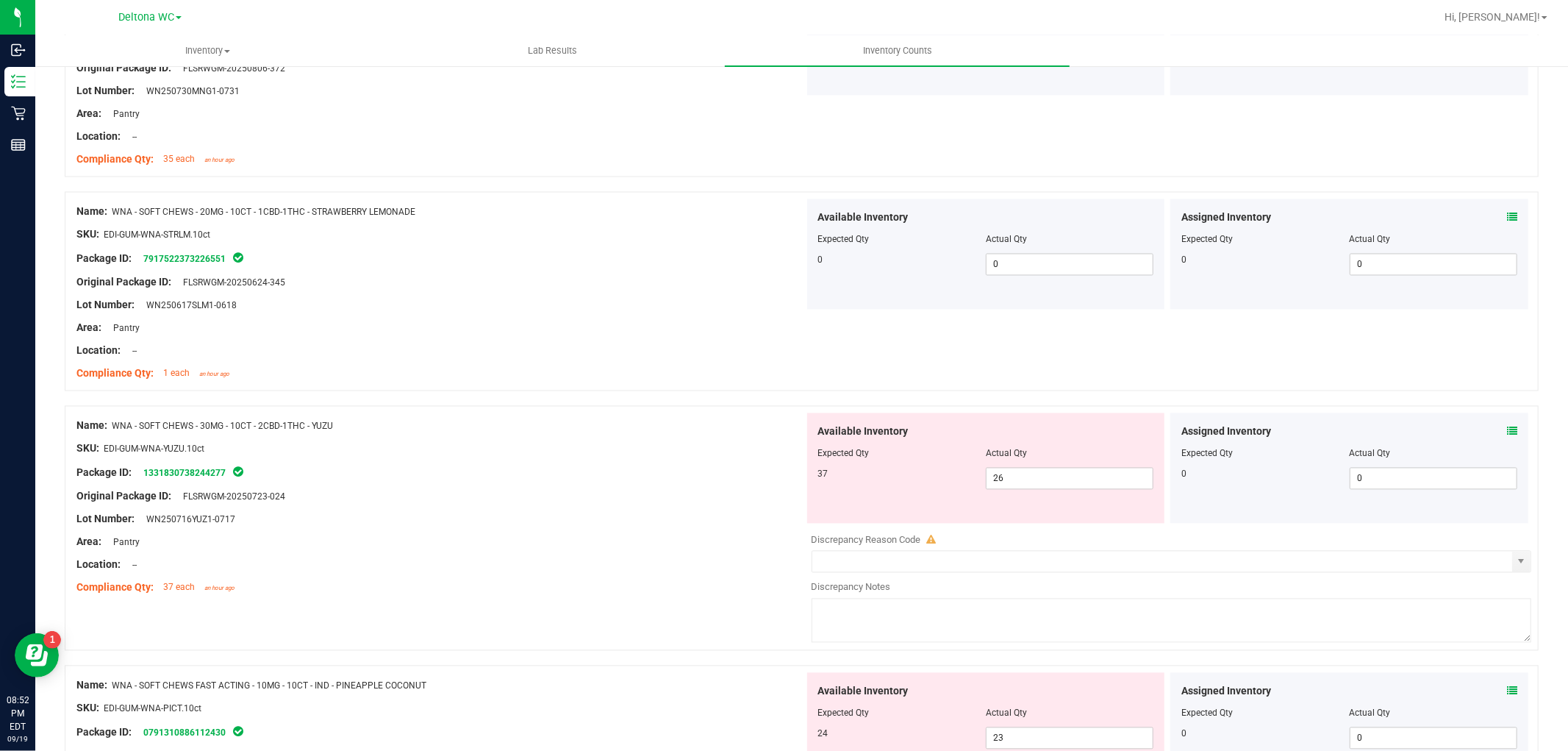
click at [1507, 430] on icon at bounding box center [1511, 431] width 10 height 10
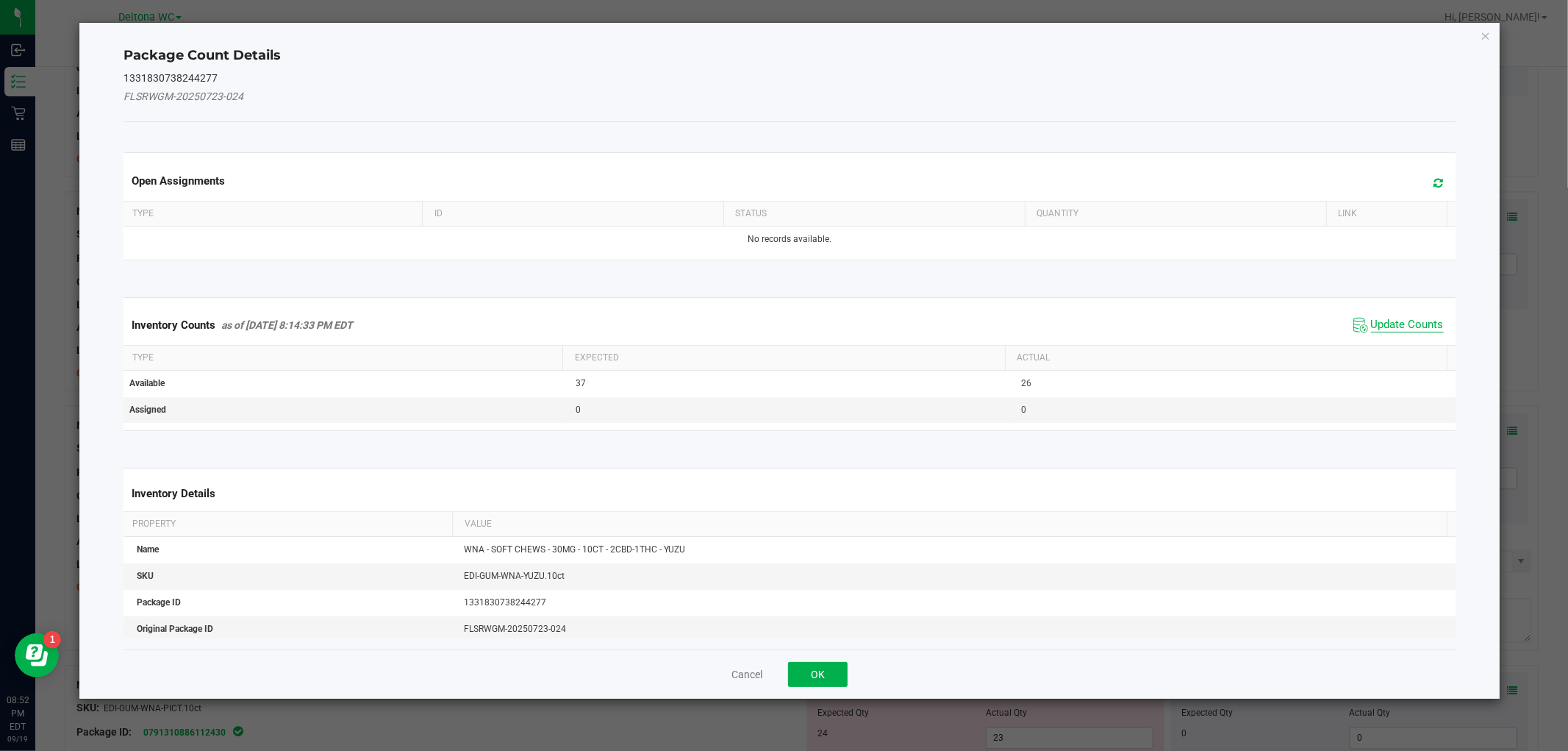
click at [1399, 323] on span "Update Counts" at bounding box center [1407, 325] width 73 height 15
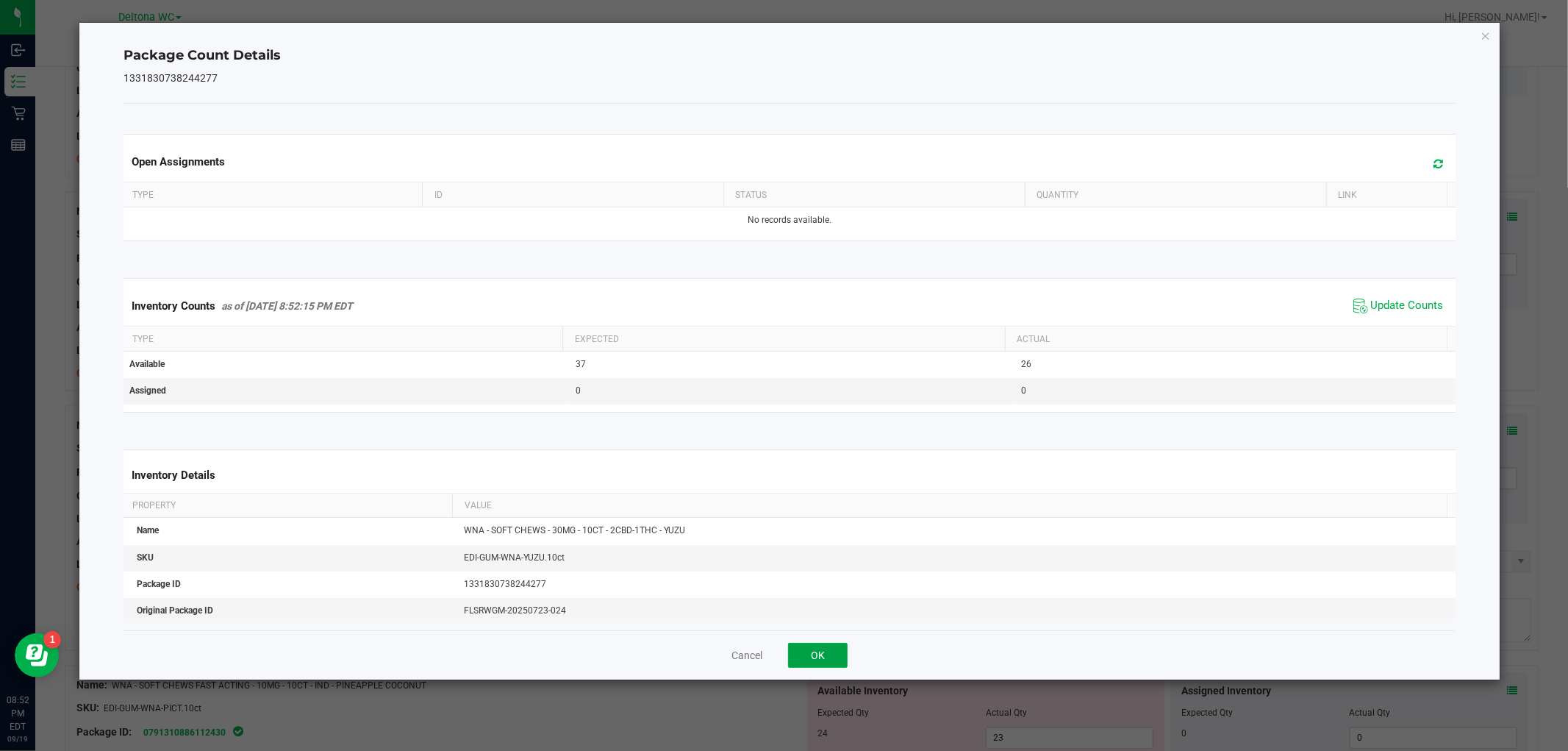
drag, startPoint x: 821, startPoint y: 656, endPoint x: 839, endPoint y: 648, distance: 19.7
click at [822, 655] on button "OK" at bounding box center [817, 655] width 60 height 25
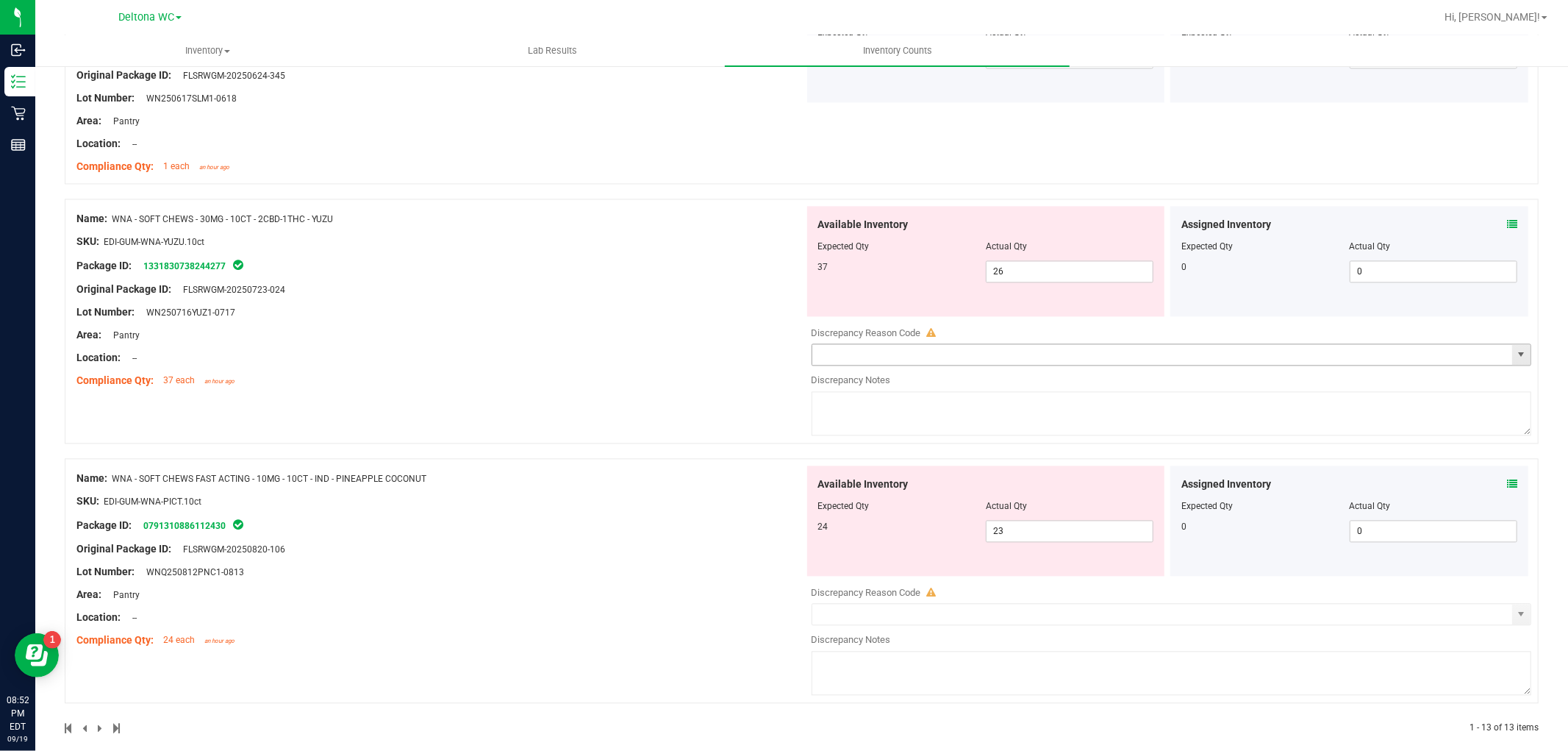
scroll to position [2599, 0]
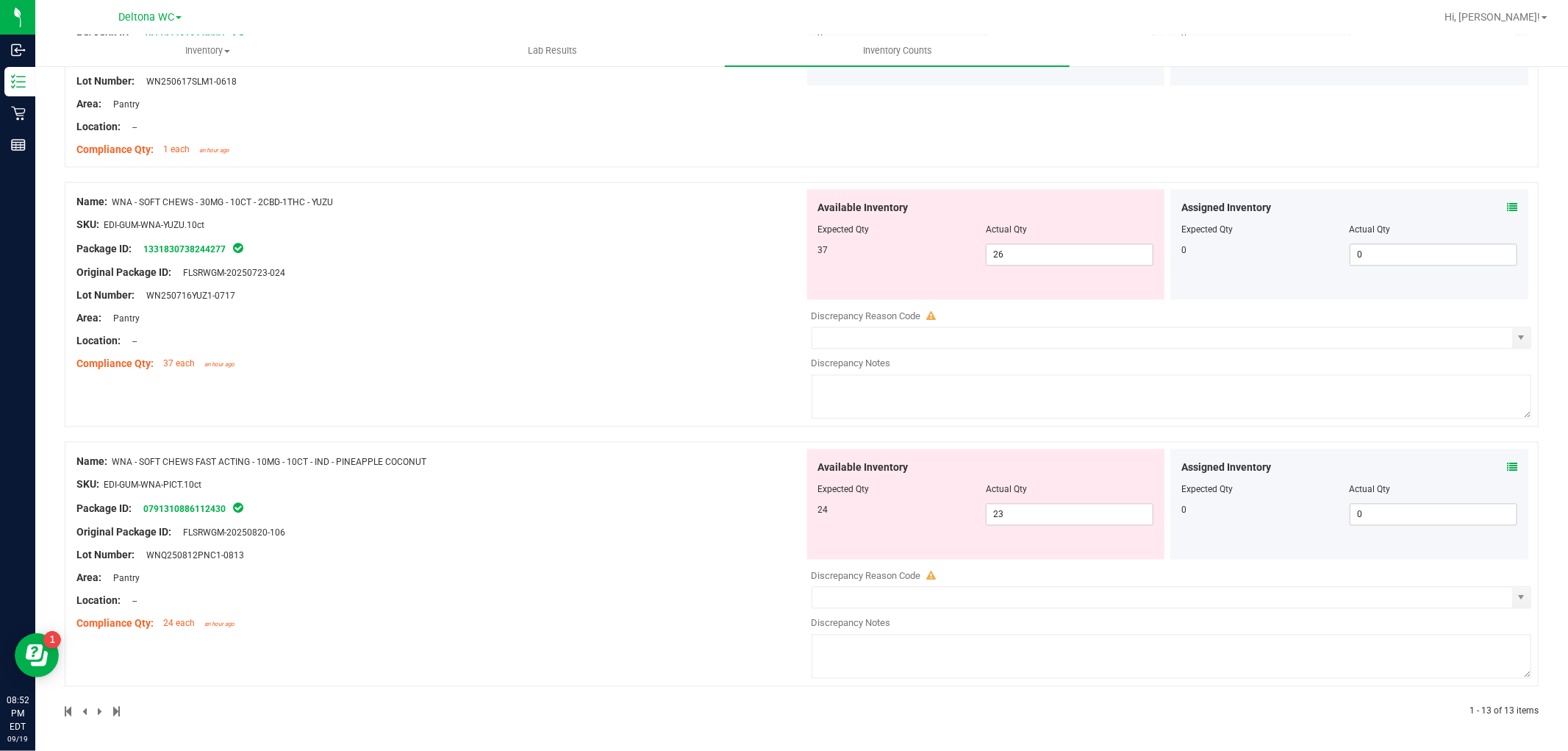
click at [1507, 464] on icon at bounding box center [1511, 467] width 10 height 10
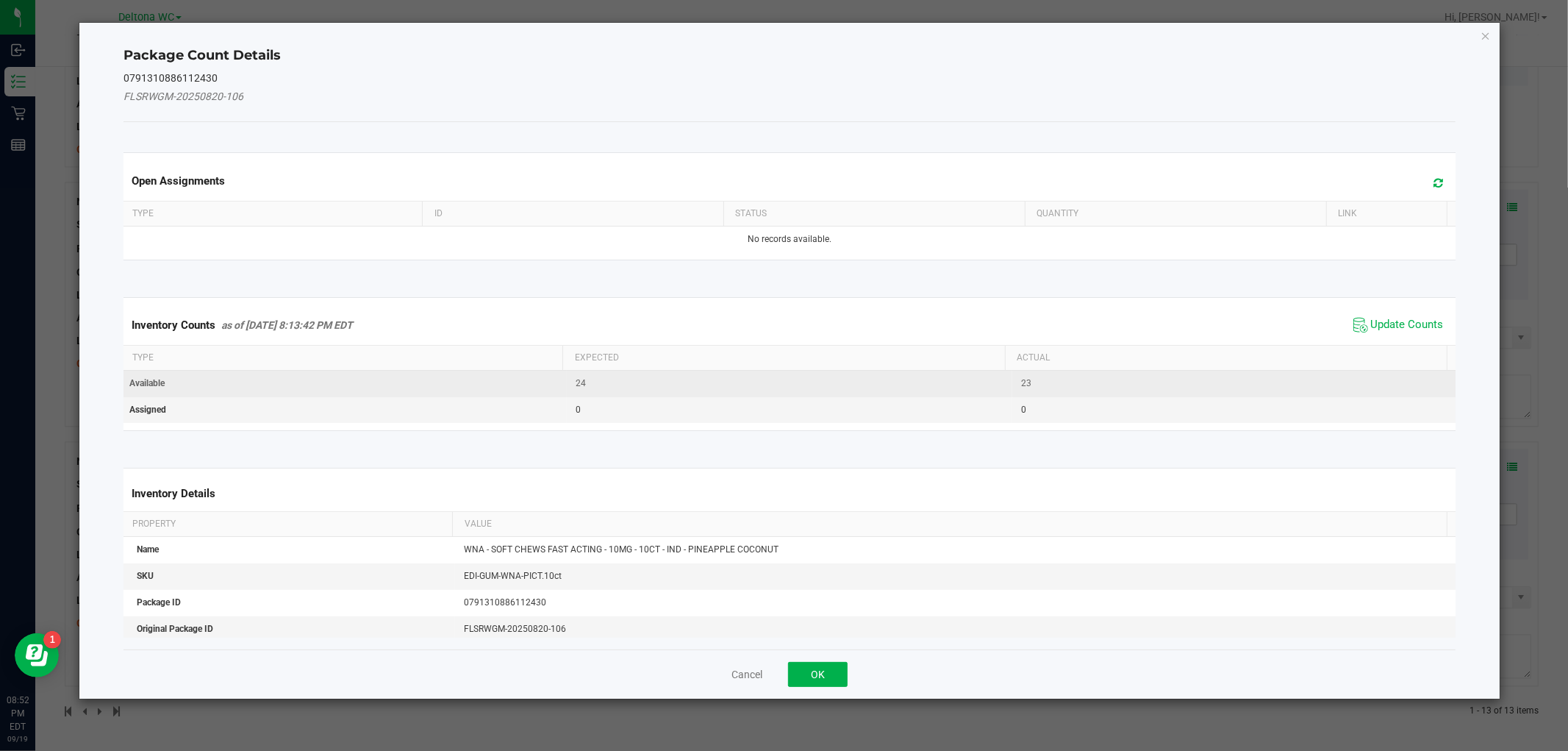
drag, startPoint x: 1408, startPoint y: 324, endPoint x: 1255, endPoint y: 374, distance: 161.0
click at [1405, 325] on span "Update Counts" at bounding box center [1407, 325] width 73 height 15
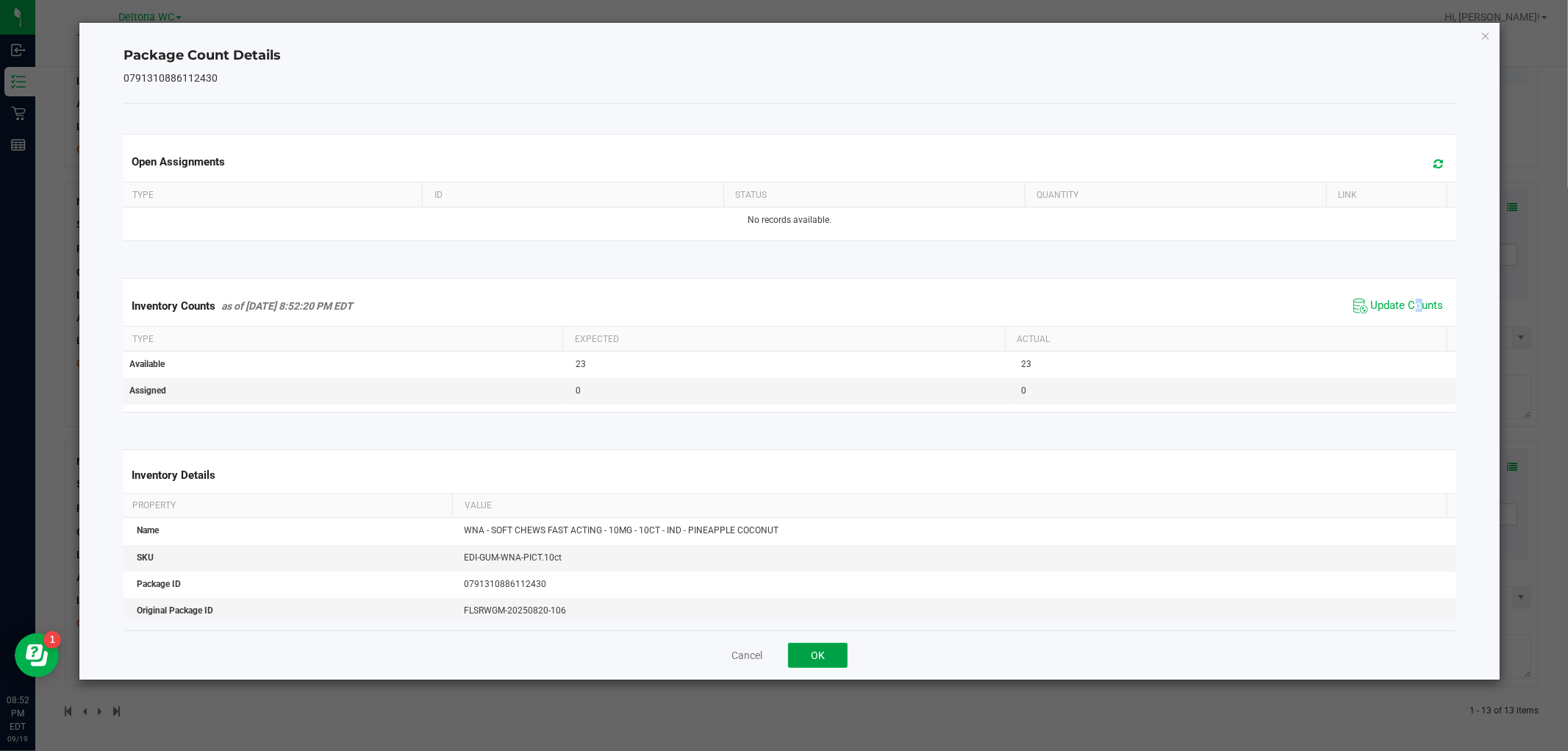
click at [818, 652] on button "OK" at bounding box center [817, 655] width 60 height 25
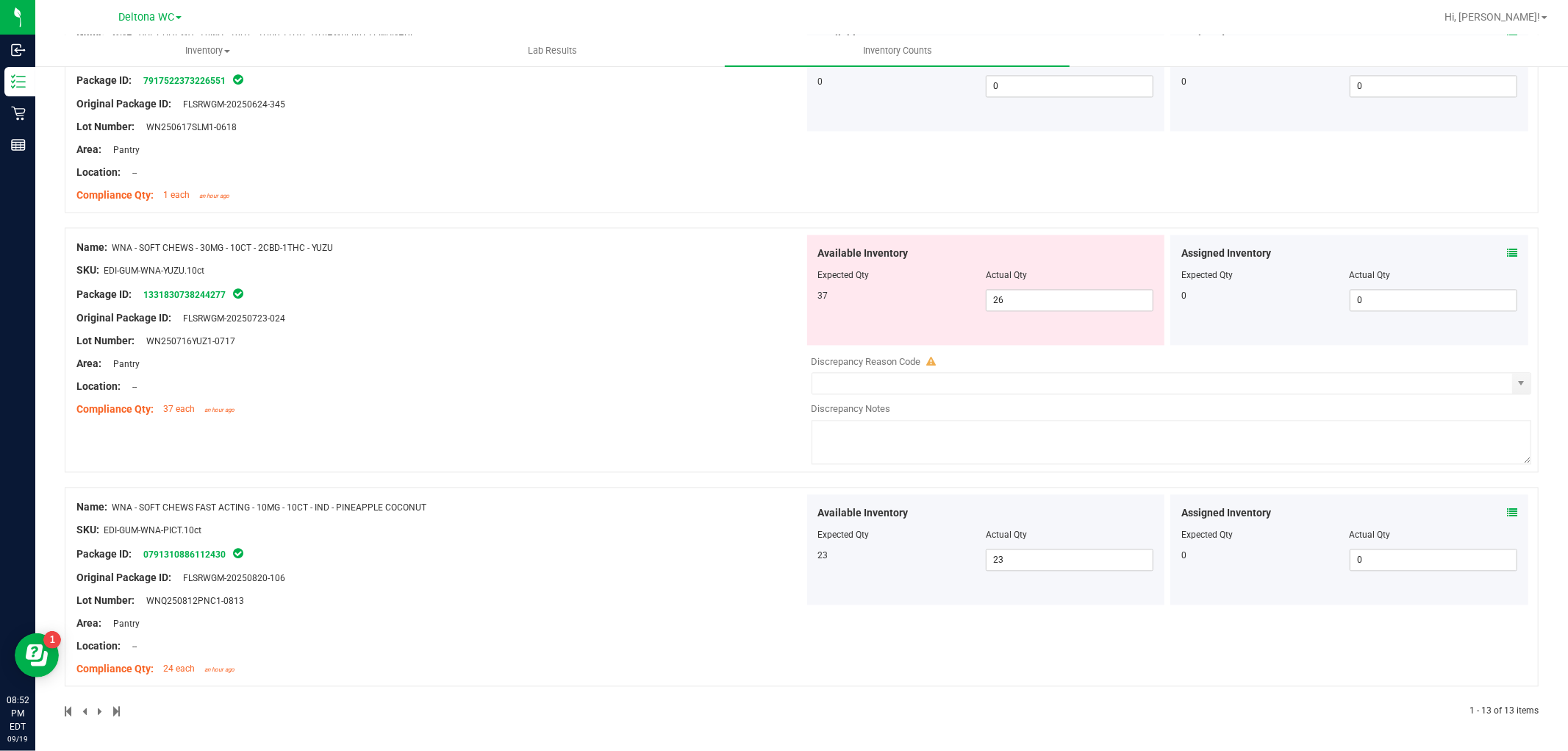
scroll to position [2552, 0]
drag, startPoint x: 1040, startPoint y: 302, endPoint x: 941, endPoint y: 292, distance: 99.5
click at [941, 292] on div "37 26 26" at bounding box center [986, 300] width 336 height 22
type input "37"
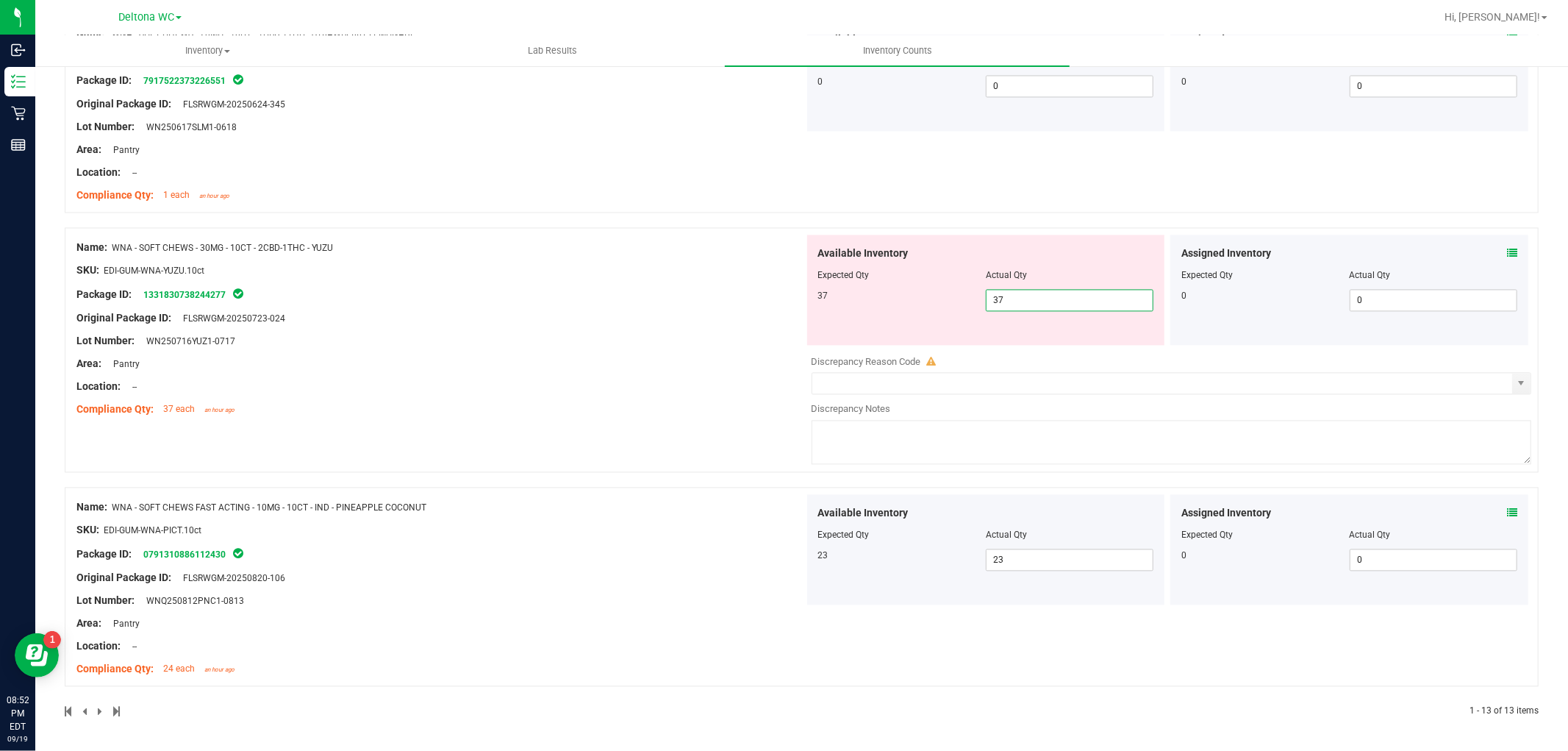
click at [562, 425] on div "Name: WNA - SOFT CHEWS - 30MG - 10CT - 2CBD-1THC - YUZU SKU: EDI-GUM-WNA-YUZU.1…" at bounding box center [801, 350] width 1473 height 245
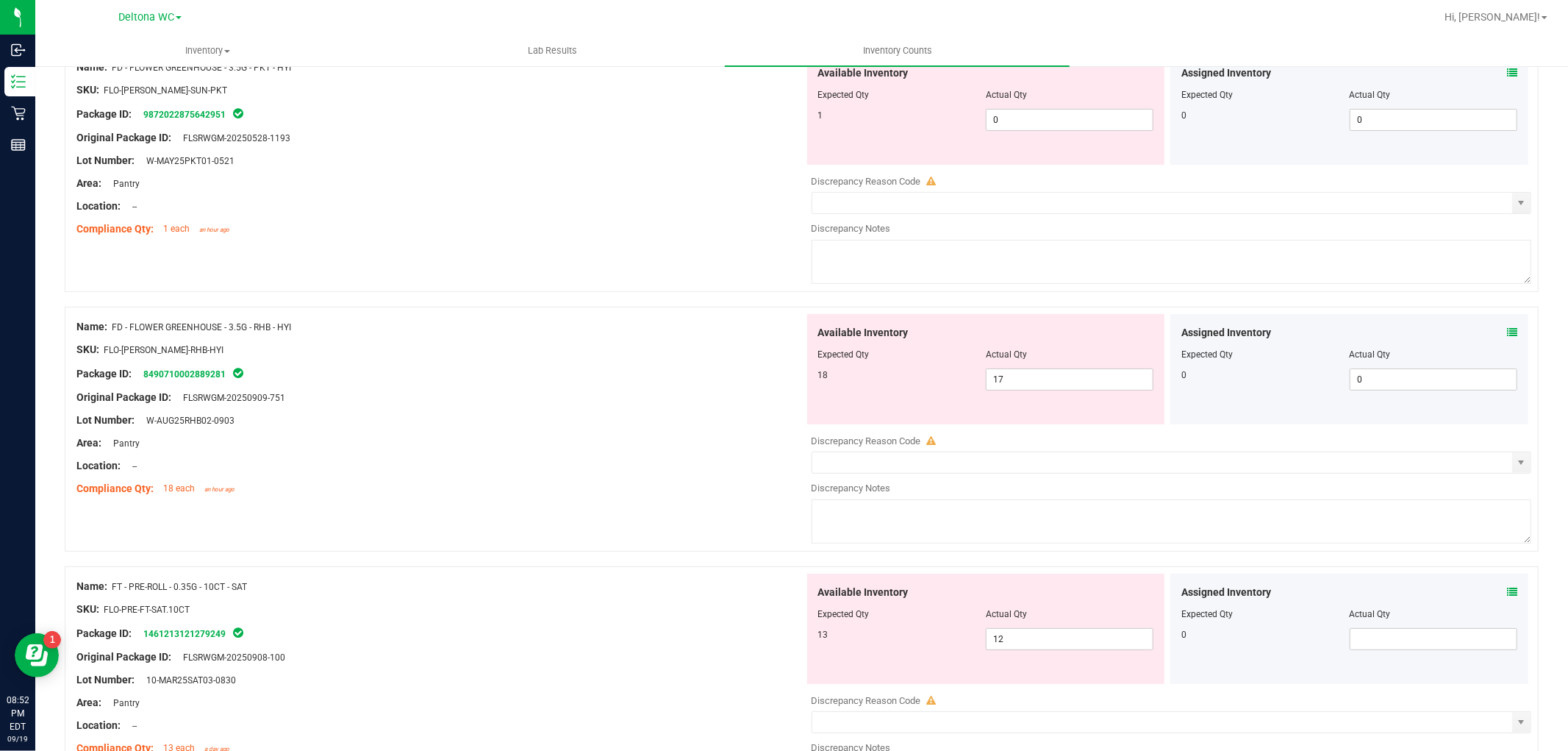
scroll to position [0, 0]
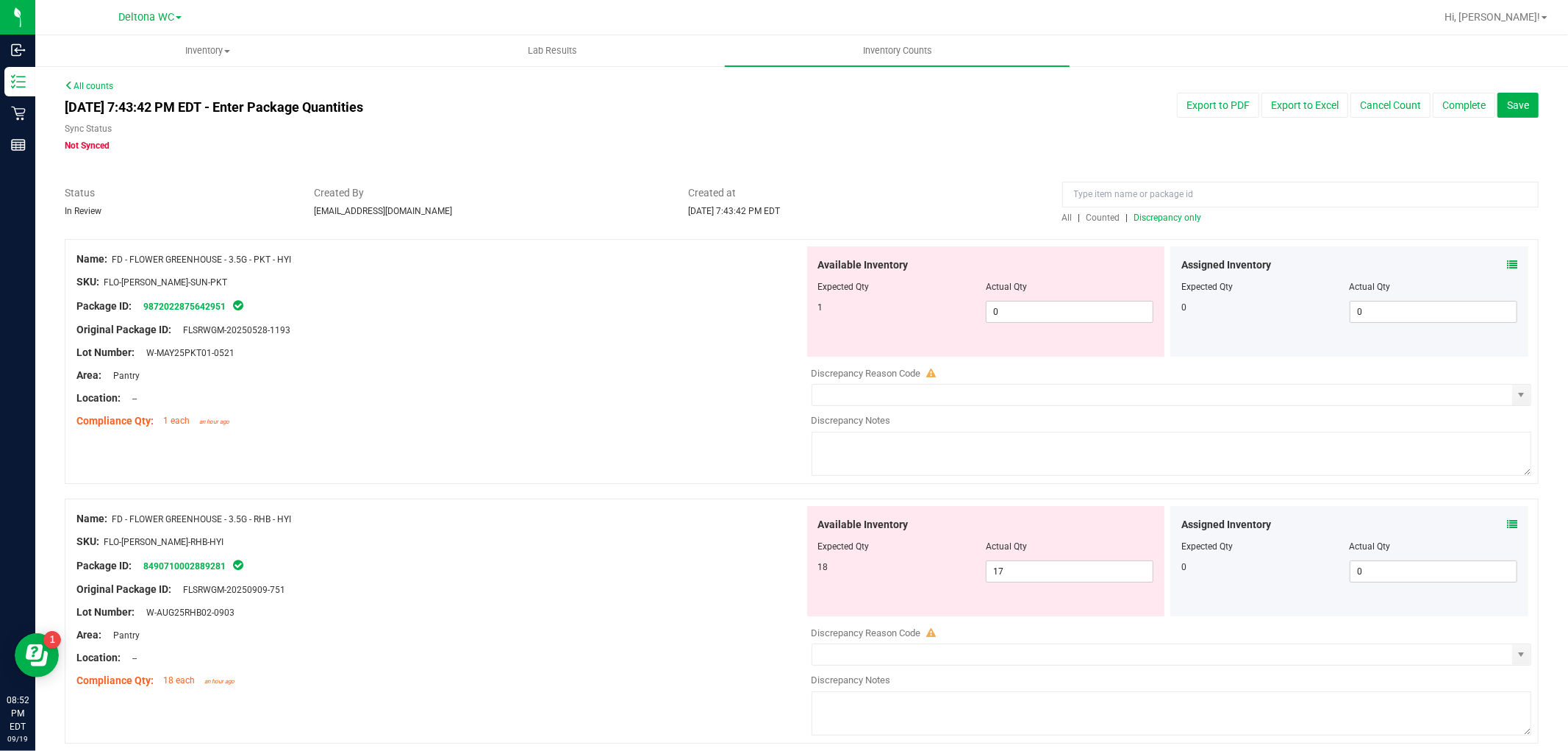
click at [1157, 214] on span "Discrepancy only" at bounding box center [1167, 217] width 67 height 10
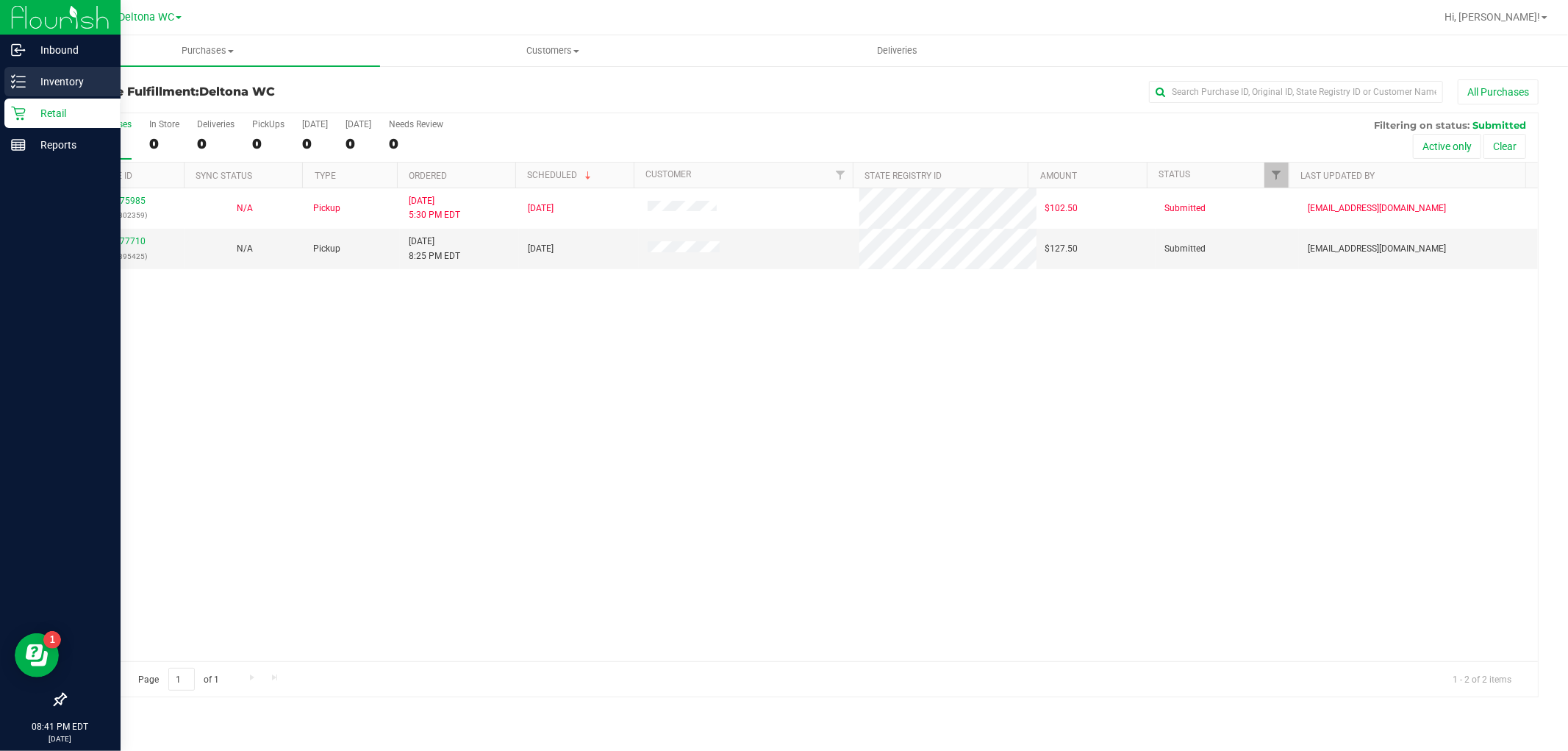
click at [21, 87] on line at bounding box center [21, 87] width 8 height 0
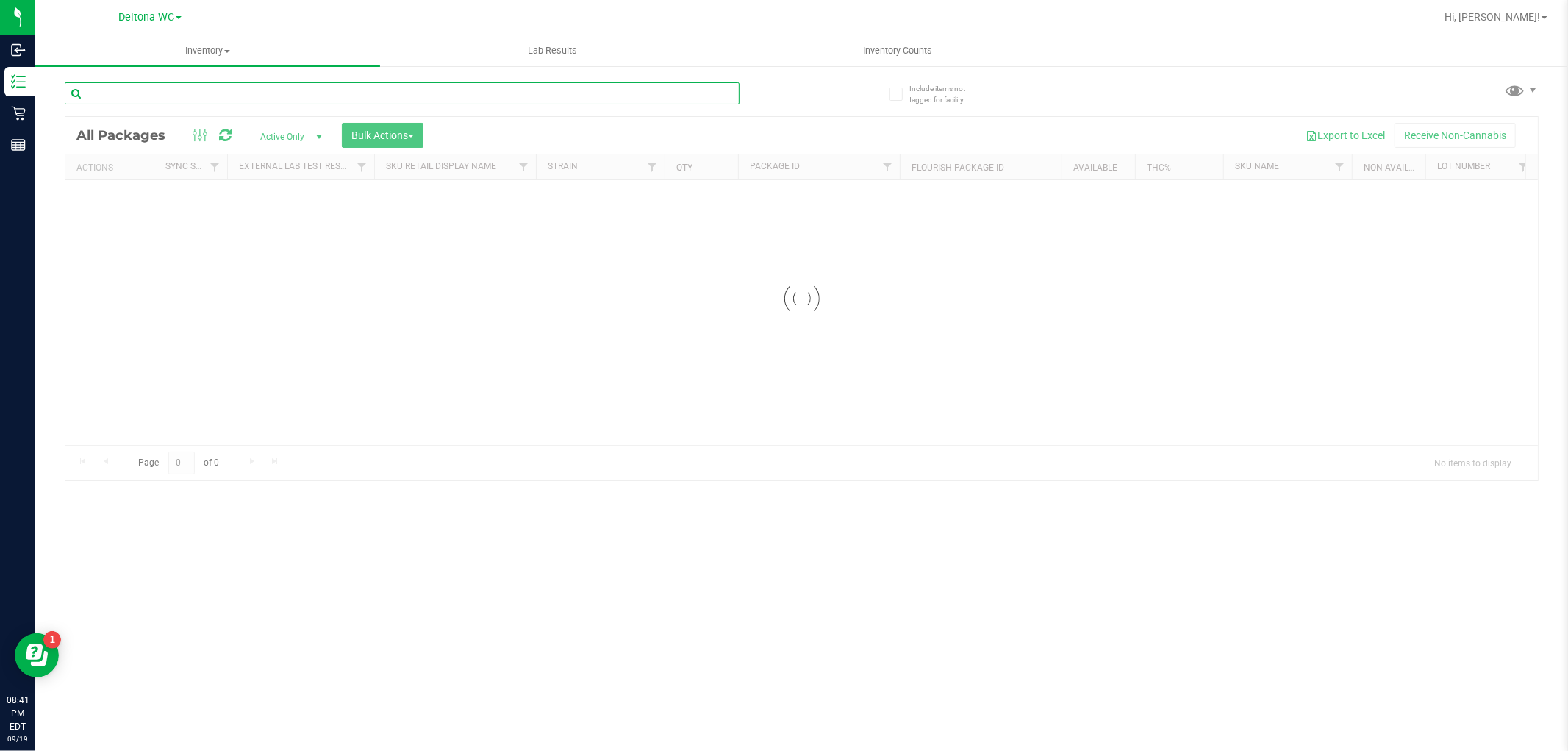
click at [284, 90] on input "text" at bounding box center [401, 93] width 675 height 22
paste input "Name: FD - FLOWER GREENHOUSE - 3.5G - PKT - HYI"
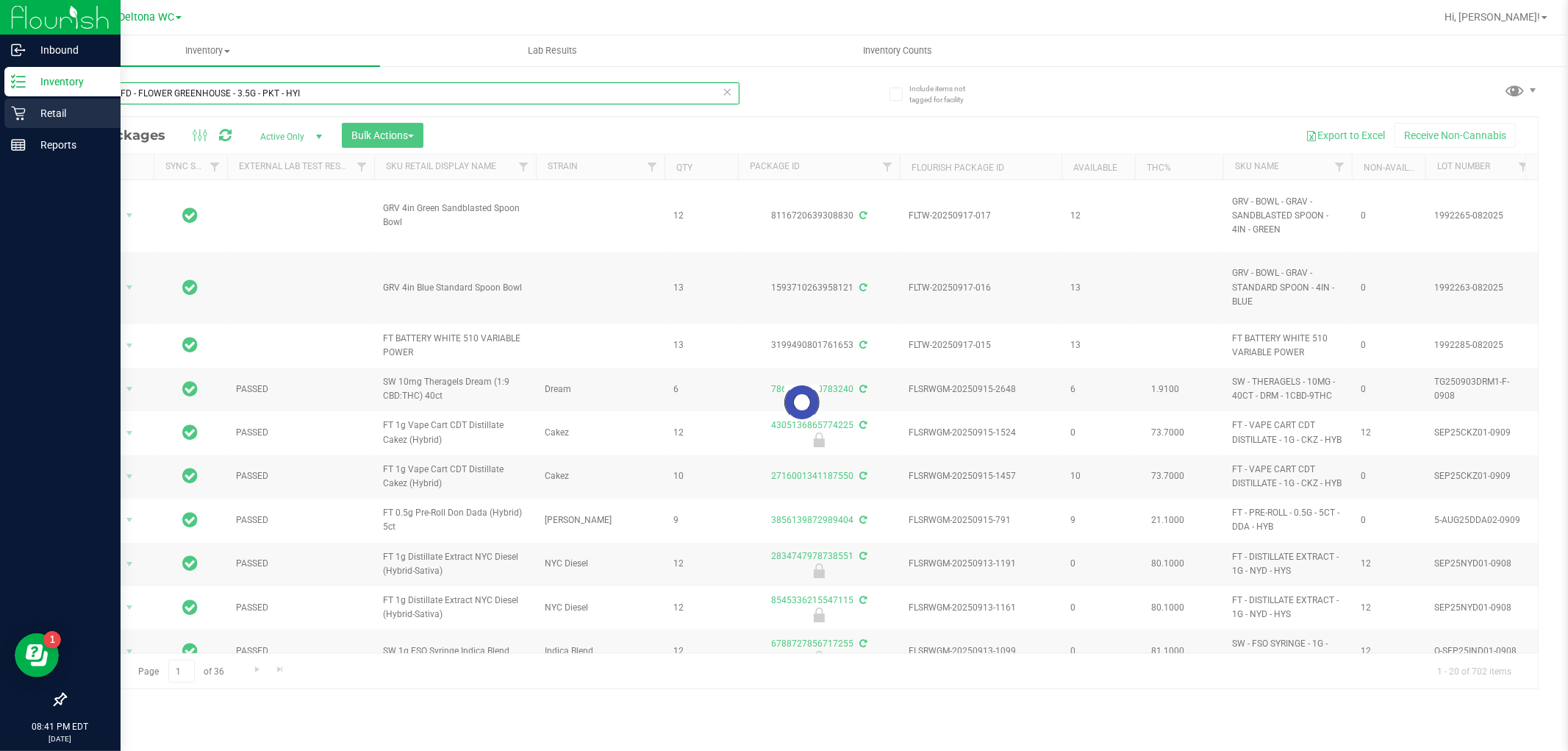
drag, startPoint x: 261, startPoint y: 90, endPoint x: 0, endPoint y: 127, distance: 263.6
click at [0, 127] on div "Inbound Inventory Retail Reports 08:41 PM EDT [DATE] 09/19 Deltona WC Hi, Allie…" at bounding box center [784, 375] width 1568 height 751
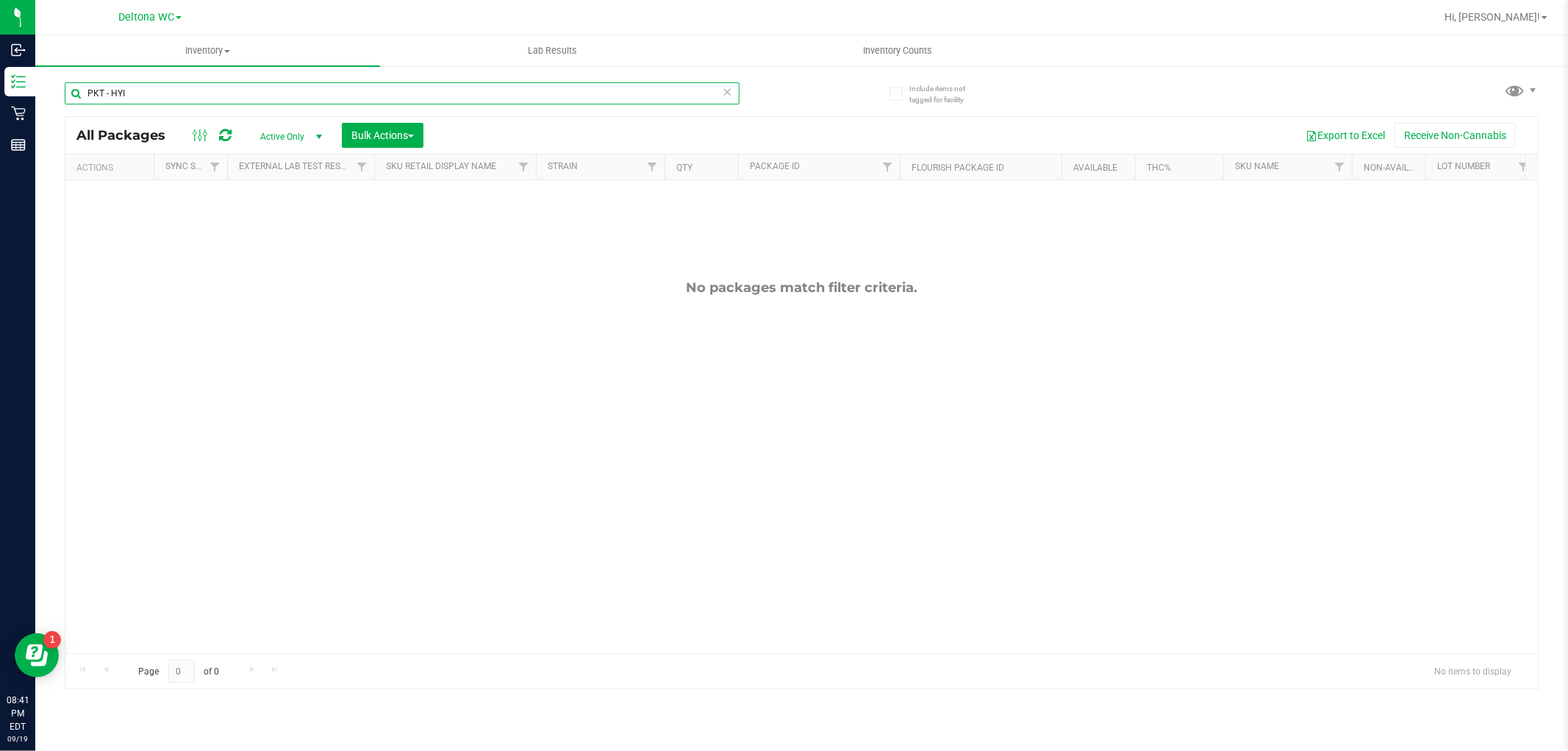
click at [276, 75] on div "Inventory All packages All inventory Waste log Create inventory Lab Results Inv…" at bounding box center [802, 393] width 1532 height 715
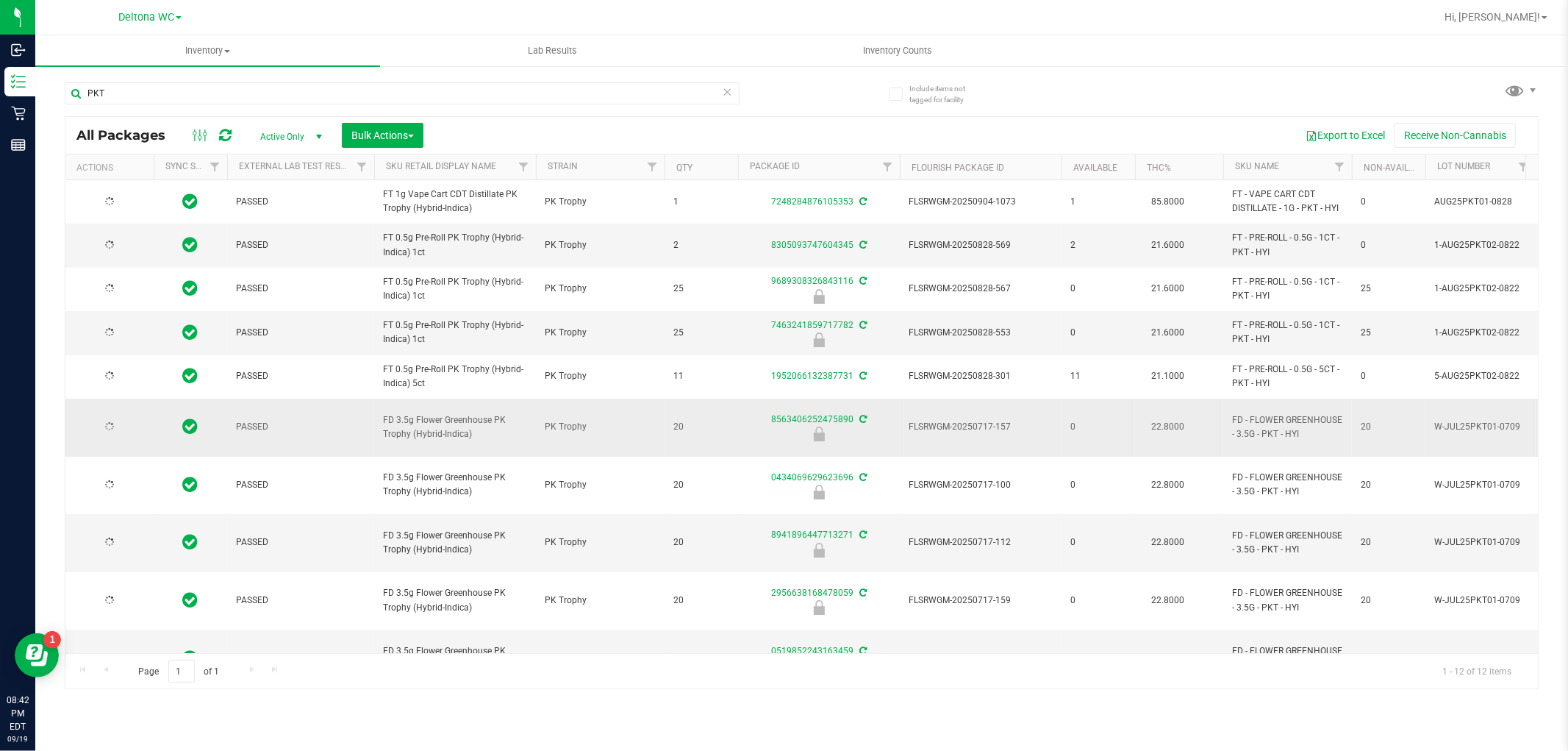
drag, startPoint x: 435, startPoint y: 427, endPoint x: 435, endPoint y: 415, distance: 12.0
click at [435, 415] on span "FD 3.5g Flower Greenhouse PK Trophy (Hybrid-Indica)" at bounding box center [455, 427] width 144 height 28
click at [150, 87] on input "PKT" at bounding box center [401, 93] width 675 height 22
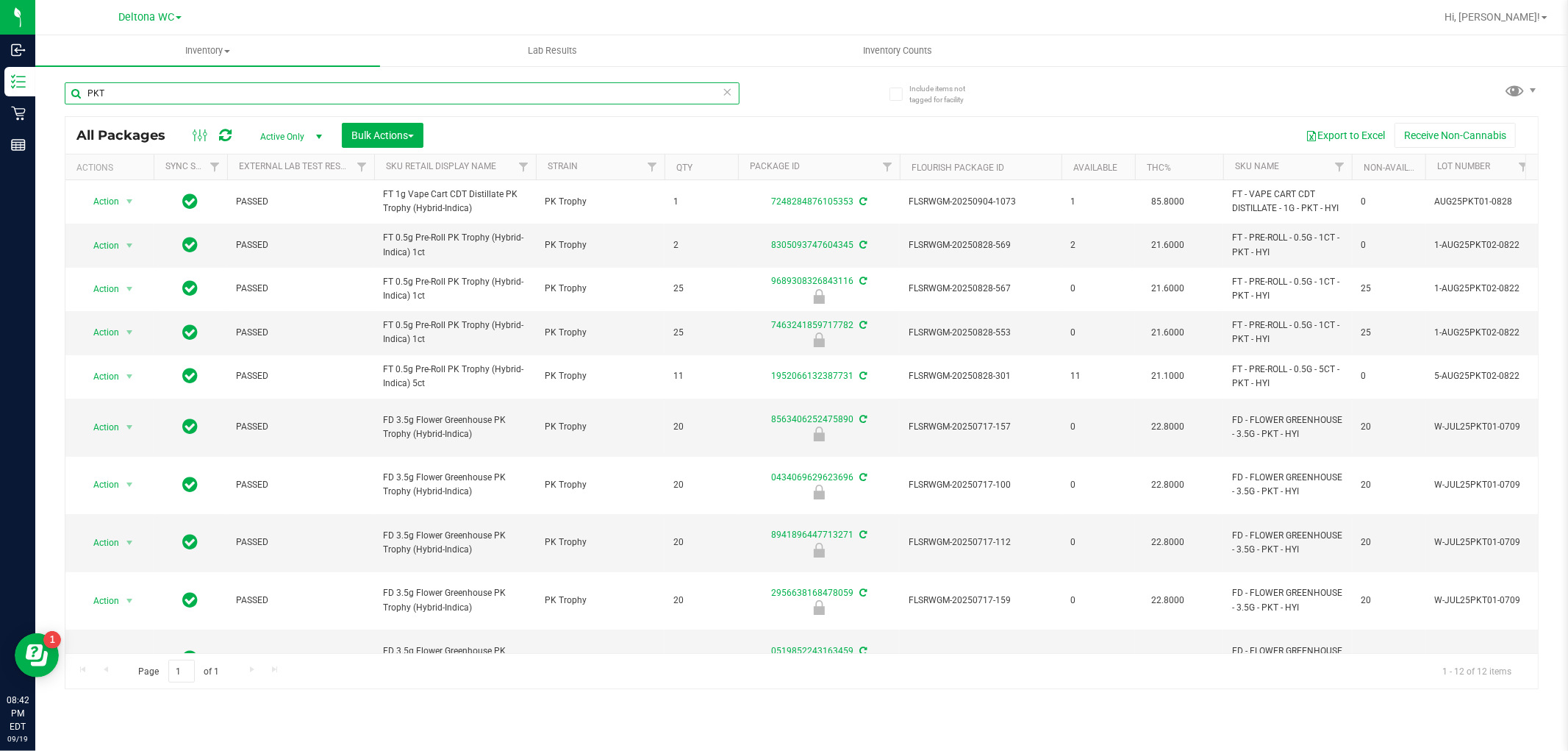
click at [150, 87] on input "PKT" at bounding box center [401, 93] width 675 height 22
paste input "FD 3.5g Flower Greenhouse PK Trophy (Hybrid-Indica)"
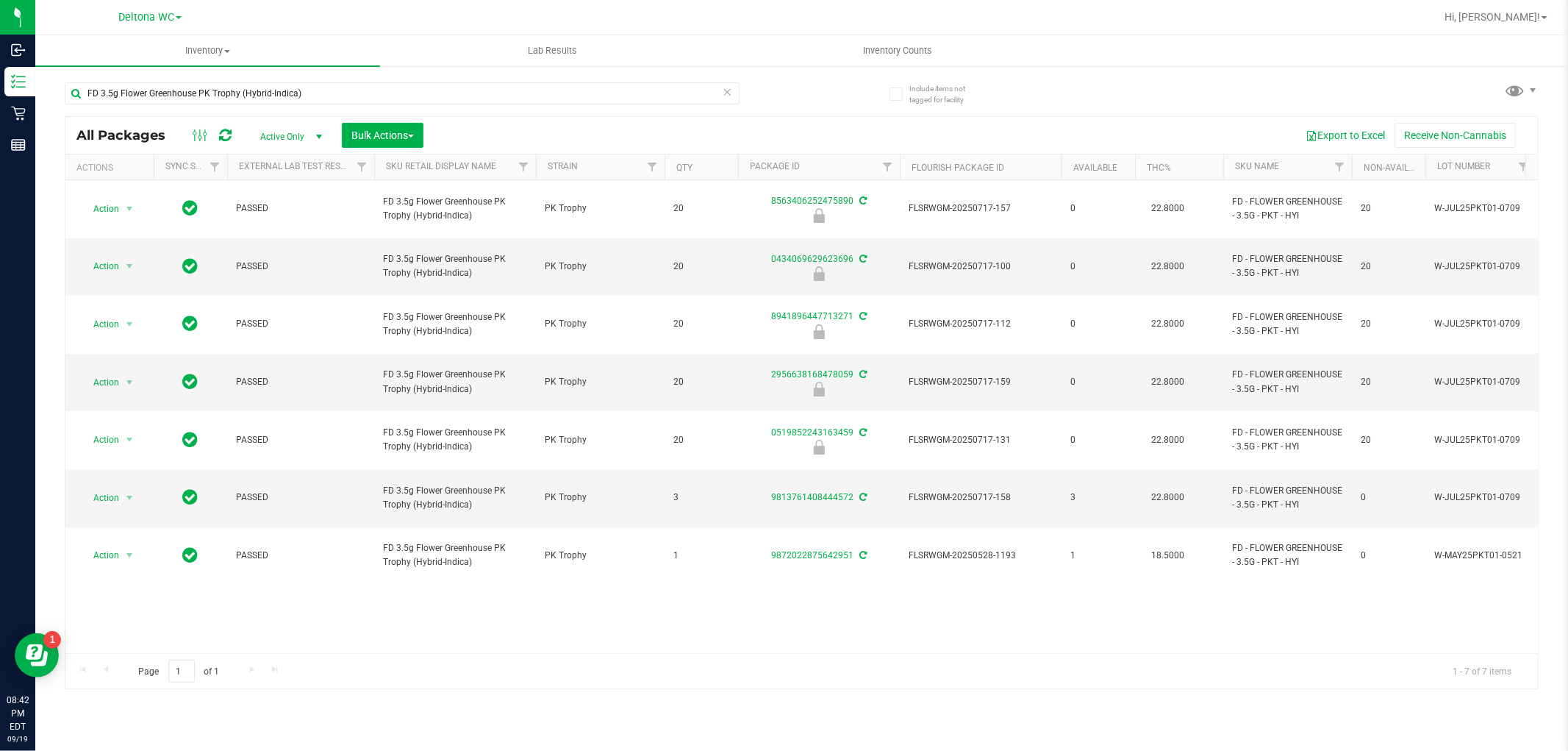
click at [982, 544] on div "Action Action Edit attributes Global inventory Locate package Package audit log…" at bounding box center [801, 416] width 1472 height 473
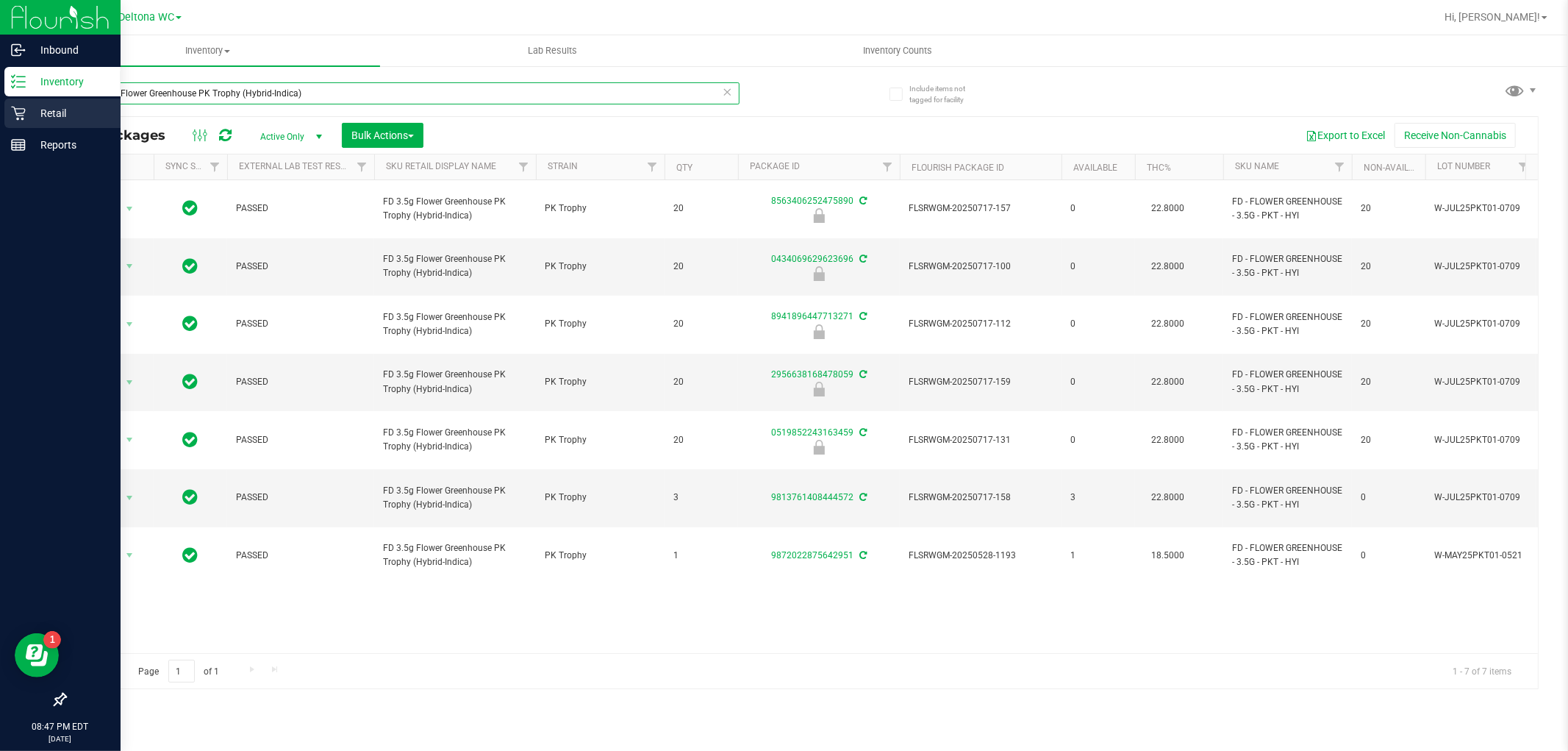
drag, startPoint x: 320, startPoint y: 85, endPoint x: 22, endPoint y: 108, distance: 298.9
click at [20, 109] on div "Inbound Inventory Retail Reports 08:47 PM EDT [DATE] 09/19 Deltona WC Hi, Allie…" at bounding box center [784, 375] width 1568 height 751
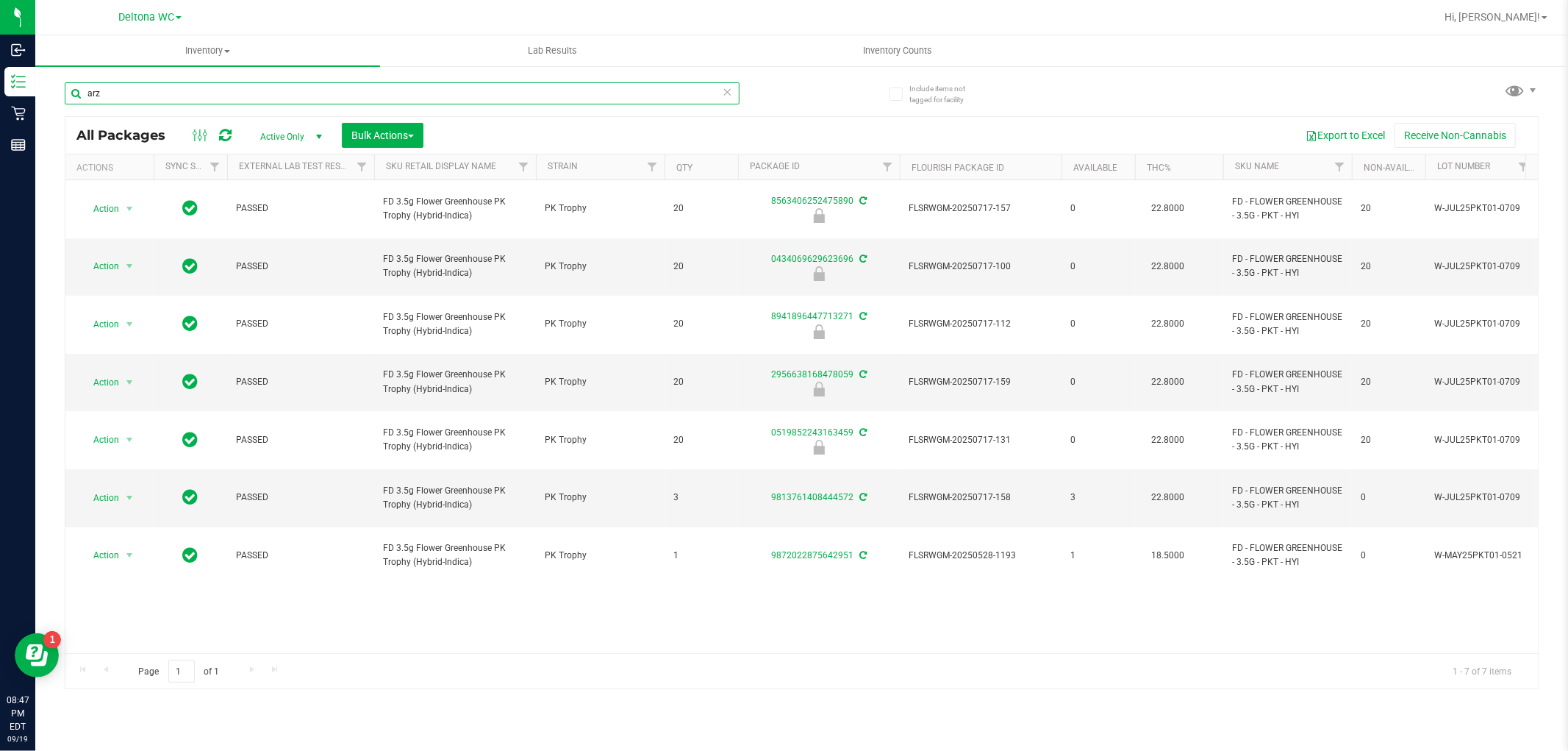
type input "arz"
click at [770, 88] on div "arz" at bounding box center [433, 92] width 738 height 47
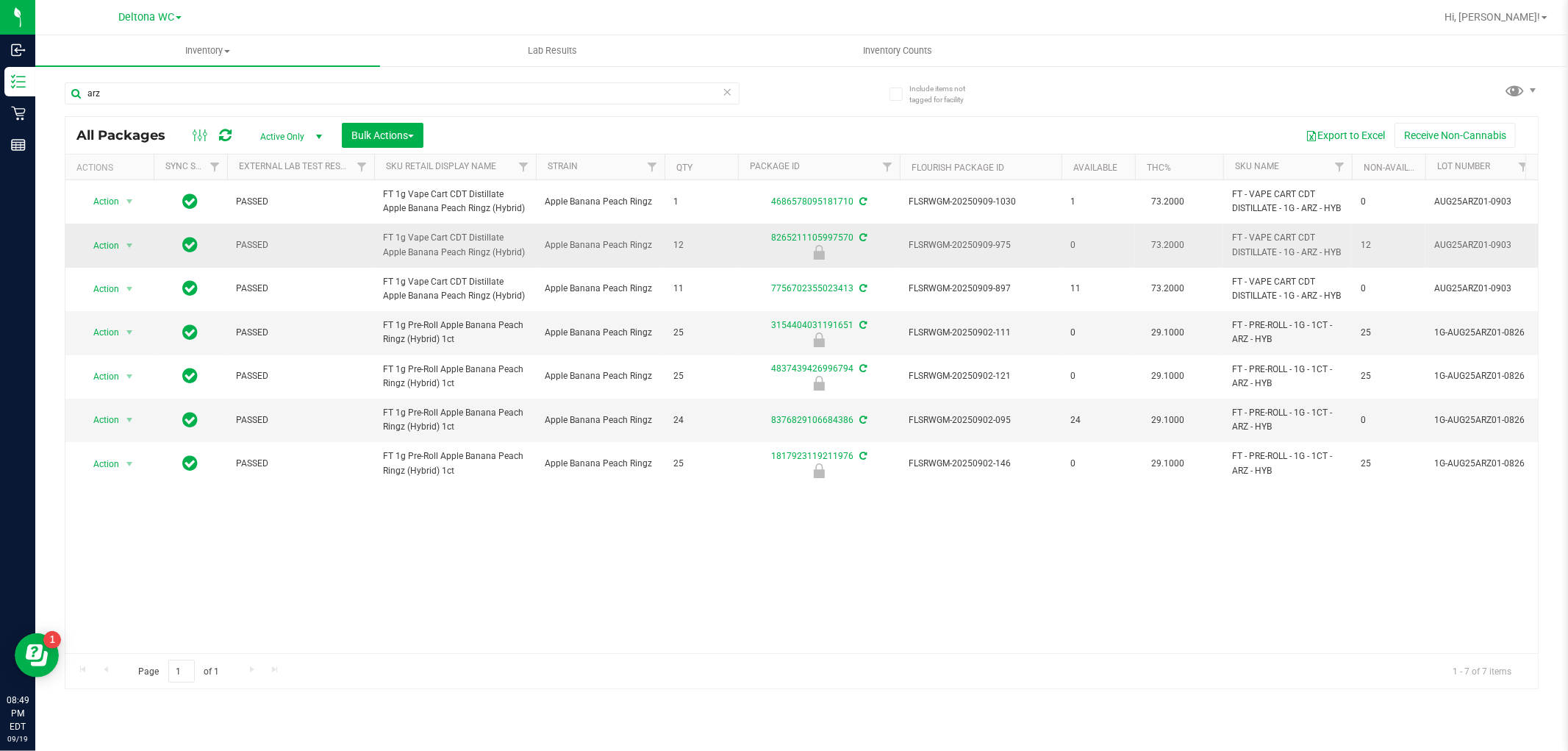
click at [457, 238] on span "FT 1g Vape Cart CDT Distillate Apple Banana Peach Ringz (Hybrid)" at bounding box center [455, 245] width 144 height 28
click at [457, 237] on span "FT 1g Vape Cart CDT Distillate Apple Banana Peach Ringz (Hybrid)" at bounding box center [455, 245] width 144 height 28
click at [793, 108] on div "arz" at bounding box center [433, 92] width 738 height 47
